Goal: Task Accomplishment & Management: Manage account settings

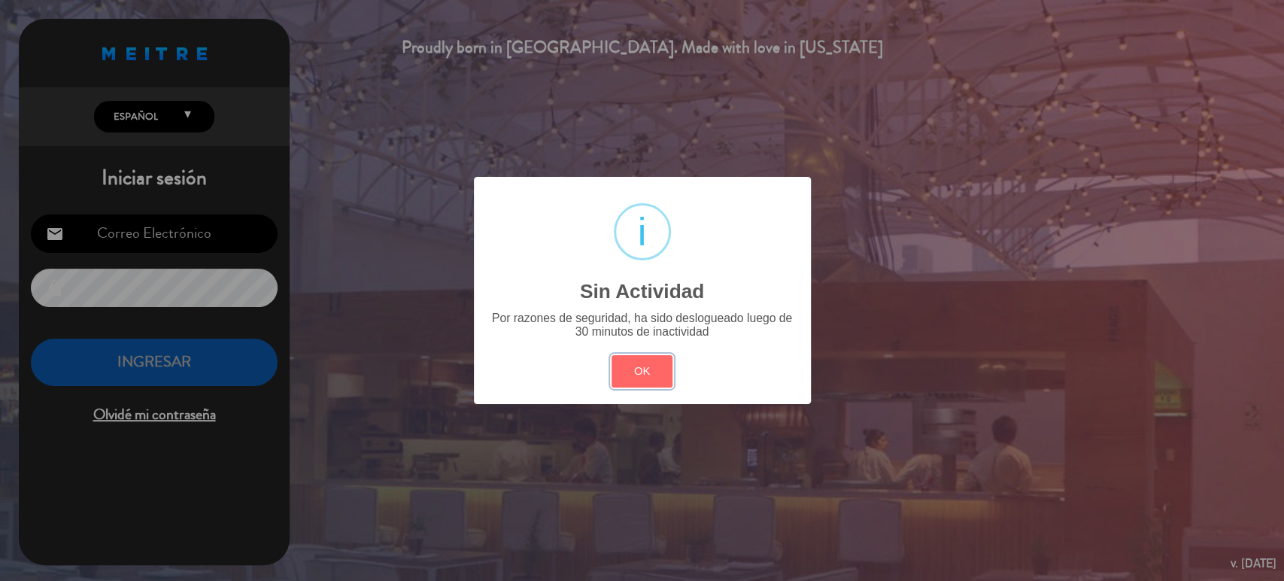
drag, startPoint x: 636, startPoint y: 379, endPoint x: 619, endPoint y: 376, distance: 17.6
click at [641, 384] on button "OK" at bounding box center [641, 371] width 61 height 32
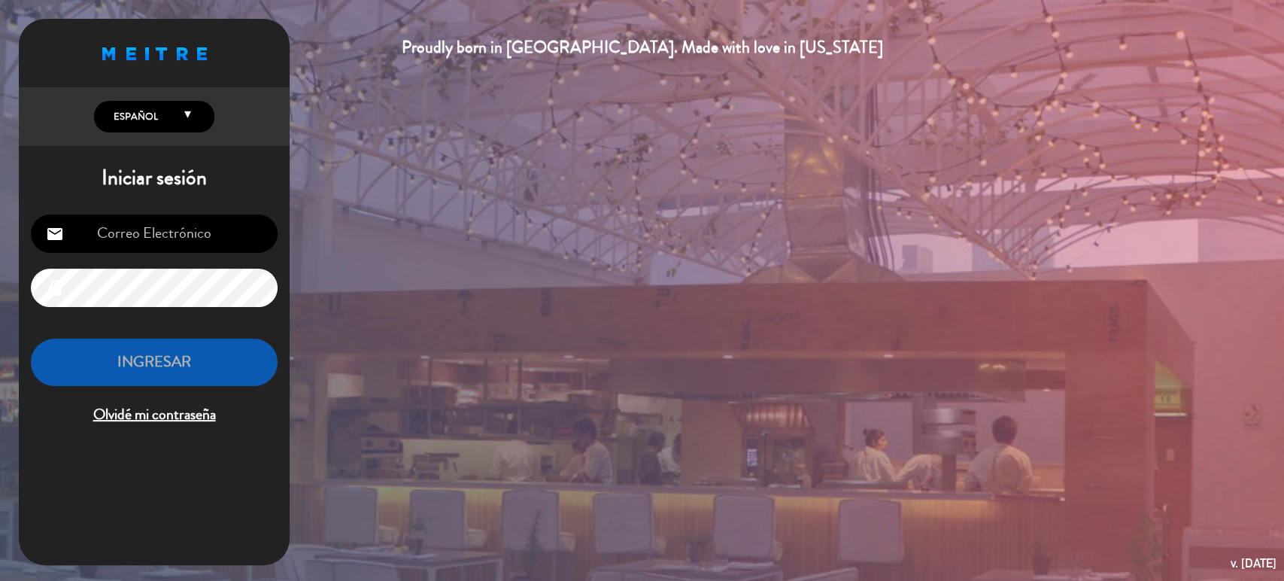
click at [190, 240] on input "email" at bounding box center [154, 233] width 247 height 38
type input "[EMAIL_ADDRESS][DOMAIN_NAME]"
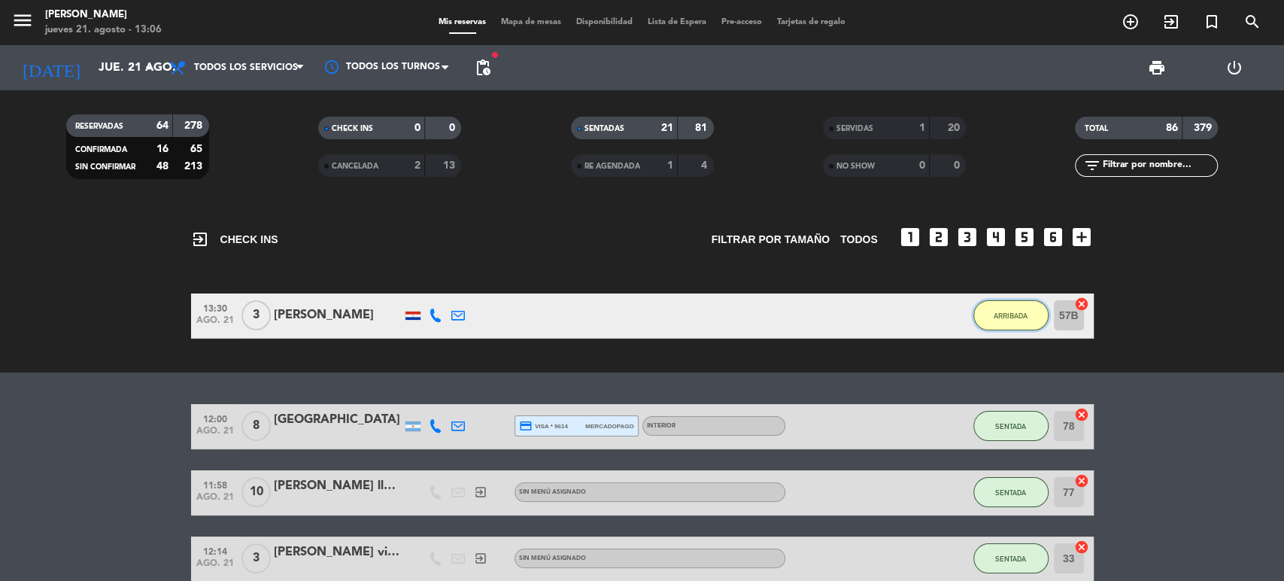
click at [1009, 302] on button "ARRIBADA" at bounding box center [1010, 315] width 75 height 30
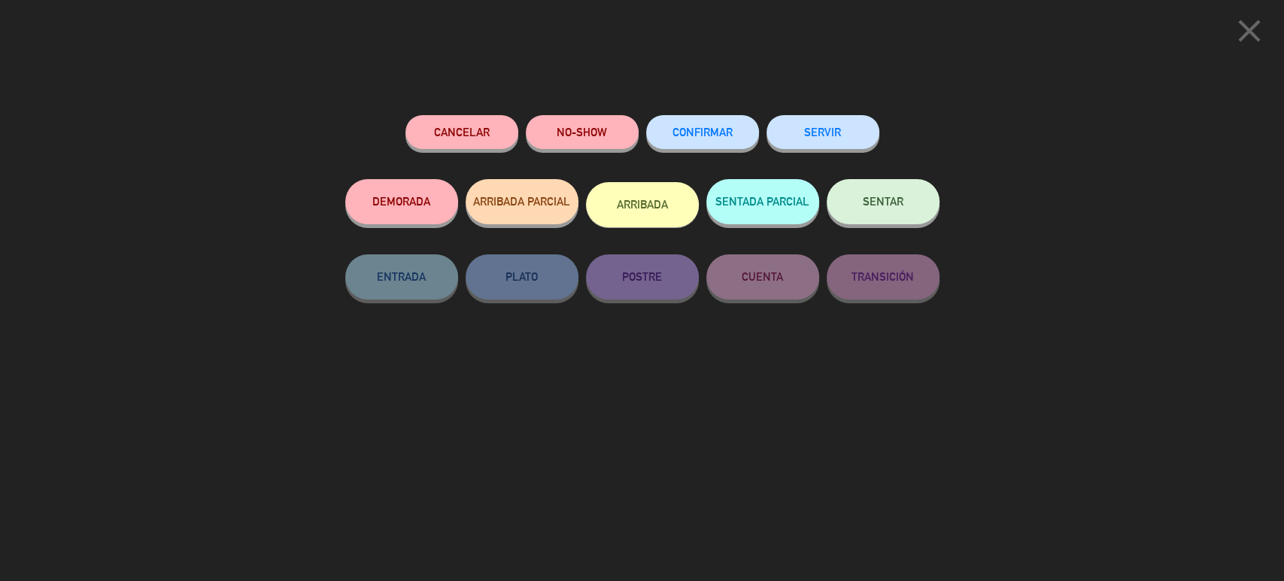
click at [917, 187] on button "SENTAR" at bounding box center [882, 201] width 113 height 45
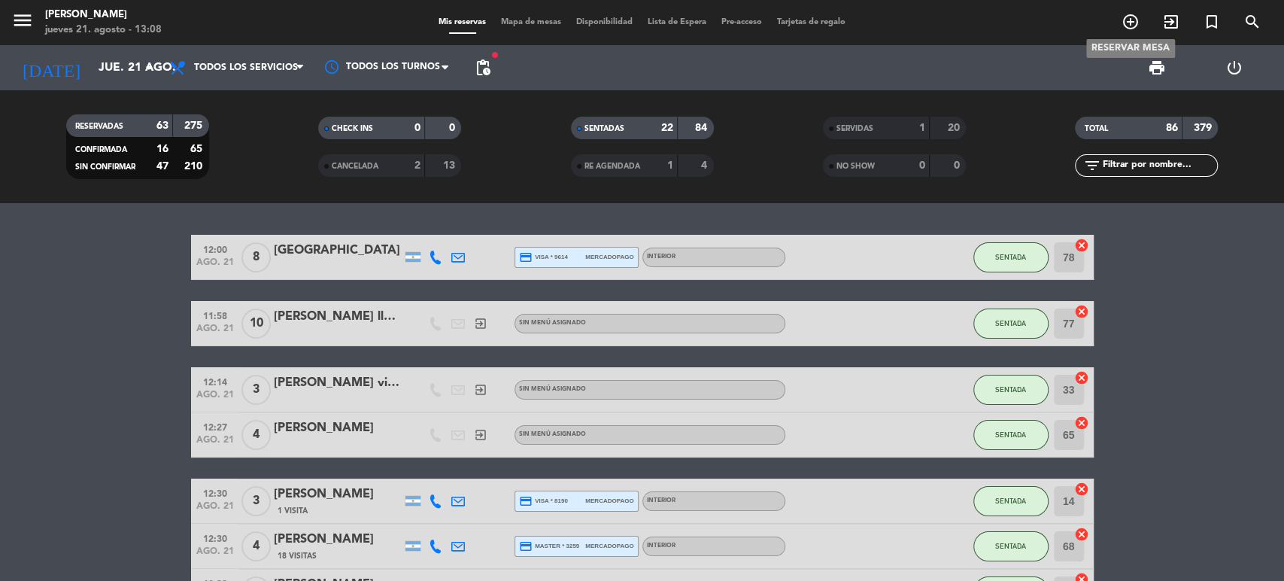
click at [1122, 23] on icon "add_circle_outline" at bounding box center [1130, 22] width 18 height 18
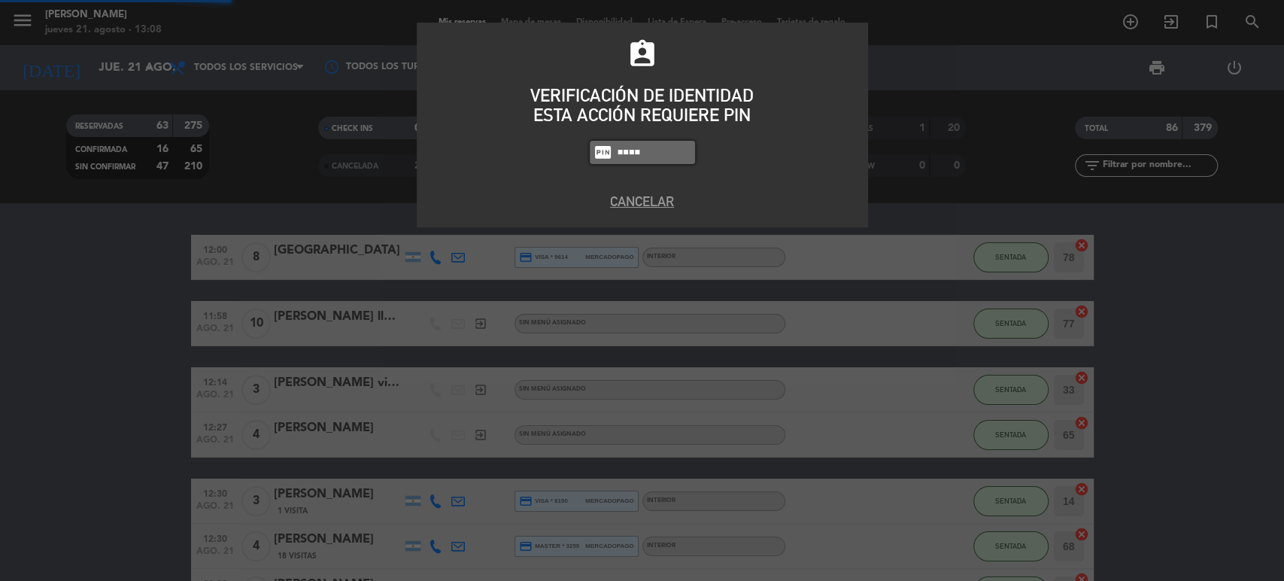
type input "4307"
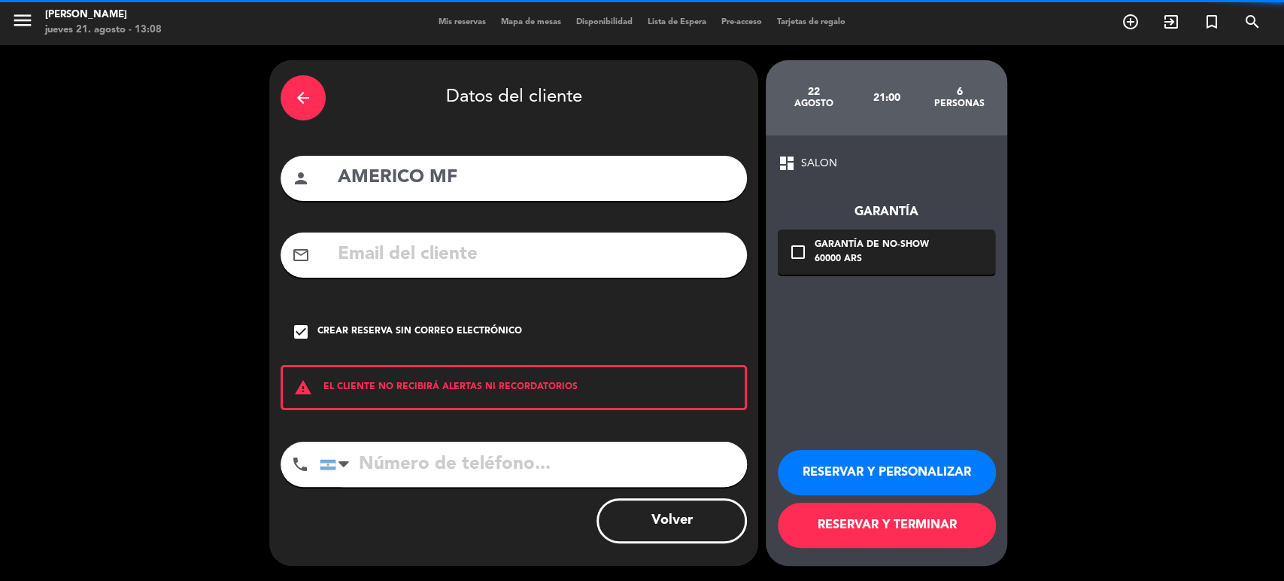
click at [299, 107] on div "arrow_back" at bounding box center [302, 97] width 45 height 45
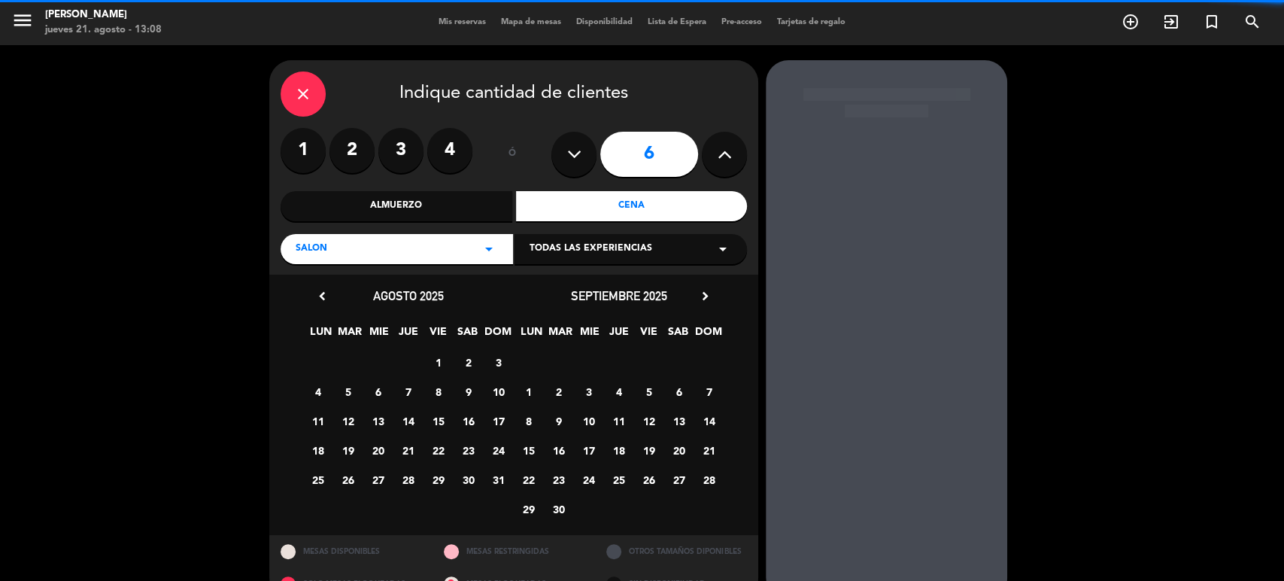
click at [299, 107] on div "close" at bounding box center [302, 93] width 45 height 45
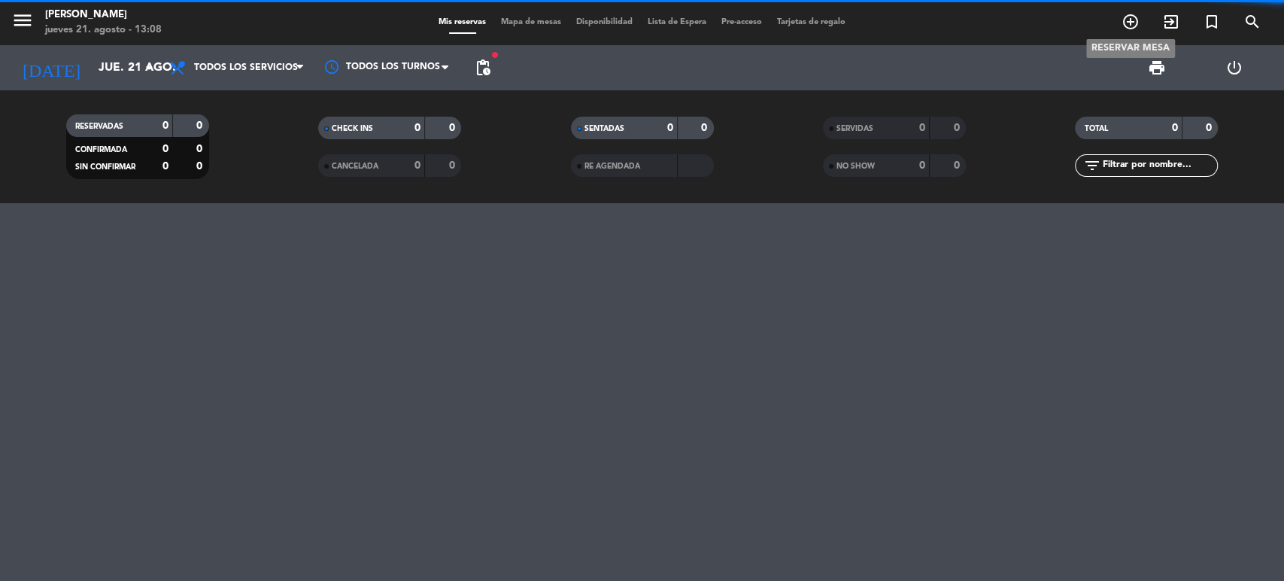
click at [1128, 22] on icon "add_circle_outline" at bounding box center [1130, 22] width 18 height 18
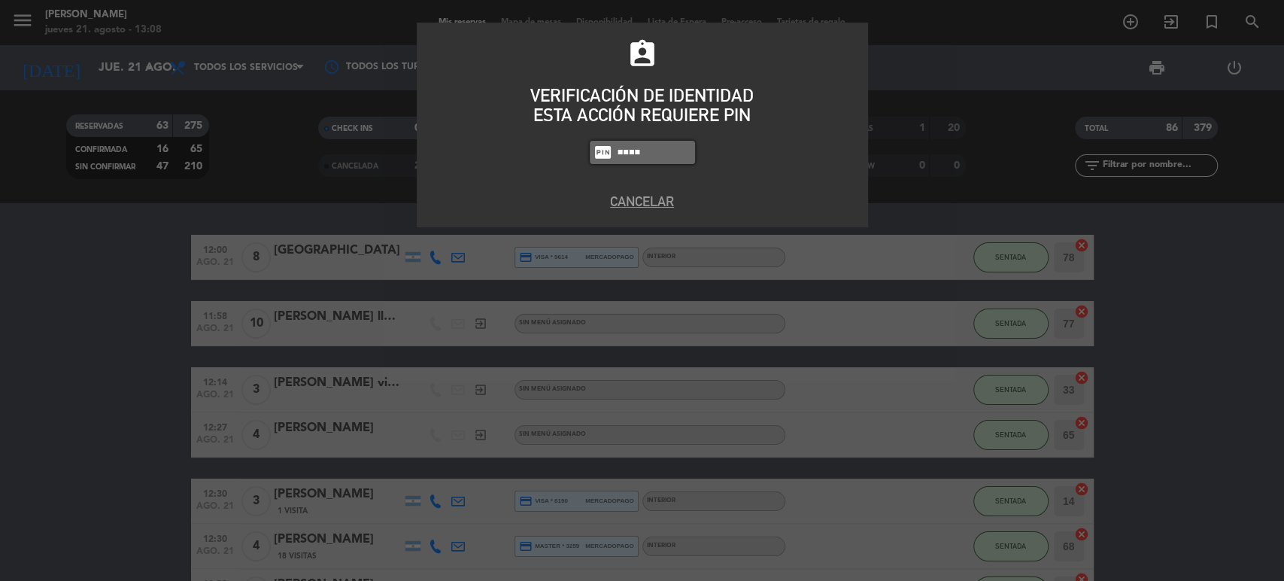
type input "4307"
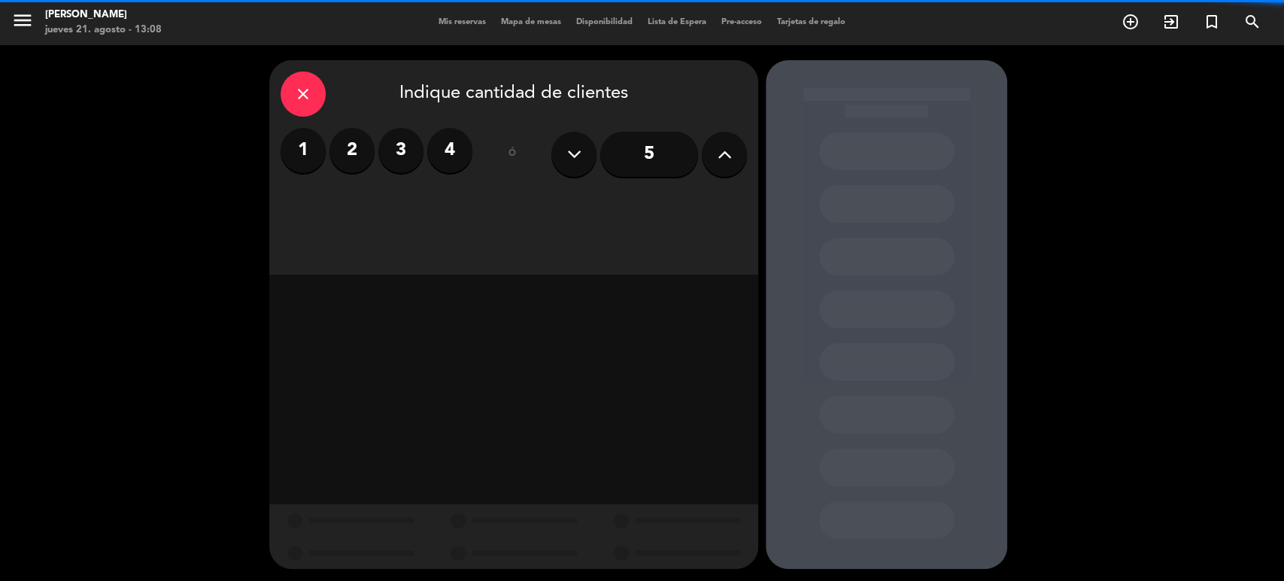
drag, startPoint x: 443, startPoint y: 150, endPoint x: 492, endPoint y: 177, distance: 55.5
click at [444, 150] on label "4" at bounding box center [449, 150] width 45 height 45
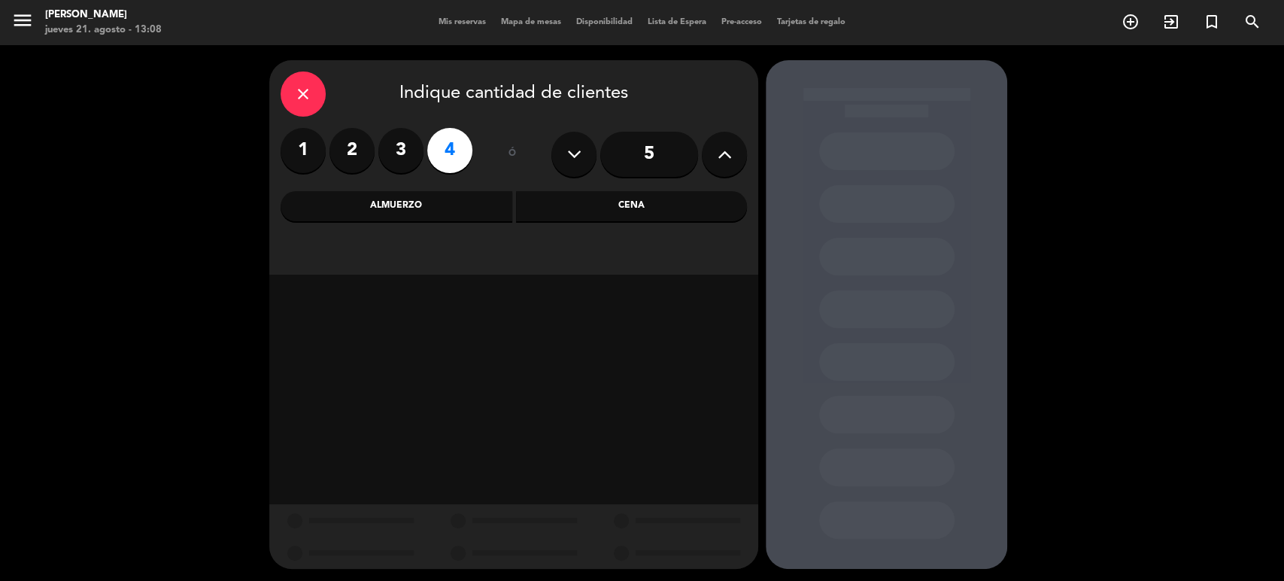
drag, startPoint x: 597, startPoint y: 210, endPoint x: 425, endPoint y: 210, distance: 172.2
click at [580, 210] on div "Cena" at bounding box center [632, 206] width 232 height 30
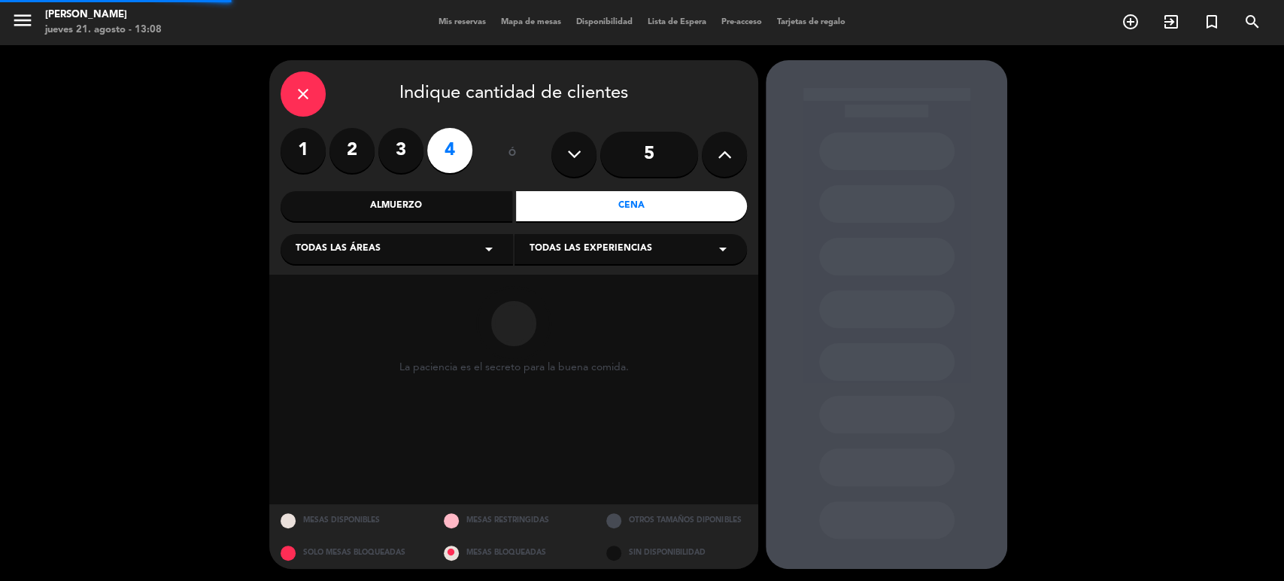
click at [414, 208] on div "Almuerzo" at bounding box center [396, 206] width 232 height 30
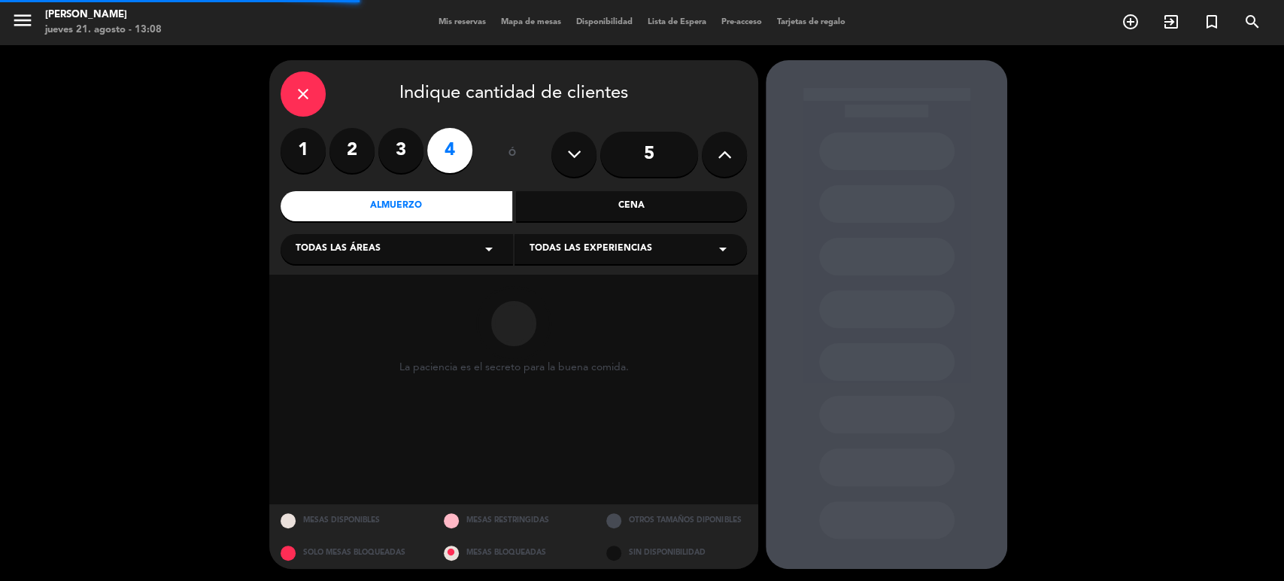
click at [413, 250] on div "Todas las áreas arrow_drop_down" at bounding box center [396, 249] width 232 height 30
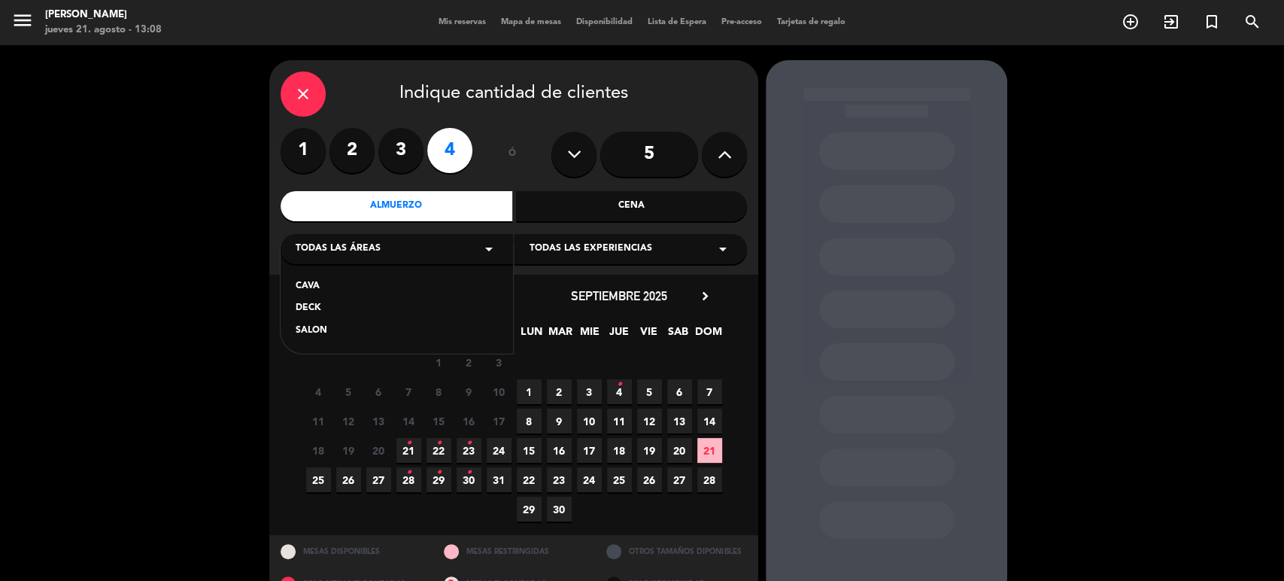
click at [321, 319] on div "CAVA DECK SALON" at bounding box center [396, 299] width 232 height 108
click at [320, 329] on div "SALON" at bounding box center [397, 330] width 202 height 15
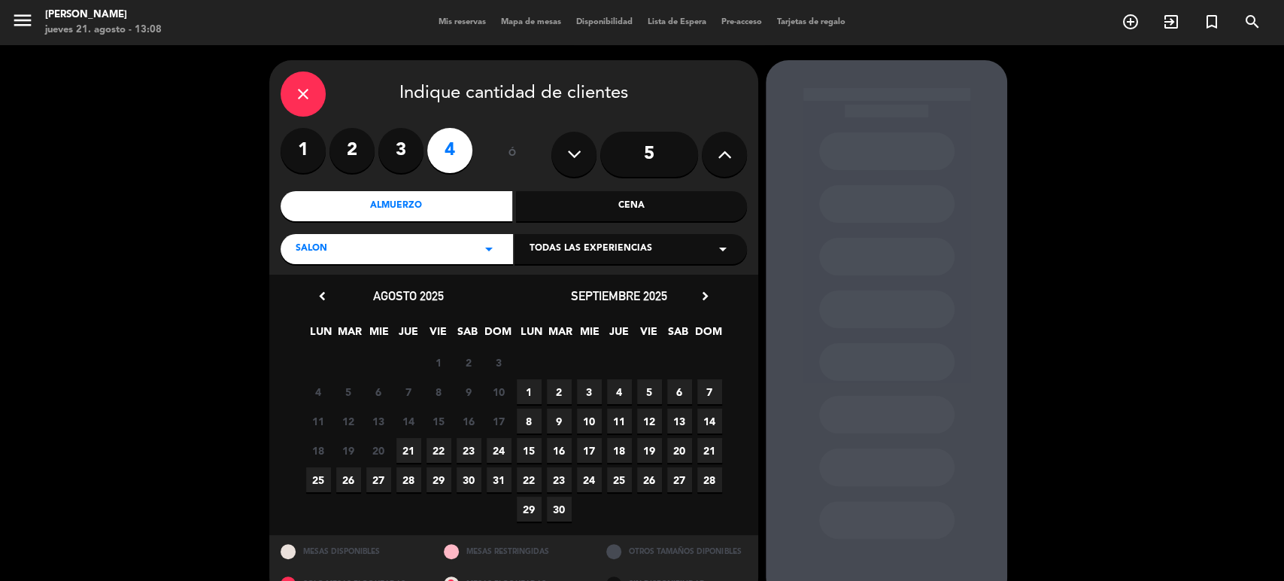
click at [398, 452] on span "21" at bounding box center [408, 450] width 25 height 25
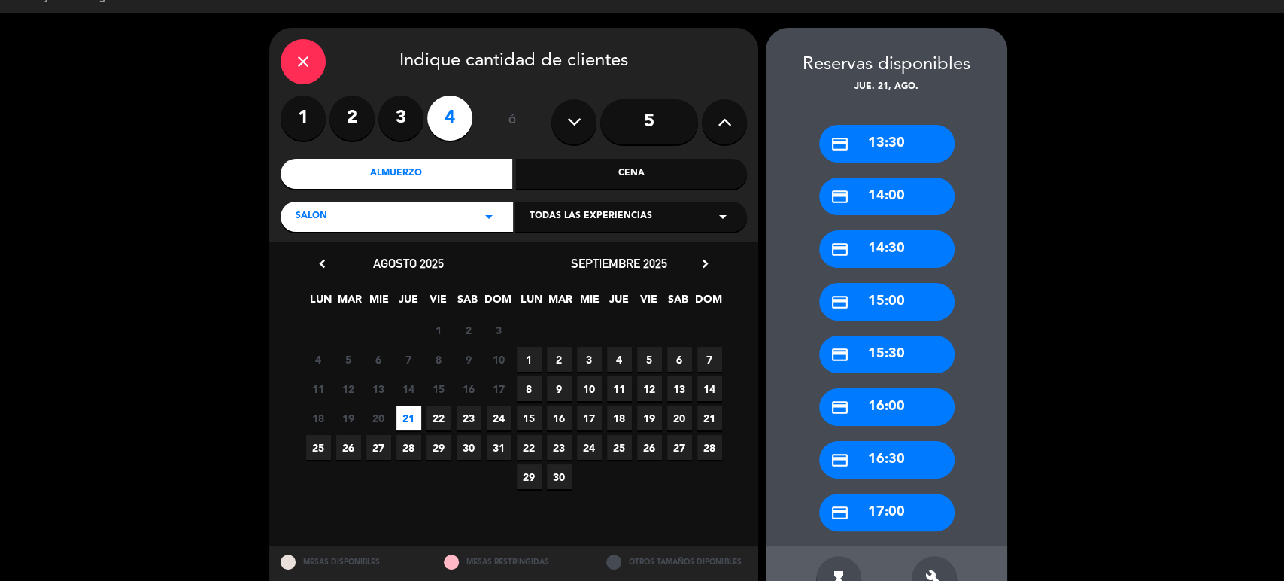
click at [865, 182] on div "credit_card 14:00" at bounding box center [886, 196] width 135 height 38
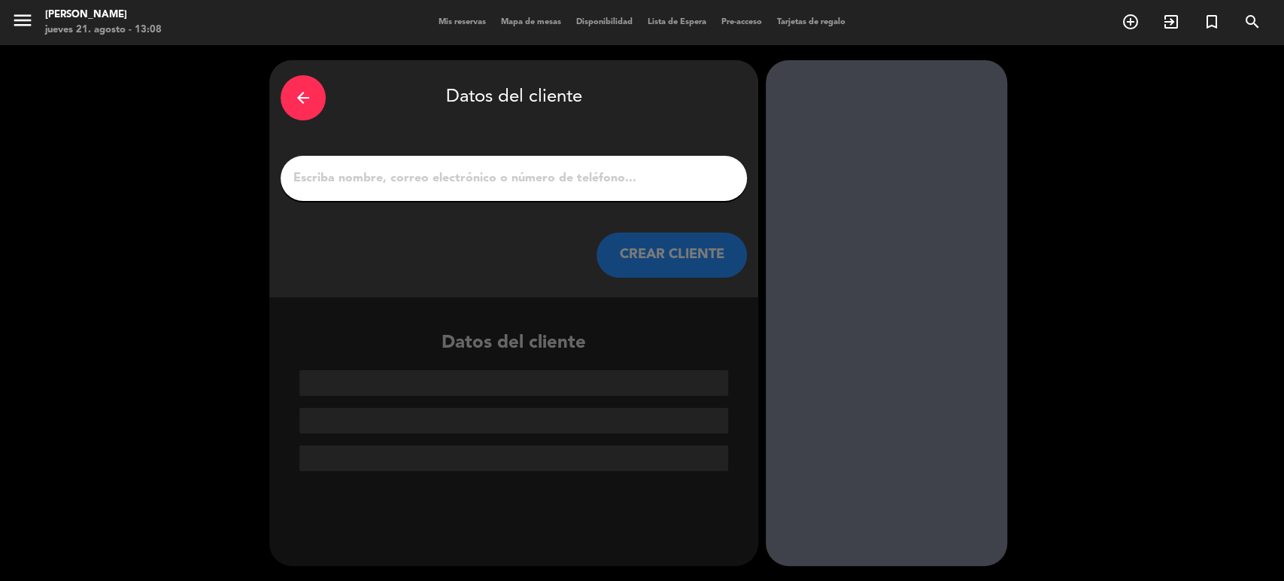
scroll to position [0, 0]
click at [613, 189] on div at bounding box center [513, 178] width 466 height 45
click at [608, 183] on input "1" at bounding box center [514, 178] width 444 height 21
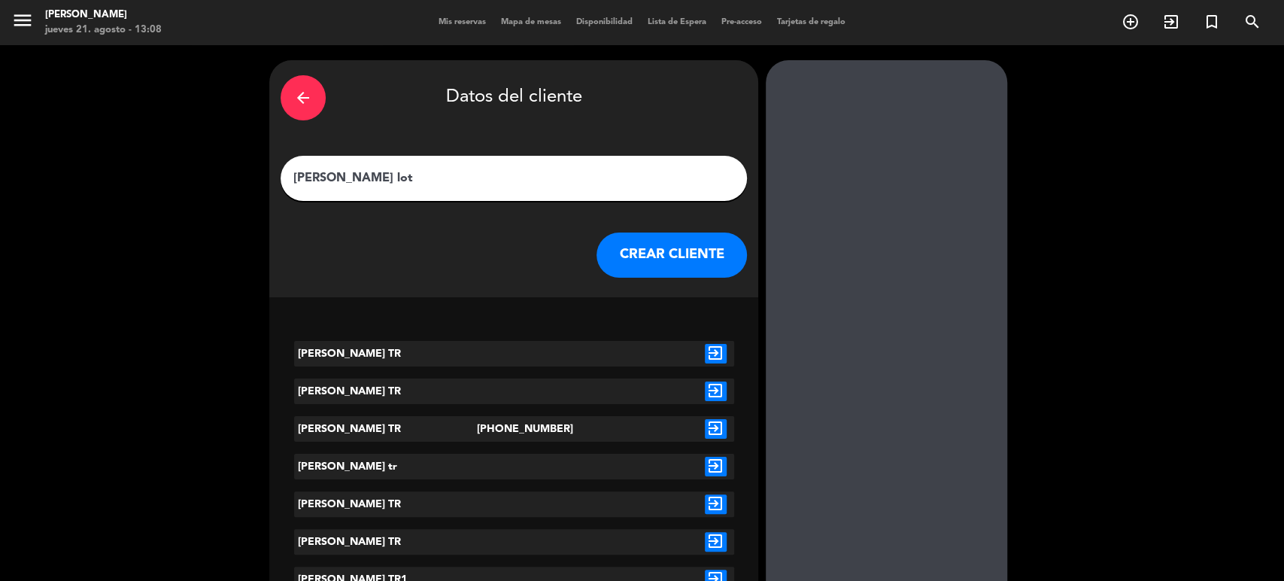
type input "[PERSON_NAME] lot"
click at [705, 357] on icon "exit_to_app" at bounding box center [716, 354] width 22 height 20
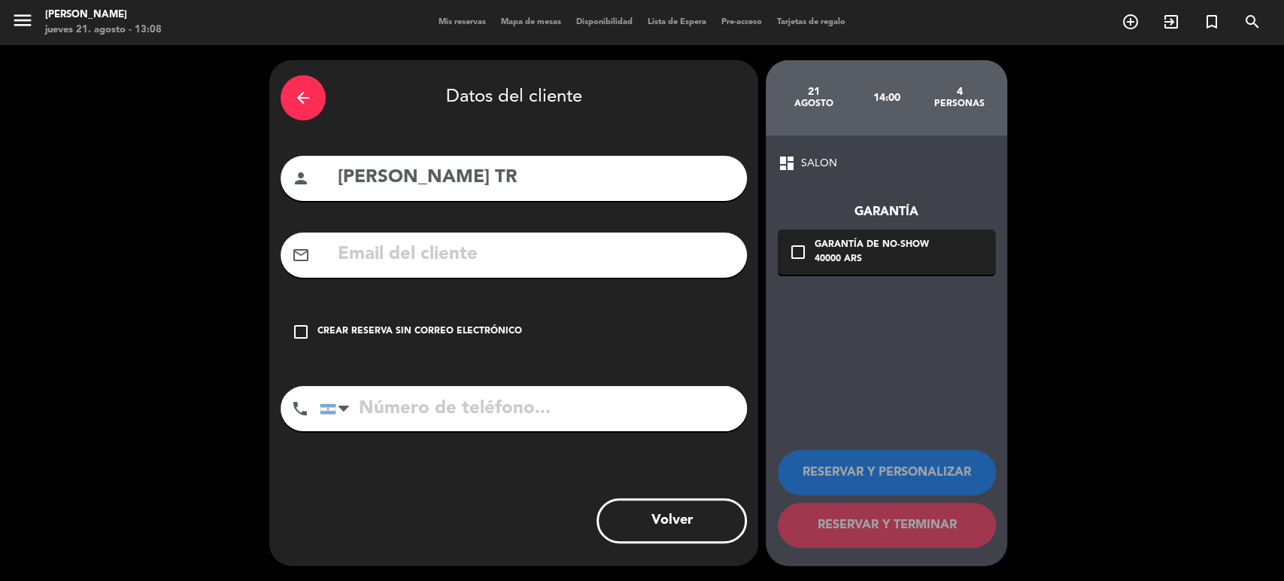
click at [632, 277] on div "mail_outline" at bounding box center [513, 254] width 466 height 45
drag, startPoint x: 627, startPoint y: 325, endPoint x: 659, endPoint y: 354, distance: 43.7
click at [627, 326] on div "check_box_outline_blank Crear reserva sin correo electrónico" at bounding box center [513, 331] width 466 height 45
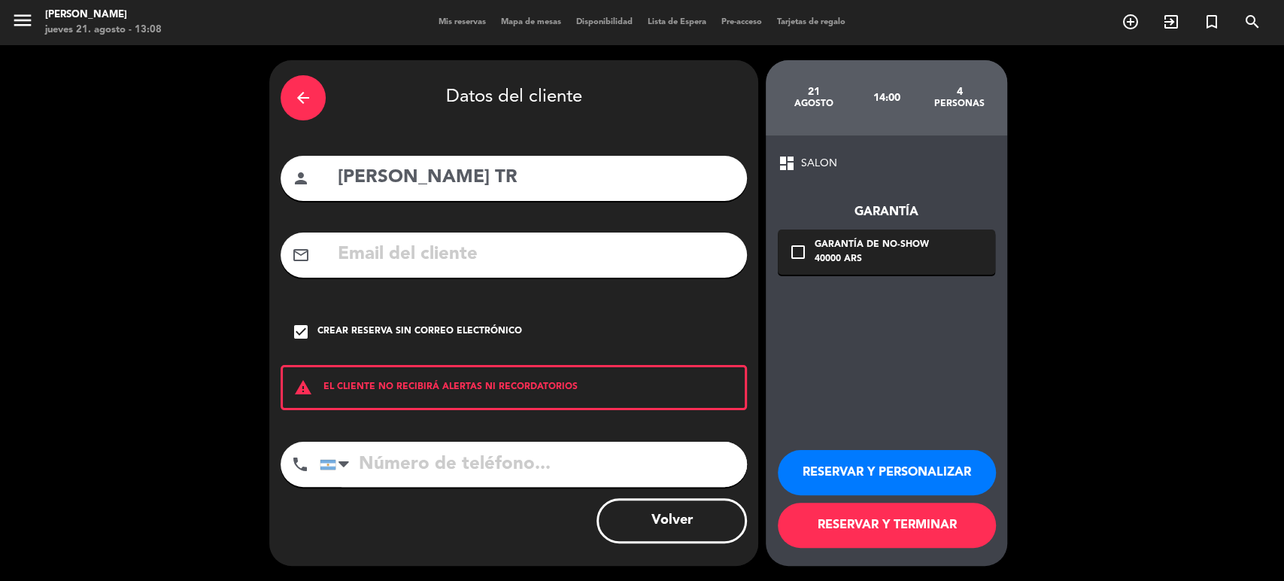
click at [949, 527] on button "RESERVAR Y TERMINAR" at bounding box center [887, 524] width 218 height 45
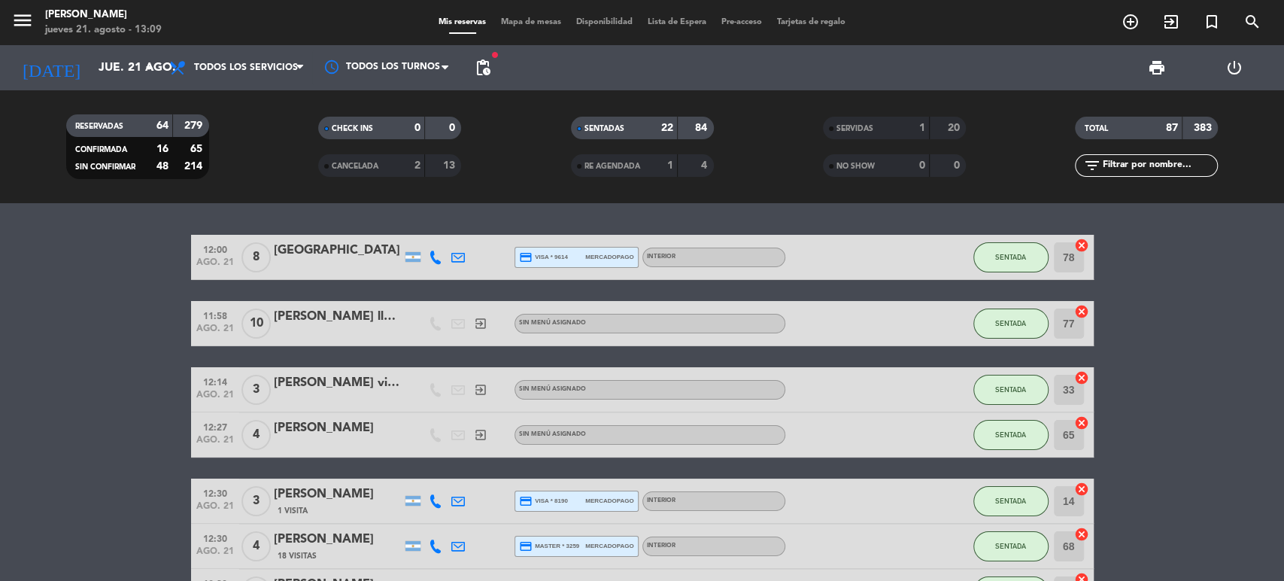
drag, startPoint x: 877, startPoint y: 243, endPoint x: 71, endPoint y: 239, distance: 805.4
click at [1125, 153] on div "TOTAL 87 383" at bounding box center [1146, 136] width 252 height 38
click at [1124, 171] on input "text" at bounding box center [1158, 165] width 117 height 17
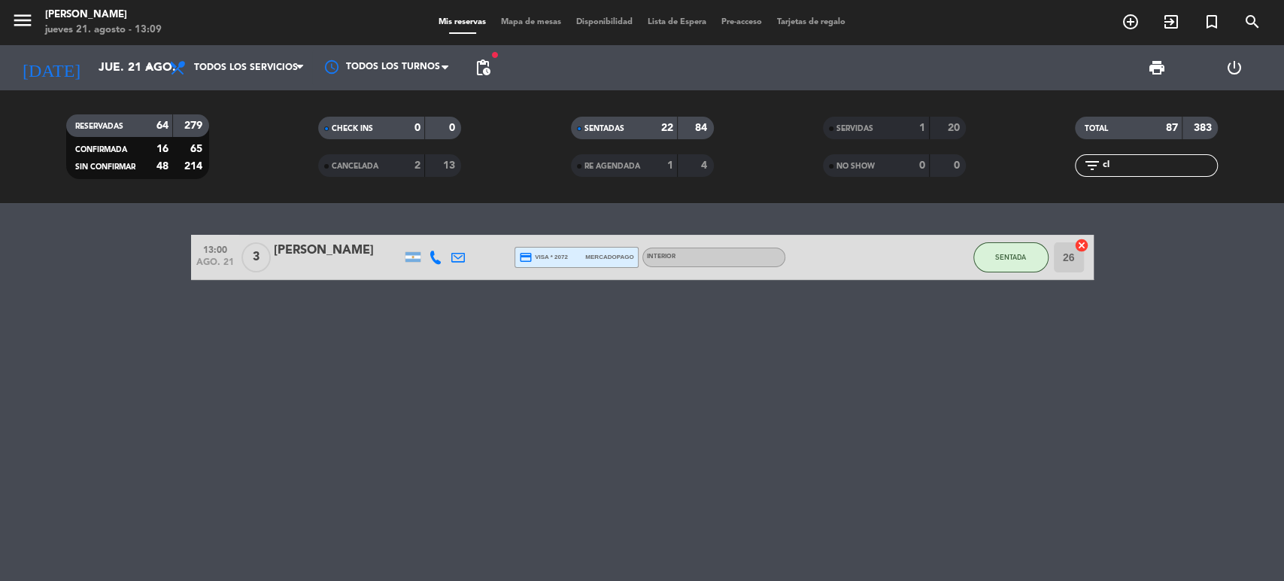
type input "c"
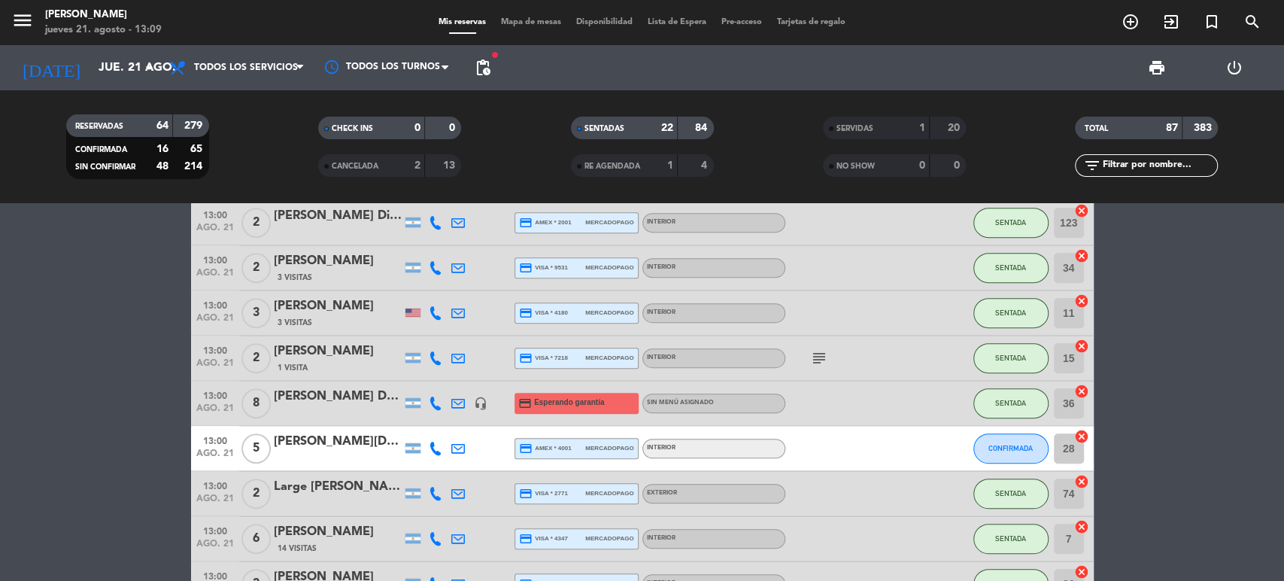
scroll to position [668, 0]
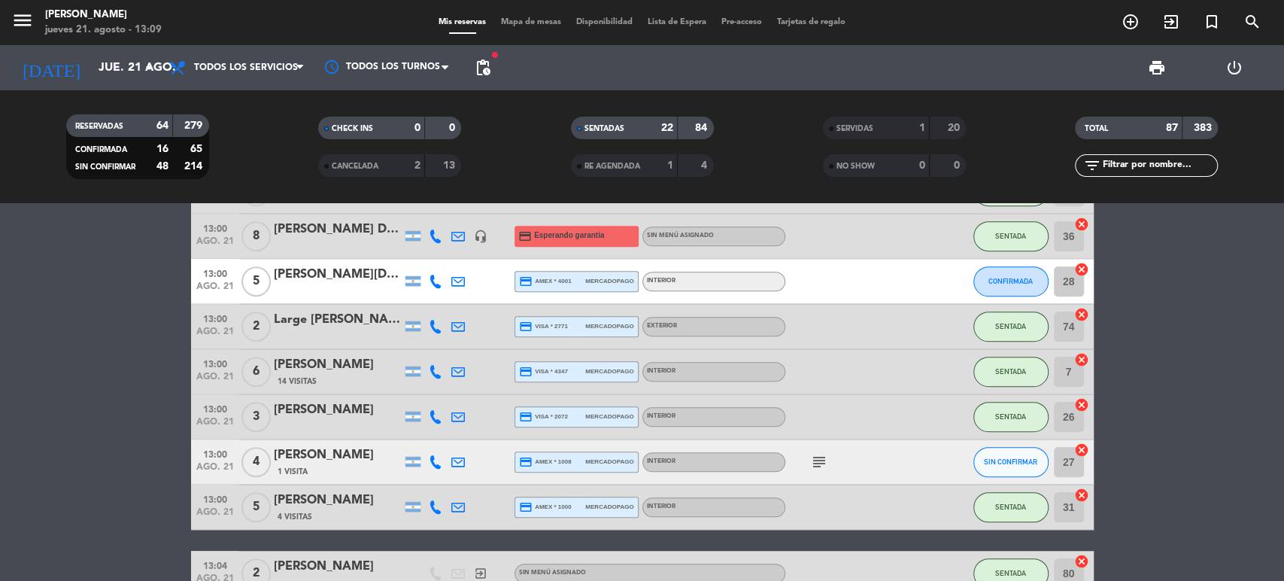
type input "a"
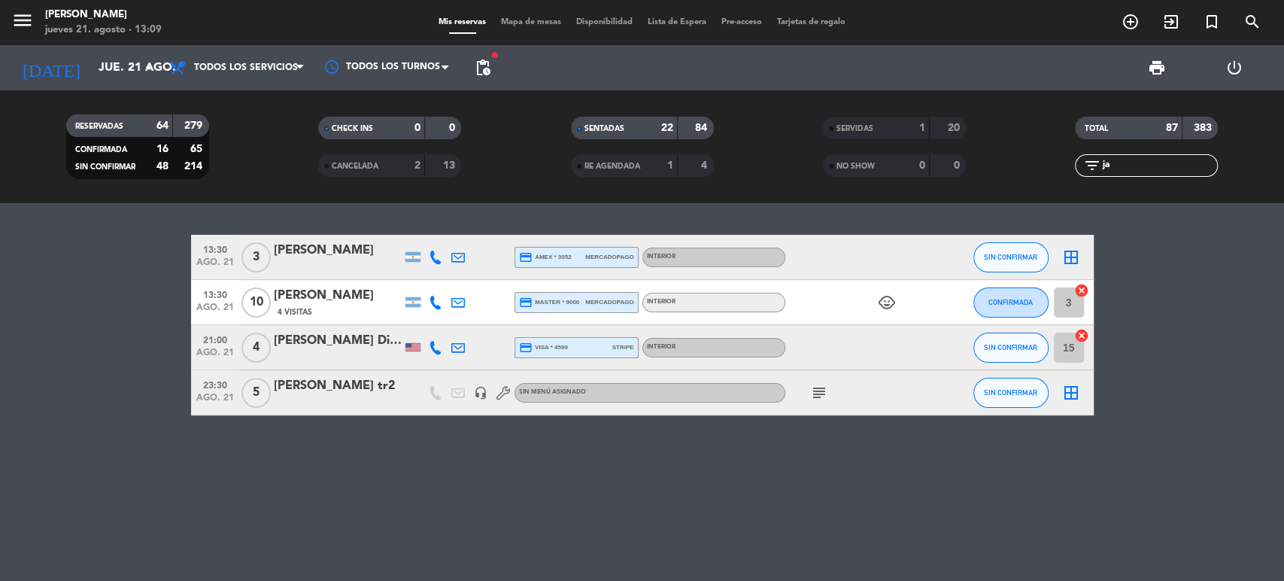
scroll to position [0, 0]
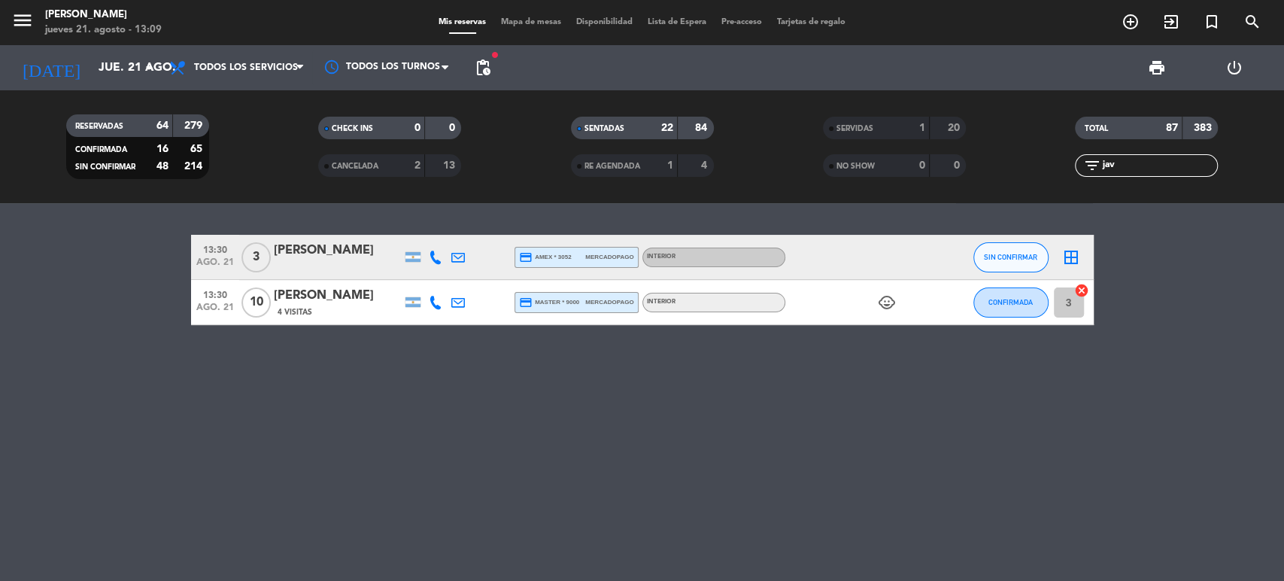
click at [305, 264] on div at bounding box center [338, 267] width 128 height 12
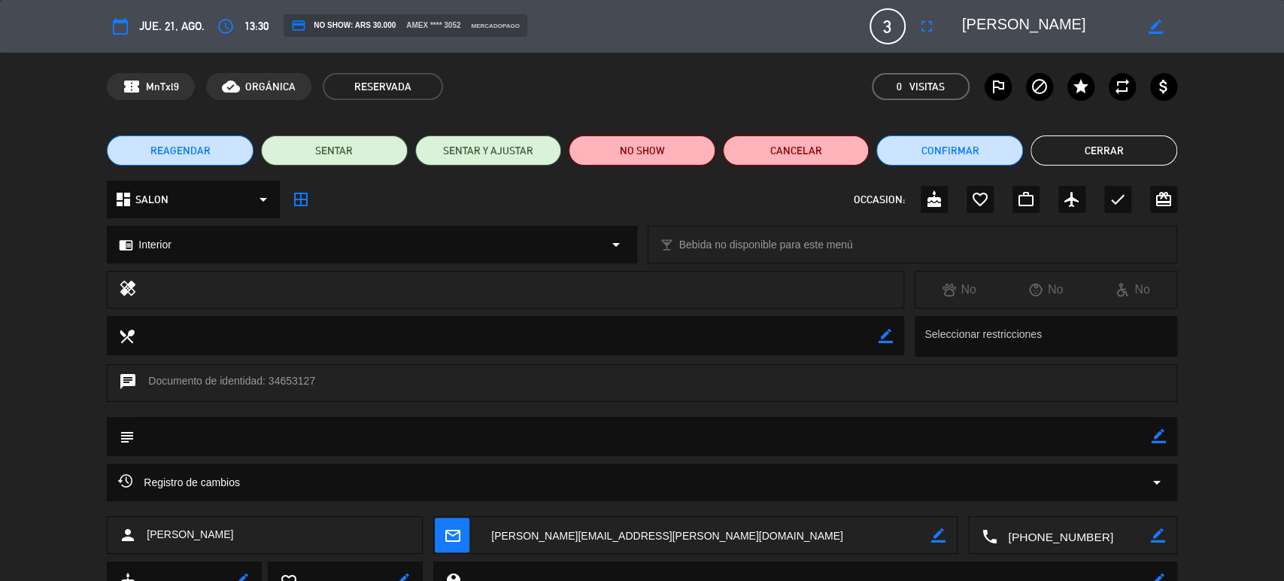
click at [1114, 159] on button "Cerrar" at bounding box center [1103, 150] width 147 height 30
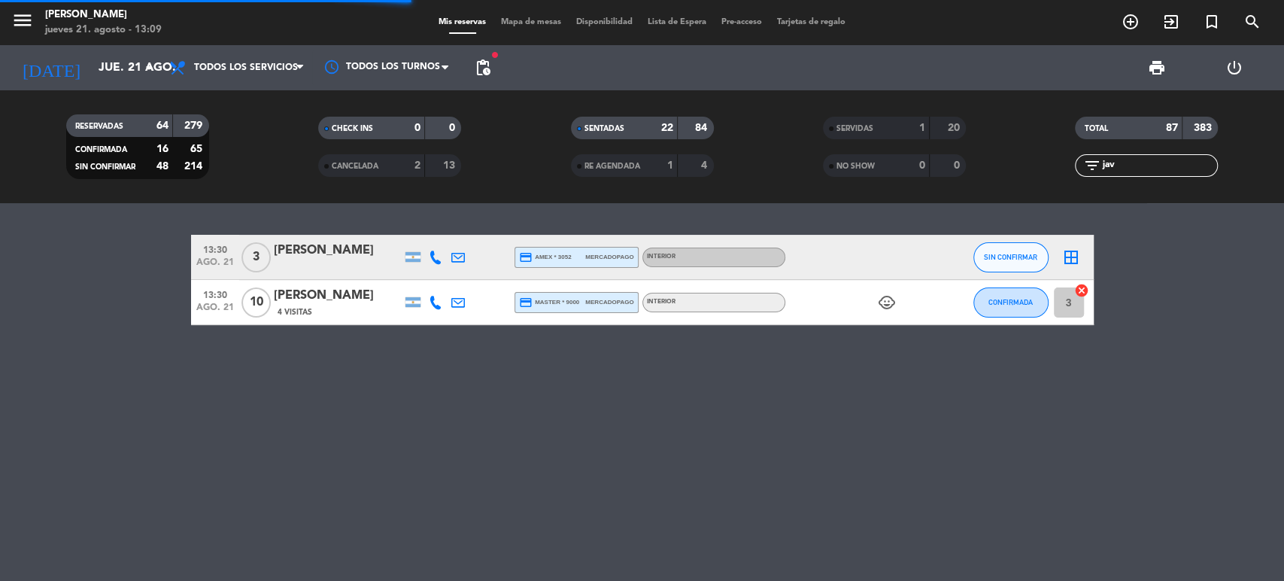
drag, startPoint x: 1129, startPoint y: 161, endPoint x: 1076, endPoint y: 180, distance: 56.6
click at [1077, 180] on div "TOTAL 87 383 filter_list jav" at bounding box center [1146, 146] width 252 height 83
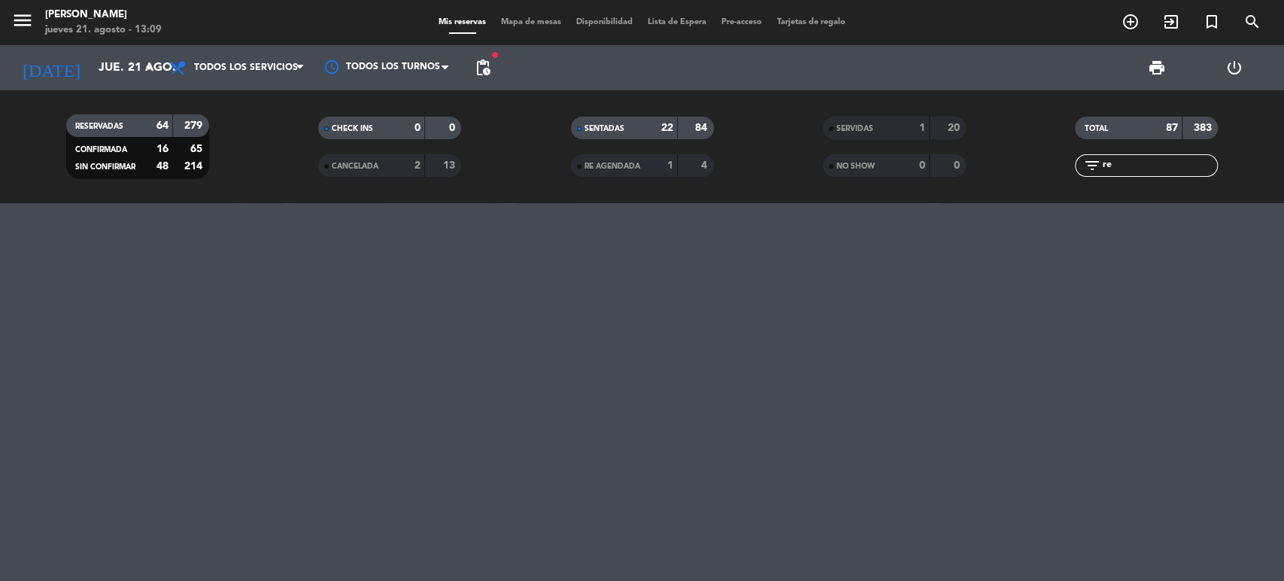
type input "r"
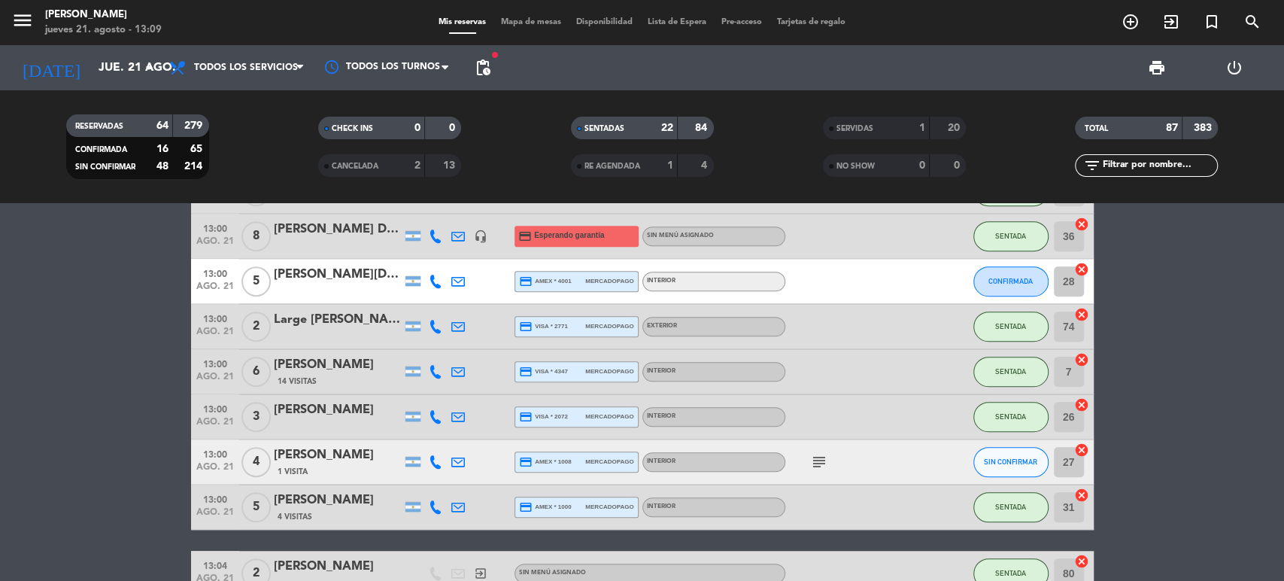
scroll to position [584, 0]
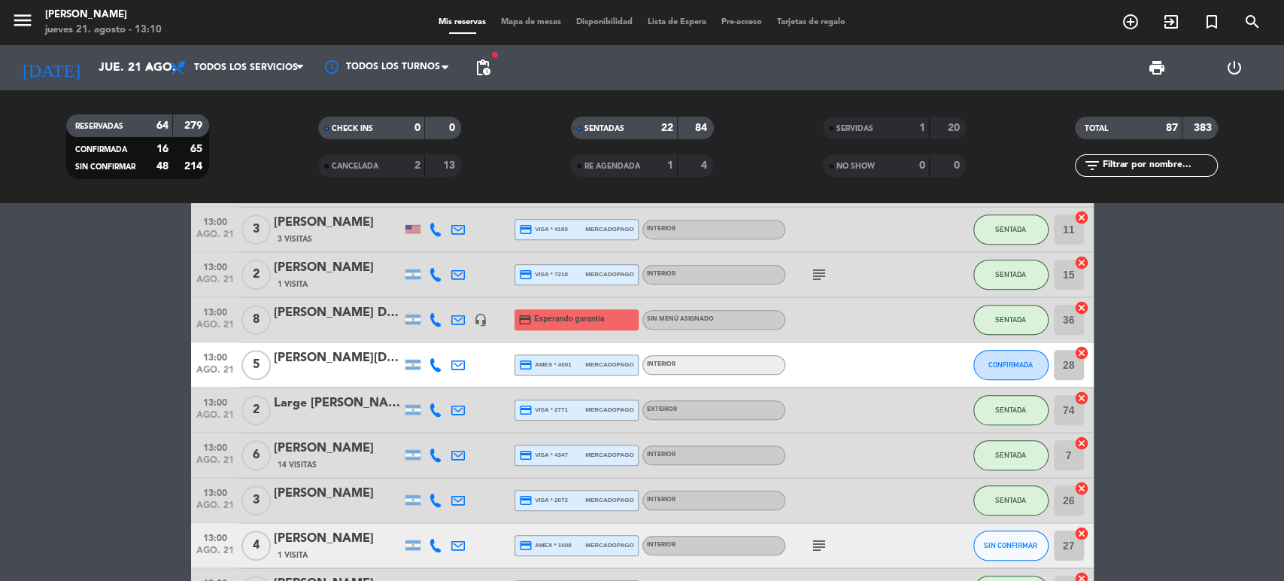
drag, startPoint x: 956, startPoint y: 413, endPoint x: 1220, endPoint y: 515, distance: 282.4
click at [1178, 175] on div "filter_list" at bounding box center [1146, 165] width 143 height 23
click at [1163, 159] on input "text" at bounding box center [1158, 165] width 117 height 17
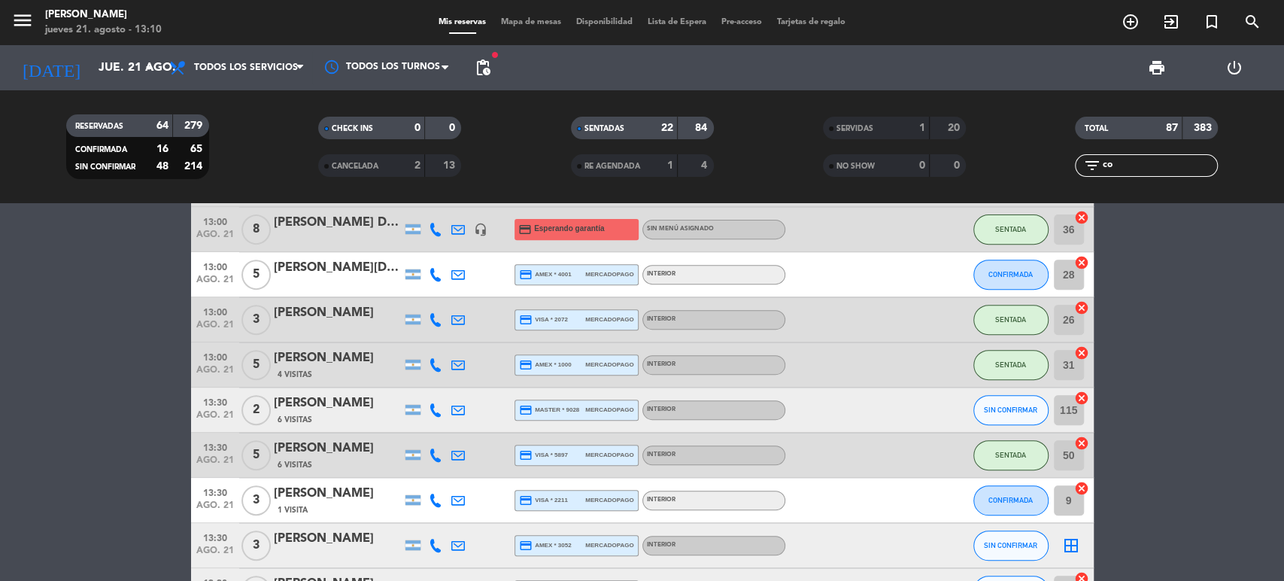
scroll to position [0, 0]
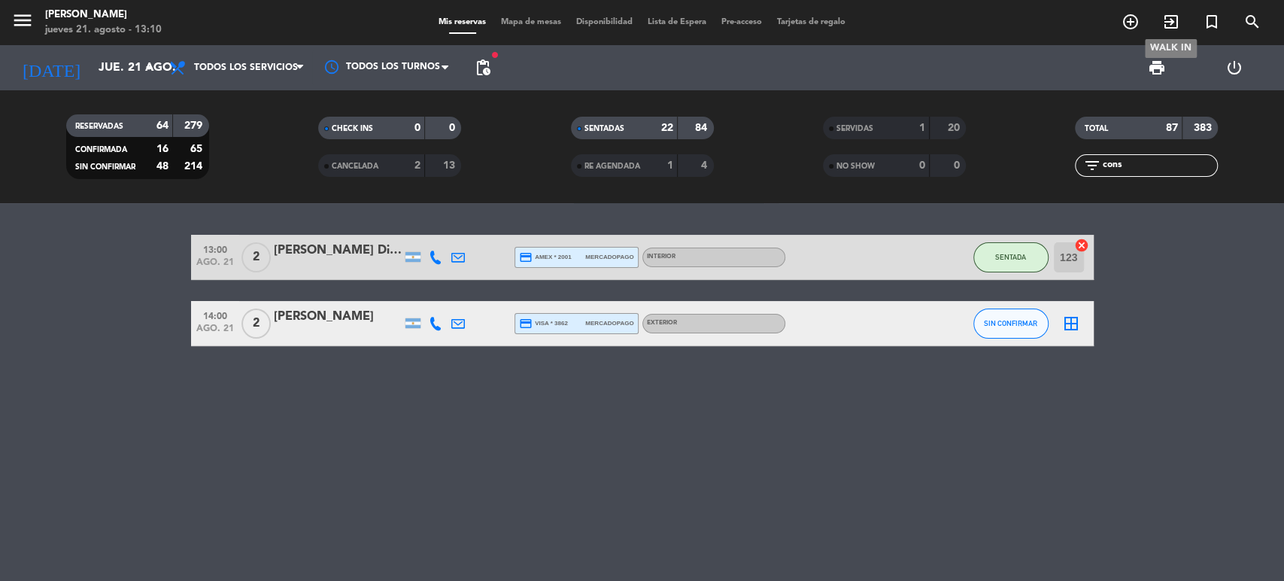
type input "cons"
click at [1176, 23] on icon "exit_to_app" at bounding box center [1171, 22] width 18 height 18
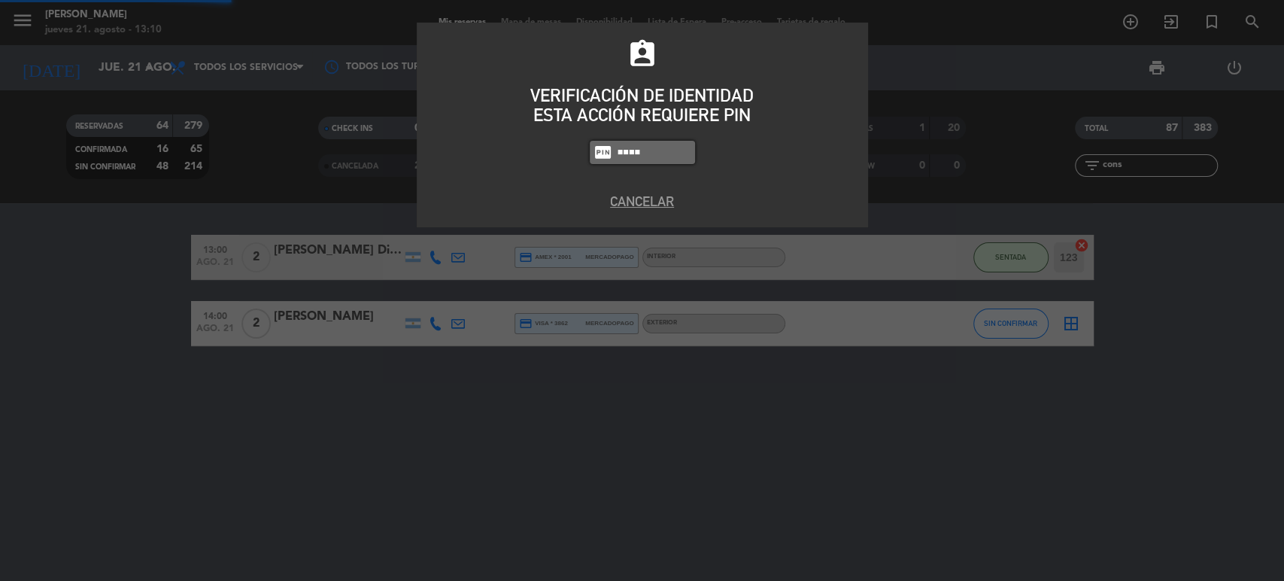
type input "4307"
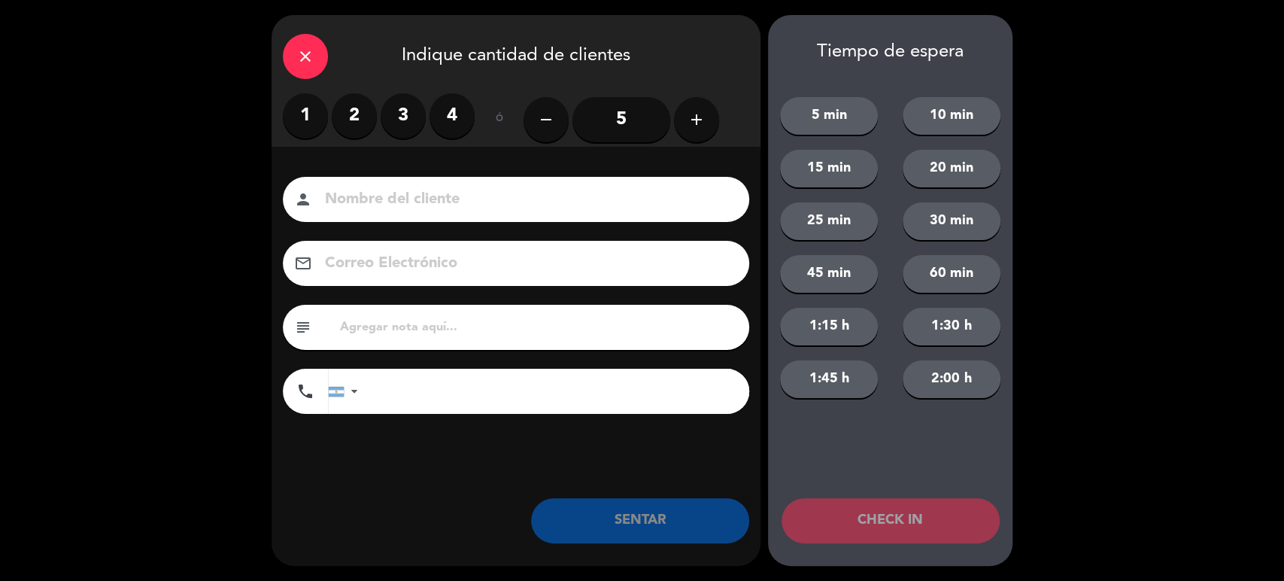
click at [412, 120] on label "3" at bounding box center [402, 115] width 45 height 45
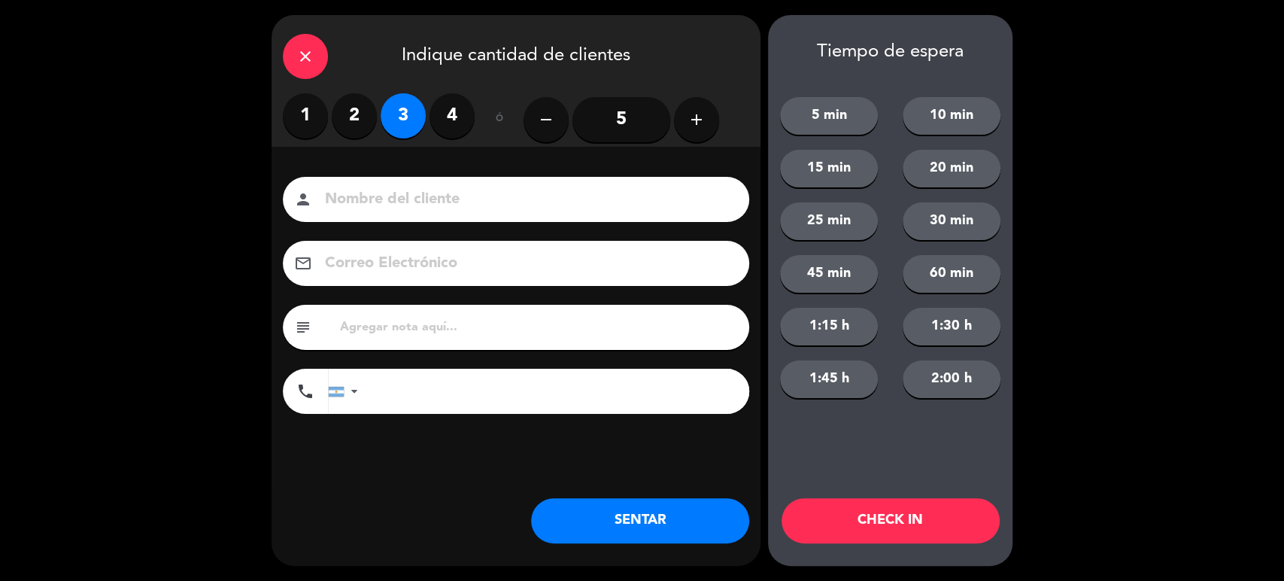
click at [427, 197] on input at bounding box center [526, 199] width 406 height 26
type input "[PERSON_NAME]"
click at [886, 504] on button "CHECK IN" at bounding box center [890, 520] width 218 height 45
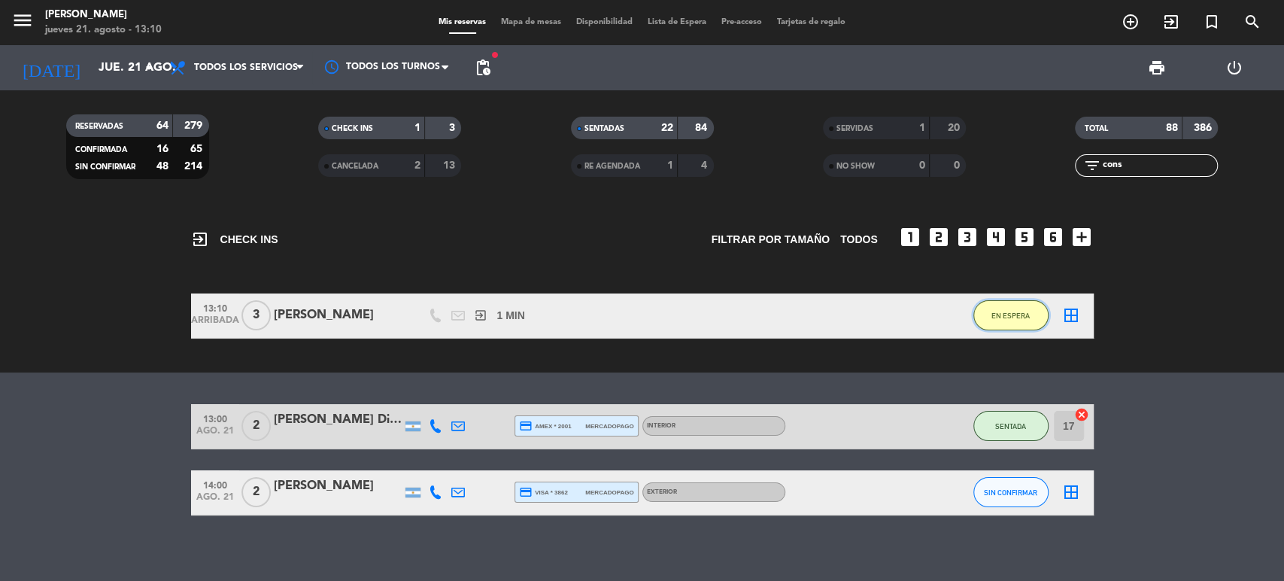
click at [1014, 323] on button "EN ESPERA" at bounding box center [1010, 315] width 75 height 30
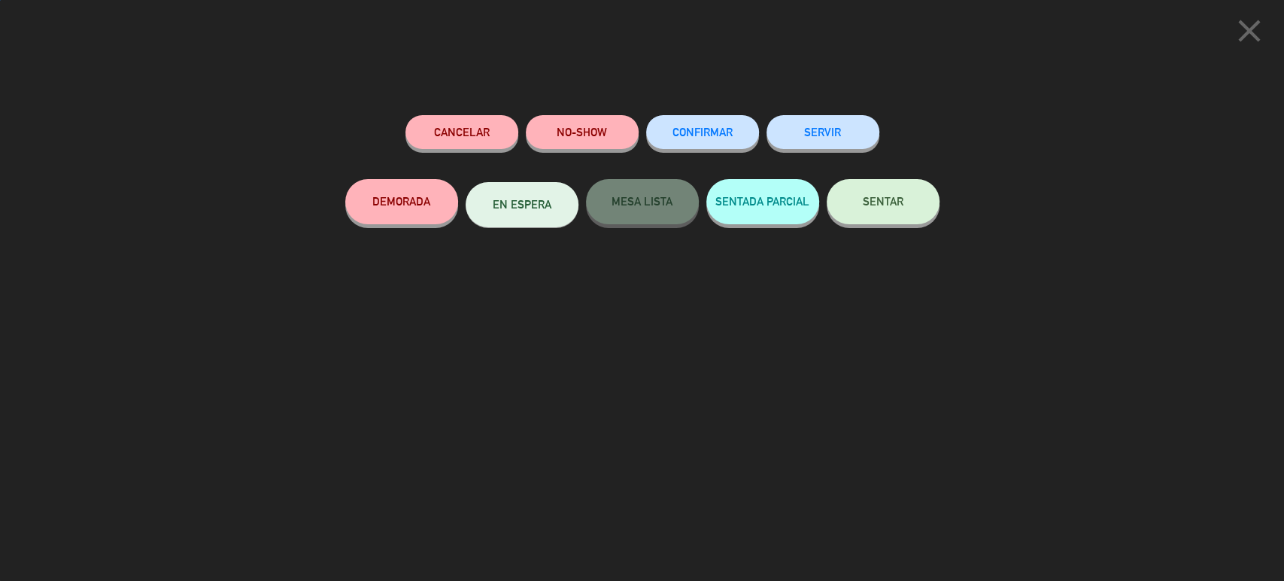
click at [866, 188] on button "SENTAR" at bounding box center [882, 201] width 113 height 45
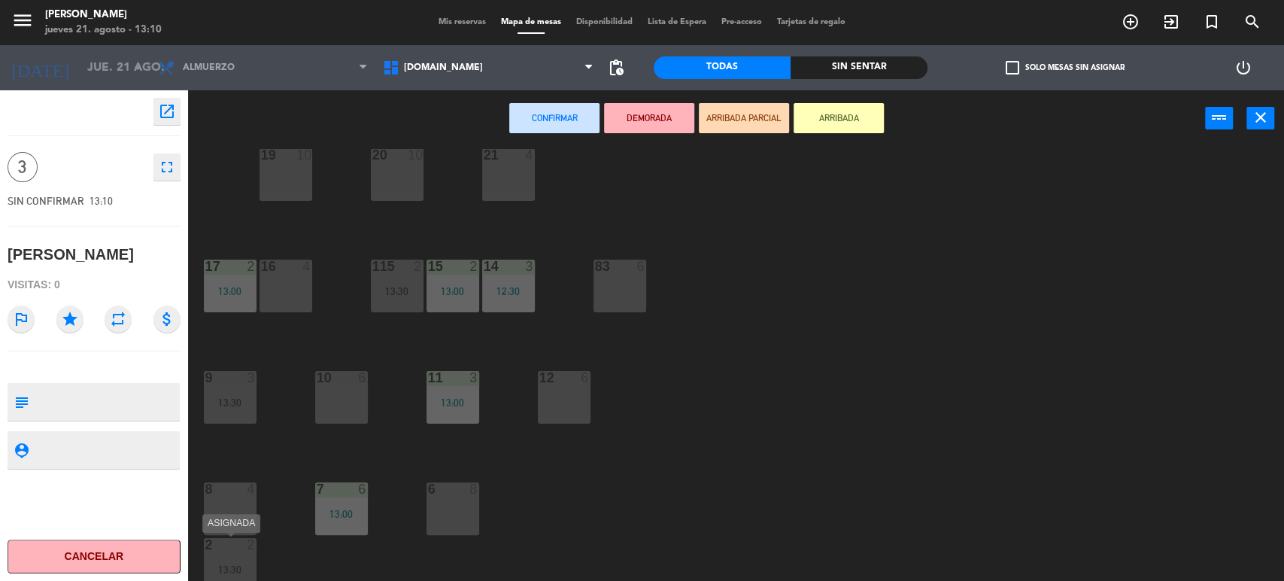
scroll to position [480, 0]
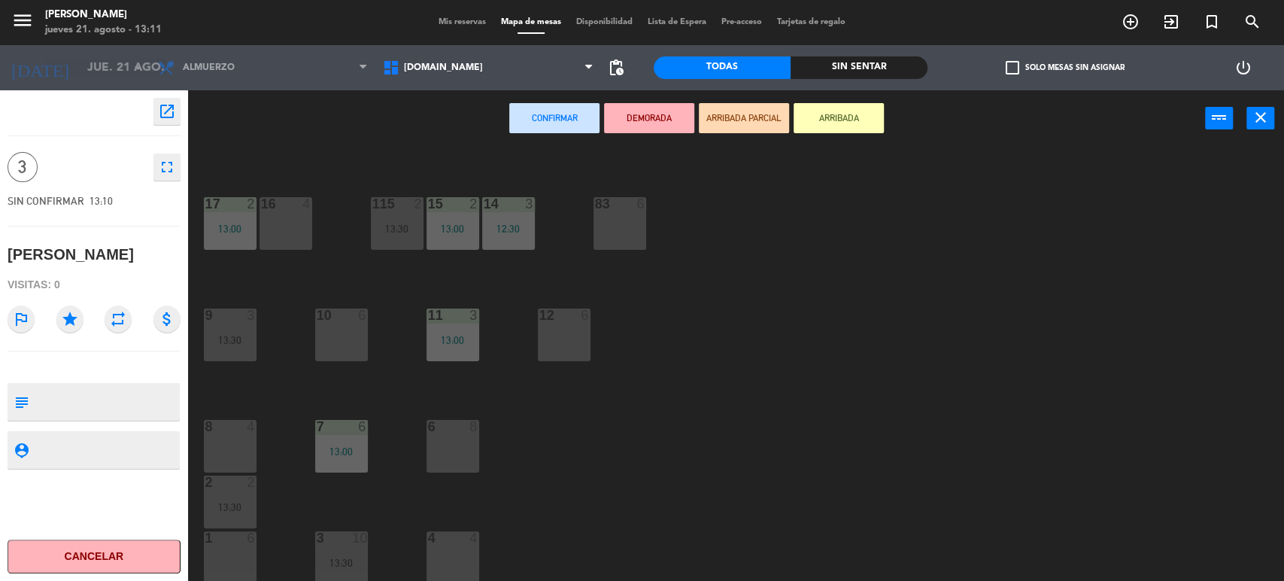
drag, startPoint x: 237, startPoint y: 573, endPoint x: 347, endPoint y: 485, distance: 141.3
click at [238, 574] on div "1 6" at bounding box center [230, 557] width 53 height 53
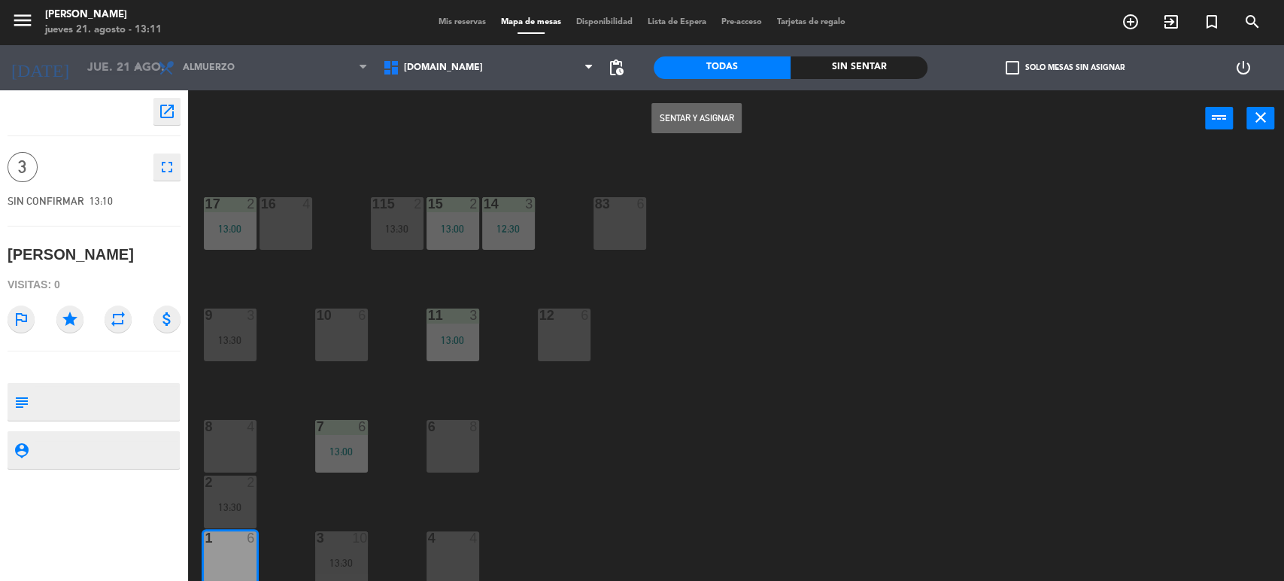
click at [717, 117] on button "Sentar y Asignar" at bounding box center [696, 118] width 90 height 30
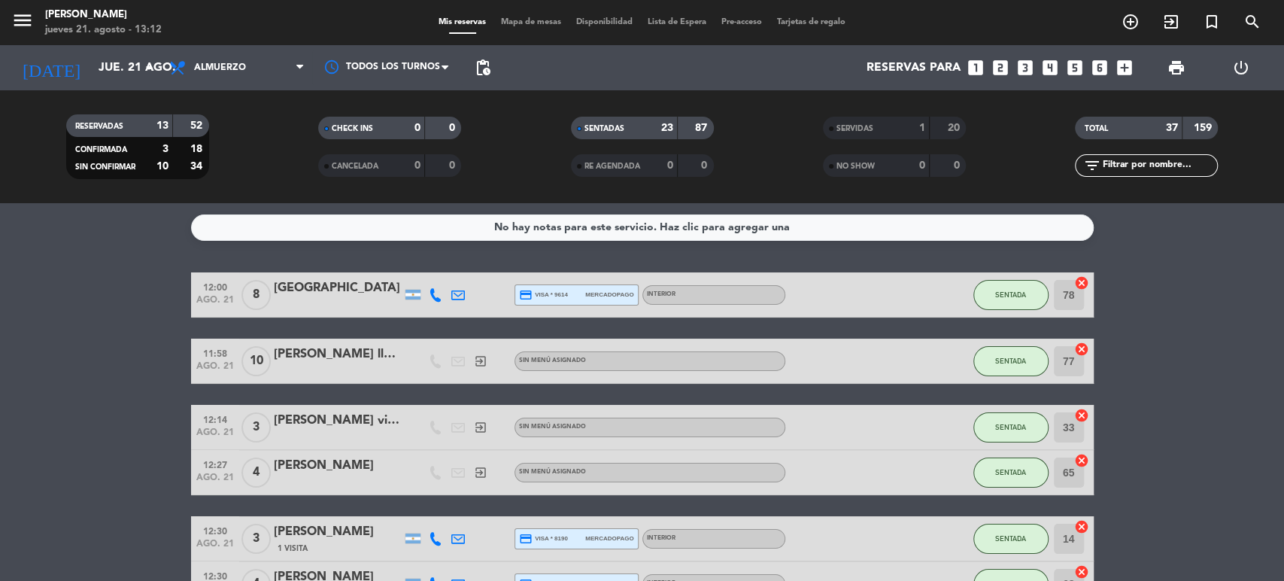
click at [1118, 168] on input "text" at bounding box center [1158, 165] width 117 height 17
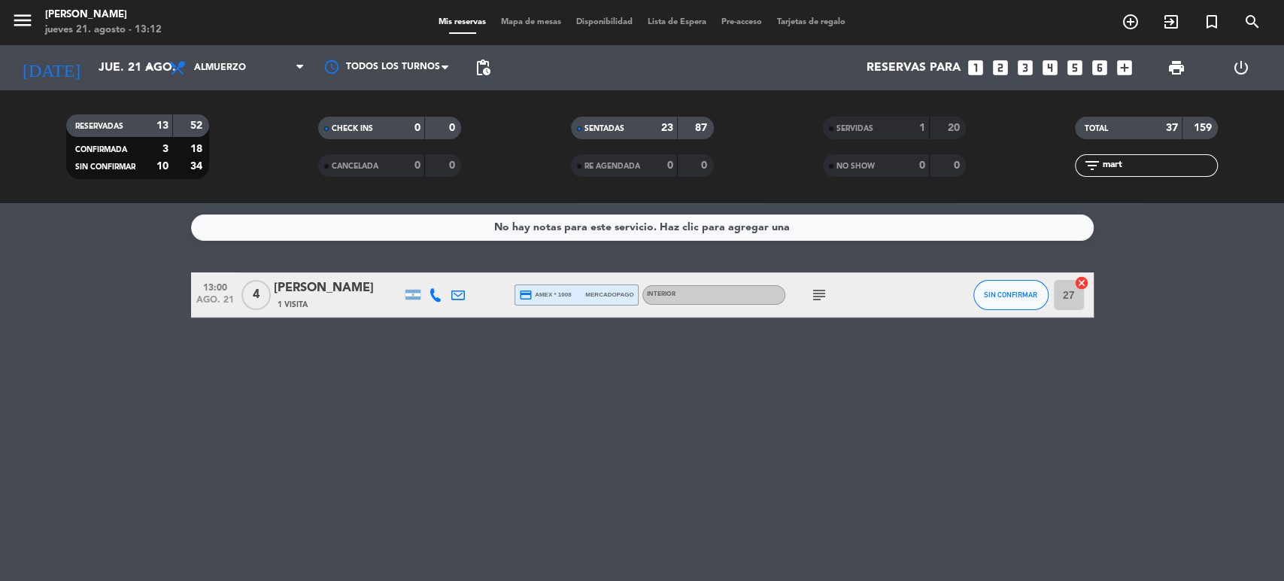
type input "mart"
click at [814, 299] on icon "subject" at bounding box center [819, 295] width 18 height 18
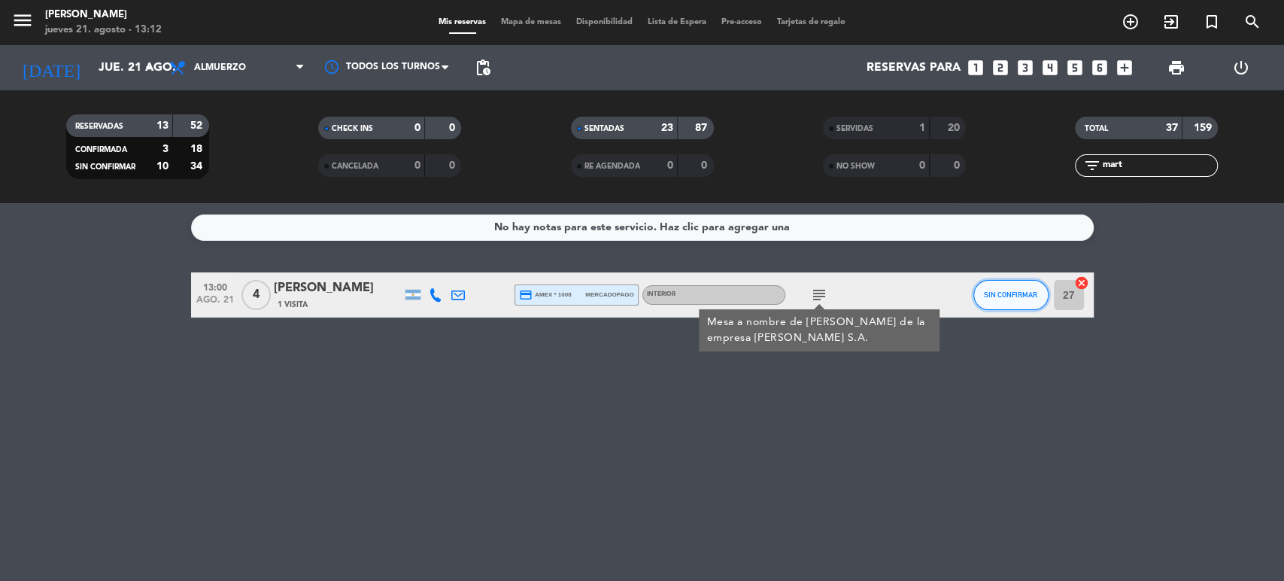
click at [1019, 303] on button "SIN CONFIRMAR" at bounding box center [1010, 295] width 75 height 30
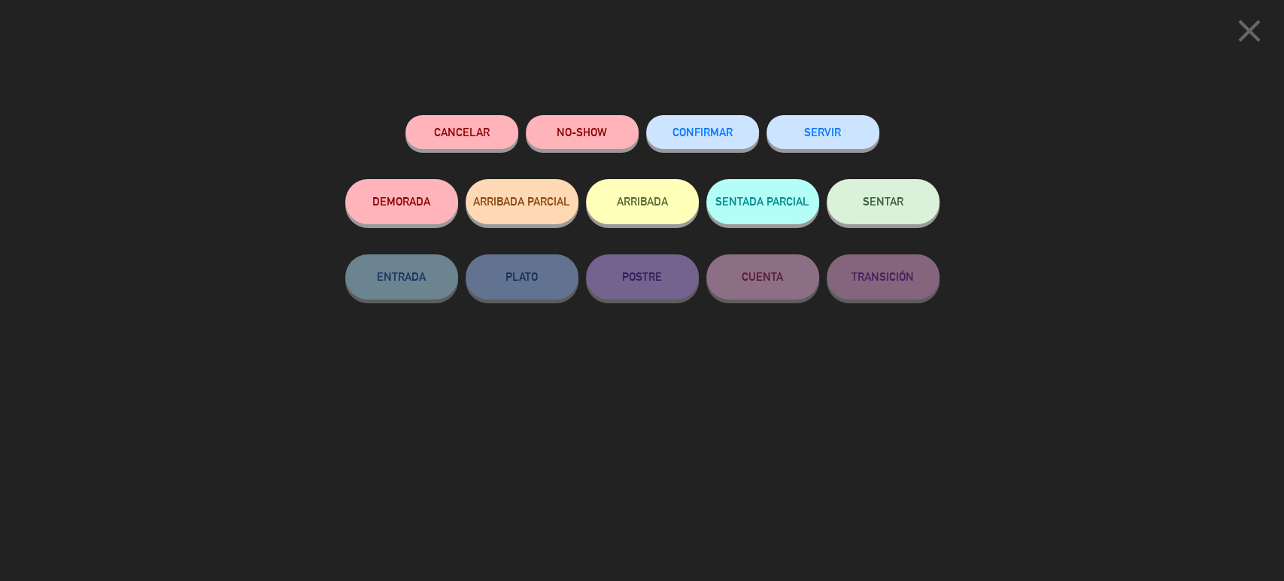
click at [652, 189] on button "ARRIBADA" at bounding box center [642, 201] width 113 height 45
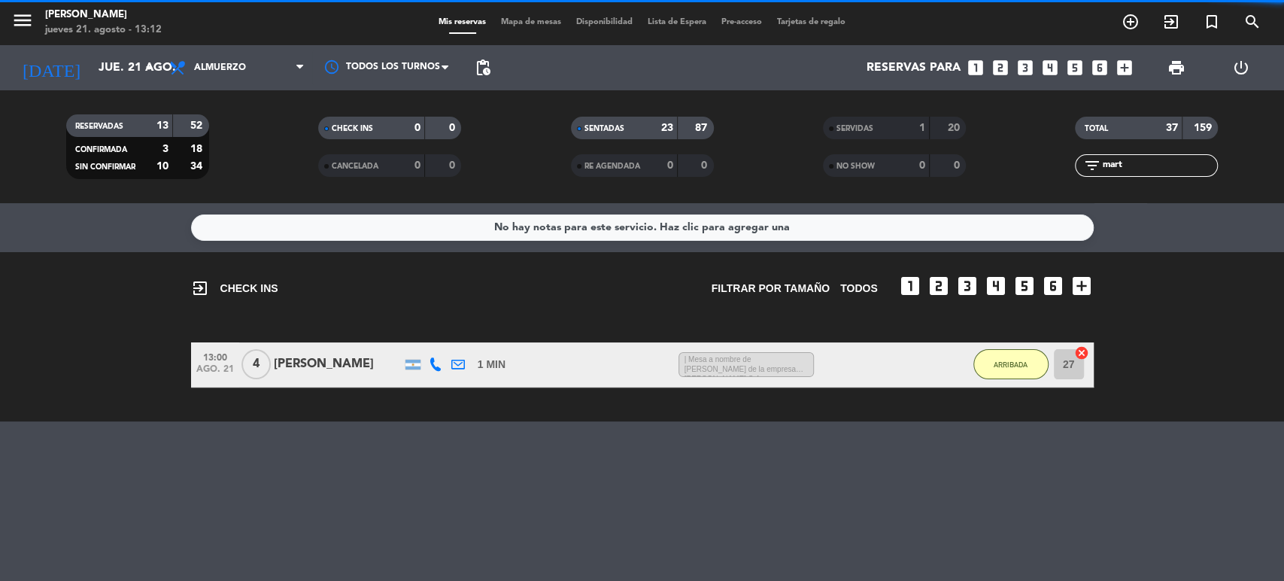
drag, startPoint x: 1145, startPoint y: 162, endPoint x: 1041, endPoint y: 162, distance: 104.5
click at [1041, 162] on div "filter_list mart" at bounding box center [1146, 165] width 252 height 23
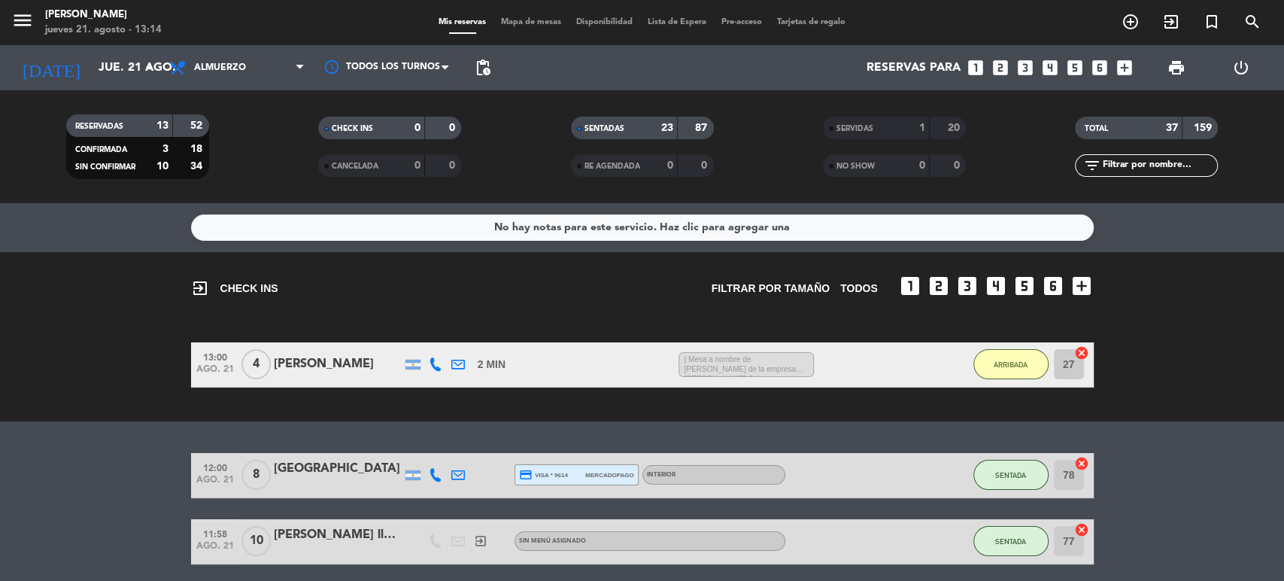
click at [553, 16] on div "Mis reservas Mapa de mesas Disponibilidad Lista de Espera Pre-acceso Tarjetas d…" at bounding box center [642, 23] width 422 height 14
click at [552, 16] on div "Mis reservas Mapa de mesas Disponibilidad Lista de Espera Pre-acceso Tarjetas d…" at bounding box center [642, 23] width 422 height 14
click at [551, 18] on span "Mapa de mesas" at bounding box center [530, 22] width 75 height 8
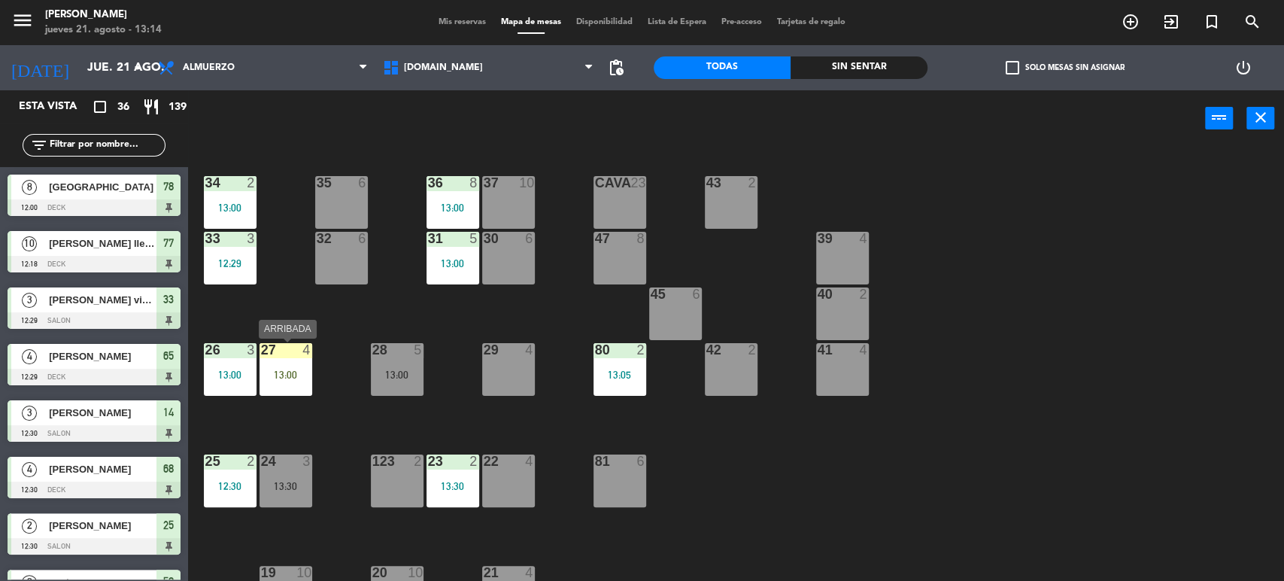
drag, startPoint x: 291, startPoint y: 364, endPoint x: 305, endPoint y: 357, distance: 15.1
click at [290, 365] on div "27 4 13:00" at bounding box center [285, 369] width 53 height 53
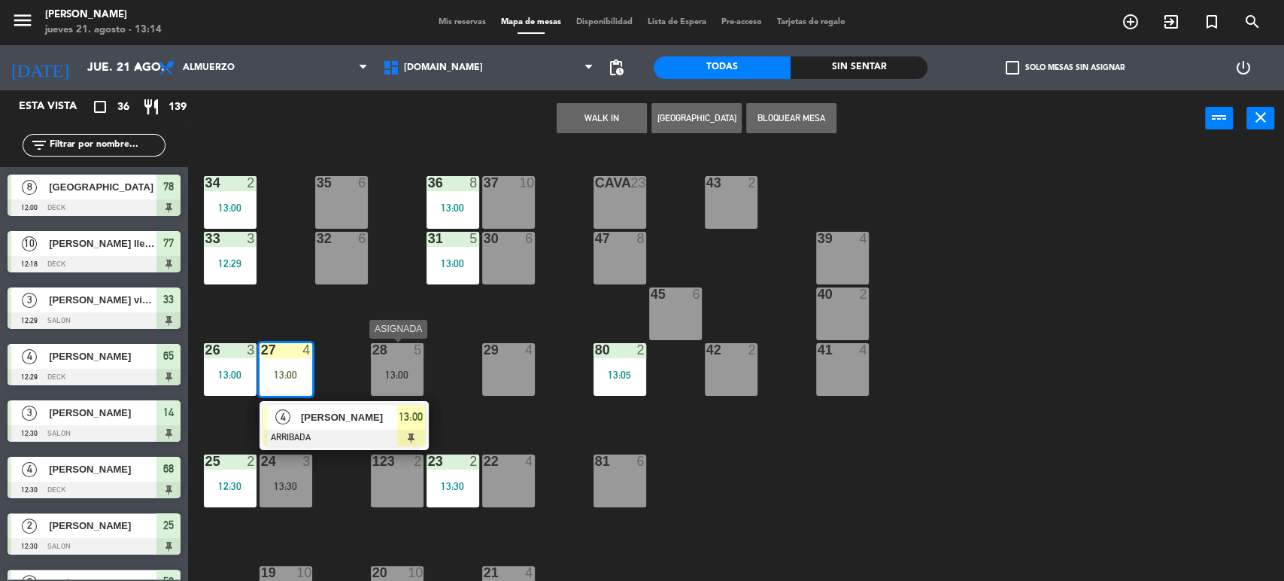
click at [412, 357] on div "28 5" at bounding box center [397, 350] width 53 height 15
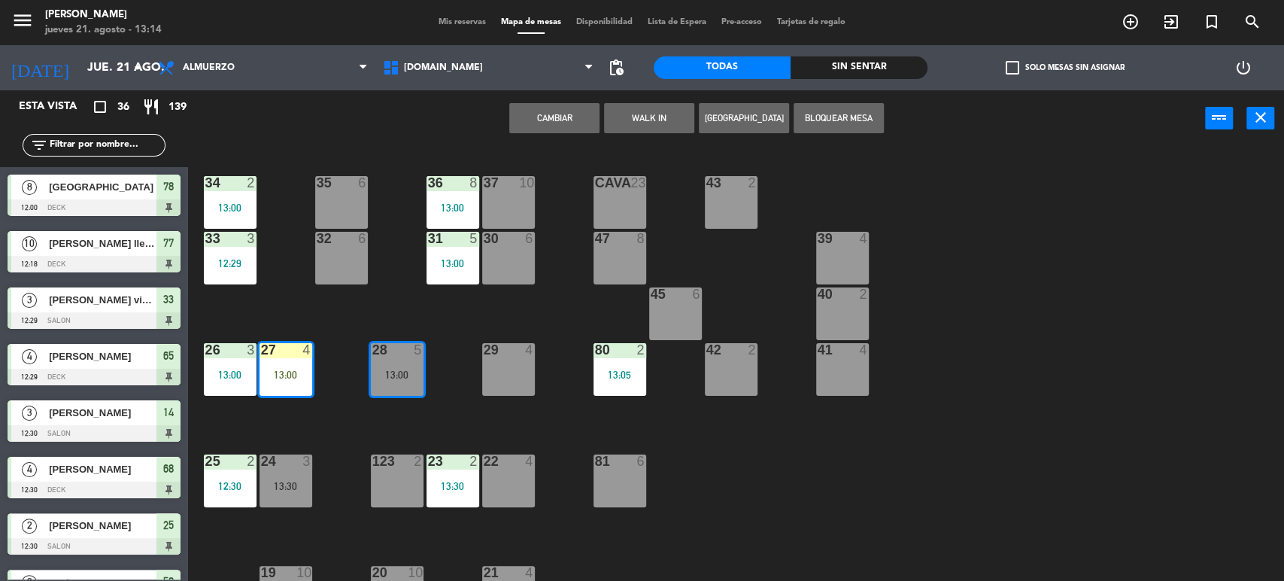
click at [573, 95] on div "Cambiar WALK IN Crear Reserva Bloquear Mesa power_input close" at bounding box center [696, 118] width 1017 height 57
click at [571, 99] on div "Cambiar WALK IN Crear Reserva Bloquear Mesa power_input close" at bounding box center [696, 118] width 1017 height 57
click at [568, 105] on button "Cambiar" at bounding box center [554, 118] width 90 height 30
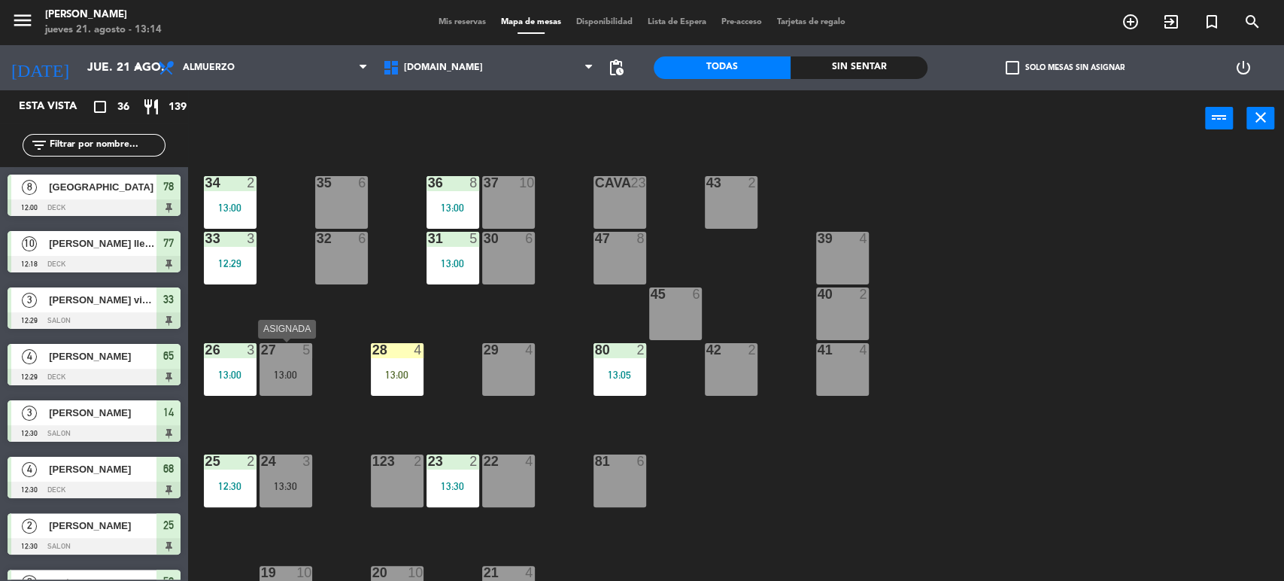
click at [280, 381] on div "27 5 13:00" at bounding box center [285, 369] width 53 height 53
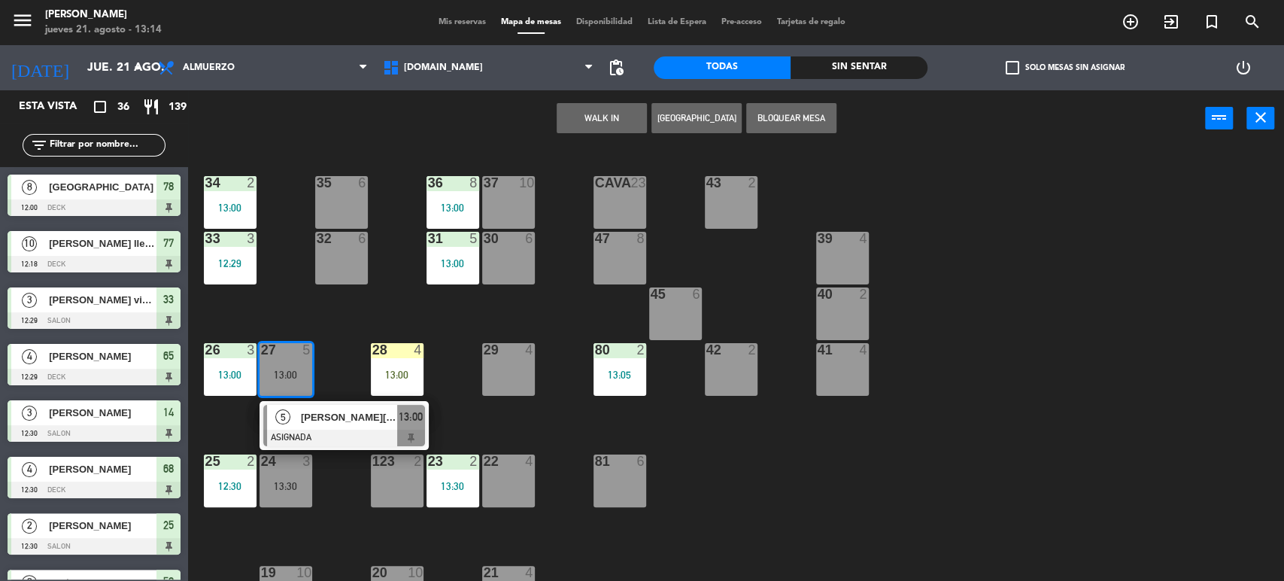
click at [322, 295] on div "34 2 13:00 35 6 36 8 13:00 43 2 37 10 CAVA 23 33 3 12:29 32 6 31 5 13:00 30 6 4…" at bounding box center [742, 366] width 1083 height 434
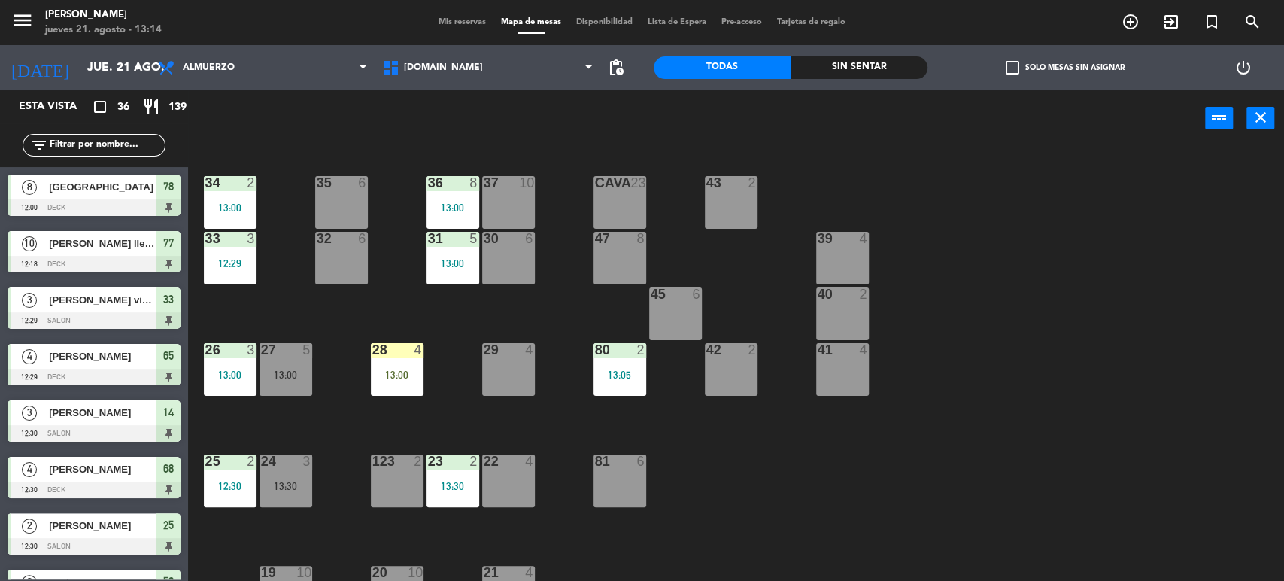
click at [337, 268] on div "32 6" at bounding box center [341, 258] width 53 height 53
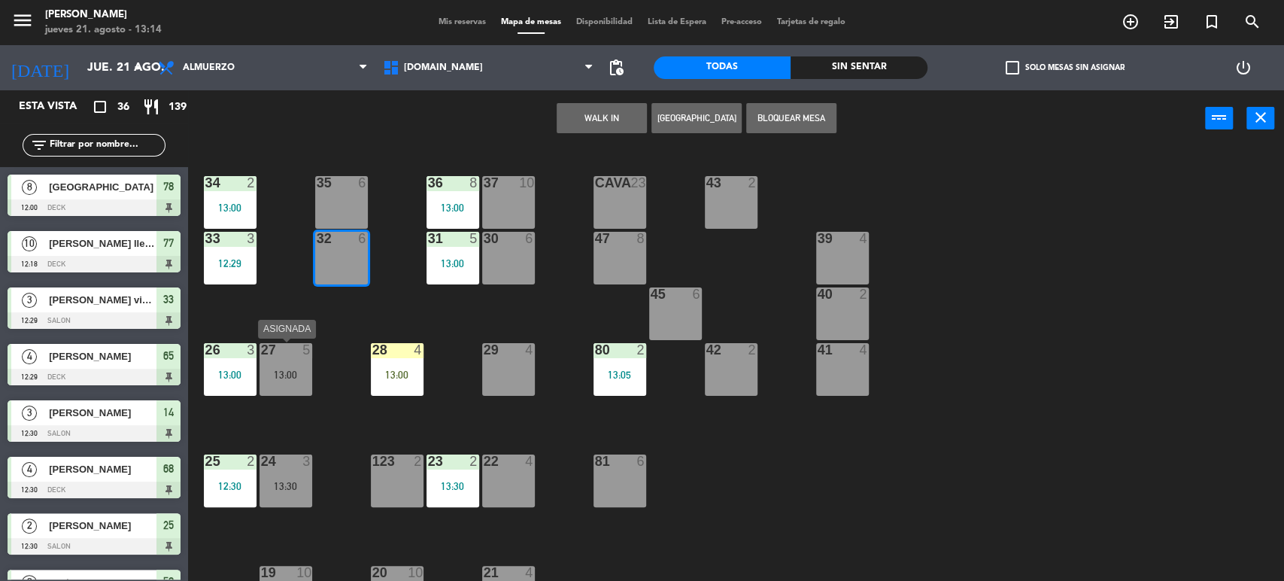
drag, startPoint x: 278, startPoint y: 377, endPoint x: 403, endPoint y: 279, distance: 158.5
click at [279, 377] on div "13:00" at bounding box center [285, 374] width 53 height 11
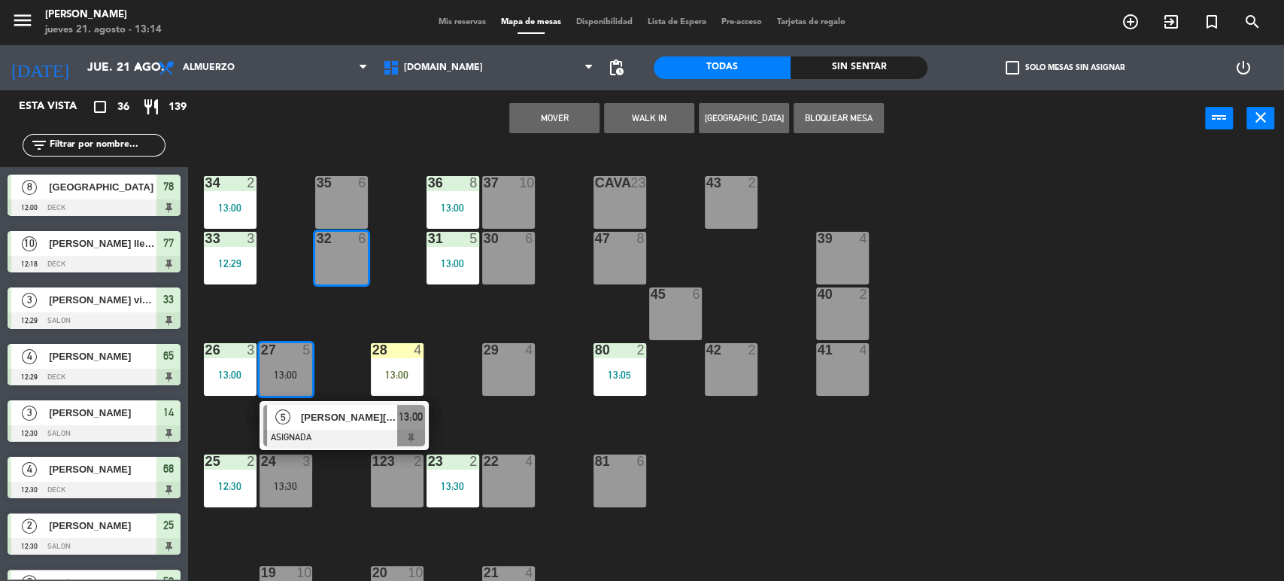
drag, startPoint x: 547, startPoint y: 120, endPoint x: 538, endPoint y: 151, distance: 32.6
click at [545, 135] on div "Mover WALK IN [GEOGRAPHIC_DATA] Bloquear Mesa power_input close" at bounding box center [696, 118] width 1017 height 57
click at [553, 105] on button "Mover" at bounding box center [554, 118] width 90 height 30
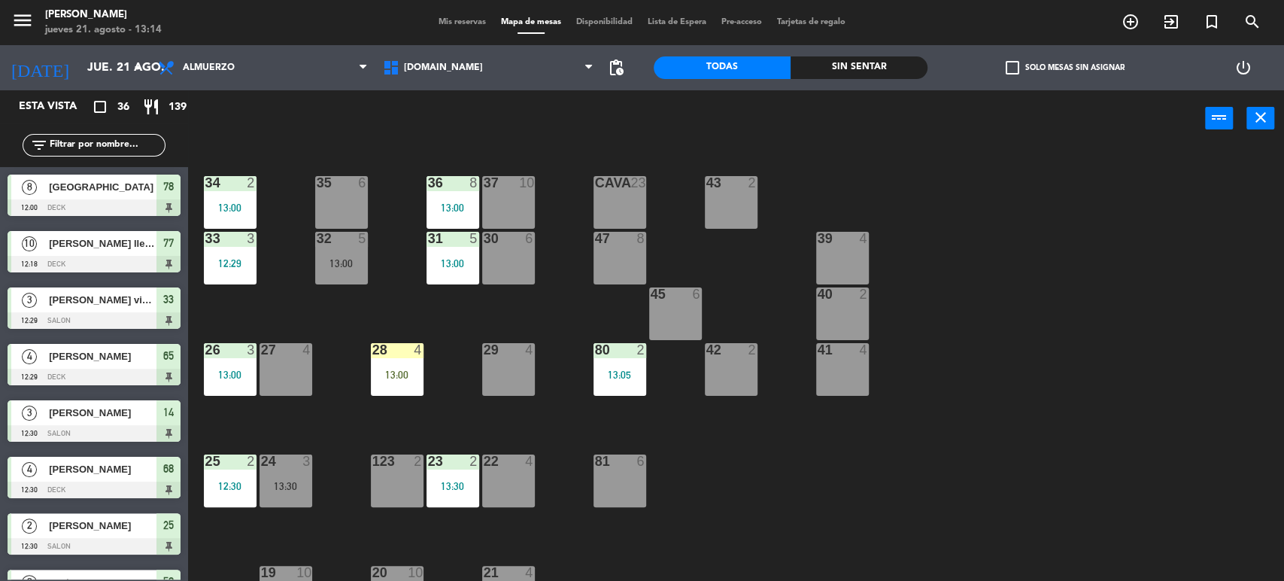
drag, startPoint x: 408, startPoint y: 361, endPoint x: 451, endPoint y: 399, distance: 57.5
click at [410, 365] on div "28 4 13:00" at bounding box center [397, 369] width 53 height 53
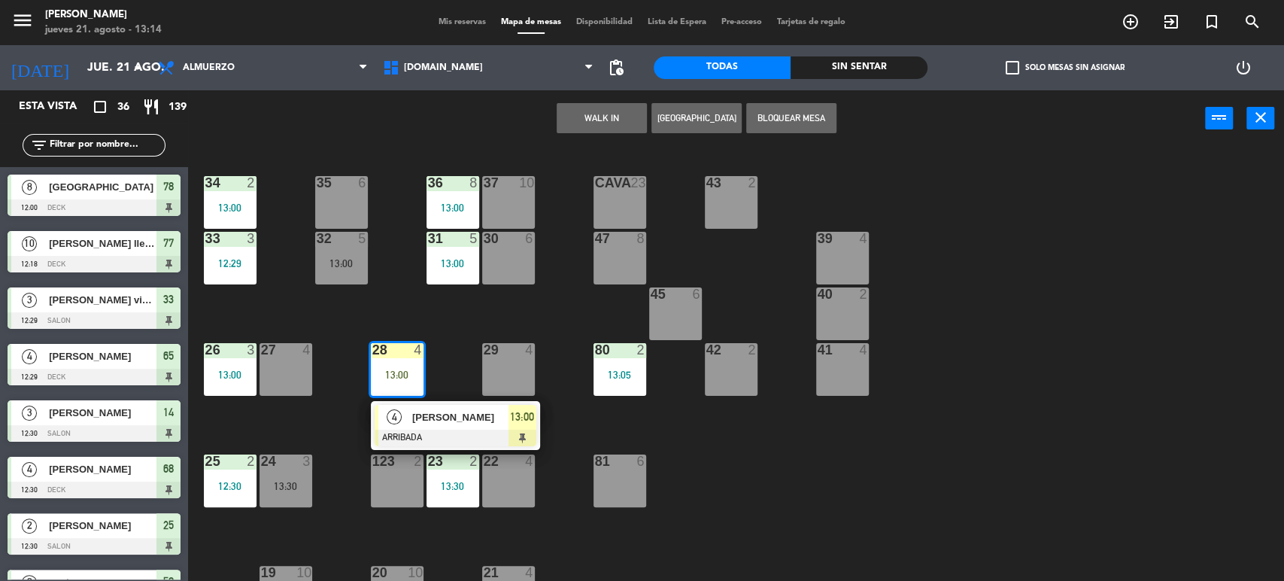
click at [469, 412] on span "[PERSON_NAME]" at bounding box center [460, 417] width 96 height 16
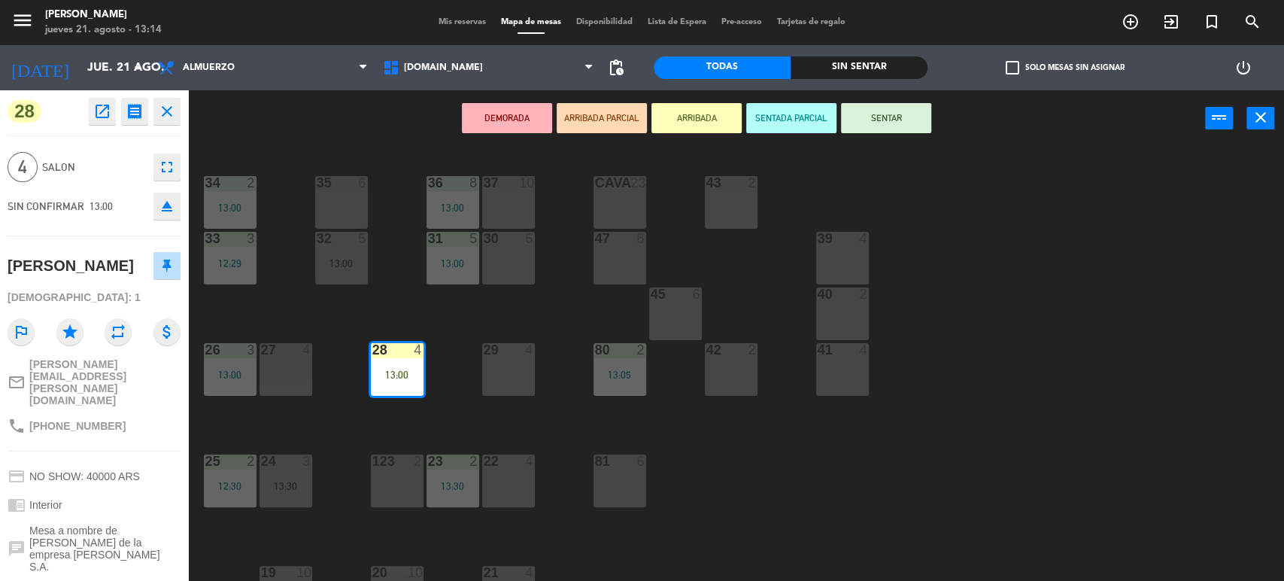
click at [886, 120] on button "SENTAR" at bounding box center [886, 118] width 90 height 30
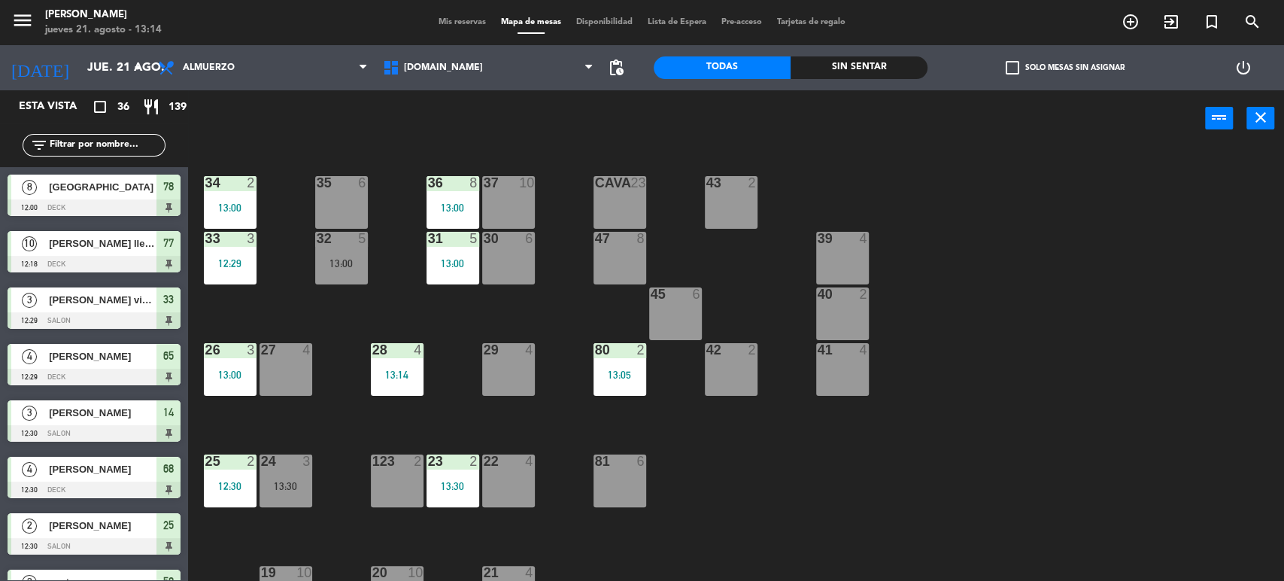
scroll to position [2, 0]
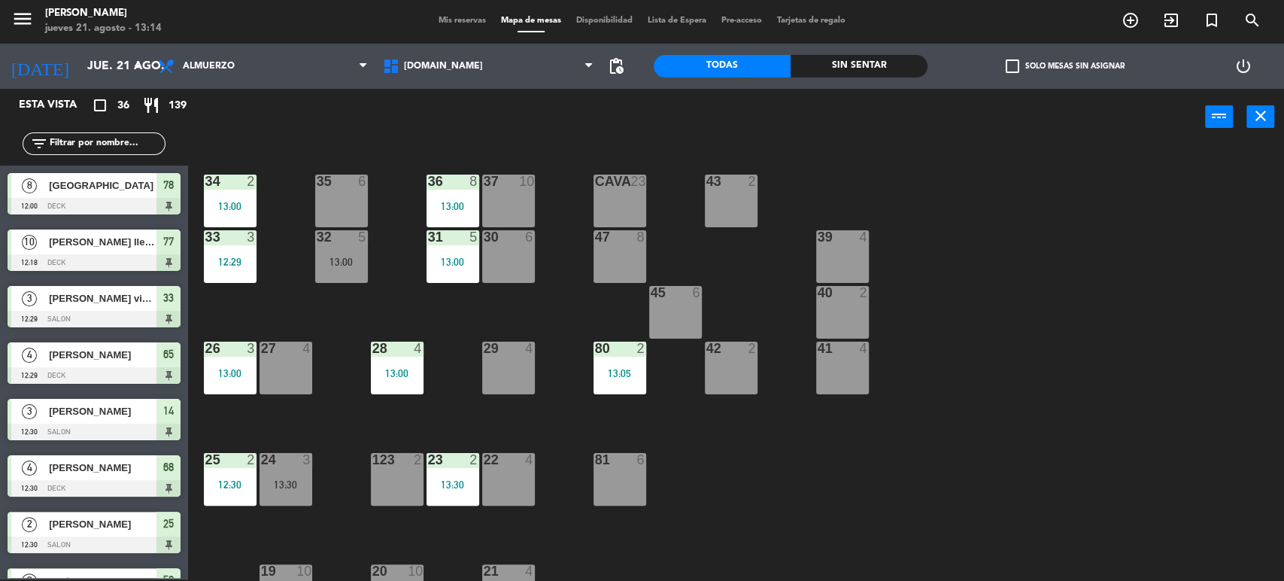
click at [465, 19] on span "Mis reservas" at bounding box center [462, 21] width 62 height 8
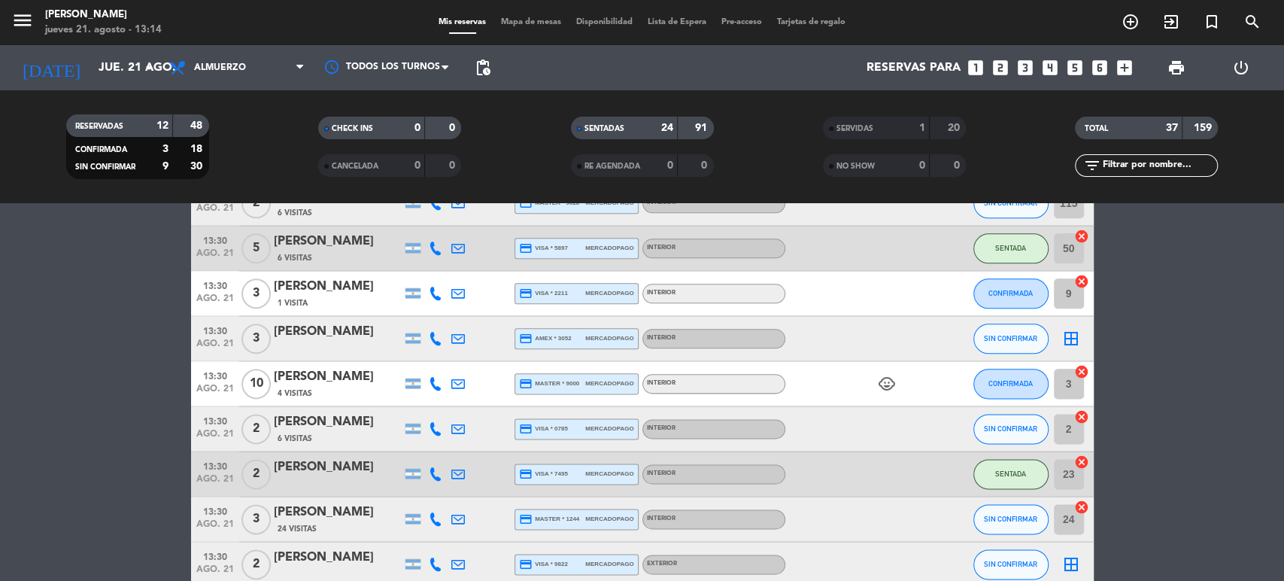
scroll to position [1420, 0]
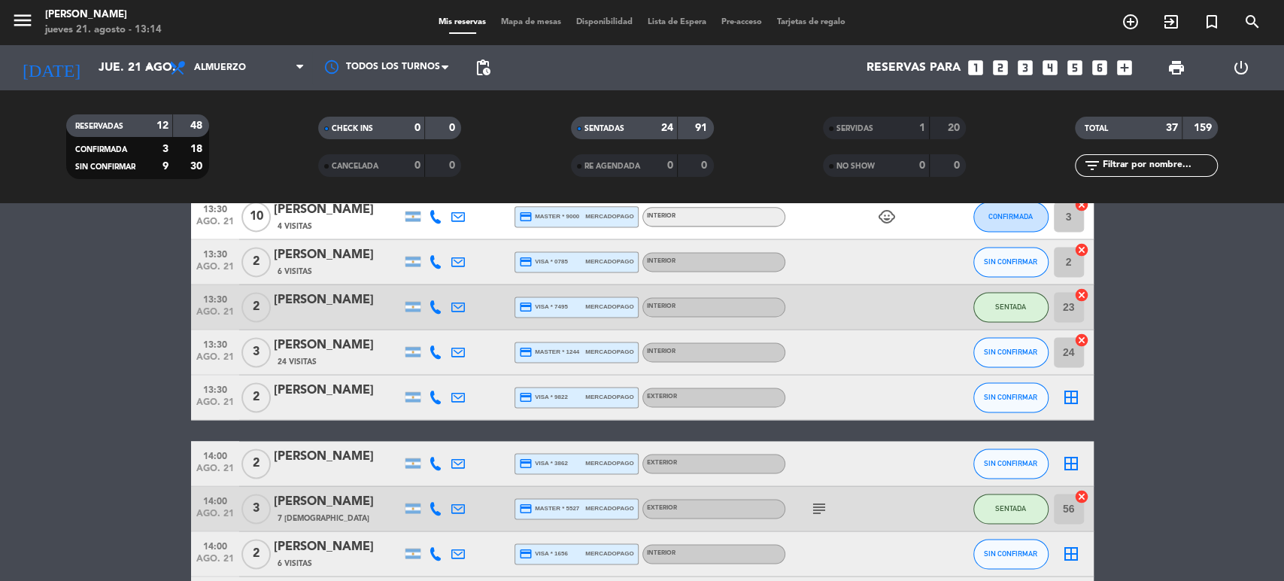
click at [511, 26] on span "Mapa de mesas" at bounding box center [530, 22] width 75 height 8
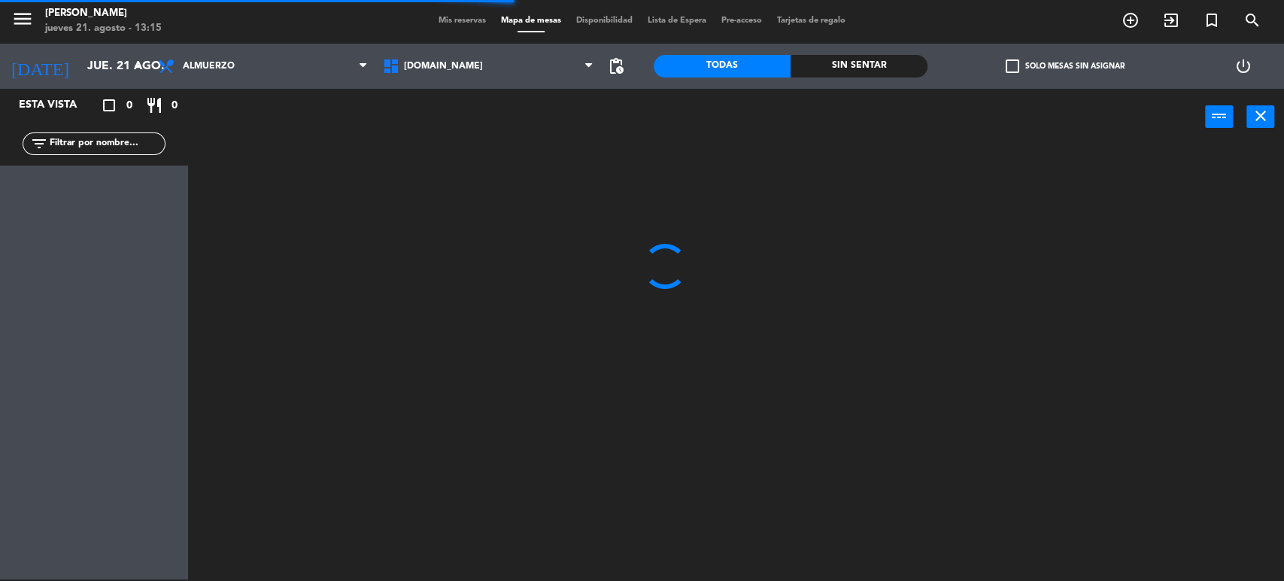
click at [1017, 62] on span "check_box_outline_blank" at bounding box center [1012, 66] width 14 height 14
click at [1064, 66] on input "check_box_outline_blank Solo mesas sin asignar" at bounding box center [1064, 66] width 0 height 0
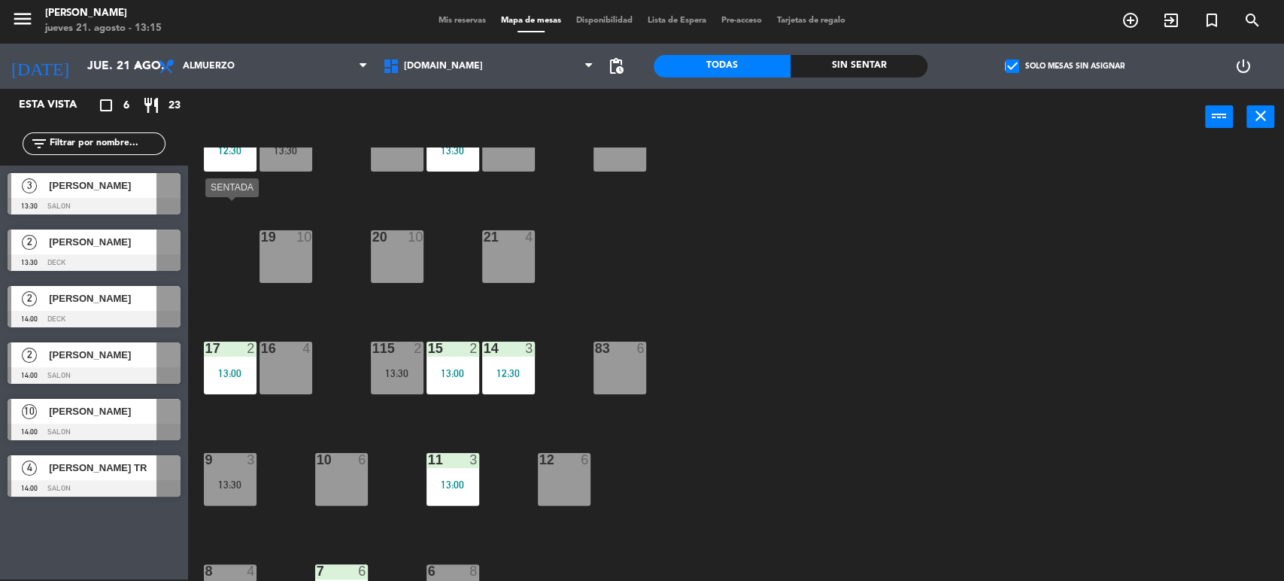
scroll to position [250, 0]
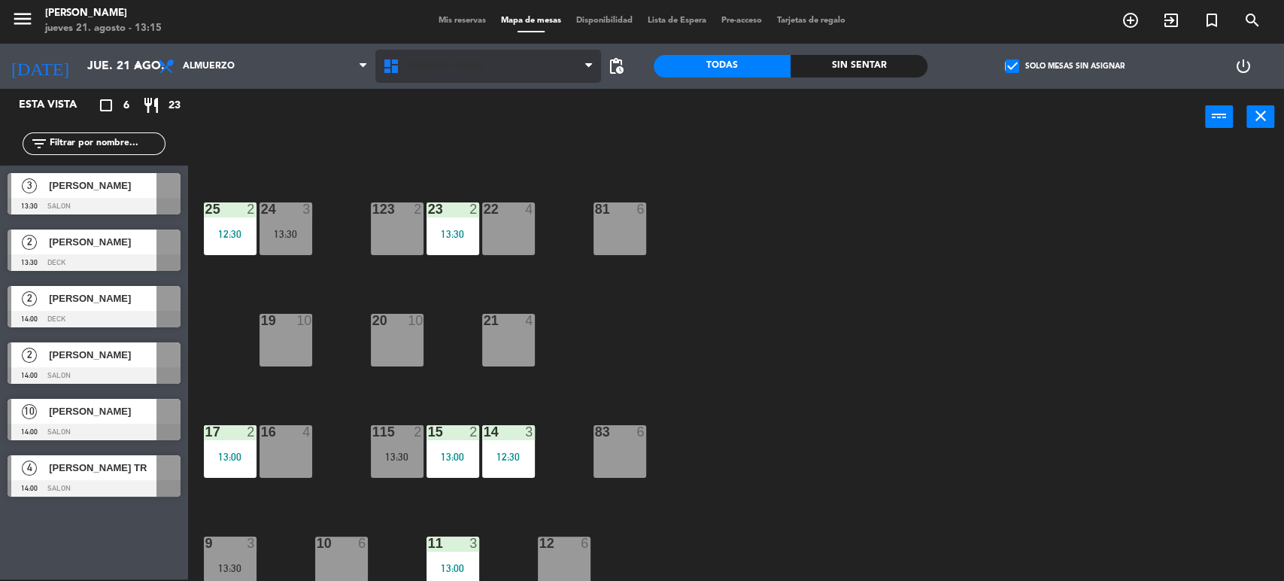
drag, startPoint x: 365, startPoint y: 83, endPoint x: 391, endPoint y: 74, distance: 27.1
click at [391, 74] on div "[DATE] [DATE] arrow_drop_down Almuerzo Cena Almuerzo Almuerzo Cena [DOMAIN_NAME…" at bounding box center [315, 66] width 653 height 45
drag, startPoint x: 397, startPoint y: 74, endPoint x: 407, endPoint y: 79, distance: 10.8
click at [397, 74] on span "[DOMAIN_NAME]" at bounding box center [487, 66] width 225 height 33
drag, startPoint x: 467, startPoint y: 179, endPoint x: 473, endPoint y: 168, distance: 12.8
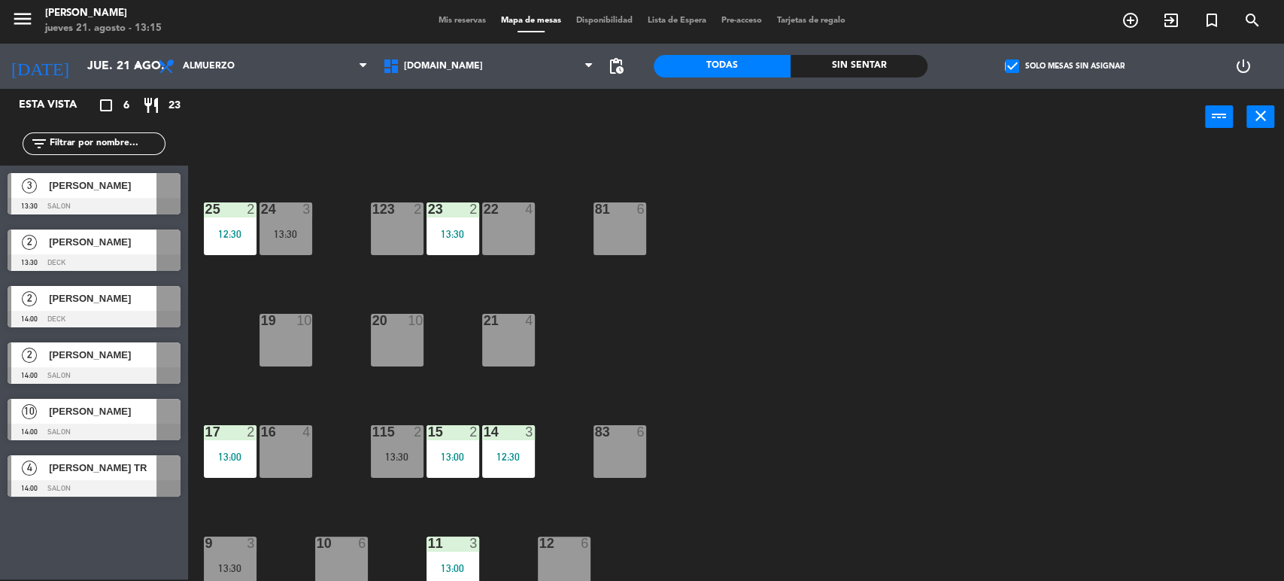
click at [469, 179] on div "34 2 13:00 35 6 36 8 13:00 43 2 37 10 CAVA 23 33 3 12:29 32 5 13:00 31 5 13:00 …" at bounding box center [742, 364] width 1083 height 434
click at [466, 83] on div "[DOMAIN_NAME] [DOMAIN_NAME] [DOMAIN_NAME] [DOMAIN_NAME] [DOMAIN_NAME]" at bounding box center [487, 66] width 225 height 45
click at [468, 70] on span "[DOMAIN_NAME]" at bounding box center [487, 66] width 225 height 33
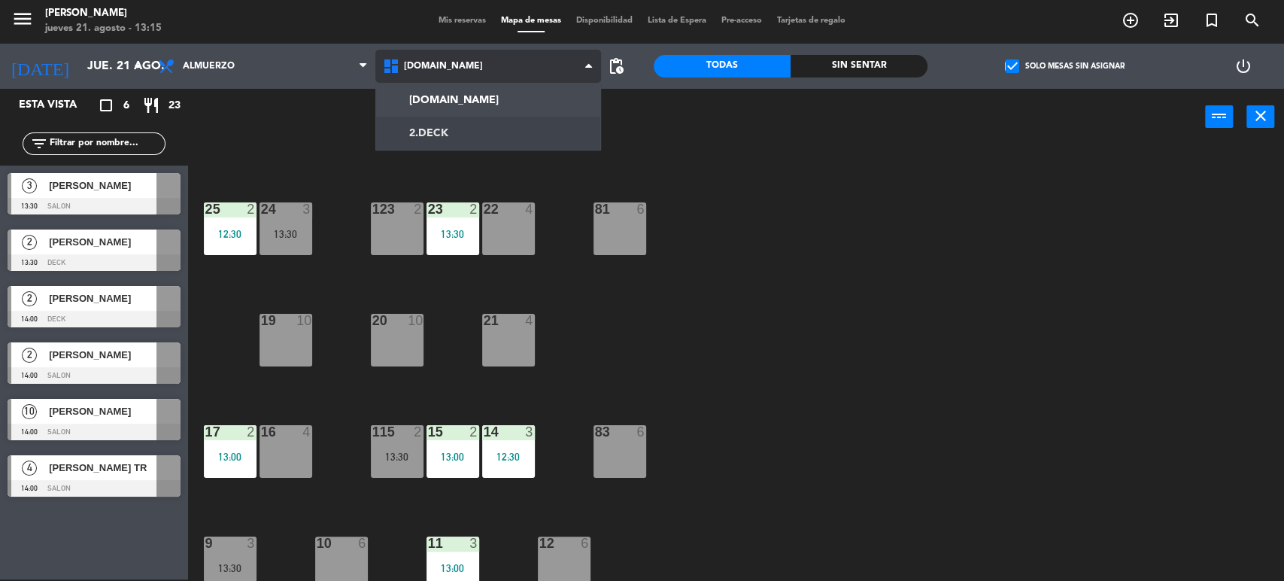
click at [465, 126] on ng-component "menu [PERSON_NAME] [DATE] 21. agosto - 13:15 Mis reservas Mapa de mesas Disponi…" at bounding box center [642, 289] width 1284 height 583
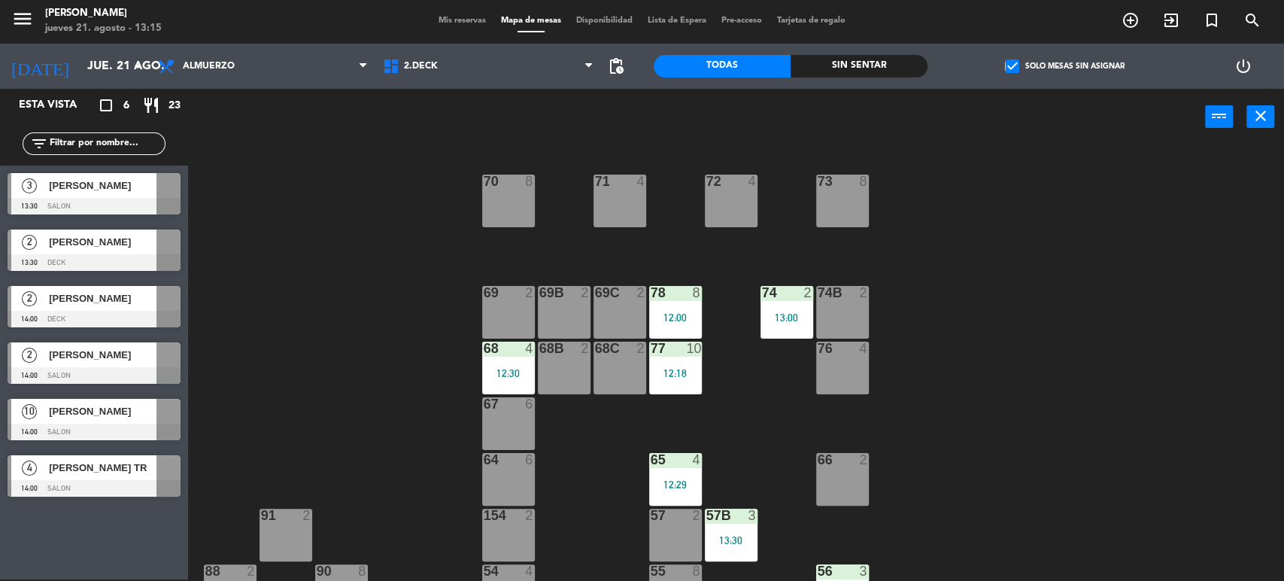
scroll to position [257, 0]
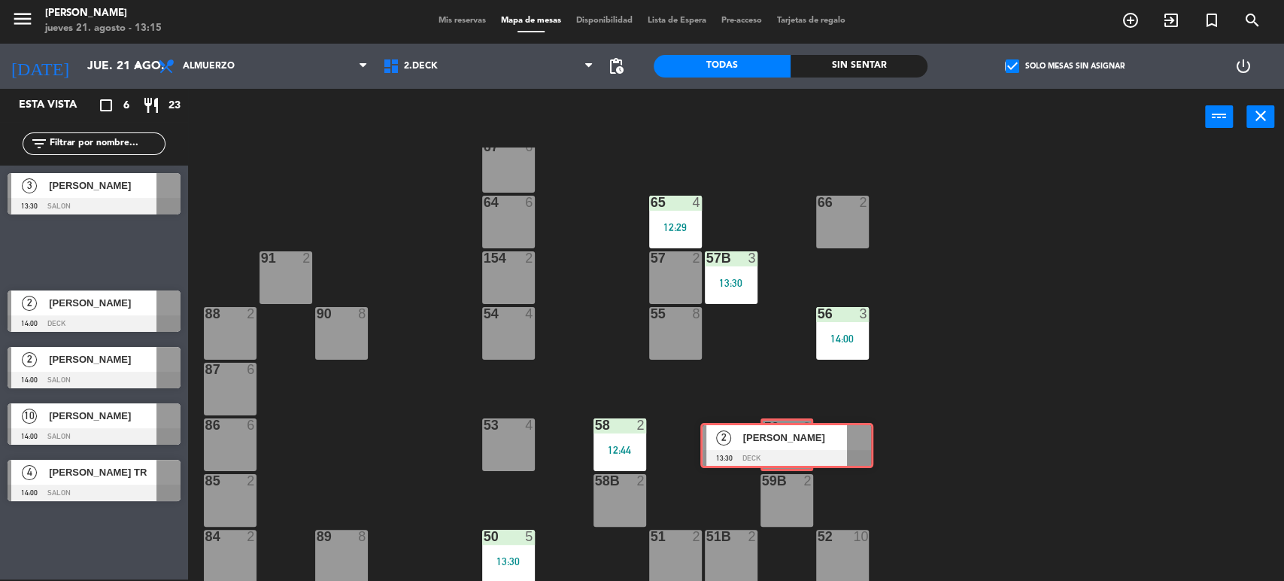
drag, startPoint x: 77, startPoint y: 257, endPoint x: 778, endPoint y: 450, distance: 726.1
click at [778, 450] on div "Esta vista crop_square 6 restaurant 23 filter_list 3 [PERSON_NAME] 13:30 SALON …" at bounding box center [642, 335] width 1284 height 493
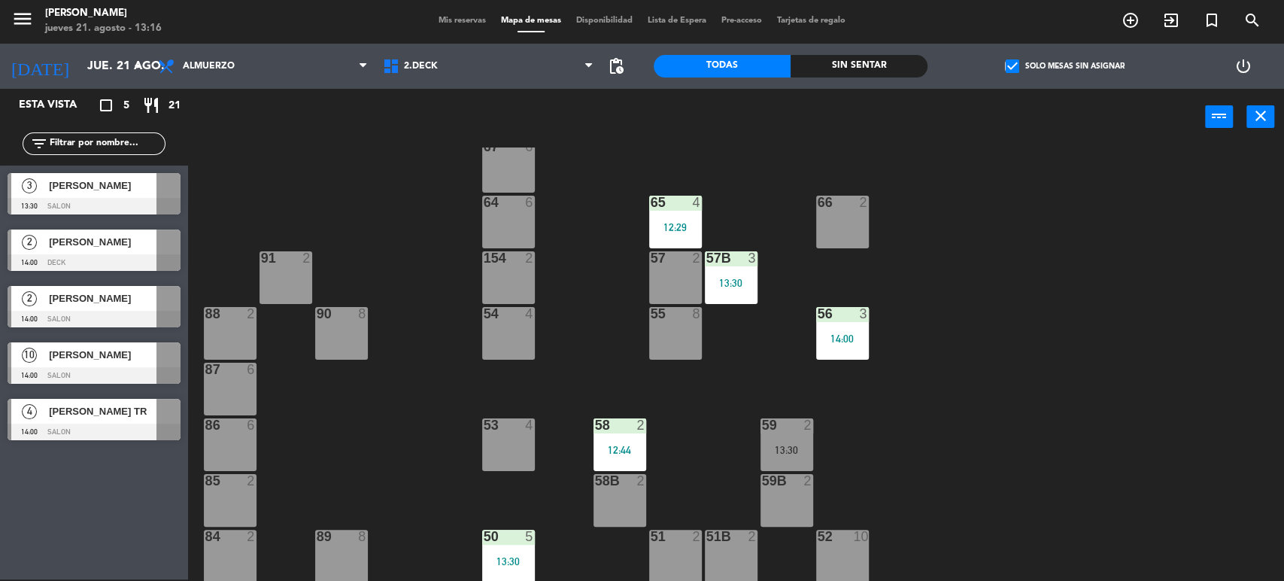
click at [463, 23] on span "Mis reservas" at bounding box center [462, 21] width 62 height 8
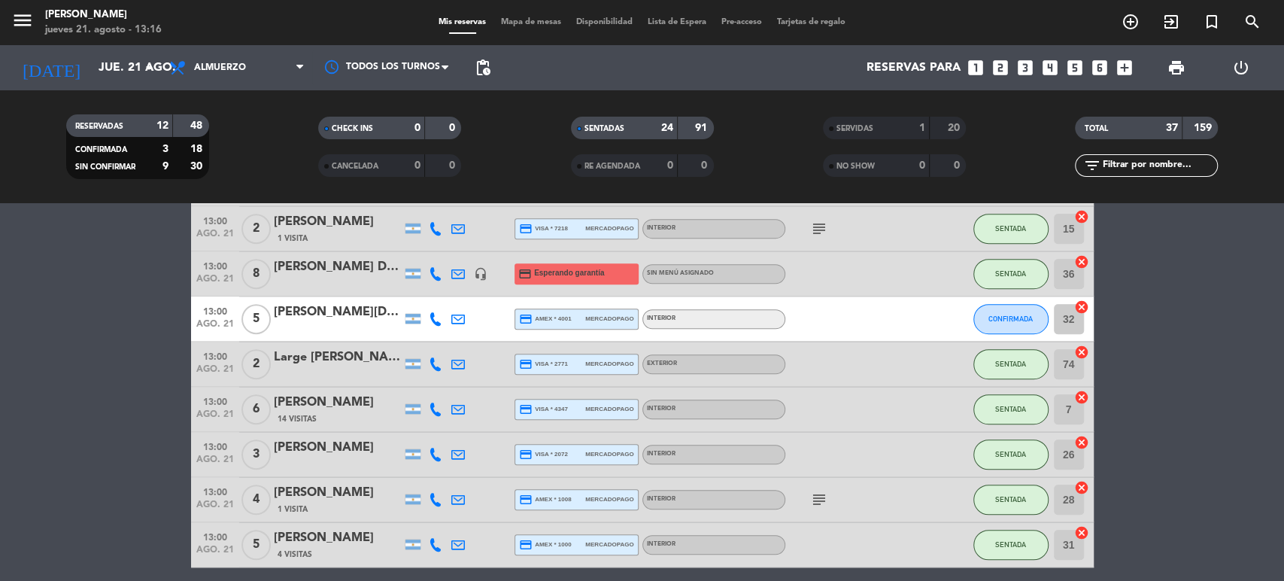
scroll to position [584, 0]
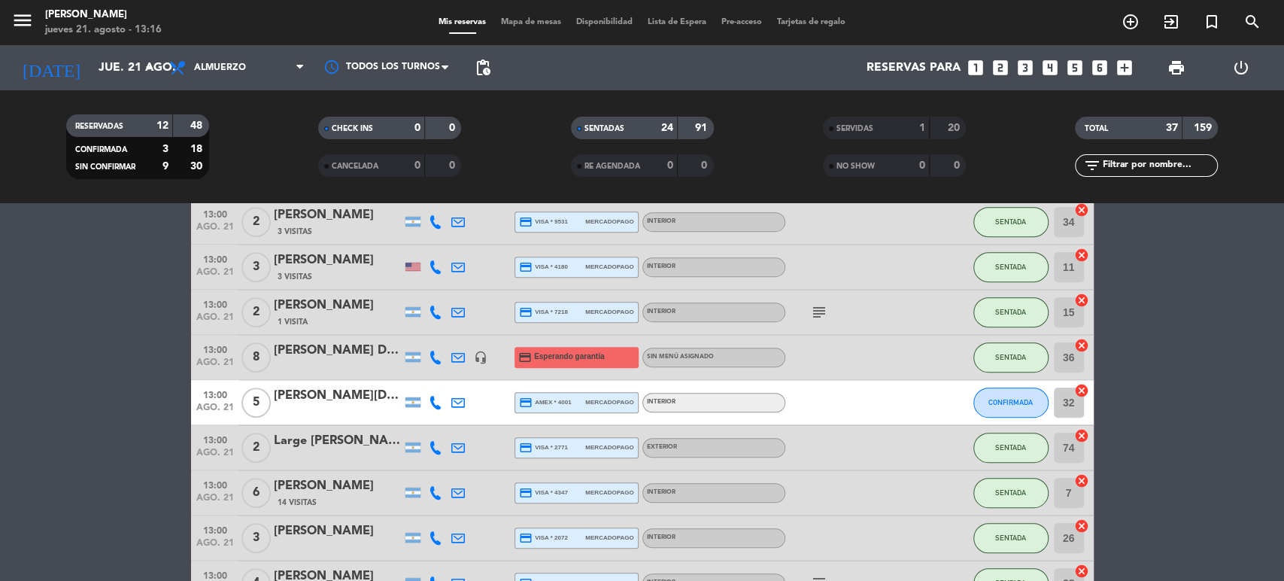
click at [508, 26] on span "Mapa de mesas" at bounding box center [530, 22] width 75 height 8
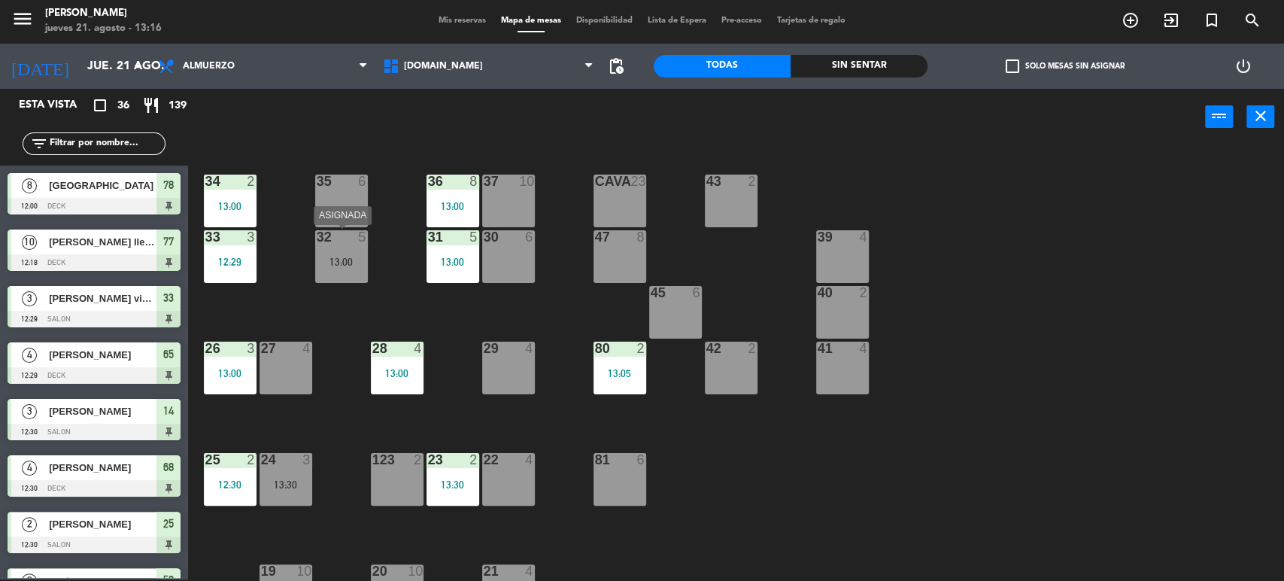
click at [338, 261] on div "13:00" at bounding box center [341, 261] width 53 height 11
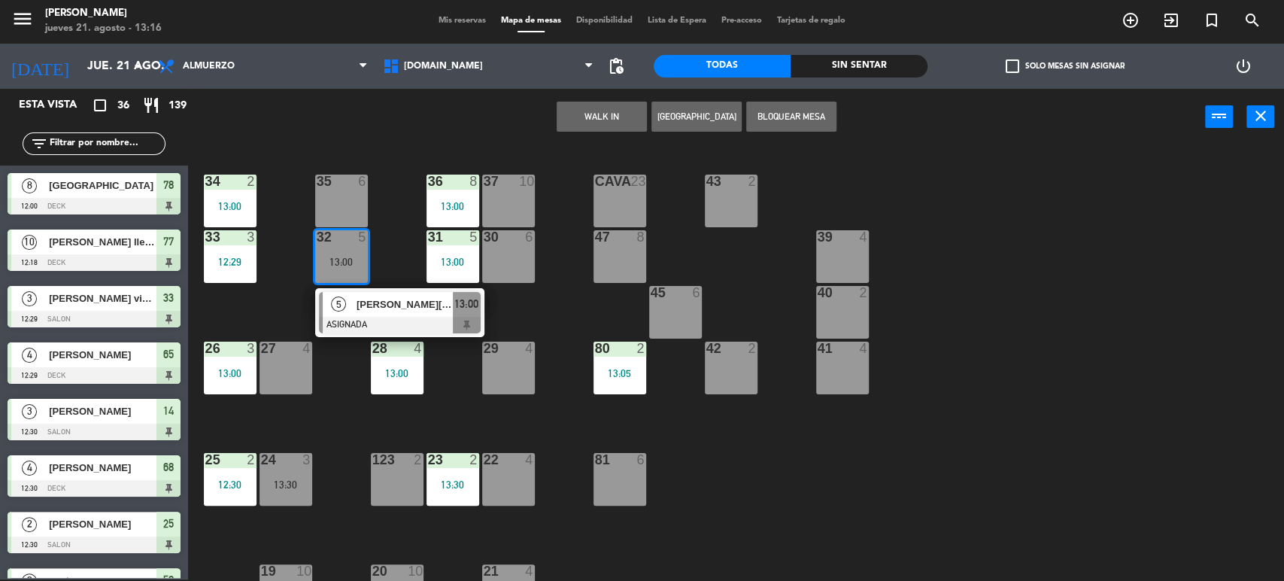
click at [371, 317] on div at bounding box center [400, 325] width 162 height 17
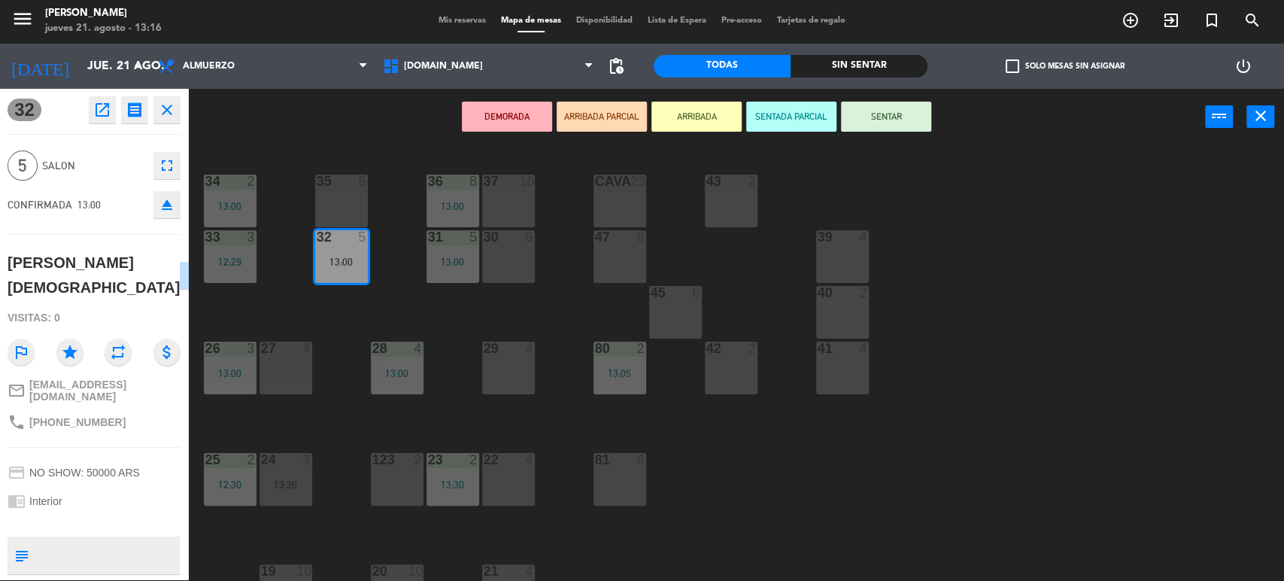
click at [909, 124] on button "SENTAR" at bounding box center [886, 117] width 90 height 30
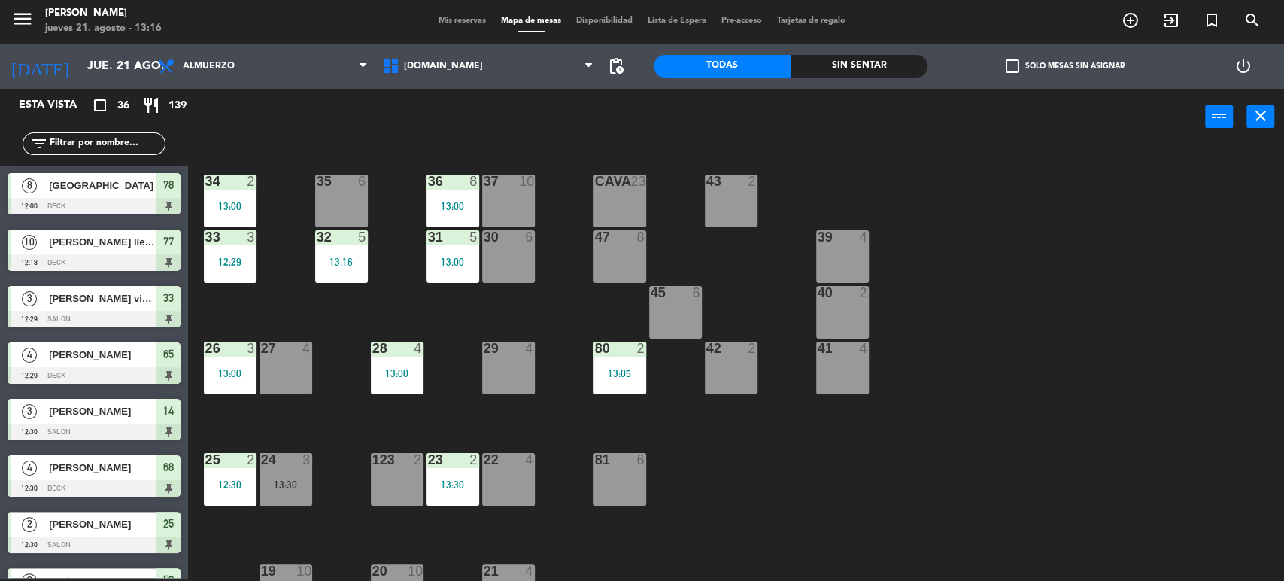
click at [1005, 72] on span "check_box_outline_blank" at bounding box center [1012, 66] width 14 height 14
click at [1064, 66] on input "check_box_outline_blank Solo mesas sin asignar" at bounding box center [1064, 66] width 0 height 0
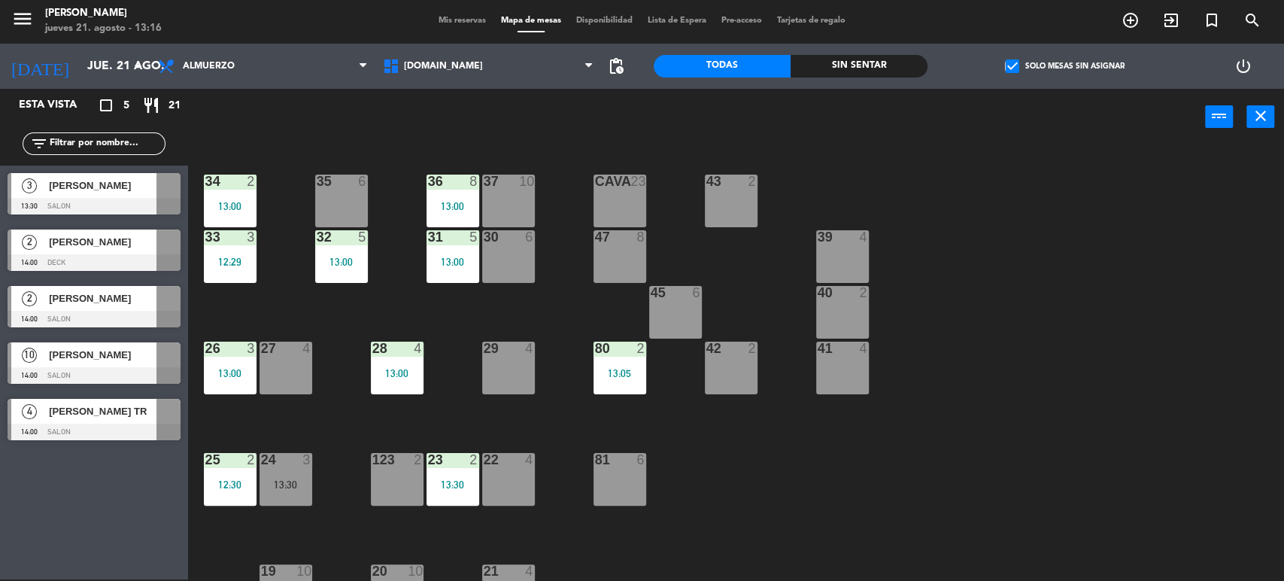
scroll to position [480, 0]
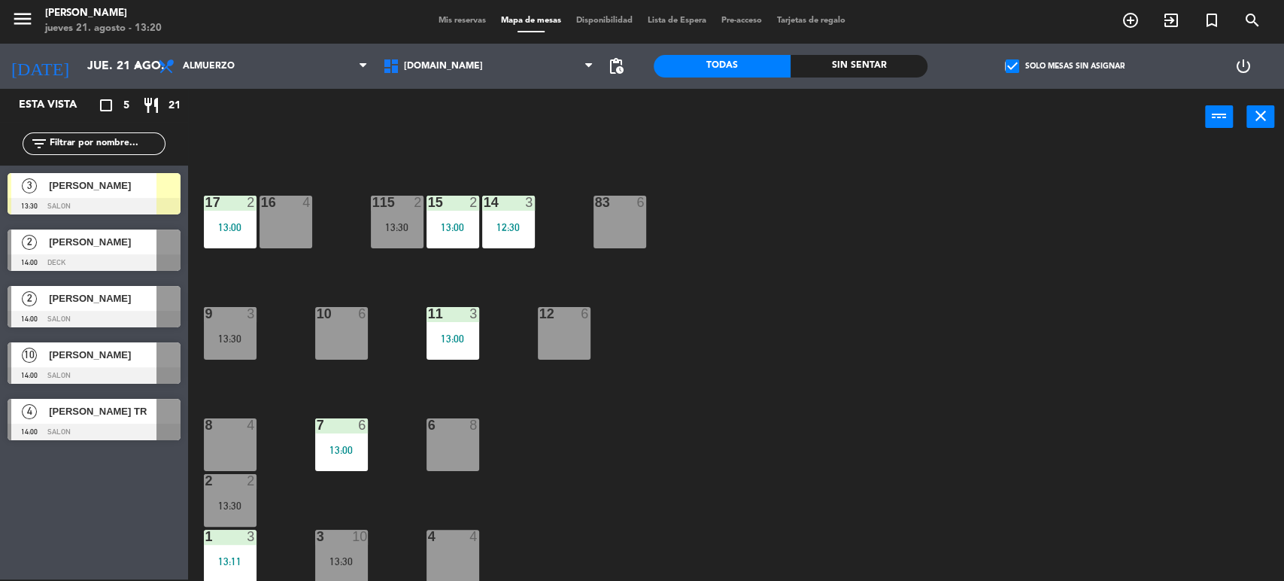
click at [848, 261] on div "34 2 13:00 35 6 36 8 13:00 43 2 37 10 CAVA 23 33 3 12:29 32 5 13:00 31 5 13:00 …" at bounding box center [742, 364] width 1083 height 434
click at [1015, 63] on span "check_box" at bounding box center [1012, 66] width 14 height 14
click at [1064, 66] on input "check_box Solo mesas sin asignar" at bounding box center [1064, 66] width 0 height 0
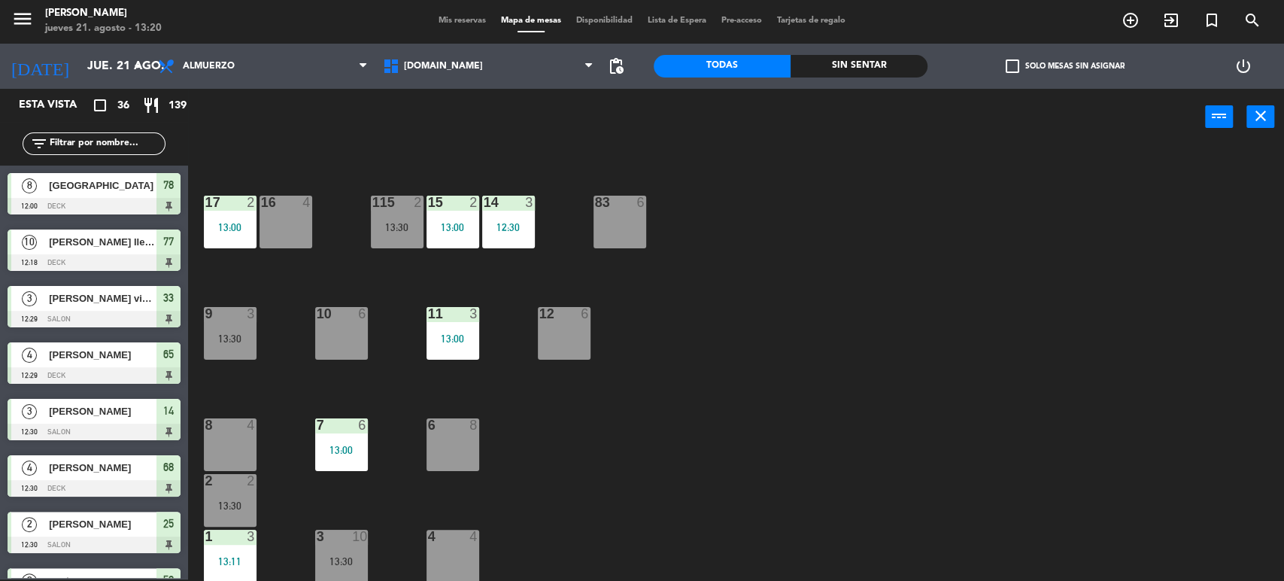
scroll to position [229, 0]
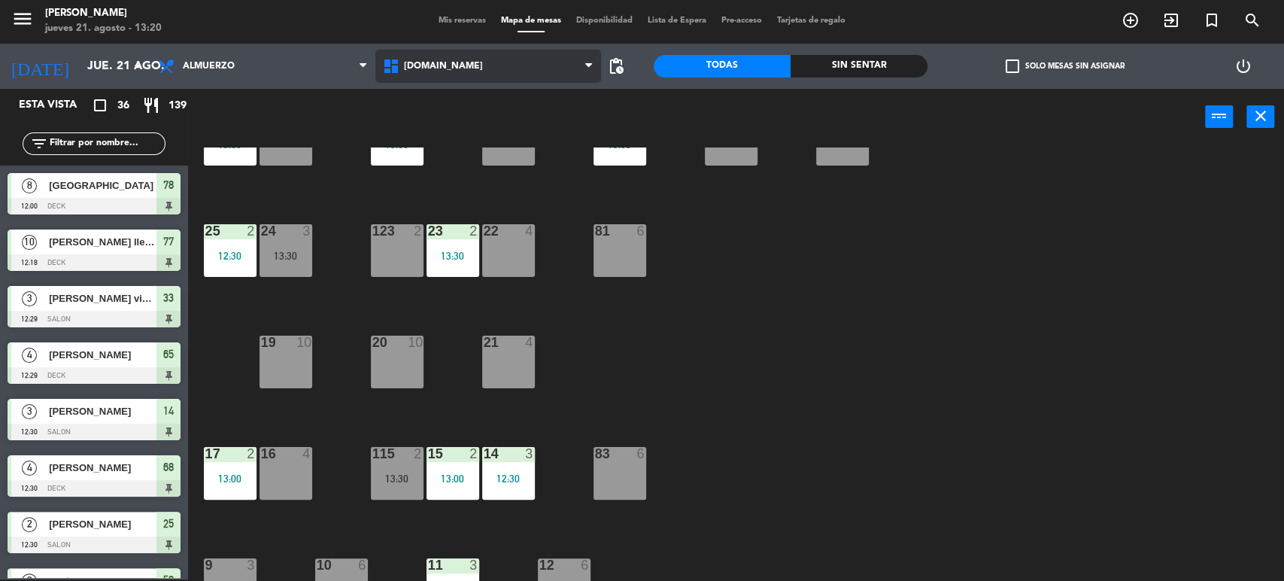
click at [457, 65] on span "[DOMAIN_NAME]" at bounding box center [487, 66] width 225 height 33
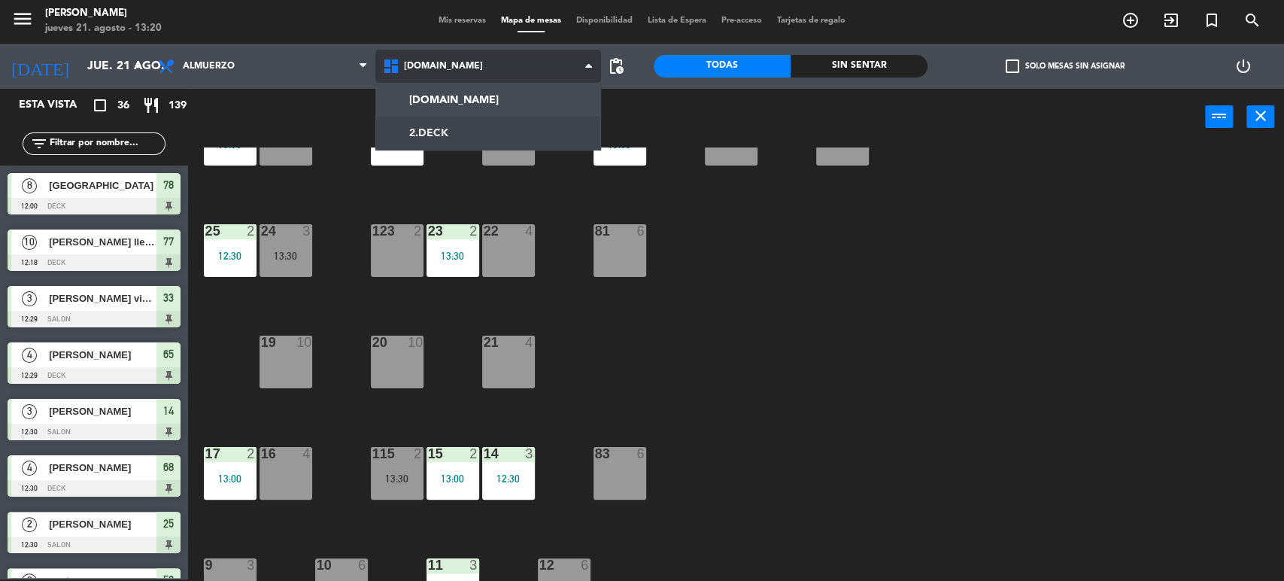
click at [444, 135] on ng-component "menu [PERSON_NAME] [DATE] 21. agosto - 13:20 Mis reservas Mapa de mesas Disponi…" at bounding box center [642, 289] width 1284 height 583
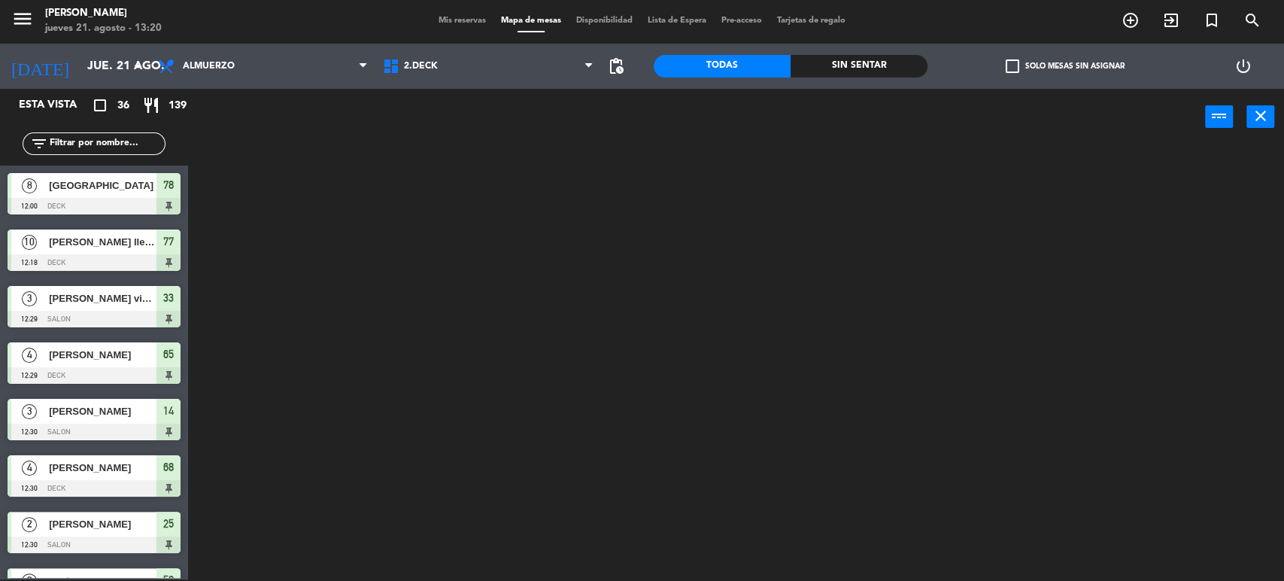
click at [147, 138] on input "text" at bounding box center [106, 143] width 117 height 17
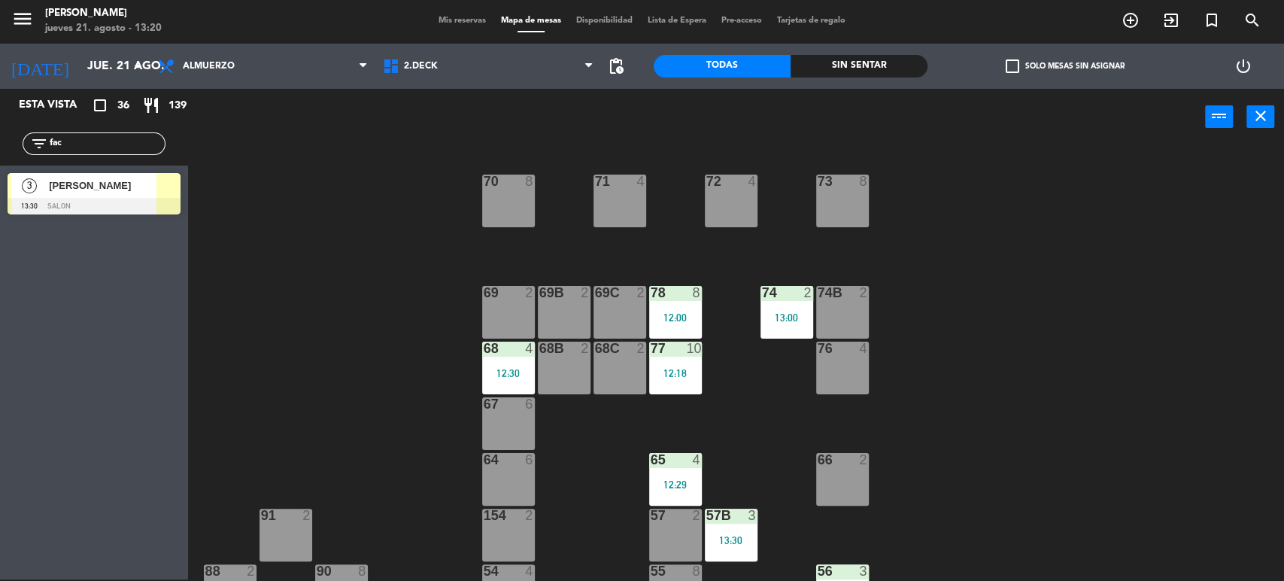
type input "fac"
click at [1214, 290] on div "71 4 72 4 73 8 70 8 74 2 13:00 74B 2 69 2 69B 2 69C 2 78 8 12:00 77 10 12:18 76…" at bounding box center [742, 364] width 1083 height 434
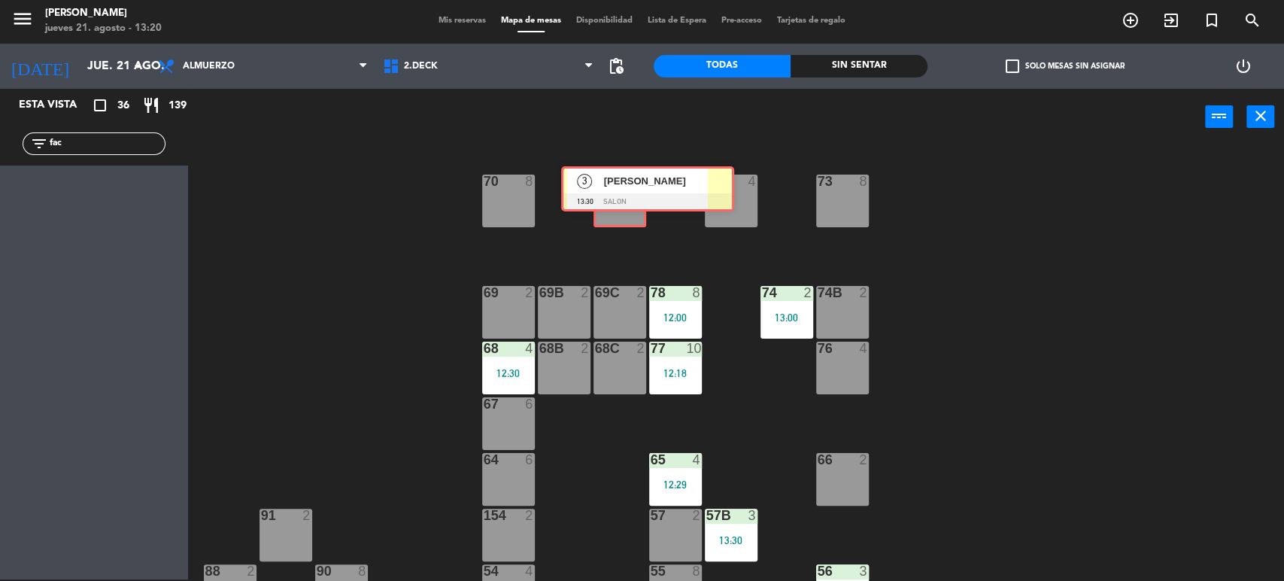
drag, startPoint x: 87, startPoint y: 199, endPoint x: 635, endPoint y: 196, distance: 548.2
click at [635, 196] on div "Esta vista crop_square 36 restaurant 139 filter_list fac 3 [PERSON_NAME] 13:30 …" at bounding box center [642, 335] width 1284 height 493
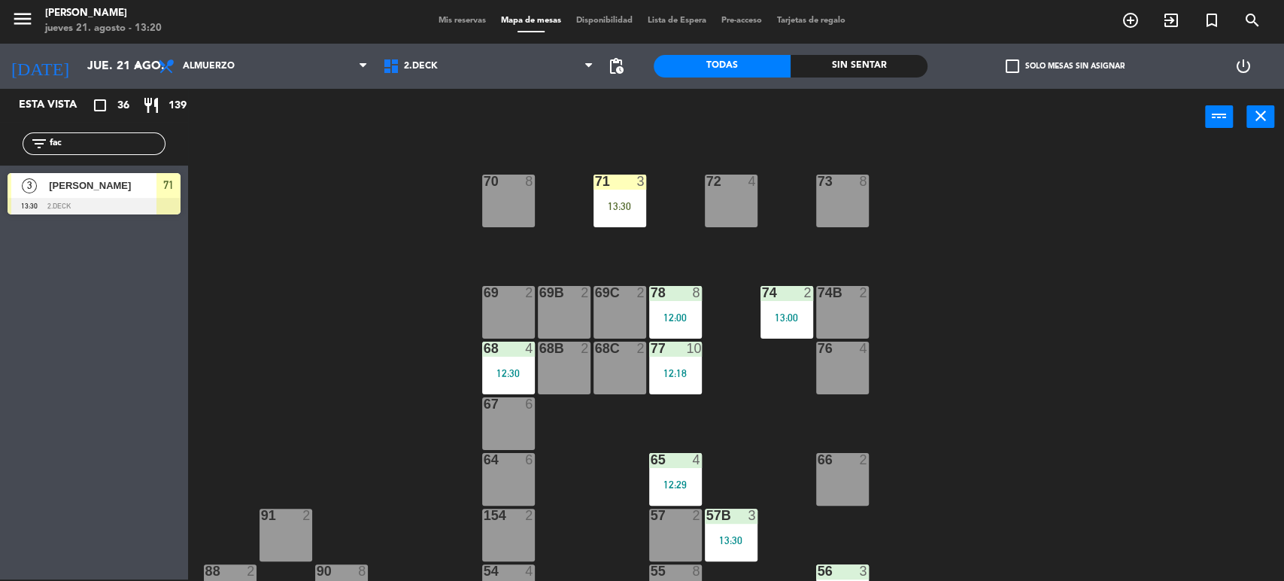
click at [662, 242] on div "71 3 13:30 72 4 73 8 70 8 74 2 13:00 74B 2 69 2 69B 2 69C 2 78 8 12:00 77 10 12…" at bounding box center [742, 364] width 1083 height 434
click at [632, 212] on div "71 3 13:30" at bounding box center [619, 200] width 53 height 53
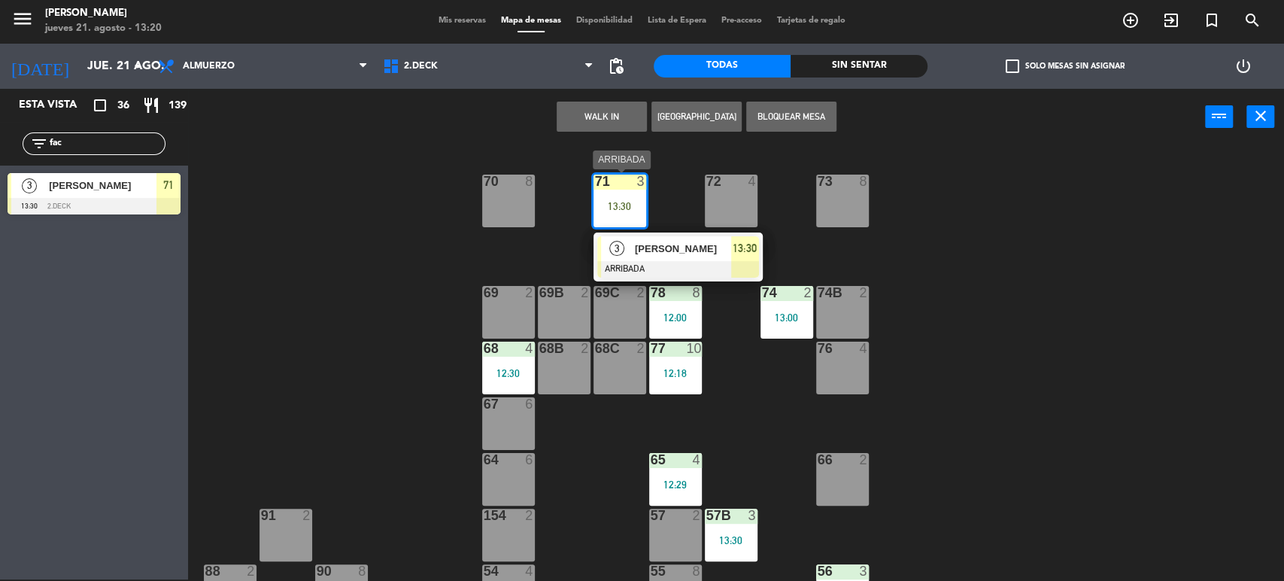
click at [666, 245] on span "[PERSON_NAME]" at bounding box center [683, 249] width 96 height 16
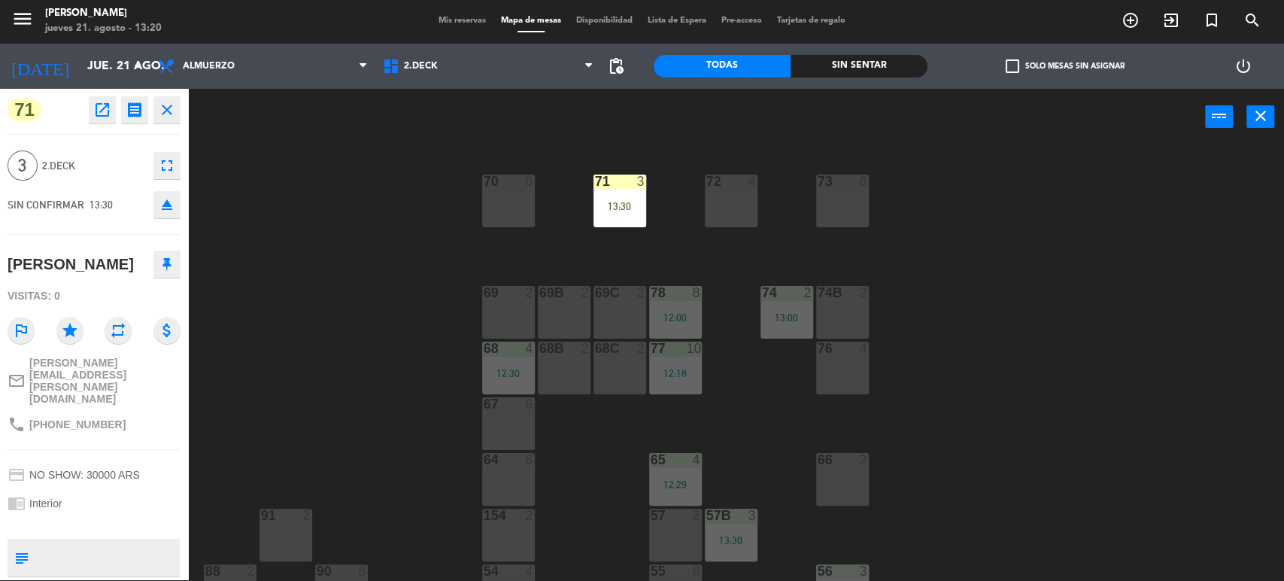
click at [937, 202] on div "71 3 13:30 72 4 73 8 70 8 74 2 13:00 74B 2 69 2 69B 2 69C 2 78 8 12:00 77 10 12…" at bounding box center [742, 364] width 1083 height 434
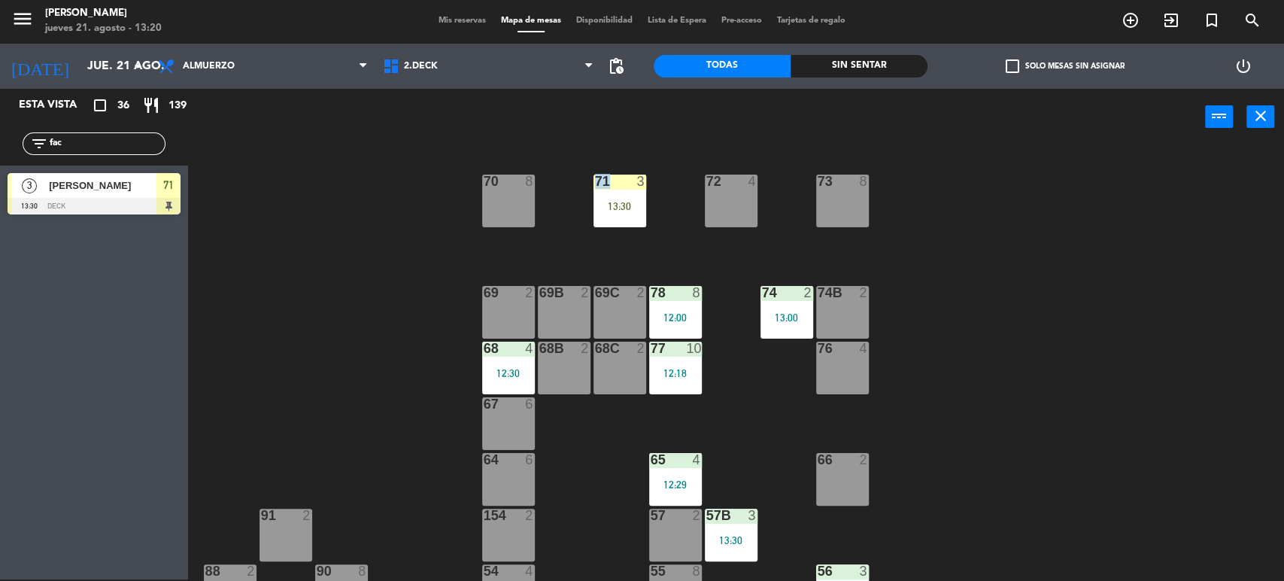
click at [937, 202] on div "71 3 13:30 72 4 73 8 70 8 74 2 13:00 74B 2 69 2 69B 2 69C 2 78 8 12:00 77 10 12…" at bounding box center [742, 364] width 1083 height 434
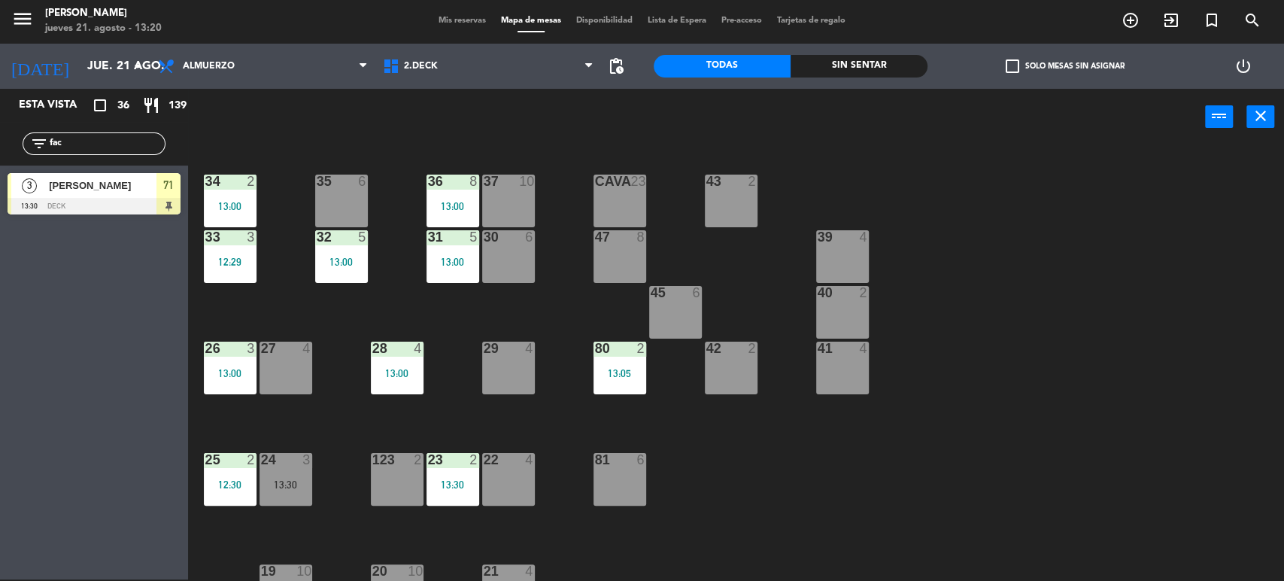
click at [134, 148] on input "fac" at bounding box center [106, 143] width 117 height 17
type input "f"
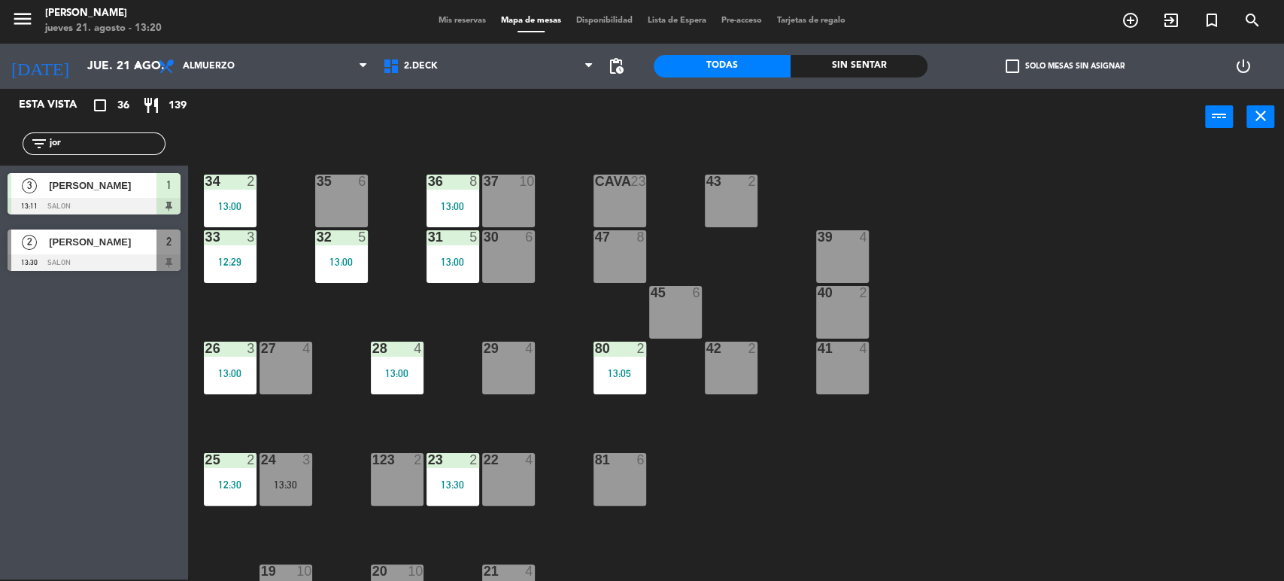
type input "jor"
click at [108, 453] on div "Esta vista crop_square 36 restaurant 139 filter_list jor 3 [PERSON_NAME] 13:11 …" at bounding box center [94, 334] width 188 height 490
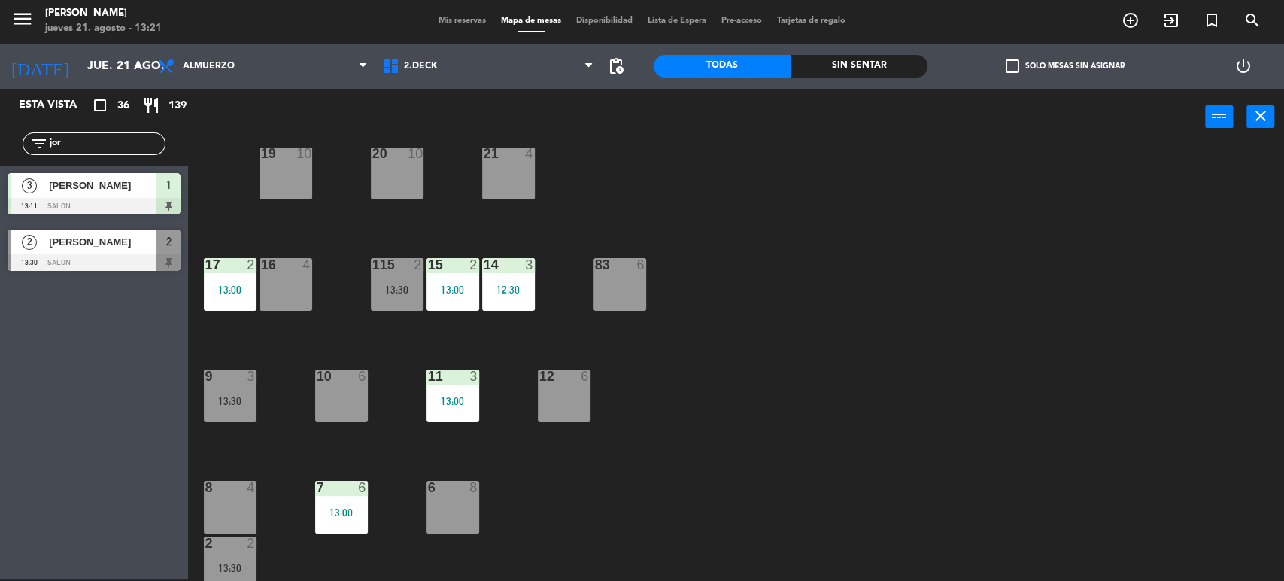
scroll to position [480, 0]
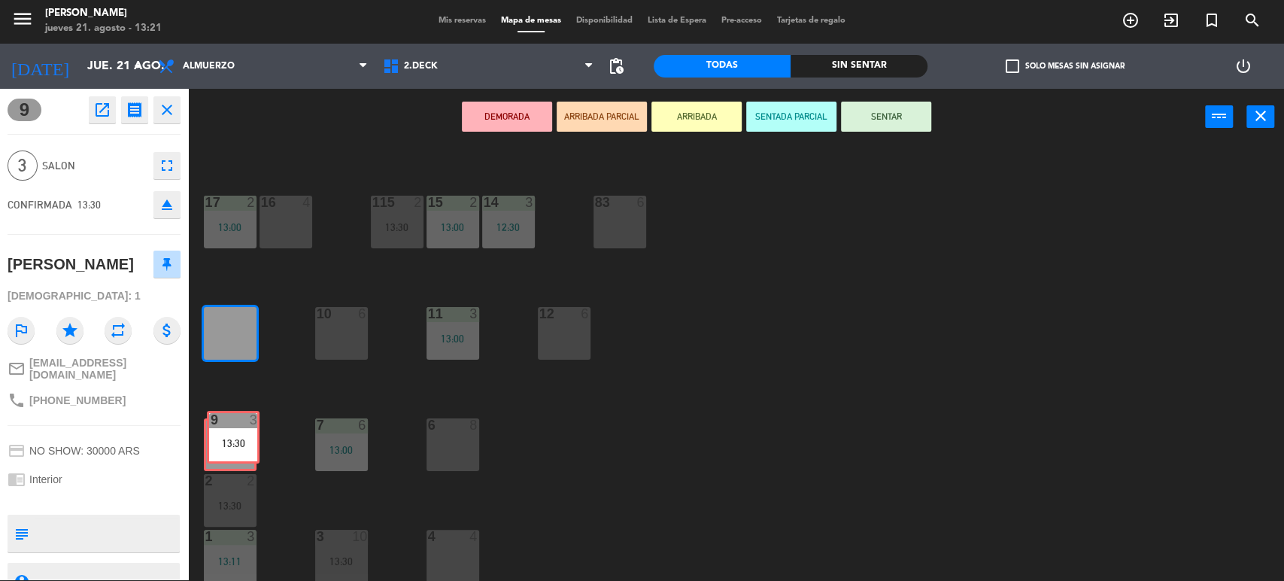
drag, startPoint x: 211, startPoint y: 325, endPoint x: 214, endPoint y: 429, distance: 104.6
click at [214, 429] on div "34 2 13:00 35 6 36 8 13:00 43 2 37 10 CAVA 23 33 3 12:29 32 5 13:00 31 5 13:00 …" at bounding box center [742, 364] width 1083 height 434
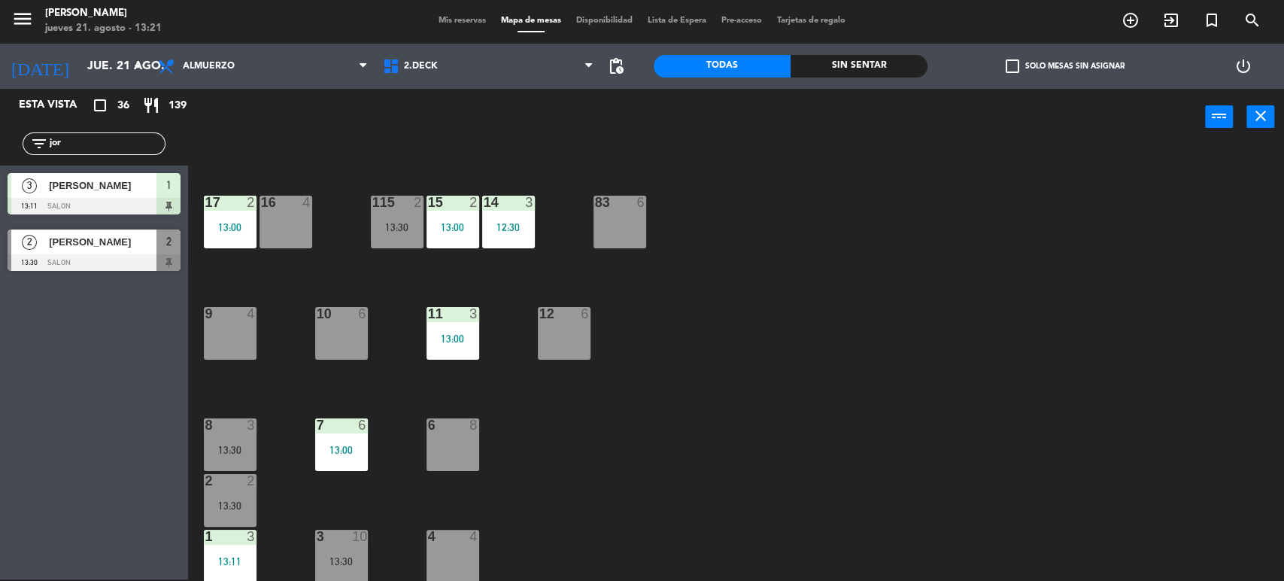
drag, startPoint x: 254, startPoint y: 399, endPoint x: 249, endPoint y: 390, distance: 11.1
click at [254, 399] on div "34 2 13:00 35 6 36 8 13:00 43 2 37 10 CAVA 23 33 3 12:29 32 5 13:00 31 5 13:00 …" at bounding box center [742, 364] width 1083 height 434
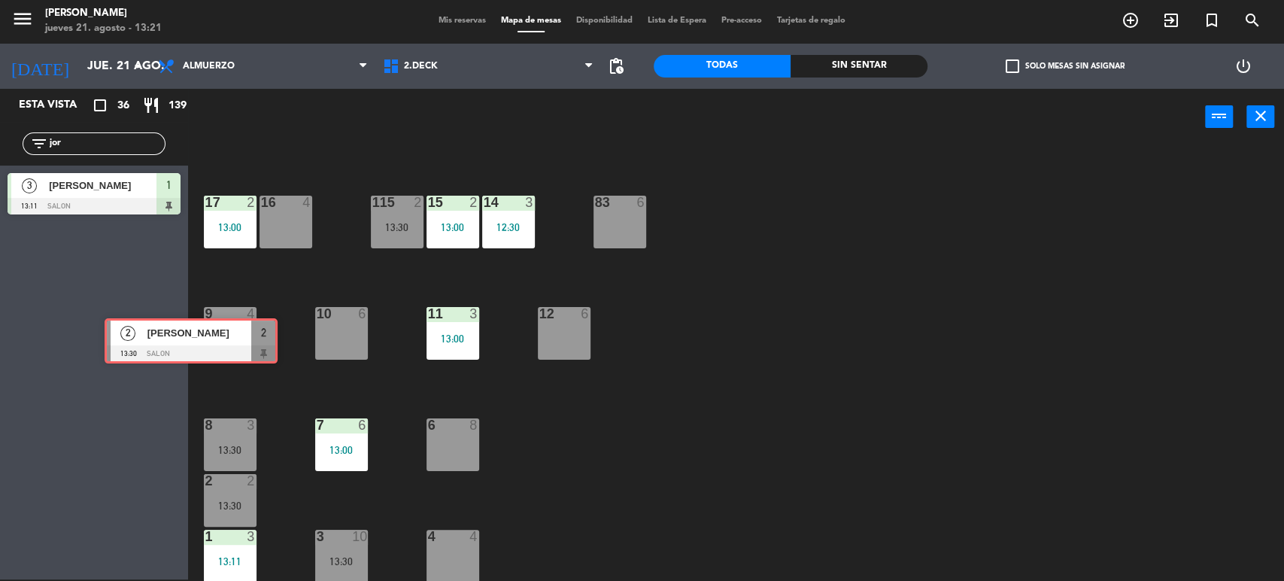
drag, startPoint x: 98, startPoint y: 239, endPoint x: 209, endPoint y: 320, distance: 137.3
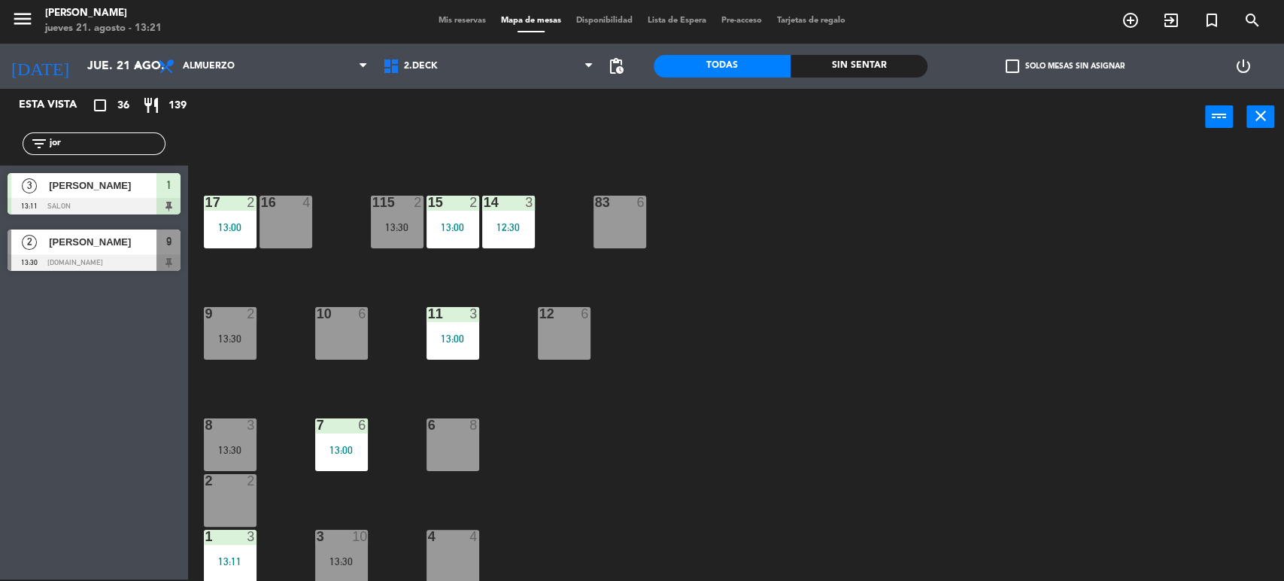
click at [221, 320] on div "9 2" at bounding box center [230, 314] width 53 height 15
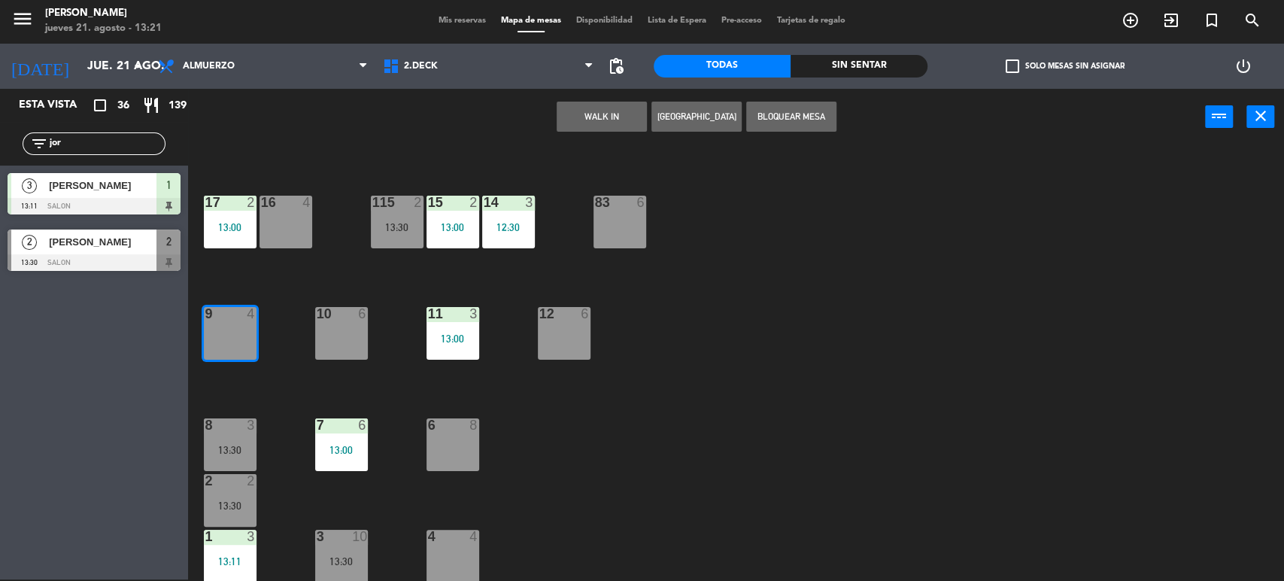
click at [271, 332] on div "34 2 13:00 35 6 36 8 13:00 43 2 37 10 CAVA 23 33 3 12:29 32 5 13:00 31 5 13:00 …" at bounding box center [742, 364] width 1083 height 434
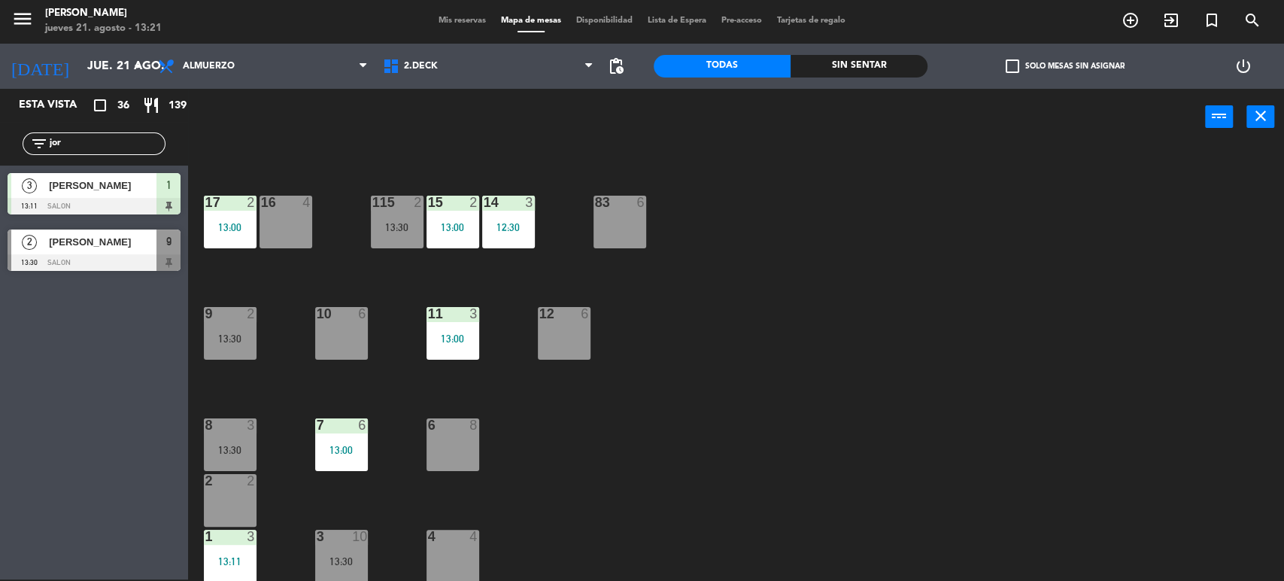
click at [106, 240] on span "[PERSON_NAME]" at bounding box center [103, 242] width 108 height 16
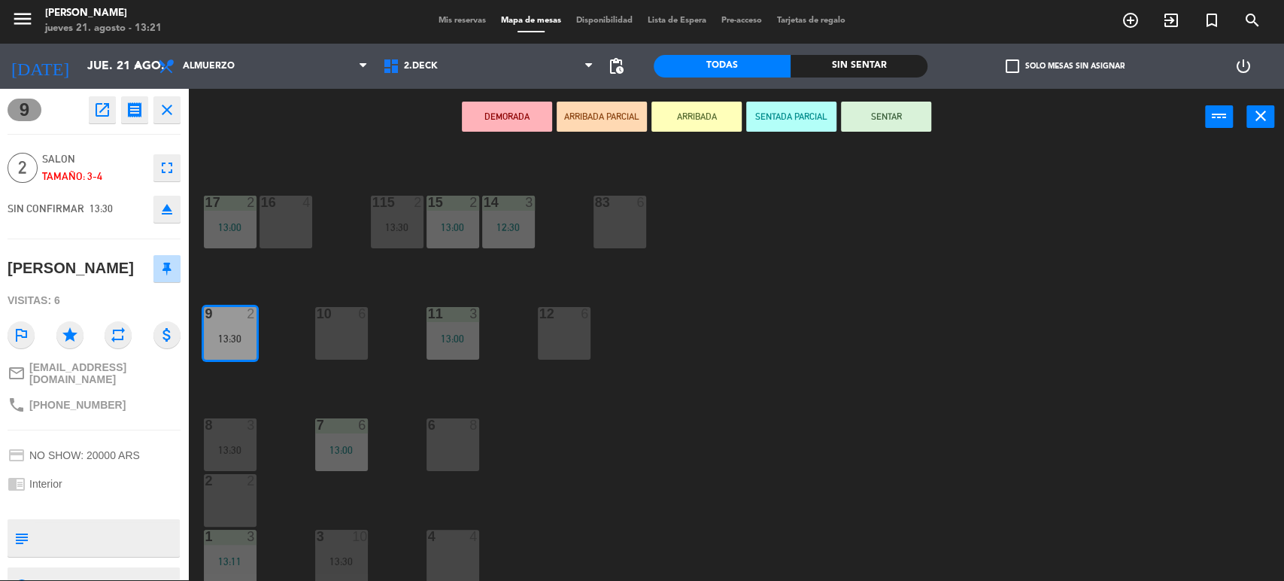
click at [905, 117] on button "SENTAR" at bounding box center [886, 117] width 90 height 30
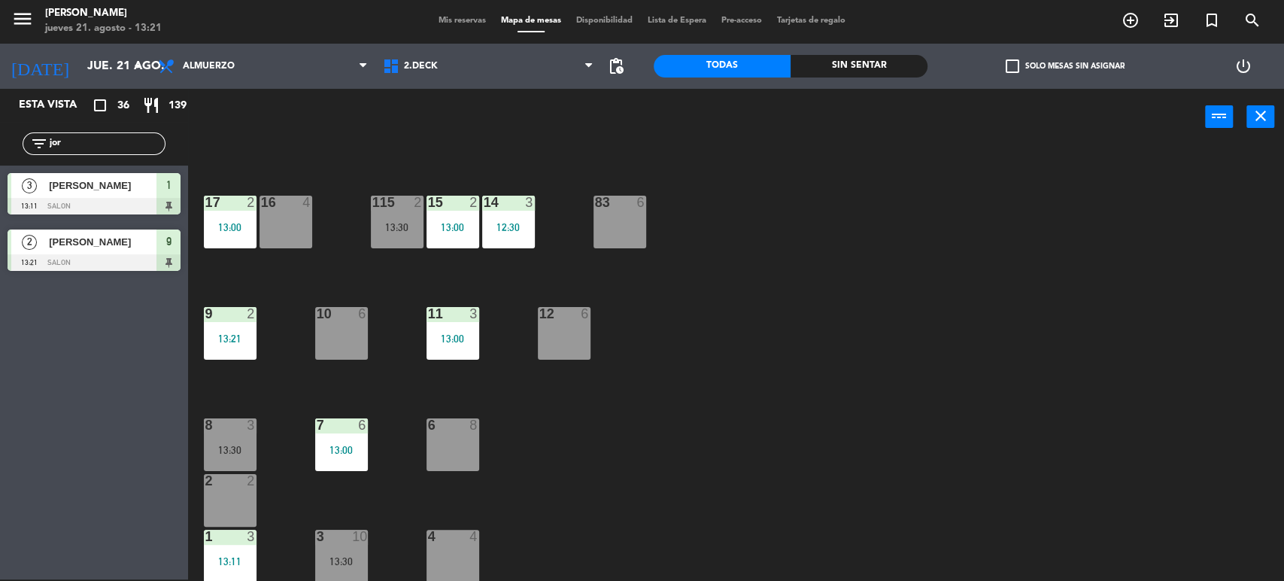
click at [966, 318] on div "34 2 13:00 35 6 36 8 13:00 43 2 37 10 CAVA 23 33 3 12:29 32 5 13:00 31 5 13:00 …" at bounding box center [742, 364] width 1083 height 434
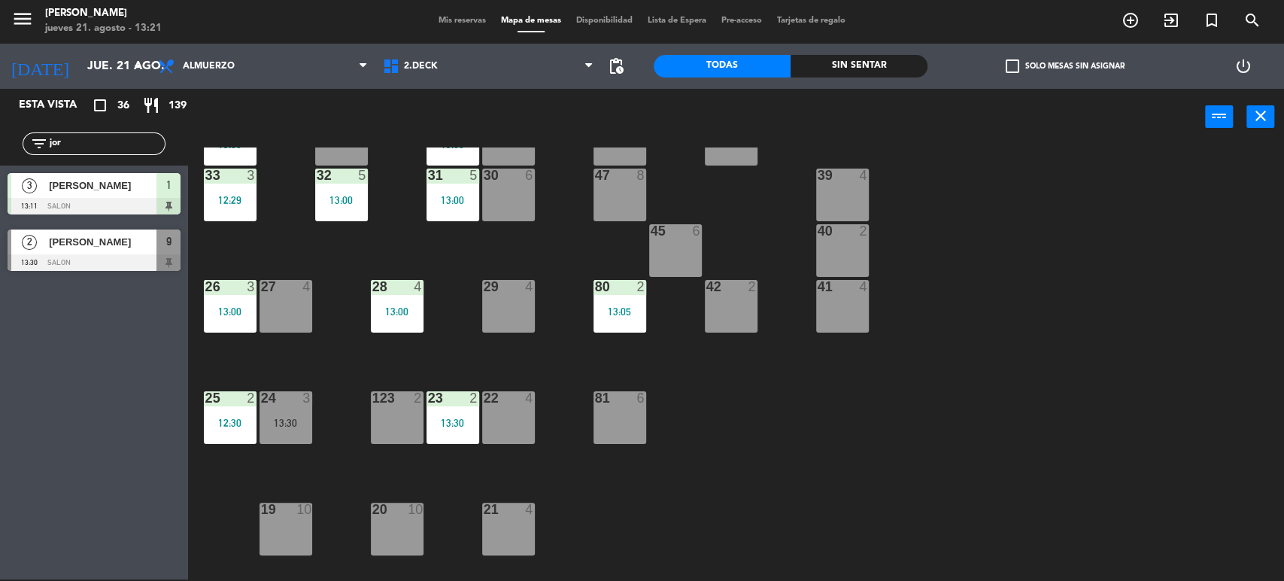
scroll to position [0, 0]
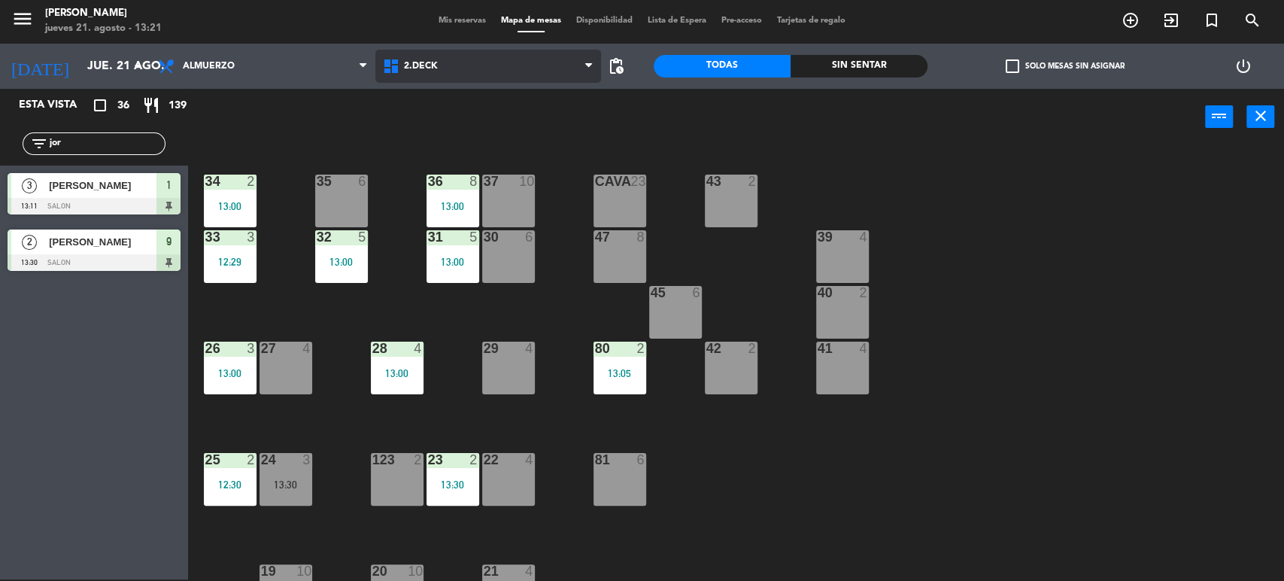
click at [458, 75] on span "2.DECK" at bounding box center [487, 66] width 225 height 33
click at [436, 139] on ng-component "menu [PERSON_NAME] [DATE] 21. agosto - 13:21 Mis reservas Mapa de mesas Disponi…" at bounding box center [642, 289] width 1284 height 583
click at [132, 141] on input "jor" at bounding box center [106, 143] width 117 height 17
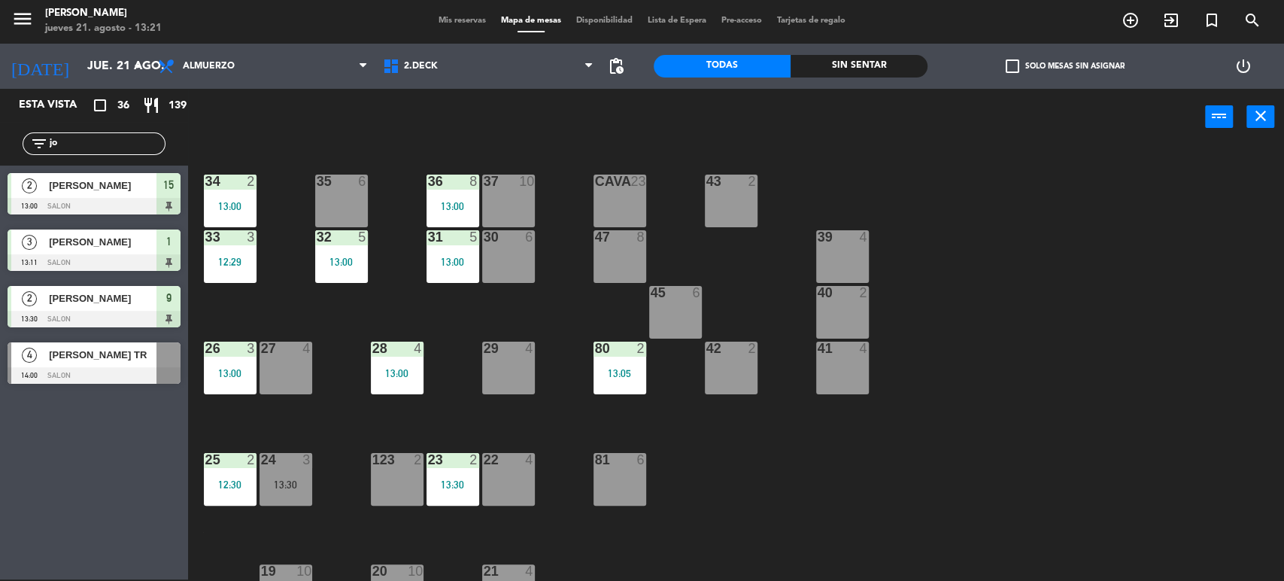
type input "j"
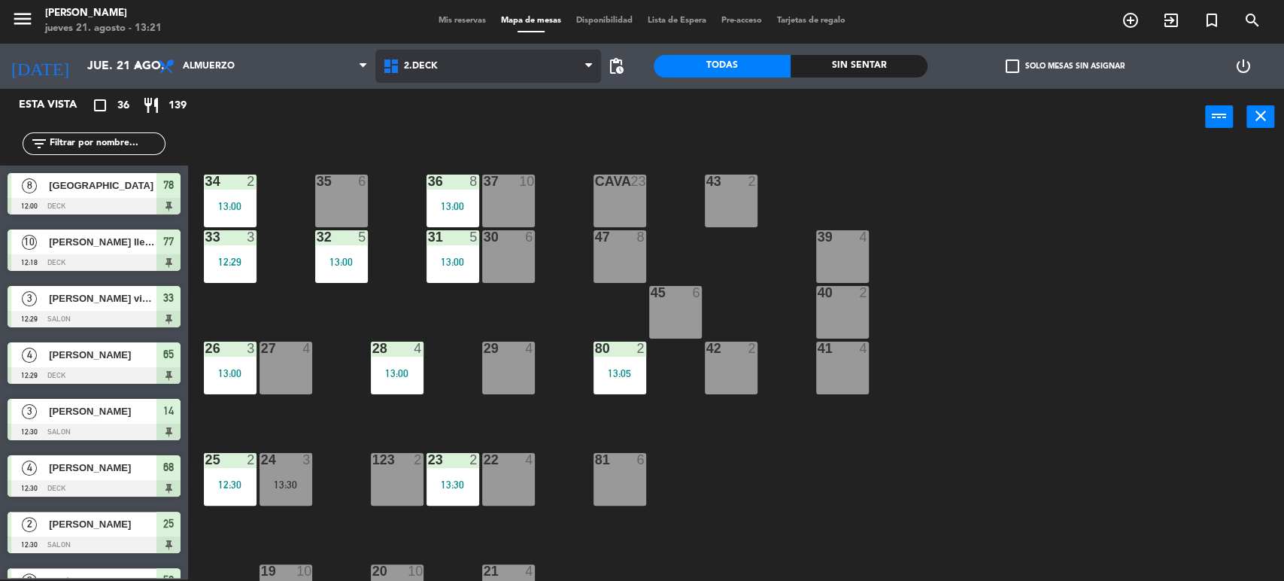
click at [488, 59] on span "2.DECK" at bounding box center [487, 66] width 225 height 33
click at [473, 130] on ng-component "menu [PERSON_NAME] [DATE] 21. agosto - 13:21 Mis reservas Mapa de mesas Disponi…" at bounding box center [642, 289] width 1284 height 583
click at [418, 62] on span "2.DECK" at bounding box center [421, 66] width 34 height 11
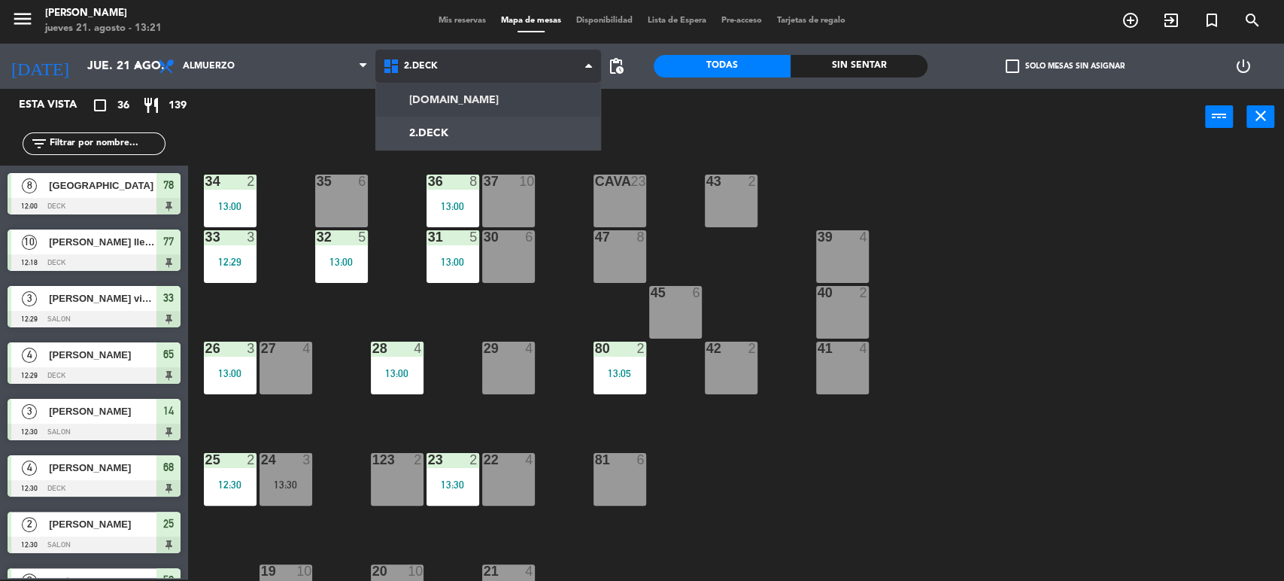
click at [420, 101] on ng-component "menu [PERSON_NAME] [DATE] 21. agosto - 13:21 Mis reservas Mapa de mesas Disponi…" at bounding box center [642, 289] width 1284 height 583
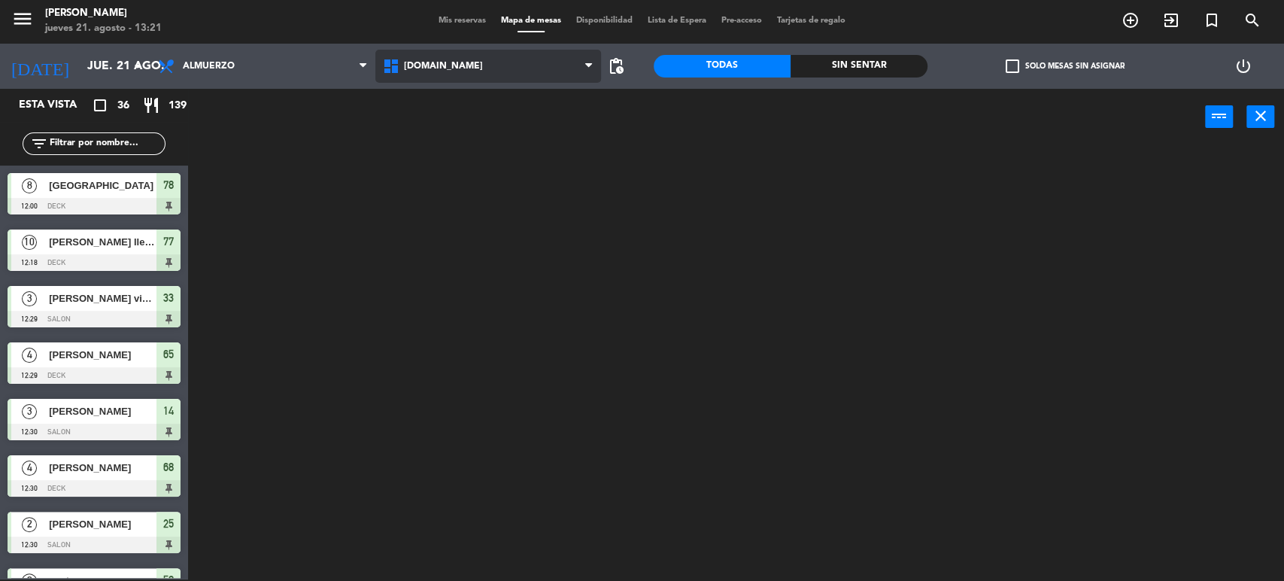
click at [444, 66] on span "[DOMAIN_NAME]" at bounding box center [487, 66] width 225 height 33
click at [434, 137] on ng-component "menu [PERSON_NAME] [DATE] 21. agosto - 13:21 Mis reservas Mapa de mesas Disponi…" at bounding box center [642, 289] width 1284 height 583
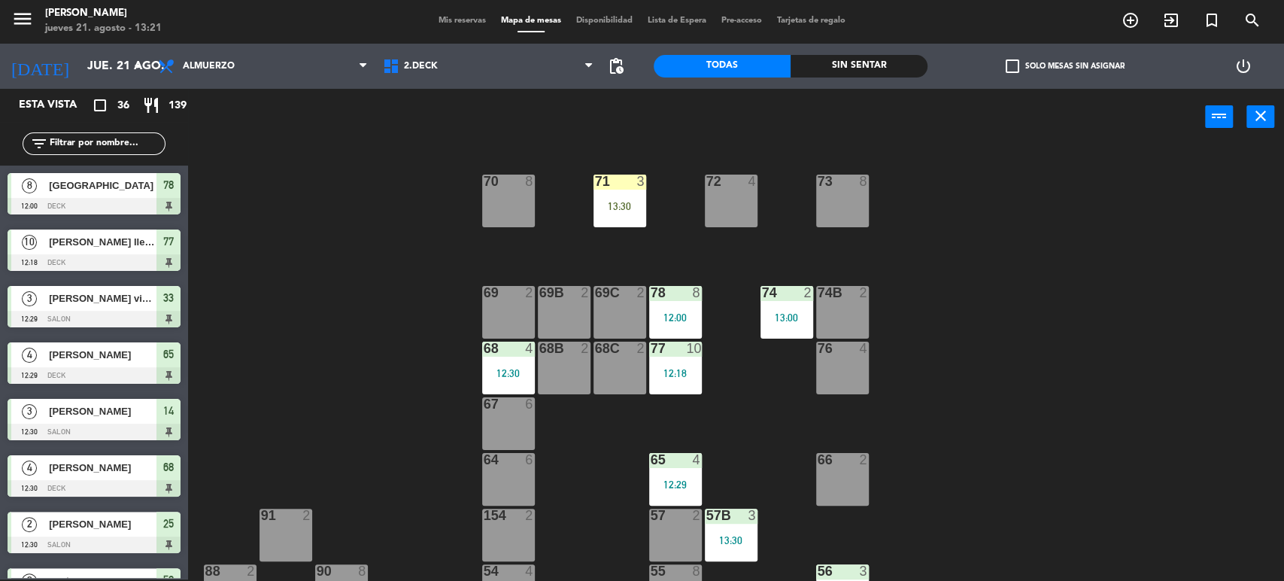
click at [739, 191] on div "72 4" at bounding box center [731, 200] width 53 height 53
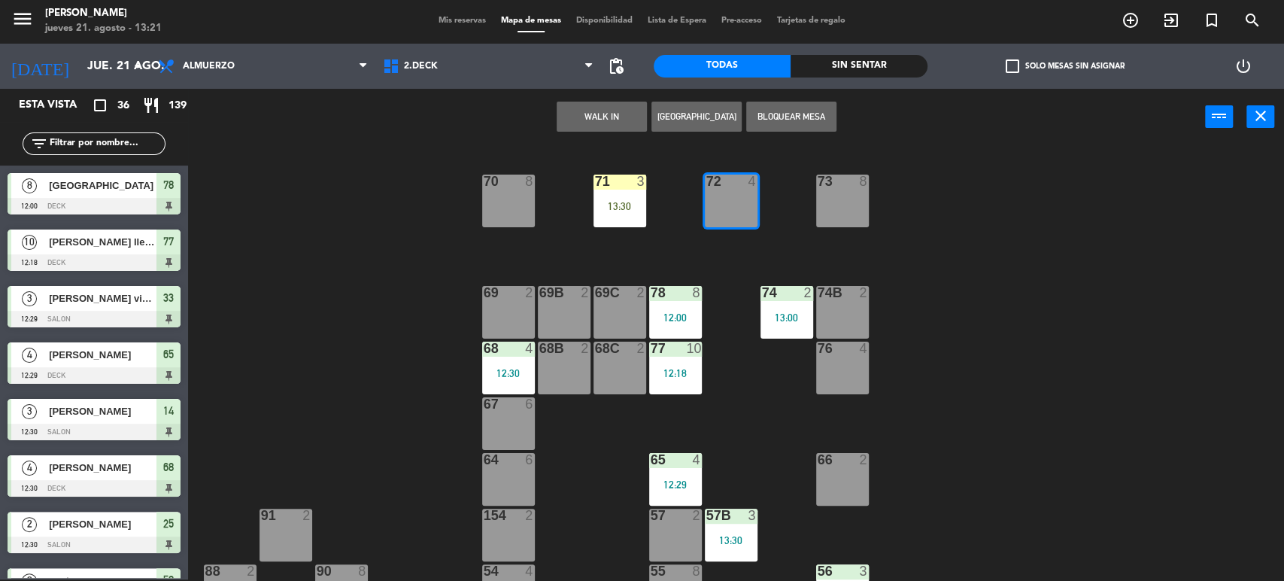
click at [606, 108] on button "WALK IN" at bounding box center [601, 117] width 90 height 30
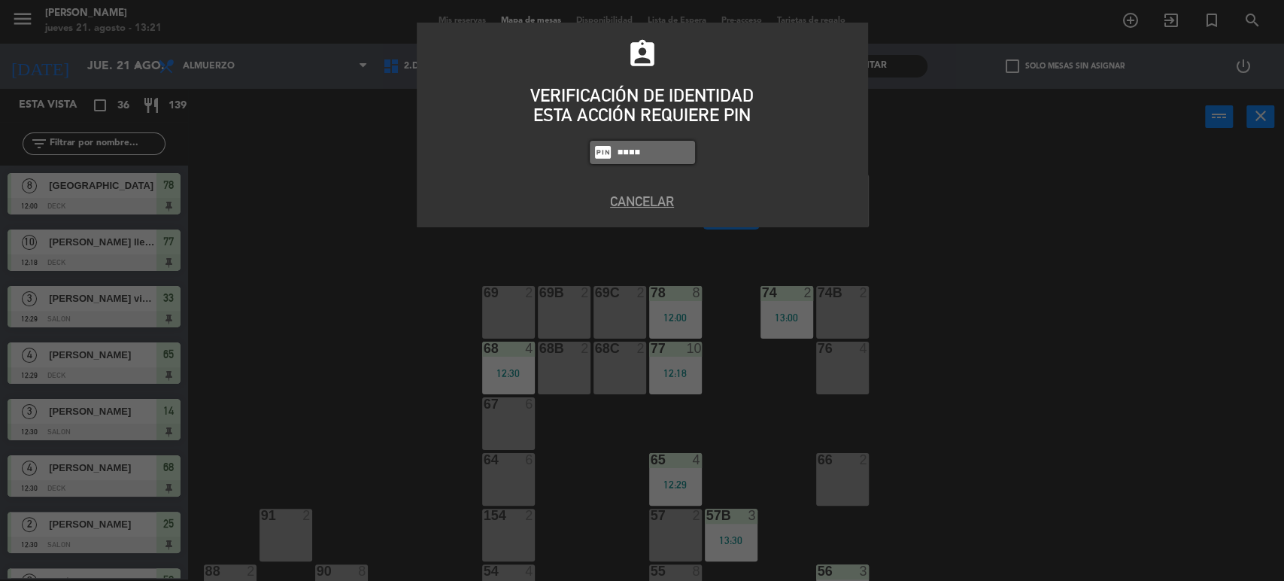
type input "9808"
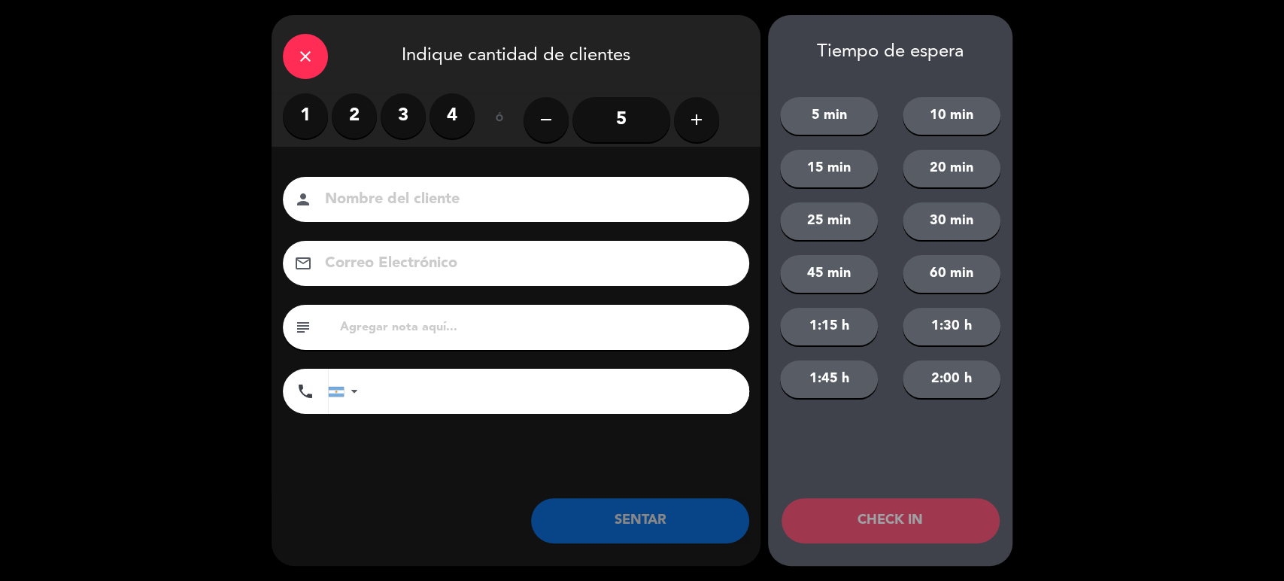
click at [387, 111] on label "3" at bounding box center [402, 115] width 45 height 45
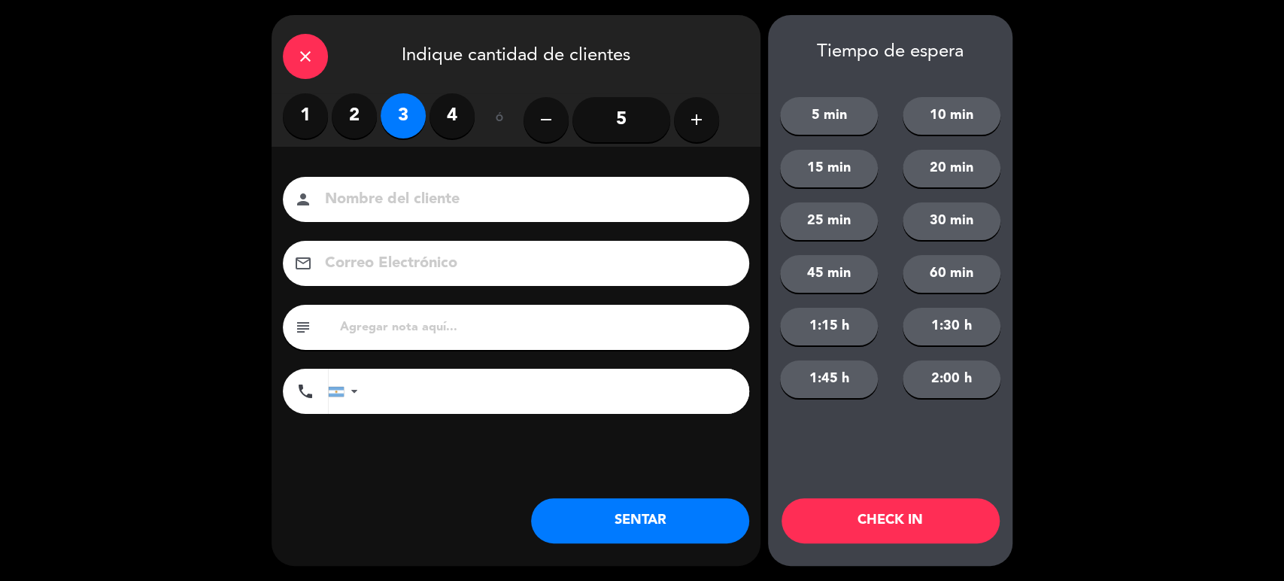
click at [469, 196] on input at bounding box center [526, 199] width 406 height 26
type input "prcdst"
click at [620, 520] on button "SENTAR" at bounding box center [640, 520] width 218 height 45
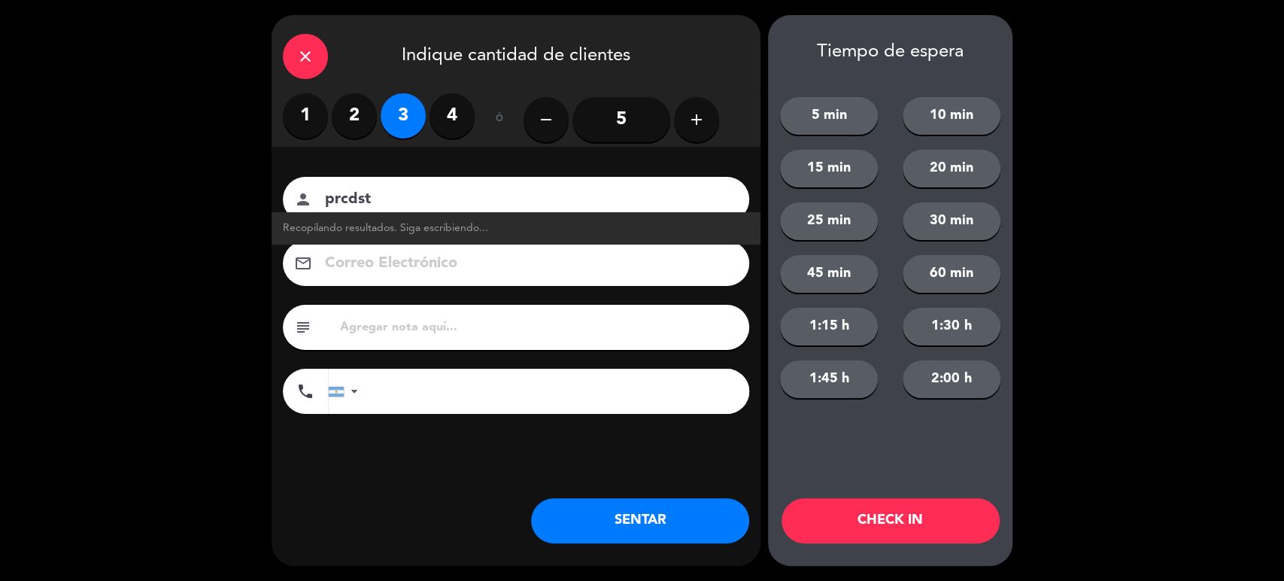
click at [1122, 200] on div "close Indique cantidad de clientes 1 2 3 4 ó remove 5 add Nombre del cliente pe…" at bounding box center [642, 290] width 1284 height 581
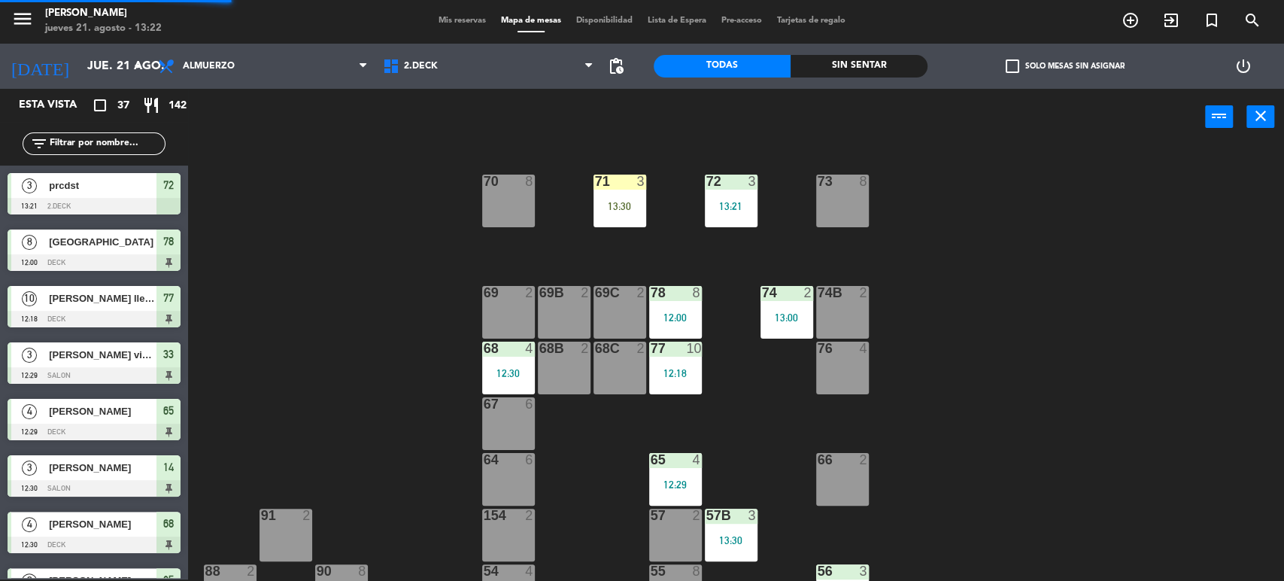
click at [622, 221] on div "71 3 13:30" at bounding box center [619, 200] width 53 height 53
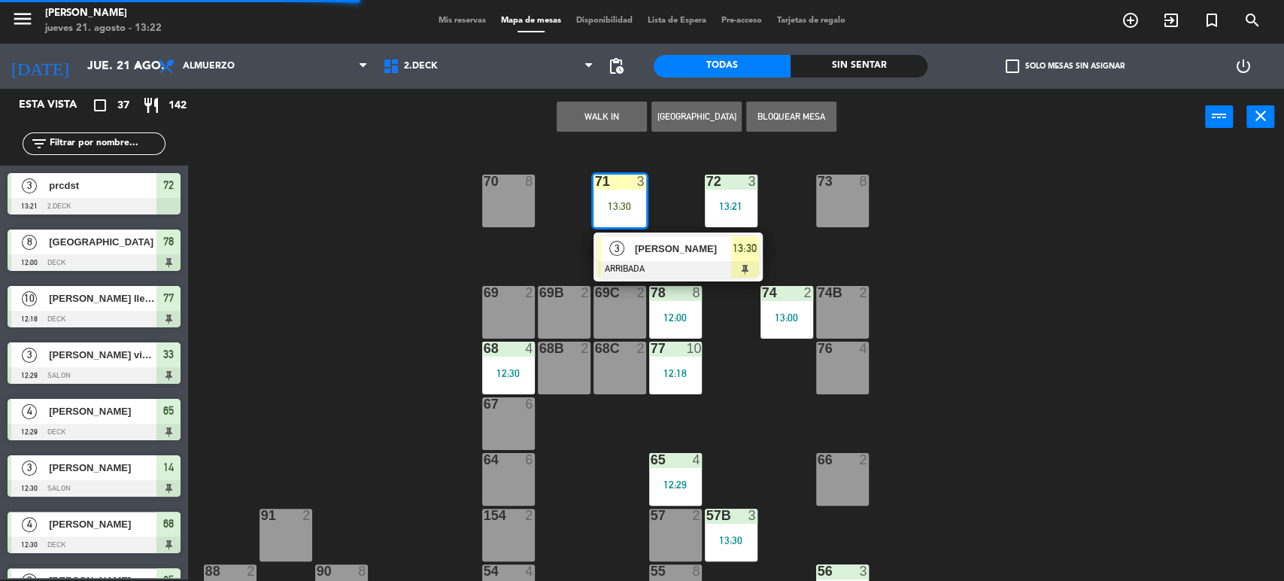
click at [659, 268] on div at bounding box center [678, 269] width 162 height 17
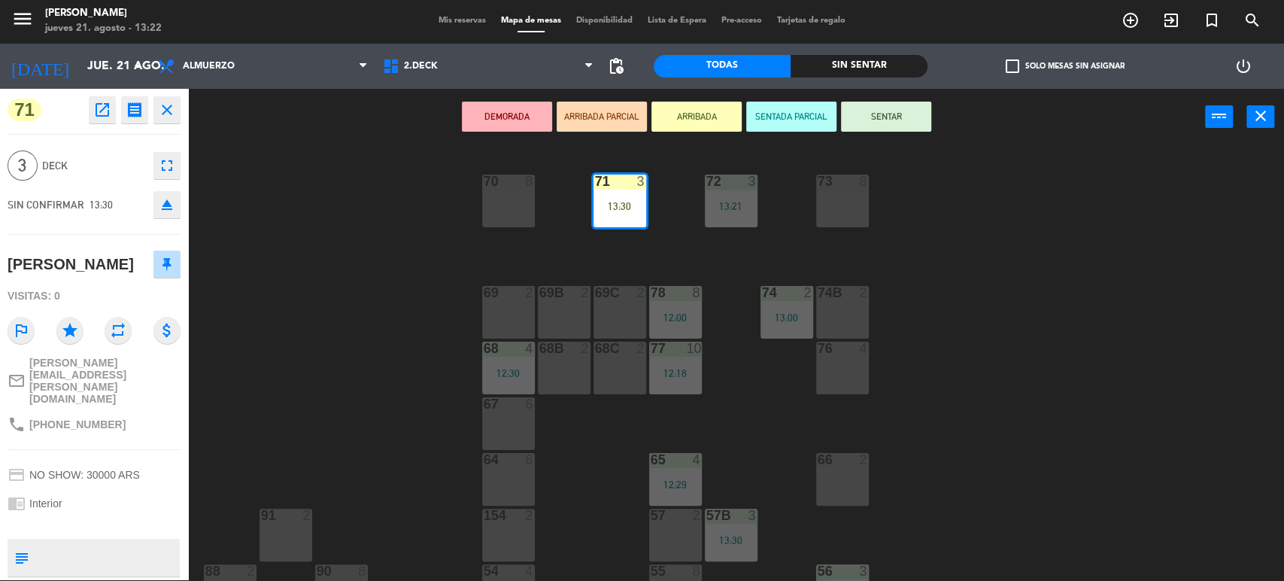
click at [878, 119] on button "SENTAR" at bounding box center [886, 117] width 90 height 30
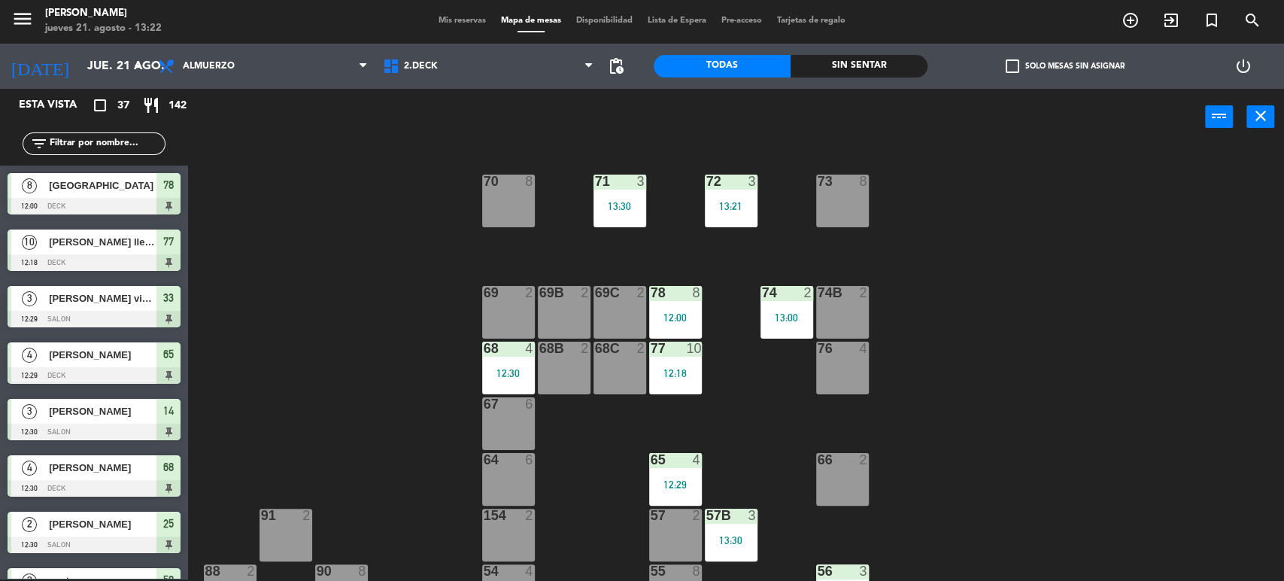
scroll to position [116, 0]
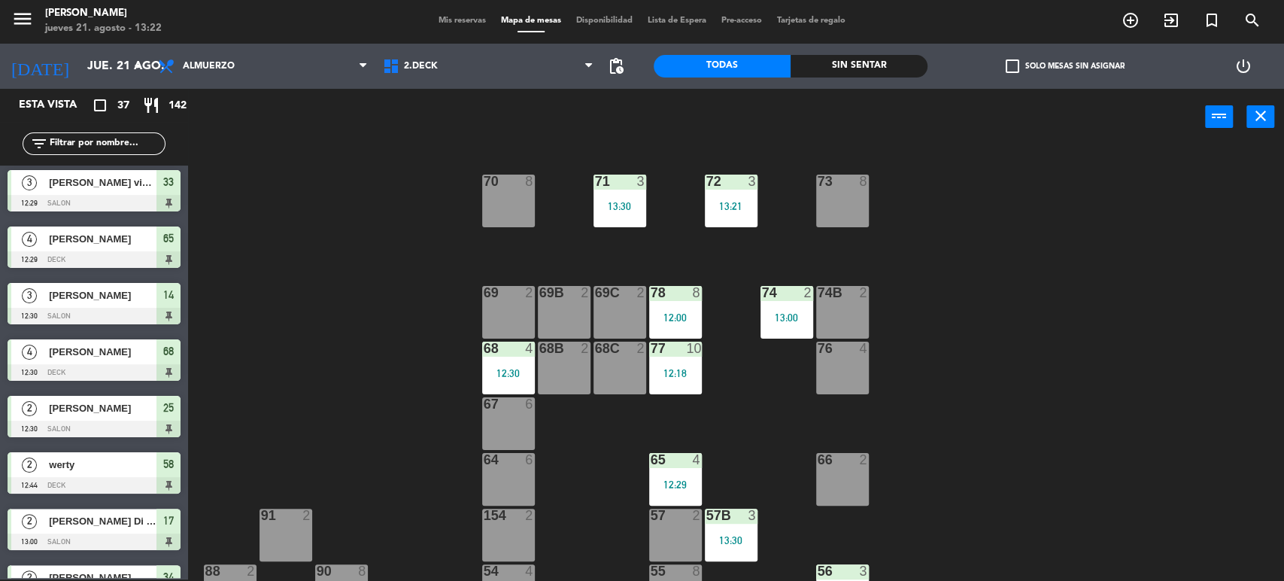
click at [943, 224] on div "71 3 13:30 72 3 13:21 73 8 70 8 74 2 13:00 74B 2 69 2 69B 2 69C 2 78 8 12:00 77…" at bounding box center [742, 364] width 1083 height 434
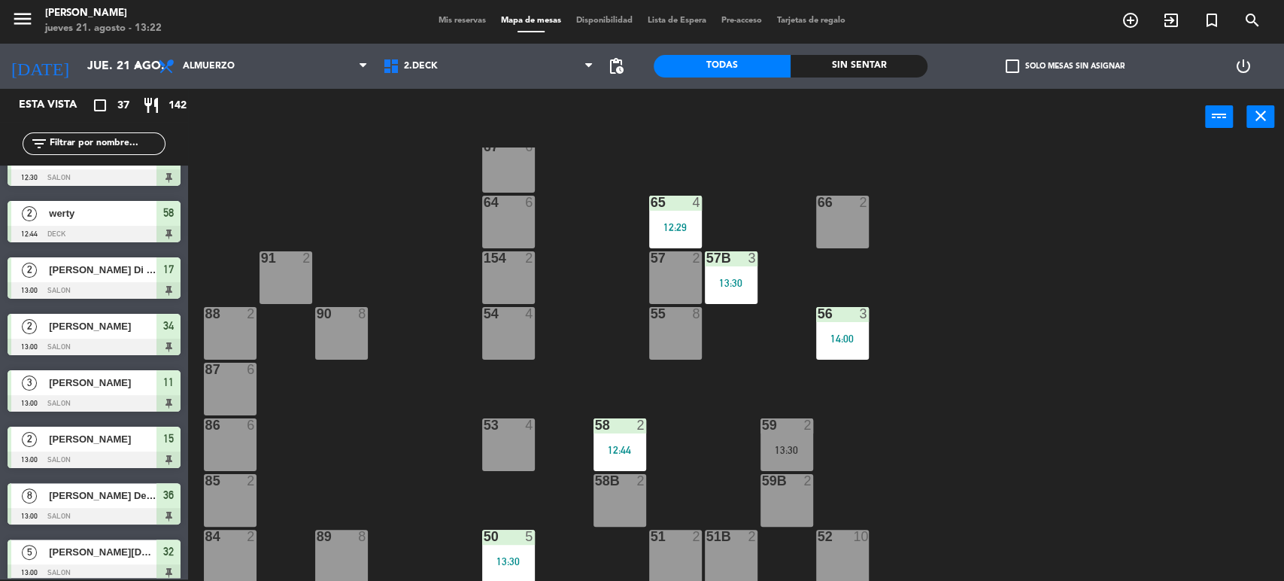
scroll to position [0, 0]
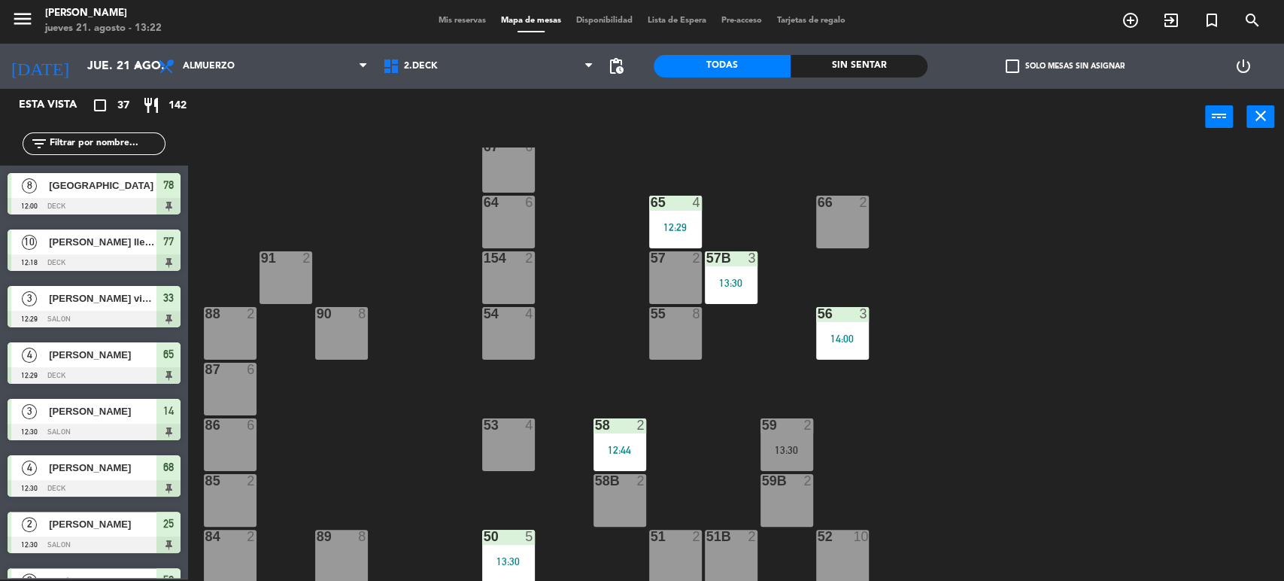
click at [137, 141] on input "text" at bounding box center [106, 143] width 117 height 17
drag, startPoint x: 523, startPoint y: 72, endPoint x: 521, endPoint y: 83, distance: 10.6
click at [523, 72] on span "2.DECK" at bounding box center [487, 66] width 225 height 33
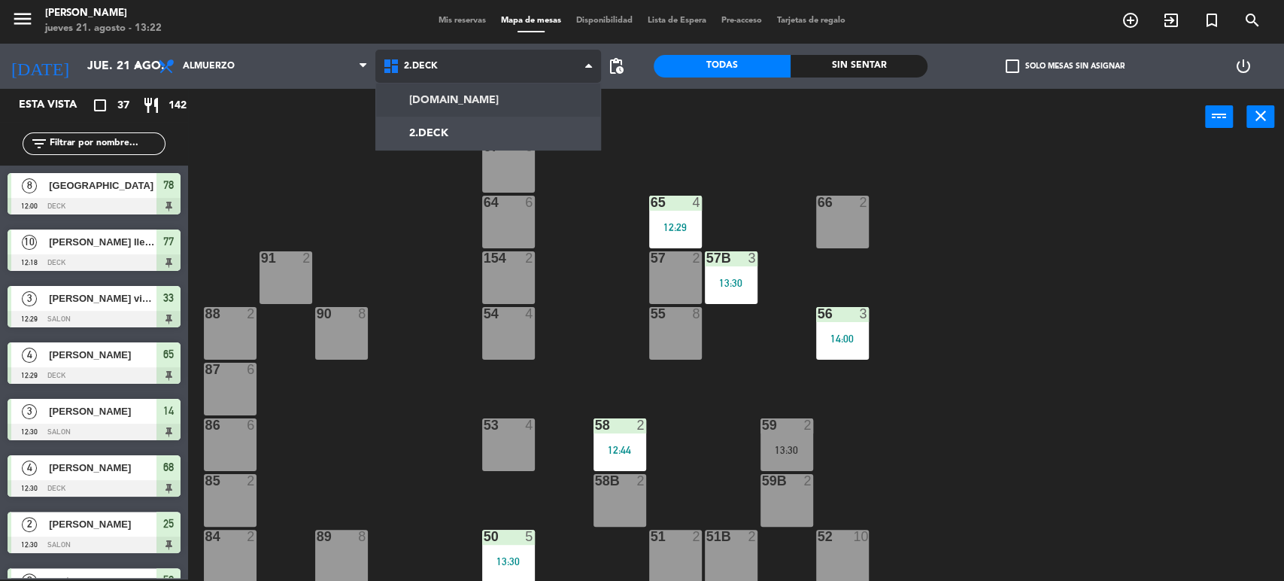
click at [505, 97] on ng-component "menu [PERSON_NAME] [DATE] 21. agosto - 13:22 Mis reservas Mapa de mesas Disponi…" at bounding box center [642, 289] width 1284 height 583
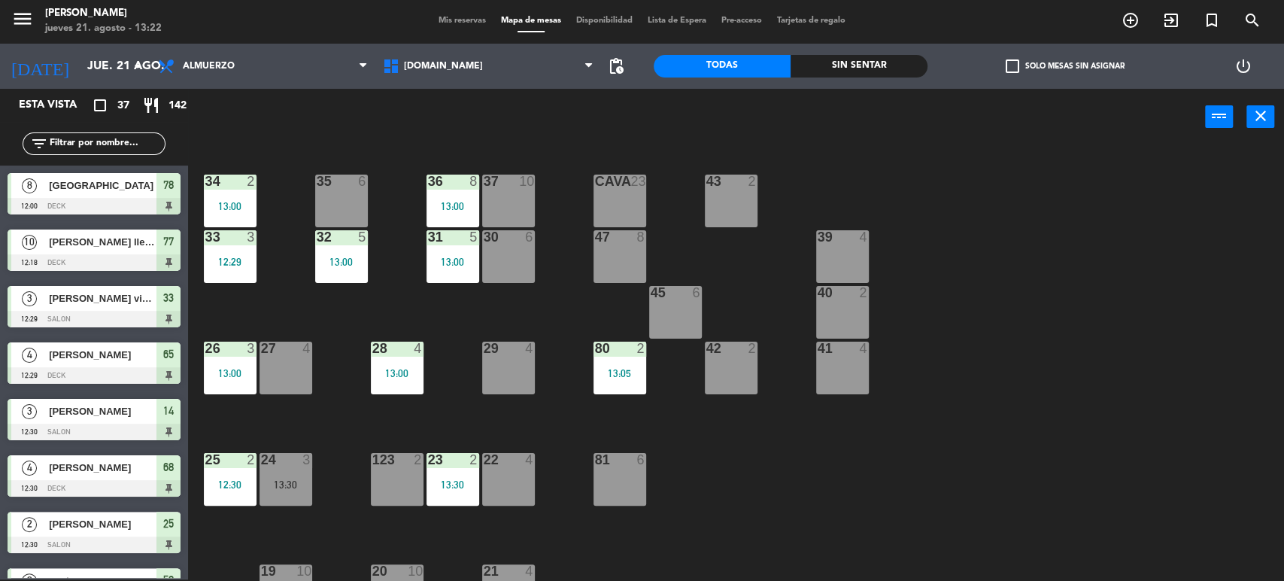
click at [81, 141] on input "text" at bounding box center [106, 143] width 117 height 17
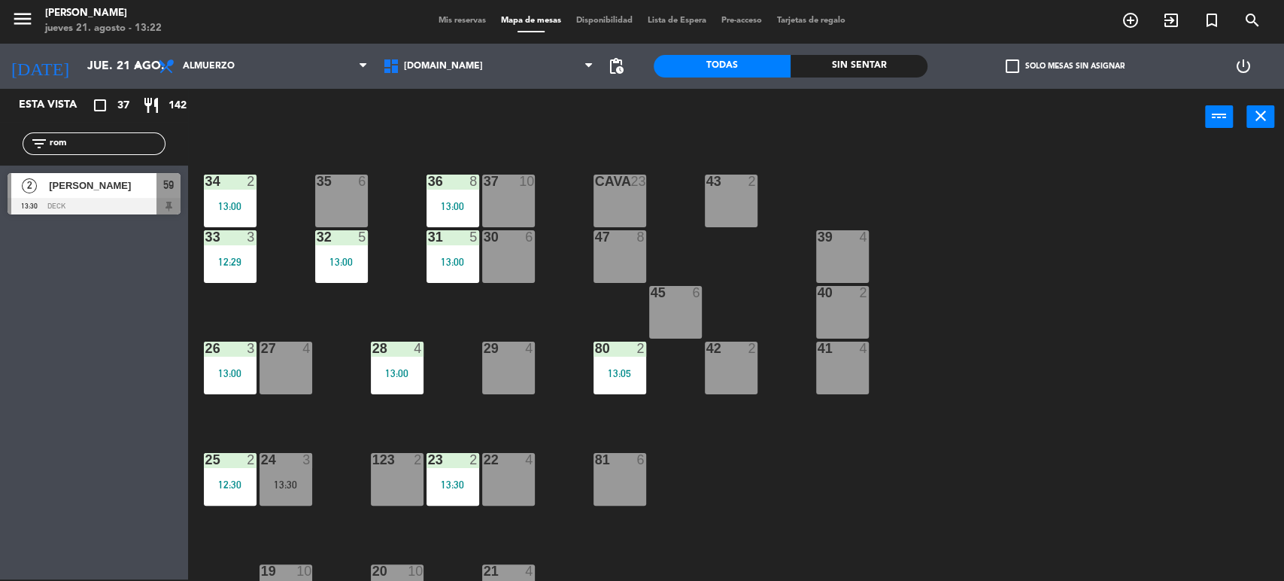
type input "rom"
click at [0, 371] on div "Esta vista crop_square 37 restaurant 142 filter_list rom 2 [PERSON_NAME] 13:30 …" at bounding box center [94, 334] width 188 height 490
click at [32, 180] on span "2" at bounding box center [29, 185] width 15 height 15
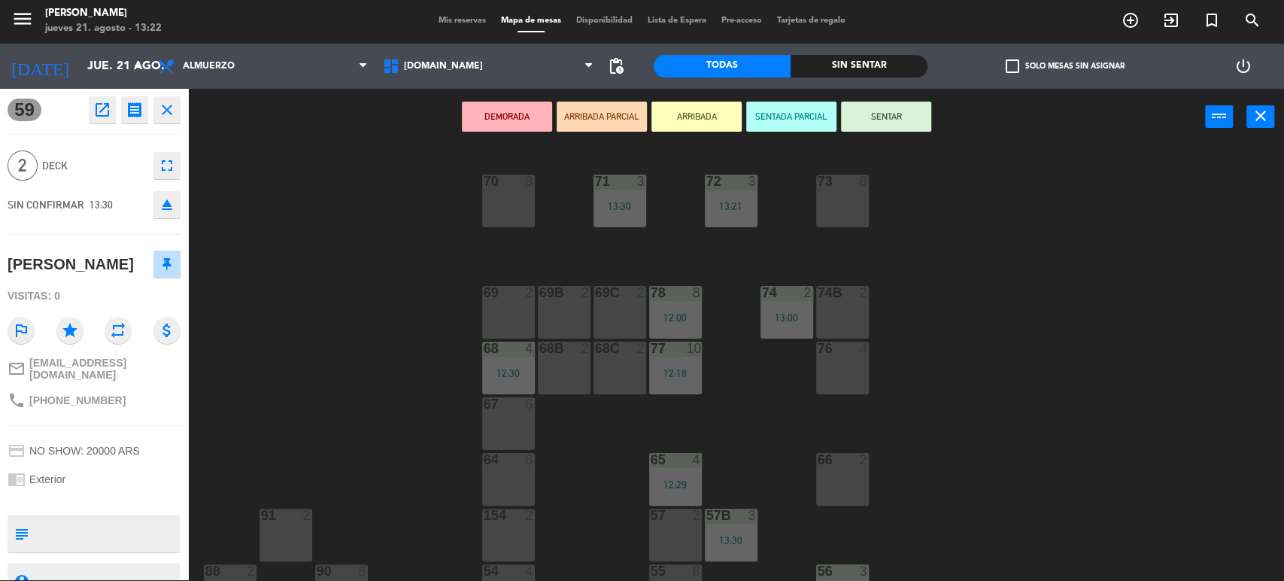
click at [691, 106] on button "ARRIBADA" at bounding box center [696, 117] width 90 height 30
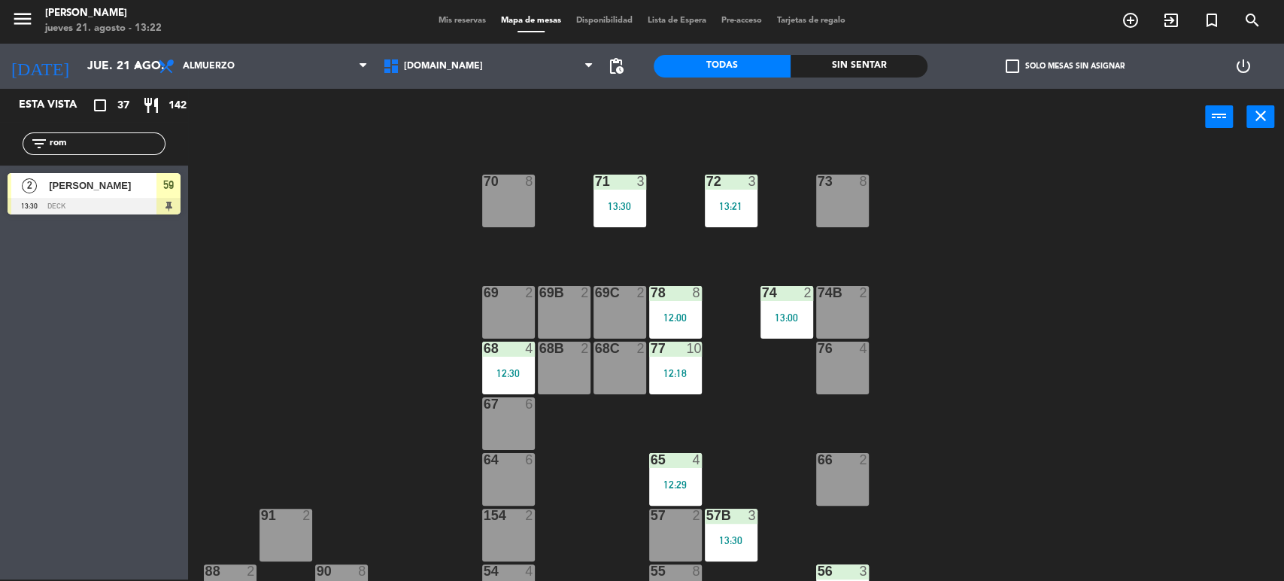
drag, startPoint x: 84, startPoint y: 149, endPoint x: 2, endPoint y: 159, distance: 83.3
click at [3, 159] on div "filter_list rom" at bounding box center [94, 144] width 188 height 44
type input "fed"
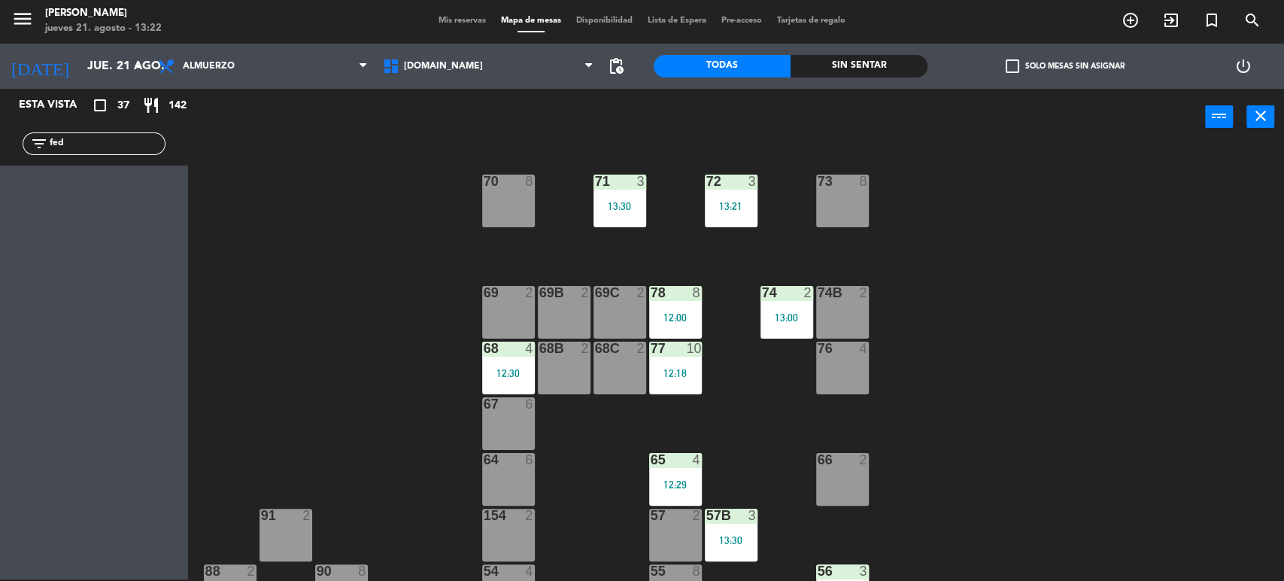
click at [286, 229] on div "71 3 13:30 72 3 13:21 73 8 70 8 74 2 13:00 74B 2 69 2 69B 2 69C 2 78 8 12:00 77…" at bounding box center [742, 364] width 1083 height 434
click at [35, 148] on div "filter_list fed" at bounding box center [94, 143] width 143 height 23
drag, startPoint x: 78, startPoint y: 145, endPoint x: 38, endPoint y: 155, distance: 41.0
click at [38, 155] on div "filter_list fed" at bounding box center [94, 144] width 188 height 44
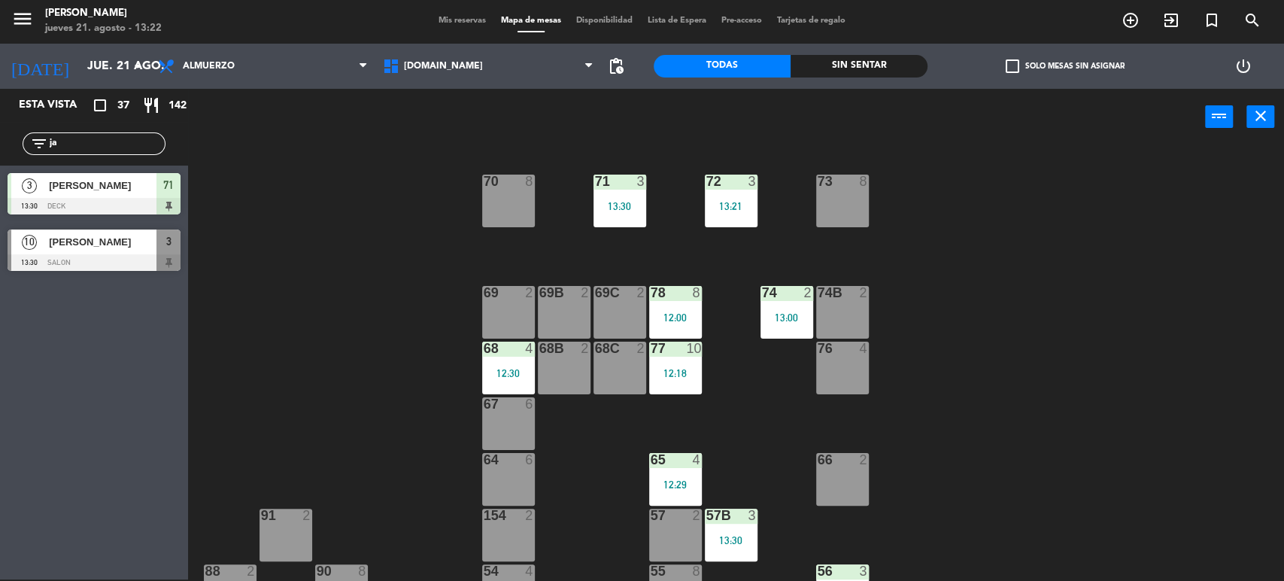
type input "ja"
click at [0, 353] on div "Esta vista crop_square 37 restaurant 142 filter_list ja 3 [PERSON_NAME] 13:30 D…" at bounding box center [94, 334] width 188 height 490
click at [474, 18] on span "Mis reservas" at bounding box center [462, 21] width 62 height 8
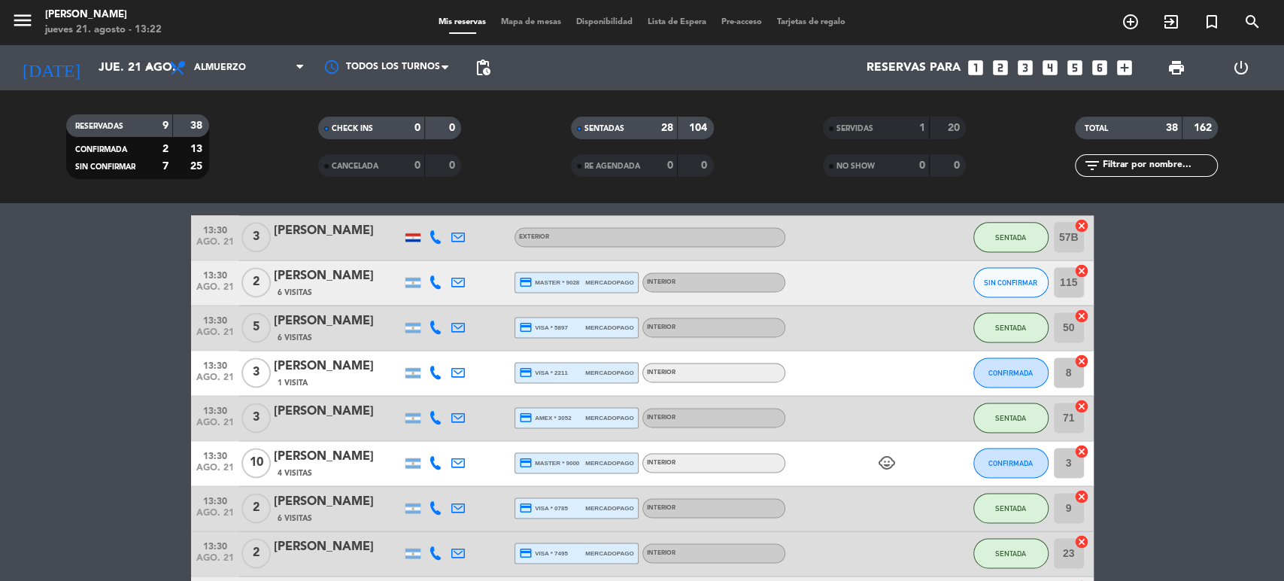
scroll to position [1336, 0]
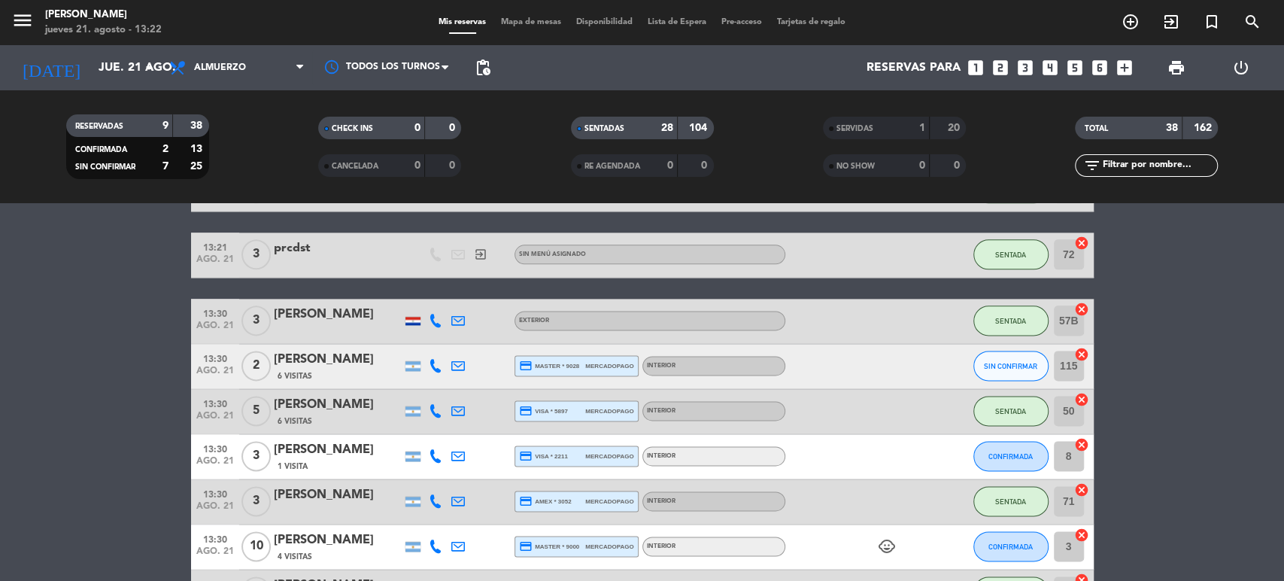
click at [1209, 158] on input "text" at bounding box center [1158, 165] width 117 height 17
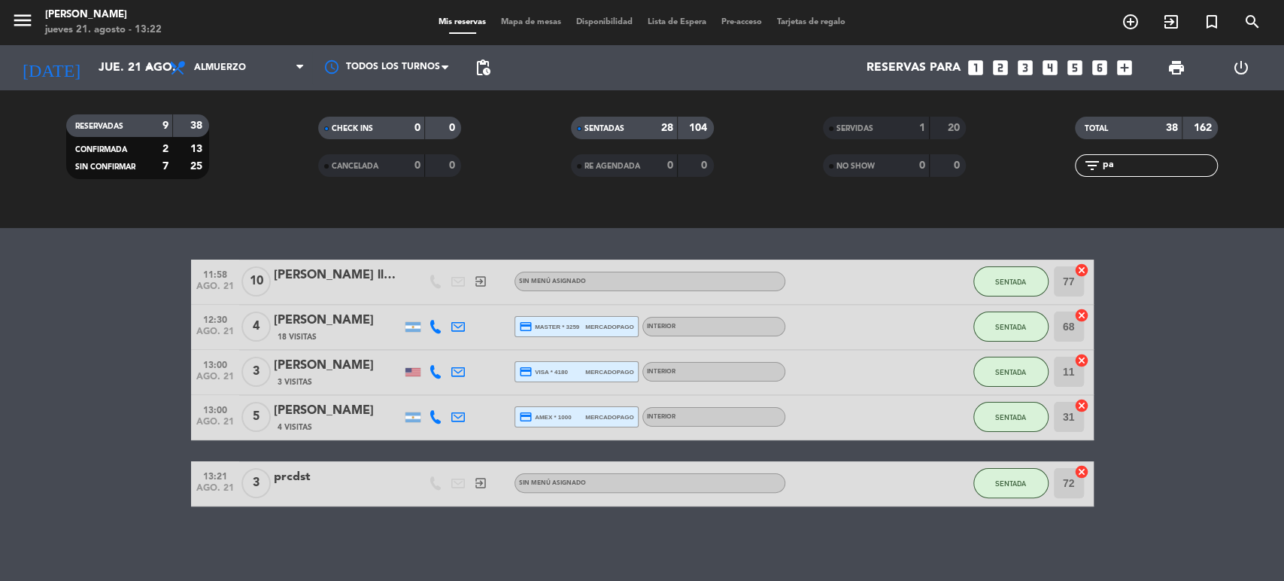
type input "pab"
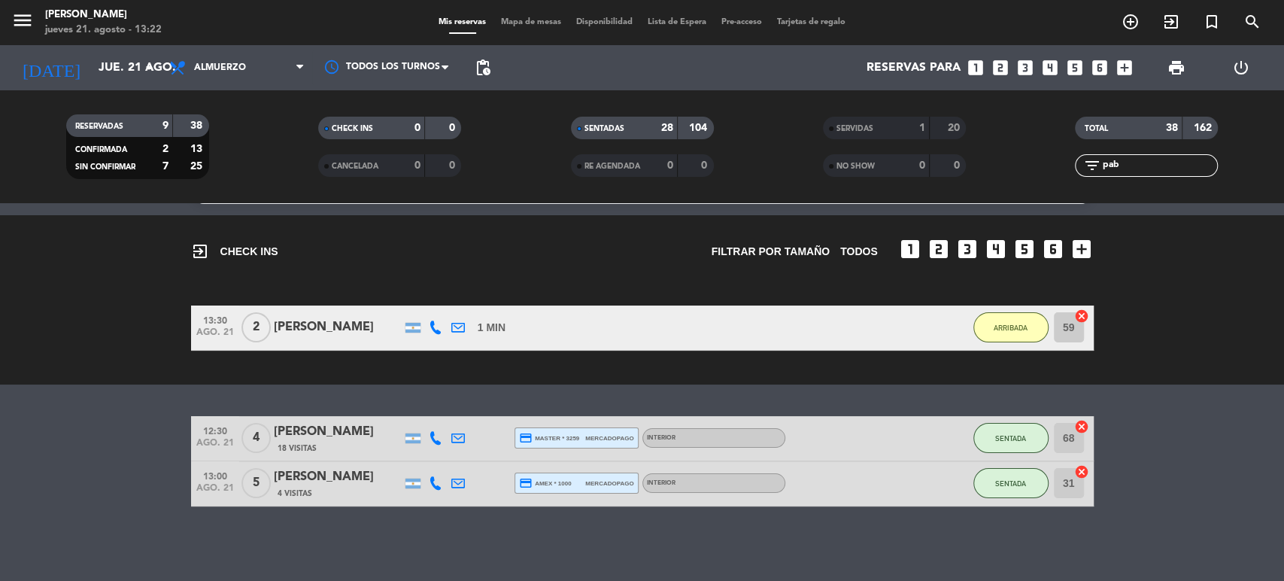
drag, startPoint x: 1133, startPoint y: 172, endPoint x: 1081, endPoint y: 187, distance: 54.0
click at [1082, 187] on div "TOTAL 38 162 filter_list pab" at bounding box center [1146, 146] width 252 height 83
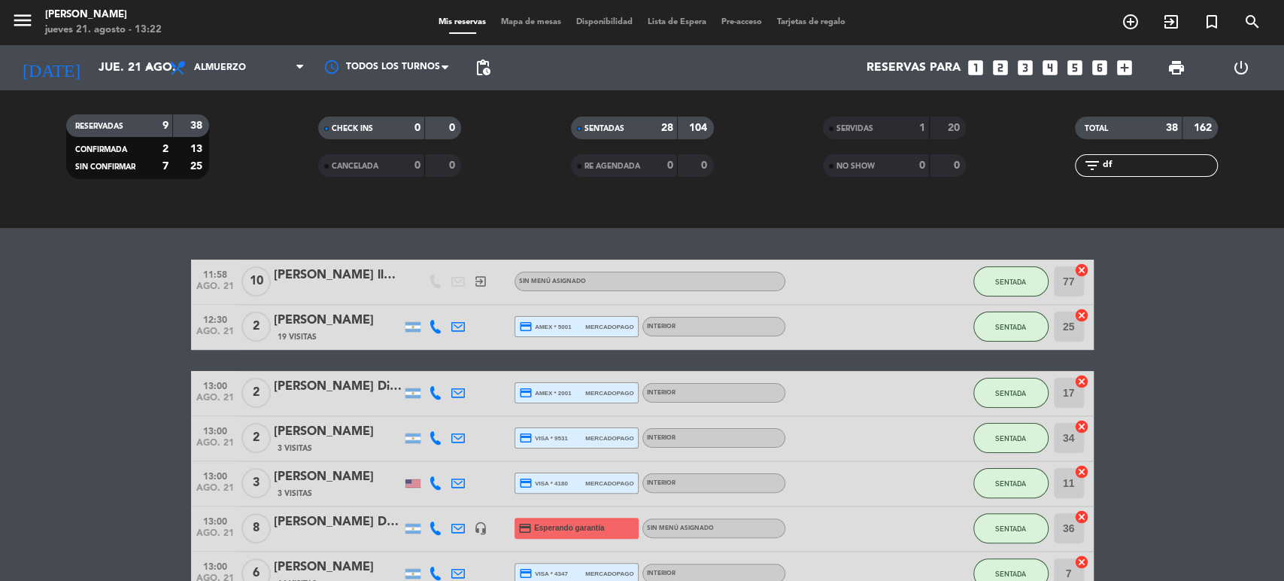
scroll to position [0, 0]
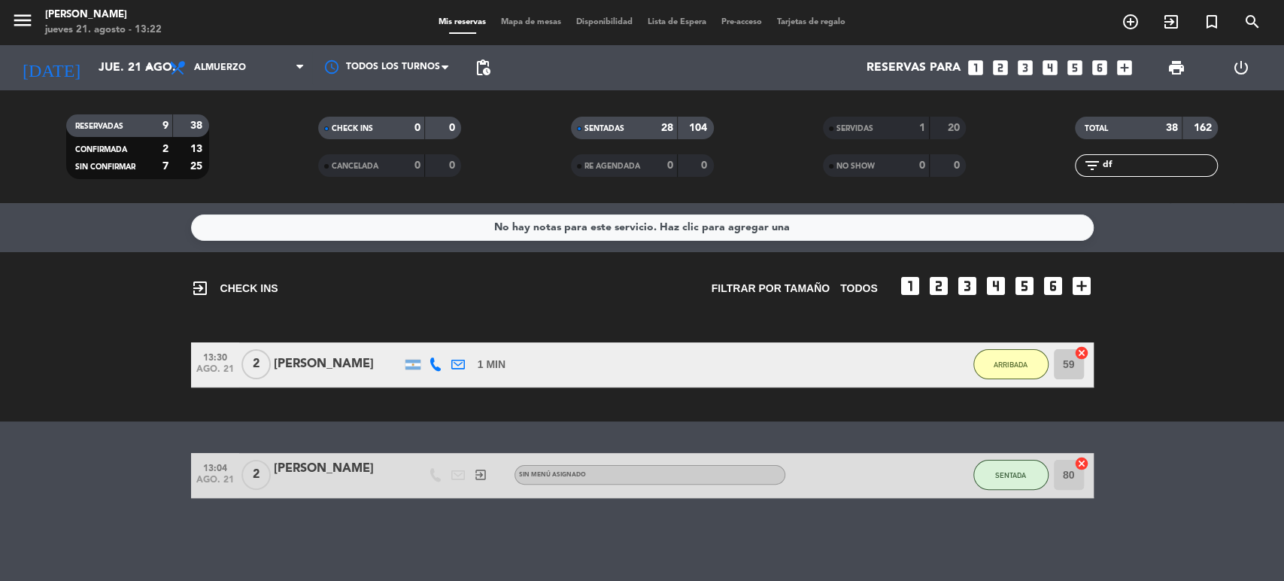
type input "d"
type input "f"
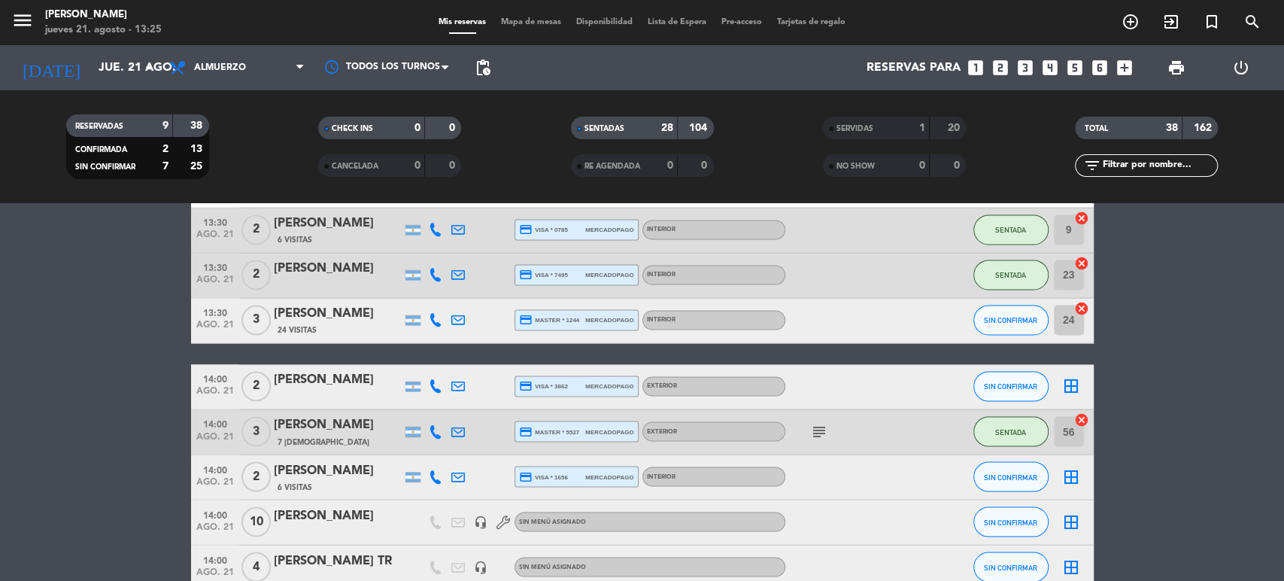
scroll to position [1614, 0]
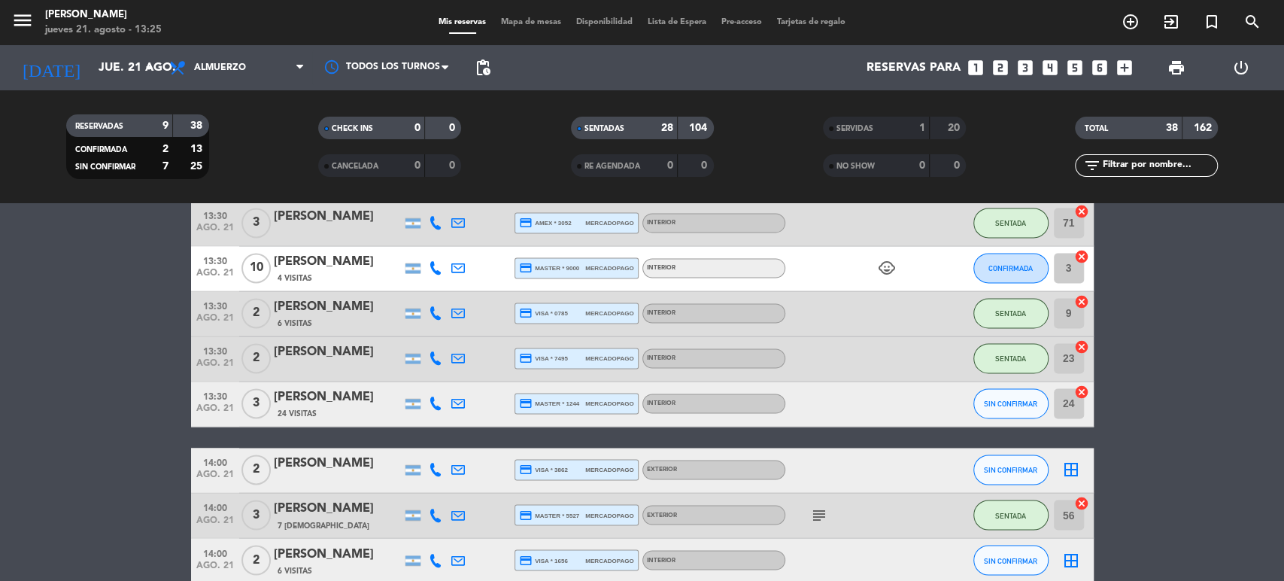
click at [1139, 165] on input "text" at bounding box center [1158, 165] width 117 height 17
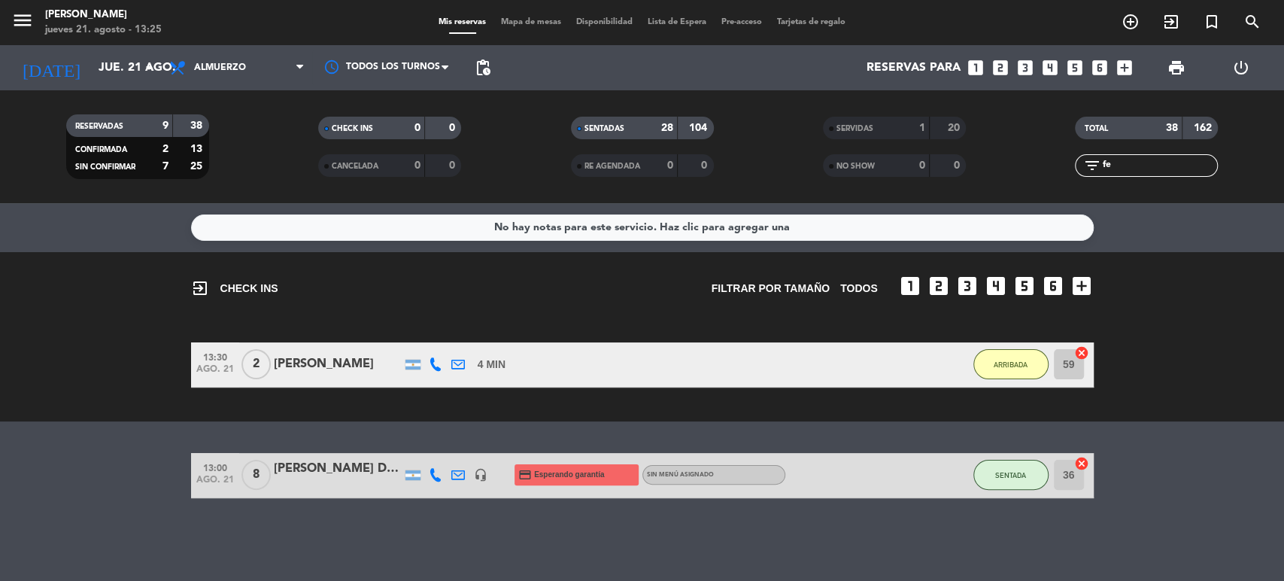
scroll to position [0, 0]
type input "fed"
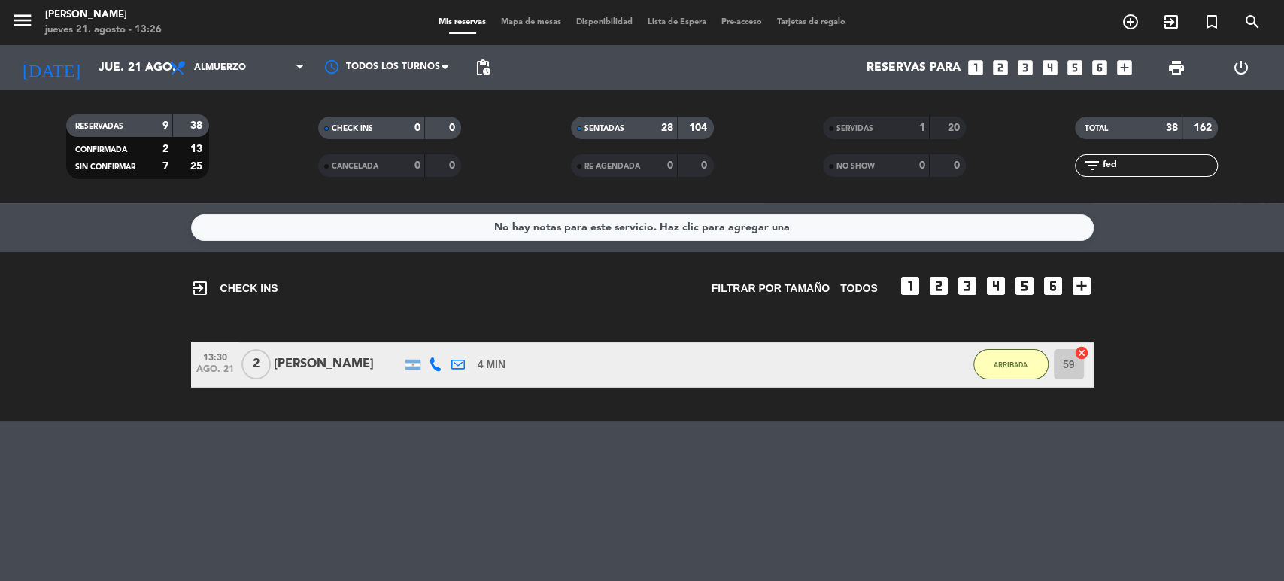
drag, startPoint x: 1119, startPoint y: 159, endPoint x: 1061, endPoint y: 186, distance: 64.2
click at [1061, 186] on div "TOTAL 38 162 filter_list fed" at bounding box center [1146, 146] width 252 height 83
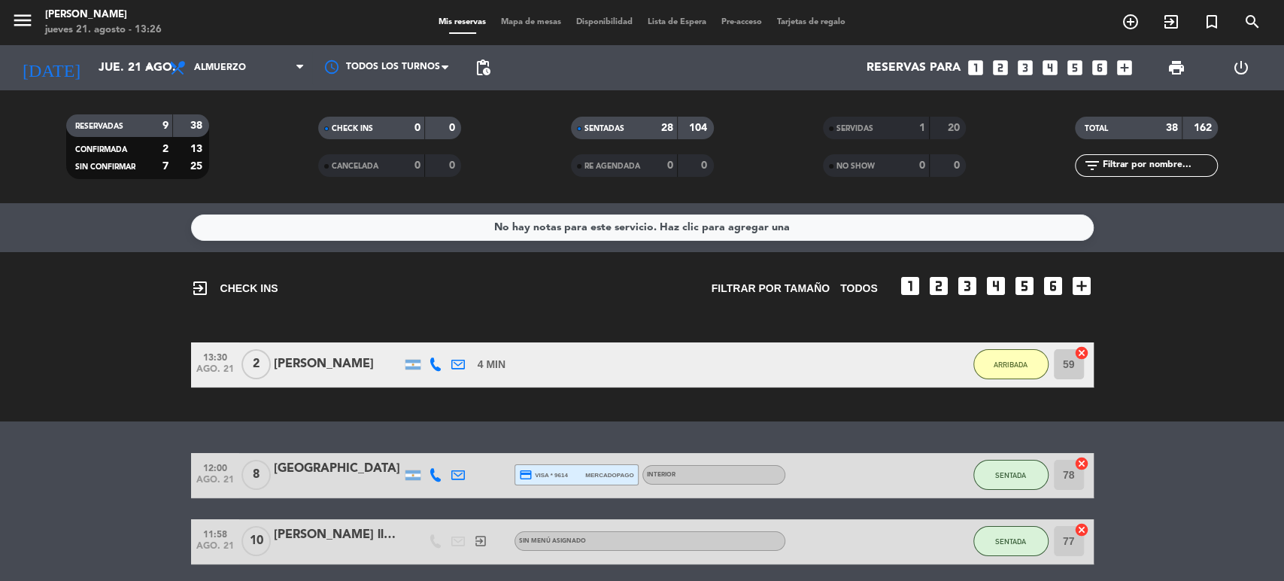
scroll to position [83, 0]
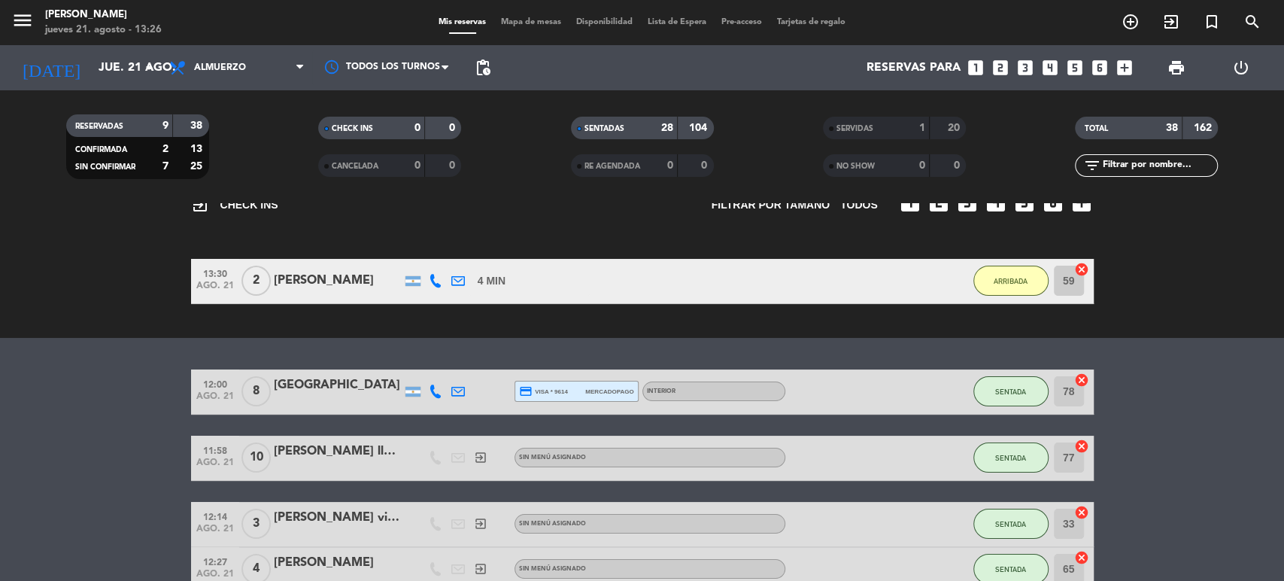
click at [1120, 172] on input "text" at bounding box center [1158, 165] width 117 height 17
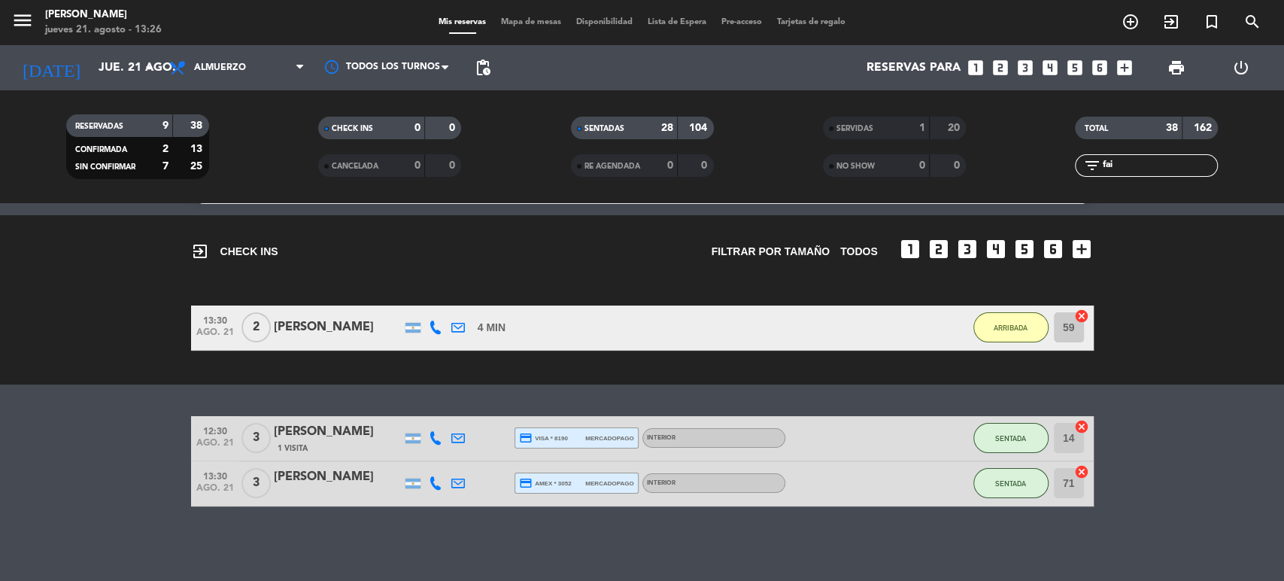
scroll to position [0, 0]
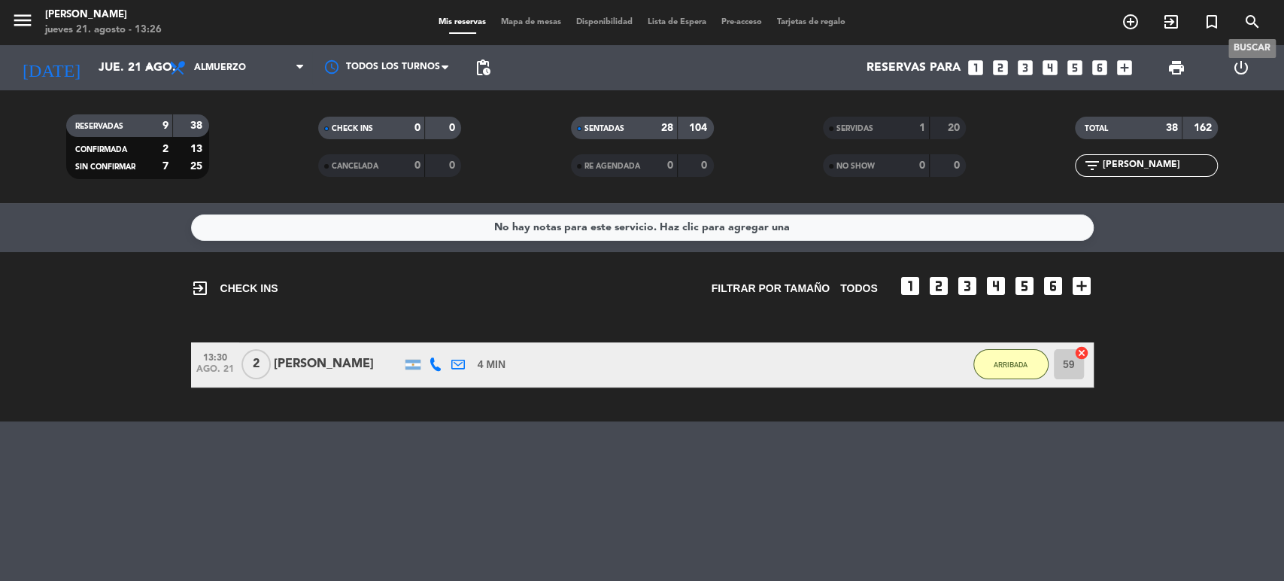
type input "[PERSON_NAME]"
click at [1254, 17] on icon "search" at bounding box center [1252, 22] width 18 height 18
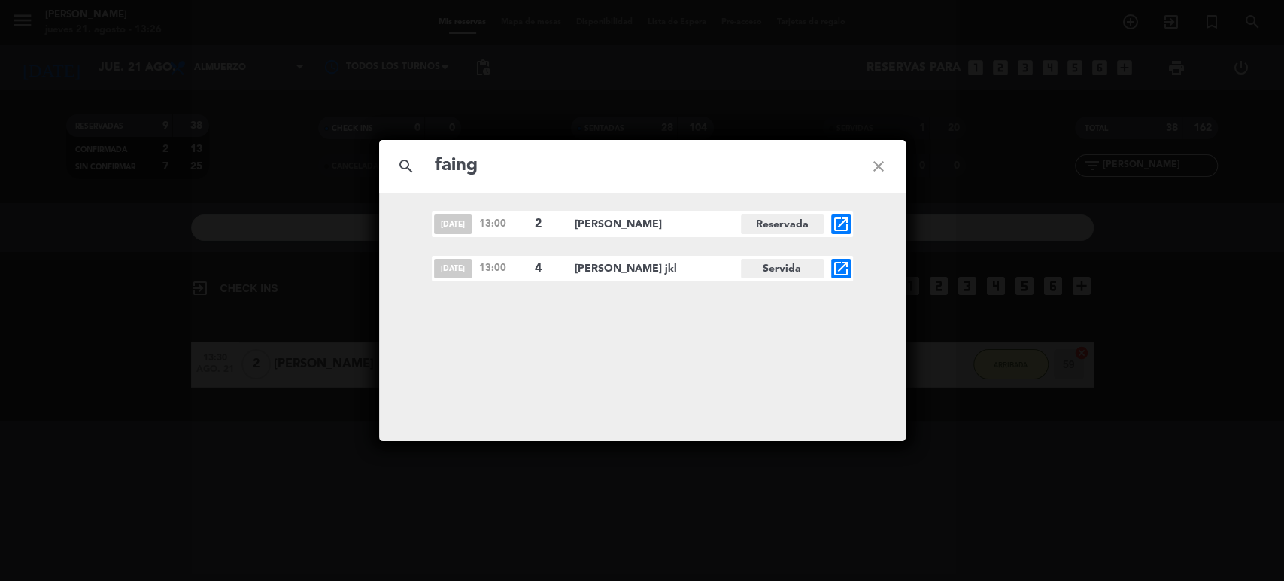
type input "faing"
click at [882, 161] on icon "close" at bounding box center [878, 166] width 54 height 54
click at [878, 169] on icon "close" at bounding box center [878, 166] width 54 height 54
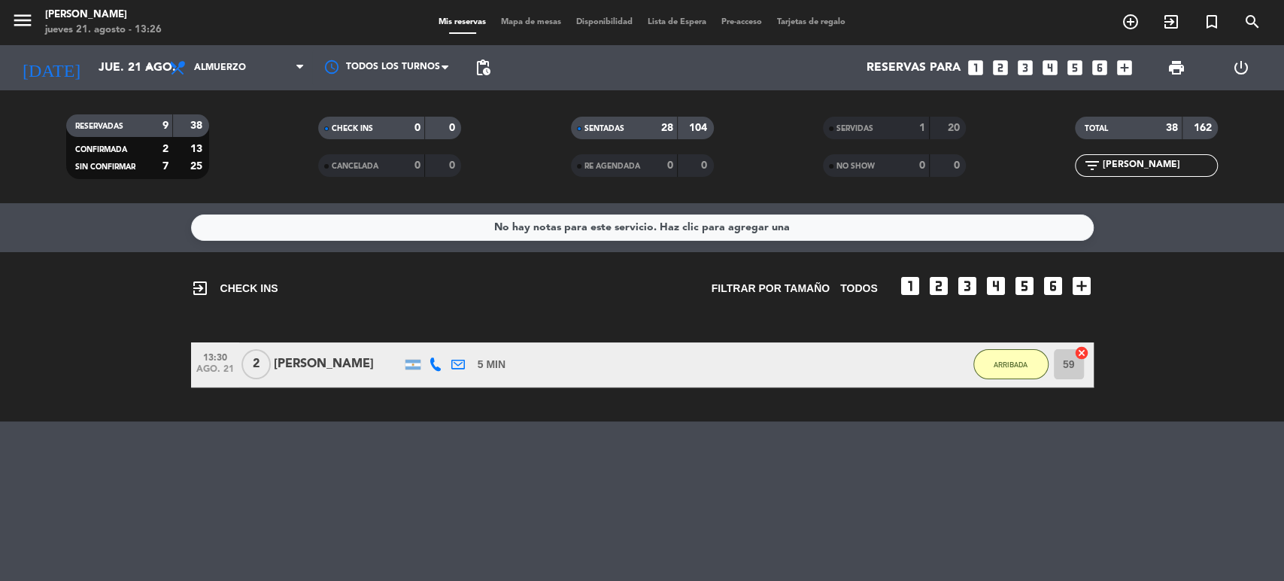
drag, startPoint x: 1150, startPoint y: 169, endPoint x: 996, endPoint y: 193, distance: 155.2
click at [1015, 191] on div "RESERVADAS 9 38 CONFIRMADA 2 13 SIN CONFIRMAR 7 25 CHECK INS 0 0 CANCELADA 0 0 …" at bounding box center [642, 146] width 1284 height 113
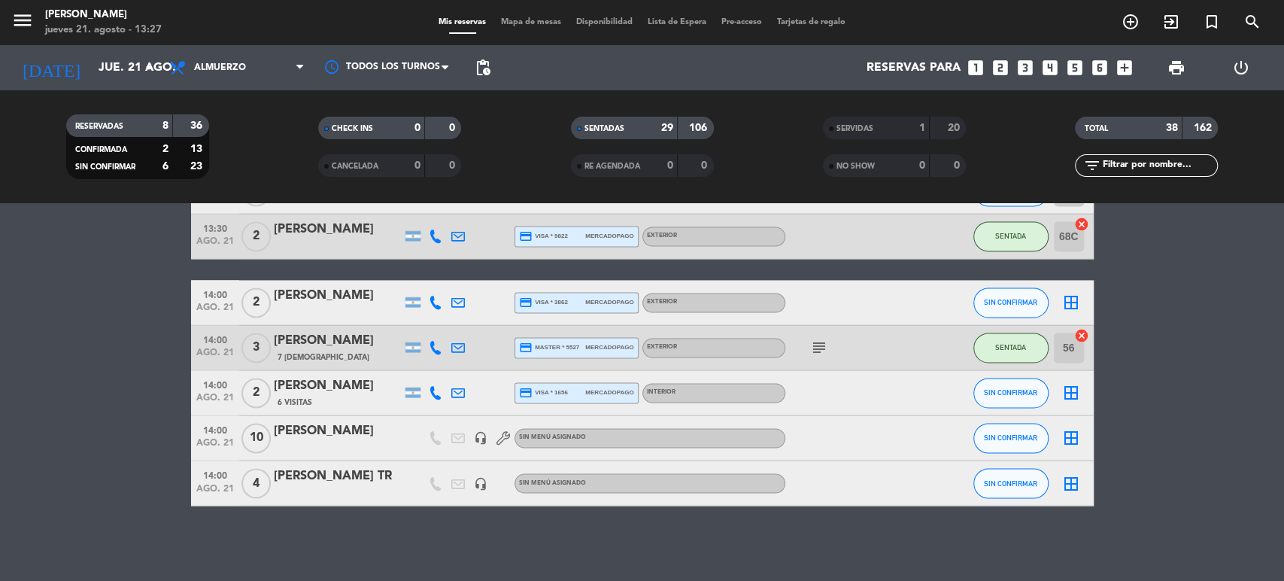
scroll to position [1575, 0]
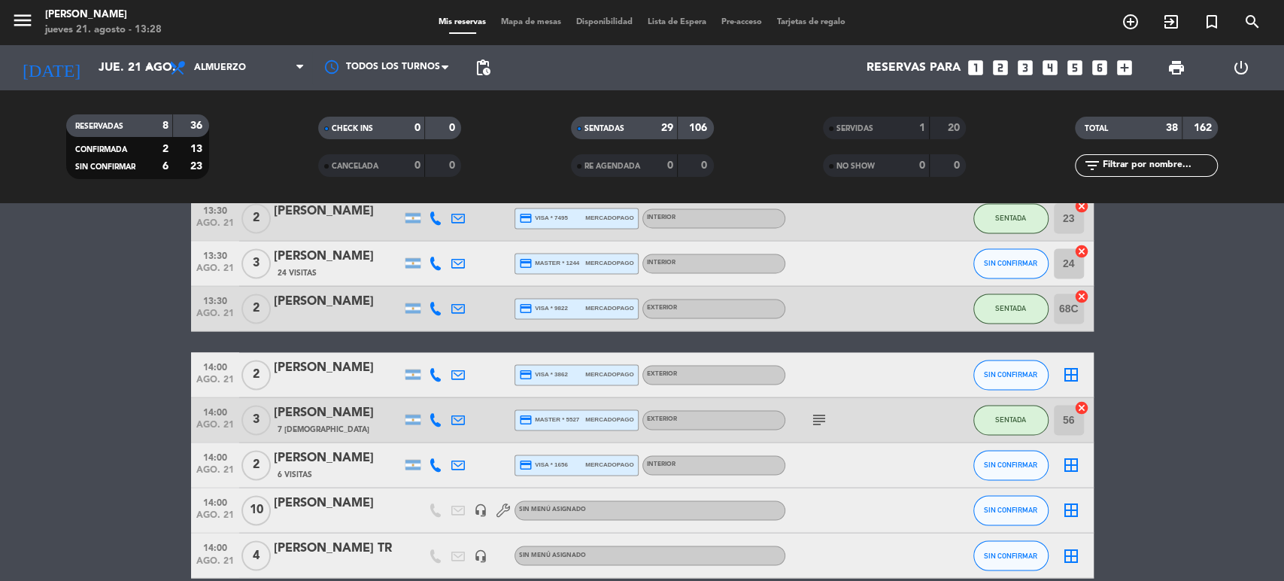
click at [1125, 16] on icon "add_circle_outline" at bounding box center [1130, 22] width 18 height 18
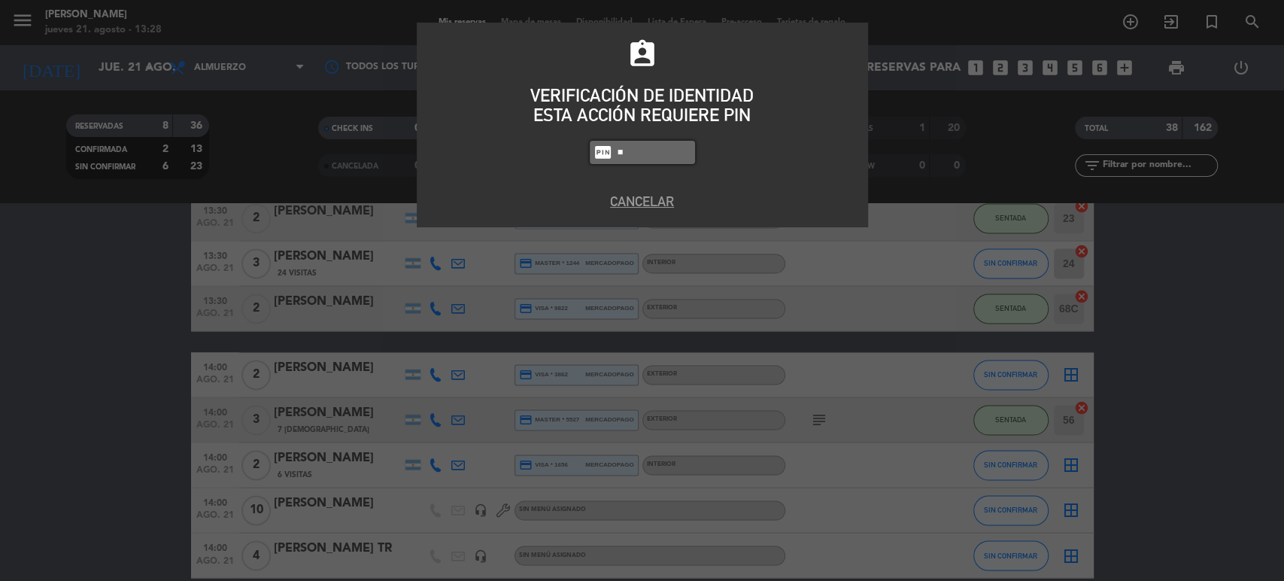
type input "4"
type input "4307"
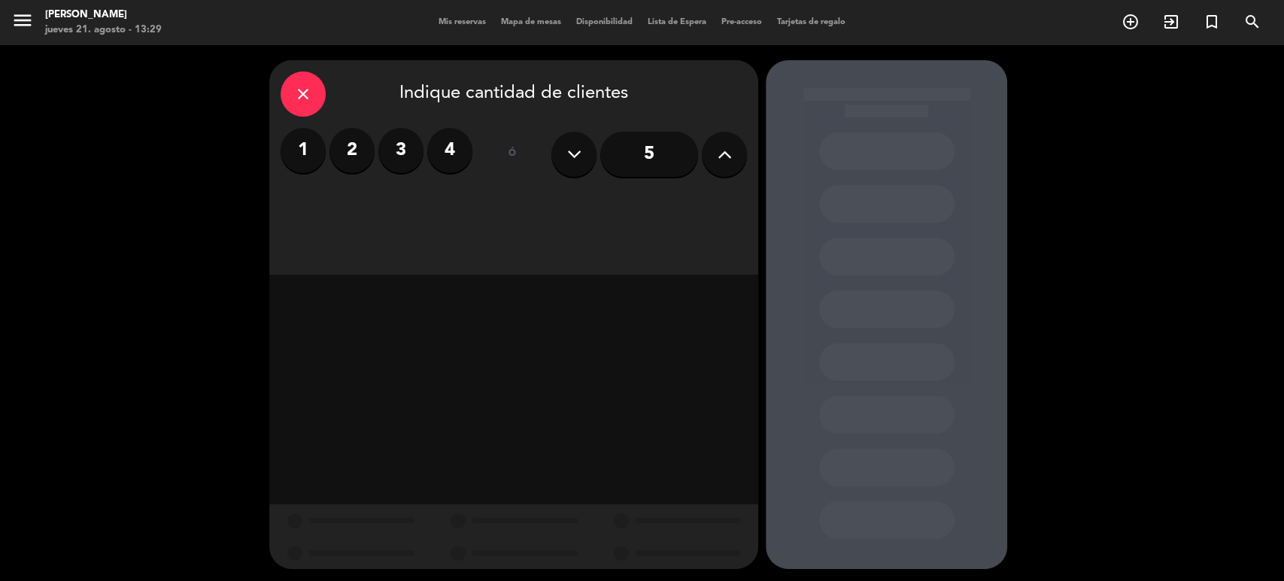
drag, startPoint x: 499, startPoint y: 139, endPoint x: 496, endPoint y: 132, distance: 7.7
click at [499, 137] on div "ó" at bounding box center [511, 154] width 49 height 53
click at [469, 148] on label "4" at bounding box center [449, 150] width 45 height 45
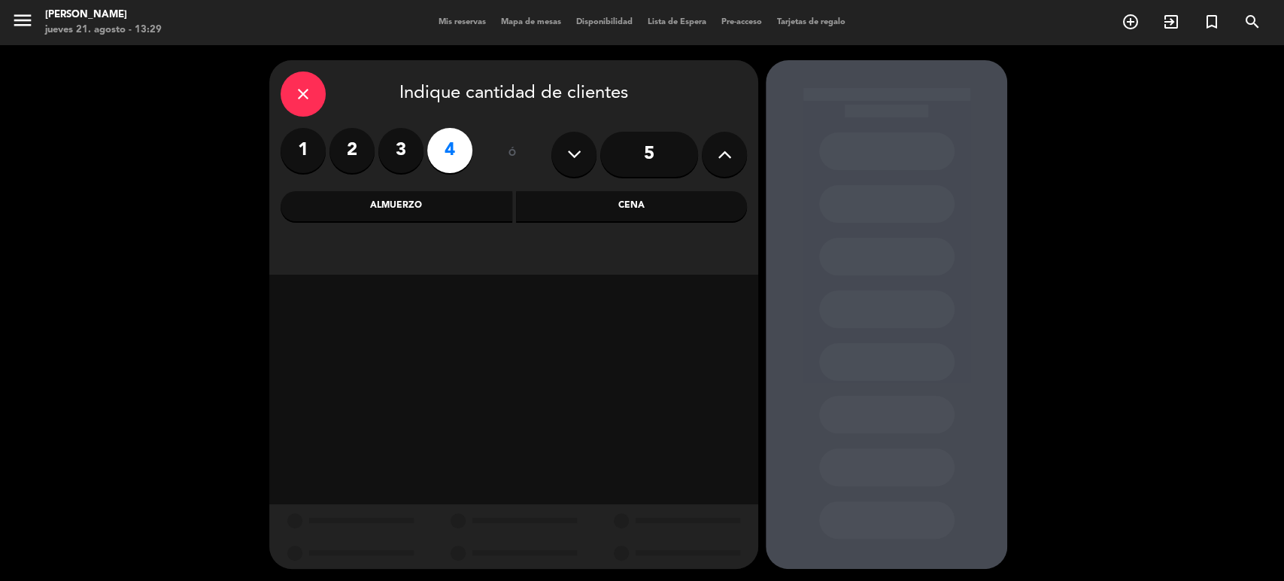
drag, startPoint x: 628, startPoint y: 214, endPoint x: 460, endPoint y: 272, distance: 177.4
click at [629, 214] on div "Cena" at bounding box center [632, 206] width 232 height 30
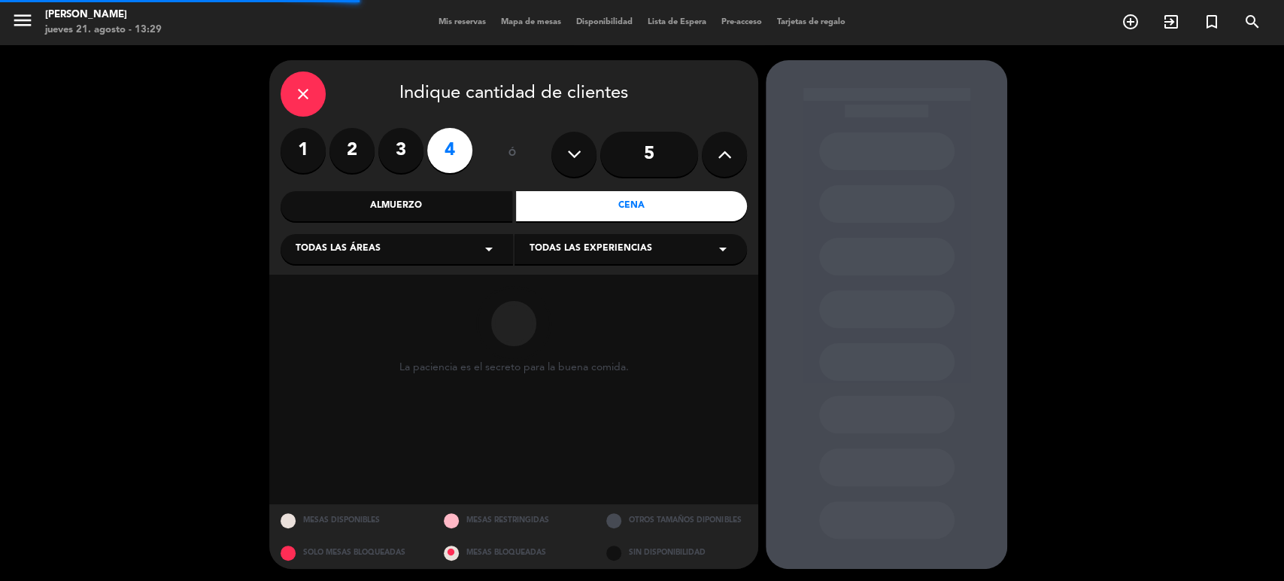
click at [385, 262] on div "Todas las áreas arrow_drop_down" at bounding box center [396, 249] width 232 height 30
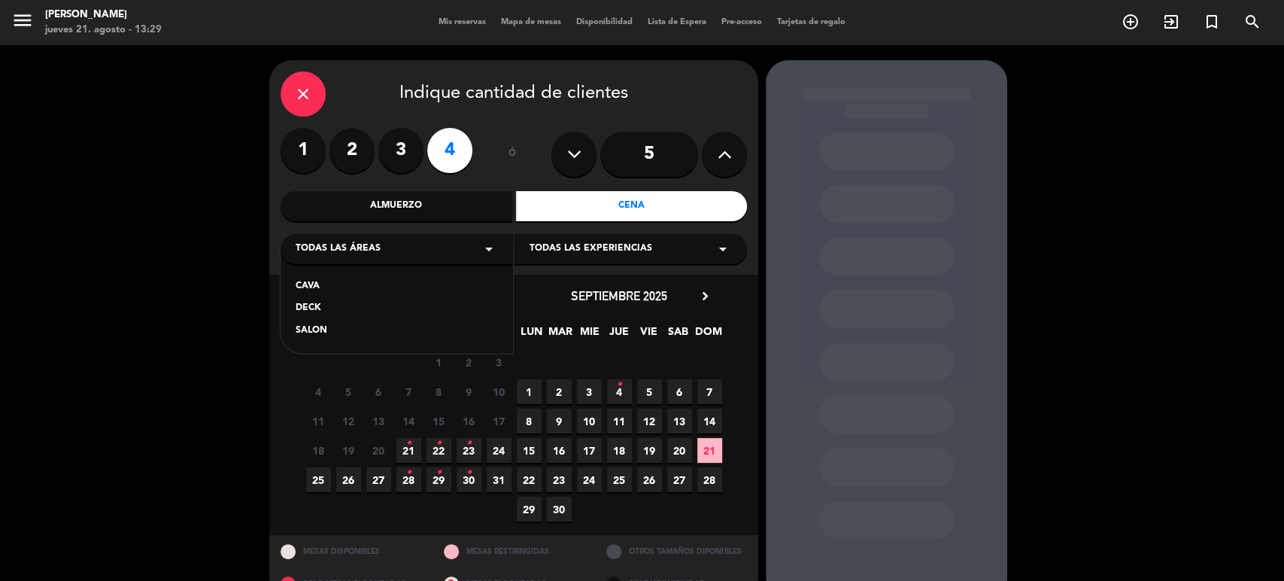
click at [315, 332] on div "SALON" at bounding box center [397, 330] width 202 height 15
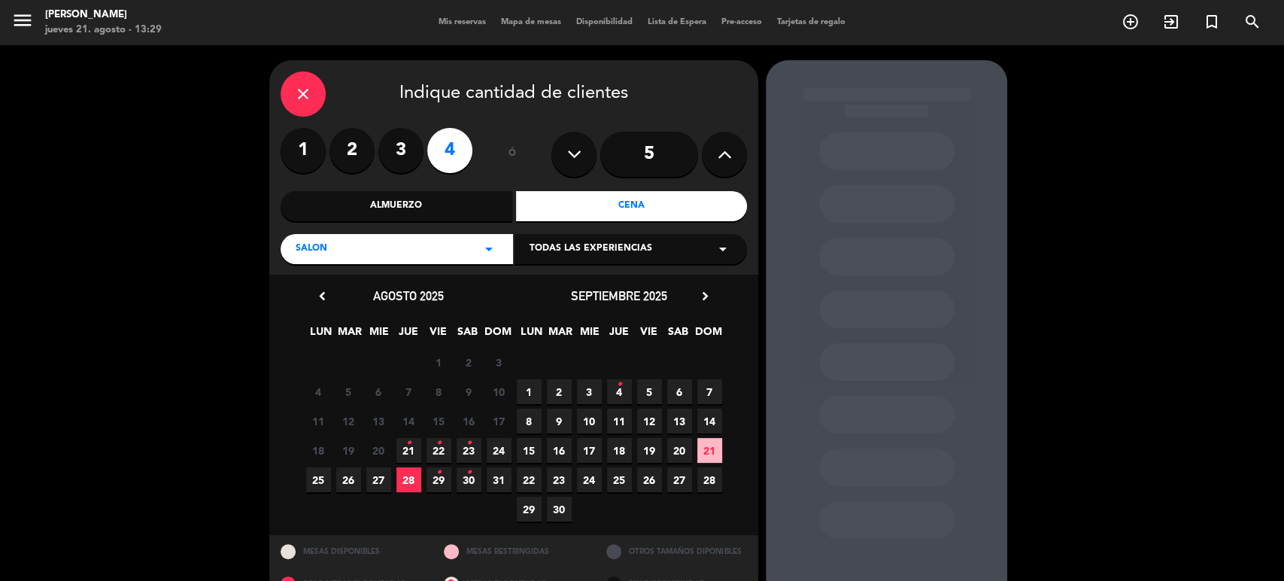
click at [400, 450] on span "21 •" at bounding box center [408, 450] width 25 height 25
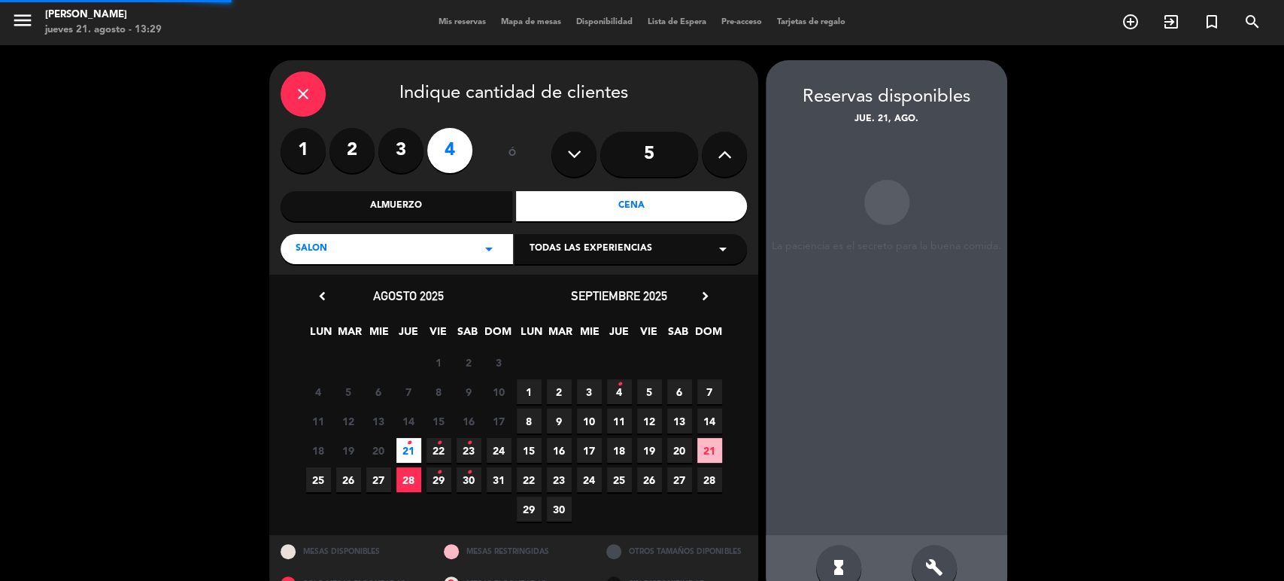
scroll to position [32, 0]
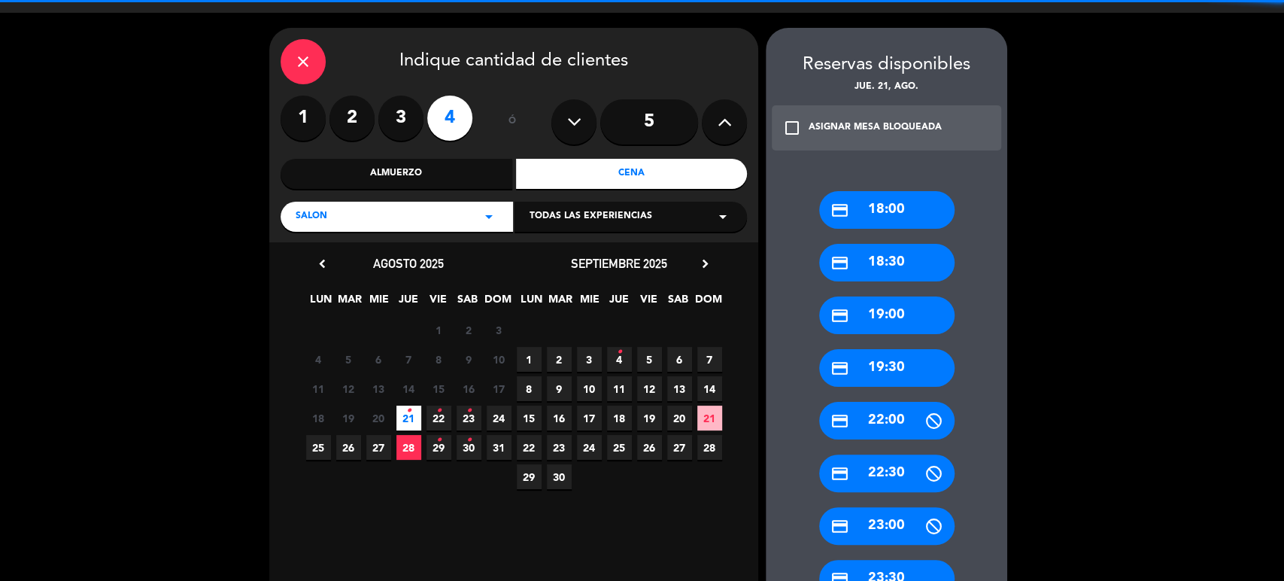
click at [923, 535] on div "credit_card 23:00" at bounding box center [886, 526] width 135 height 38
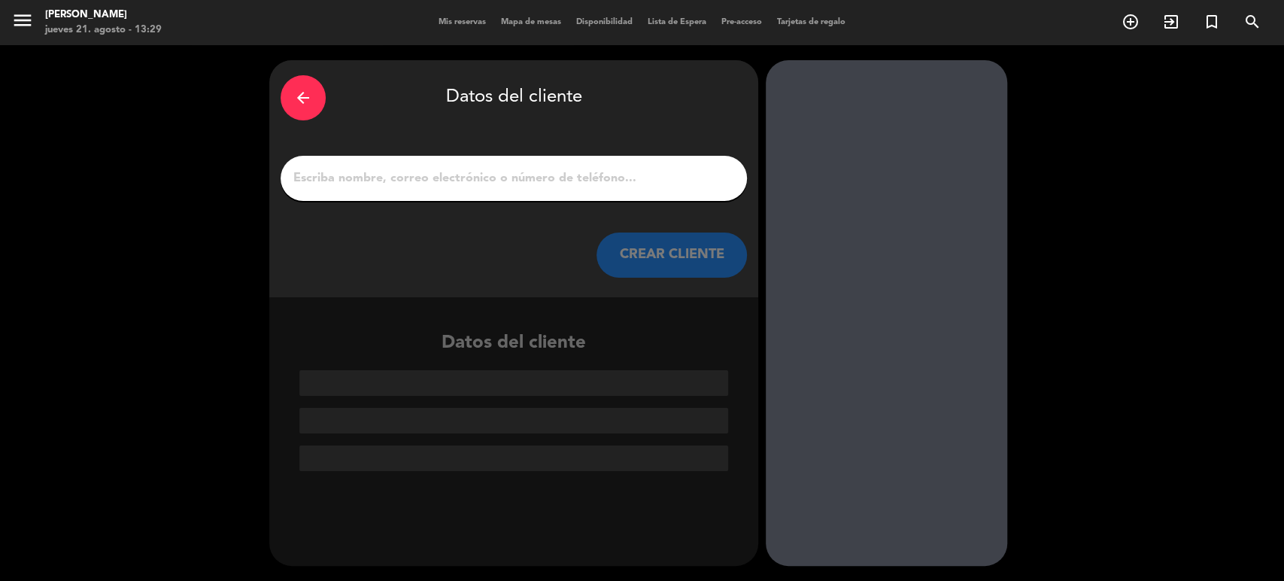
scroll to position [0, 0]
click at [280, 92] on div "arrow_back" at bounding box center [302, 97] width 45 height 45
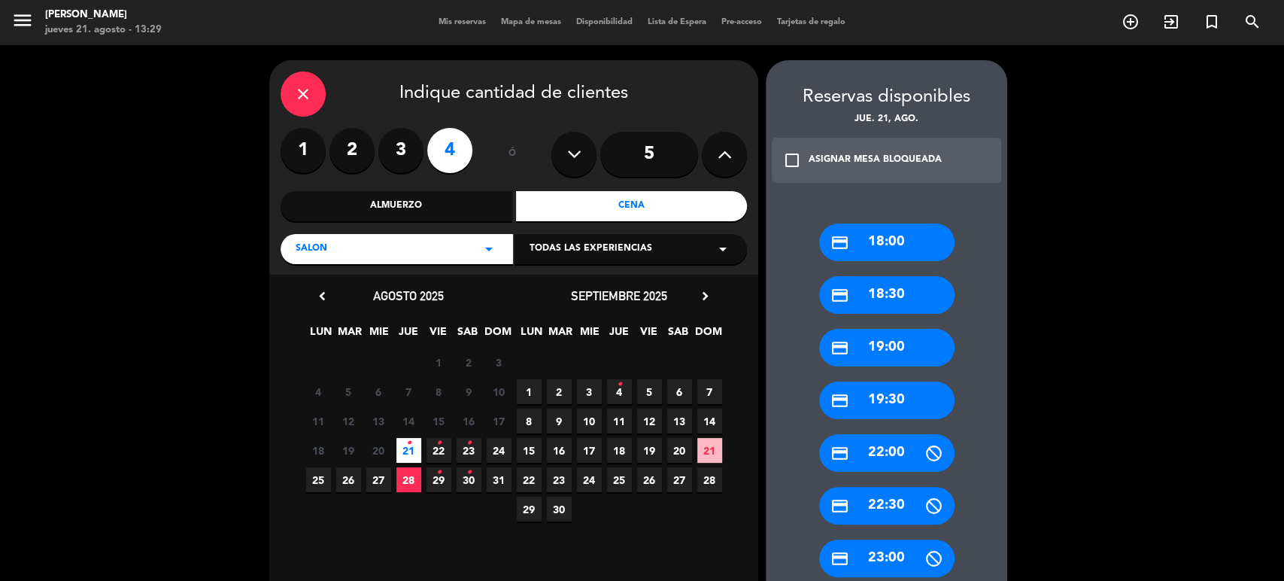
scroll to position [143, 0]
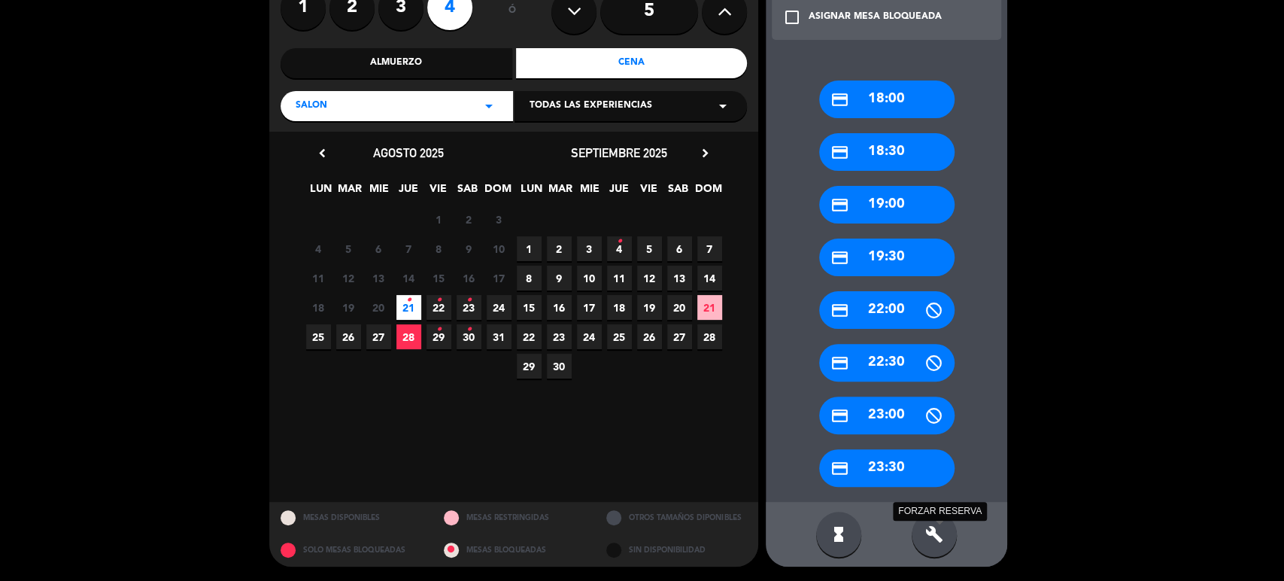
click at [936, 531] on icon "build" at bounding box center [934, 534] width 18 height 18
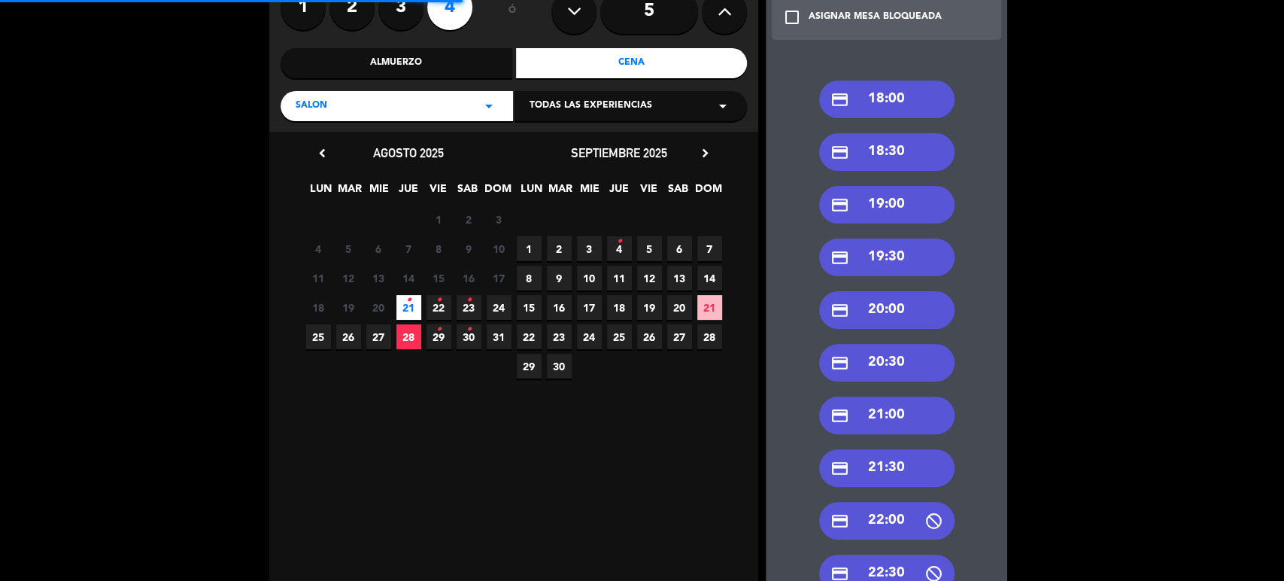
drag, startPoint x: 909, startPoint y: 477, endPoint x: 727, endPoint y: 205, distance: 326.8
click at [908, 476] on div "credit_card 21:30" at bounding box center [886, 468] width 135 height 38
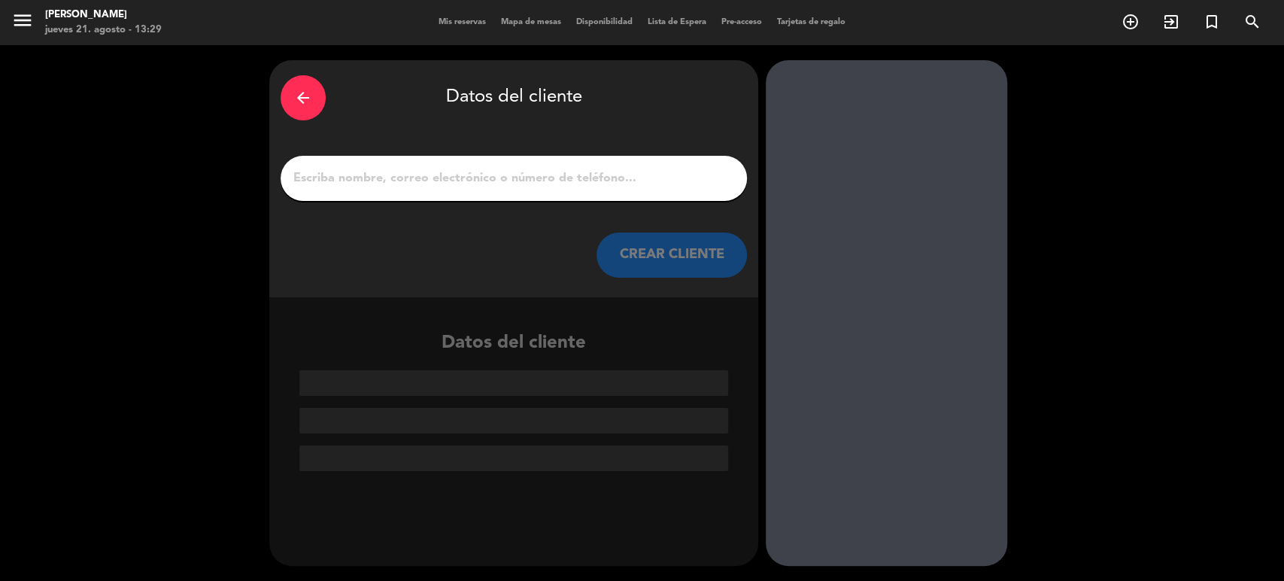
click at [580, 172] on input "1" at bounding box center [514, 178] width 444 height 21
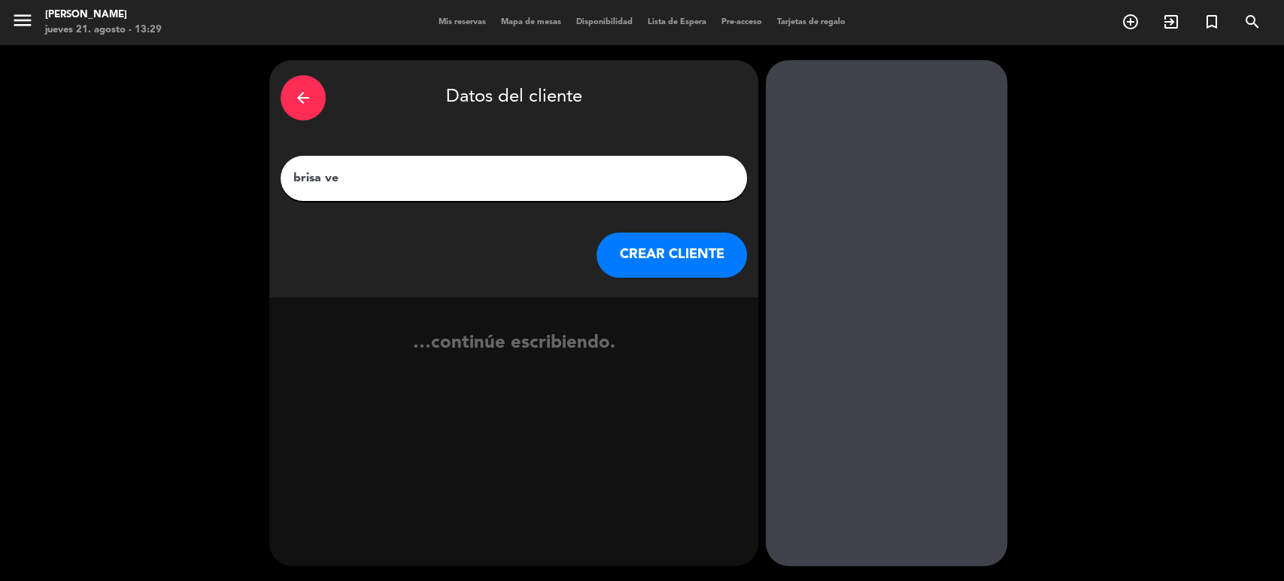
type input "brisa vei"
click at [390, 168] on input "brisa vei" at bounding box center [514, 178] width 444 height 21
drag, startPoint x: 379, startPoint y: 185, endPoint x: 253, endPoint y: 184, distance: 126.3
click at [253, 184] on div "arrow_back Datos del cliente brisa vei CREAR CLIENTE no se econtraron resultados" at bounding box center [642, 312] width 1284 height 535
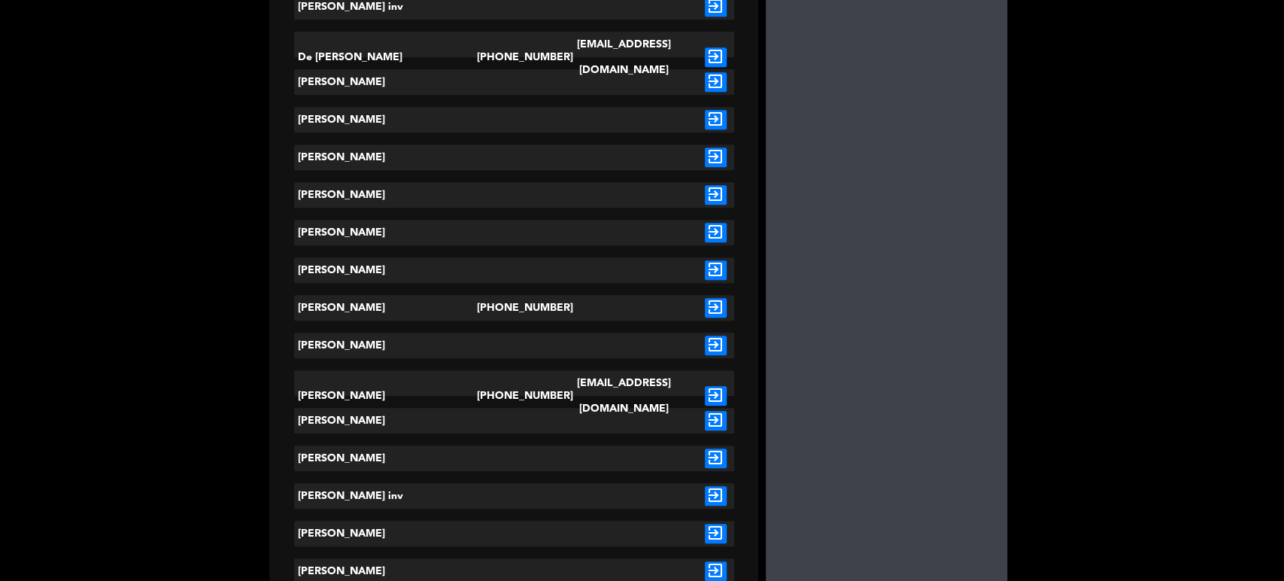
scroll to position [1169, 0]
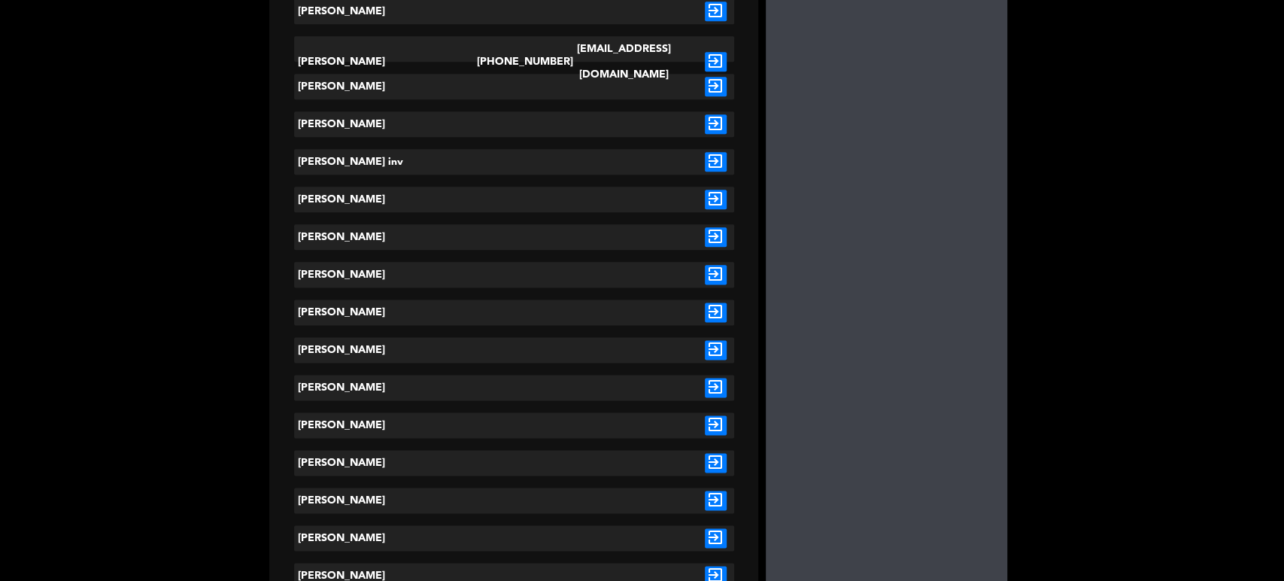
type input "BRISA"
click at [711, 496] on icon "exit_to_app" at bounding box center [716, 500] width 22 height 20
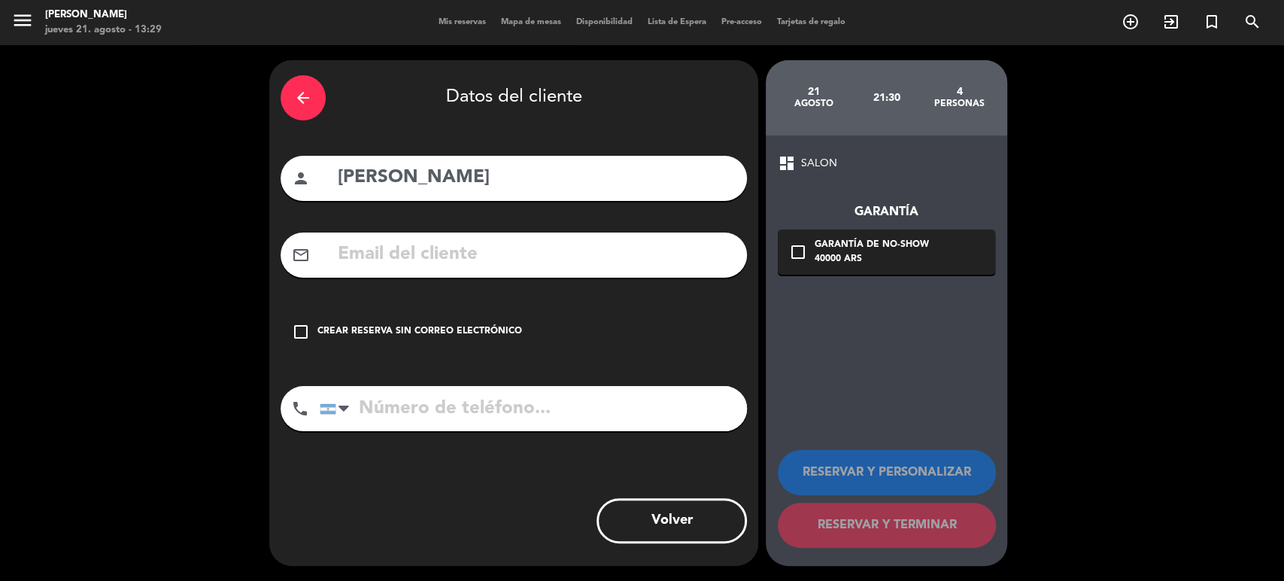
click at [590, 353] on div "check_box_outline_blank Crear reserva sin correo electrónico" at bounding box center [513, 331] width 466 height 45
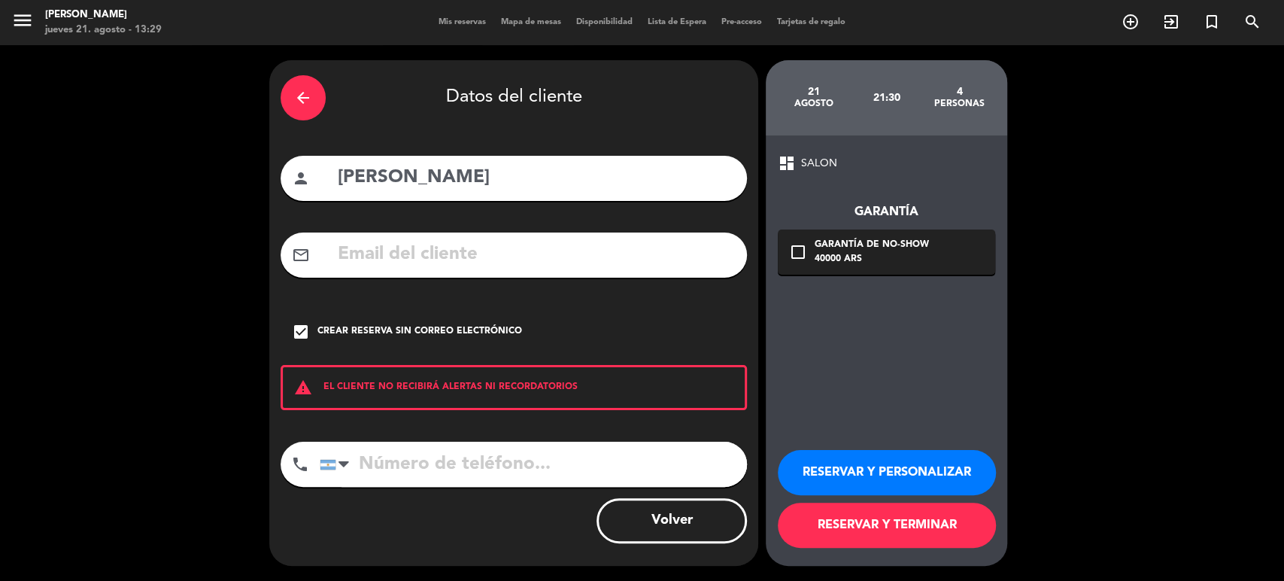
click at [508, 187] on input "[PERSON_NAME]" at bounding box center [535, 177] width 399 height 31
type input "[PERSON_NAME] TR2"
click at [907, 477] on button "RESERVAR Y PERSONALIZAR" at bounding box center [887, 472] width 218 height 45
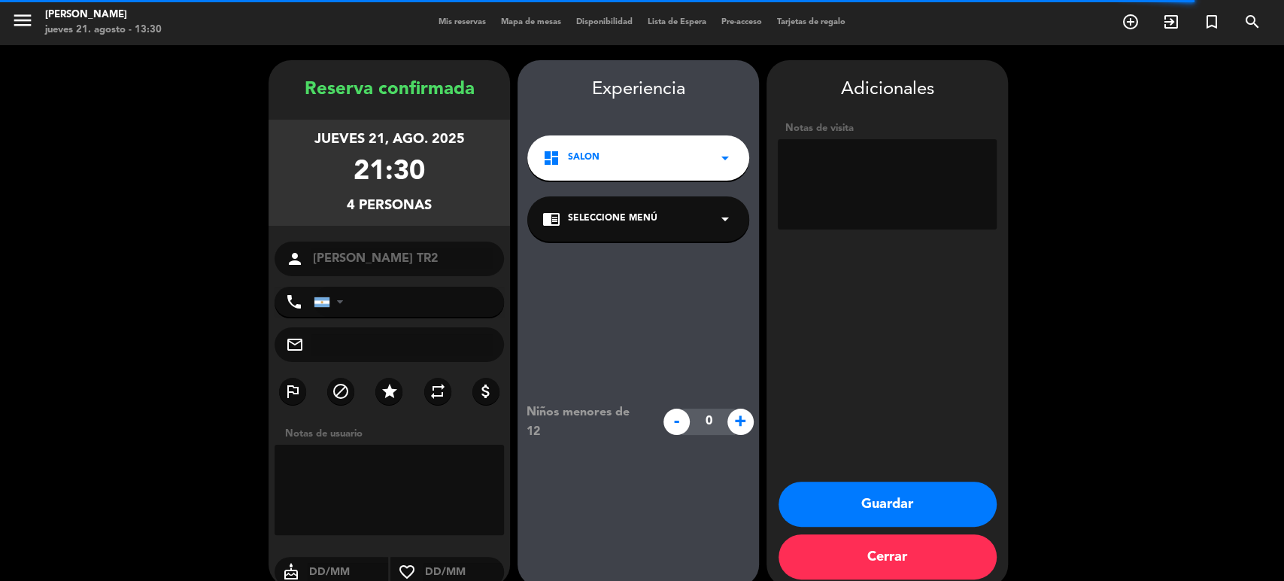
scroll to position [20, 0]
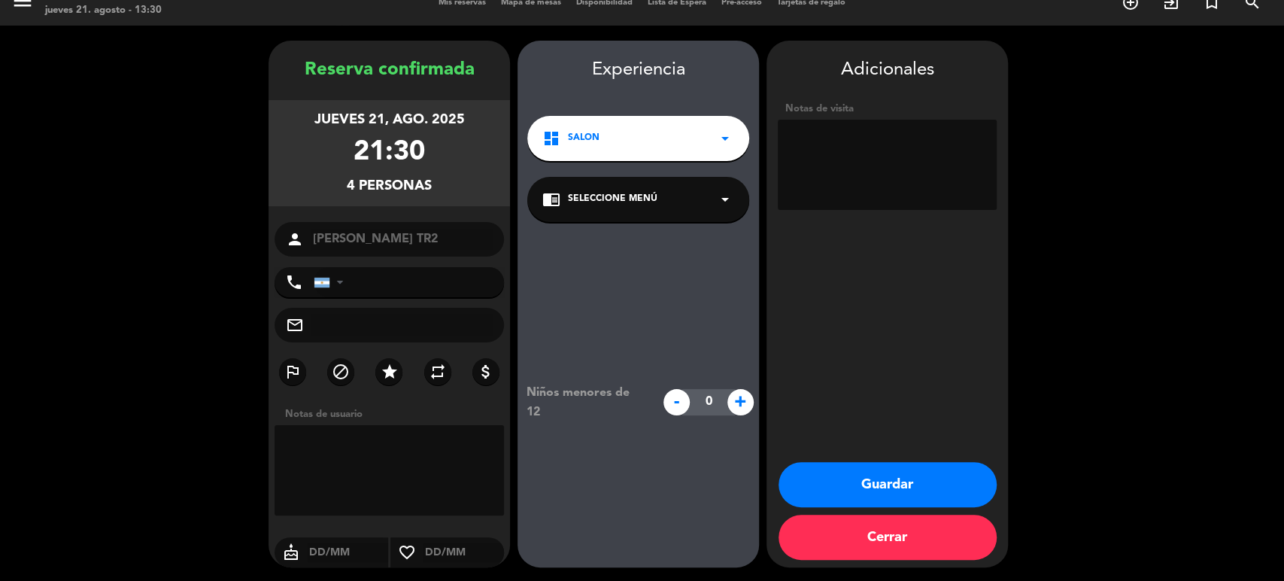
drag, startPoint x: 997, startPoint y: 131, endPoint x: 929, endPoint y: 114, distance: 70.6
click at [949, 78] on div "Adicionales Notas de visita" at bounding box center [886, 136] width 241 height 160
click at [905, 486] on button "Guardar" at bounding box center [887, 484] width 218 height 45
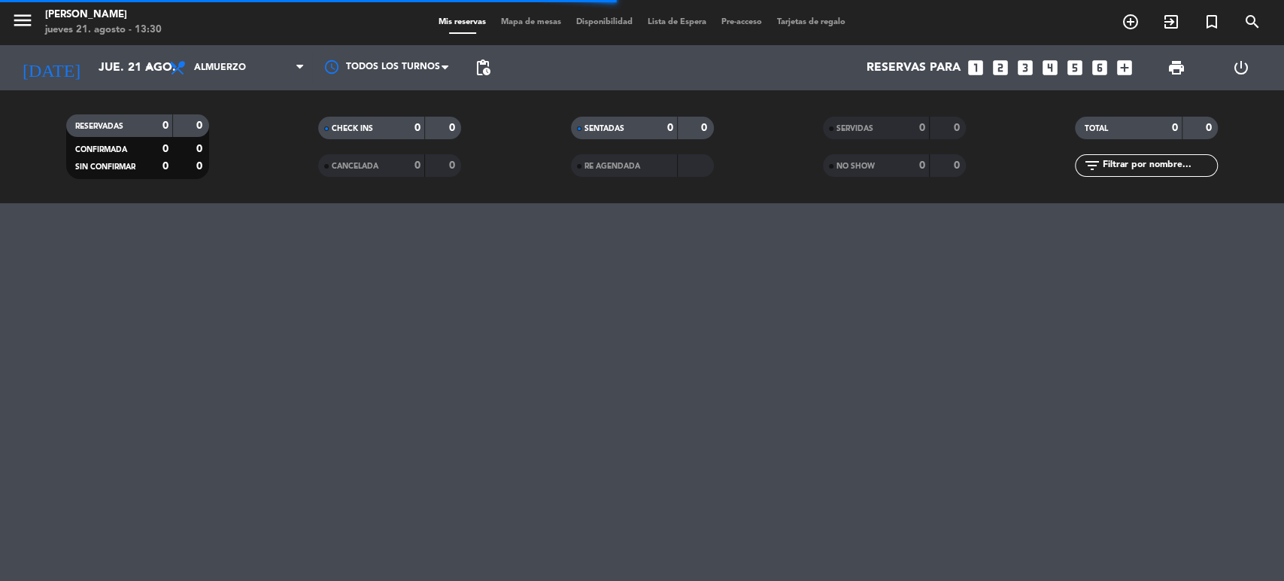
click at [1162, 153] on div "TOTAL 0 0" at bounding box center [1146, 136] width 252 height 38
click at [1151, 162] on input "text" at bounding box center [1158, 165] width 117 height 17
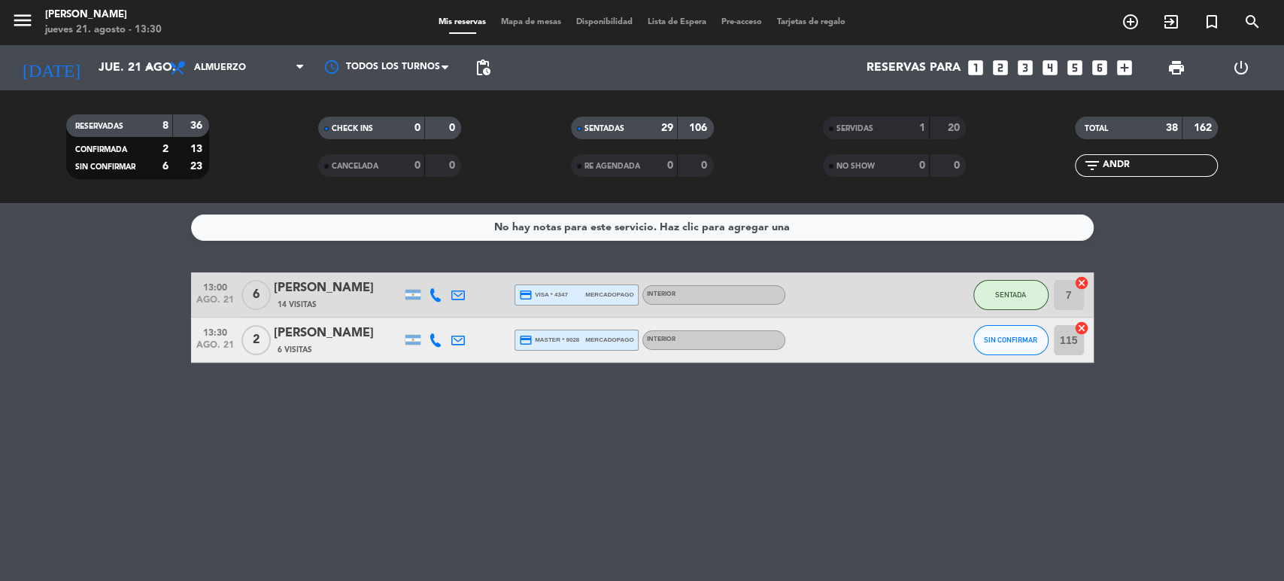
type input "ANDR"
click at [1022, 343] on span "SIN CONFIRMAR" at bounding box center [1010, 339] width 53 height 8
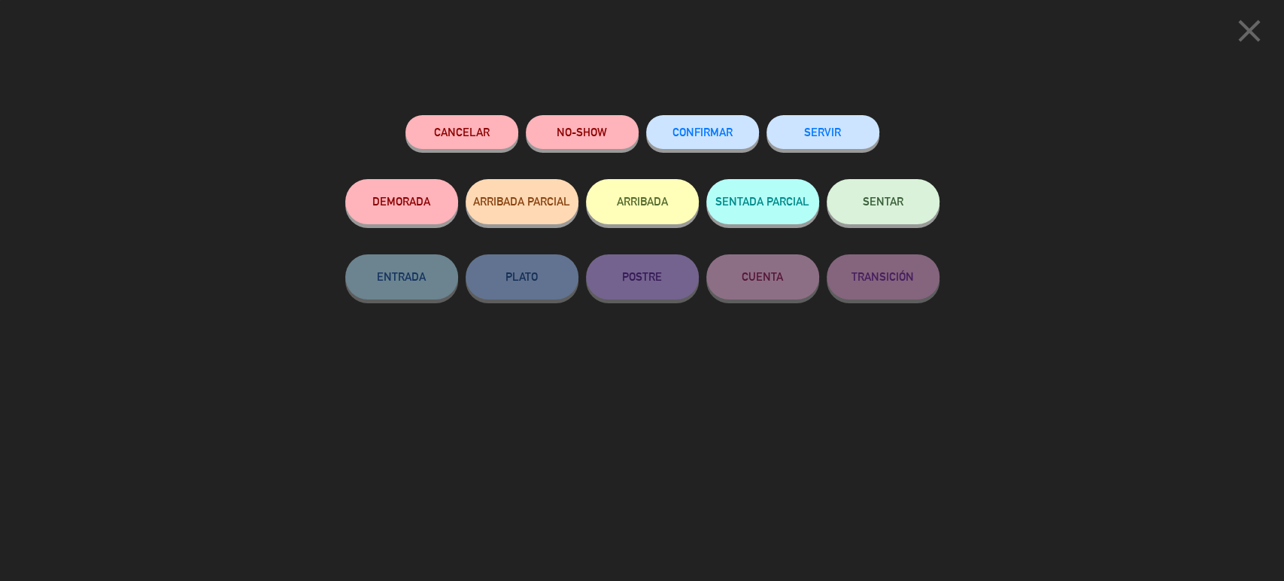
click at [665, 206] on button "ARRIBADA" at bounding box center [642, 201] width 113 height 45
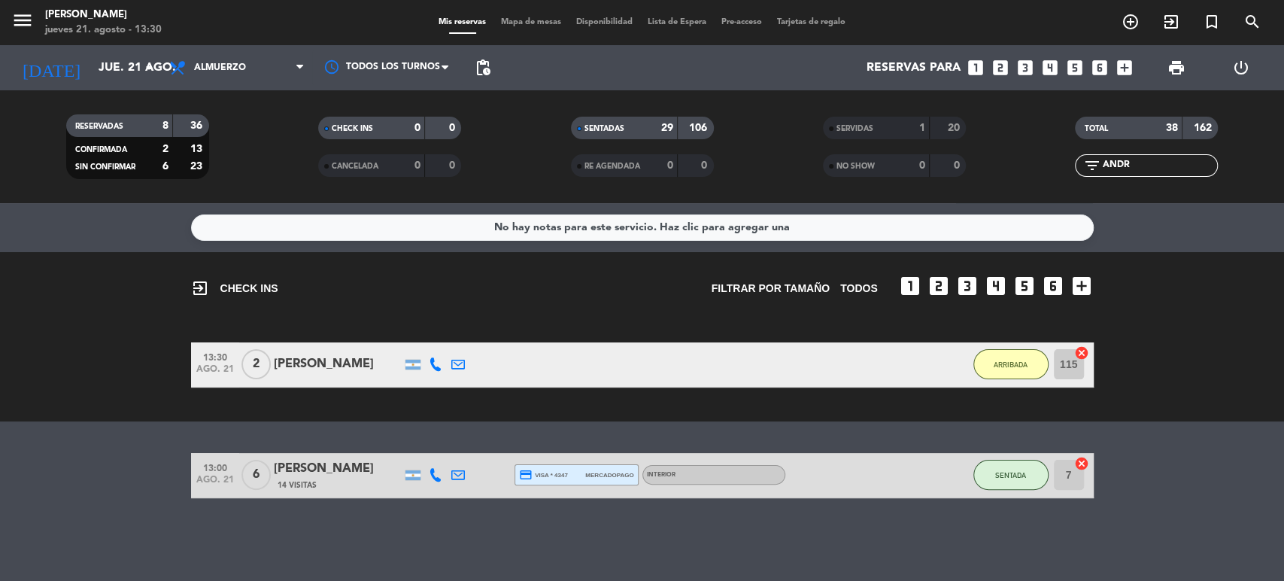
drag, startPoint x: 1141, startPoint y: 167, endPoint x: 988, endPoint y: 196, distance: 156.0
click at [988, 196] on div "RESERVADAS 8 36 CONFIRMADA 2 13 SIN CONFIRMAR 6 23 CHECK INS 0 0 CANCELADA 0 0 …" at bounding box center [642, 146] width 1284 height 113
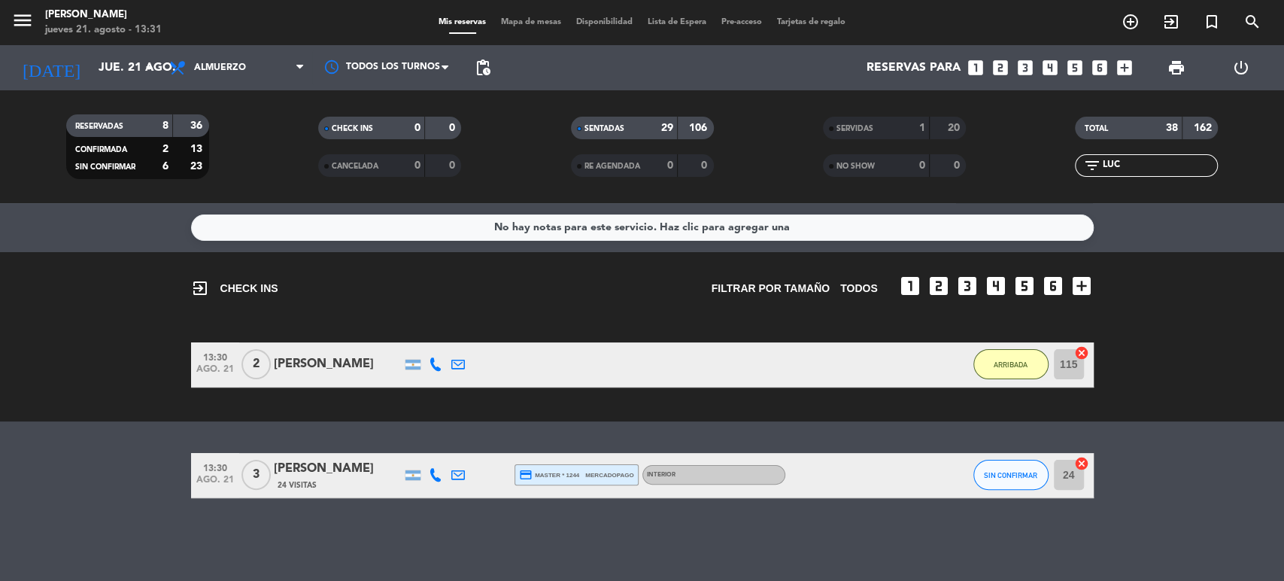
type input "LUC"
click at [1017, 482] on button "SIN CONFIRMAR" at bounding box center [1010, 474] width 75 height 30
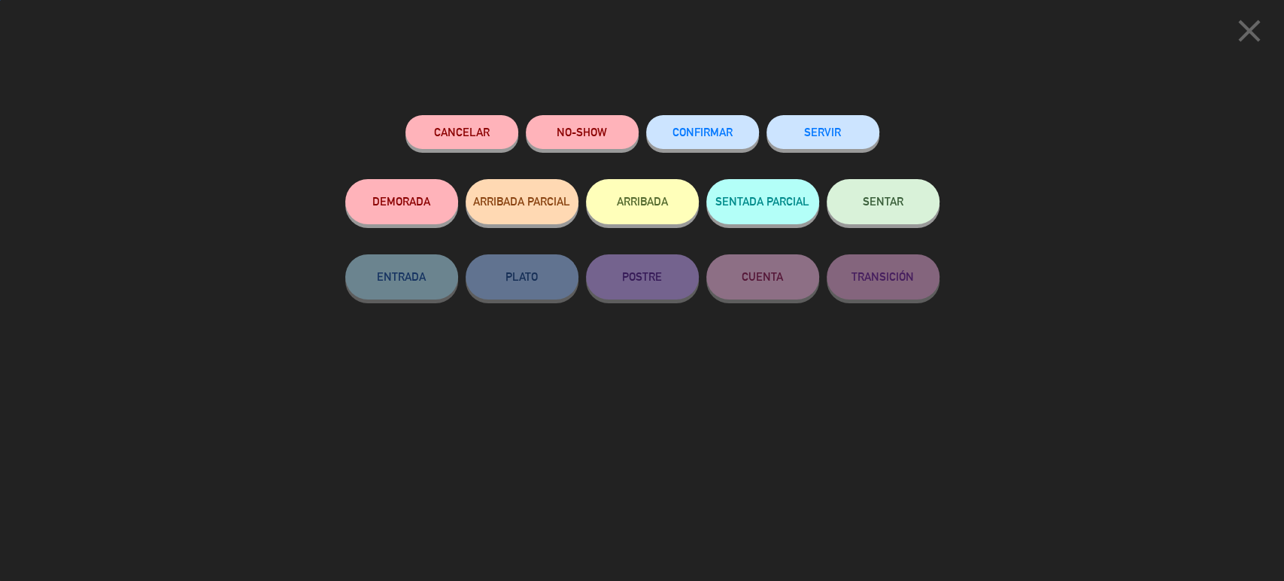
click at [655, 197] on button "ARRIBADA" at bounding box center [642, 201] width 113 height 45
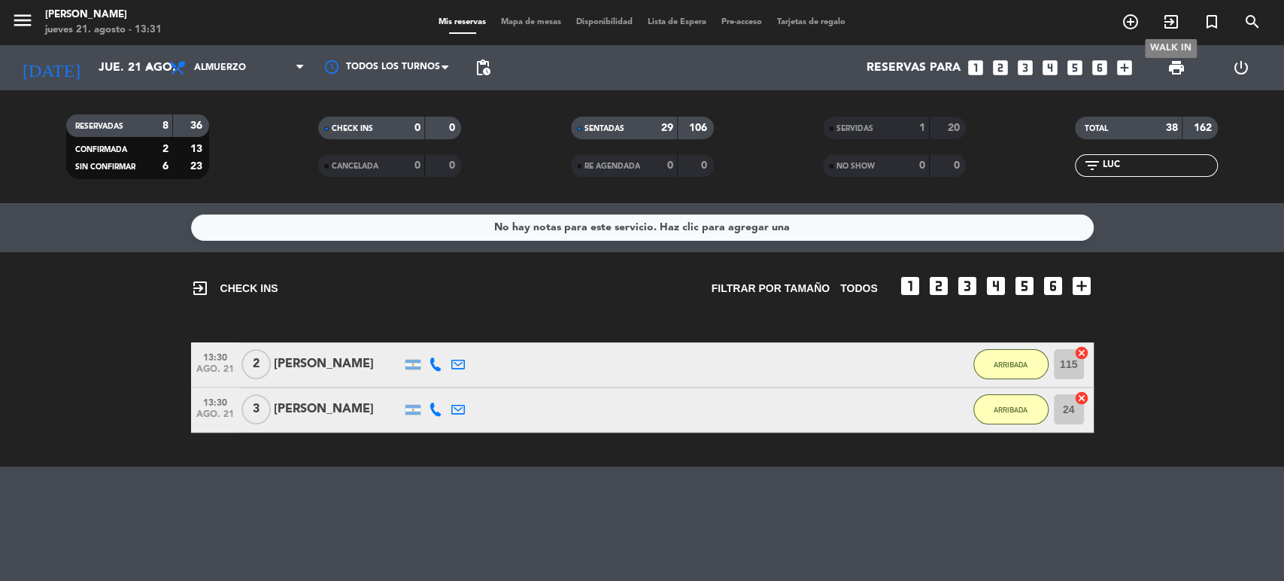
click at [1166, 29] on icon "exit_to_app" at bounding box center [1171, 22] width 18 height 18
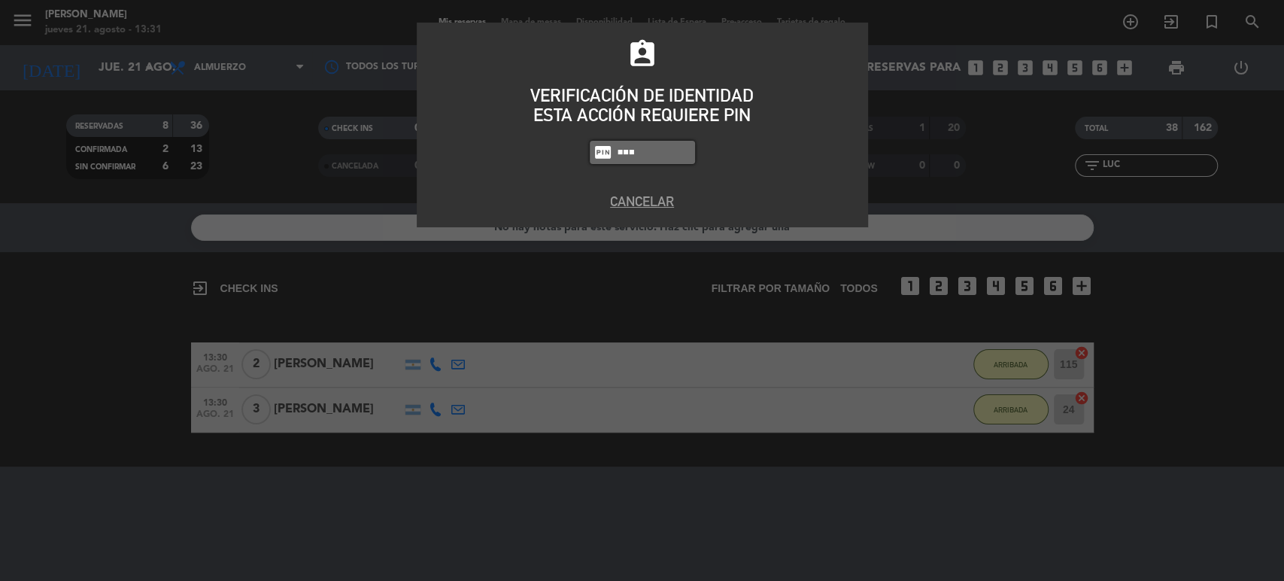
type input "GAL"
click at [654, 199] on button "Cancelar" at bounding box center [642, 201] width 429 height 20
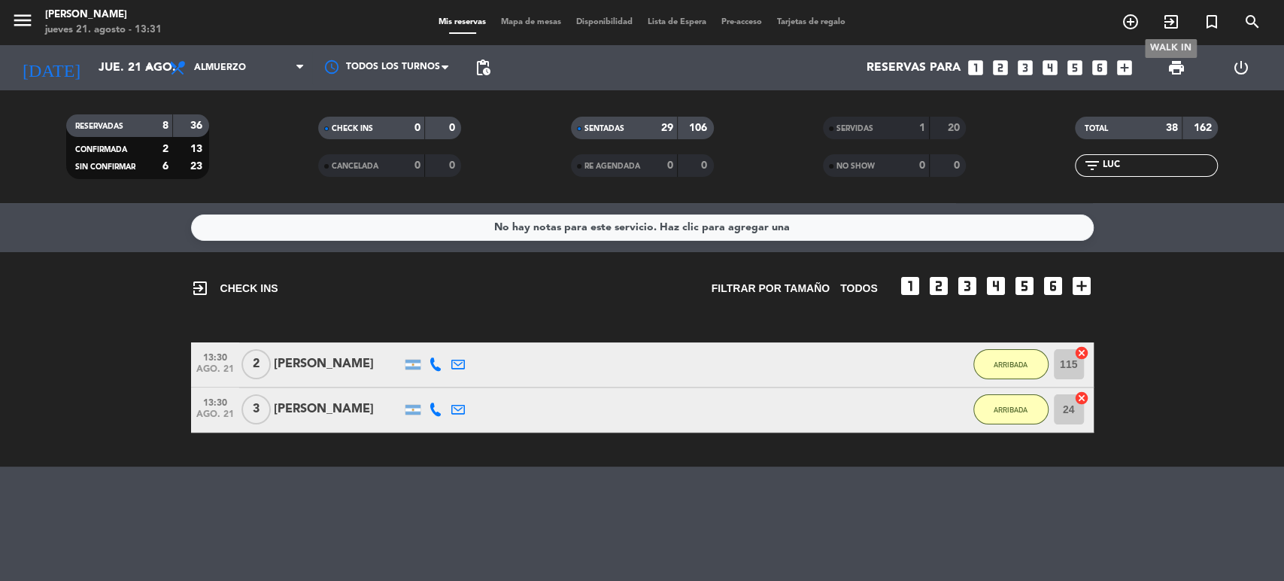
click at [1165, 21] on icon "exit_to_app" at bounding box center [1171, 22] width 18 height 18
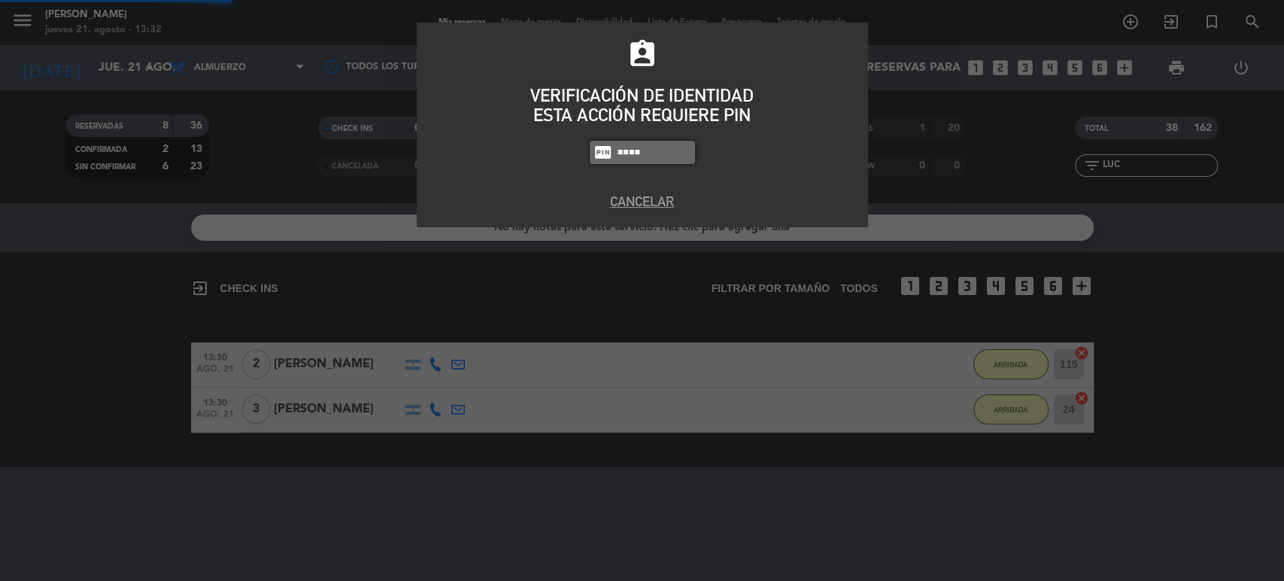
type input "4307"
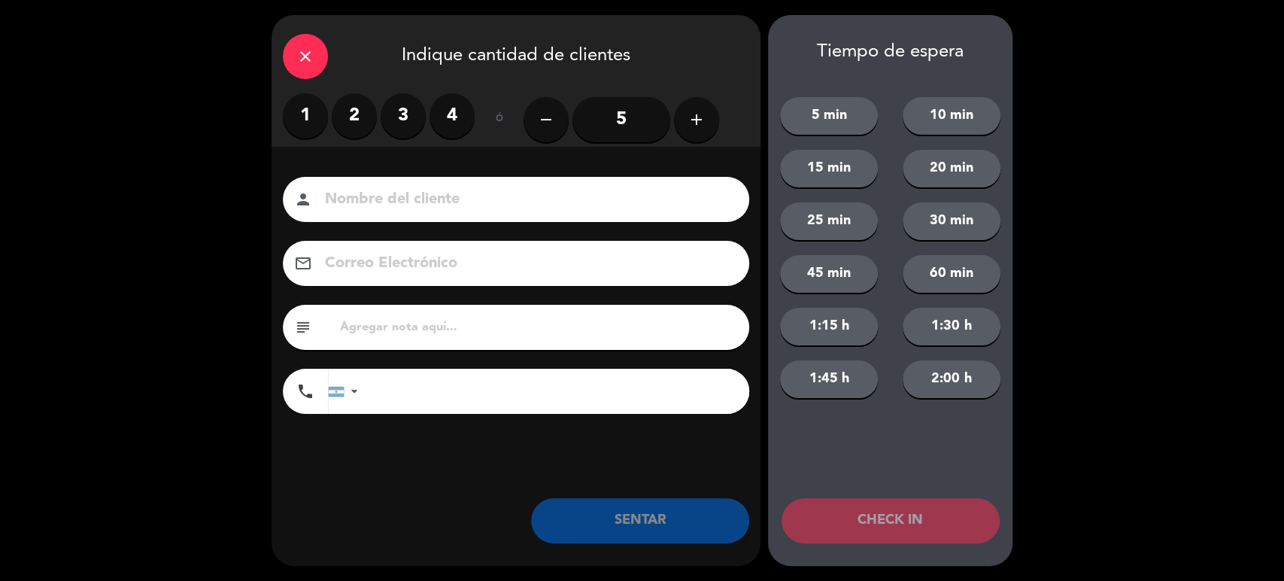
click at [708, 123] on button "add" at bounding box center [696, 119] width 45 height 45
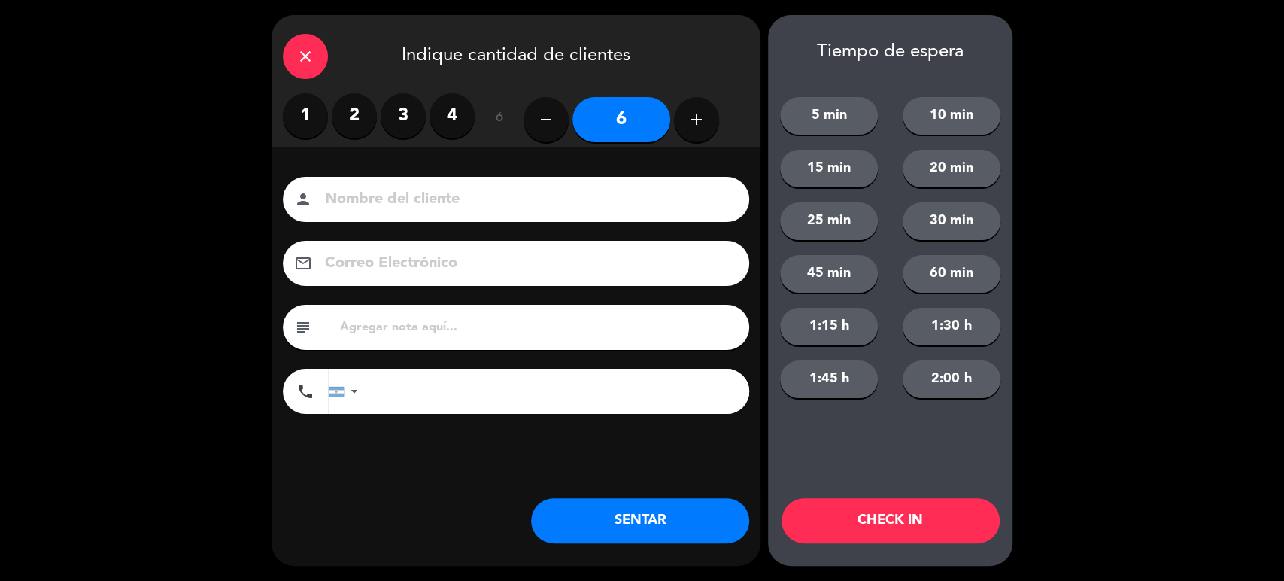
click at [645, 190] on input at bounding box center [526, 199] width 406 height 26
type input "GAL"
click at [950, 525] on button "CHECK IN" at bounding box center [890, 520] width 218 height 45
click at [338, 41] on div "close Indique cantidad de clientes" at bounding box center [515, 54] width 489 height 78
click at [307, 49] on icon "close" at bounding box center [305, 56] width 18 height 18
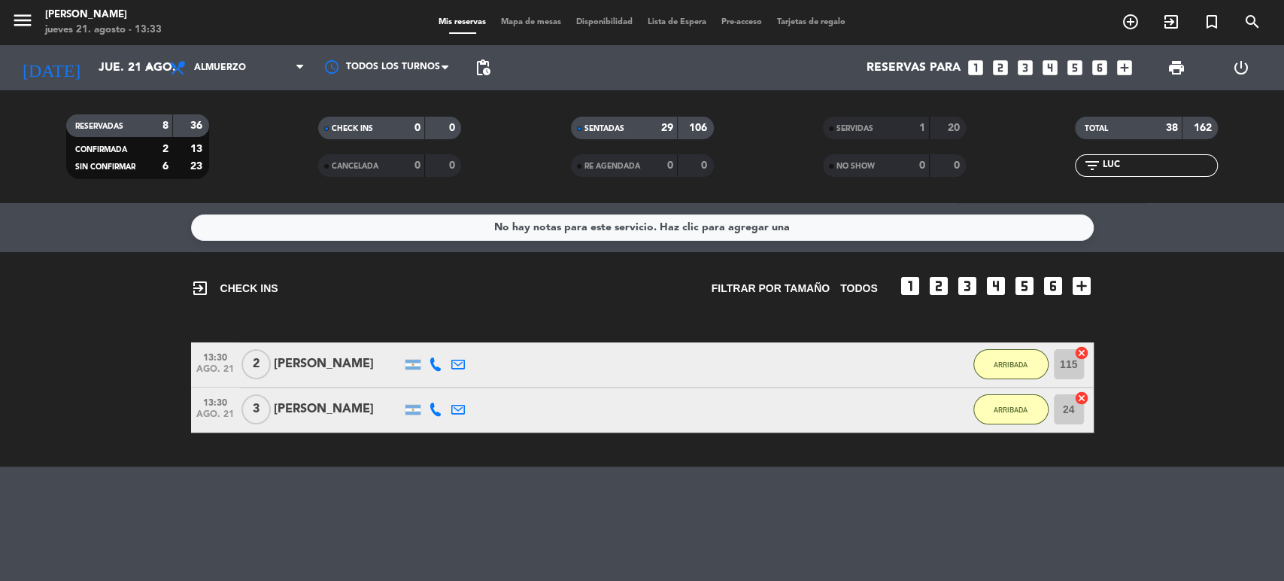
drag, startPoint x: 1120, startPoint y: 163, endPoint x: 1066, endPoint y: 172, distance: 54.9
click at [1066, 172] on div "filter_list LUC" at bounding box center [1146, 165] width 252 height 23
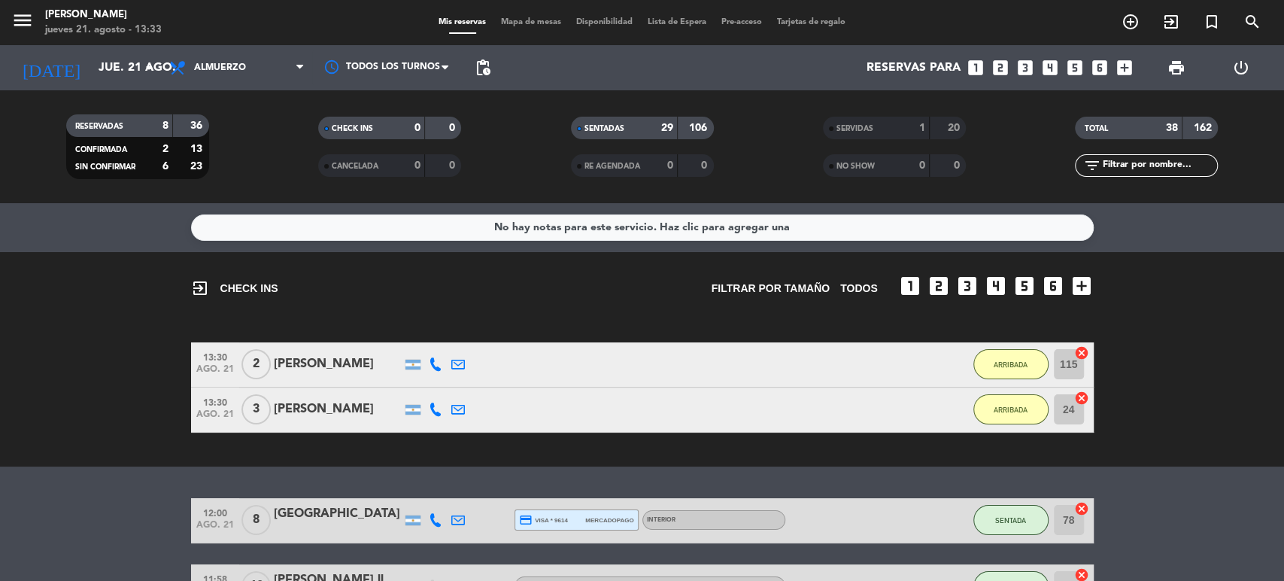
click at [535, 26] on span "Mapa de mesas" at bounding box center [530, 22] width 75 height 8
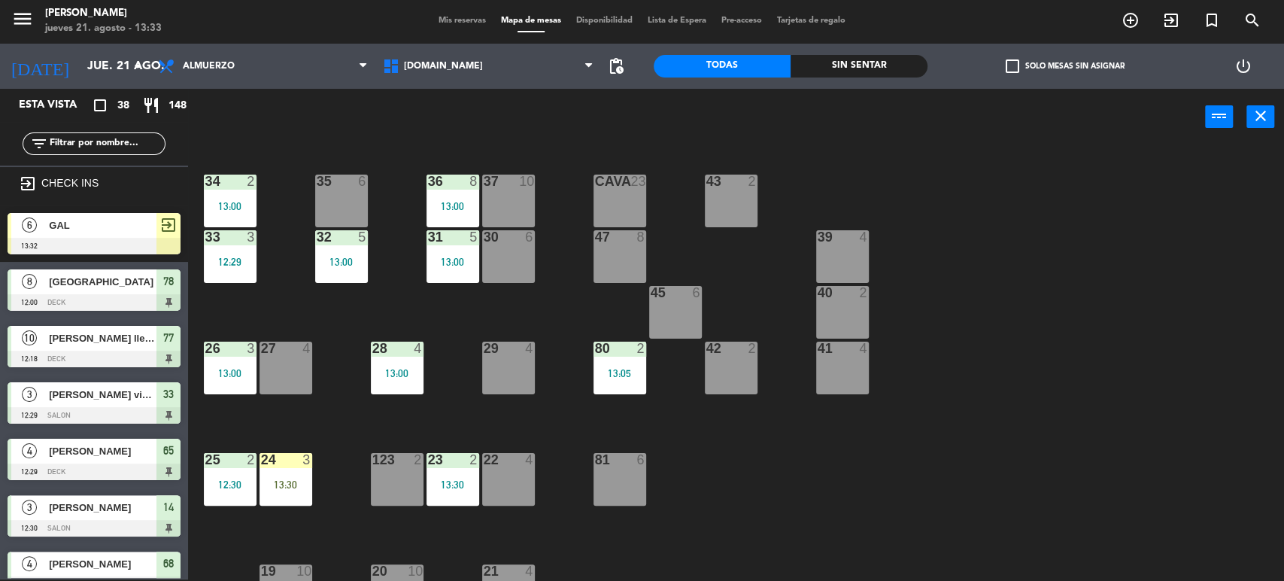
scroll to position [250, 0]
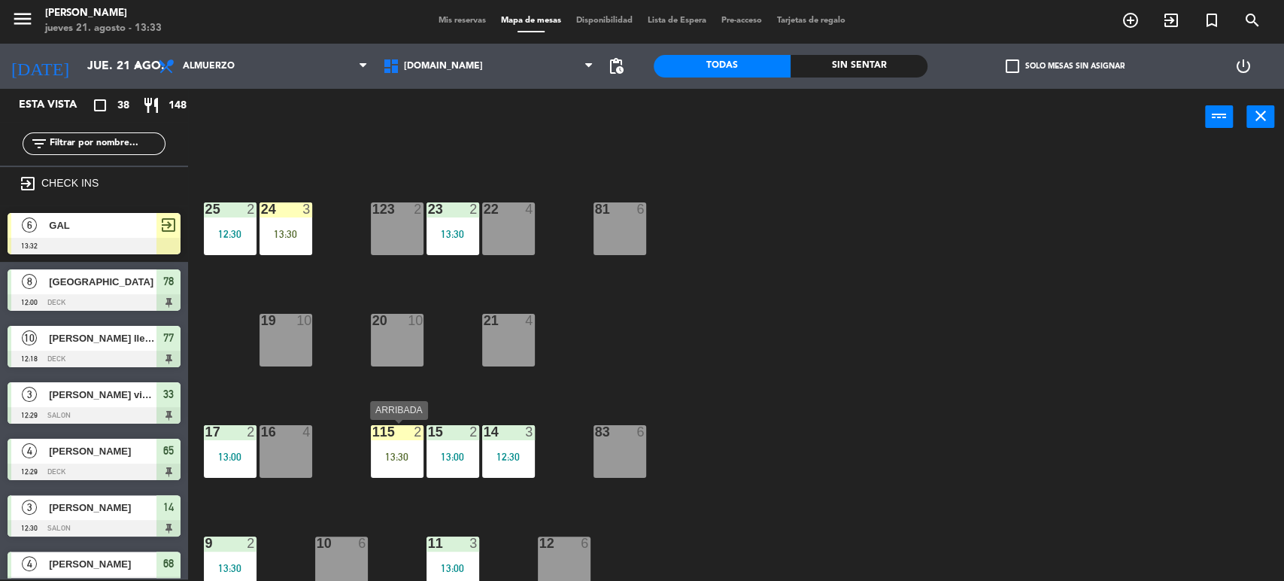
click at [393, 459] on div "13:30" at bounding box center [397, 456] width 53 height 11
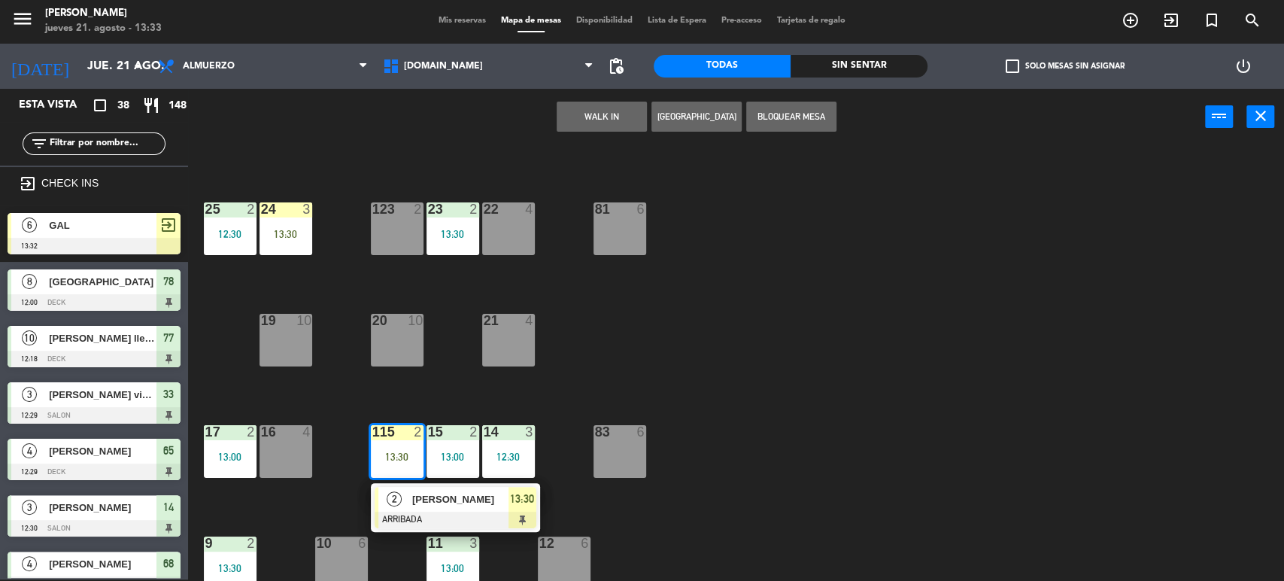
click at [412, 223] on div "123 2" at bounding box center [397, 228] width 53 height 53
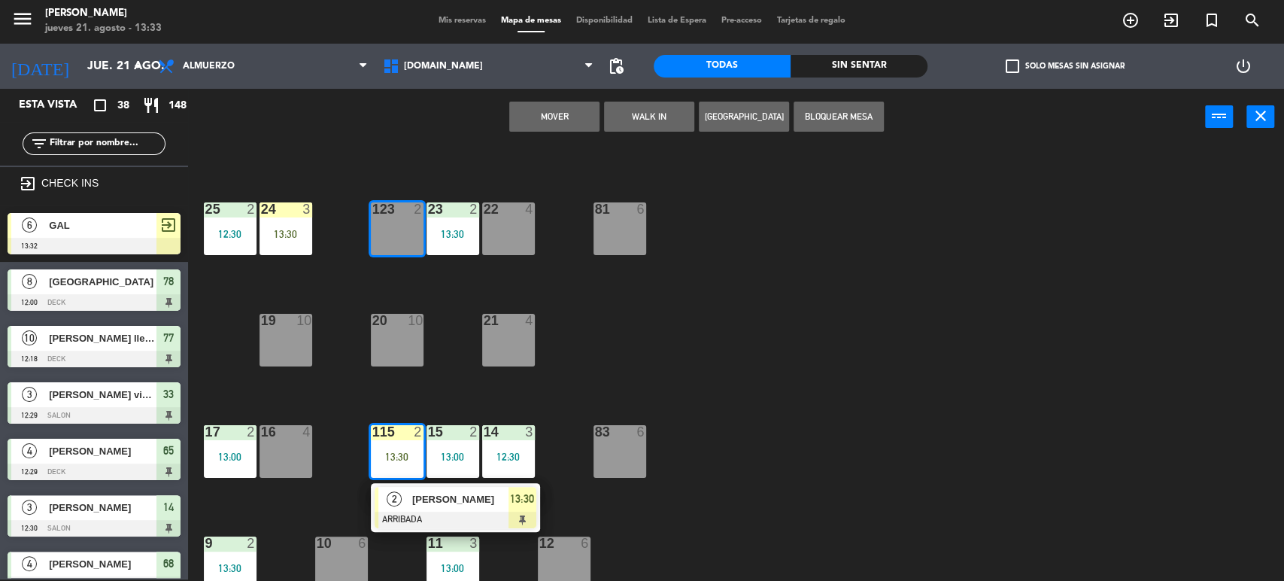
click at [565, 117] on button "Mover" at bounding box center [554, 117] width 90 height 30
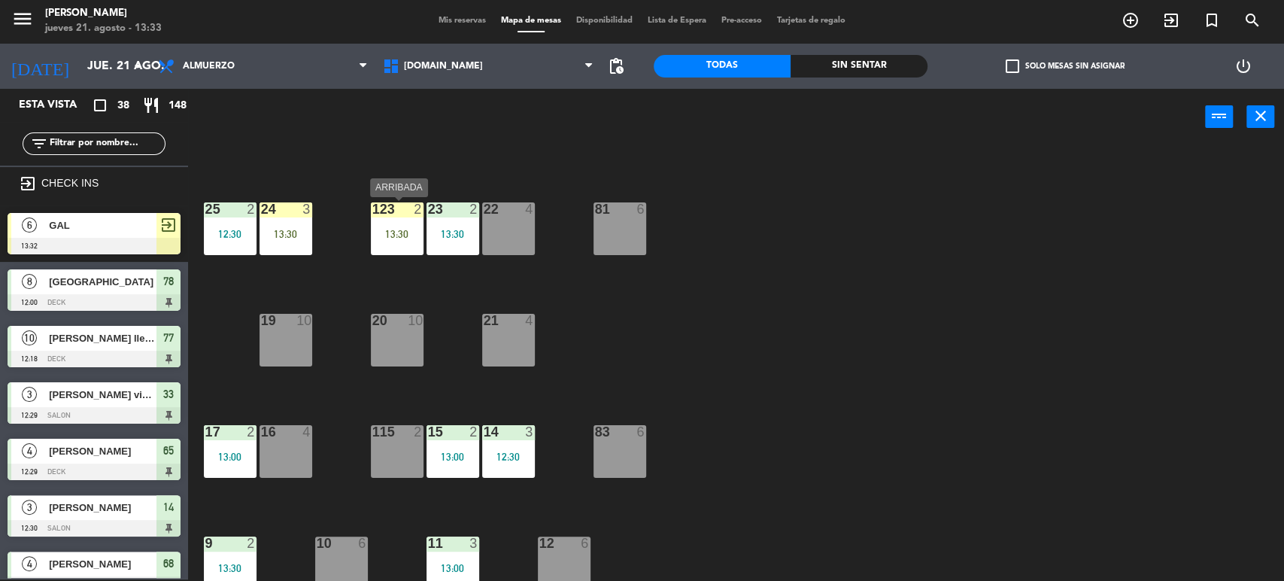
click at [403, 222] on div "123 2 13:30" at bounding box center [397, 228] width 53 height 53
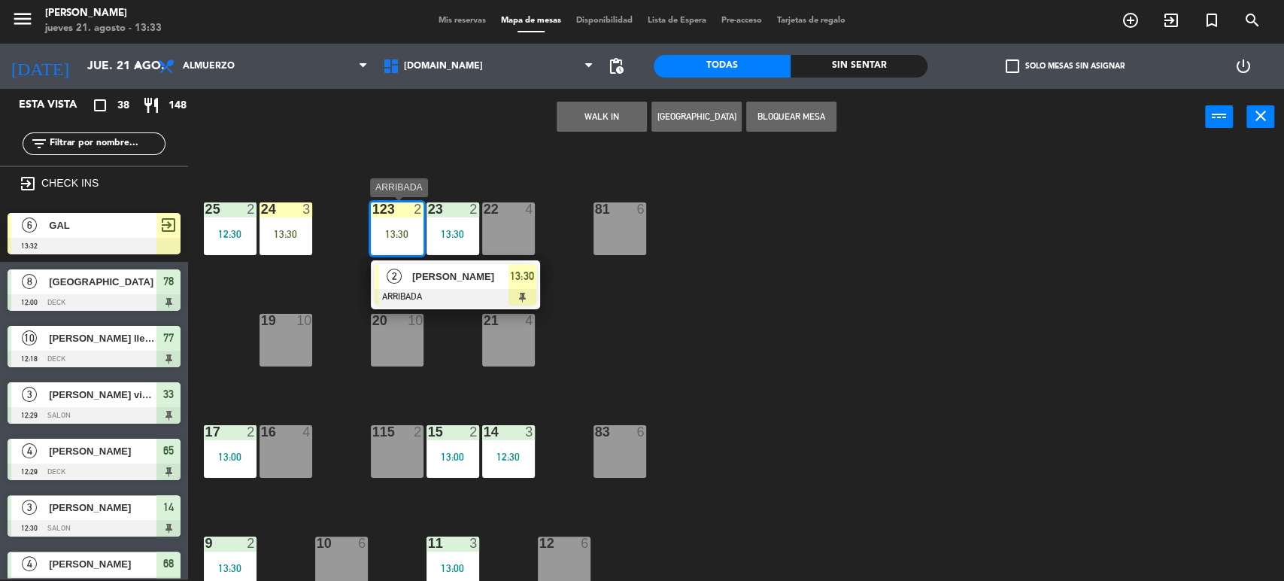
click at [468, 277] on span "[PERSON_NAME]" at bounding box center [460, 276] width 96 height 16
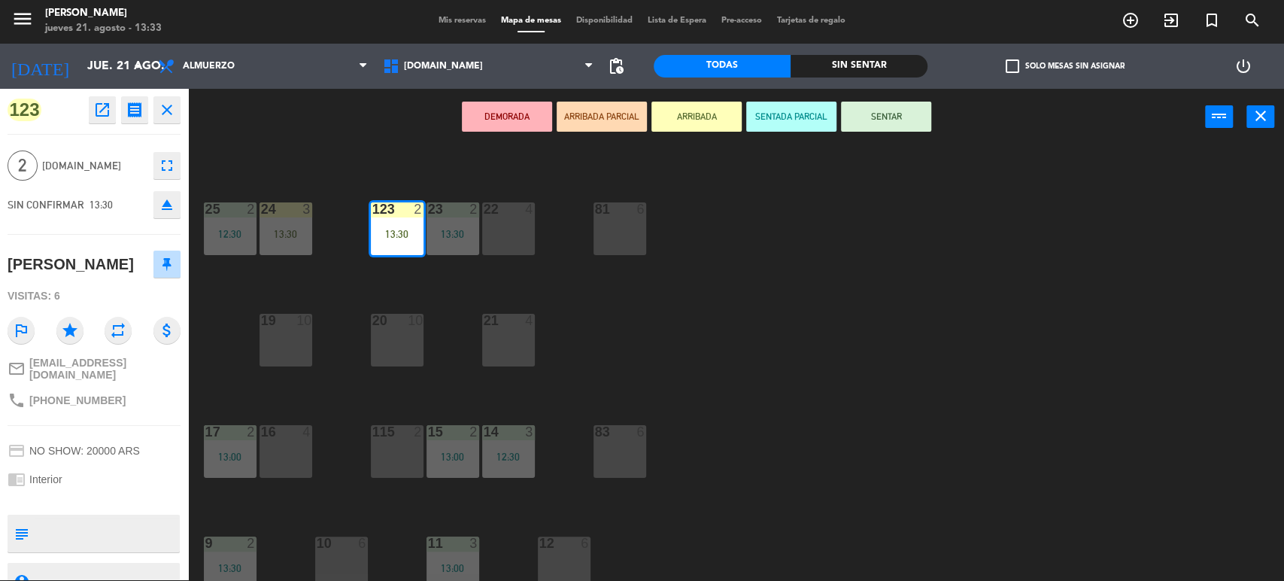
click at [875, 102] on button "SENTAR" at bounding box center [886, 117] width 90 height 30
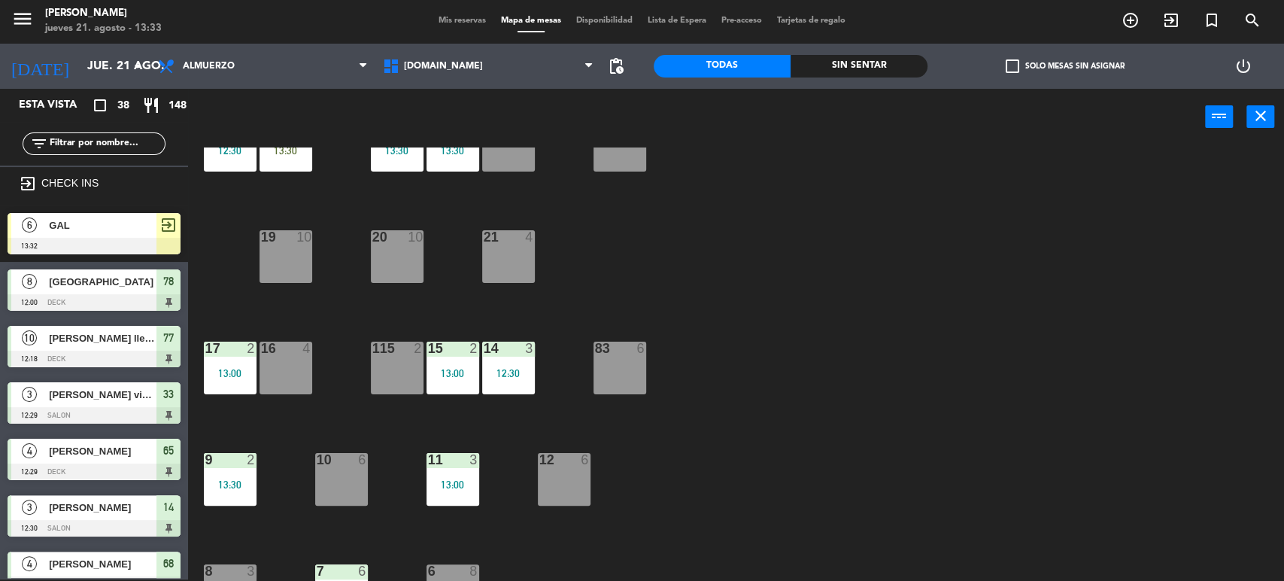
scroll to position [480, 0]
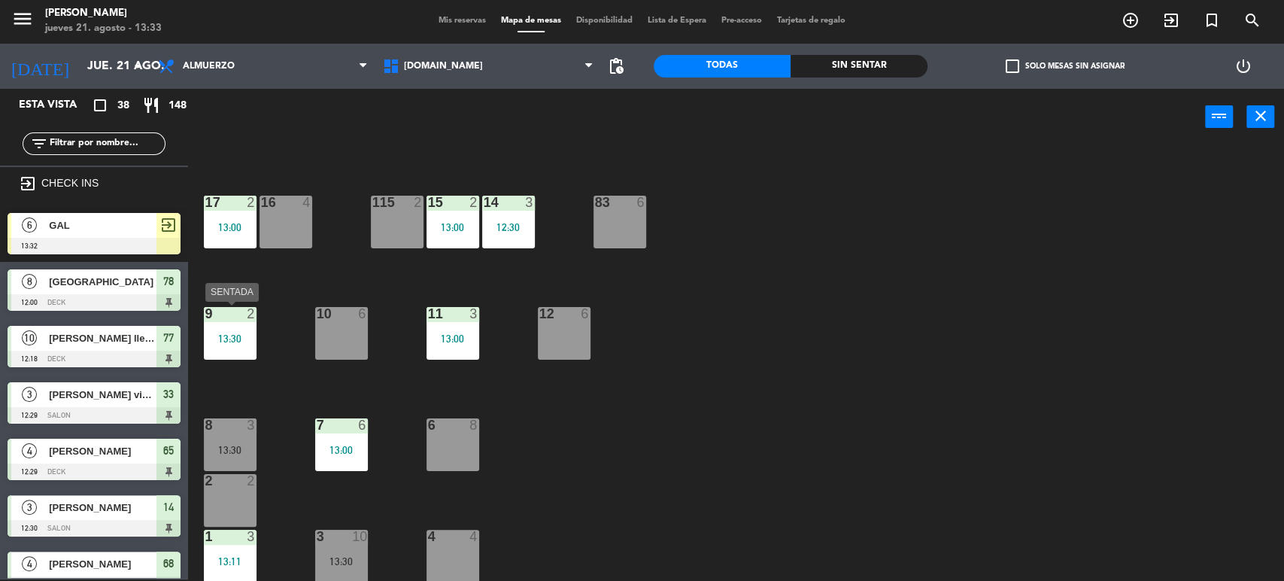
click at [215, 356] on div "9 2 13:30" at bounding box center [230, 333] width 53 height 53
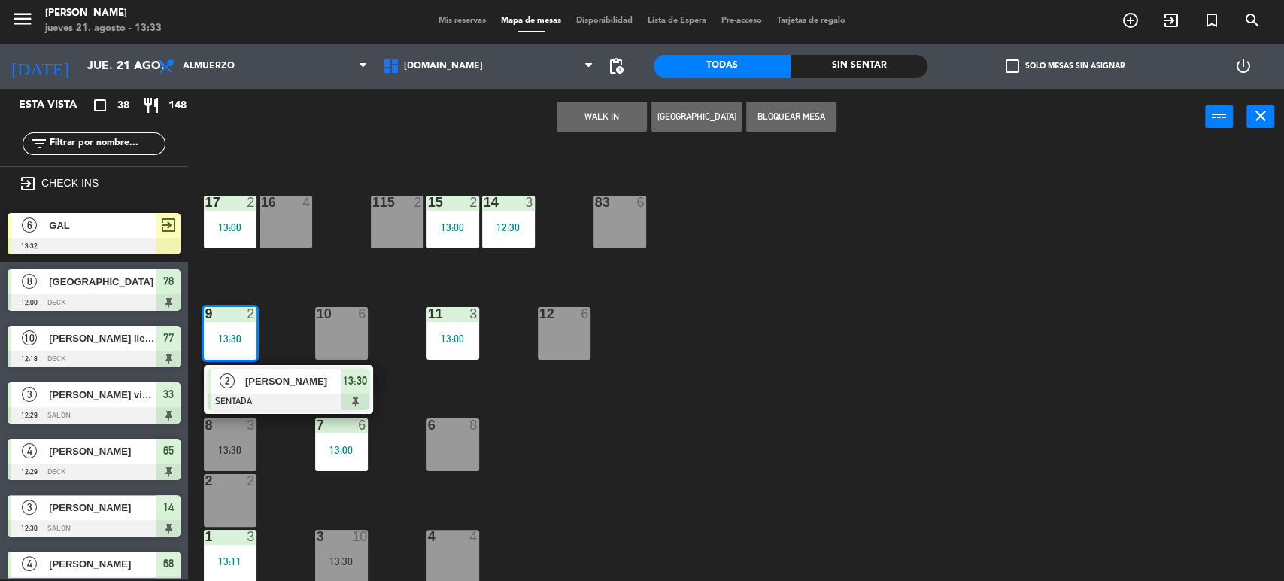
click at [253, 308] on div "2" at bounding box center [251, 314] width 9 height 14
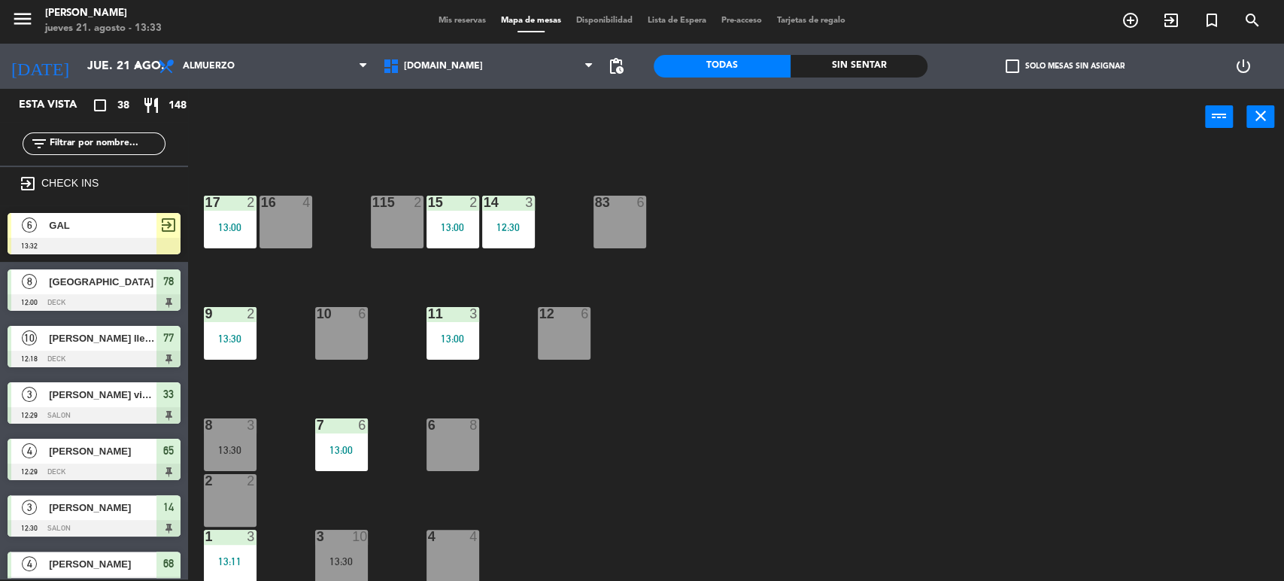
click at [193, 471] on main "34 2 13:00 35 6 36 8 13:00 43 2 37 10 CAVA 23 33 3 12:29 32 5 13:00 31 5 13:00 …" at bounding box center [736, 358] width 1096 height 447
drag, startPoint x: 234, startPoint y: 438, endPoint x: 257, endPoint y: 425, distance: 27.0
click at [235, 438] on div "8 3 13:30" at bounding box center [230, 444] width 53 height 53
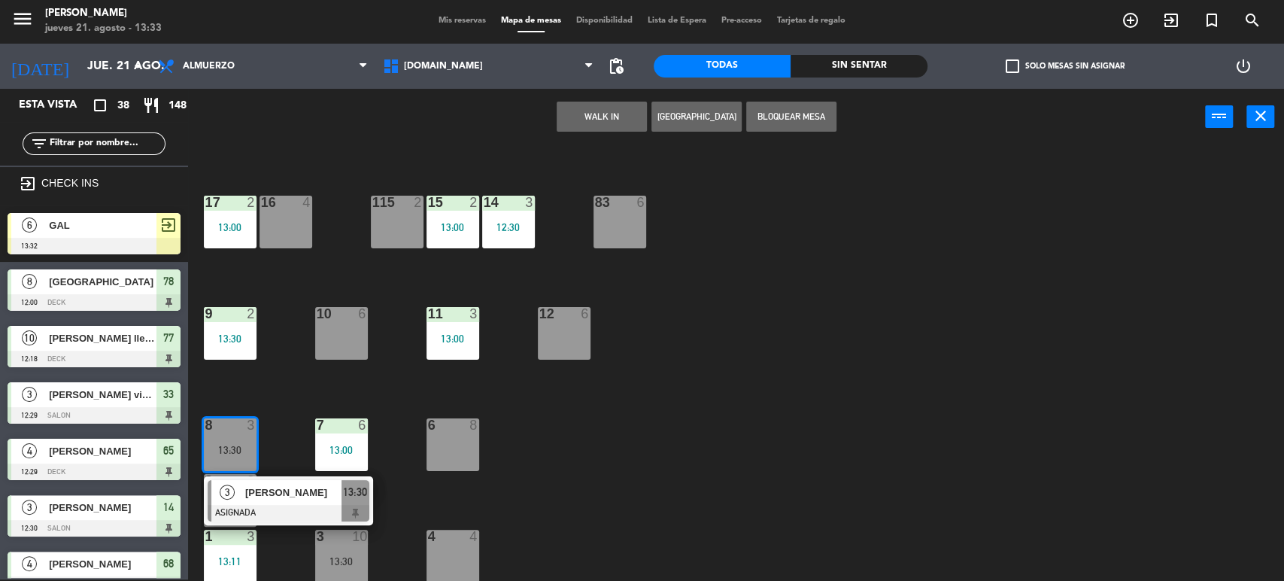
click at [616, 487] on div "34 2 13:00 35 6 36 8 13:00 43 2 37 10 CAVA 23 33 3 12:29 32 5 13:00 31 5 13:00 …" at bounding box center [742, 364] width 1083 height 434
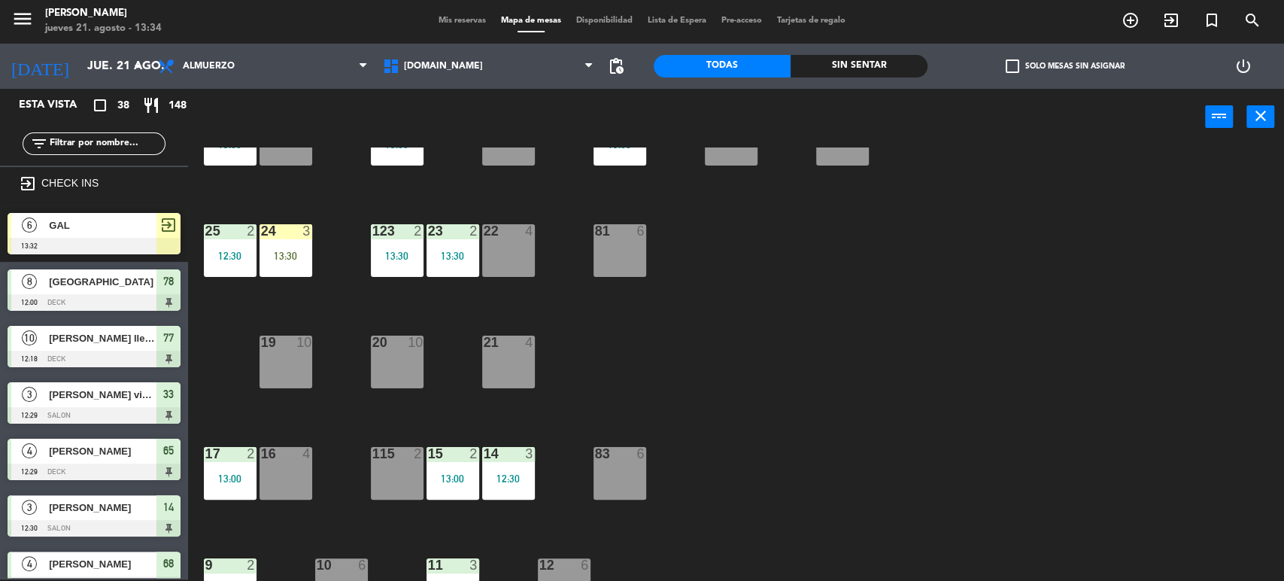
scroll to position [145, 0]
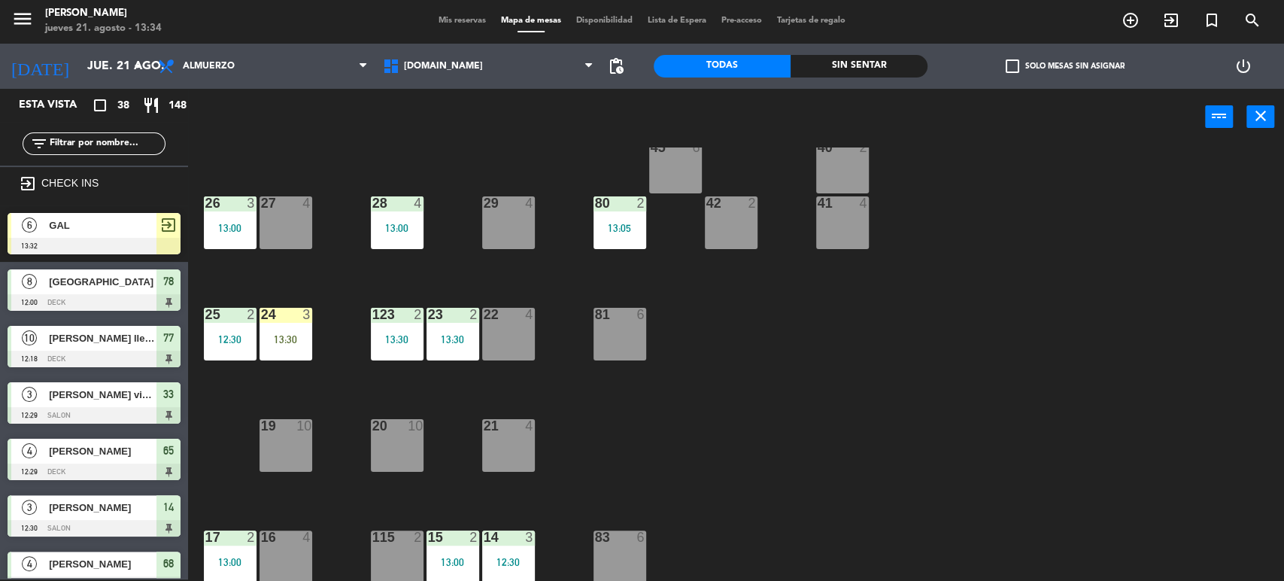
click at [280, 311] on div at bounding box center [285, 315] width 25 height 14
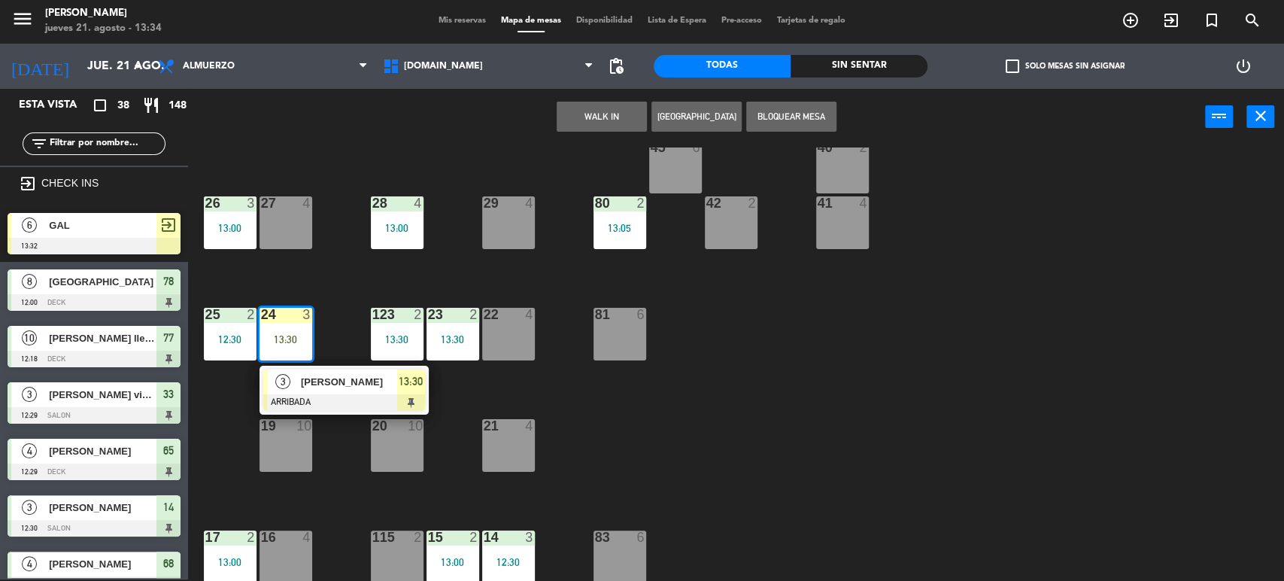
click at [529, 227] on div "29 4" at bounding box center [508, 222] width 53 height 53
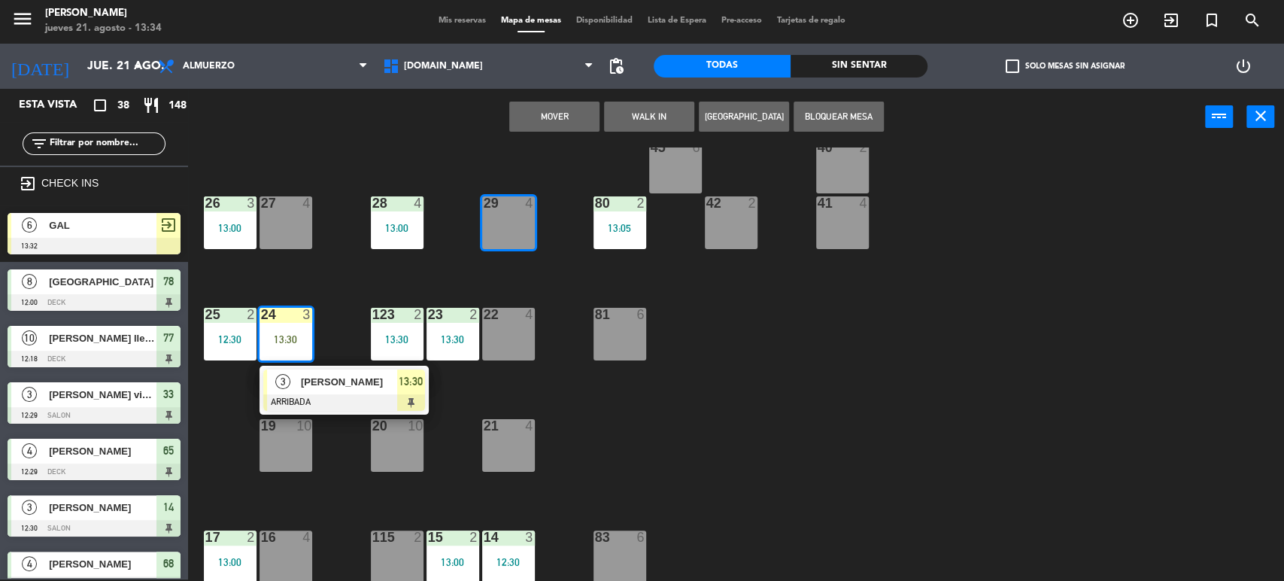
click at [542, 116] on button "Mover" at bounding box center [554, 117] width 90 height 30
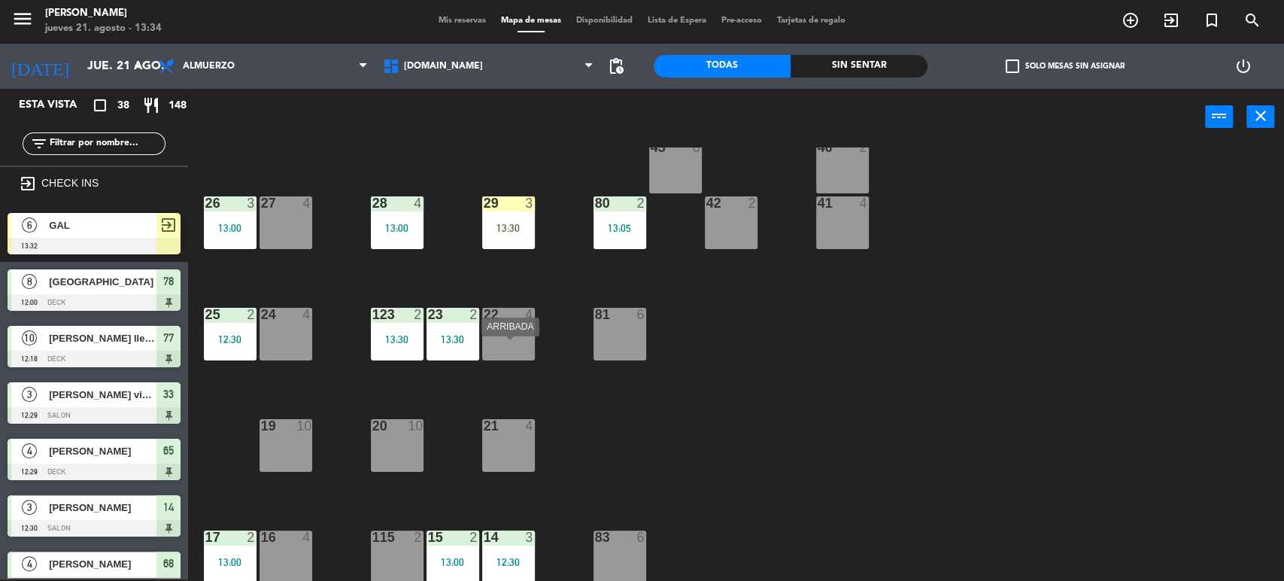
scroll to position [0, 0]
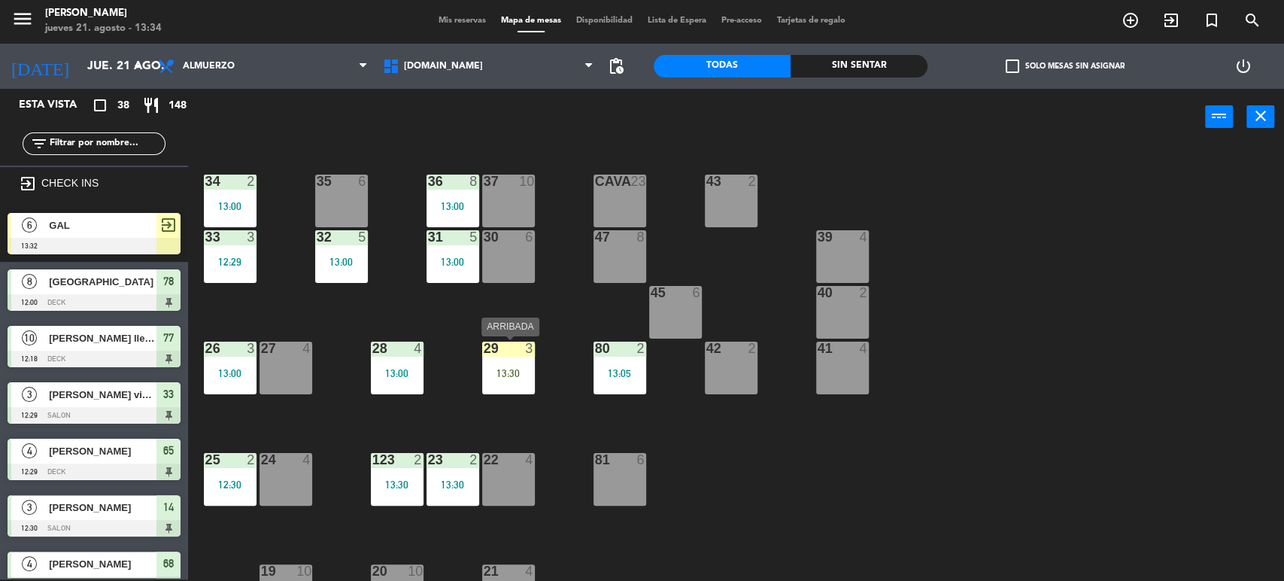
click at [501, 377] on div "13:30" at bounding box center [508, 373] width 53 height 11
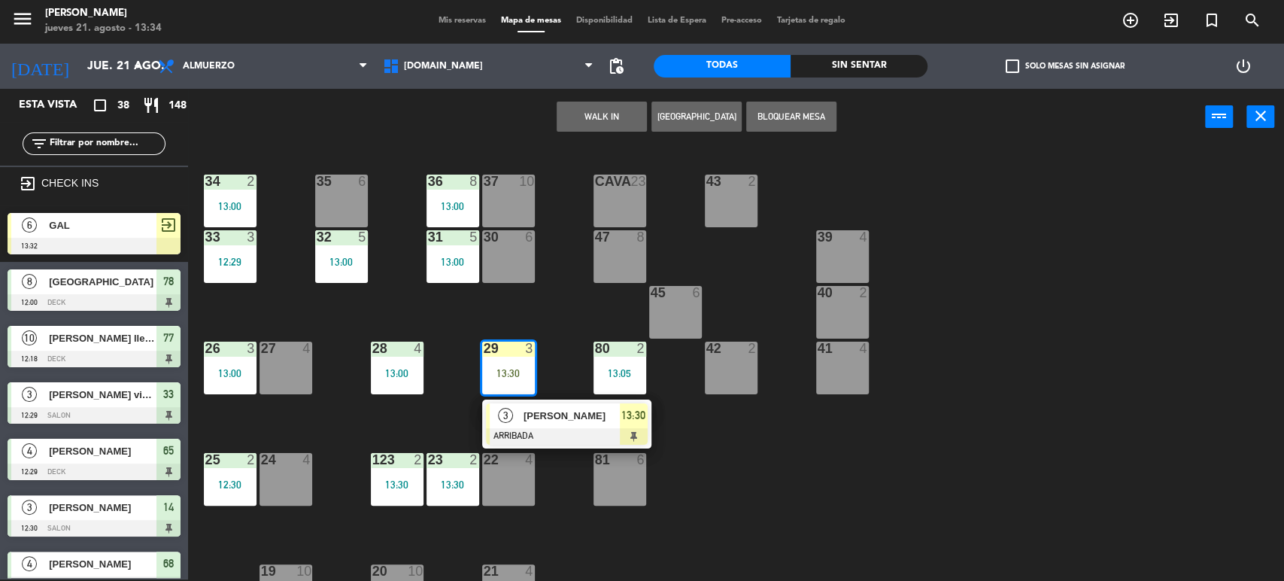
click at [517, 414] on div "3" at bounding box center [506, 415] width 32 height 25
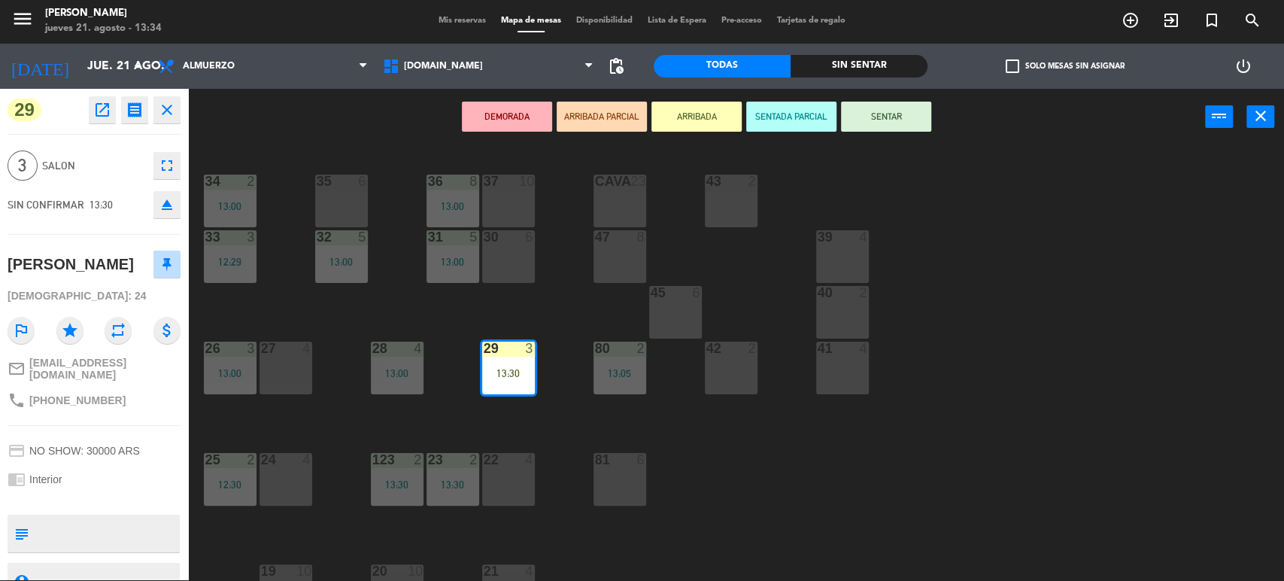
click at [870, 104] on button "SENTAR" at bounding box center [886, 117] width 90 height 30
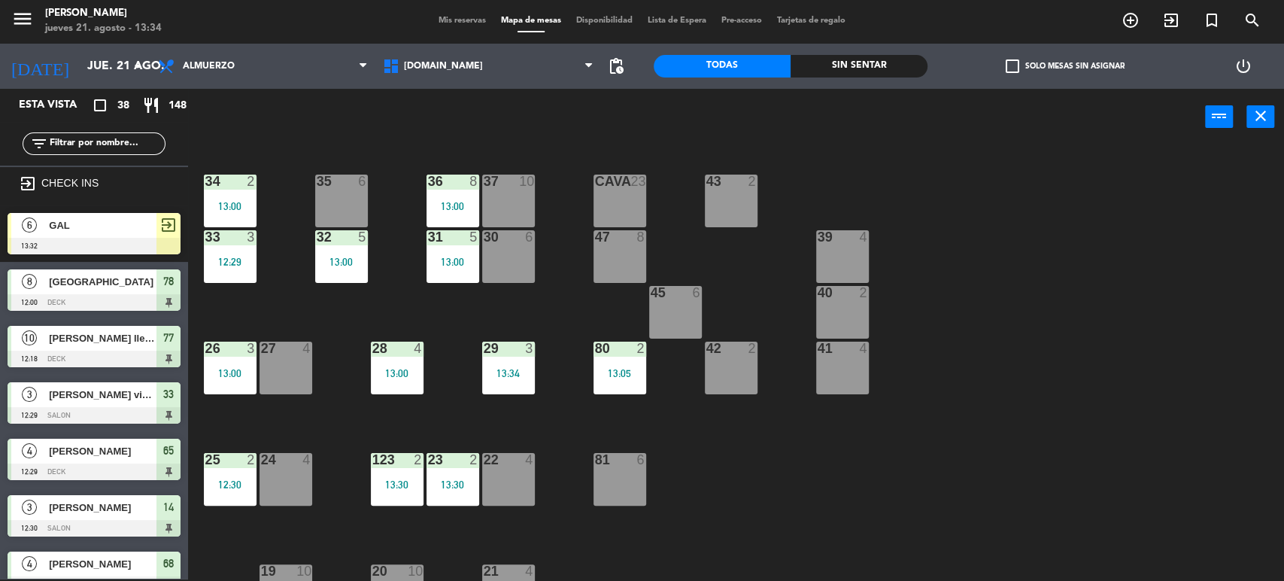
scroll to position [375, 0]
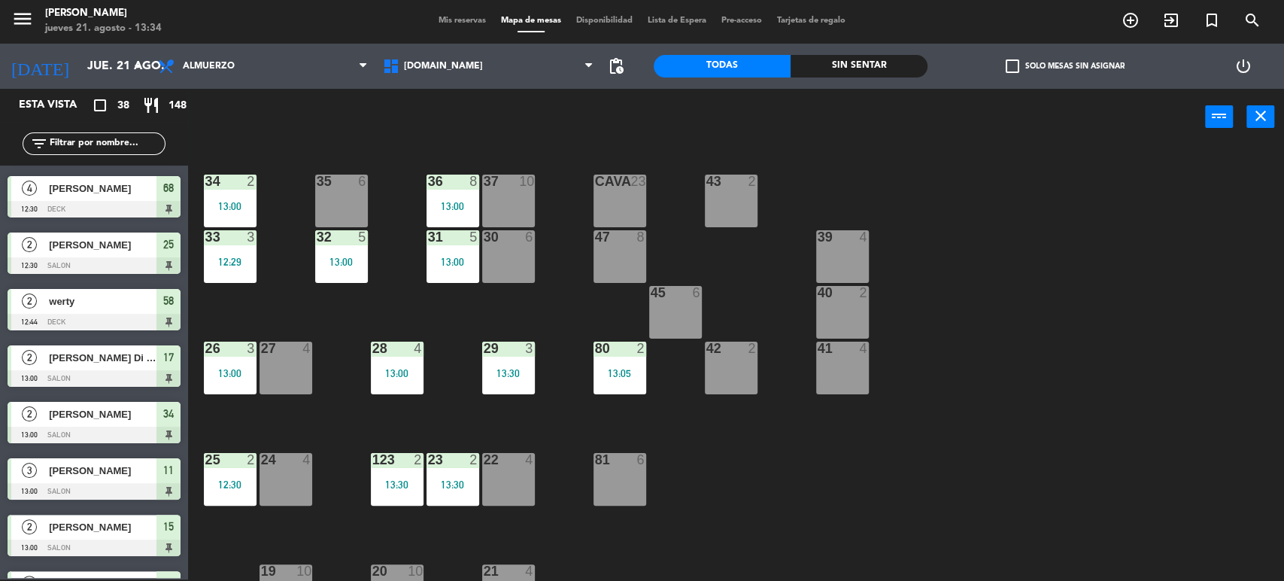
click at [158, 133] on div "filter_list" at bounding box center [94, 143] width 143 height 23
click at [147, 147] on input "text" at bounding box center [106, 143] width 117 height 17
click at [460, 65] on span "[DOMAIN_NAME]" at bounding box center [487, 66] width 225 height 33
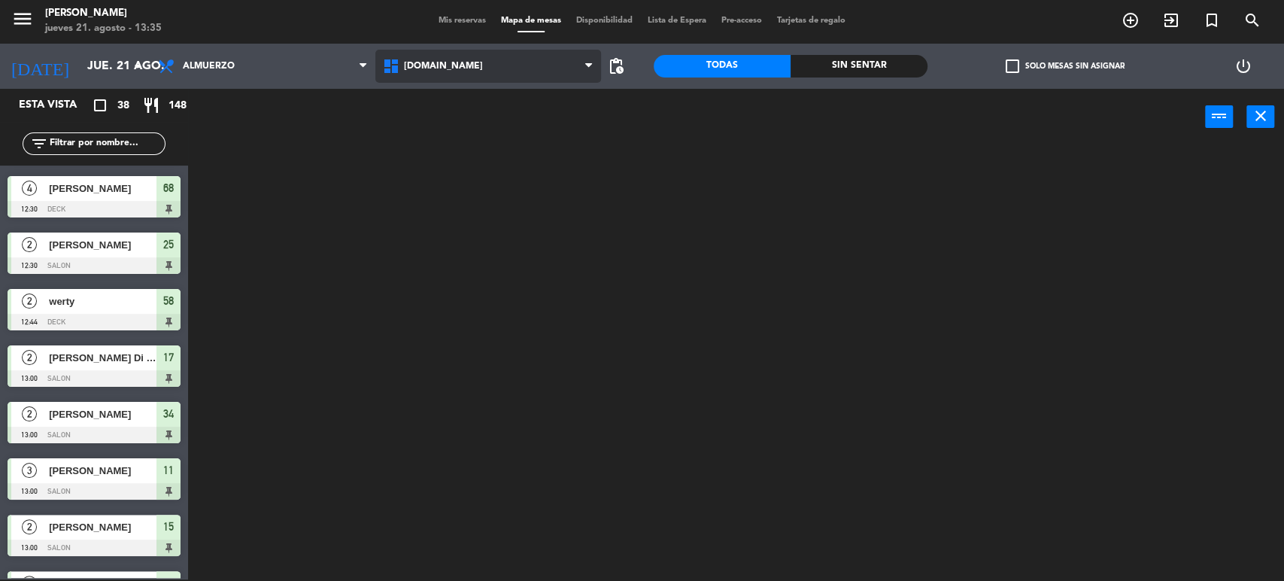
click at [465, 100] on ng-component "menu [PERSON_NAME] [DATE] 21. agosto - 13:35 Mis reservas Mapa de mesas Disponi…" at bounding box center [642, 289] width 1284 height 583
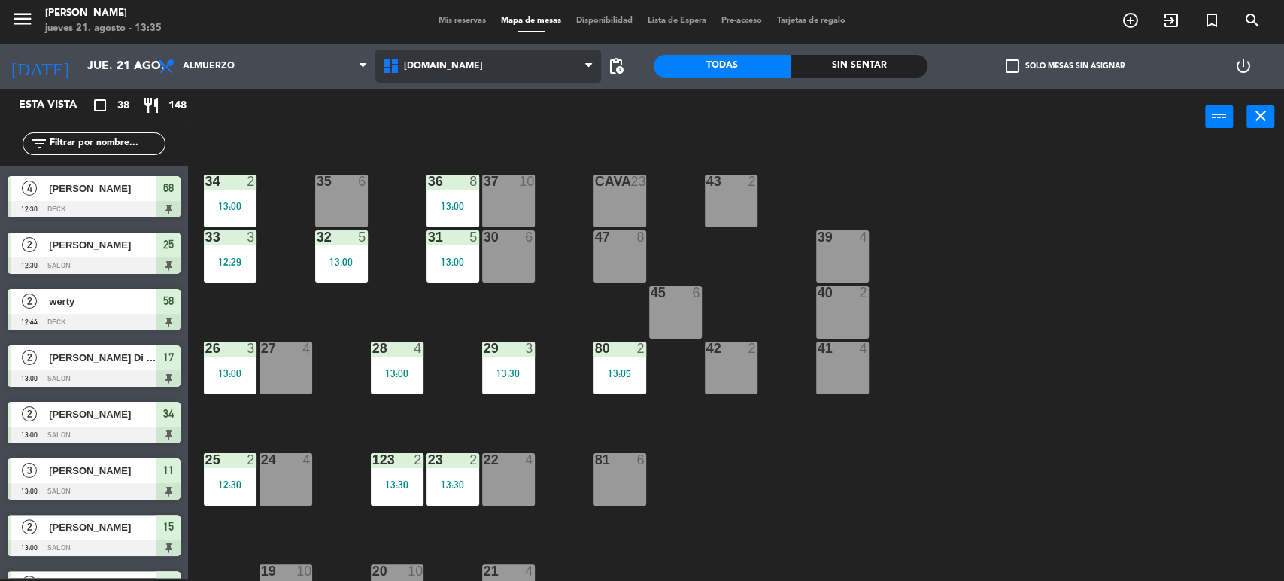
click at [496, 66] on span "[DOMAIN_NAME]" at bounding box center [487, 66] width 225 height 33
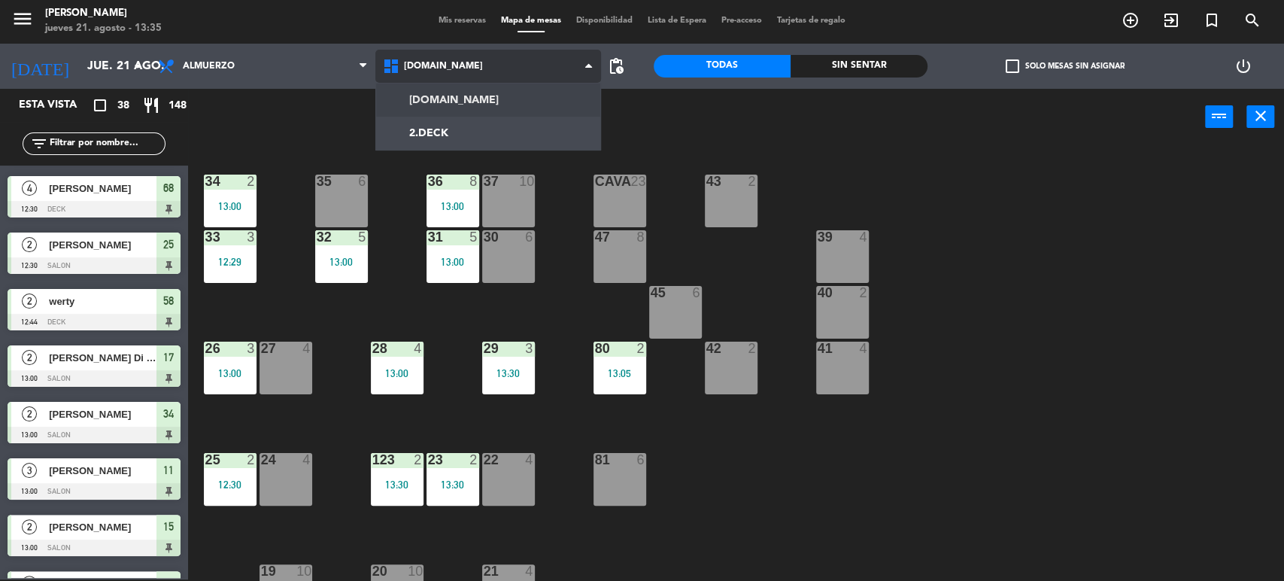
click at [487, 121] on ng-component "menu [PERSON_NAME] [DATE] 21. agosto - 13:35 Mis reservas Mapa de mesas Disponi…" at bounding box center [642, 289] width 1284 height 583
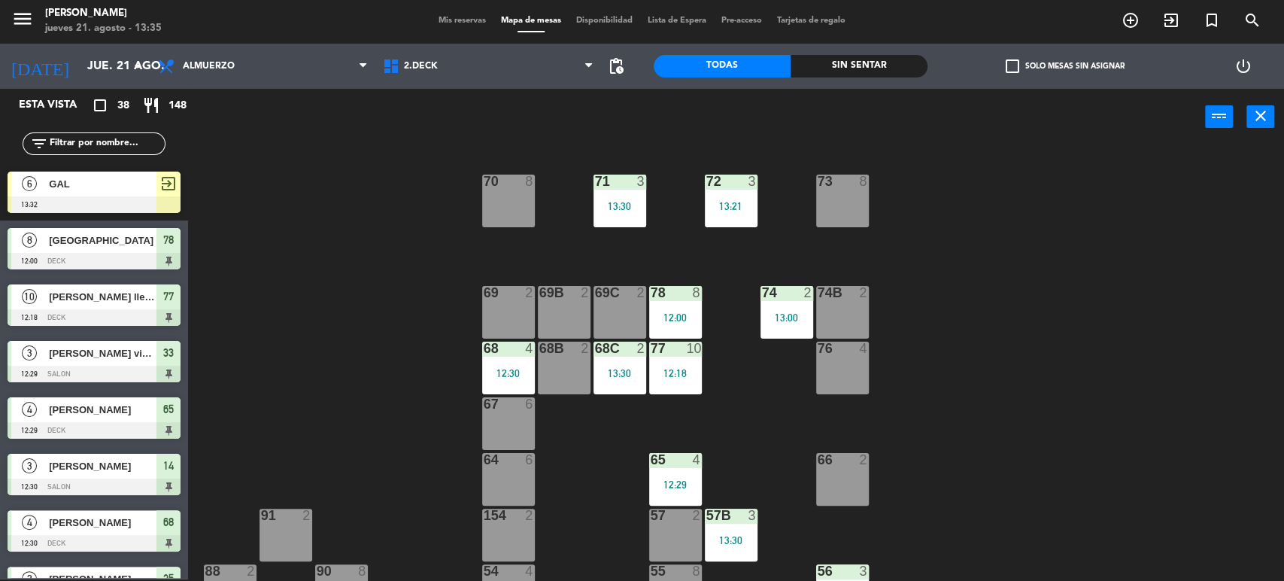
scroll to position [0, 0]
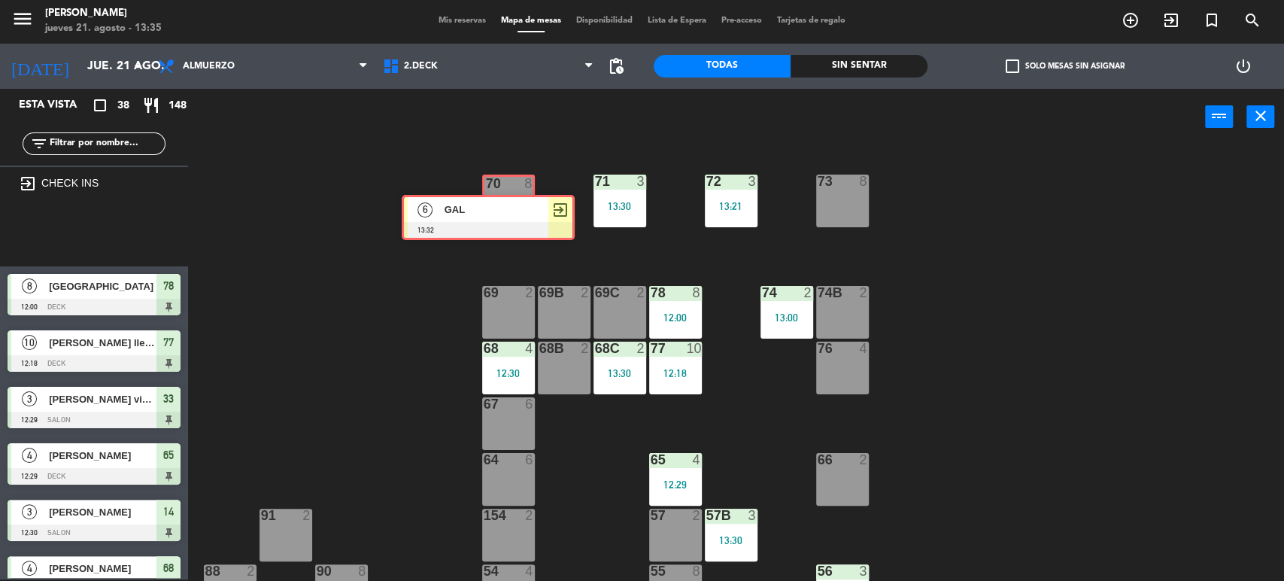
drag, startPoint x: 105, startPoint y: 217, endPoint x: 499, endPoint y: 194, distance: 394.7
click at [498, 195] on div "Esta vista crop_square 38 restaurant 148 filter_list exit_to_app CHECK INS 6 GA…" at bounding box center [642, 335] width 1284 height 493
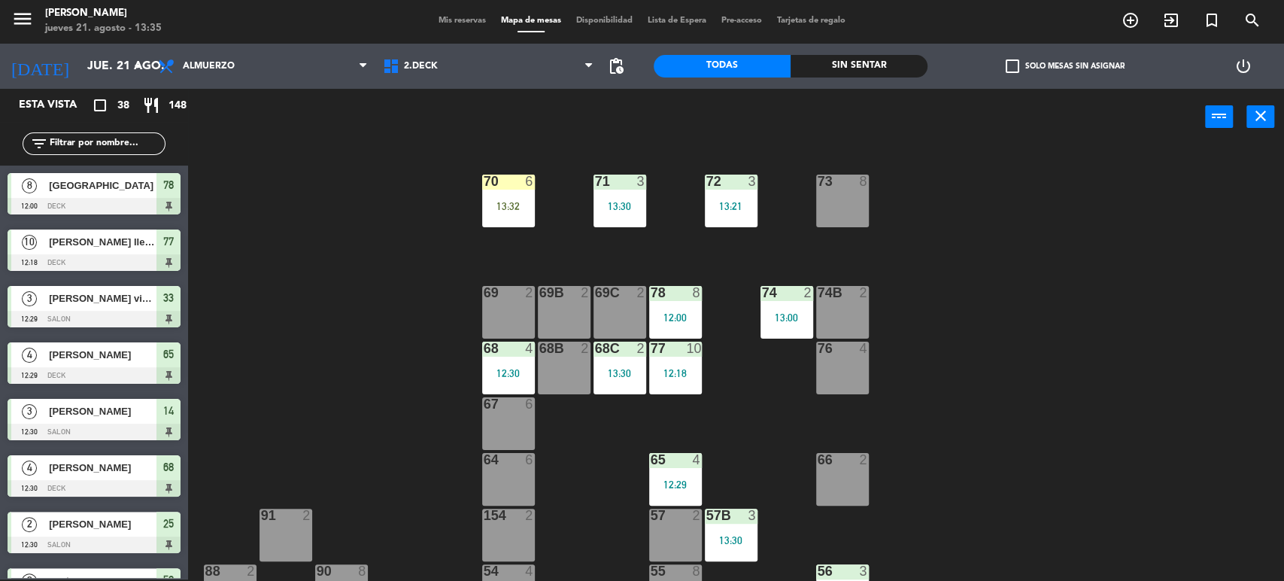
click at [458, 24] on span "Mis reservas" at bounding box center [462, 21] width 62 height 8
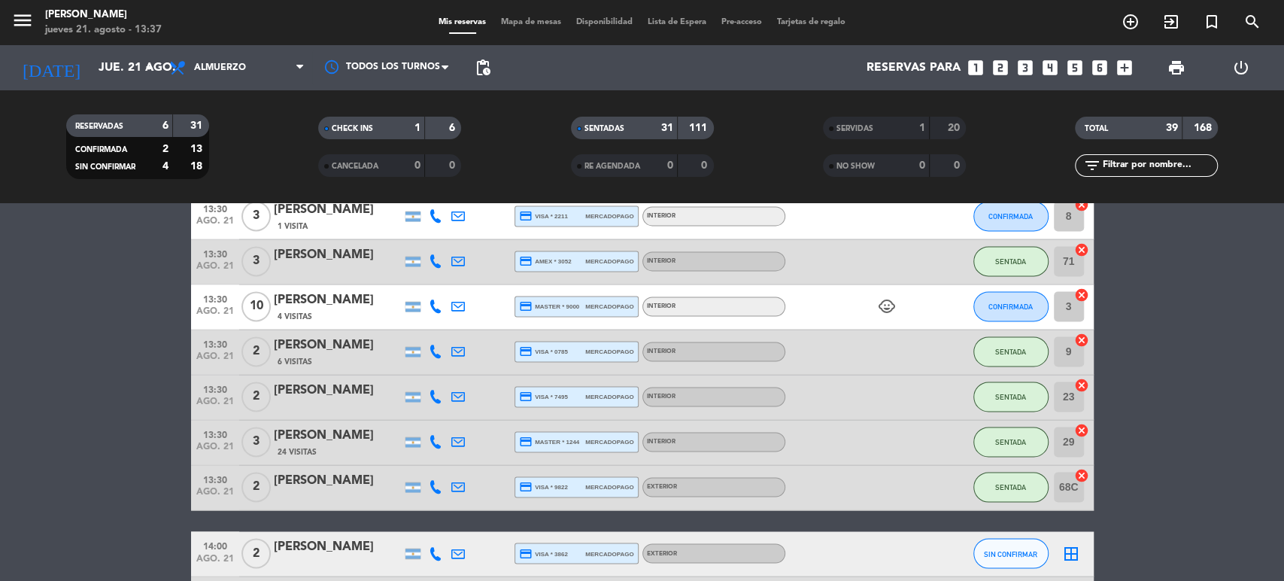
scroll to position [1408, 0]
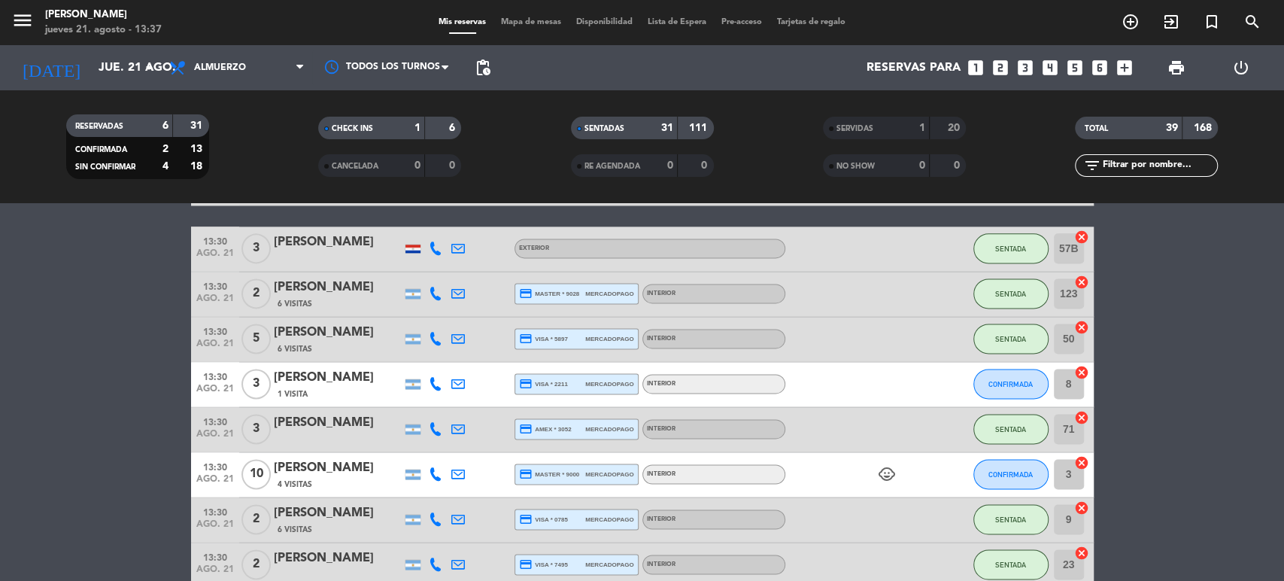
click at [1148, 168] on input "text" at bounding box center [1158, 165] width 117 height 17
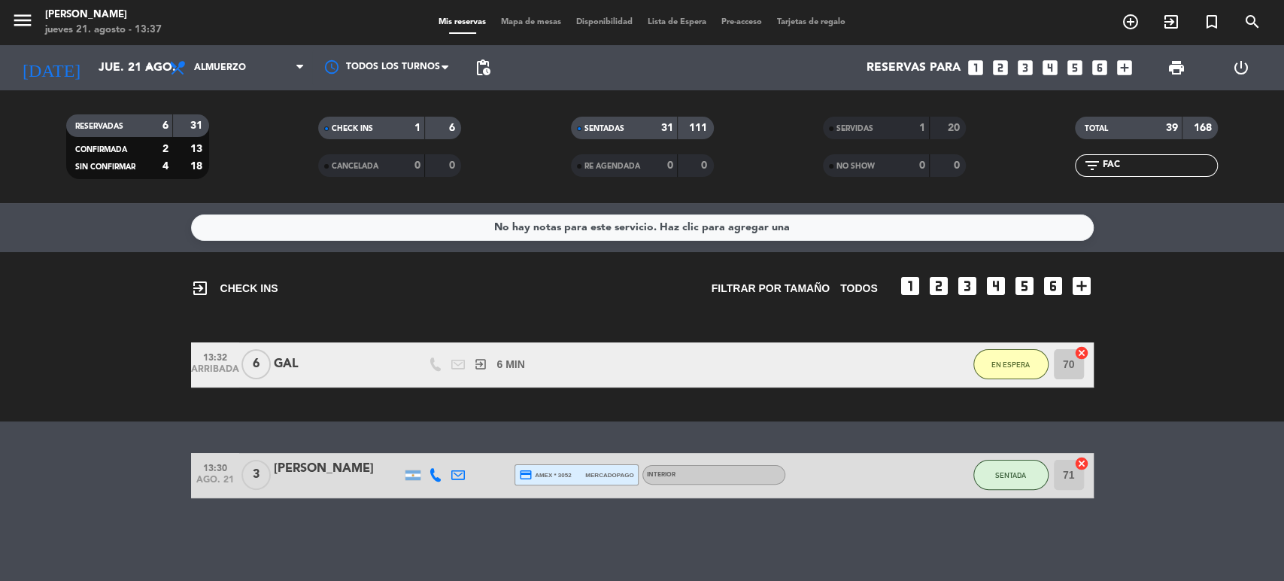
scroll to position [0, 0]
type input "FAC"
click at [538, 18] on span "Mapa de mesas" at bounding box center [530, 22] width 75 height 8
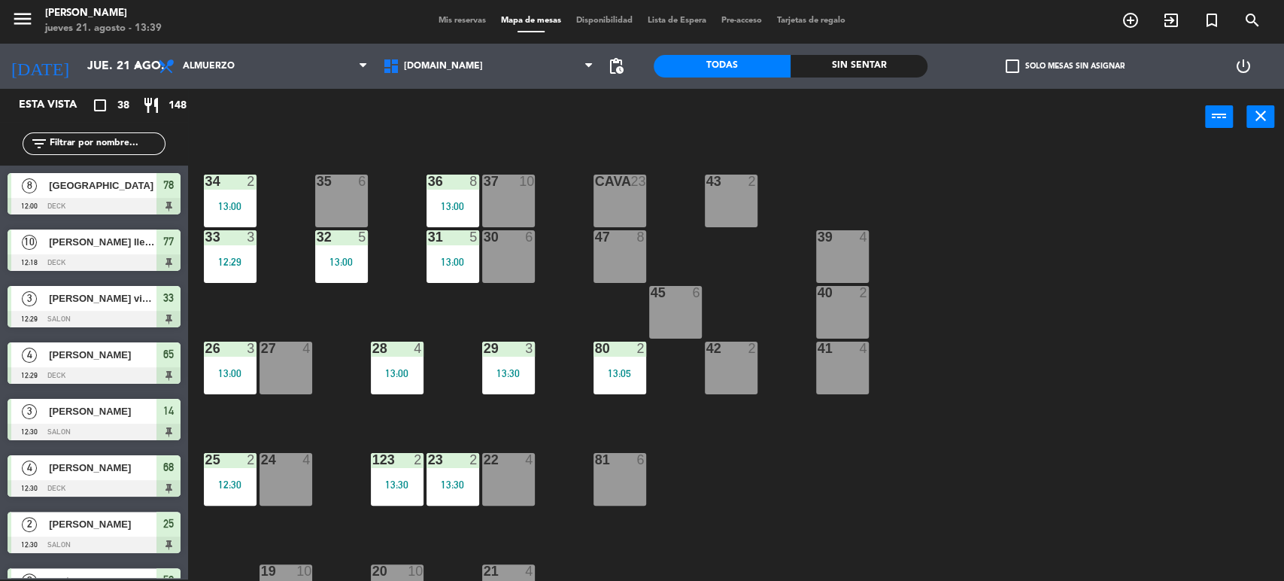
scroll to position [83, 0]
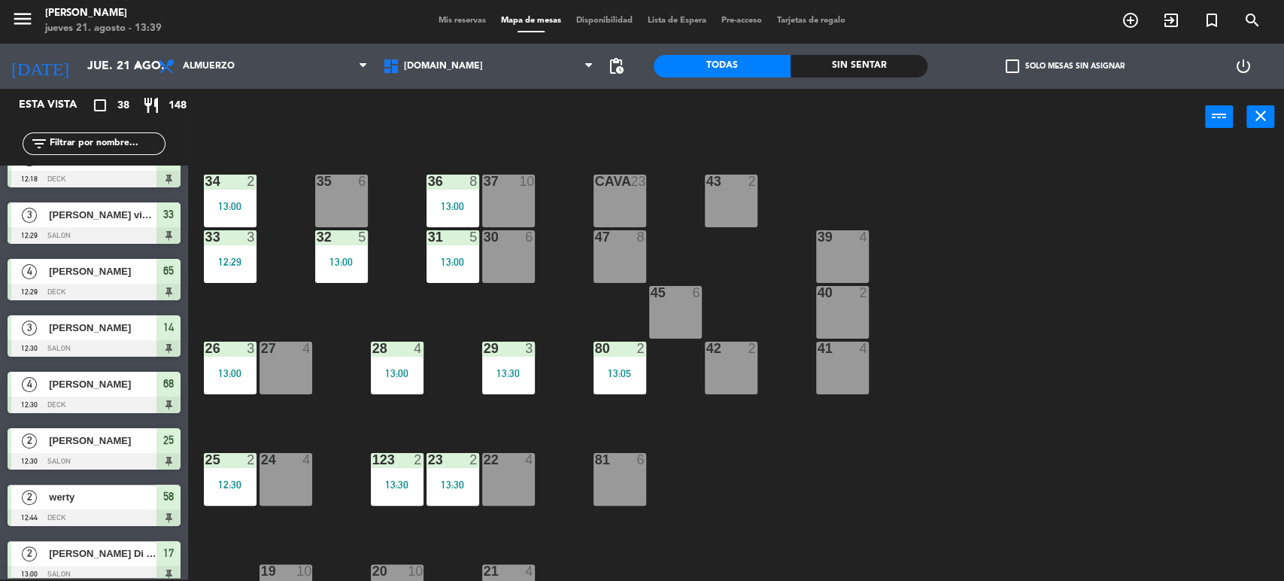
click at [109, 143] on input "text" at bounding box center [106, 143] width 117 height 17
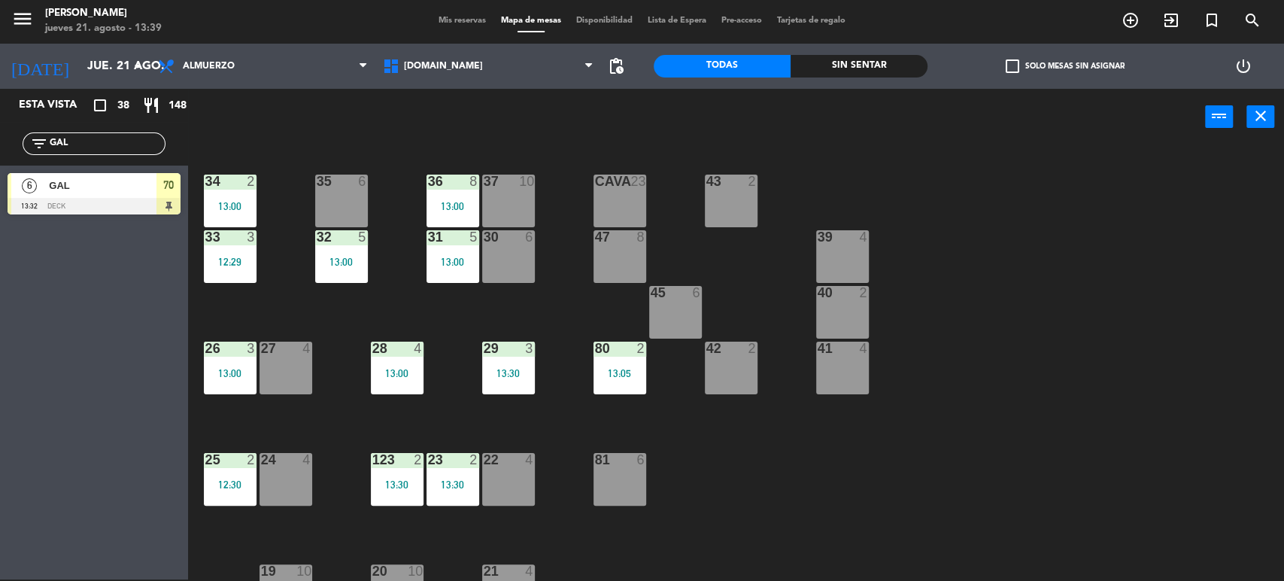
type input "GAL"
drag, startPoint x: 81, startPoint y: 351, endPoint x: 59, endPoint y: 221, distance: 132.0
click at [80, 351] on div "Esta vista crop_square 38 restaurant 148 filter_list GAL 6 GAL 13:32 DECK 70" at bounding box center [94, 334] width 188 height 490
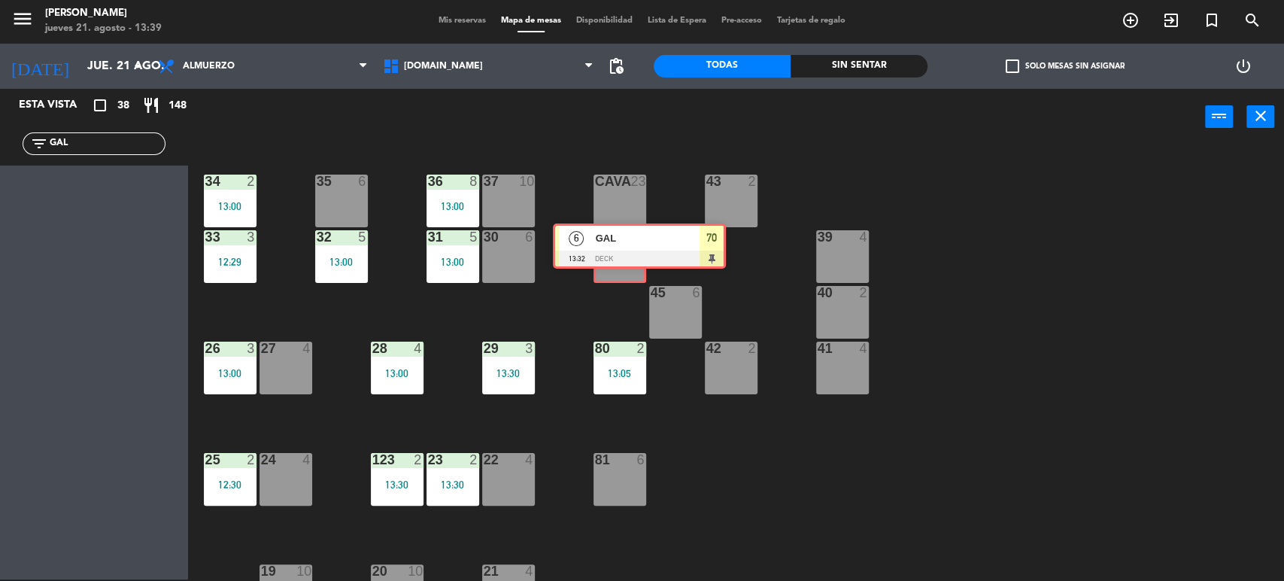
drag, startPoint x: 418, startPoint y: 286, endPoint x: 602, endPoint y: 252, distance: 187.4
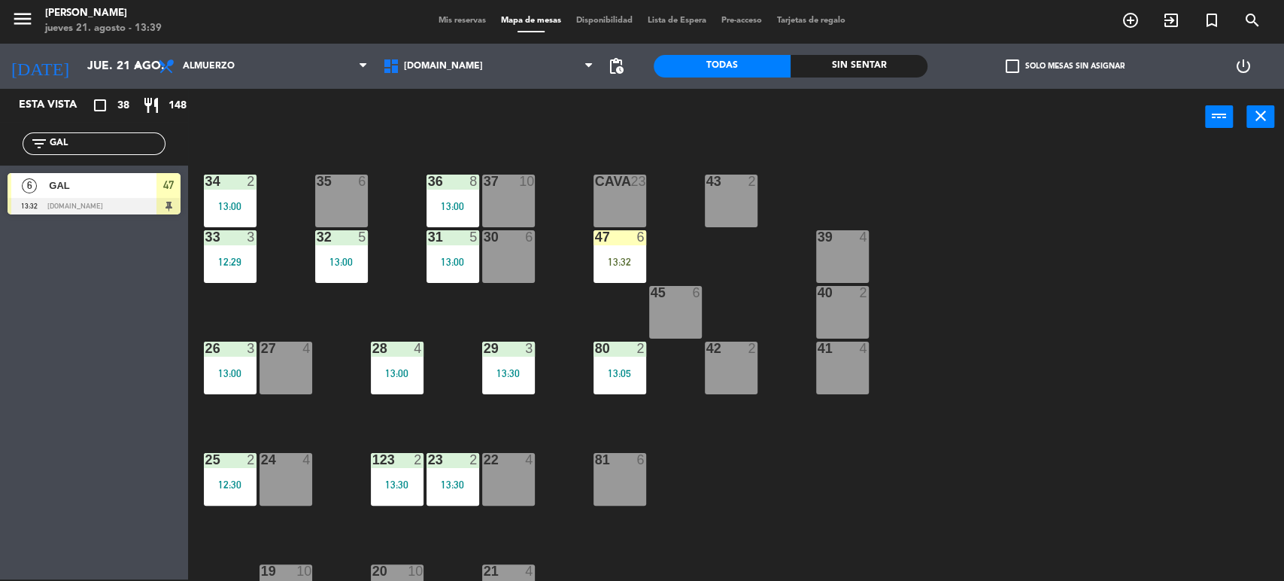
drag, startPoint x: 602, startPoint y: 252, endPoint x: 620, endPoint y: 344, distance: 94.1
click at [602, 259] on div "13:32" at bounding box center [619, 261] width 53 height 11
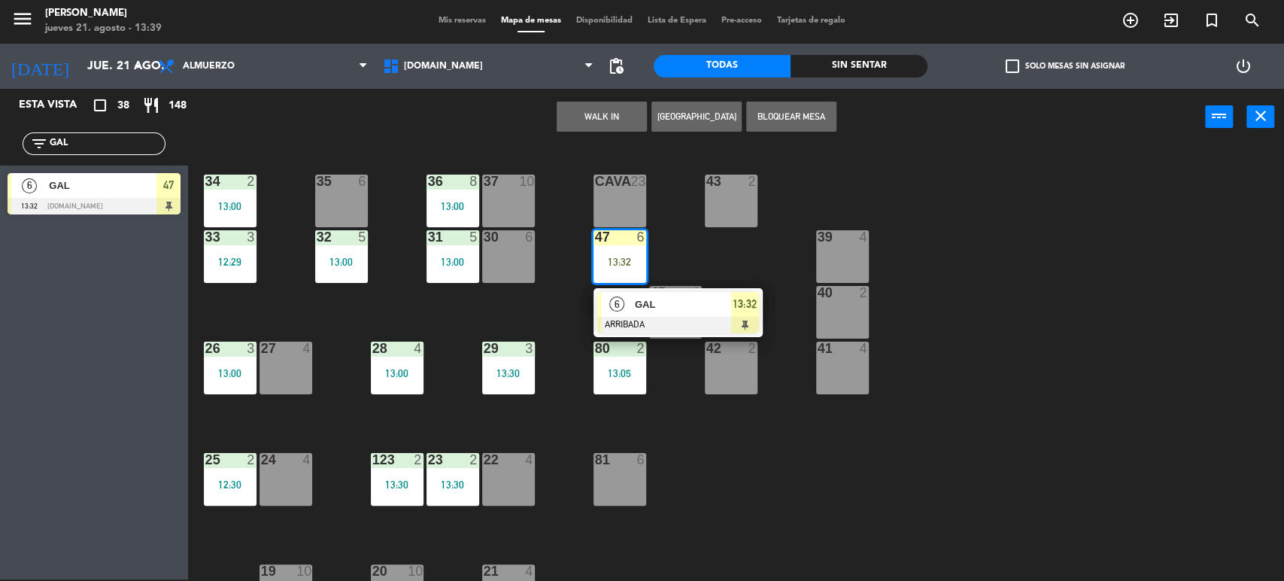
click at [620, 344] on div at bounding box center [619, 348] width 25 height 14
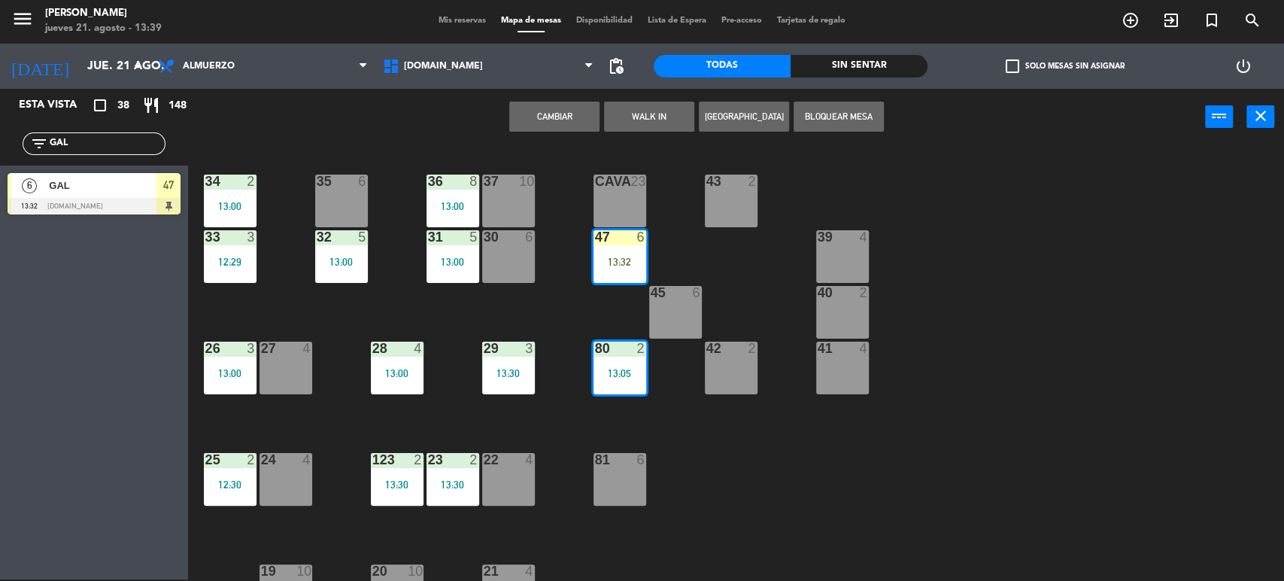
click at [605, 302] on div "34 2 13:00 35 6 36 8 13:00 43 2 37 10 CAVA 23 33 3 12:29 32 5 13:00 31 5 13:00 …" at bounding box center [742, 364] width 1083 height 434
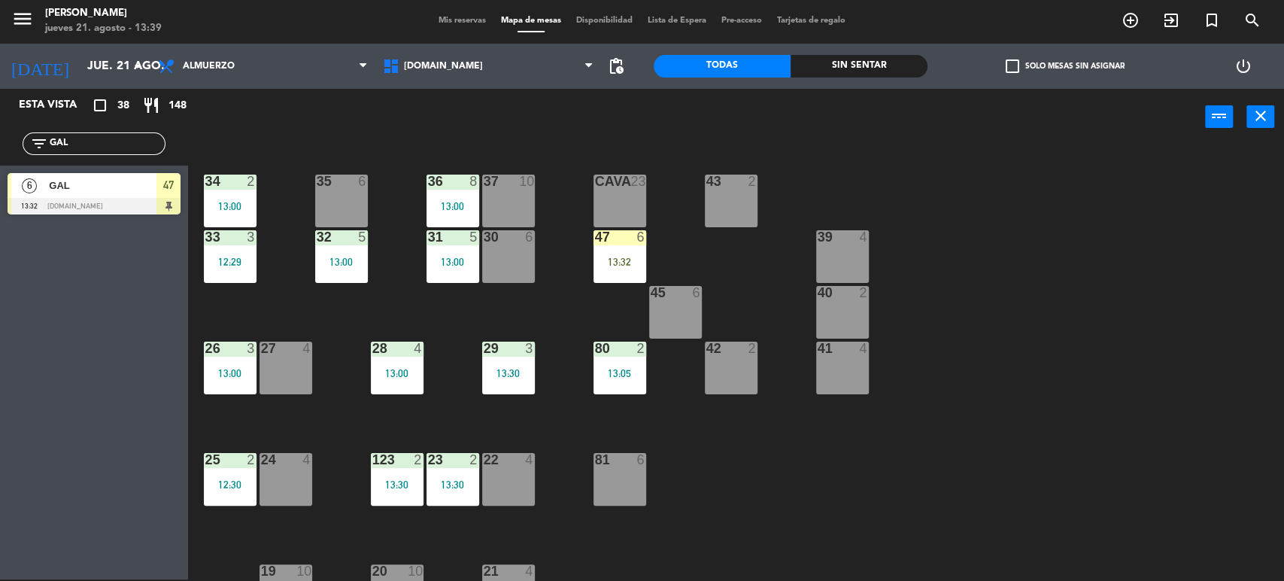
click at [611, 275] on div "47 6 13:32" at bounding box center [619, 256] width 53 height 53
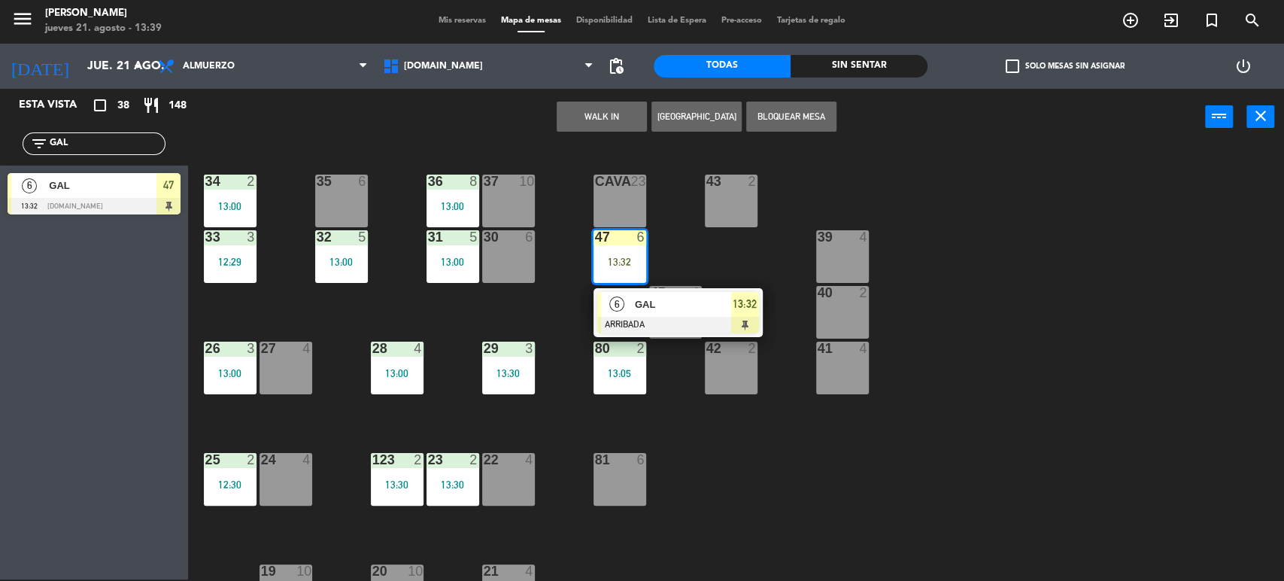
click at [614, 293] on div "6" at bounding box center [617, 304] width 32 height 25
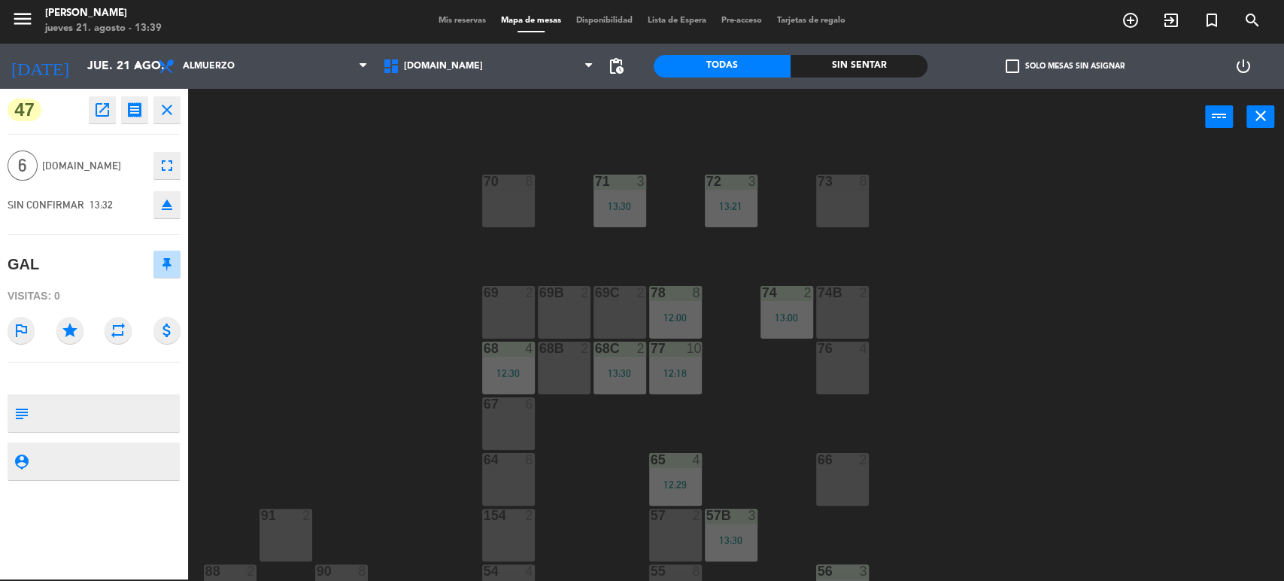
click at [481, 32] on div "menu [PERSON_NAME] [DATE] 21. agosto - 13:39 Mis reservas Mapa de mesas Disponi…" at bounding box center [642, 20] width 1284 height 45
drag, startPoint x: 478, startPoint y: 28, endPoint x: 465, endPoint y: 22, distance: 14.1
click at [470, 23] on div "menu [PERSON_NAME] [DATE] 21. agosto - 13:39 Mis reservas Mapa de mesas Disponi…" at bounding box center [642, 20] width 1284 height 45
click at [465, 22] on span "Mis reservas" at bounding box center [462, 21] width 62 height 8
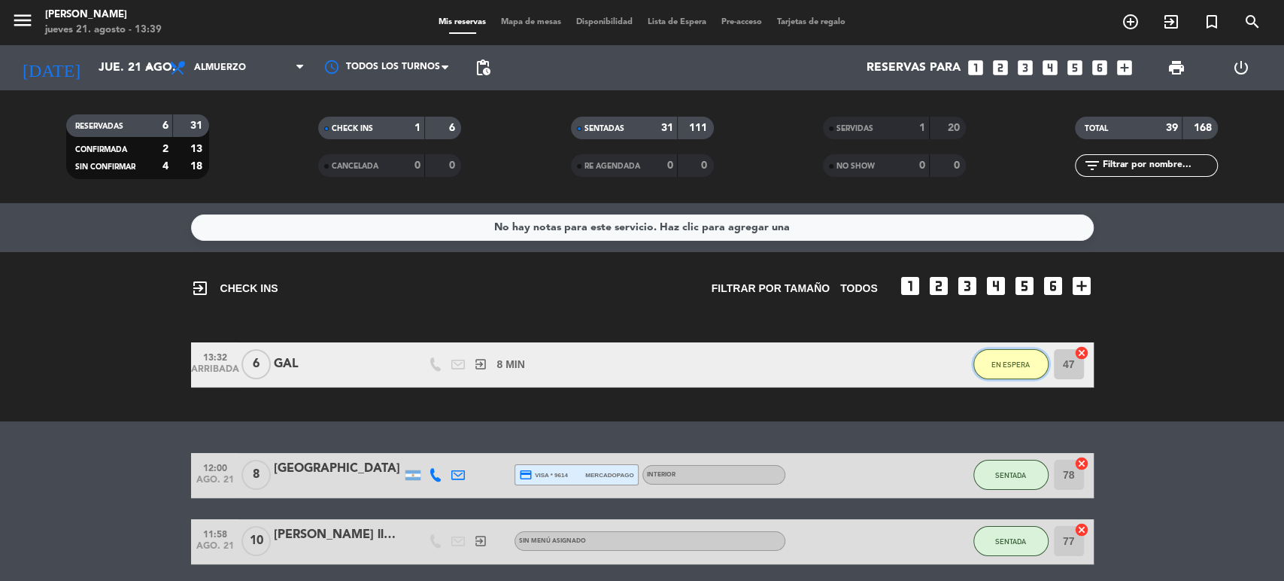
click at [1035, 368] on button "EN ESPERA" at bounding box center [1010, 364] width 75 height 30
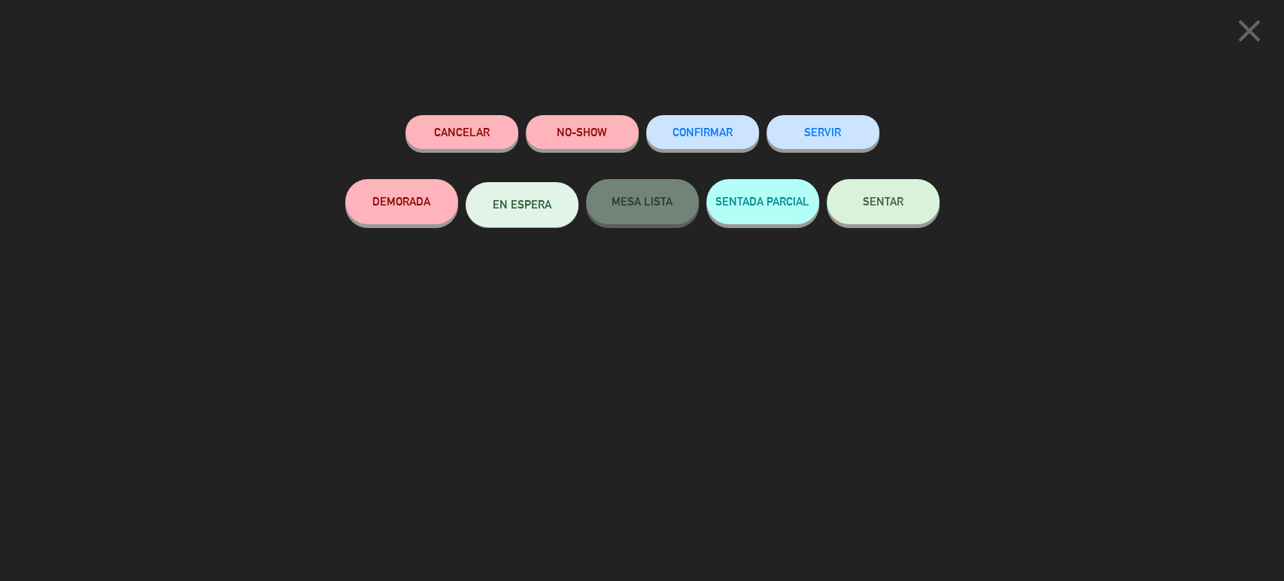
click at [850, 217] on button "SENTAR" at bounding box center [882, 201] width 113 height 45
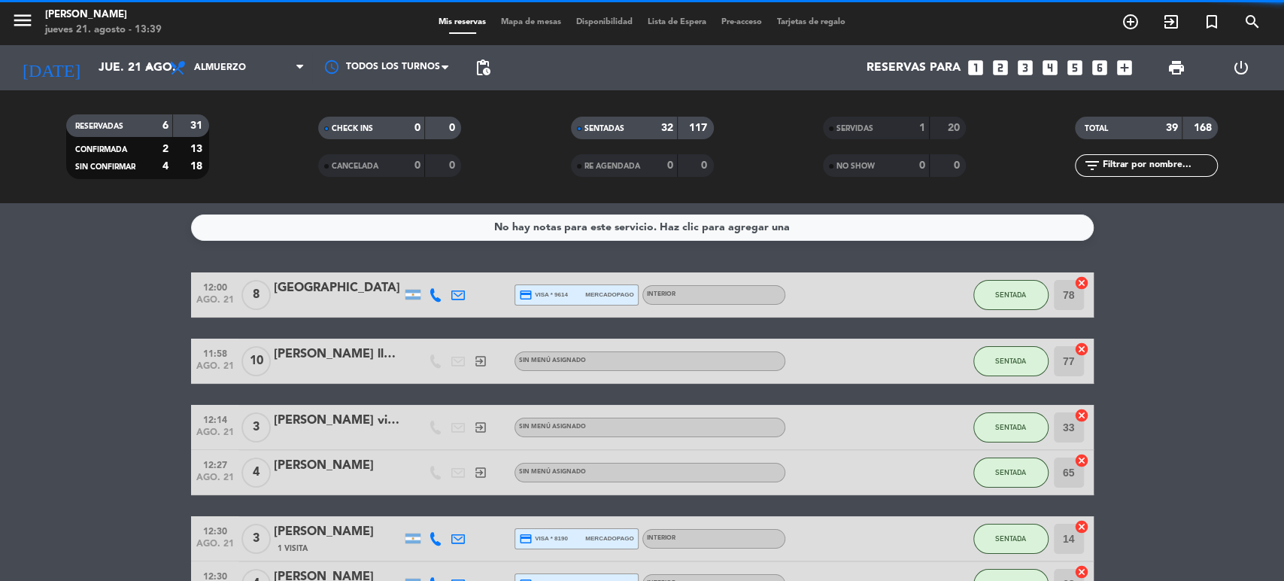
click at [517, 35] on div "menu [PERSON_NAME] [DATE] 21. agosto - 13:39 Mis reservas Mapa de mesas Disponi…" at bounding box center [642, 22] width 1284 height 45
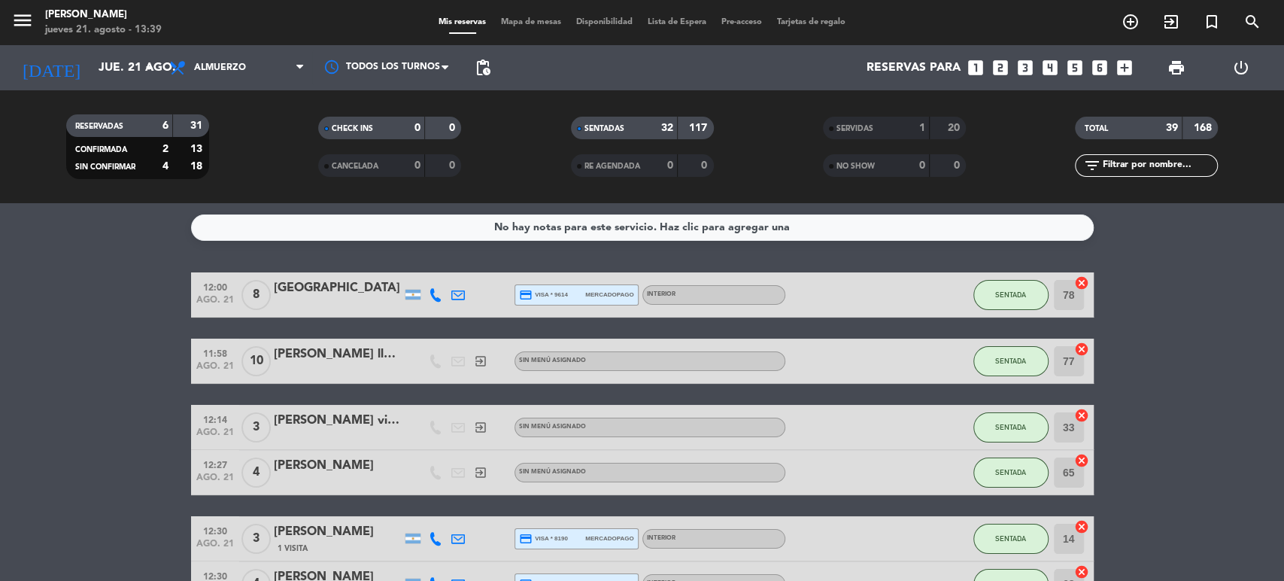
click at [510, 12] on div "menu [PERSON_NAME] [DATE] 21. agosto - 13:39 Mis reservas Mapa de mesas Disponi…" at bounding box center [642, 22] width 1284 height 45
click at [509, 26] on span "Mapa de mesas" at bounding box center [530, 22] width 75 height 8
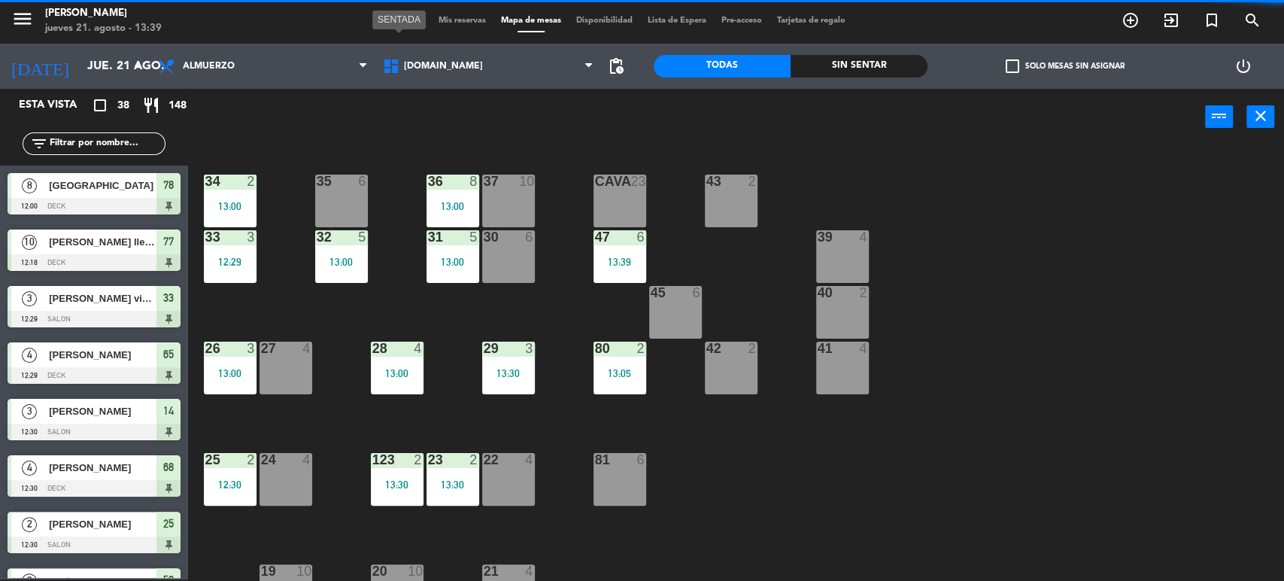
scroll to position [417, 0]
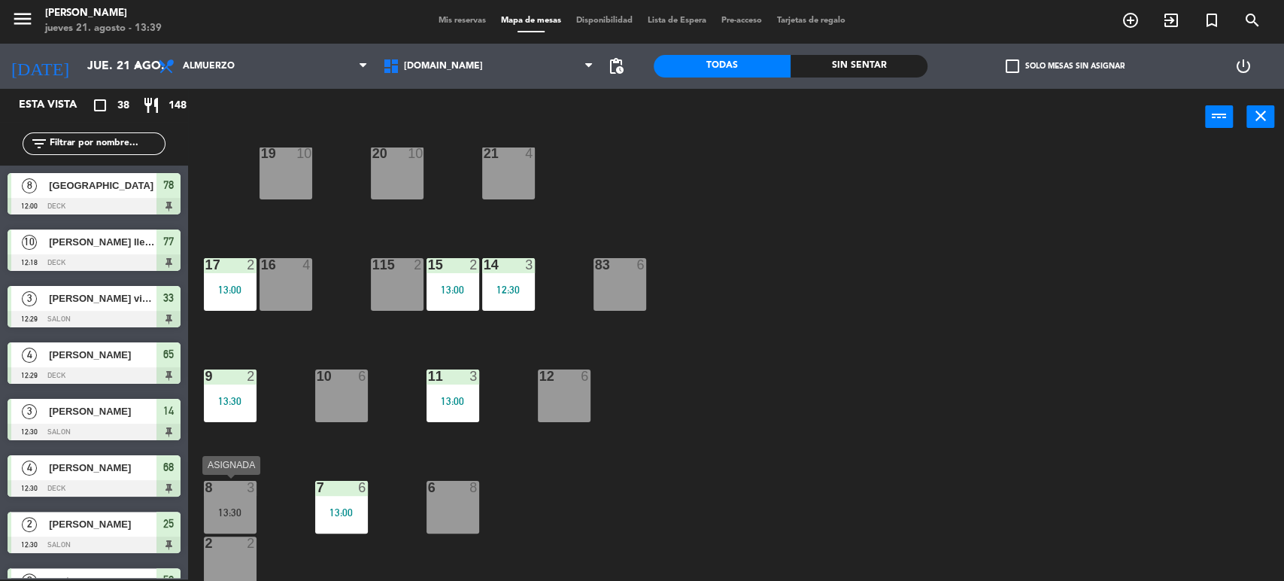
click at [219, 523] on div "8 3 13:30" at bounding box center [230, 507] width 53 height 53
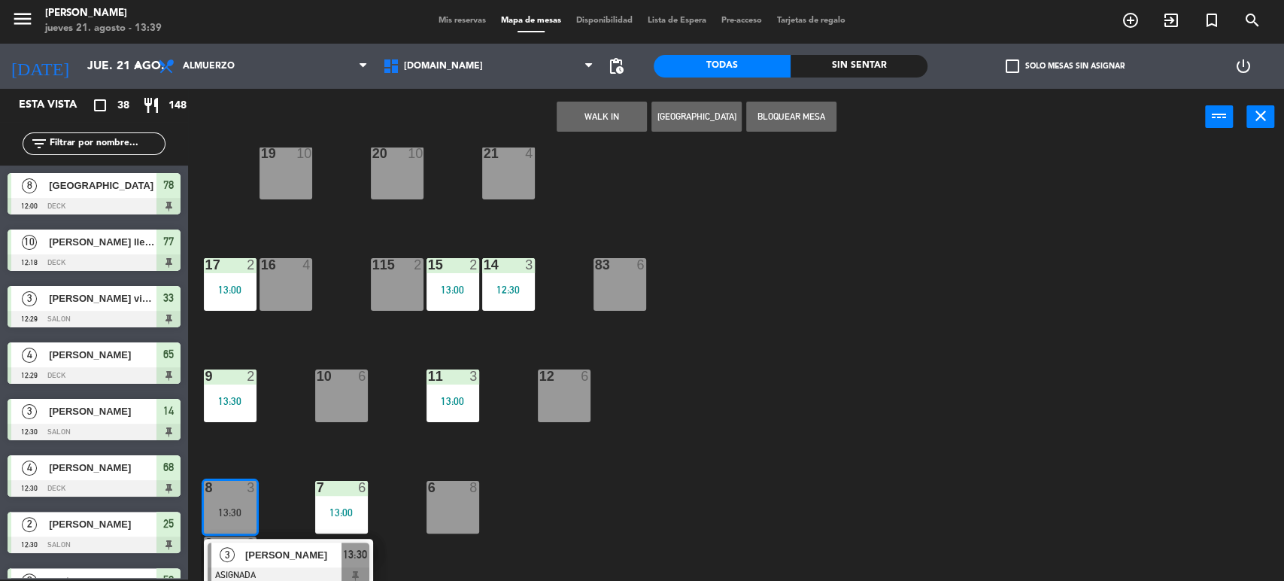
scroll to position [167, 0]
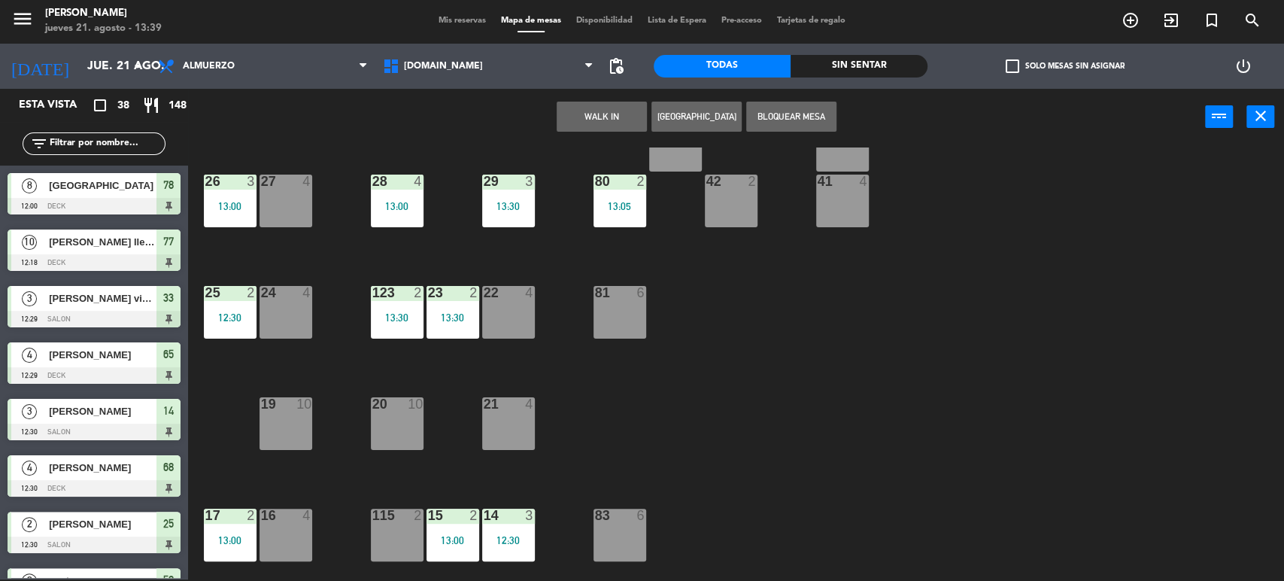
click at [286, 336] on div "24 4" at bounding box center [285, 312] width 53 height 53
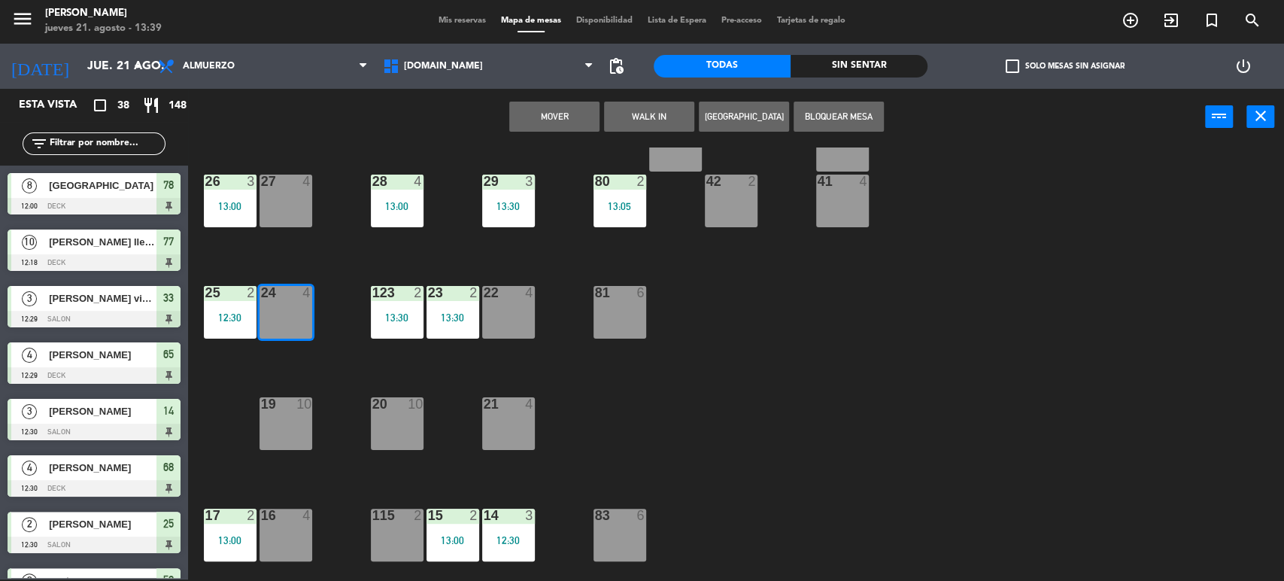
click at [569, 126] on button "Mover" at bounding box center [554, 117] width 90 height 30
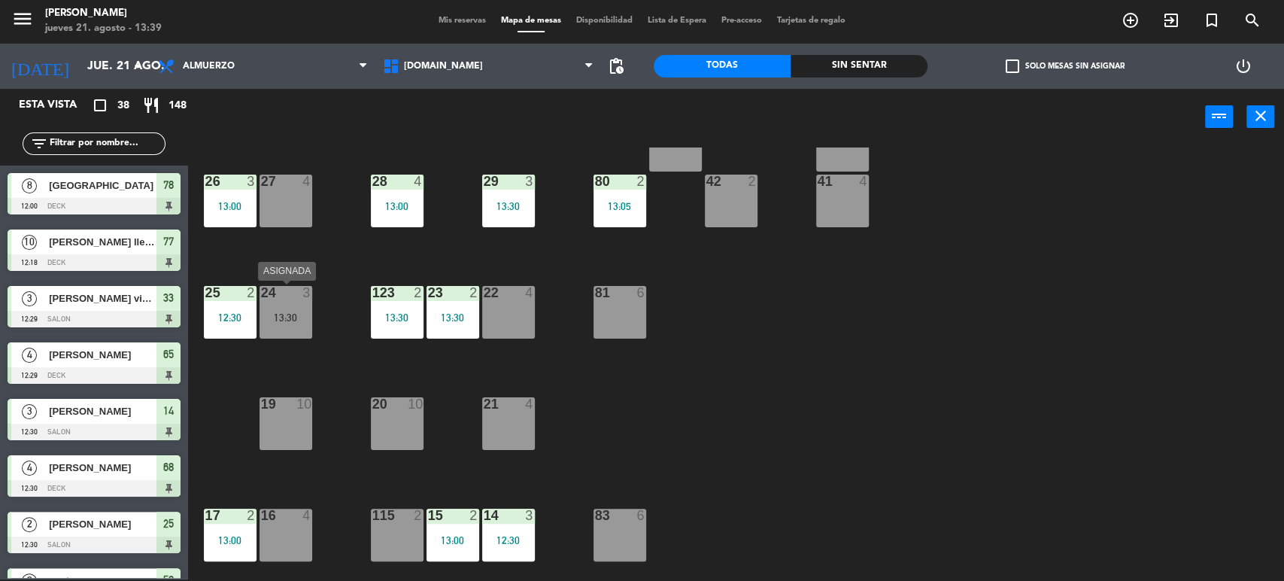
click at [299, 318] on div "13:30" at bounding box center [285, 317] width 53 height 11
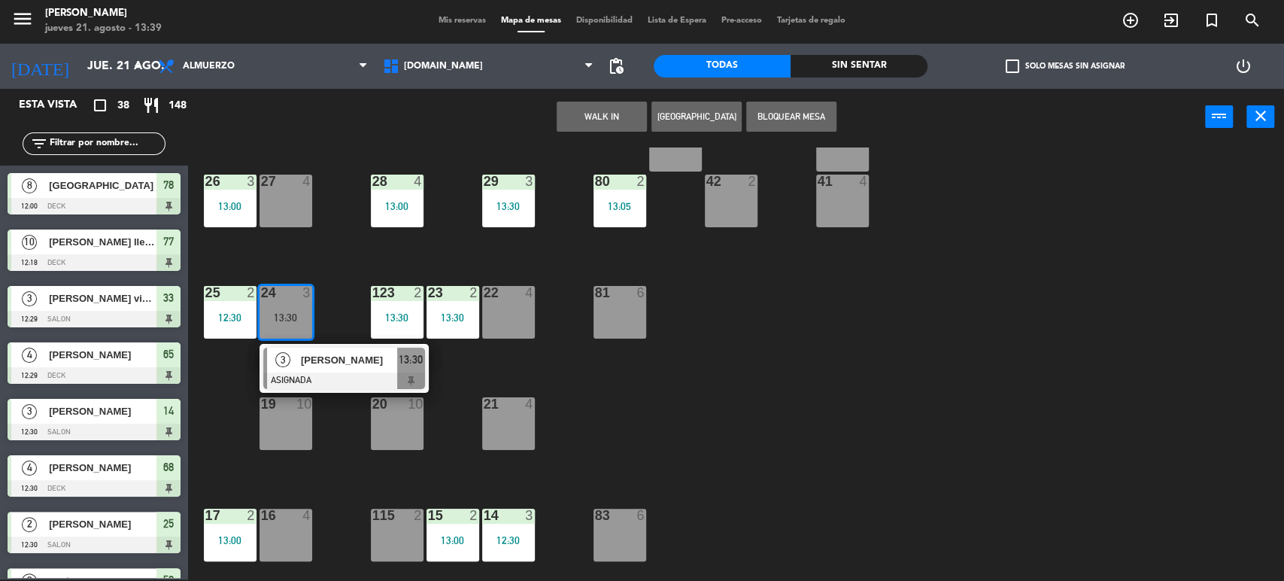
click at [315, 352] on span "[PERSON_NAME]" at bounding box center [349, 360] width 96 height 16
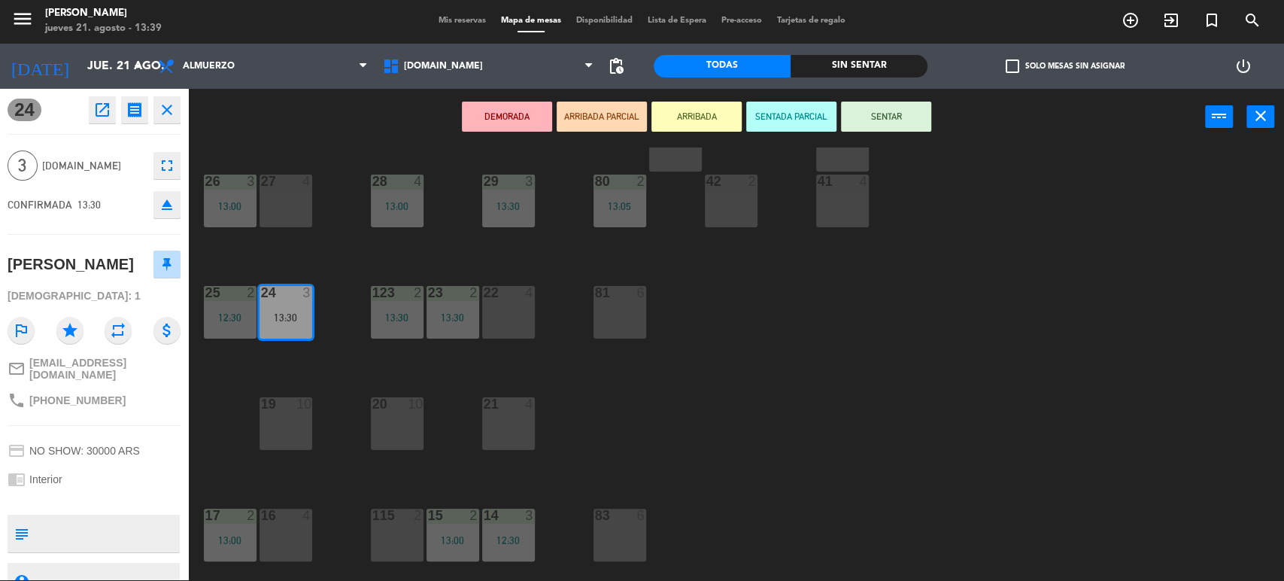
click at [878, 102] on button "SENTAR" at bounding box center [886, 117] width 90 height 30
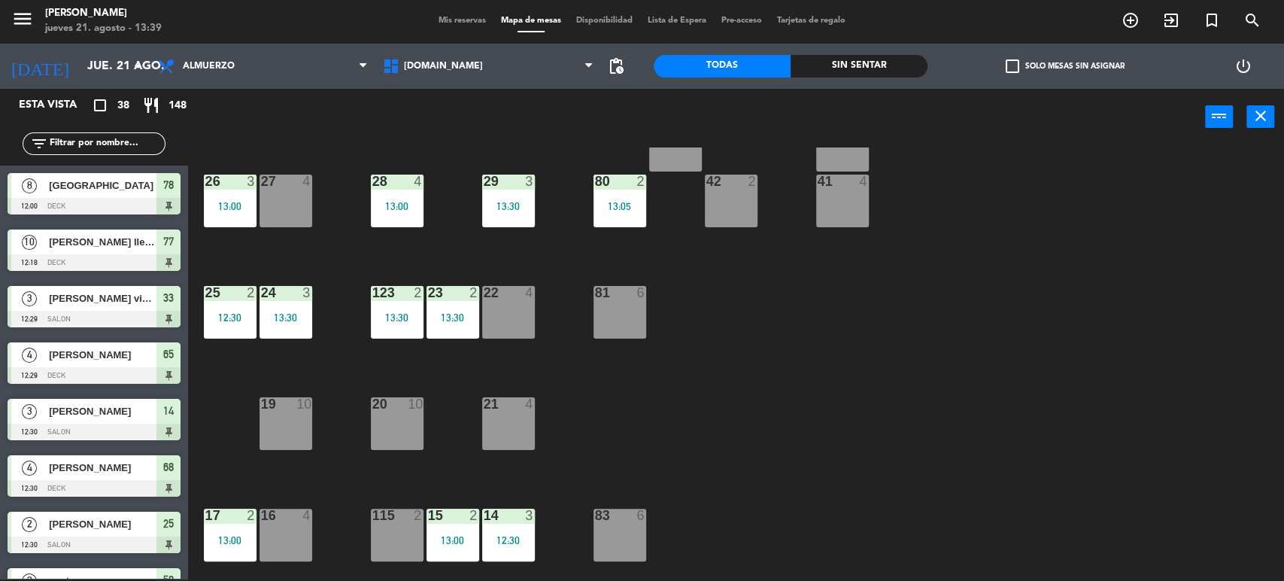
scroll to position [23, 0]
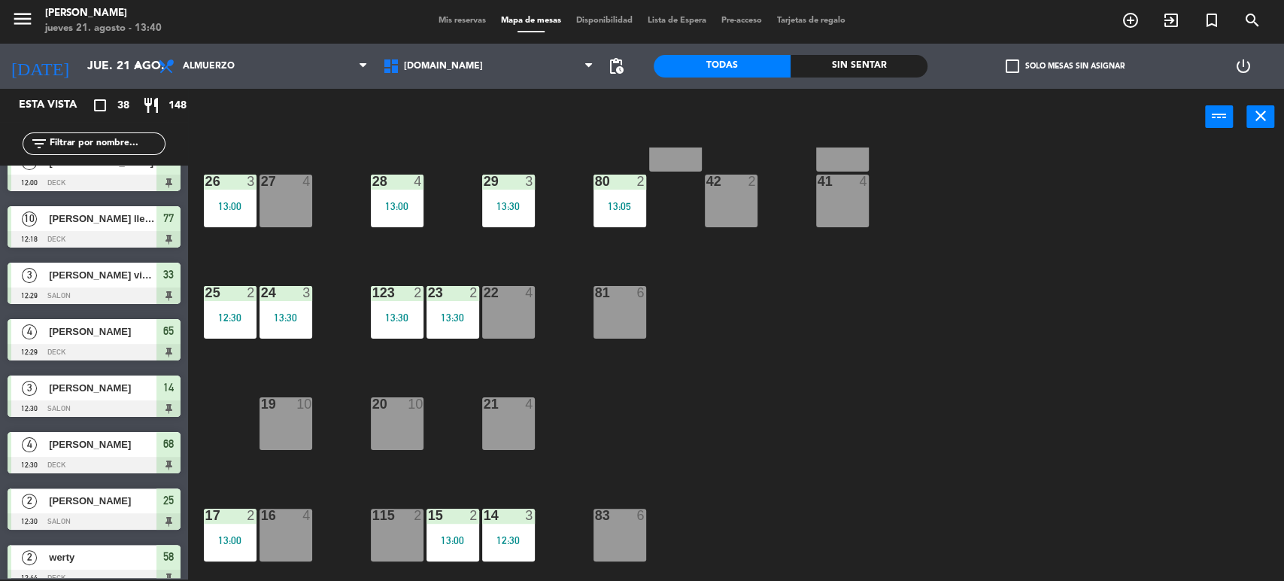
click at [444, 23] on span "Mis reservas" at bounding box center [462, 21] width 62 height 8
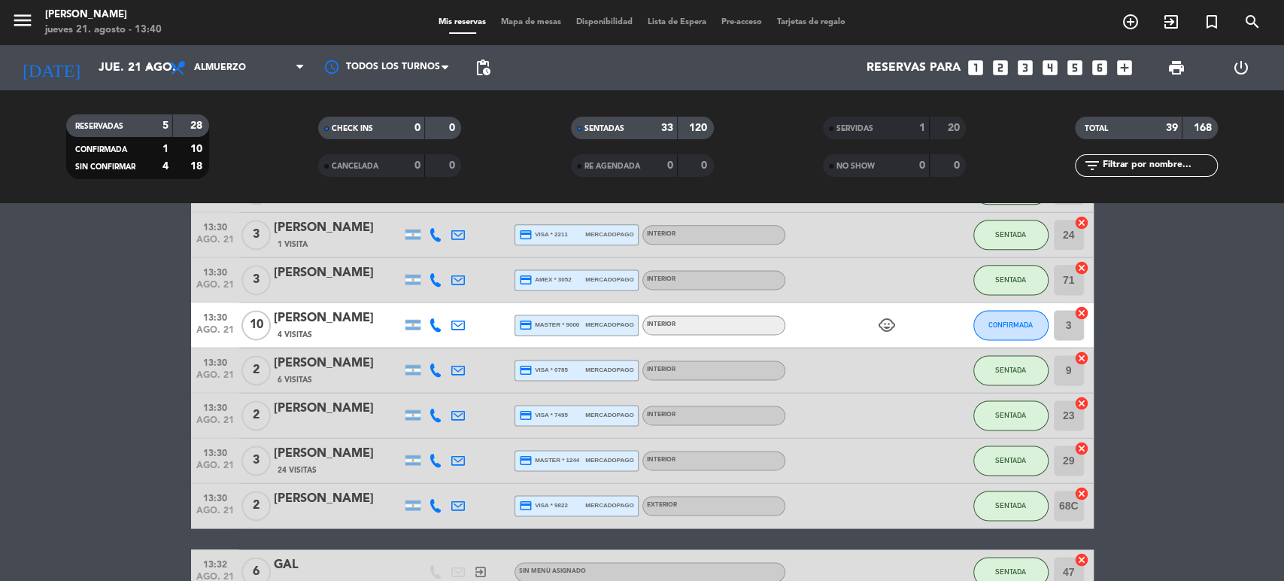
scroll to position [1211, 0]
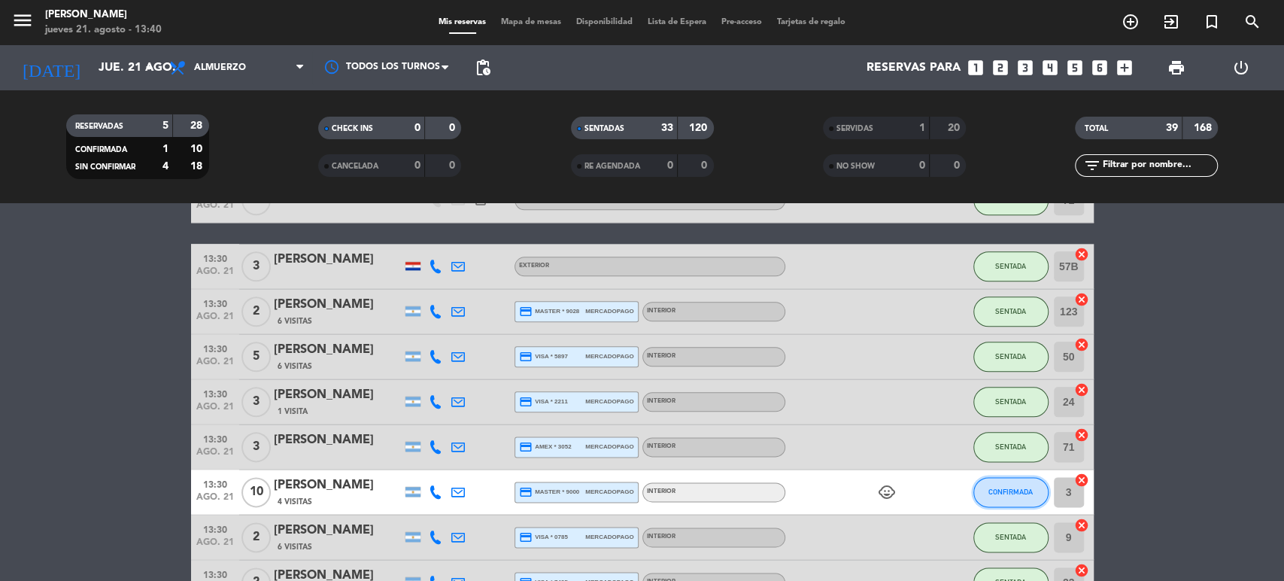
click at [1001, 490] on span "CONFIRMADA" at bounding box center [1010, 491] width 44 height 8
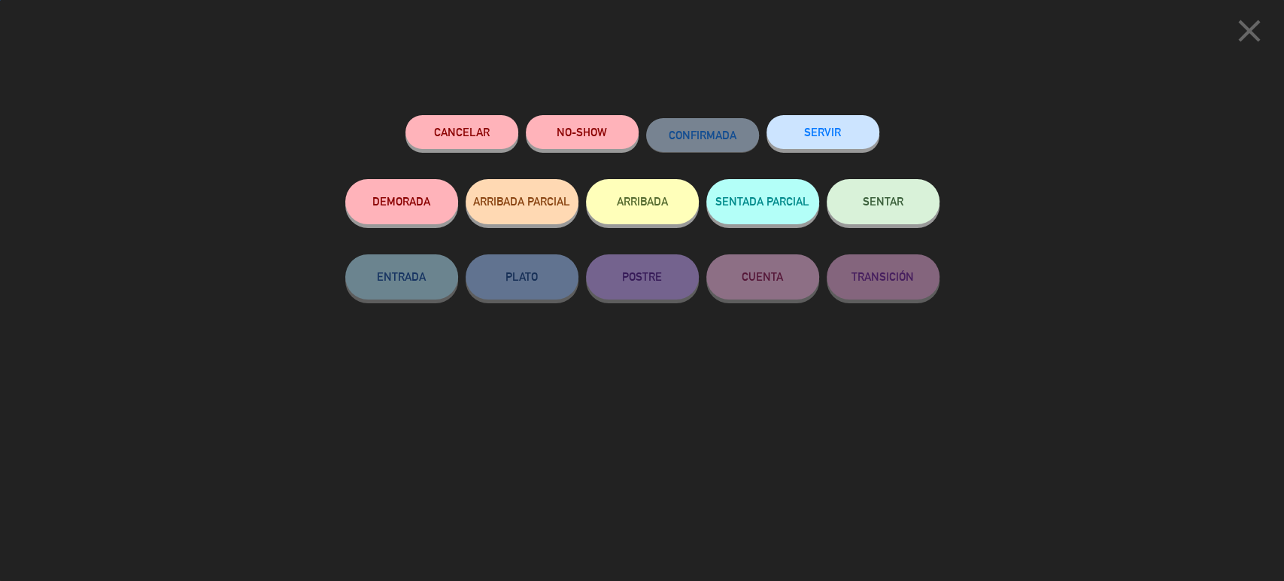
click at [869, 190] on button "SENTAR" at bounding box center [882, 201] width 113 height 45
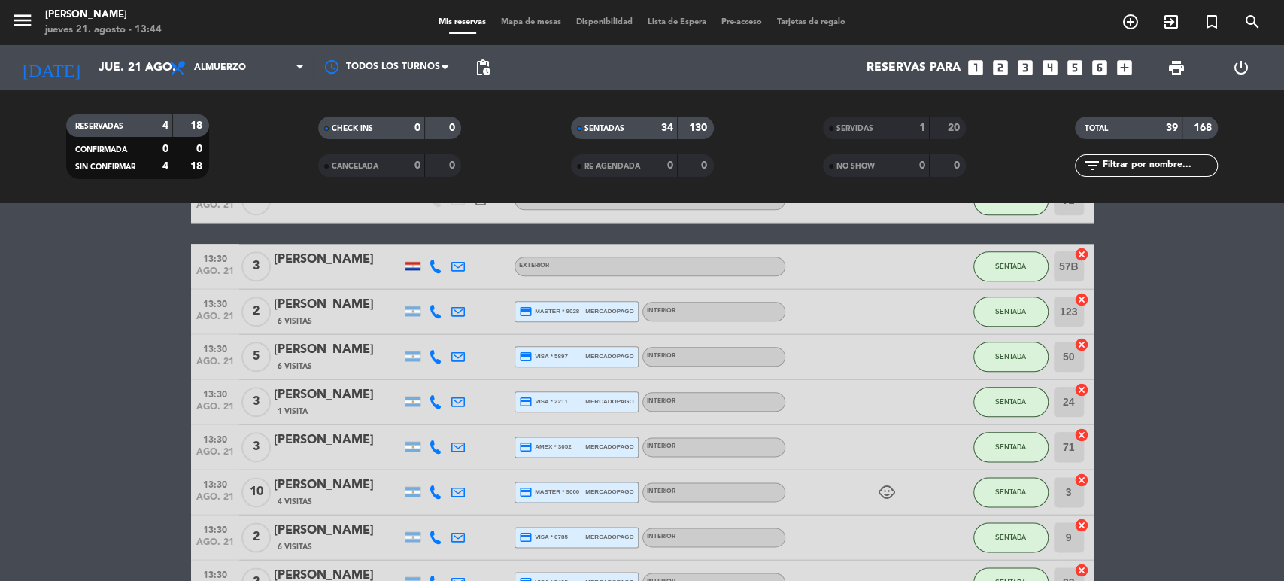
scroll to position [1712, 0]
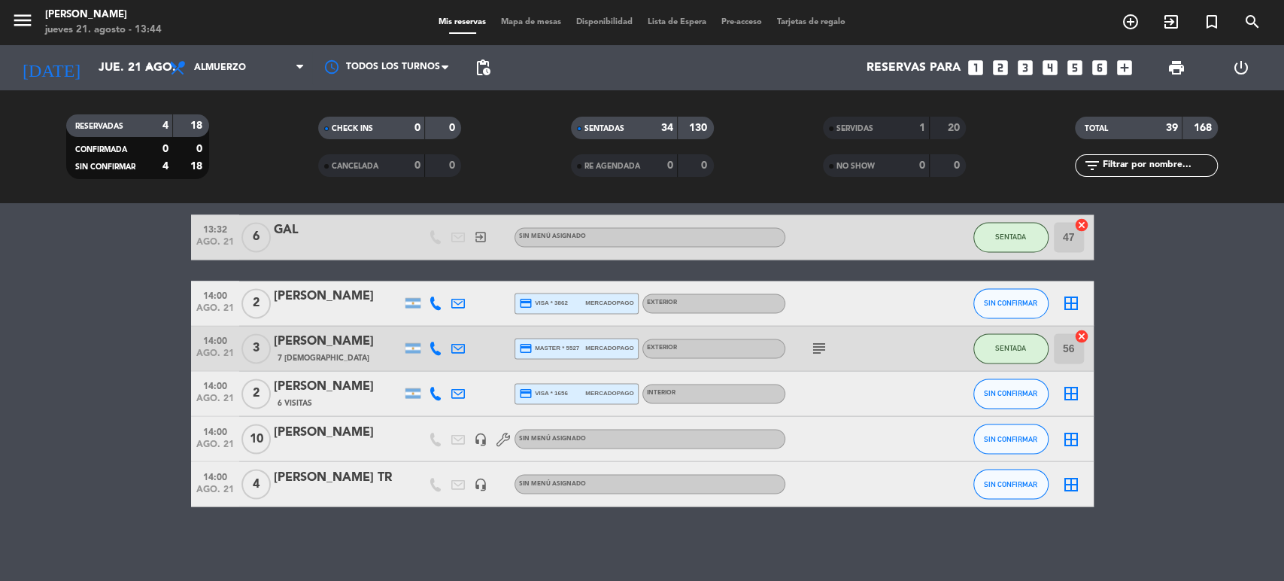
click at [1156, 162] on input "text" at bounding box center [1158, 165] width 117 height 17
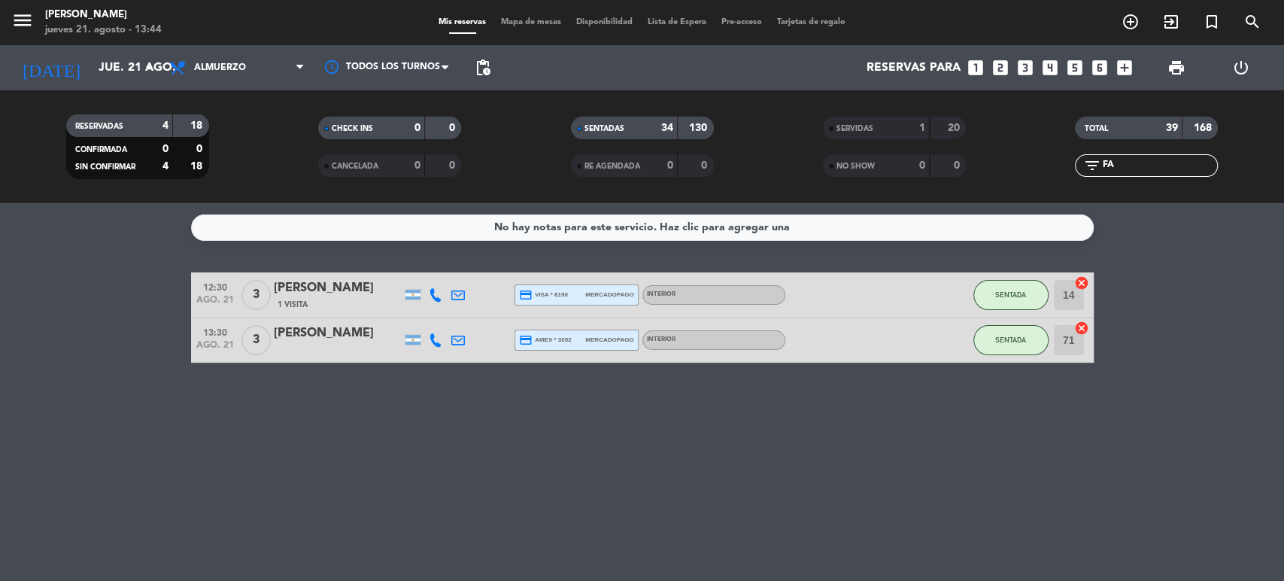
scroll to position [0, 0]
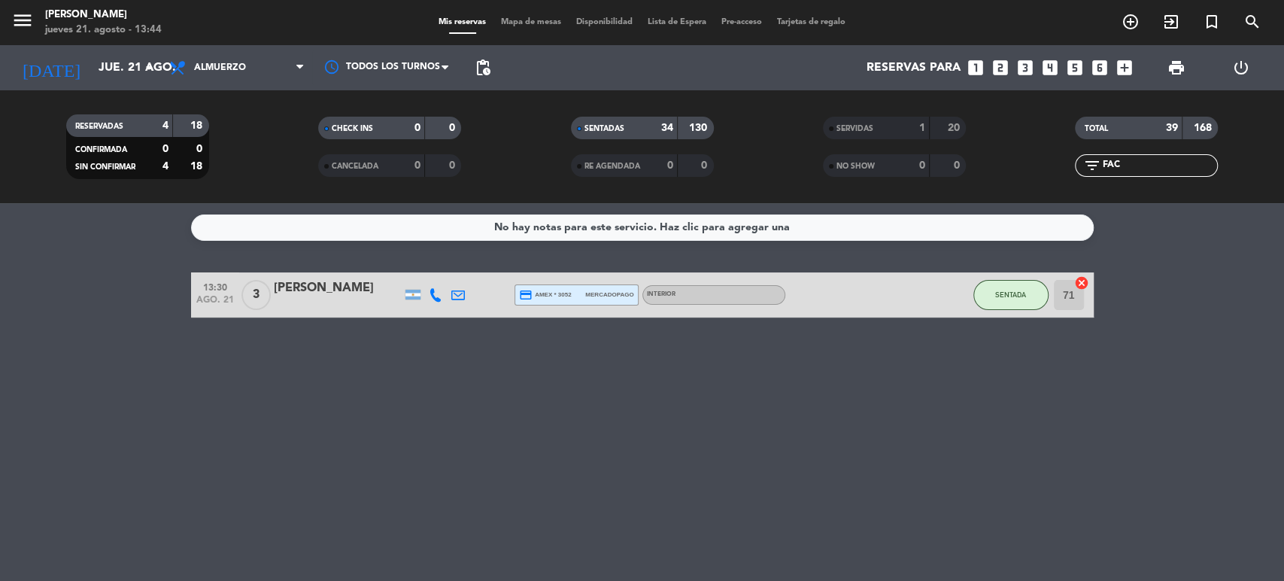
type input "FAC"
click at [915, 397] on div "No hay notas para este servicio. Haz clic para agregar una 13:30 [DATE] 3 [PERS…" at bounding box center [642, 391] width 1284 height 377
drag, startPoint x: 1093, startPoint y: 187, endPoint x: 1069, endPoint y: 197, distance: 26.0
click at [1076, 194] on div "RESERVADAS 4 18 CONFIRMADA 0 0 SIN CONFIRMAR 4 18 CHECK INS 0 0 CANCELADA 0 0 S…" at bounding box center [642, 146] width 1284 height 113
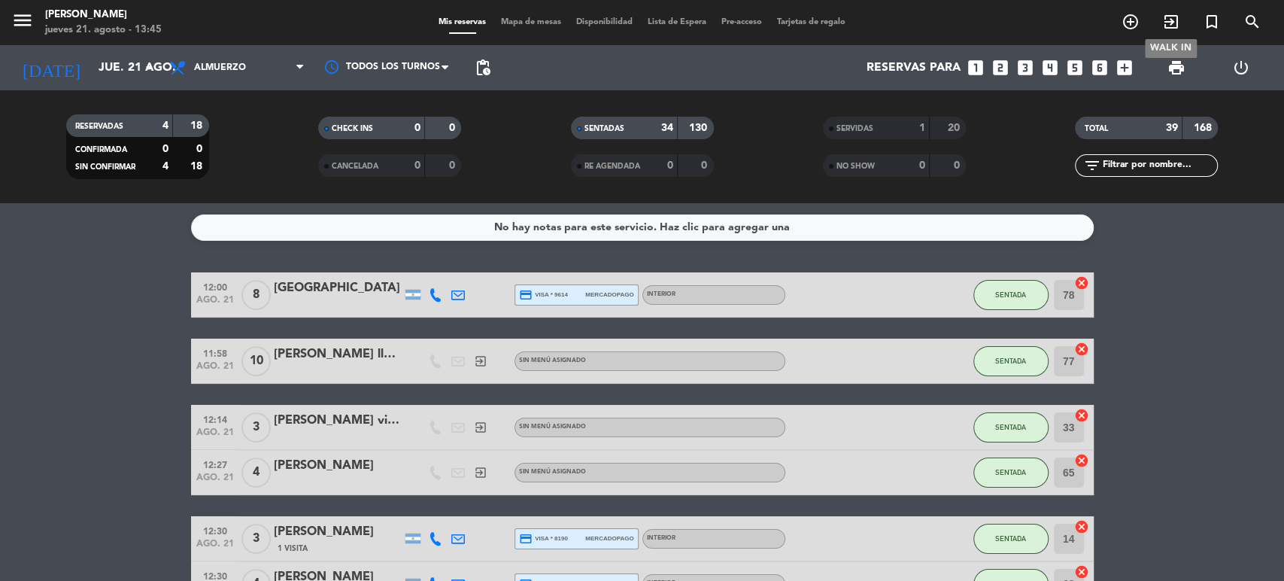
click at [1167, 27] on icon "exit_to_app" at bounding box center [1171, 22] width 18 height 18
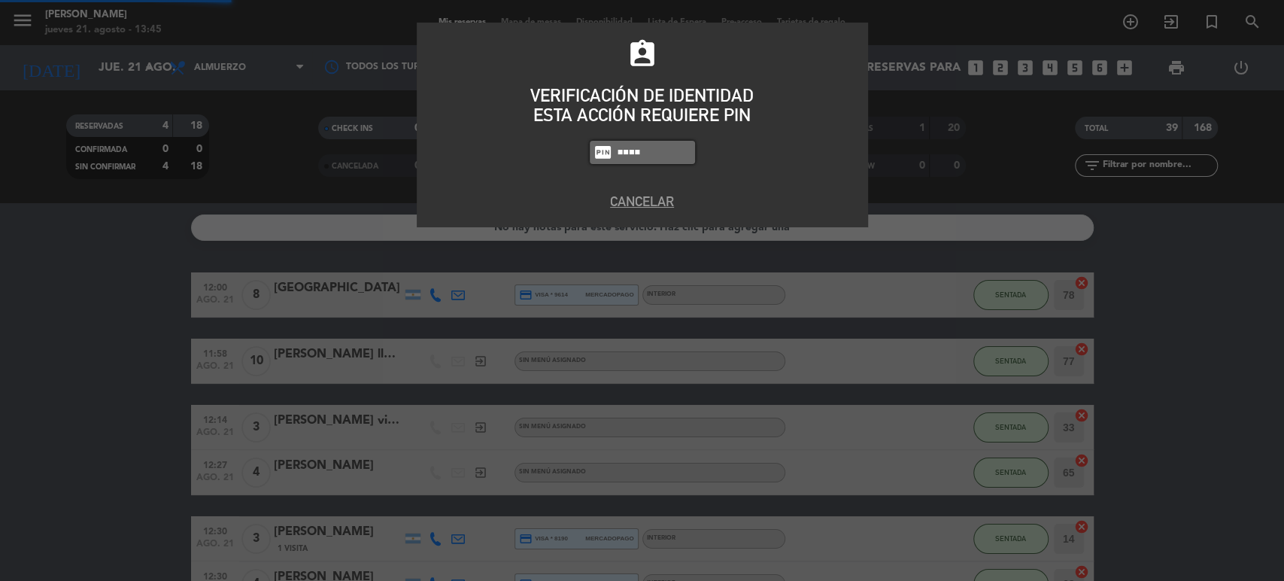
type input "4307"
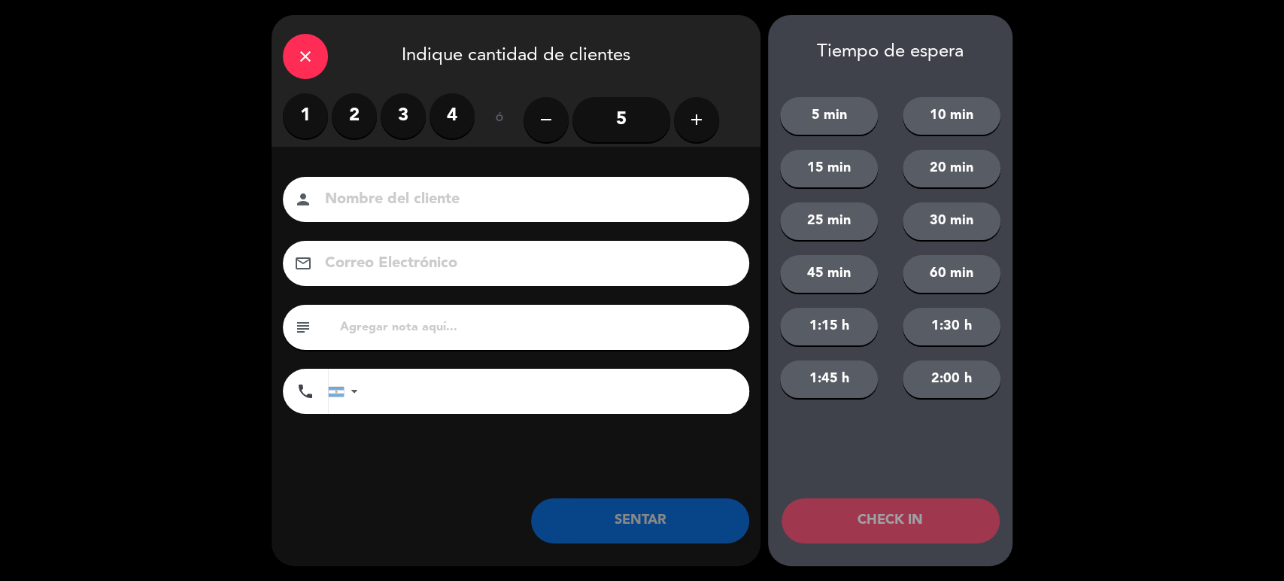
drag, startPoint x: 314, startPoint y: 116, endPoint x: 335, endPoint y: 205, distance: 91.9
click at [314, 126] on label "1" at bounding box center [305, 115] width 45 height 45
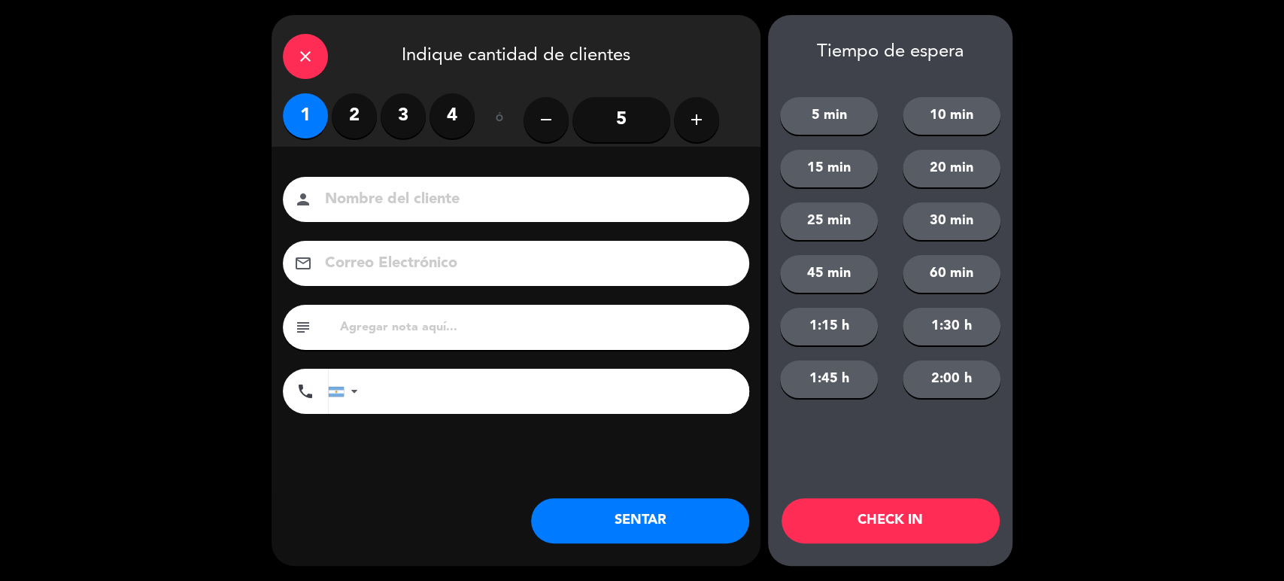
click at [335, 206] on input at bounding box center [526, 199] width 406 height 26
type input "154"
click at [924, 520] on button "CHECK IN" at bounding box center [890, 520] width 218 height 45
click at [325, 39] on div "close Indique cantidad de clientes" at bounding box center [515, 54] width 489 height 78
click at [309, 59] on icon "close" at bounding box center [305, 56] width 18 height 18
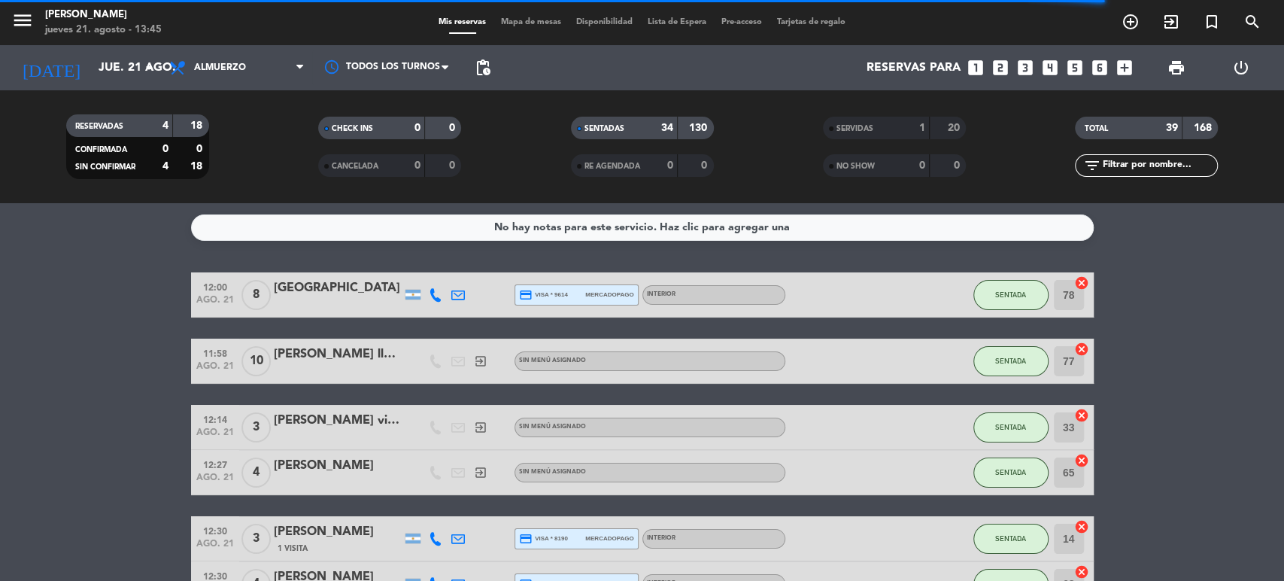
click at [1176, 37] on div "menu [PERSON_NAME] [DATE] 21. agosto - 13:45 Mis reservas Mapa de mesas Disponi…" at bounding box center [642, 22] width 1284 height 45
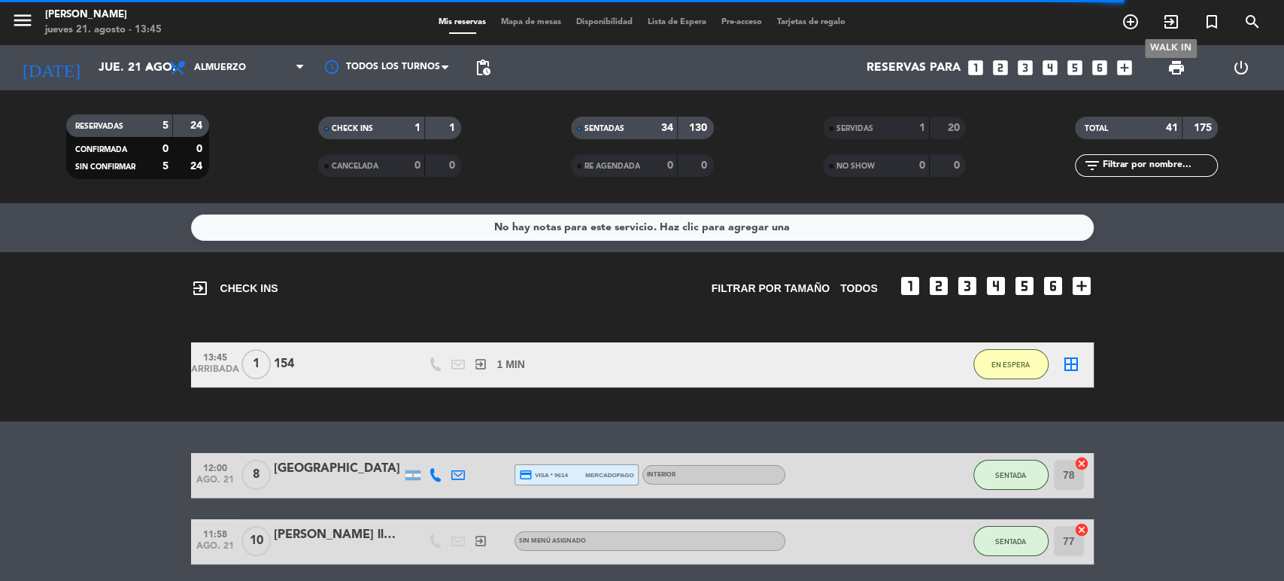
click at [1173, 23] on icon "exit_to_app" at bounding box center [1171, 22] width 18 height 18
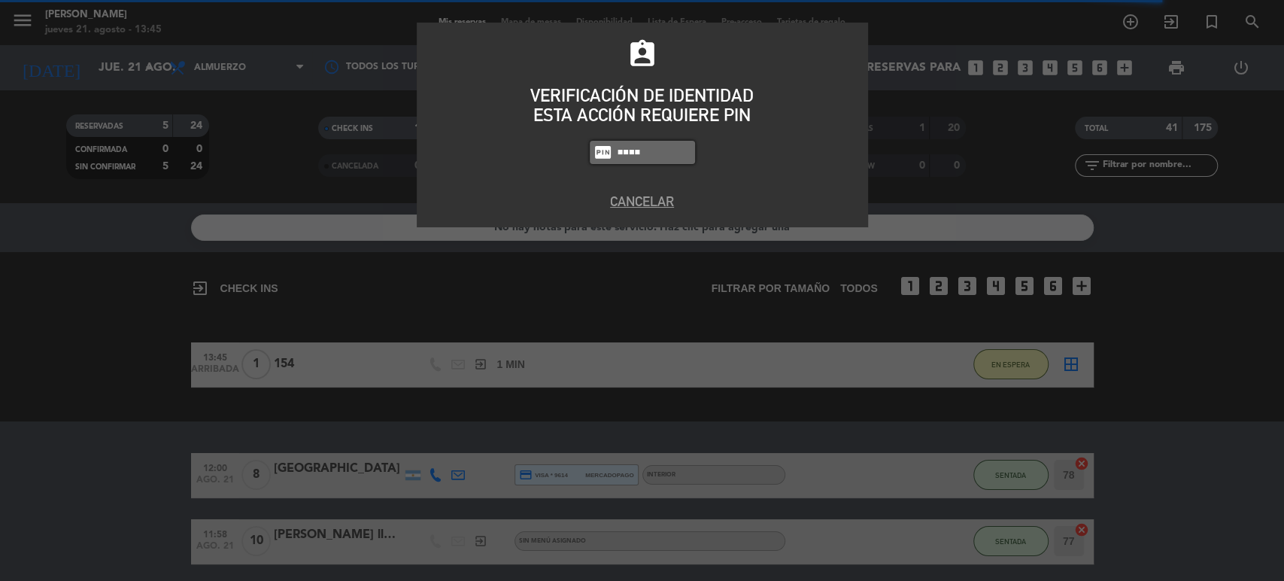
type input "4307"
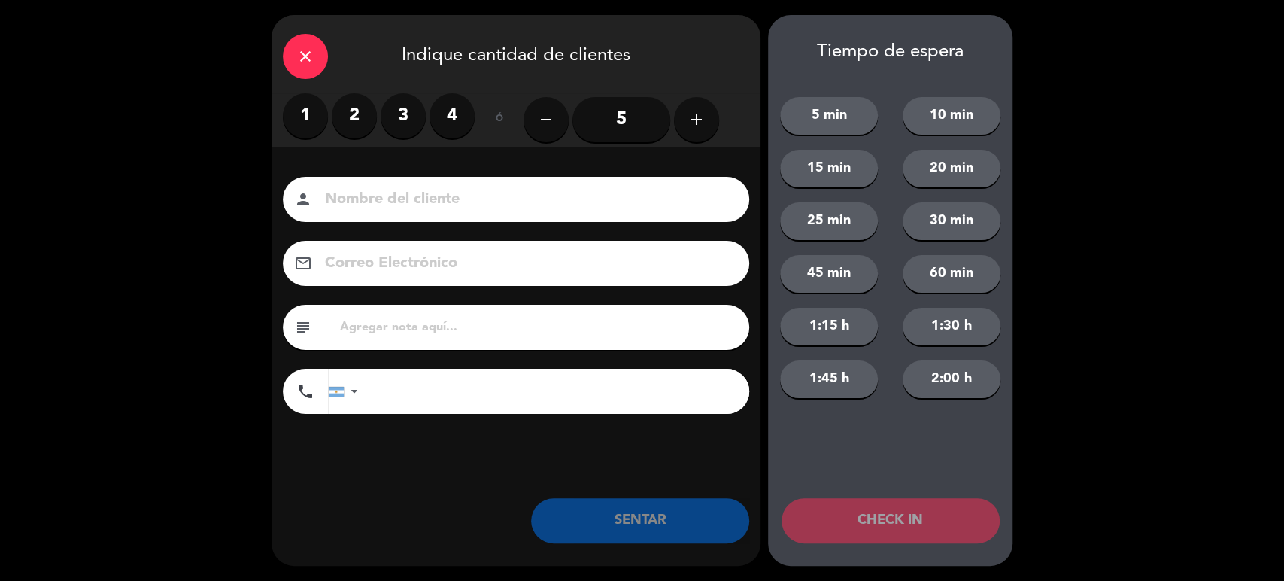
click at [359, 101] on label "2" at bounding box center [354, 115] width 45 height 45
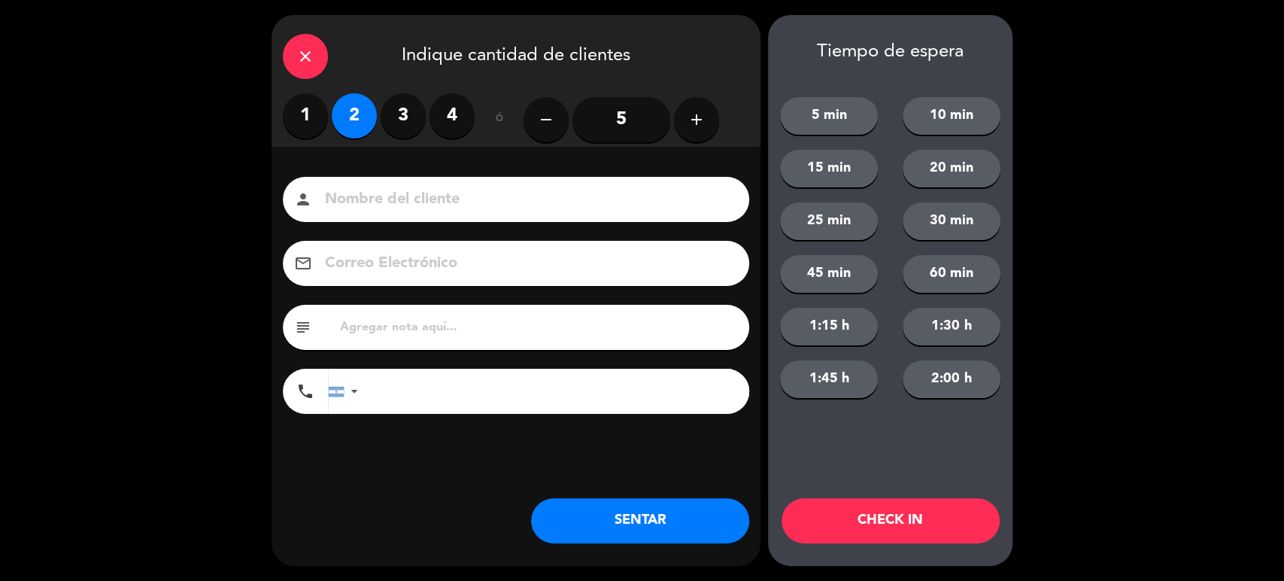
click at [385, 200] on input at bounding box center [526, 199] width 406 height 26
type input "59"
click at [916, 497] on div "Tiempo de espera 5 min 10 min 15 min 20 min 25 min 30 min 45 min 60 min 1:15 h …" at bounding box center [890, 290] width 244 height 550
click at [908, 514] on button "CHECK IN" at bounding box center [890, 520] width 218 height 45
click at [282, 55] on div "close Indique cantidad de clientes" at bounding box center [515, 54] width 489 height 78
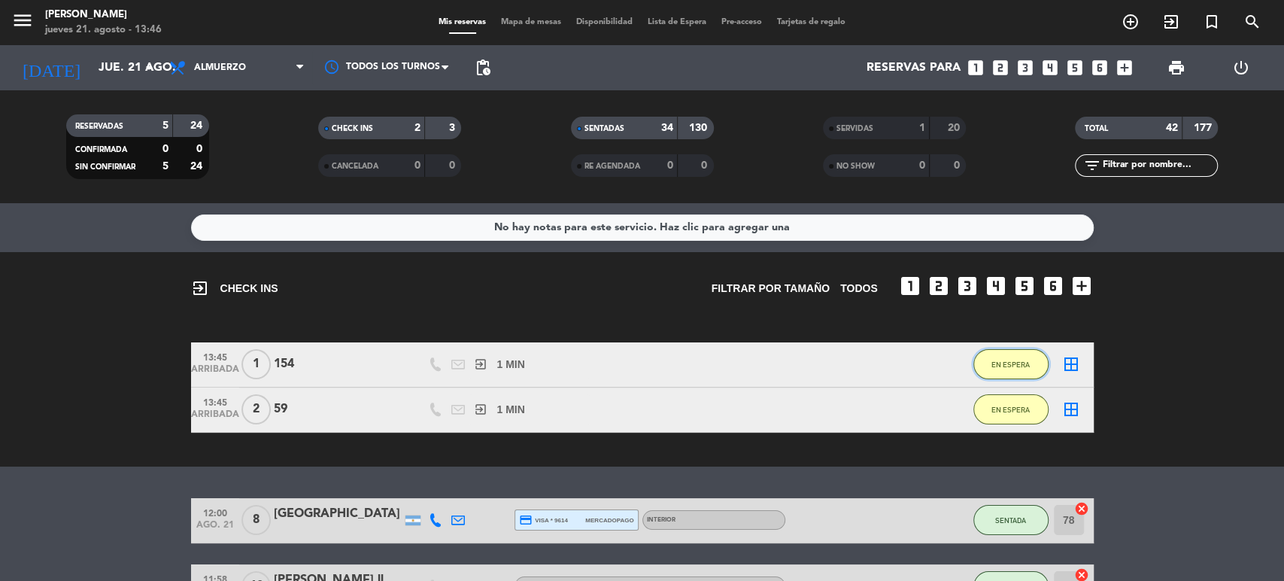
click at [987, 362] on button "EN ESPERA" at bounding box center [1010, 364] width 75 height 30
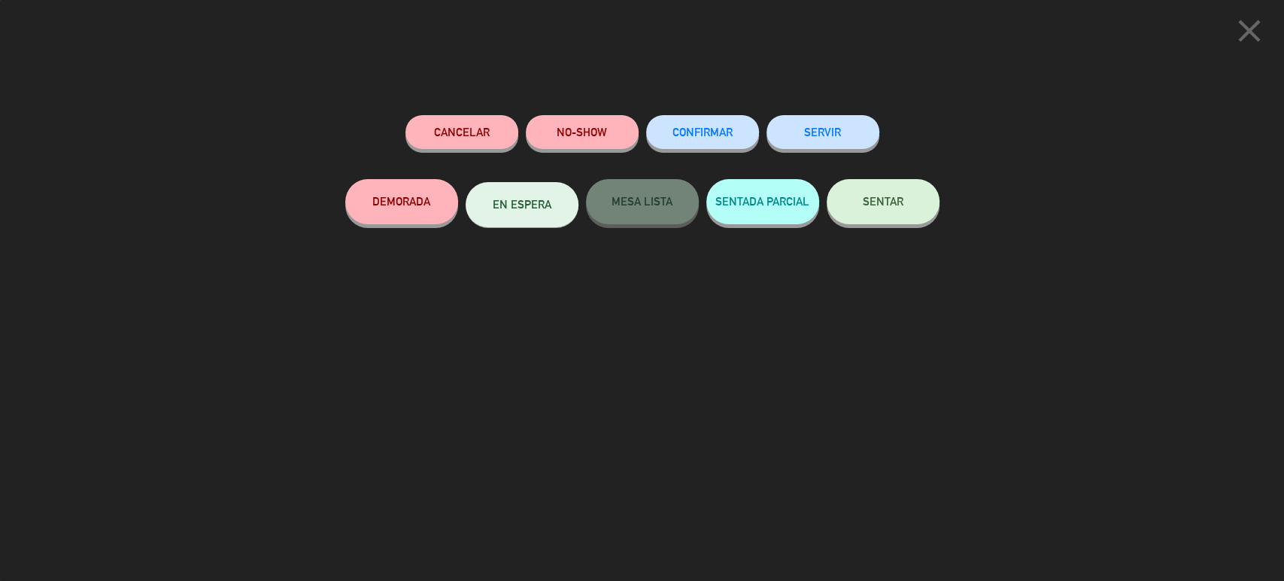
click at [873, 235] on div "SENTAR" at bounding box center [882, 216] width 113 height 75
click at [878, 205] on span "SENTAR" at bounding box center [882, 201] width 41 height 13
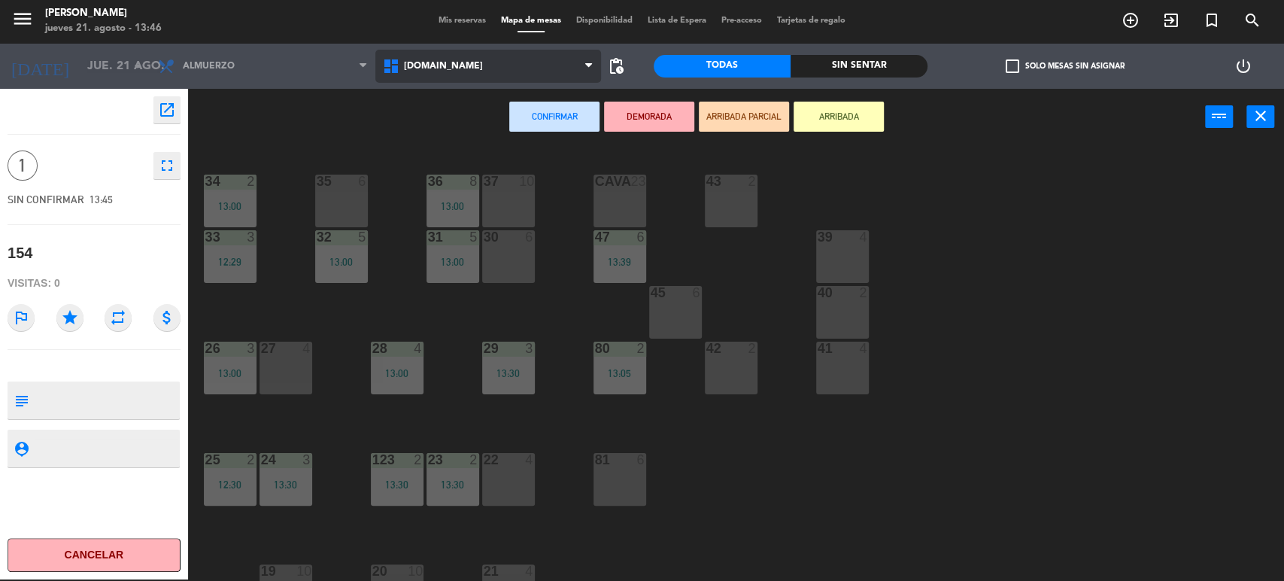
click at [461, 64] on span "[DOMAIN_NAME]" at bounding box center [487, 66] width 225 height 33
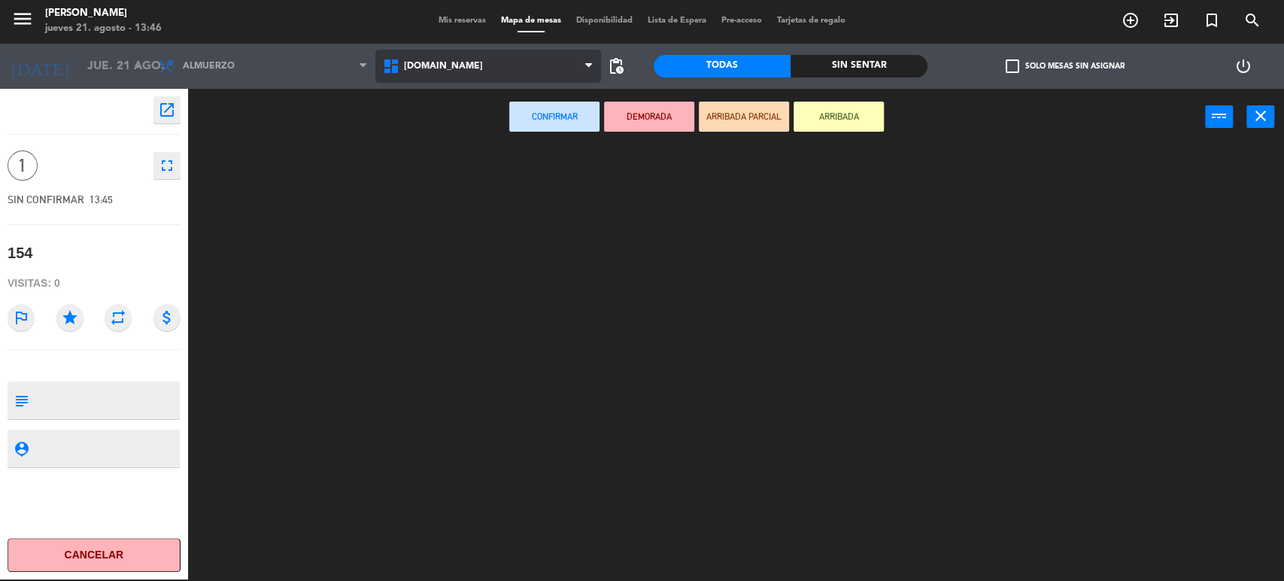
click at [437, 112] on ng-component "menu [PERSON_NAME] [DATE] 21. agosto - 13:46 Mis reservas Mapa de mesas Disponi…" at bounding box center [642, 289] width 1284 height 583
click at [424, 70] on span "[DOMAIN_NAME]" at bounding box center [443, 66] width 79 height 11
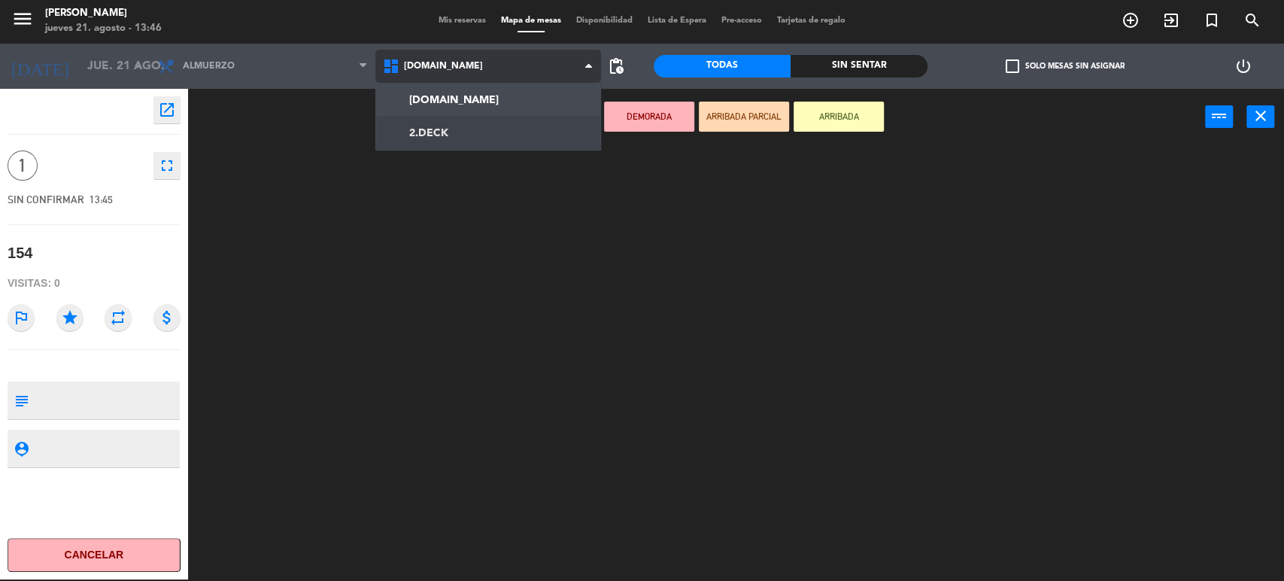
click at [436, 123] on ng-component "menu [PERSON_NAME] [DATE] 21. agosto - 13:46 Mis reservas Mapa de mesas Disponi…" at bounding box center [642, 289] width 1284 height 583
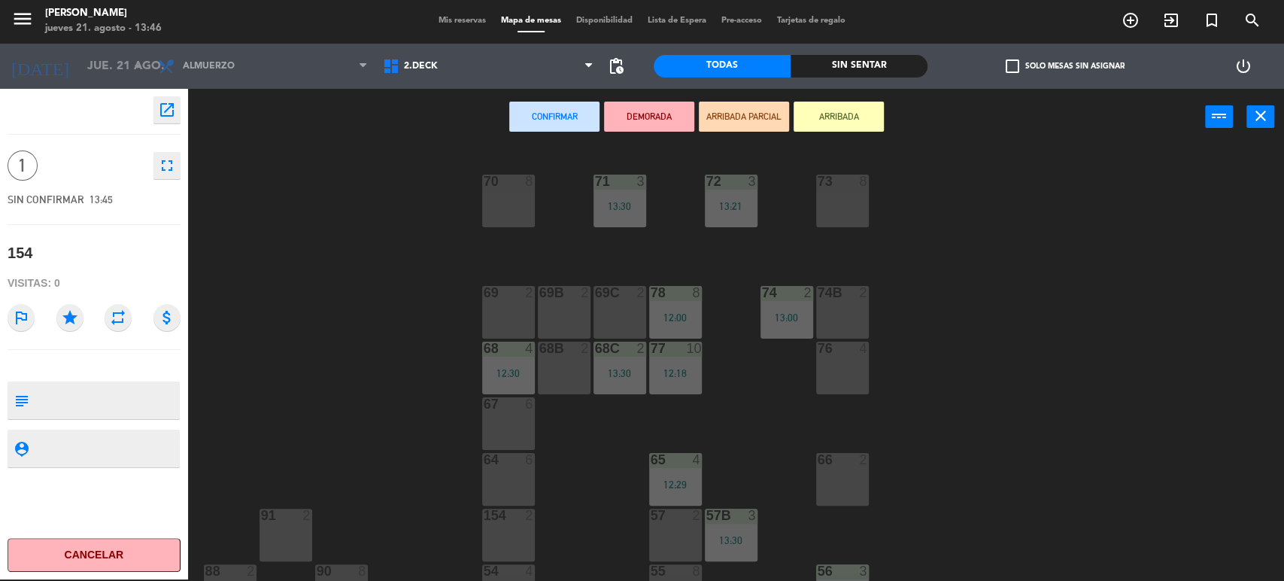
scroll to position [257, 0]
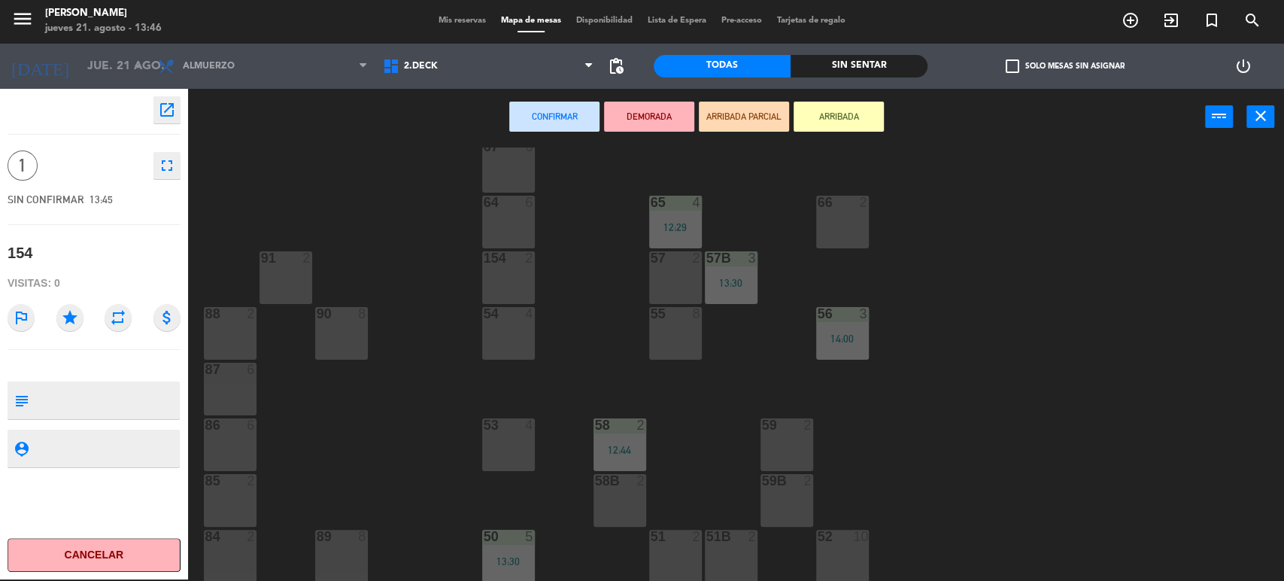
click at [775, 453] on div "59 2" at bounding box center [786, 444] width 53 height 53
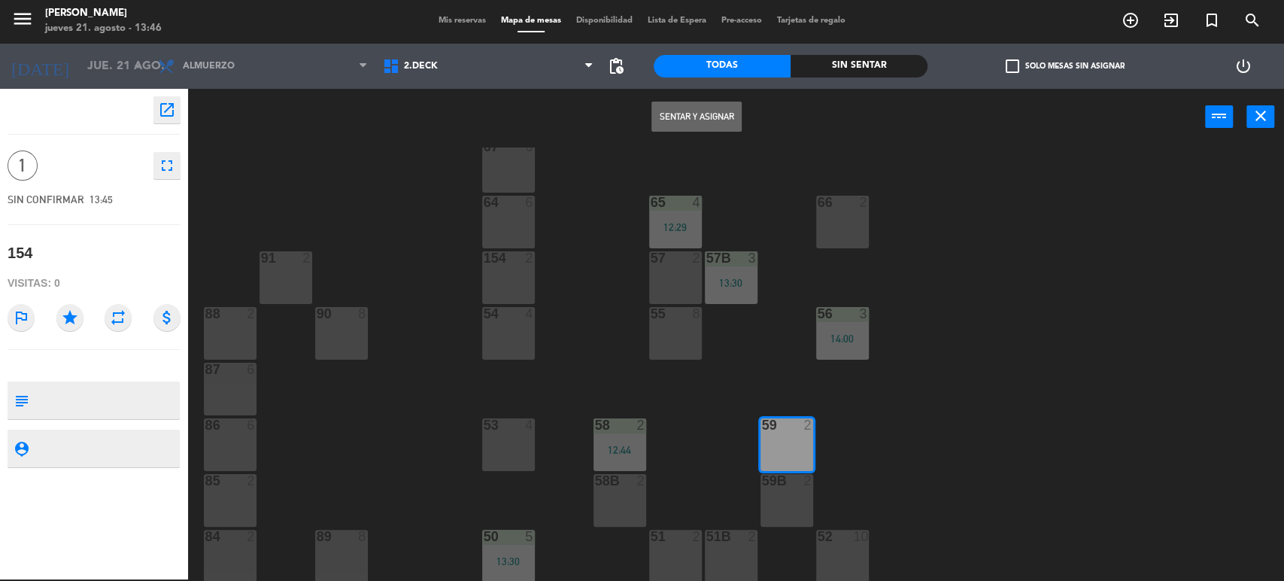
click at [717, 113] on button "Sentar y Asignar" at bounding box center [696, 117] width 90 height 30
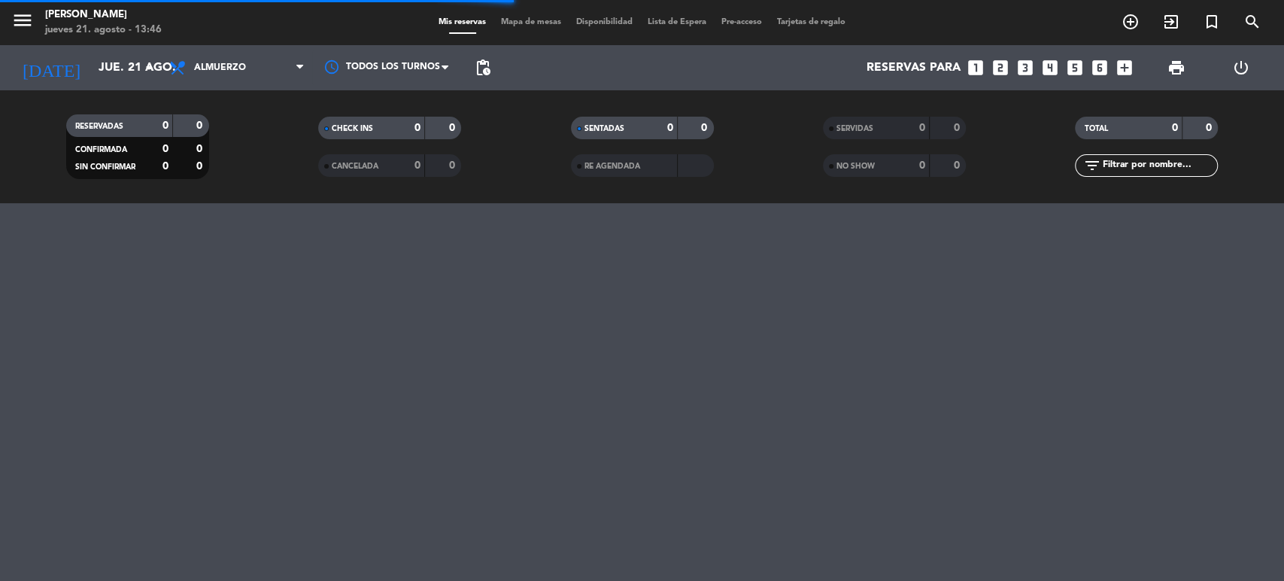
click at [496, 28] on div "Mis reservas Mapa de mesas Disponibilidad Lista de Espera Pre-acceso Tarjetas d…" at bounding box center [642, 23] width 422 height 14
click at [502, 26] on span "Mapa de mesas" at bounding box center [530, 22] width 75 height 8
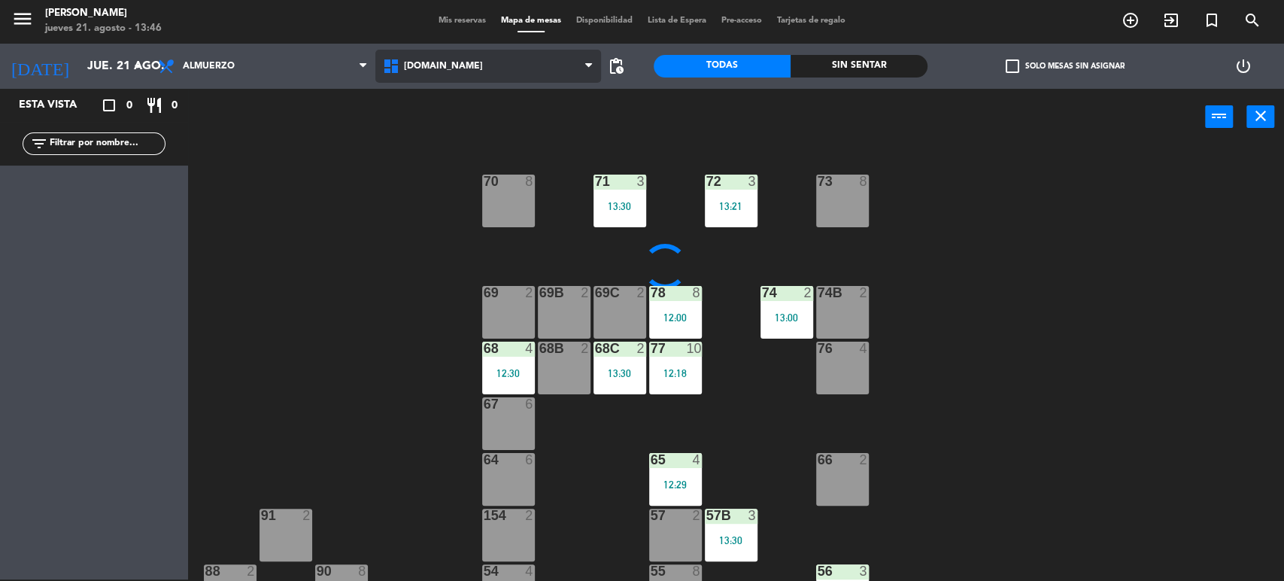
click at [417, 74] on span "[DOMAIN_NAME]" at bounding box center [487, 66] width 225 height 33
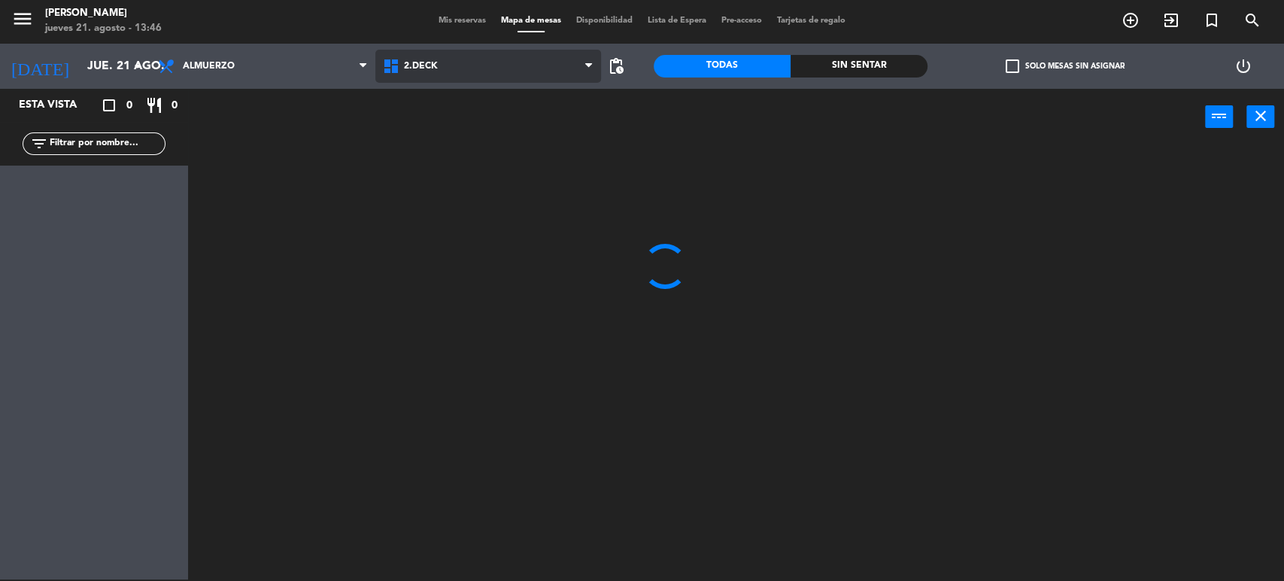
click at [426, 119] on ng-component "menu [PERSON_NAME] [DATE] 21. agosto - 13:46 Mis reservas Mapa de mesas Disponi…" at bounding box center [642, 289] width 1284 height 583
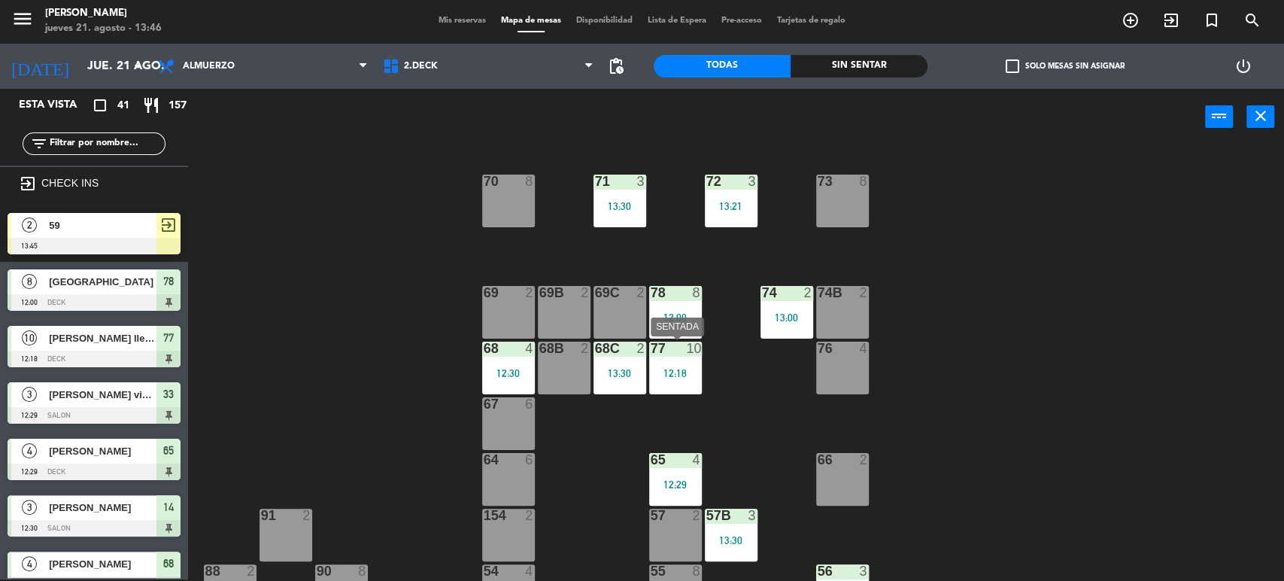
scroll to position [257, 0]
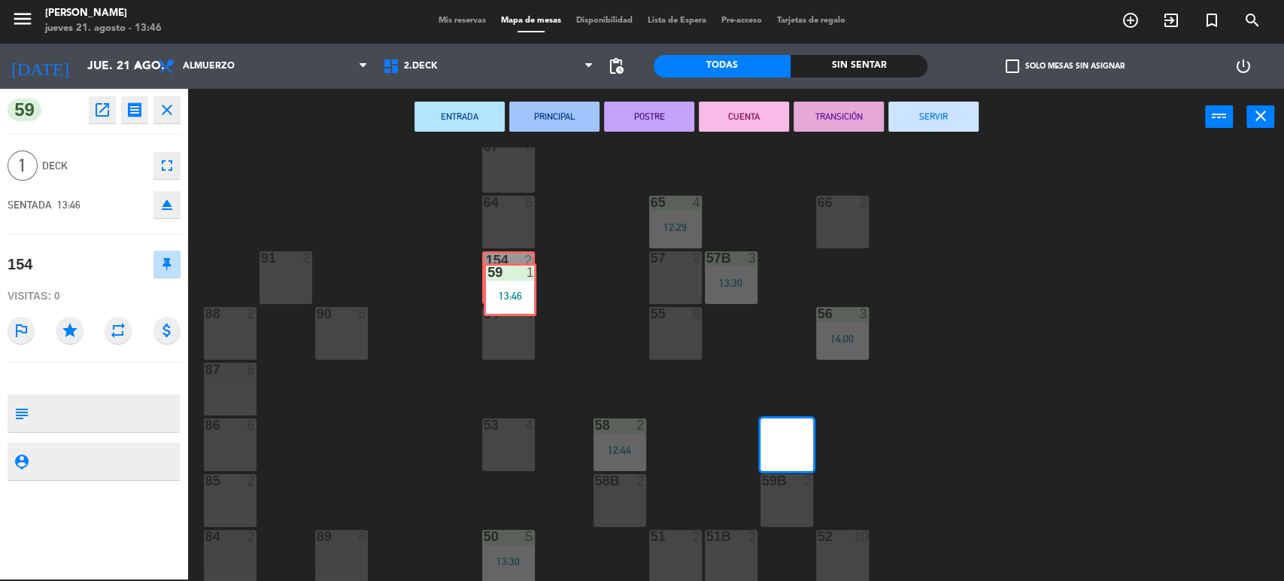
drag, startPoint x: 788, startPoint y: 426, endPoint x: 511, endPoint y: 271, distance: 317.4
click at [511, 271] on div "71 3 13:30 72 3 13:21 73 8 70 8 74 2 13:00 74B 2 69 2 69B 2 69C 2 78 8 12:00 77…" at bounding box center [742, 364] width 1083 height 434
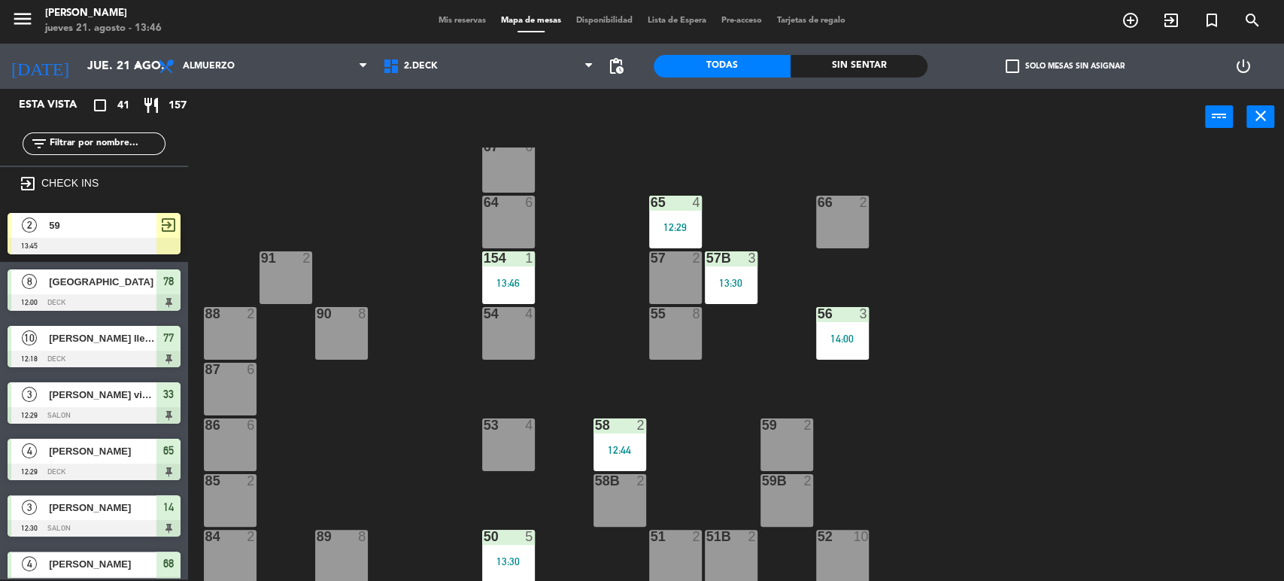
scroll to position [435, 0]
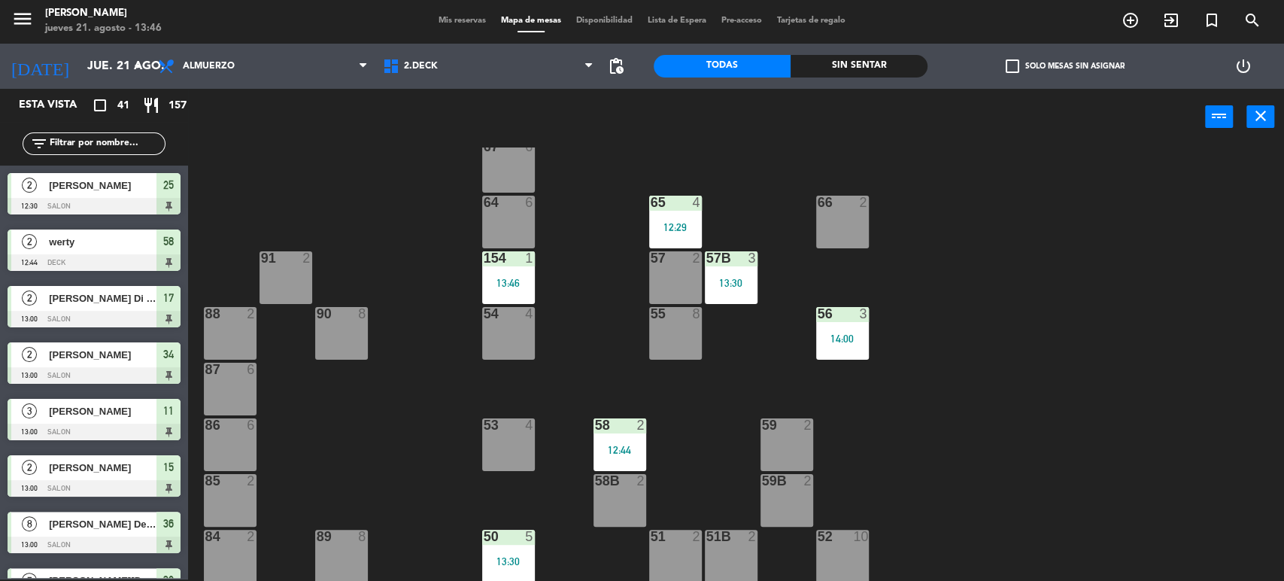
click at [565, 261] on div "71 3 13:30 72 3 13:21 73 8 70 8 74 2 13:00 74B 2 69 2 69B 2 69C 2 78 8 12:00 77…" at bounding box center [742, 364] width 1083 height 434
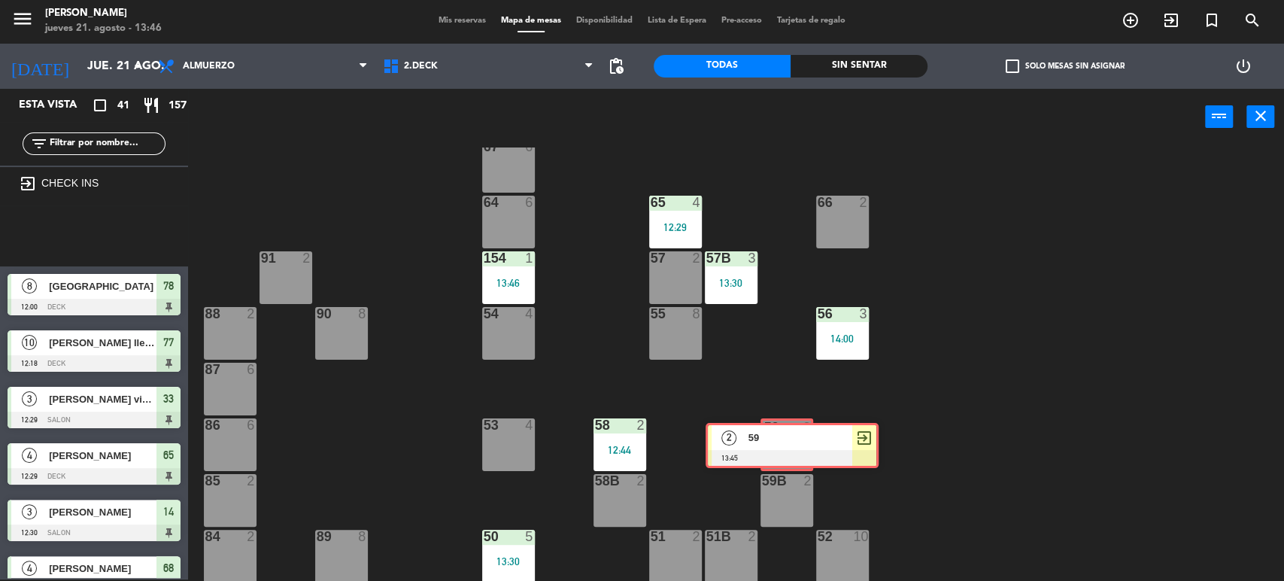
drag, startPoint x: 77, startPoint y: 217, endPoint x: 792, endPoint y: 432, distance: 746.8
click at [778, 427] on div "Esta vista crop_square 41 restaurant 157 filter_list exit_to_app CHECK INS 2 59…" at bounding box center [642, 335] width 1284 height 493
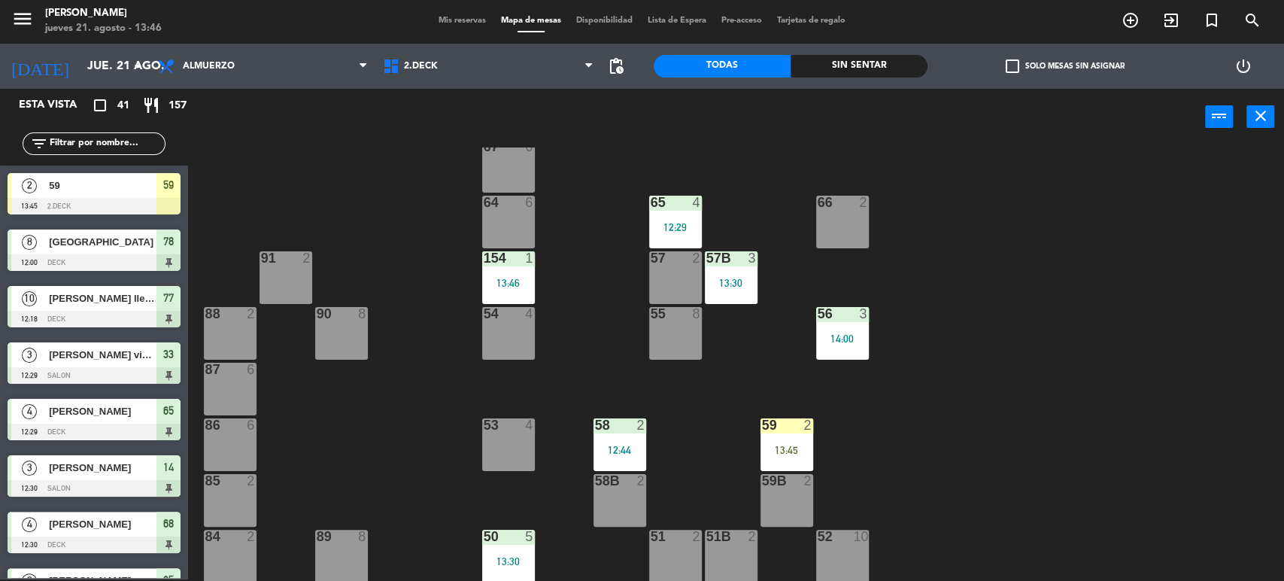
drag, startPoint x: 792, startPoint y: 432, endPoint x: 866, endPoint y: 472, distance: 84.4
click at [798, 435] on div "59 2 13:45" at bounding box center [786, 444] width 53 height 53
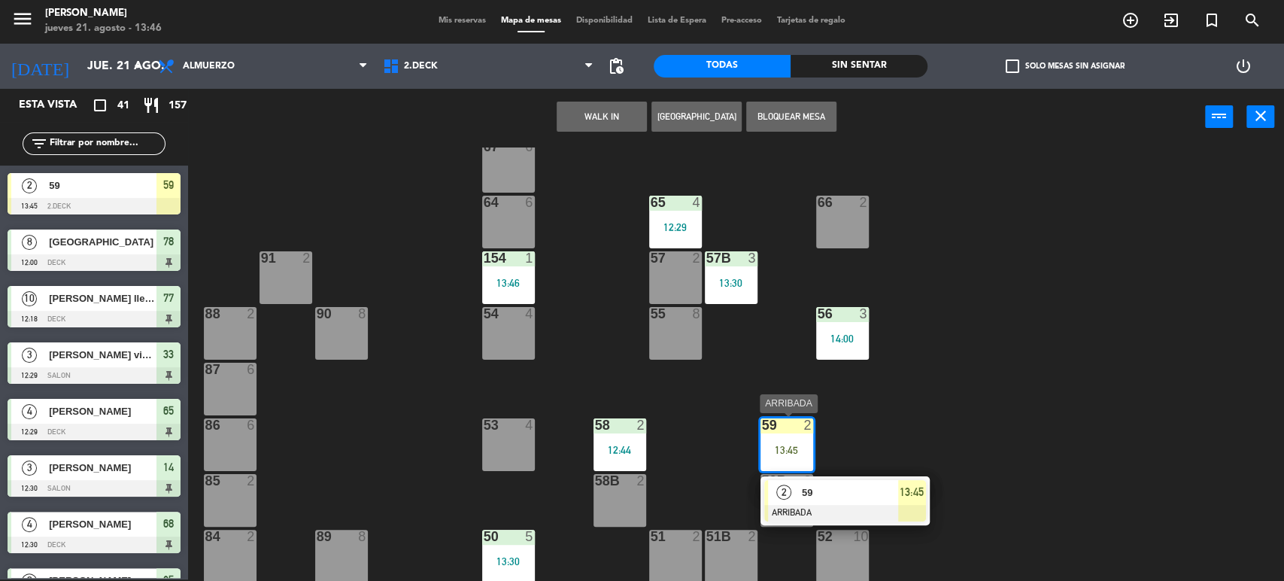
click at [891, 486] on span "59" at bounding box center [850, 492] width 96 height 16
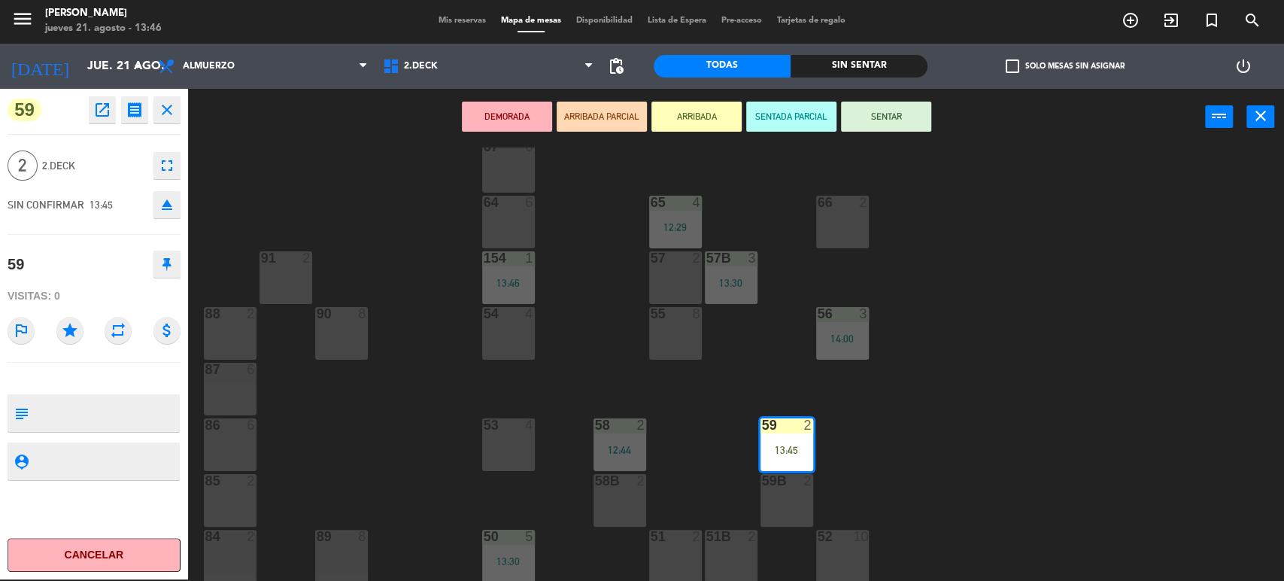
click at [914, 116] on button "SENTAR" at bounding box center [886, 117] width 90 height 30
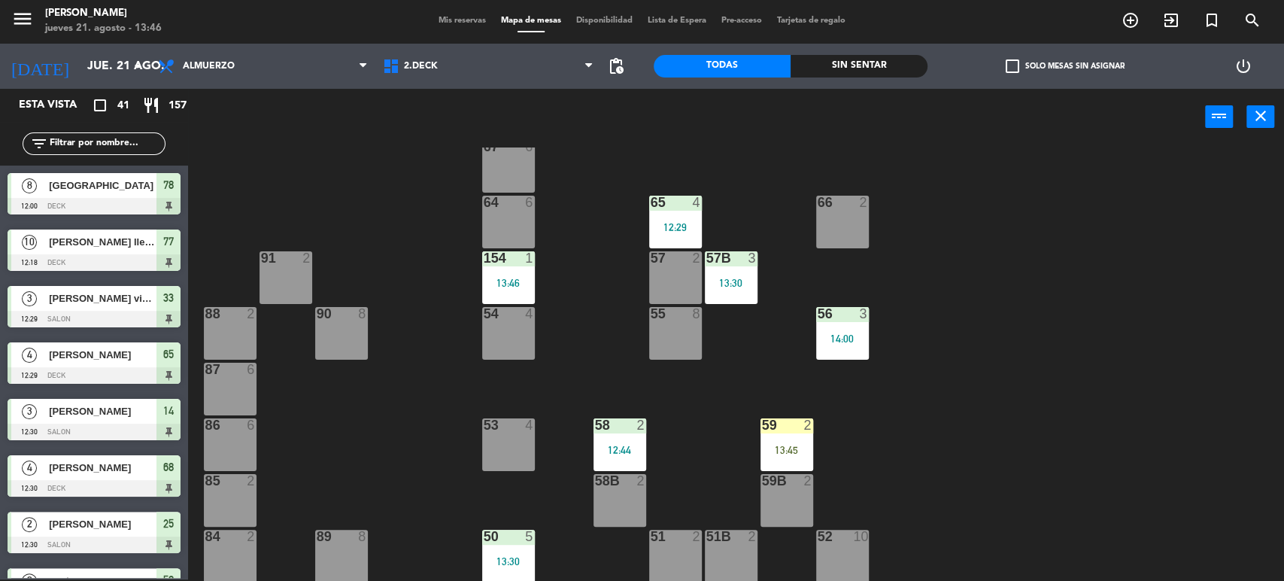
click at [801, 373] on div "71 3 13:30 72 3 13:21 73 8 70 8 74 2 13:00 74B 2 69 2 69B 2 69C 2 78 8 12:00 77…" at bounding box center [742, 364] width 1083 height 434
click at [444, 21] on span "Mis reservas" at bounding box center [462, 21] width 62 height 8
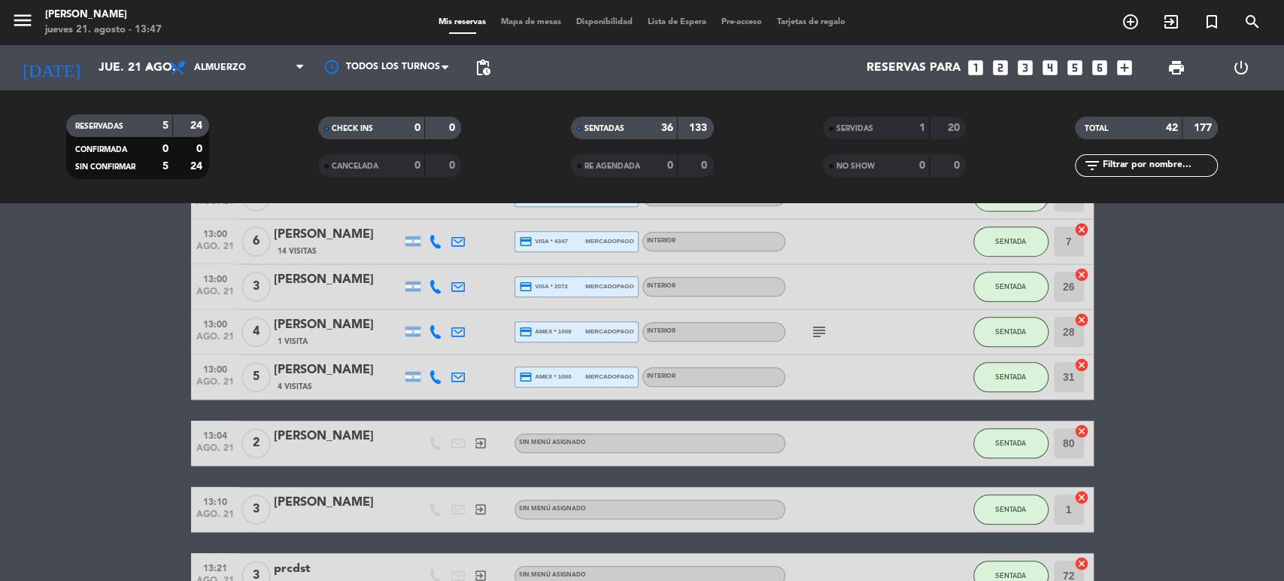
scroll to position [1169, 0]
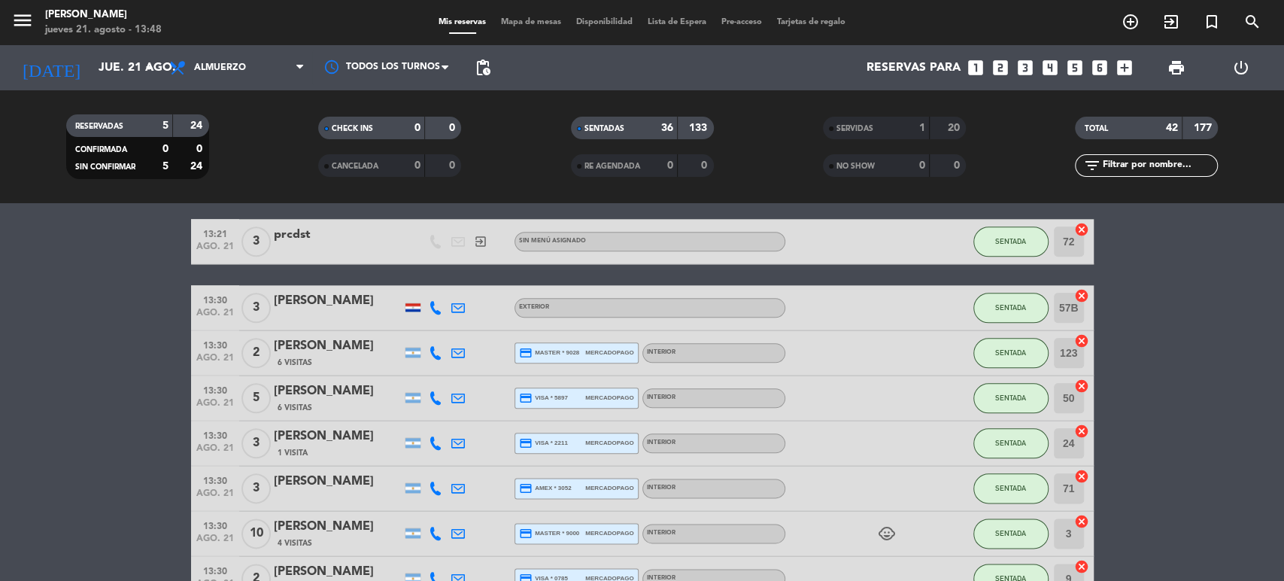
drag, startPoint x: 396, startPoint y: 296, endPoint x: 964, endPoint y: 146, distance: 587.1
click at [1131, 245] on bookings-row "12:00 [DATE] 8 [PERSON_NAME] credit_card visa * 9614 mercadopago Interior SENTA…" at bounding box center [642, 165] width 1284 height 2124
click at [559, 21] on span "Mapa de mesas" at bounding box center [530, 22] width 75 height 8
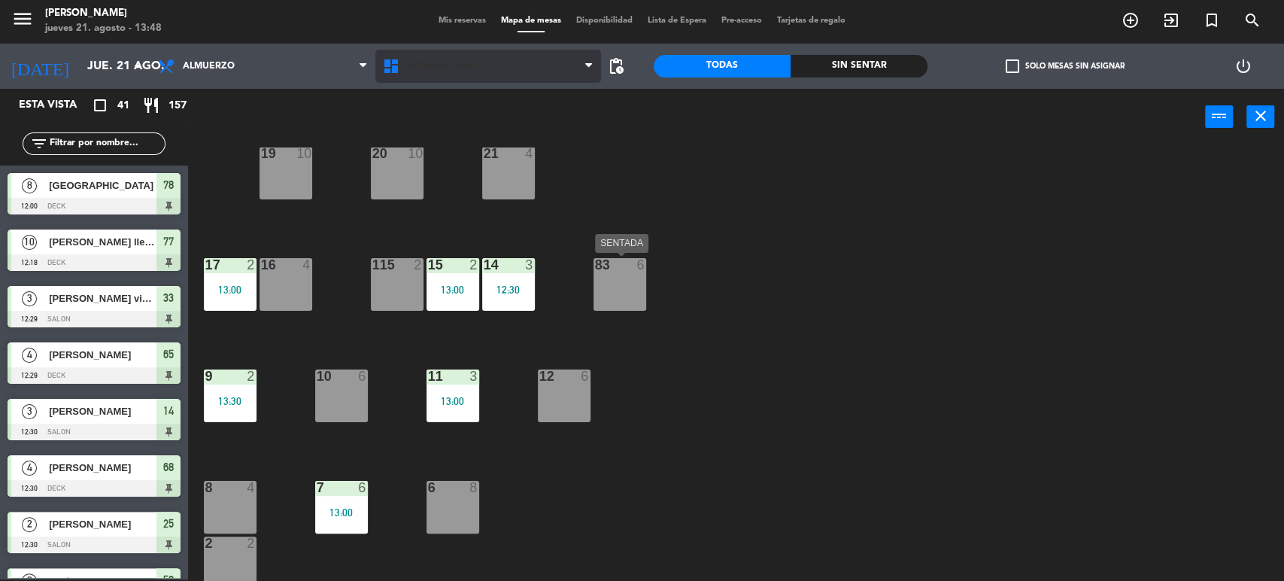
scroll to position [480, 0]
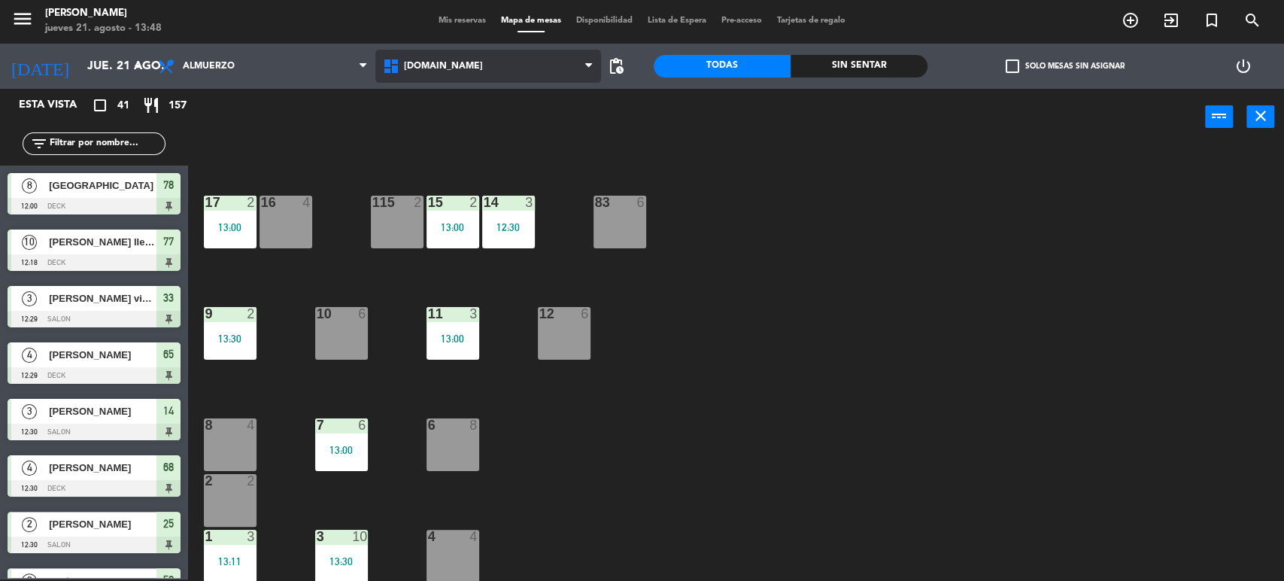
click at [493, 50] on span "[DOMAIN_NAME]" at bounding box center [487, 66] width 225 height 33
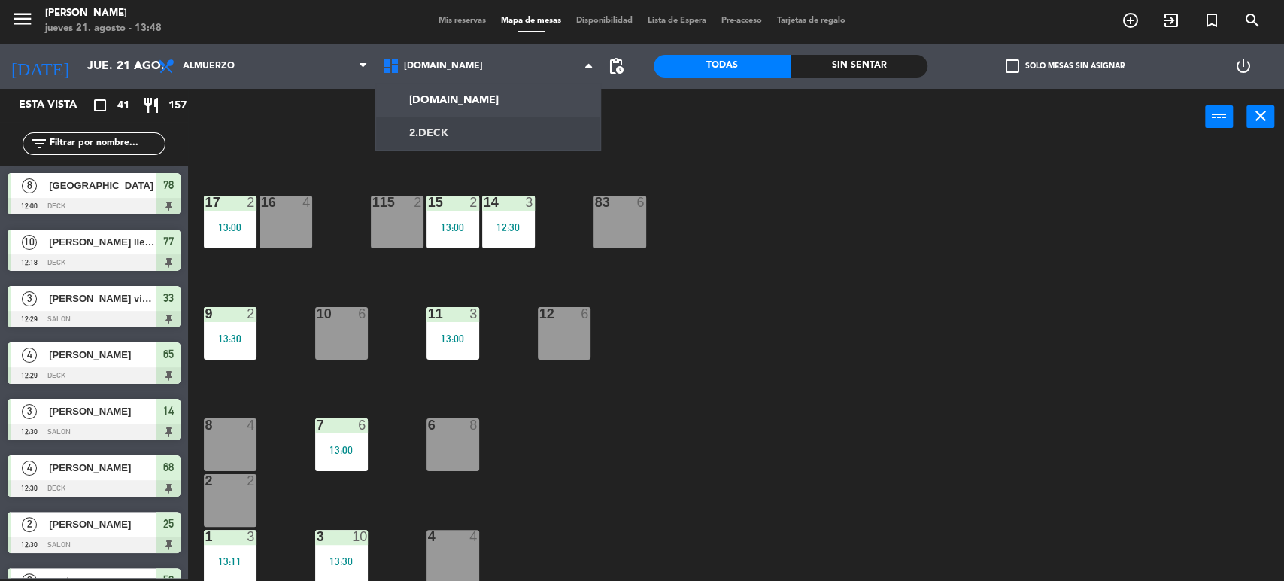
click at [490, 150] on div "34 2 13:00 35 6 36 8 13:00 43 2 37 10 CAVA 23 33 3 12:29 32 5 13:00 31 5 13:00 …" at bounding box center [742, 364] width 1083 height 434
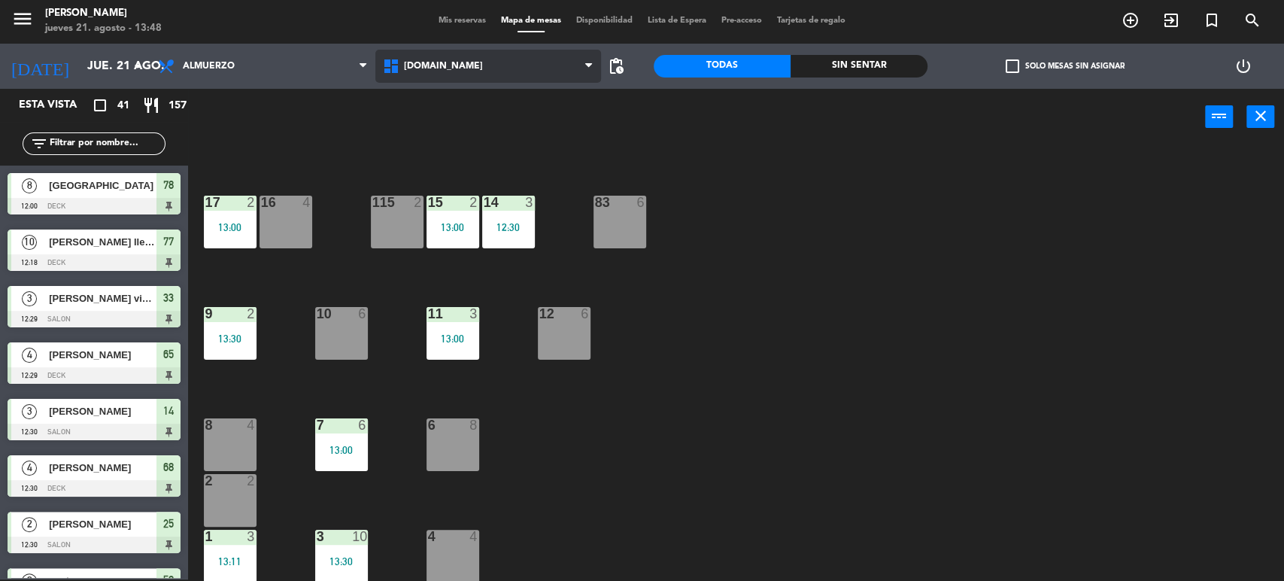
click at [481, 59] on span "[DOMAIN_NAME]" at bounding box center [487, 66] width 225 height 33
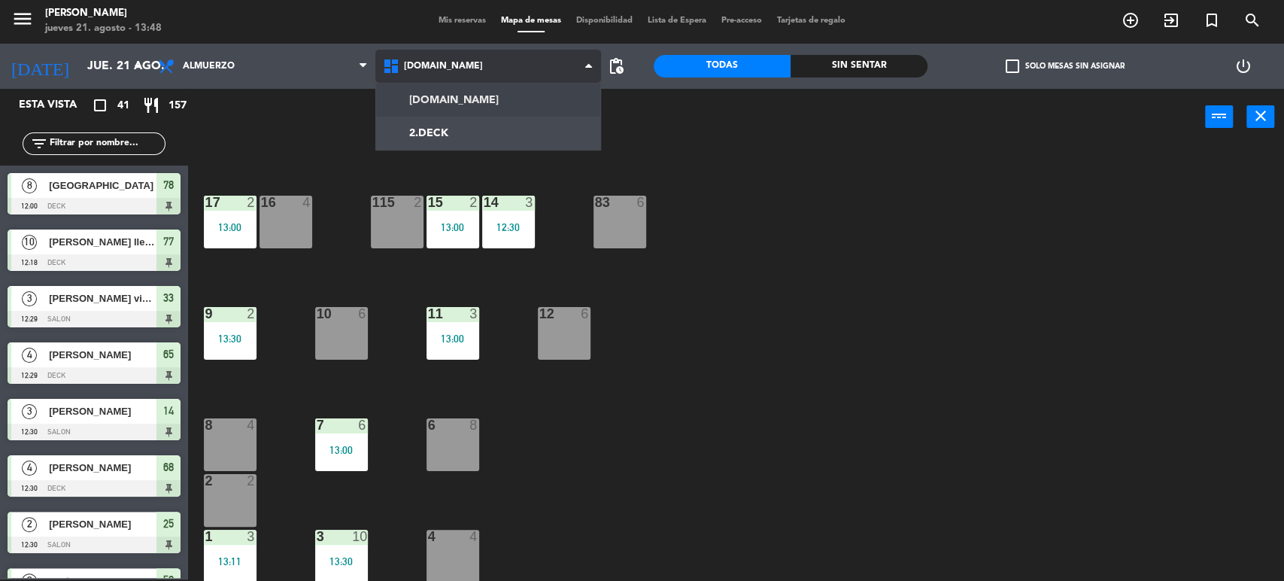
click at [481, 119] on ng-component "menu [PERSON_NAME] [DATE] 21. agosto - 13:48 Mis reservas Mapa de mesas Disponi…" at bounding box center [642, 289] width 1284 height 583
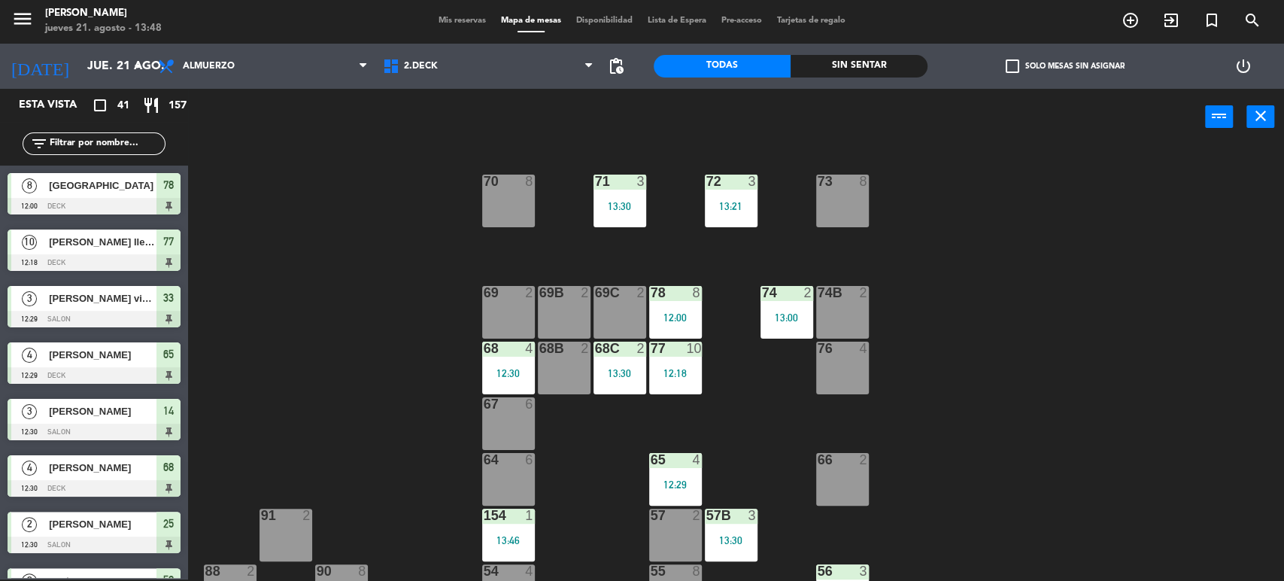
scroll to position [257, 0]
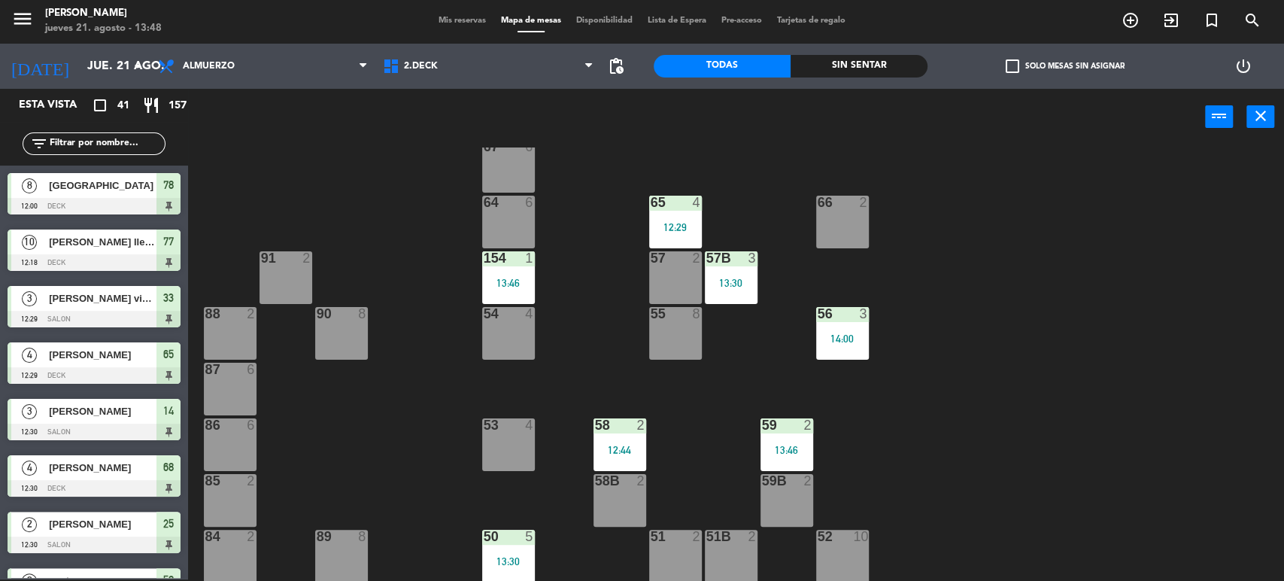
click at [619, 450] on div "12:44" at bounding box center [619, 449] width 53 height 11
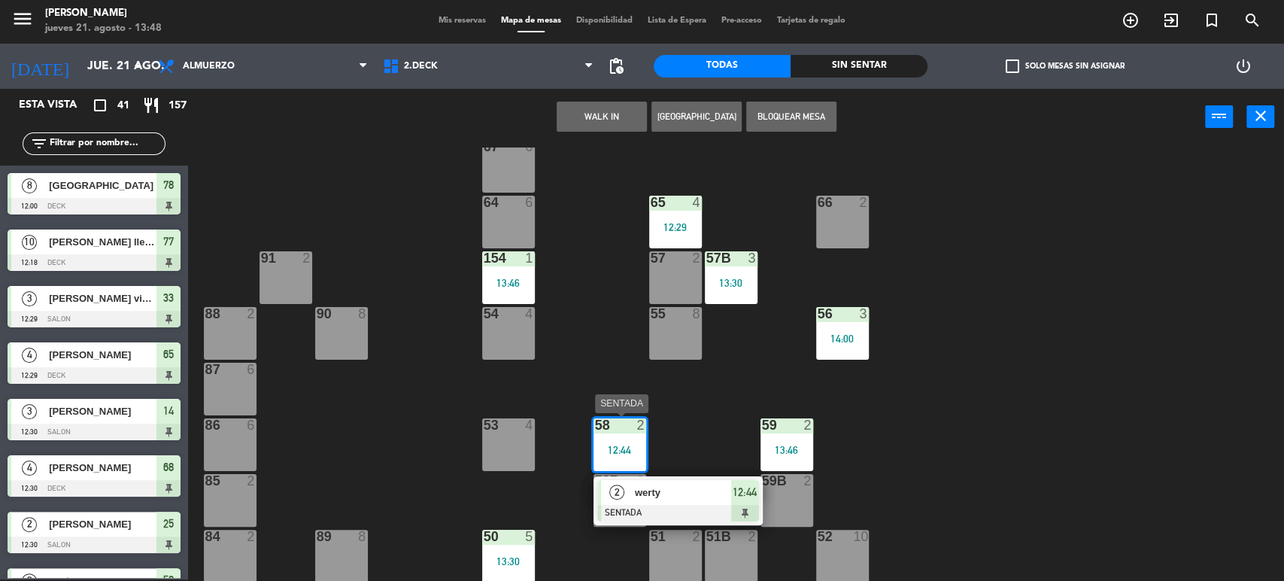
click at [698, 508] on div at bounding box center [678, 513] width 162 height 17
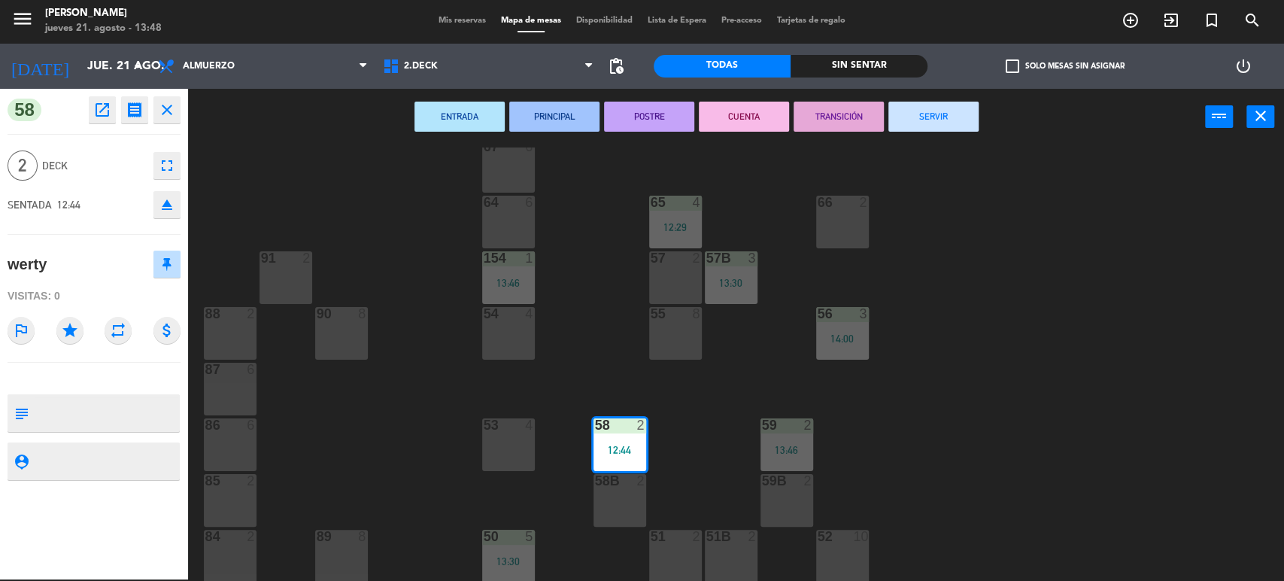
click at [696, 404] on div "71 3 13:30 72 3 13:21 73 8 70 8 74 2 13:00 74B 2 69 2 69B 2 69C 2 78 8 12:00 77…" at bounding box center [742, 364] width 1083 height 434
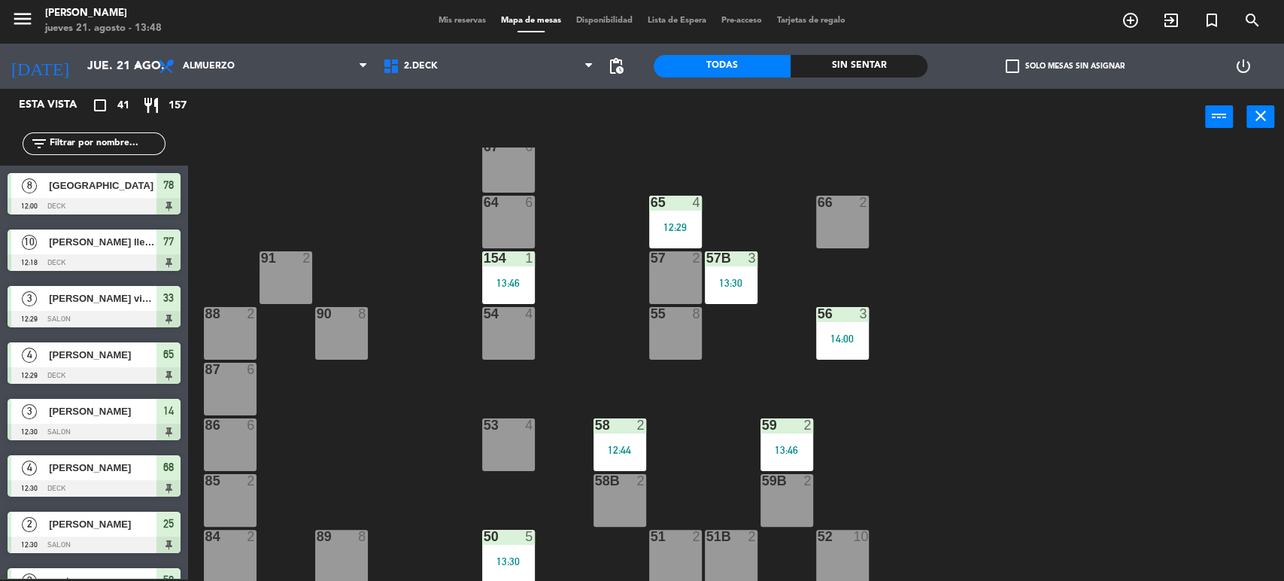
scroll to position [2, 0]
click at [616, 491] on div "58B 2" at bounding box center [619, 500] width 53 height 53
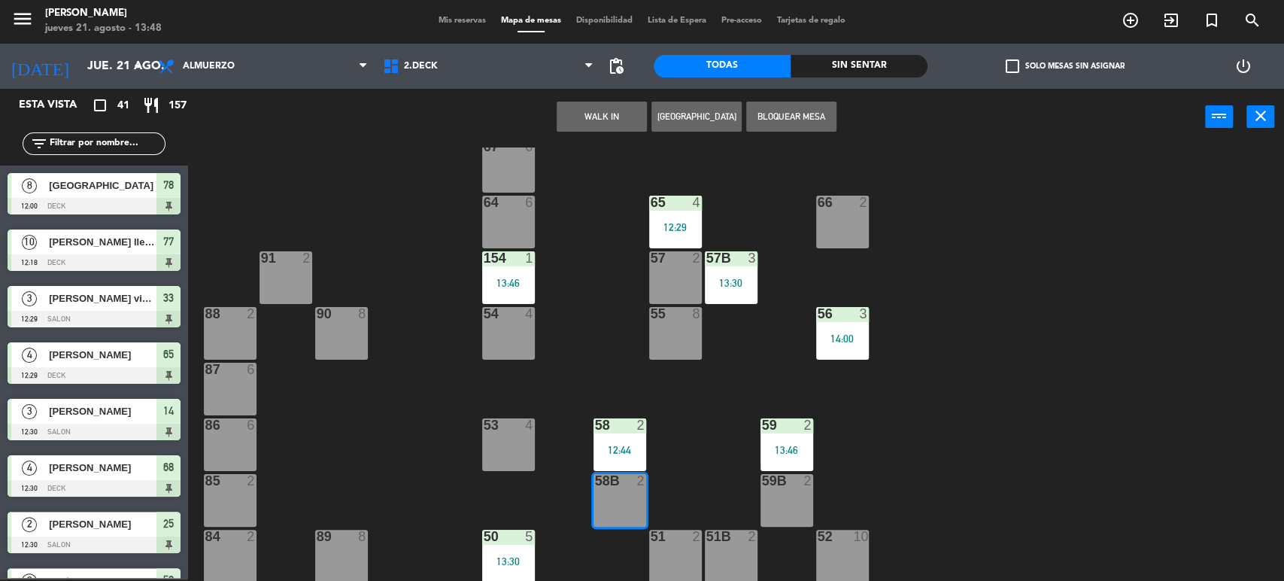
click at [620, 438] on div "58 2 12:44" at bounding box center [619, 444] width 53 height 53
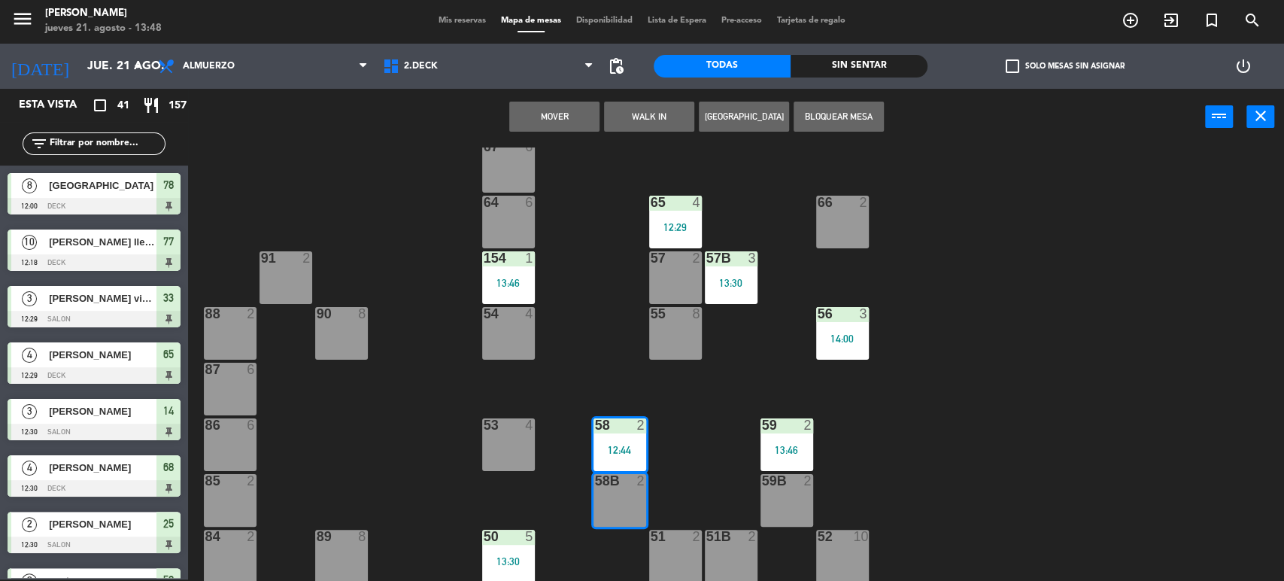
click at [559, 131] on div "Mover WALK IN [GEOGRAPHIC_DATA] Bloquear Mesa power_input close" at bounding box center [696, 117] width 1017 height 57
click at [550, 121] on div at bounding box center [550, 121] width 0 height 0
drag, startPoint x: 572, startPoint y: 110, endPoint x: 707, endPoint y: 217, distance: 171.8
click at [574, 111] on button "Mover" at bounding box center [554, 117] width 90 height 30
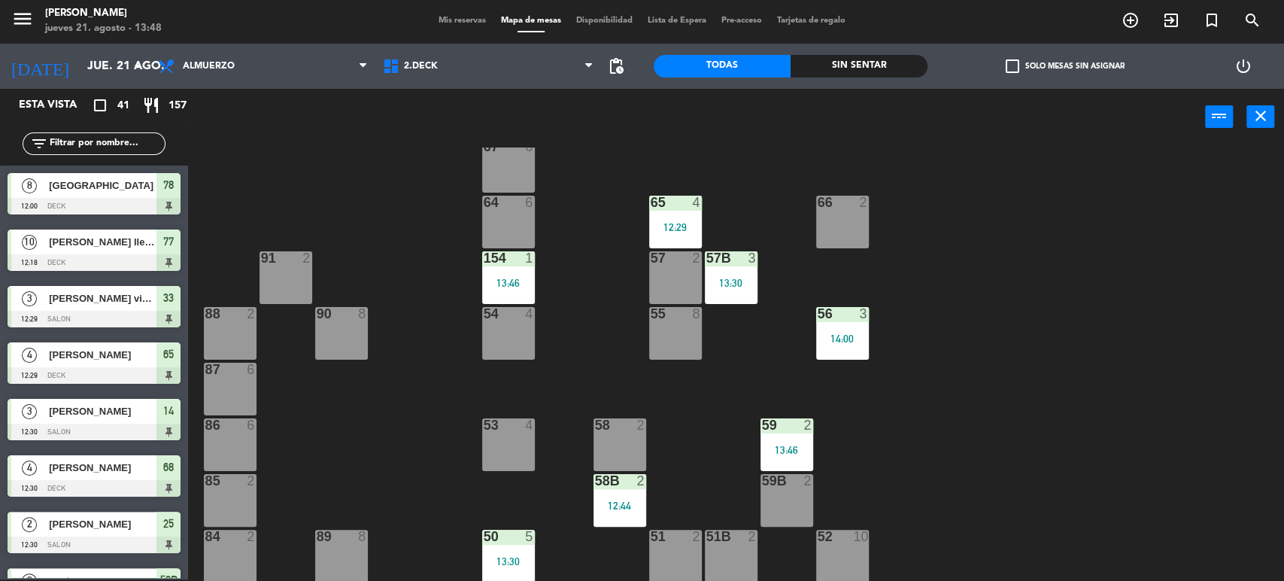
drag, startPoint x: 790, startPoint y: 431, endPoint x: 617, endPoint y: 442, distance: 173.3
click at [619, 441] on div "58 2" at bounding box center [619, 444] width 53 height 53
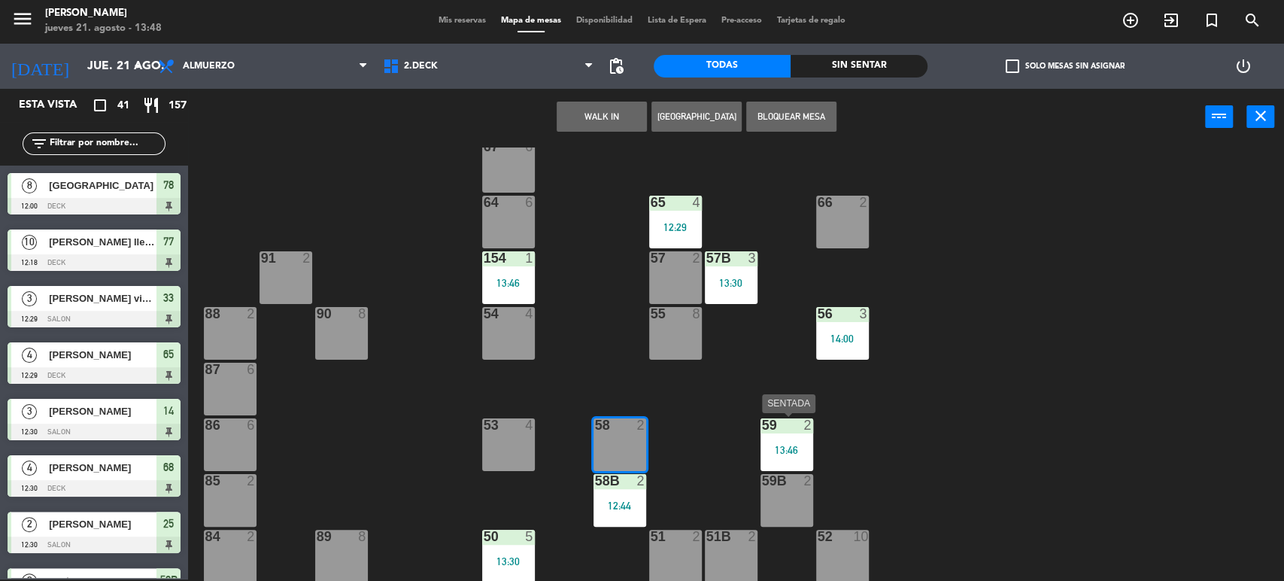
drag, startPoint x: 778, startPoint y: 444, endPoint x: 772, endPoint y: 407, distance: 37.3
click at [780, 444] on div "13:46" at bounding box center [786, 449] width 53 height 11
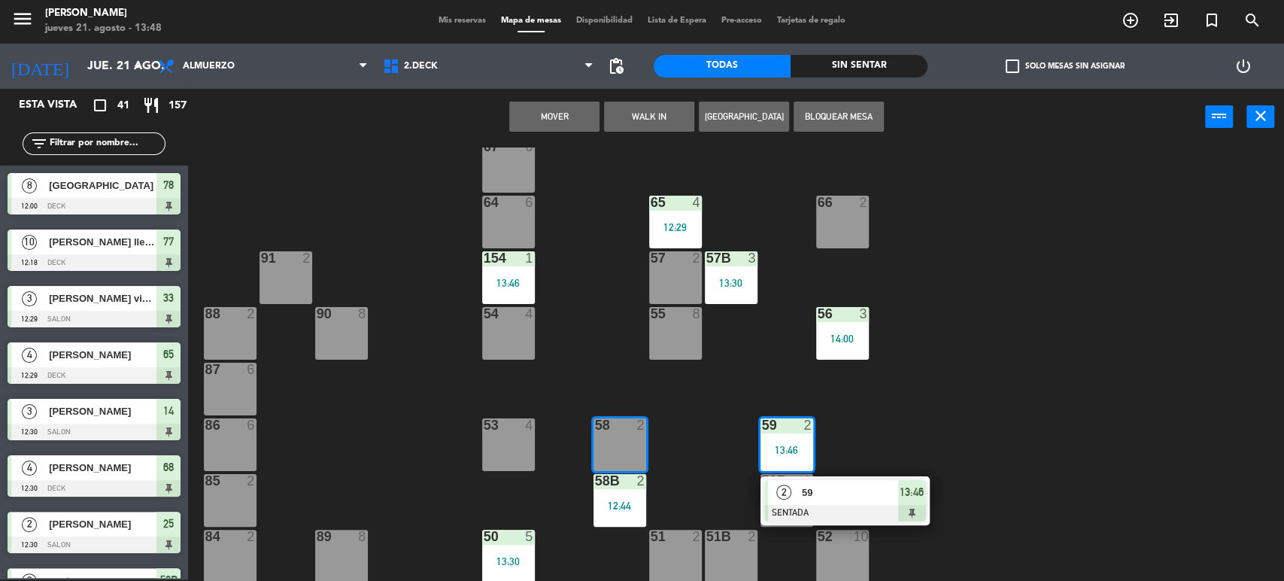
click at [565, 111] on button "Mover" at bounding box center [554, 117] width 90 height 30
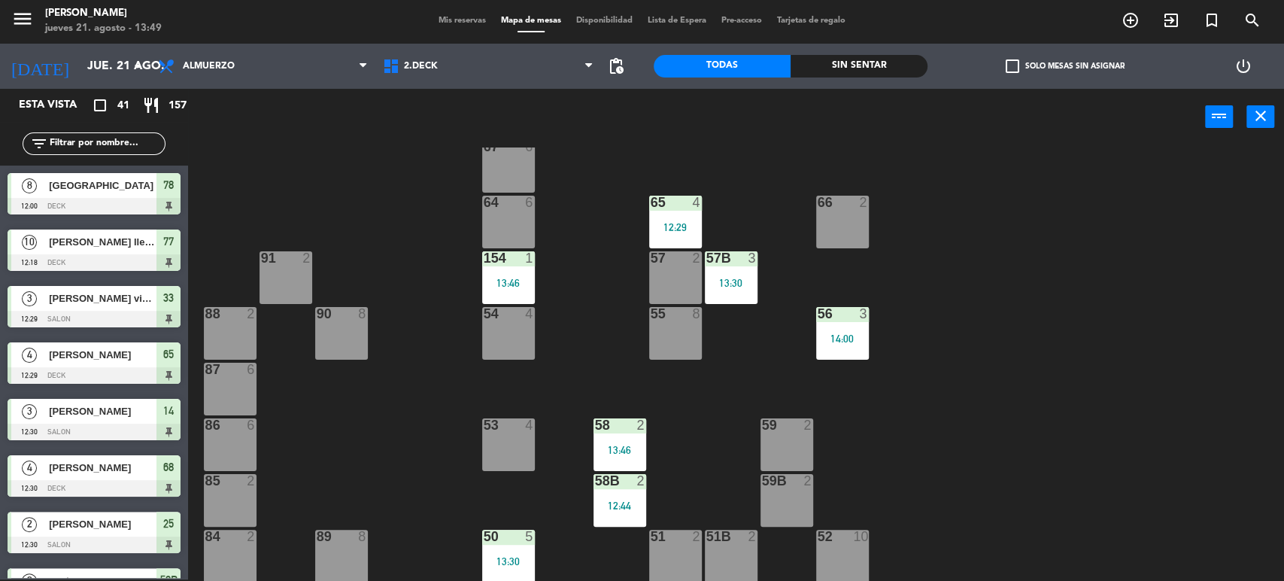
click at [466, 17] on span "Mis reservas" at bounding box center [462, 21] width 62 height 8
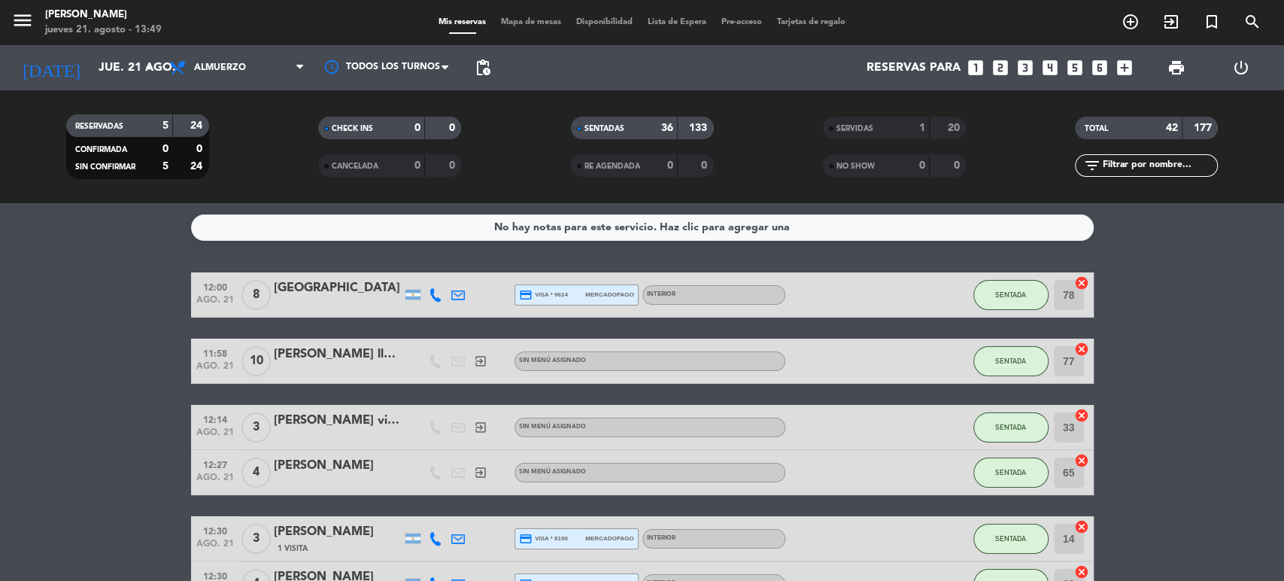
click at [1166, 165] on input "text" at bounding box center [1158, 165] width 117 height 17
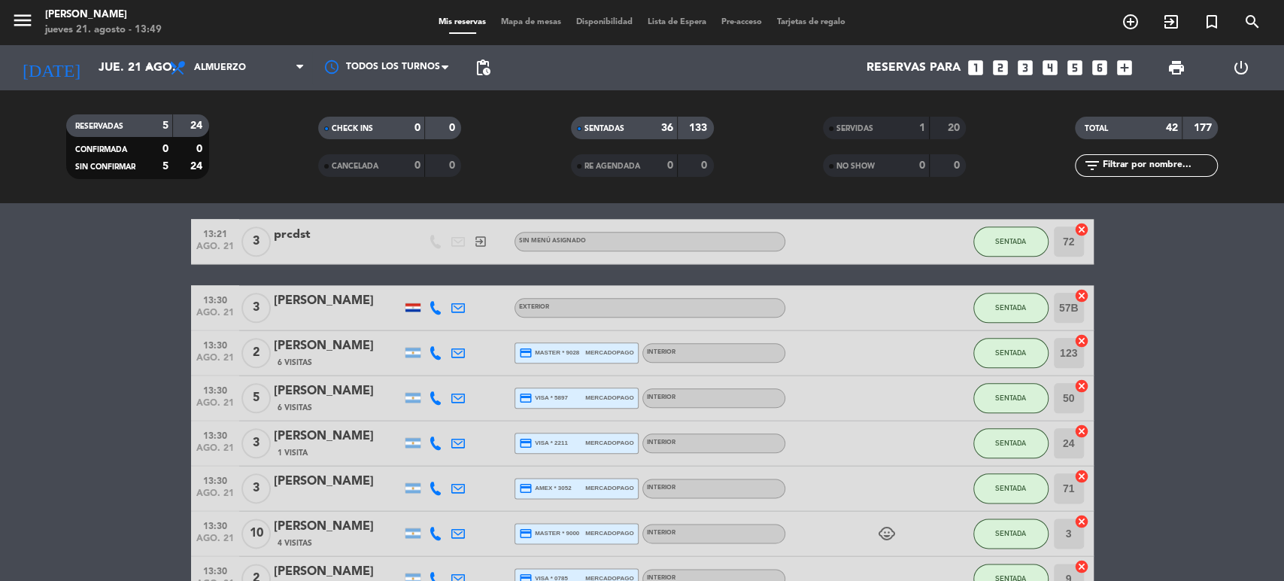
scroll to position [1253, 0]
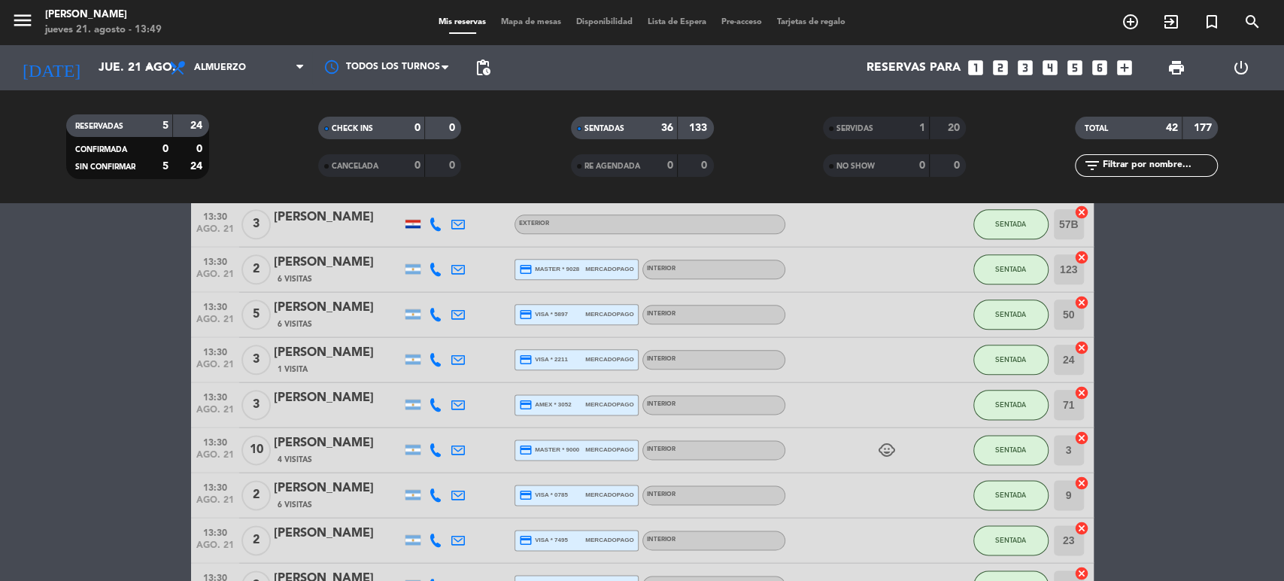
click at [1153, 168] on input "text" at bounding box center [1158, 165] width 117 height 17
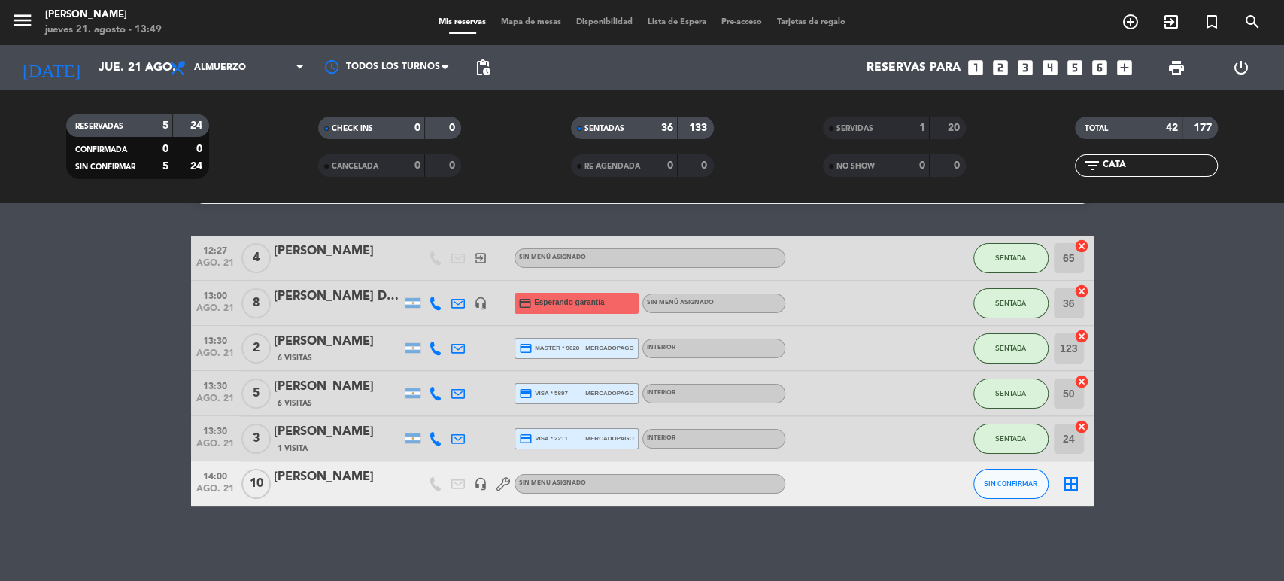
scroll to position [0, 0]
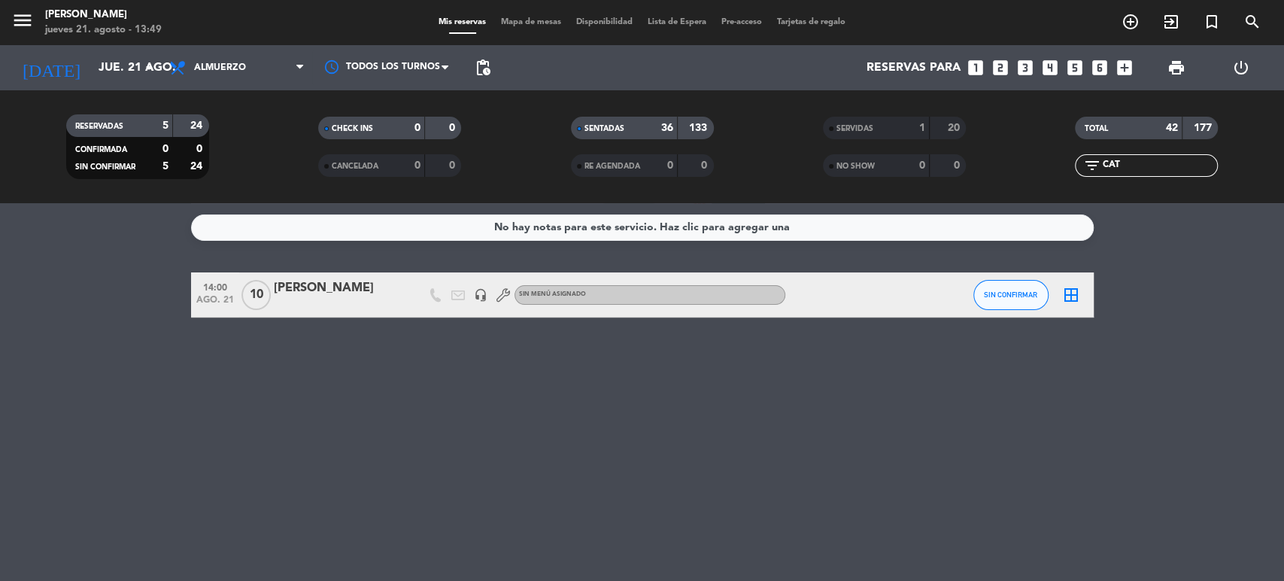
type input "CAT"
click at [340, 274] on div "14:00 [DATE] [PERSON_NAME] headset_mic Sin menú asignado SIN CONFIRMAR border_a…" at bounding box center [642, 294] width 902 height 45
click at [349, 289] on div "[PERSON_NAME]" at bounding box center [338, 288] width 128 height 20
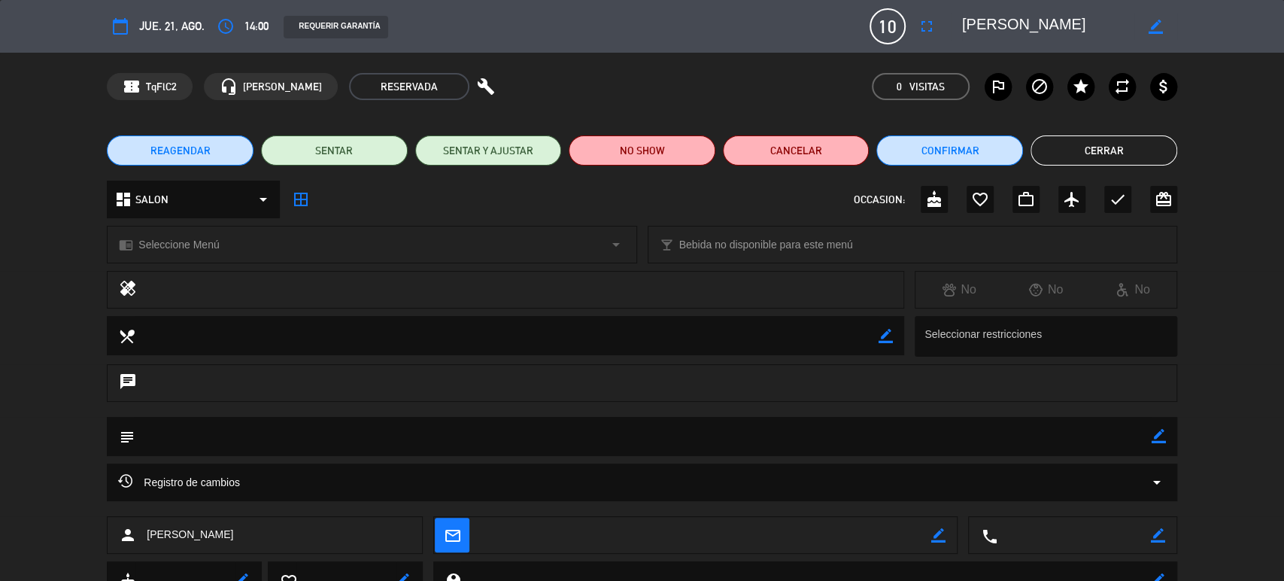
scroll to position [63, 0]
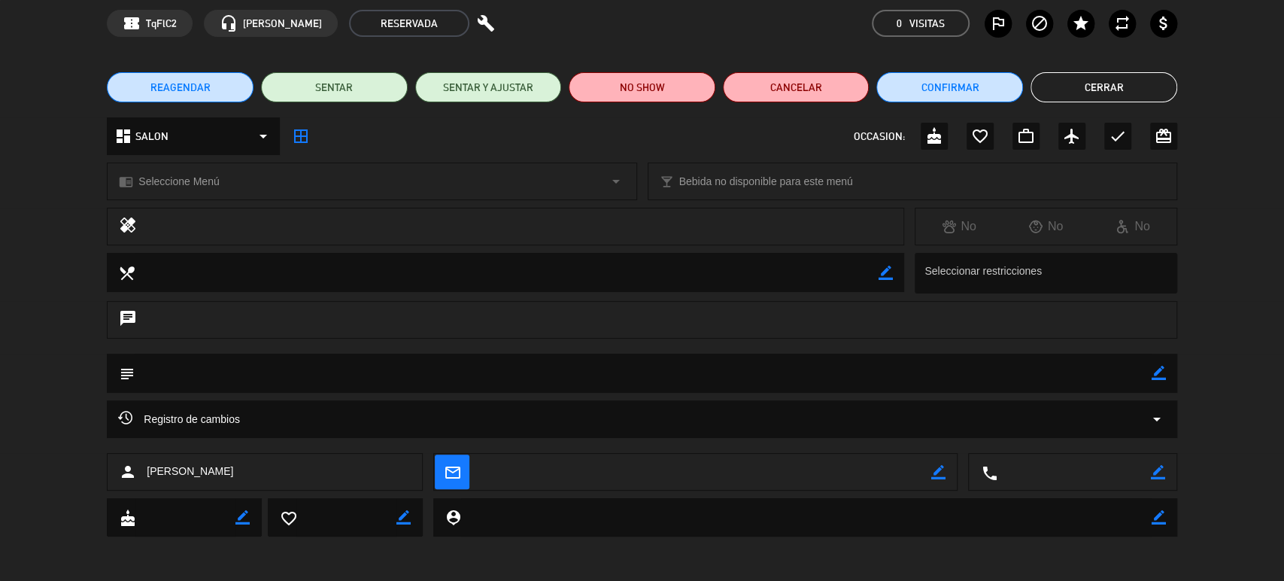
click at [1150, 410] on icon "arrow_drop_down" at bounding box center [1156, 419] width 18 height 18
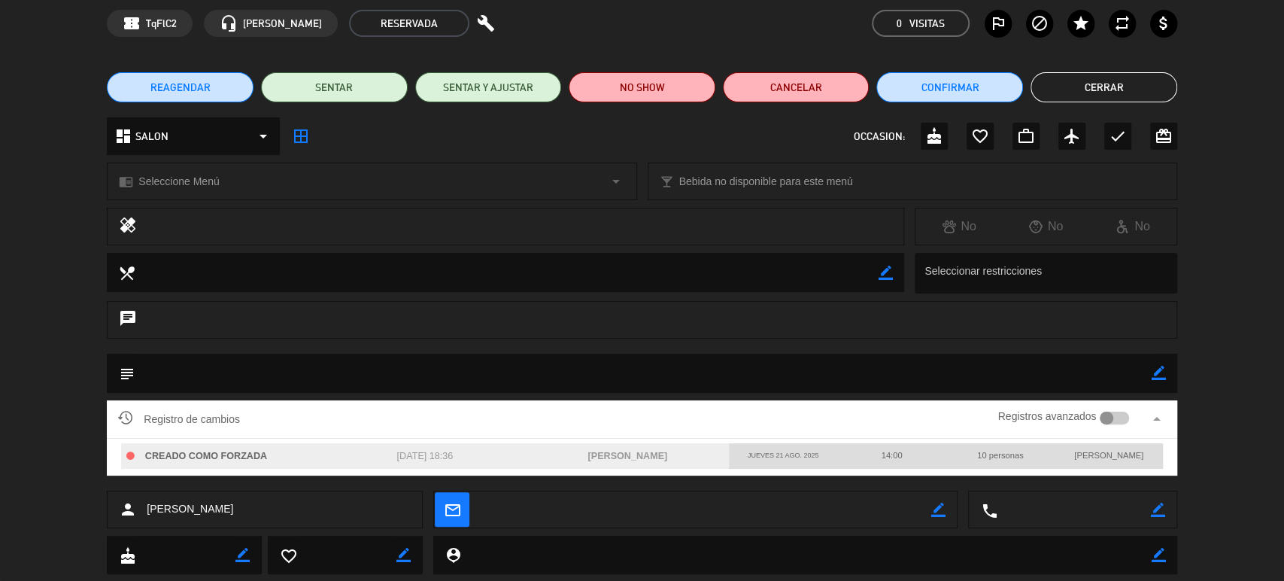
click at [1126, 415] on div at bounding box center [1113, 418] width 29 height 14
click at [1143, 85] on button "Cerrar" at bounding box center [1103, 87] width 147 height 30
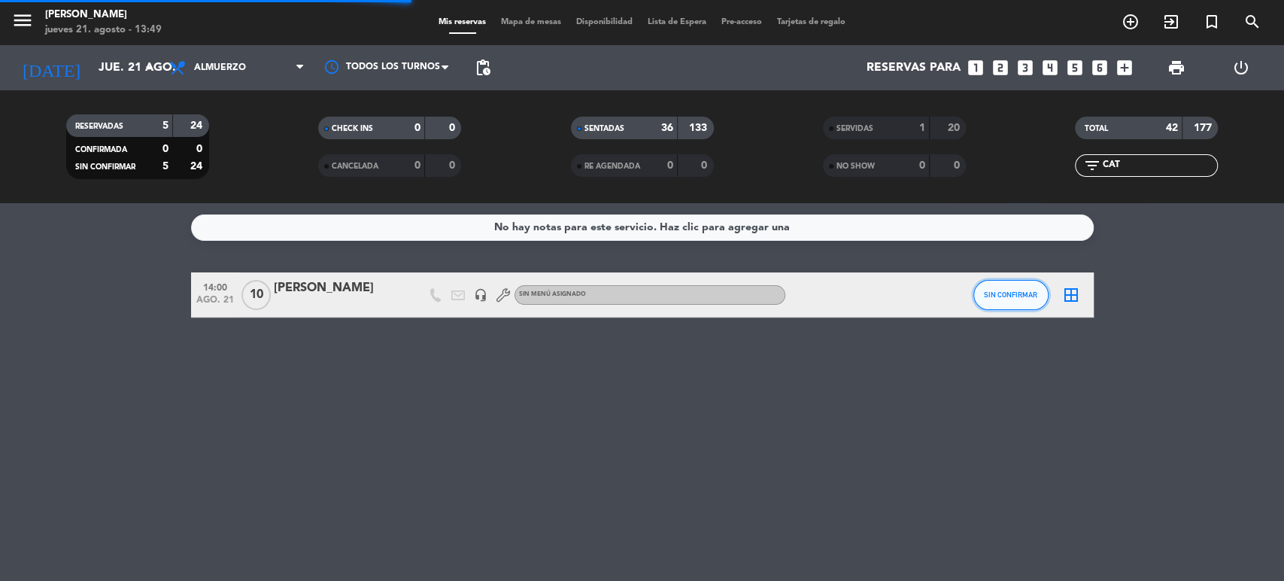
click at [1035, 290] on span "SIN CONFIRMAR" at bounding box center [1010, 294] width 53 height 8
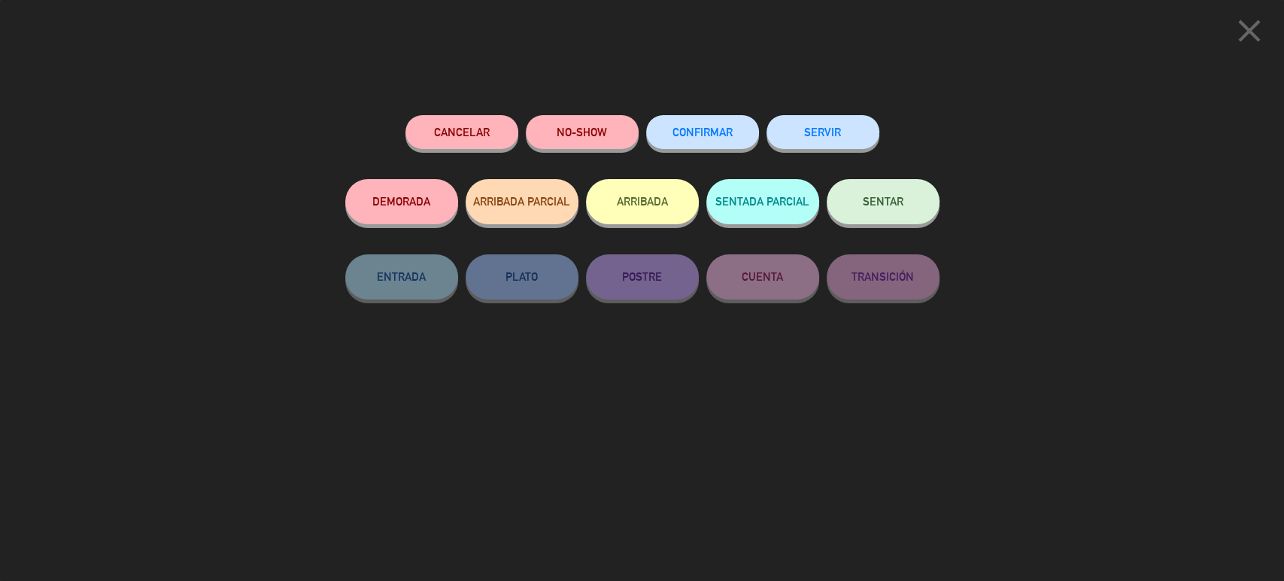
click at [870, 204] on span "SENTAR" at bounding box center [882, 201] width 41 height 13
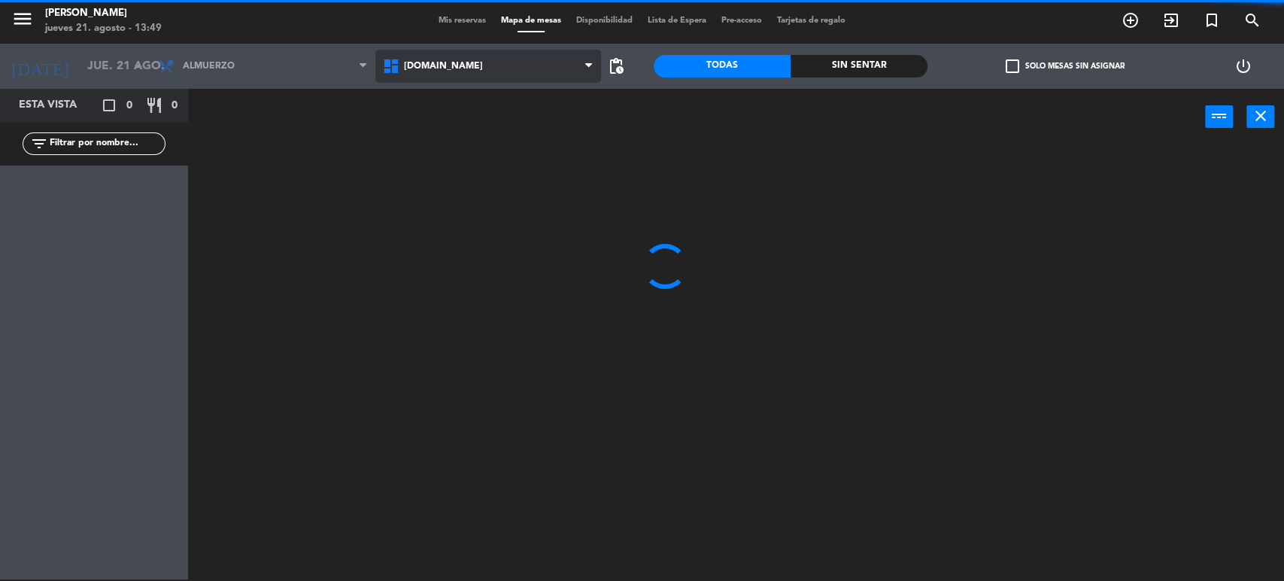
click at [508, 76] on span "[DOMAIN_NAME]" at bounding box center [487, 66] width 225 height 33
click at [496, 125] on ng-component "menu [PERSON_NAME] [DATE] 21. agosto - 13:49 Mis reservas Mapa de mesas Disponi…" at bounding box center [642, 289] width 1284 height 583
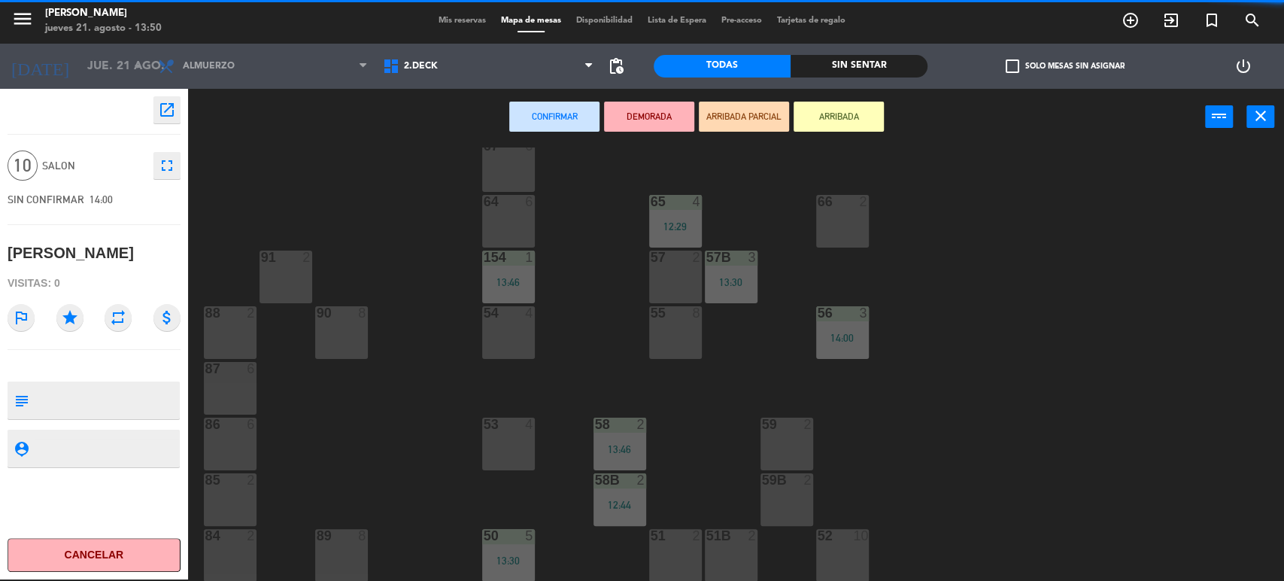
scroll to position [257, 0]
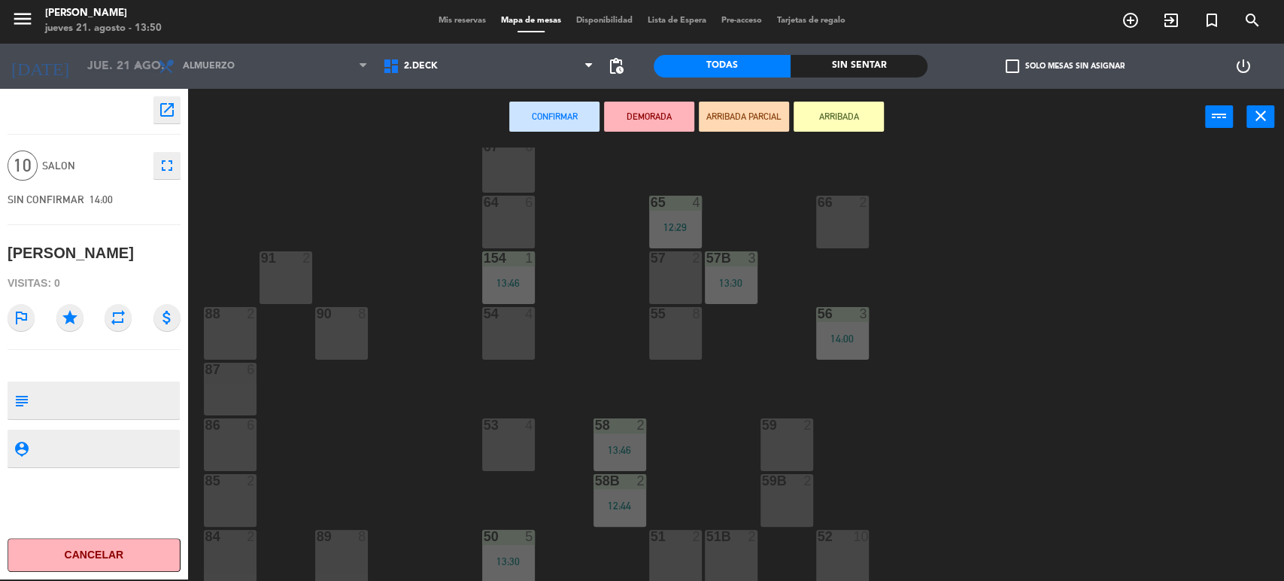
click at [840, 543] on div "52 10" at bounding box center [842, 536] width 53 height 15
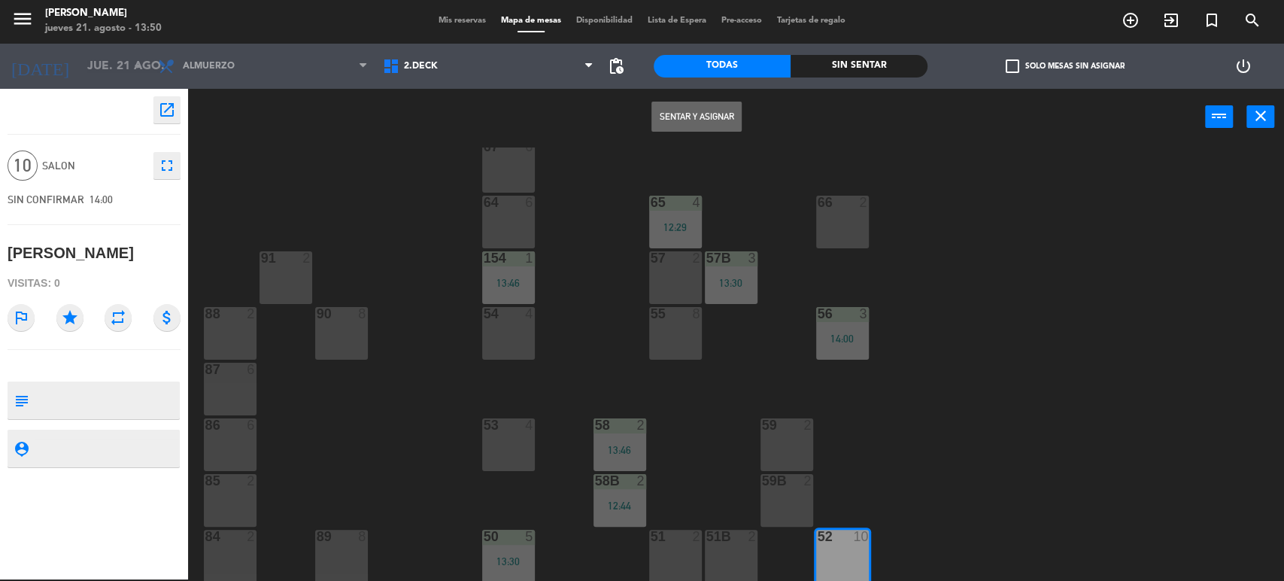
click at [727, 105] on button "Sentar y Asignar" at bounding box center [696, 117] width 90 height 30
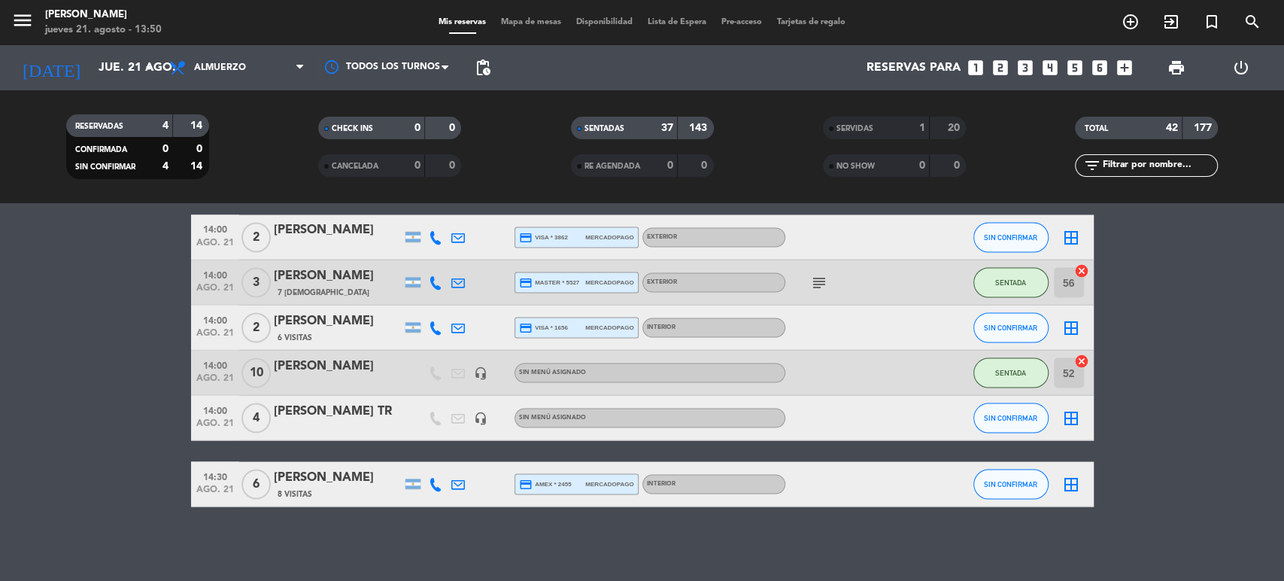
scroll to position [1806, 0]
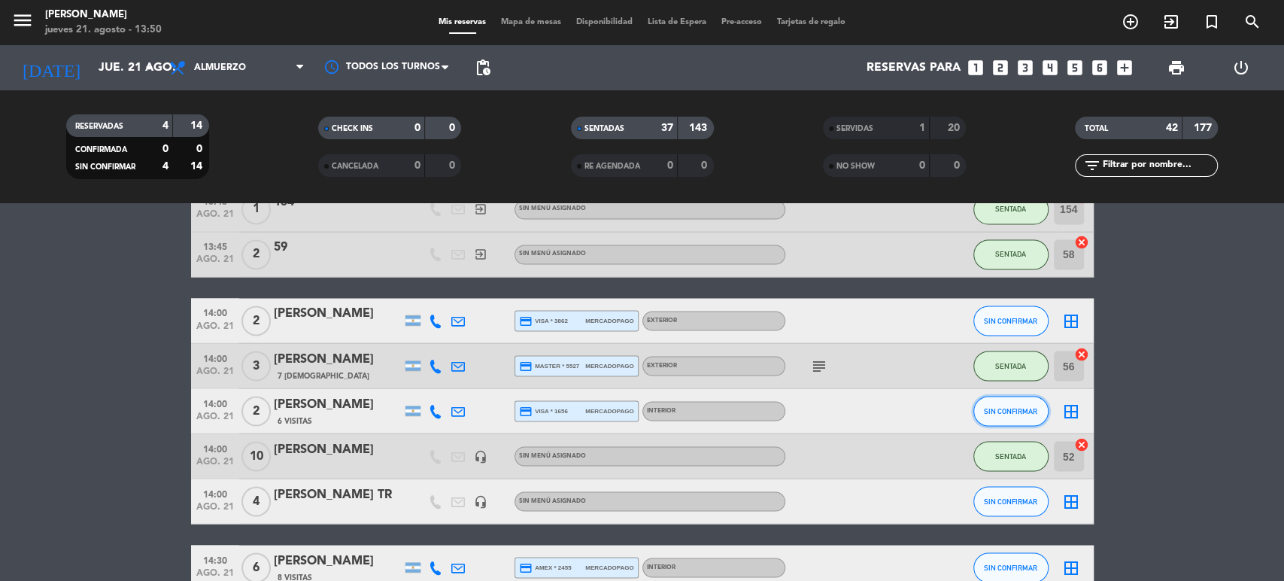
click at [996, 417] on button "SIN CONFIRMAR" at bounding box center [1010, 411] width 75 height 30
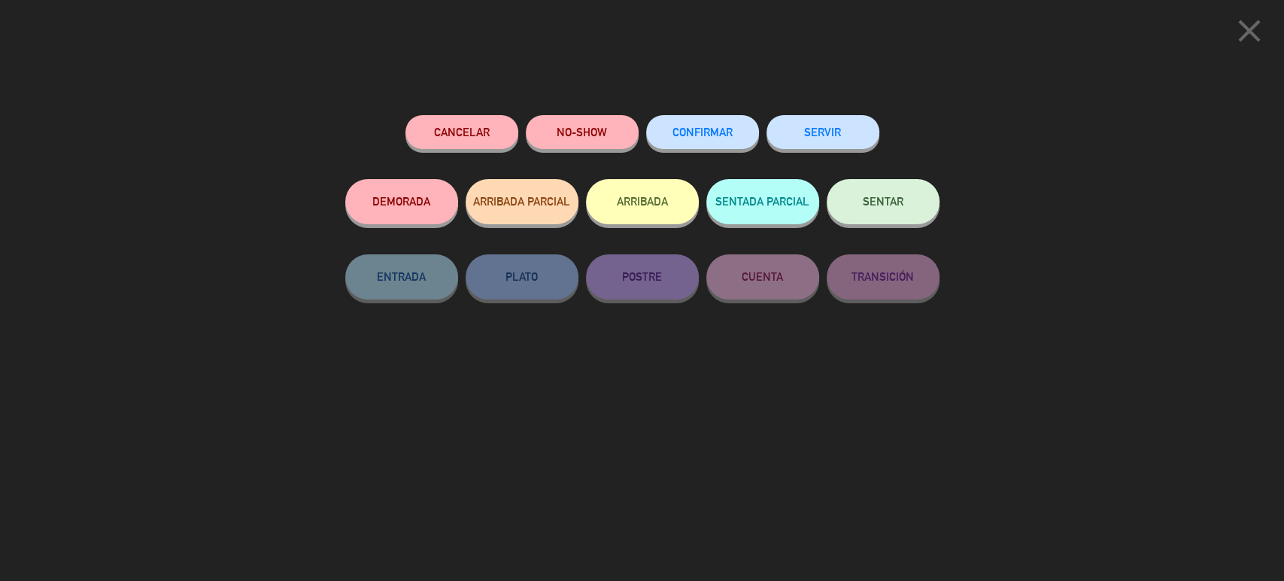
click at [654, 207] on button "ARRIBADA" at bounding box center [642, 201] width 113 height 45
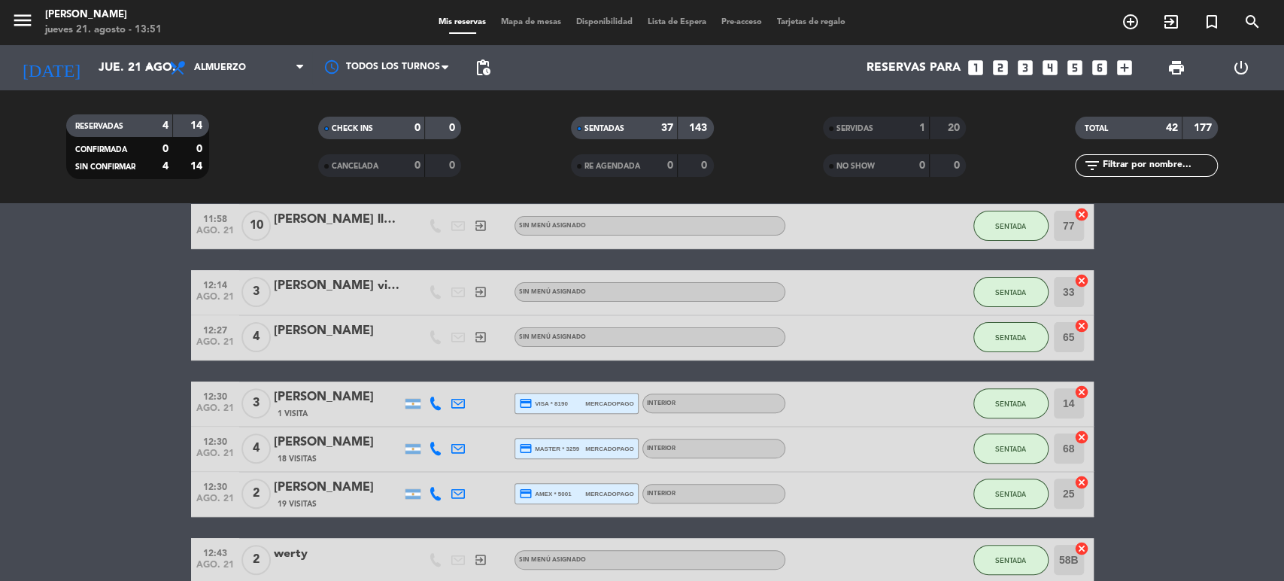
scroll to position [0, 0]
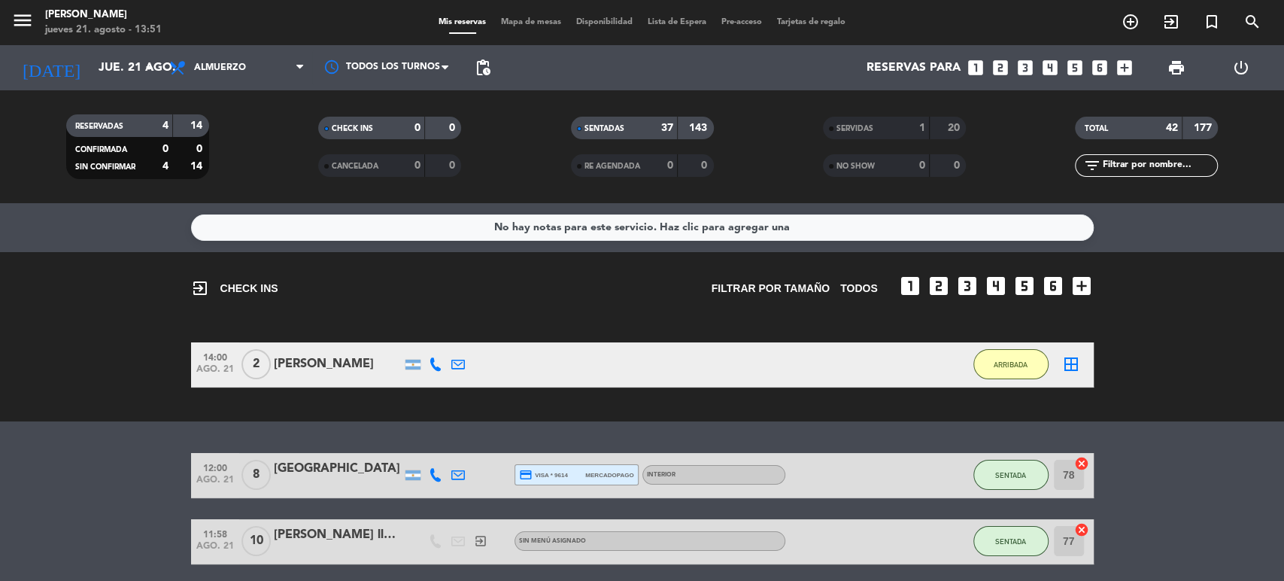
click at [1129, 165] on input "text" at bounding box center [1158, 165] width 117 height 17
type input "ROM"
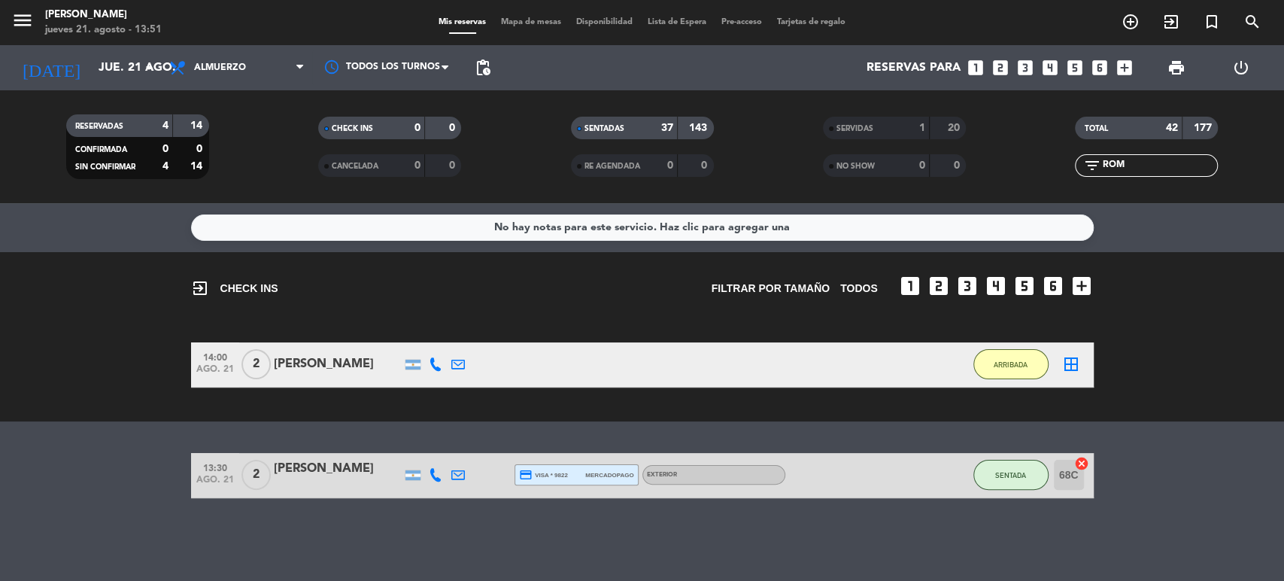
drag, startPoint x: 1049, startPoint y: 170, endPoint x: 999, endPoint y: 171, distance: 50.4
click at [1010, 170] on div "RESERVADAS 4 14 CONFIRMADA 0 0 SIN CONFIRMAR 4 14 CHECK INS 0 0 CANCELADA 0 0 S…" at bounding box center [642, 146] width 1284 height 83
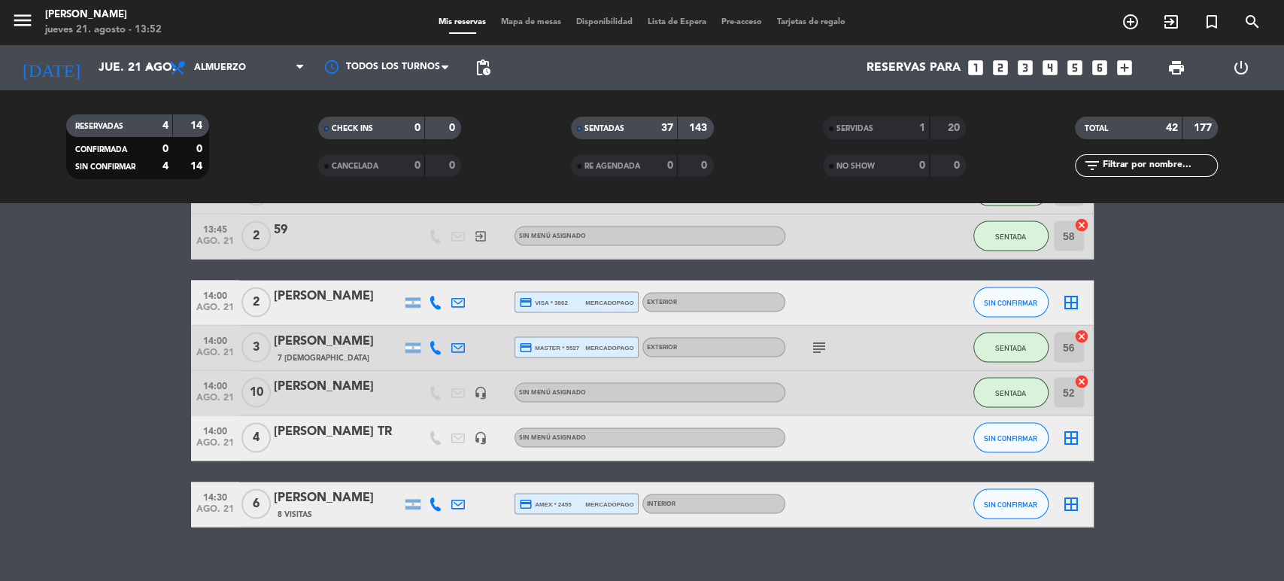
scroll to position [2025, 0]
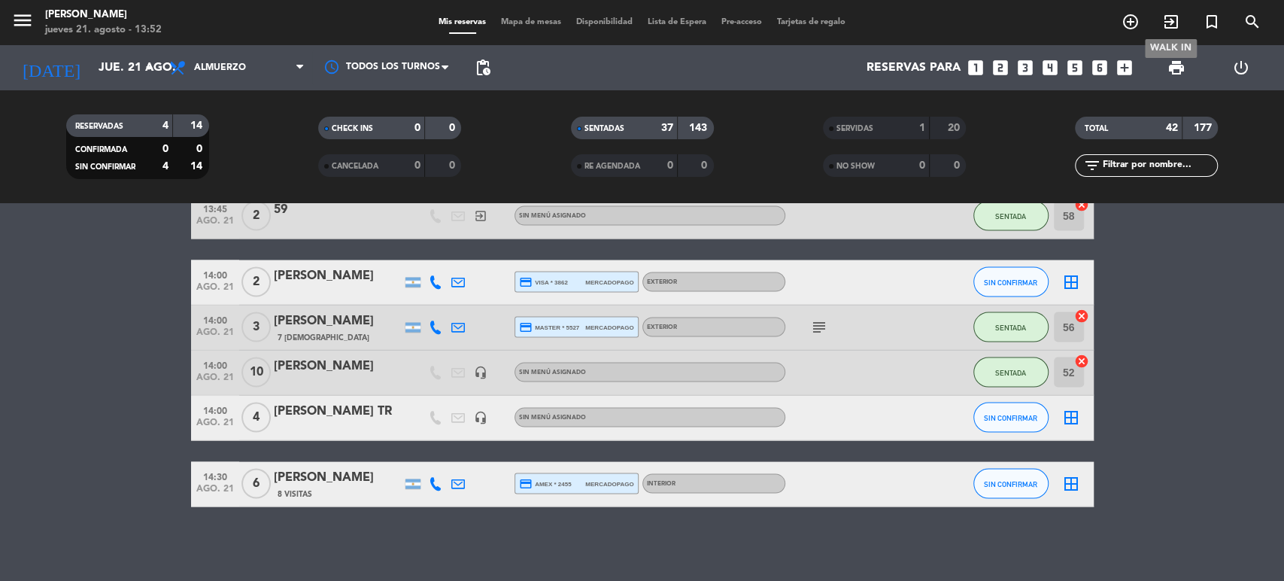
click at [1171, 23] on icon "exit_to_app" at bounding box center [1171, 22] width 18 height 18
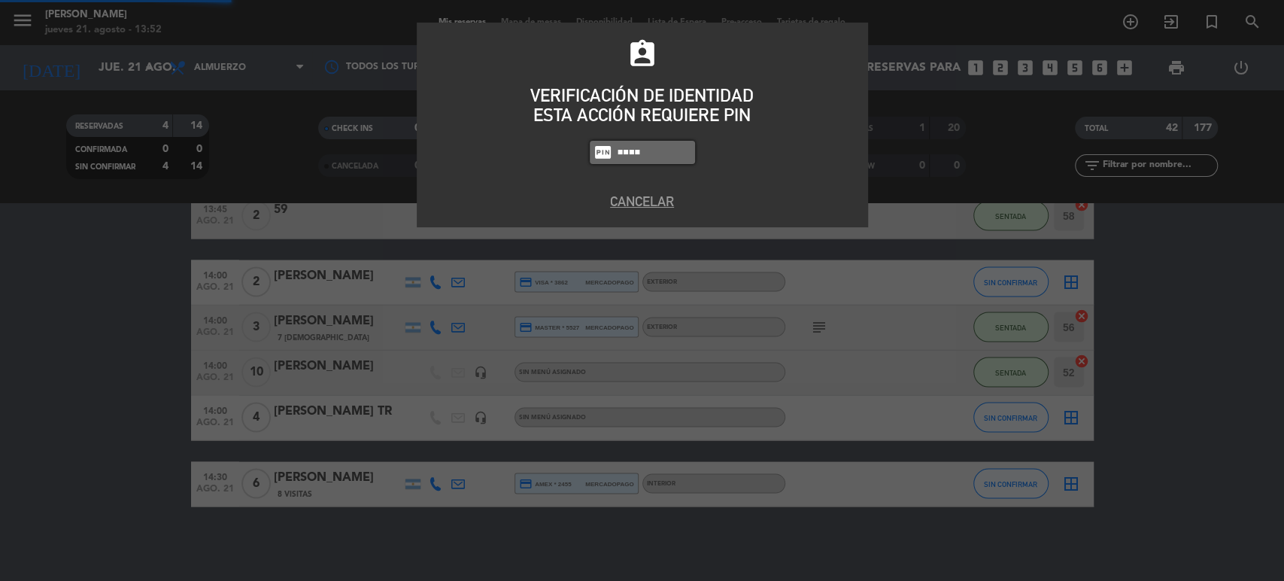
type input "4307"
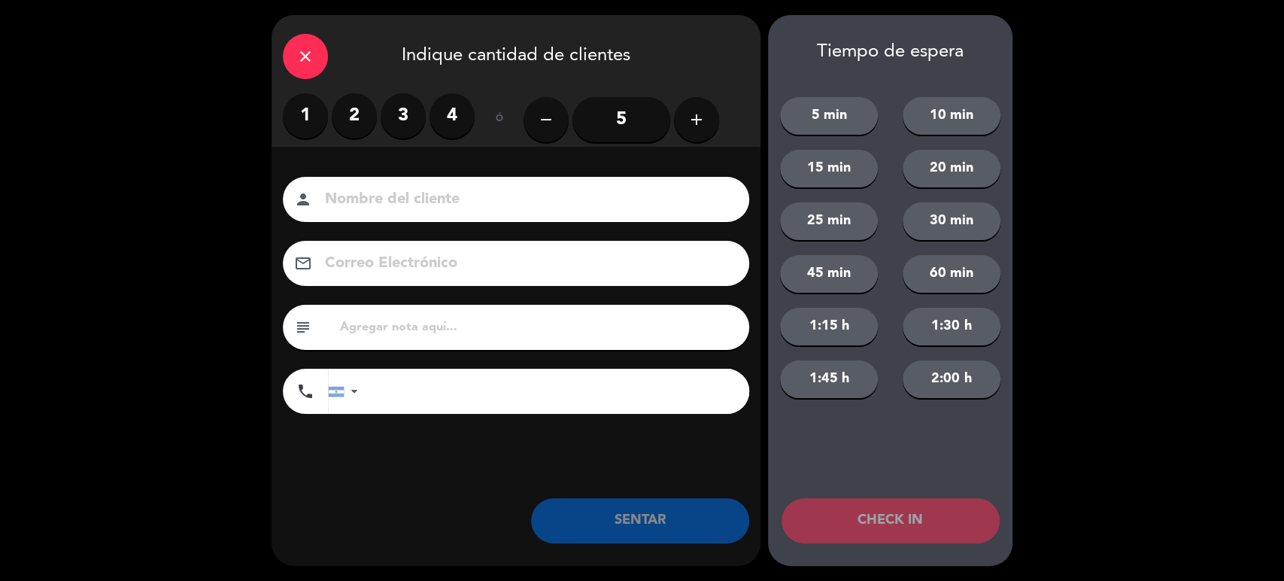
click at [462, 125] on label "4" at bounding box center [451, 115] width 45 height 45
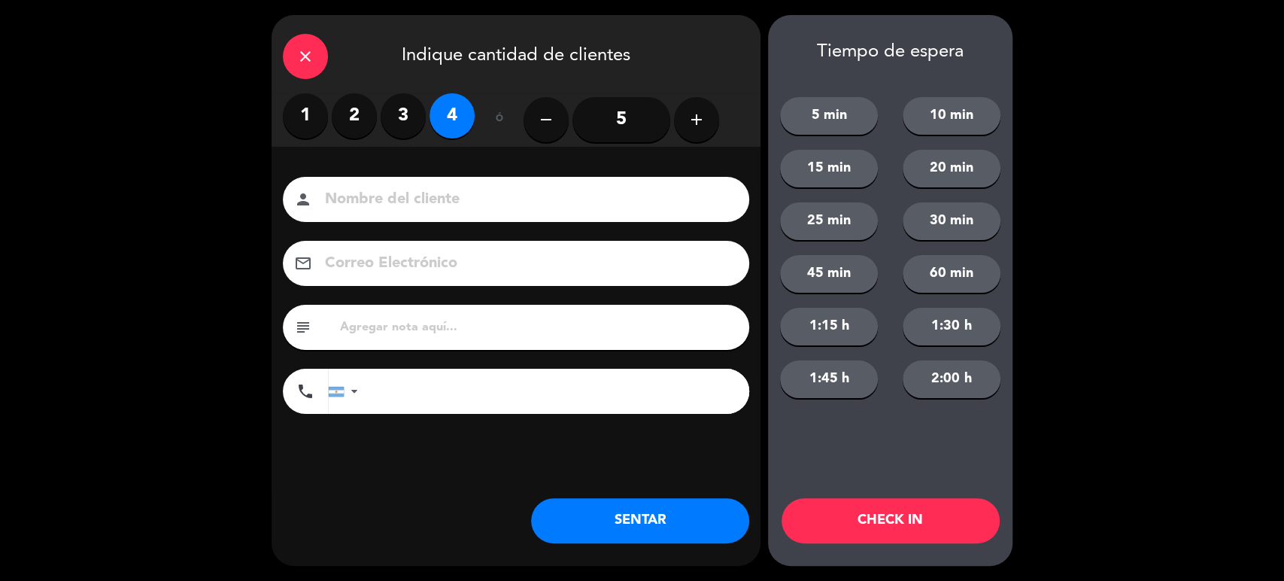
click at [475, 215] on div "person" at bounding box center [516, 199] width 466 height 45
drag, startPoint x: 573, startPoint y: 173, endPoint x: 571, endPoint y: 183, distance: 10.0
click at [571, 180] on div "Nombre del cliente person Correo Electrónico email subject phone [GEOGRAPHIC_DA…" at bounding box center [515, 320] width 489 height 347
click at [562, 198] on input at bounding box center [526, 199] width 406 height 26
type input "SINRE"
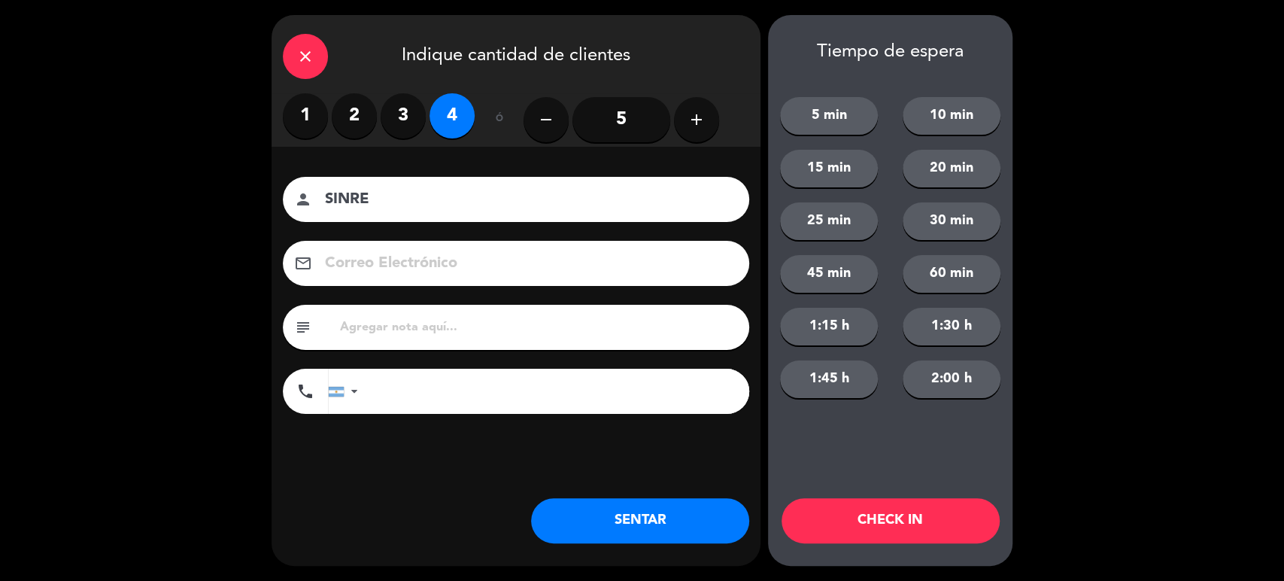
click at [881, 535] on button "CHECK IN" at bounding box center [890, 520] width 218 height 45
click at [319, 36] on div "close Indique cantidad de clientes" at bounding box center [515, 54] width 489 height 78
click at [312, 59] on icon "close" at bounding box center [305, 56] width 18 height 18
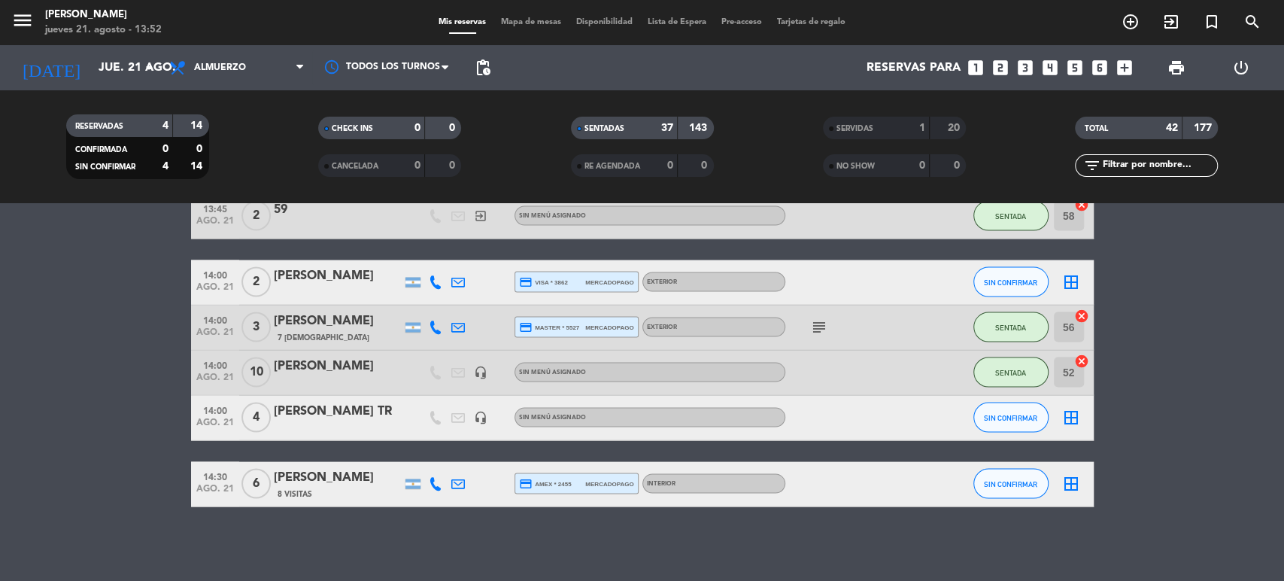
click at [1170, 169] on input "text" at bounding box center [1158, 165] width 117 height 17
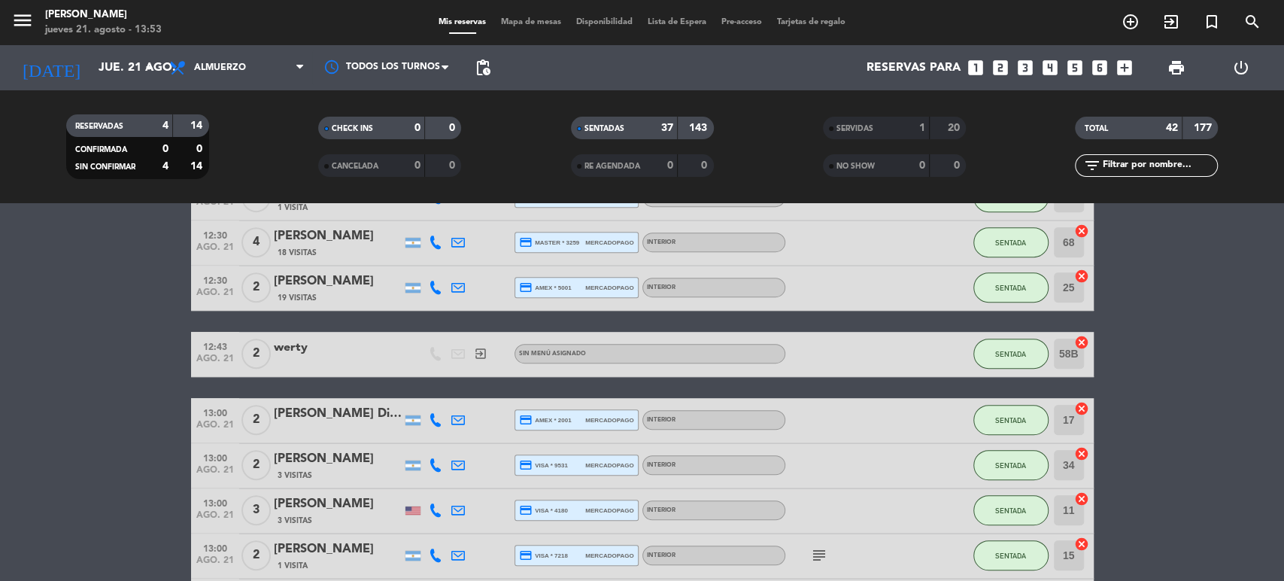
scroll to position [0, 0]
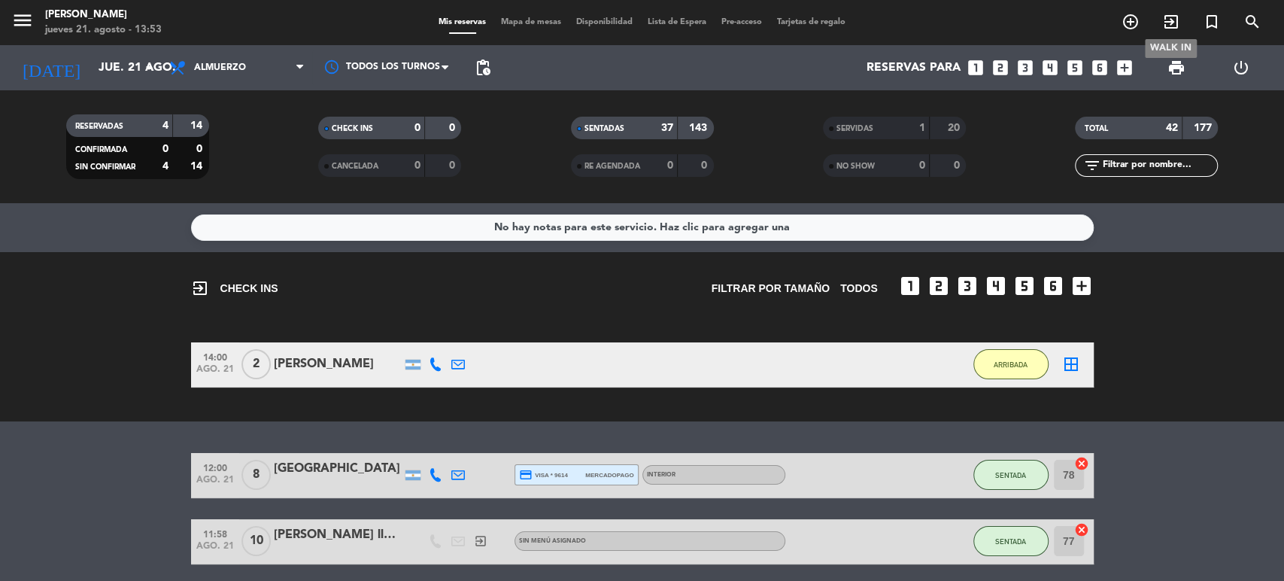
click at [1184, 23] on span "exit_to_app" at bounding box center [1170, 22] width 41 height 26
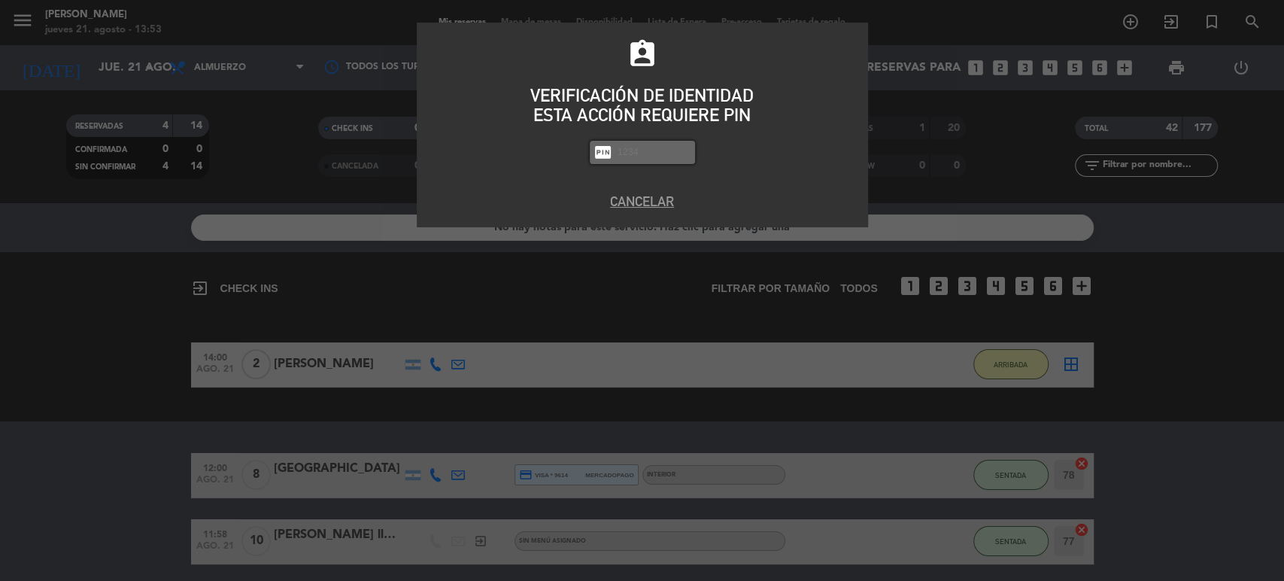
click at [673, 182] on div "assignment_ind VERIFICACIÓN DE IDENTIDAD ESTA ACCIÓN REQUIERE PIN fiber_pin PAS…" at bounding box center [642, 125] width 451 height 205
drag, startPoint x: 672, startPoint y: 182, endPoint x: 657, endPoint y: 193, distance: 17.7
click at [666, 187] on div "assignment_ind VERIFICACIÓN DE IDENTIDAD ESTA ACCIÓN REQUIERE PIN fiber_pin PAS…" at bounding box center [642, 125] width 451 height 205
click at [656, 194] on button "Cancelar" at bounding box center [642, 201] width 429 height 20
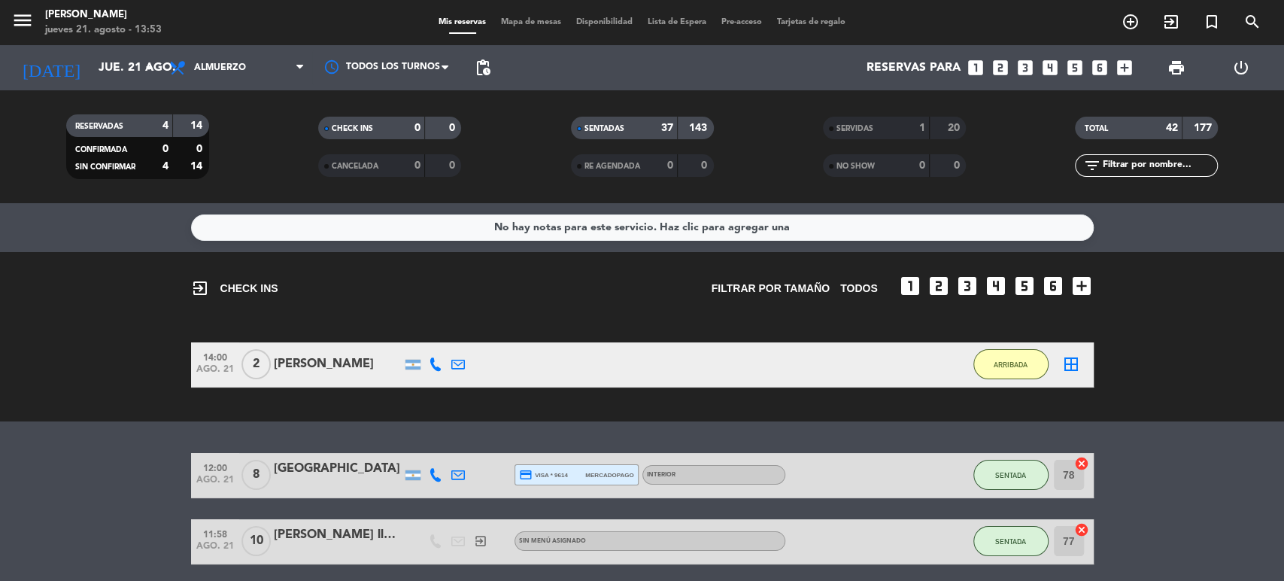
click at [553, 17] on div "Mis reservas Mapa de mesas Disponibilidad Lista de Espera Pre-acceso Tarjetas d…" at bounding box center [642, 23] width 422 height 14
click at [550, 21] on span "Mapa de mesas" at bounding box center [530, 22] width 75 height 8
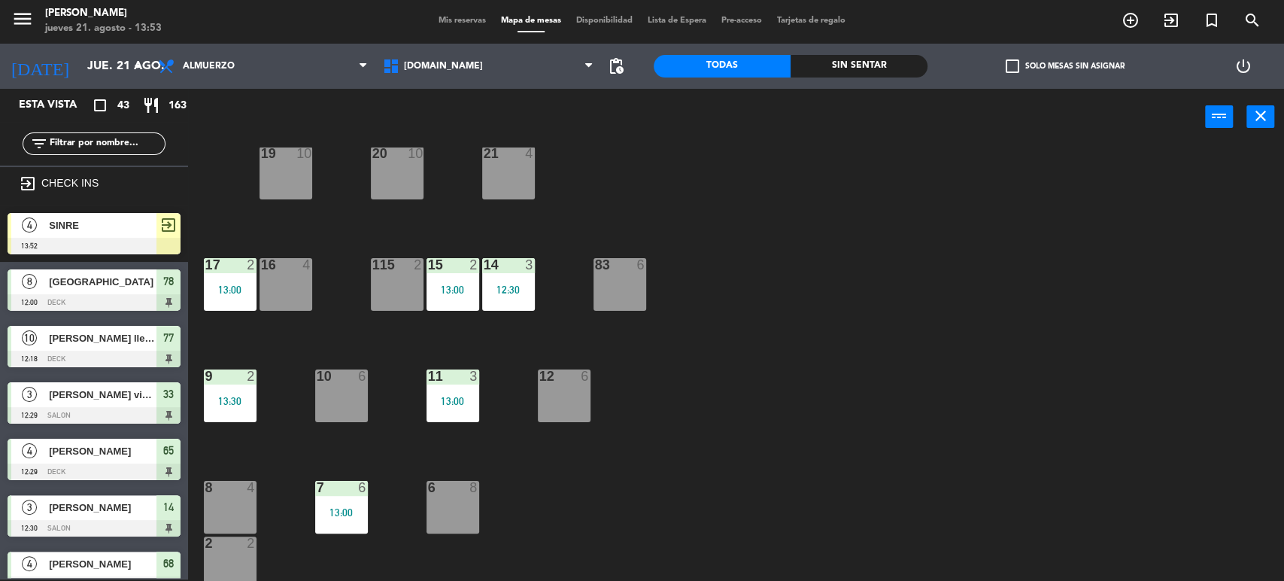
scroll to position [250, 0]
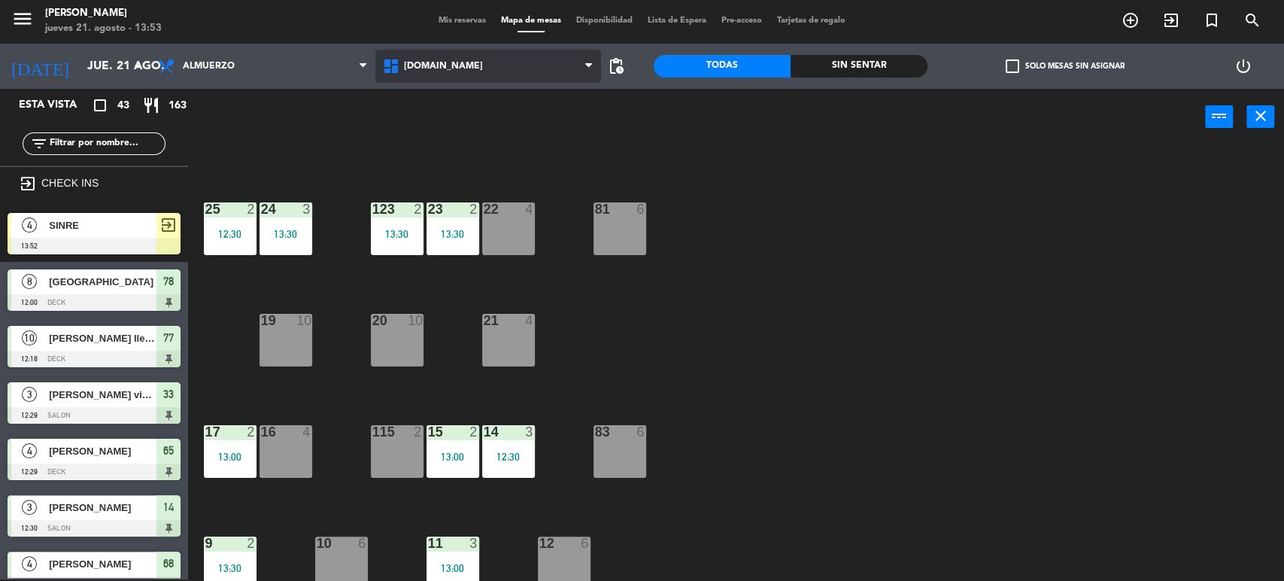
click at [477, 56] on span "[DOMAIN_NAME]" at bounding box center [487, 66] width 225 height 33
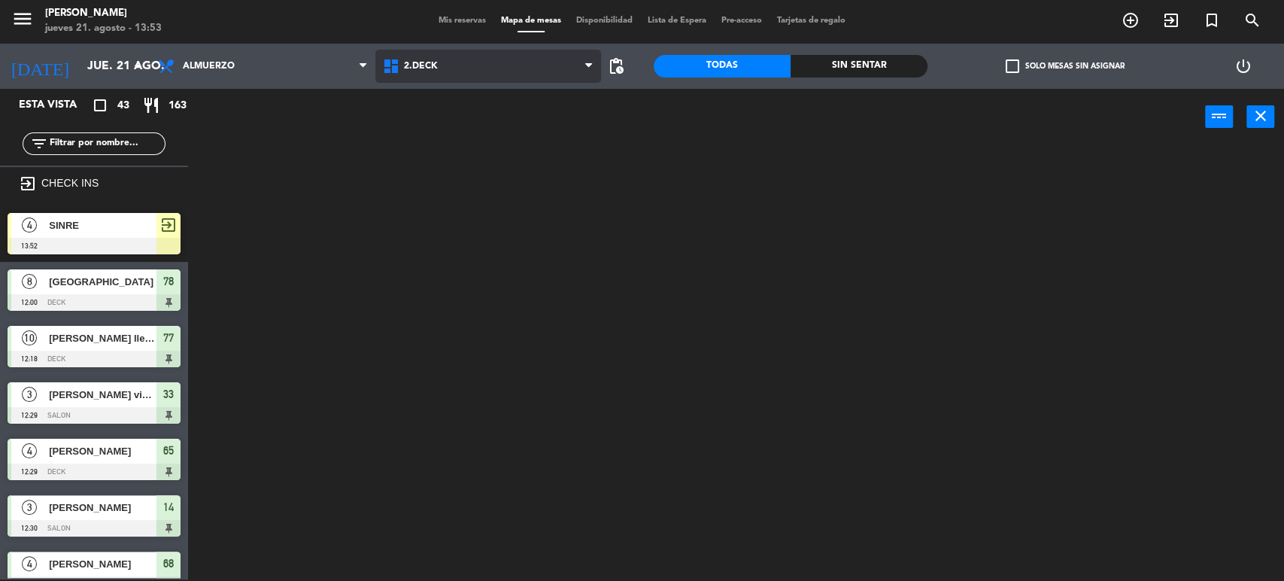
click at [466, 119] on ng-component "menu [PERSON_NAME] [DATE] 21. agosto - 13:53 Mis reservas Mapa de mesas Disponi…" at bounding box center [642, 289] width 1284 height 583
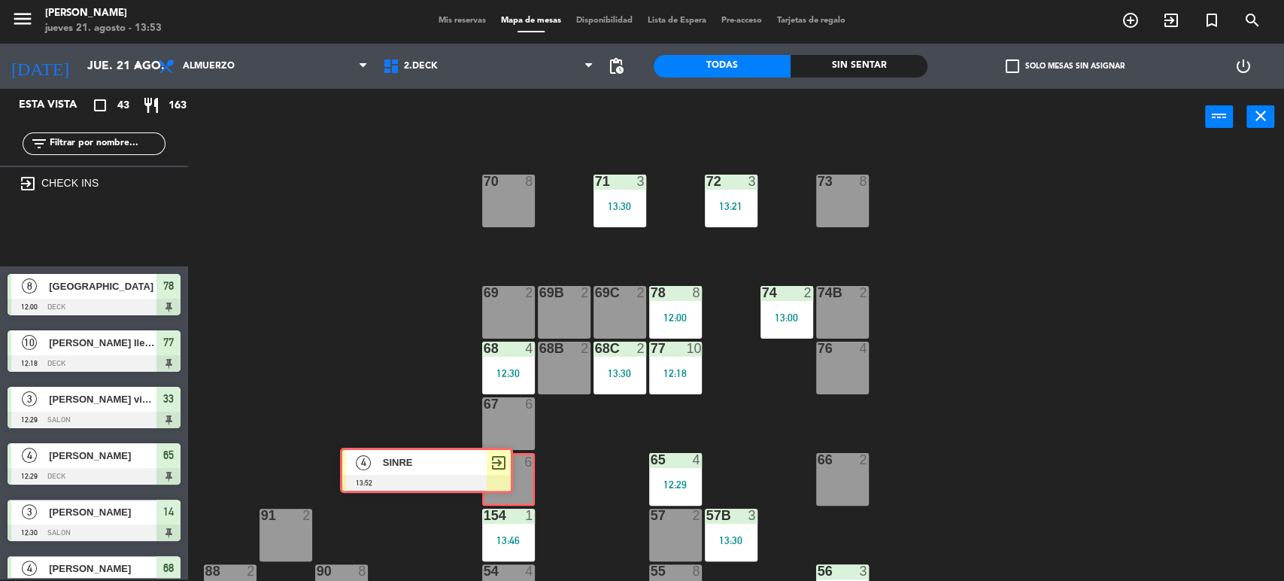
drag, startPoint x: 174, startPoint y: 233, endPoint x: 507, endPoint y: 468, distance: 407.3
click at [507, 468] on div "Esta vista crop_square 43 restaurant 163 filter_list exit_to_app CHECK INS 4 SI…" at bounding box center [642, 335] width 1284 height 493
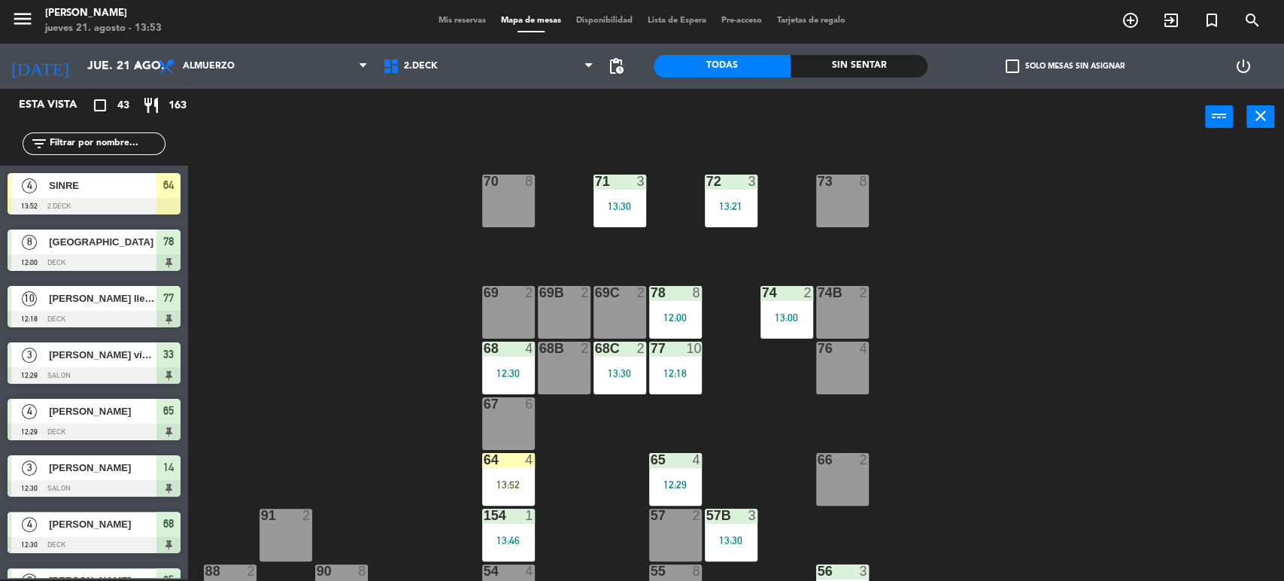
drag, startPoint x: 508, startPoint y: 474, endPoint x: 527, endPoint y: 476, distance: 19.6
click at [510, 474] on div "64 4 13:52" at bounding box center [508, 479] width 53 height 53
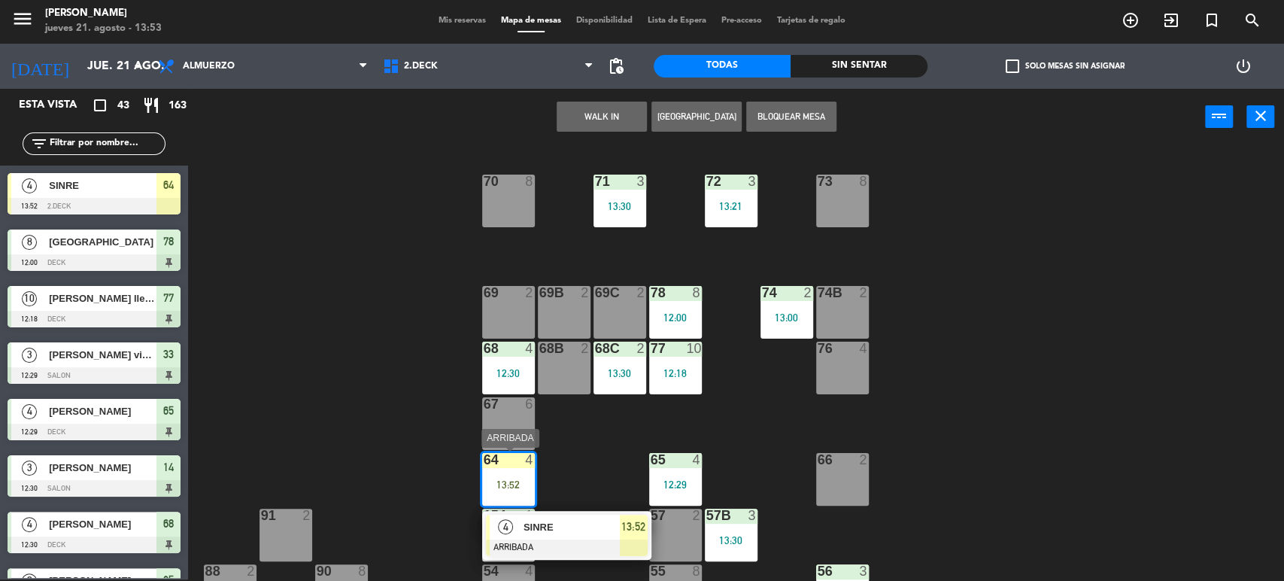
click at [577, 516] on div "SINRE" at bounding box center [571, 526] width 98 height 25
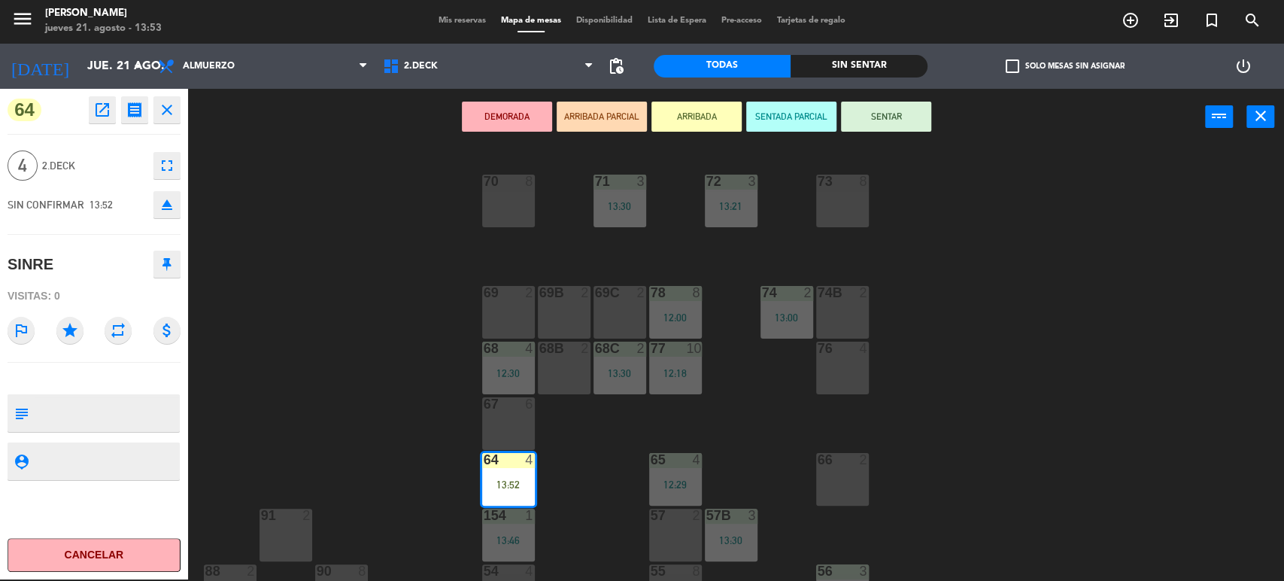
click at [900, 102] on button "SENTAR" at bounding box center [886, 117] width 90 height 30
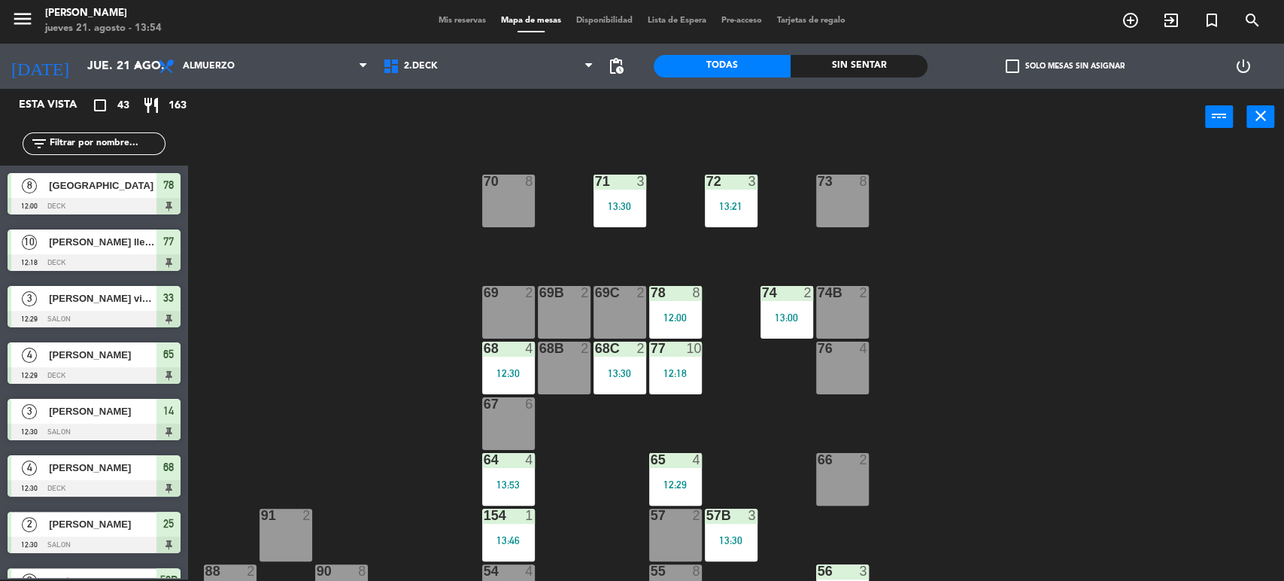
click at [456, 21] on span "Mis reservas" at bounding box center [462, 21] width 62 height 8
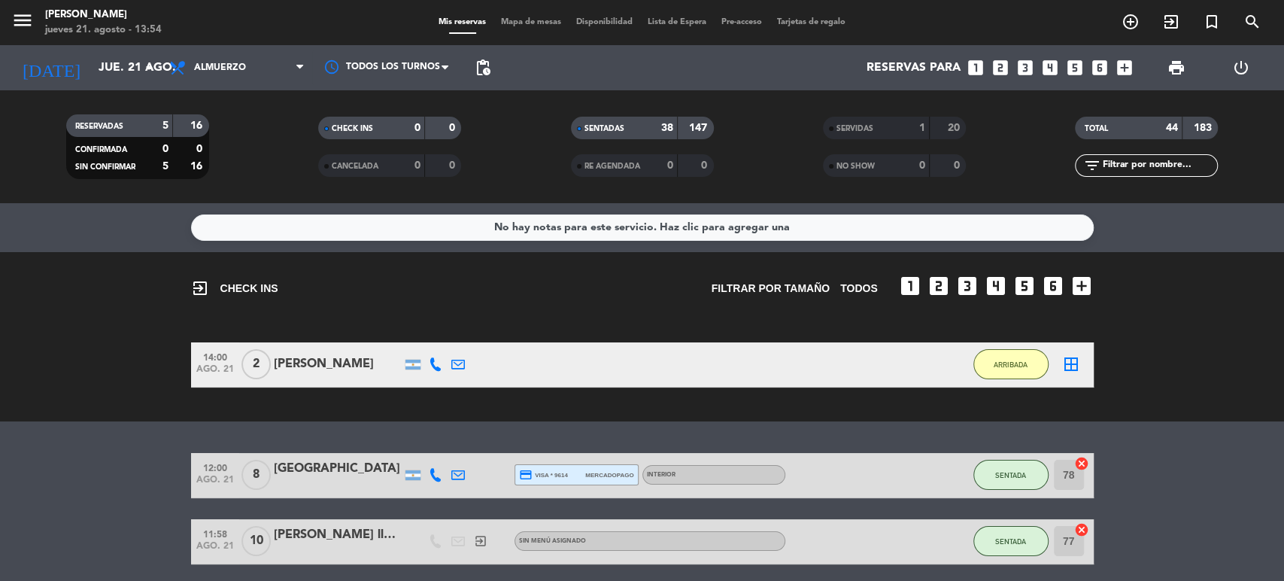
click at [514, 20] on span "Mapa de mesas" at bounding box center [530, 22] width 75 height 8
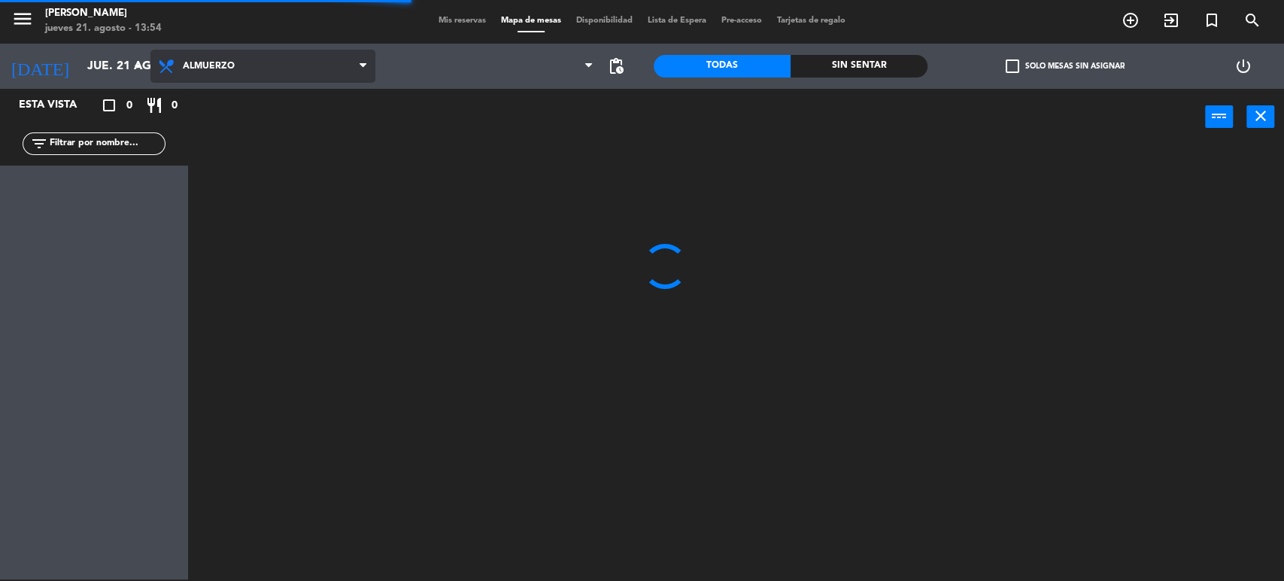
click at [281, 66] on span "Almuerzo" at bounding box center [262, 66] width 225 height 33
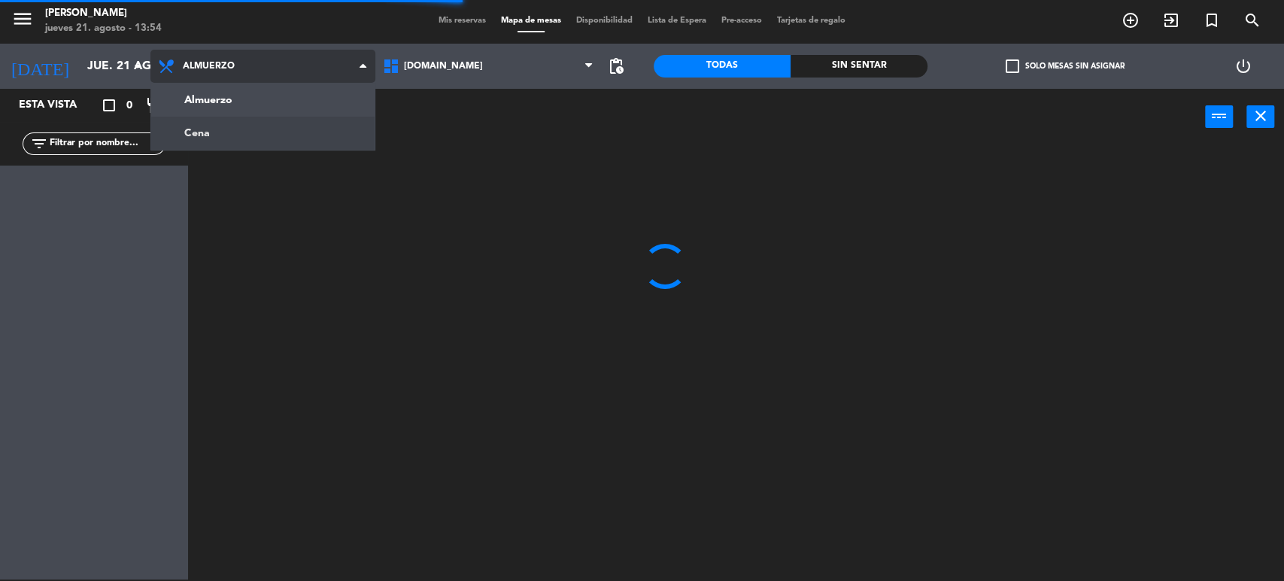
click at [258, 120] on ng-component "menu [PERSON_NAME] [DATE] 21. agosto - 13:54 Mis reservas Mapa de mesas Disponi…" at bounding box center [642, 289] width 1284 height 583
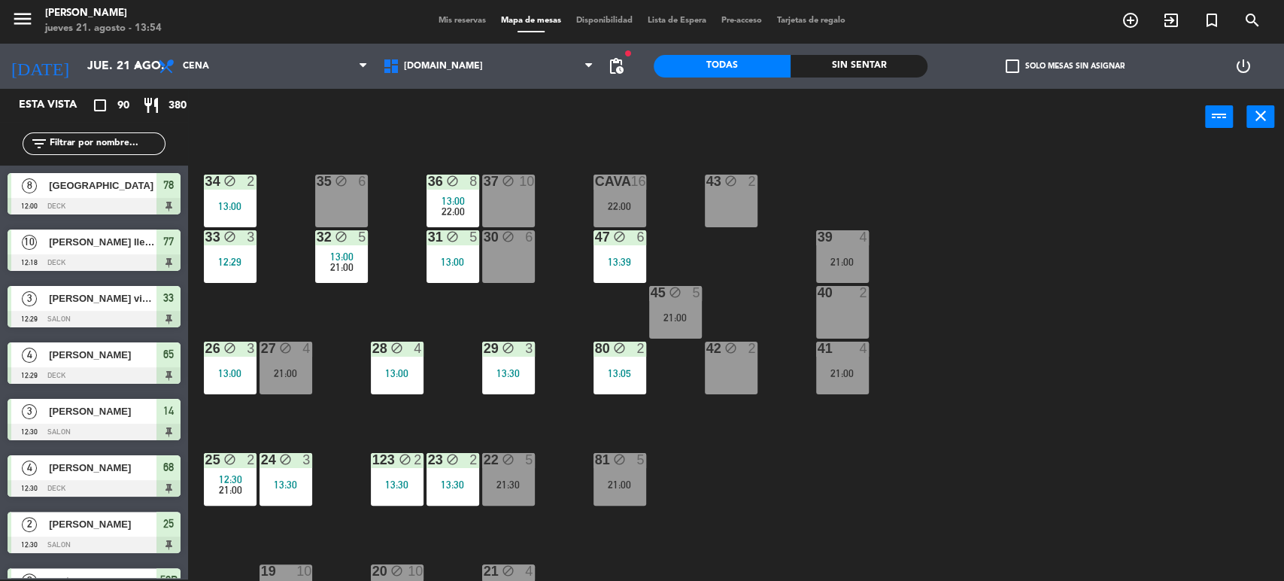
click at [452, 17] on span "Mis reservas" at bounding box center [462, 21] width 62 height 8
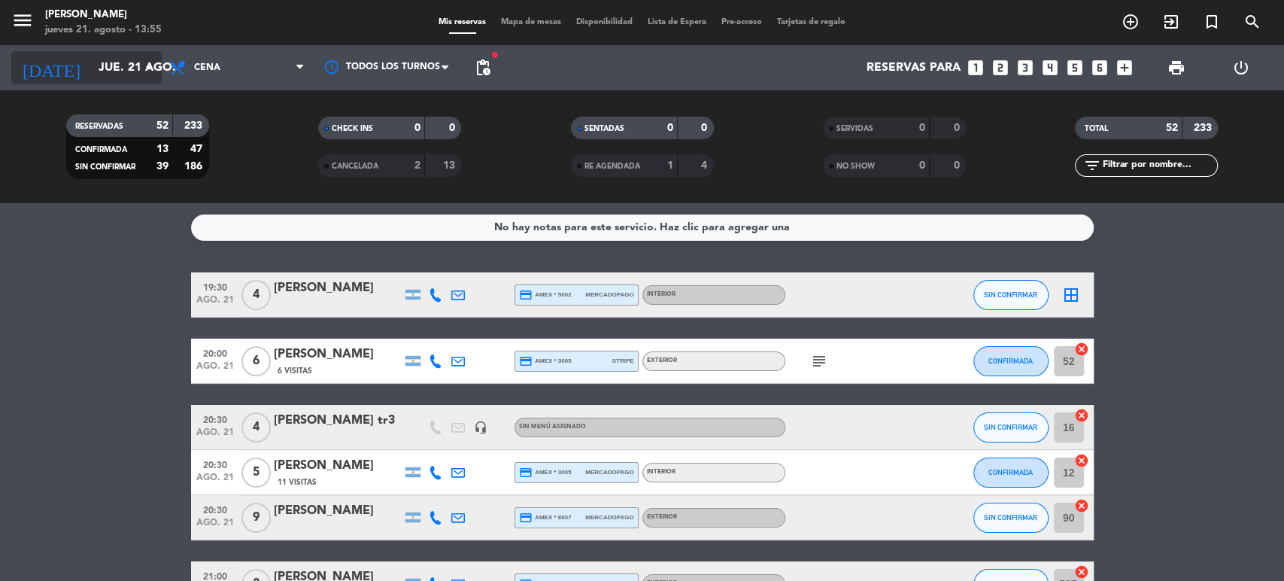
click at [155, 77] on input "jue. 21 ago." at bounding box center [170, 67] width 159 height 29
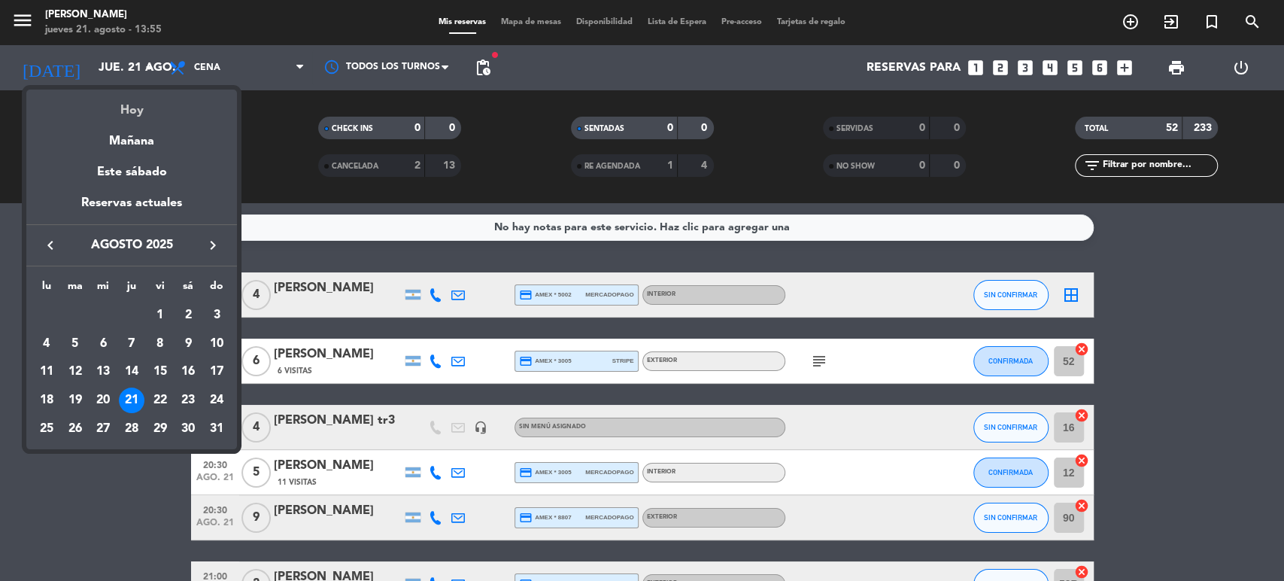
click at [149, 104] on div "Hoy" at bounding box center [131, 104] width 211 height 31
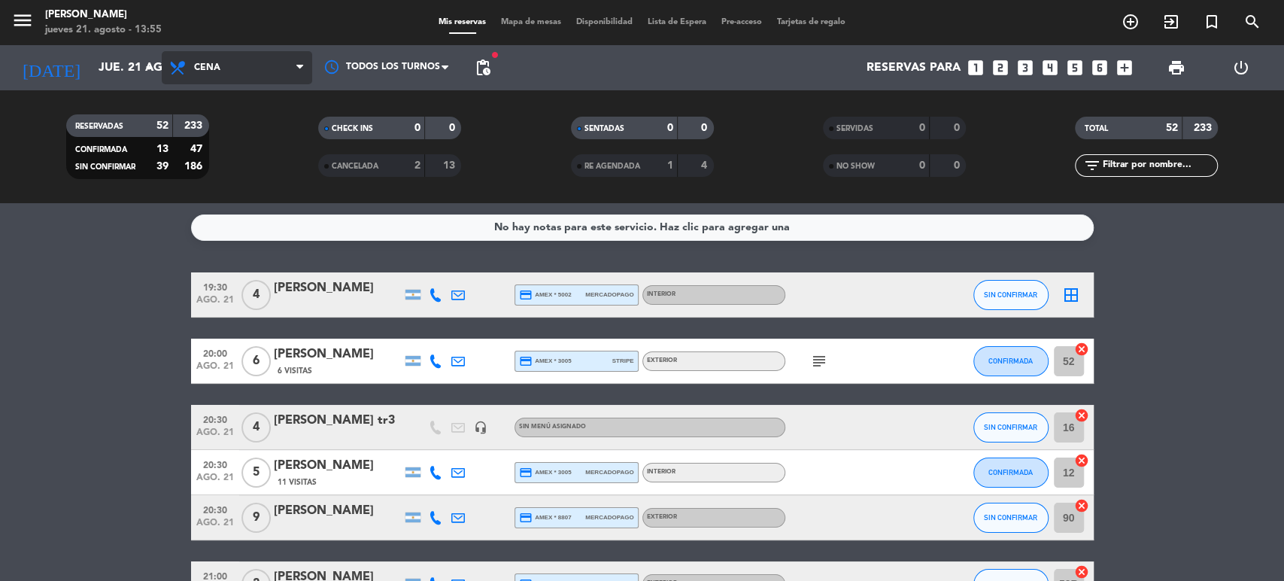
click at [180, 83] on span "Cena" at bounding box center [237, 67] width 150 height 33
click at [212, 126] on div "menu [PERSON_NAME] [DATE] 21. agosto - 13:55 Mis reservas Mapa de mesas Disponi…" at bounding box center [642, 101] width 1284 height 203
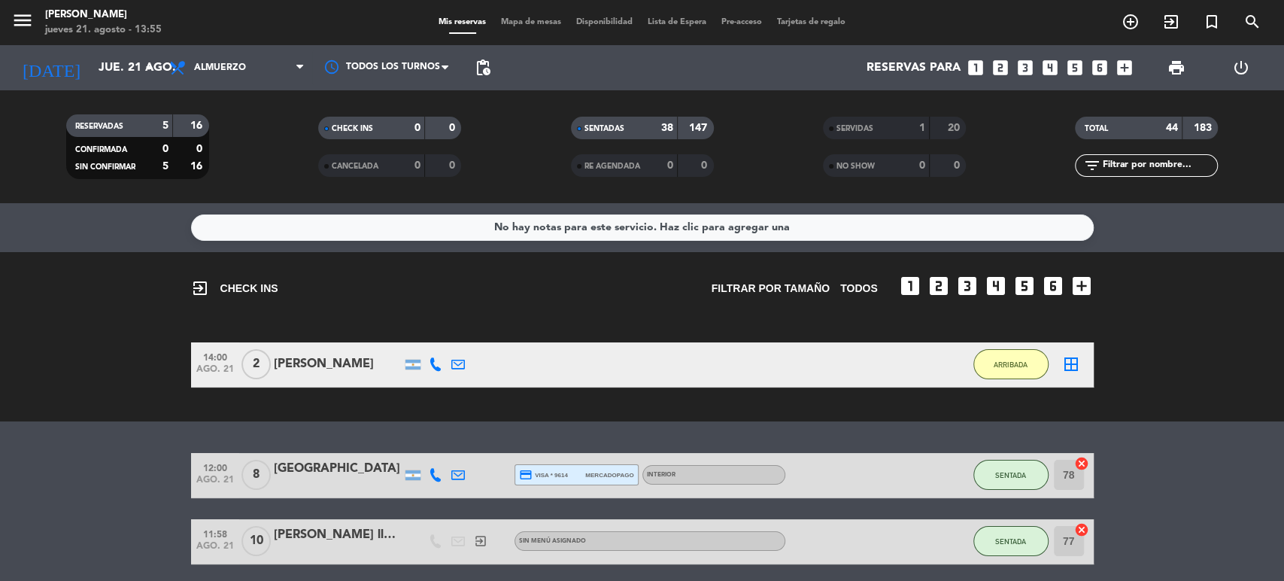
drag, startPoint x: 334, startPoint y: 200, endPoint x: 1282, endPoint y: 389, distance: 966.8
click at [1282, 323] on div "exit_to_app CHECK INS Filtrar por tamaño TODOS looks_one looks_two looks_3 look…" at bounding box center [642, 336] width 1284 height 169
click at [1147, 156] on div "filter_list" at bounding box center [1146, 165] width 143 height 23
click at [1149, 161] on input "text" at bounding box center [1158, 165] width 117 height 17
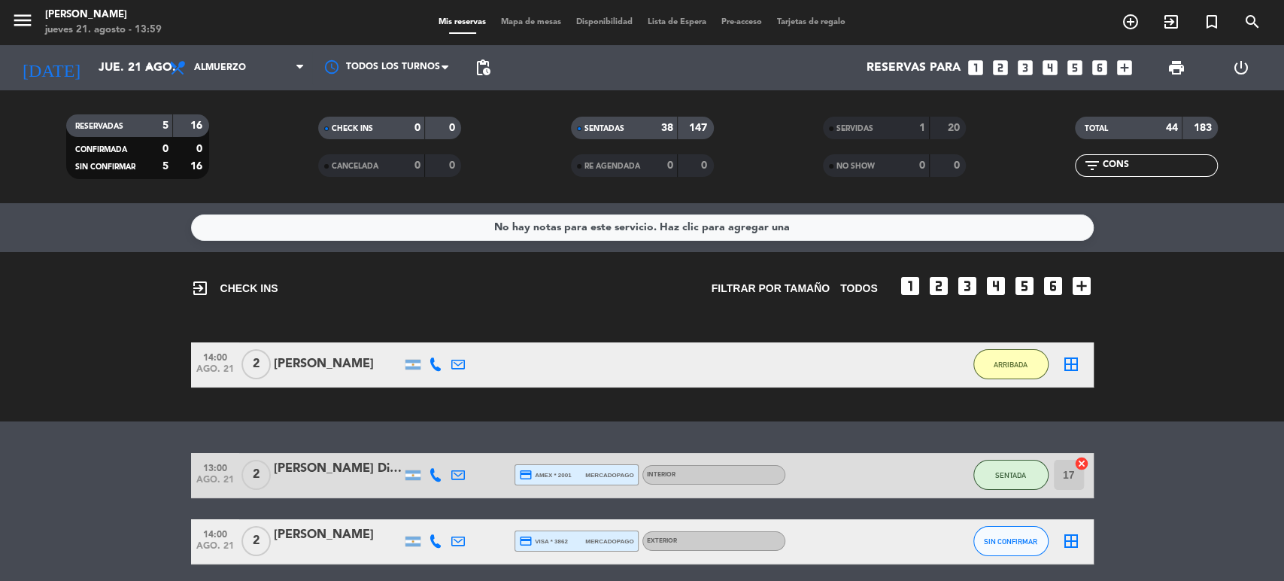
type input "CONS"
click at [541, 23] on span "Mapa de mesas" at bounding box center [530, 22] width 75 height 8
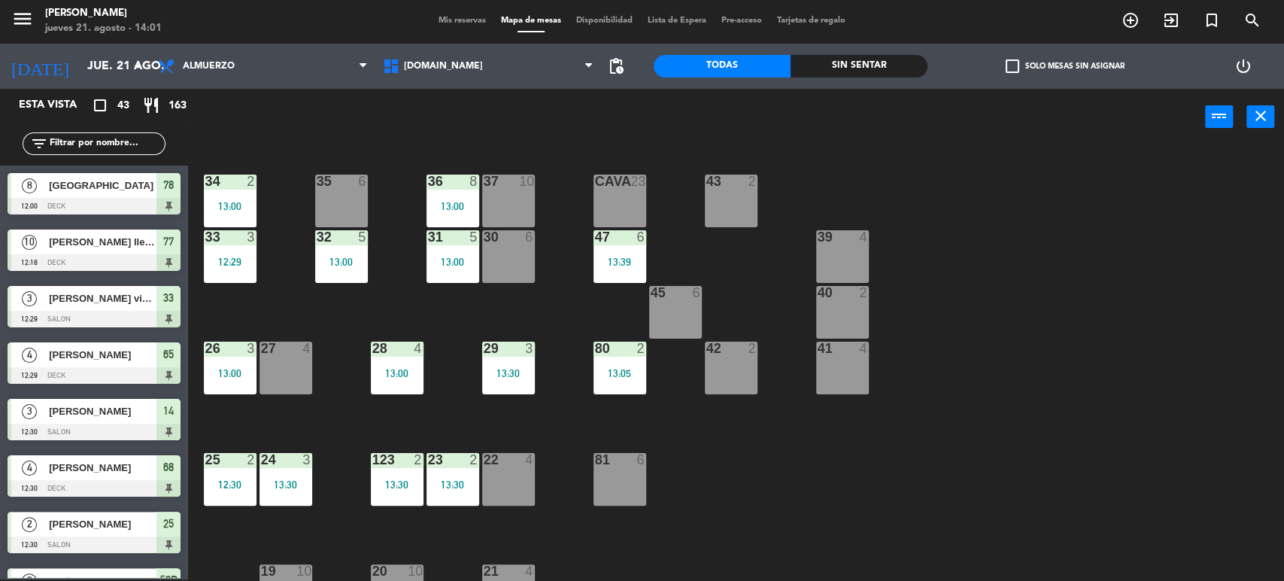
click at [451, 20] on span "Mis reservas" at bounding box center [462, 21] width 62 height 8
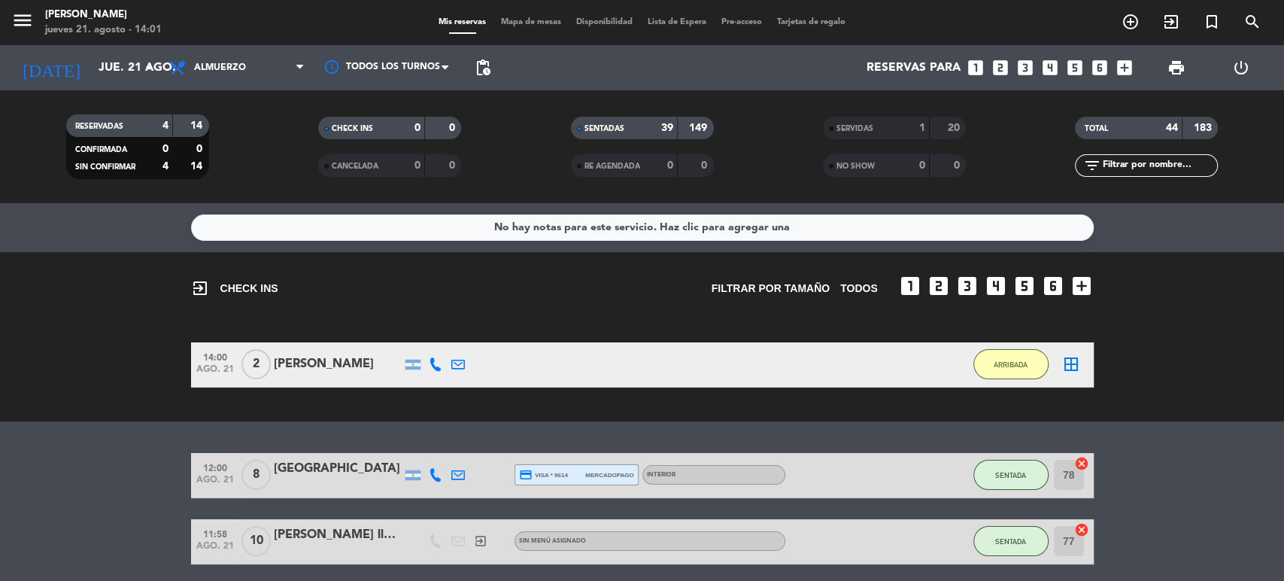
click at [1114, 160] on input "text" at bounding box center [1158, 165] width 117 height 17
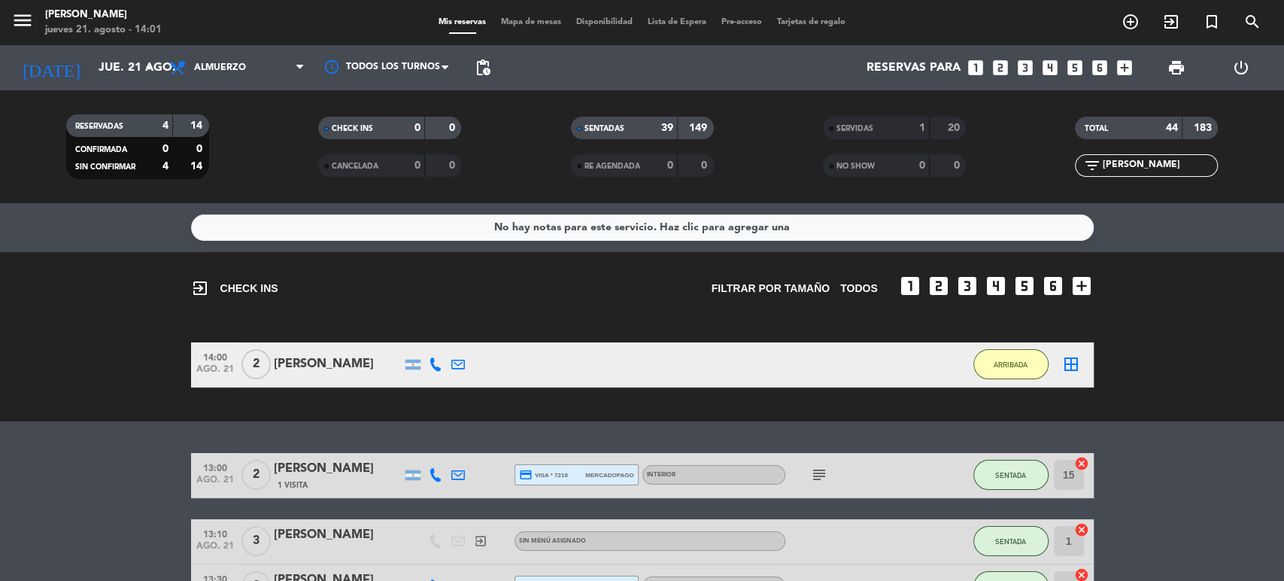
type input "[PERSON_NAME]"
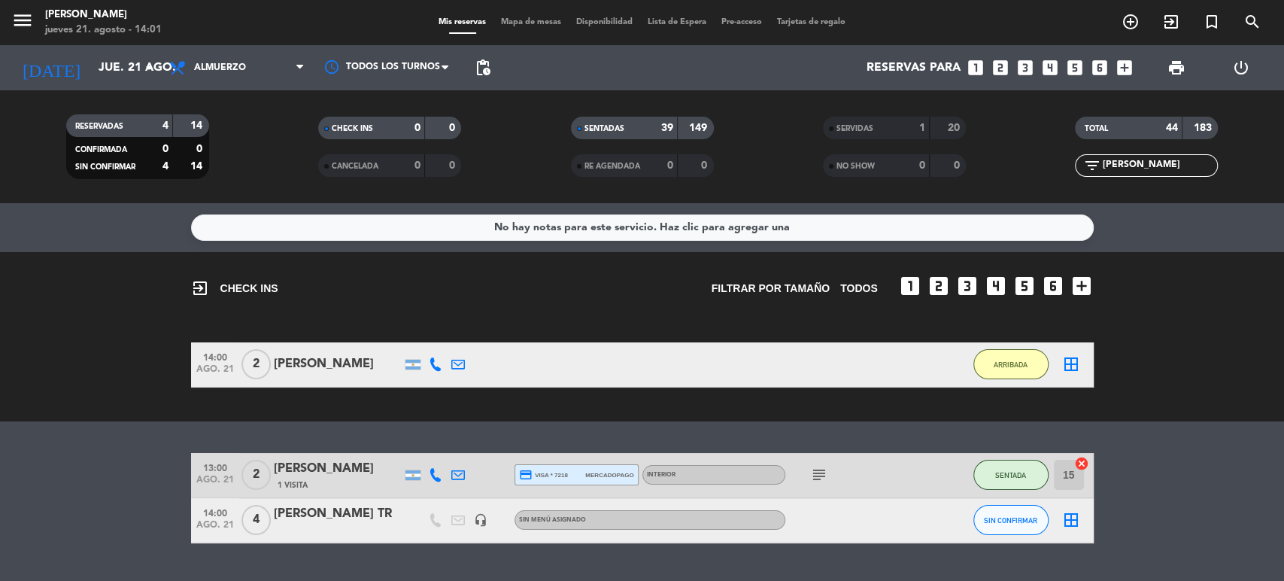
drag, startPoint x: 1105, startPoint y: 164, endPoint x: 1078, endPoint y: 177, distance: 29.3
click at [1081, 174] on div "filter_list [PERSON_NAME]" at bounding box center [1146, 165] width 143 height 23
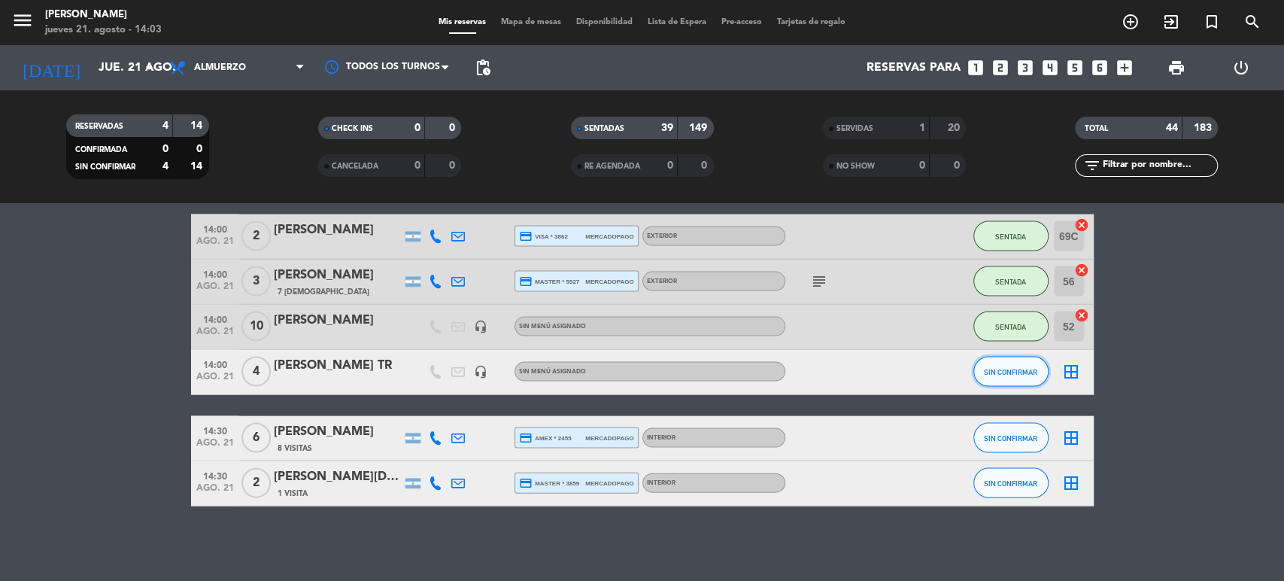
click at [1020, 365] on button "SIN CONFIRMAR" at bounding box center [1010, 371] width 75 height 30
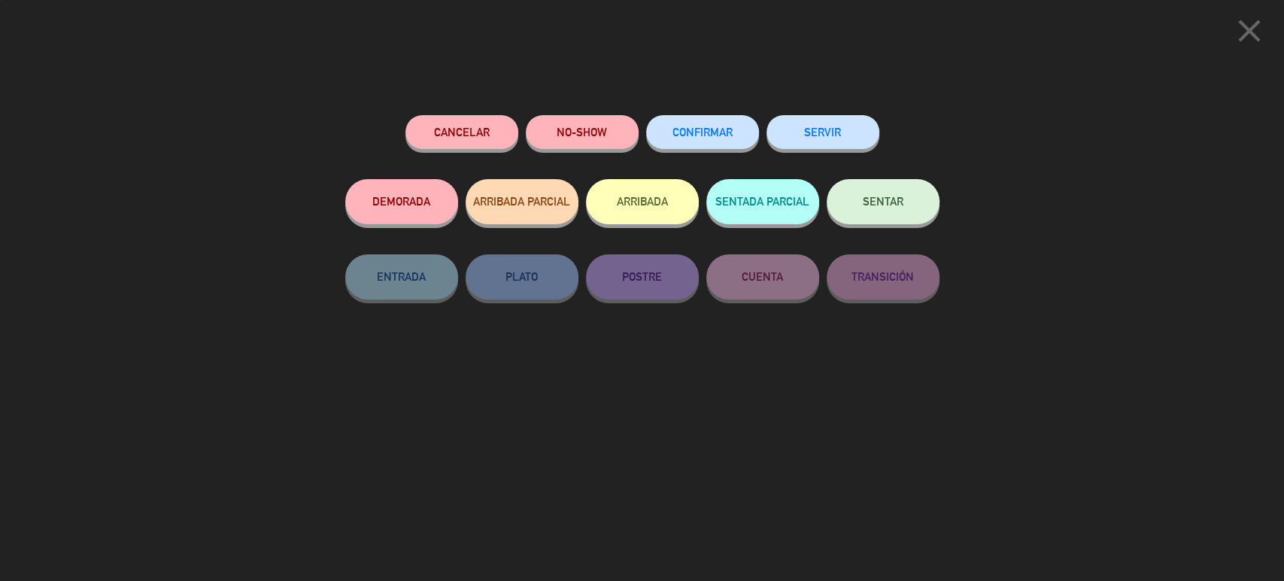
click at [644, 201] on button "ARRIBADA" at bounding box center [642, 201] width 113 height 45
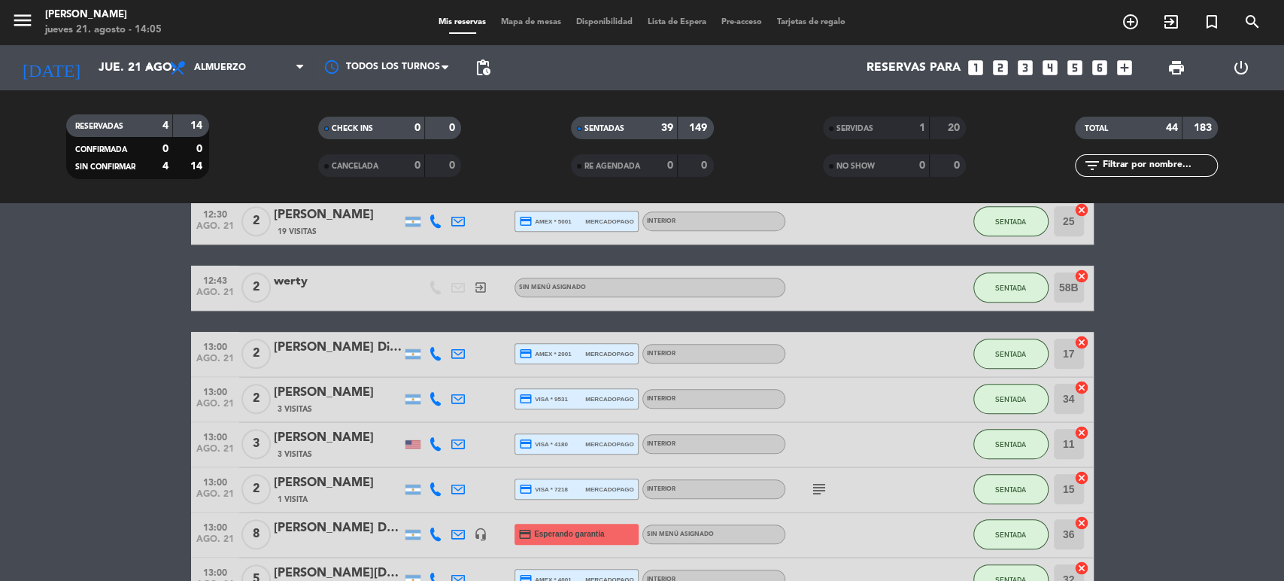
scroll to position [0, 0]
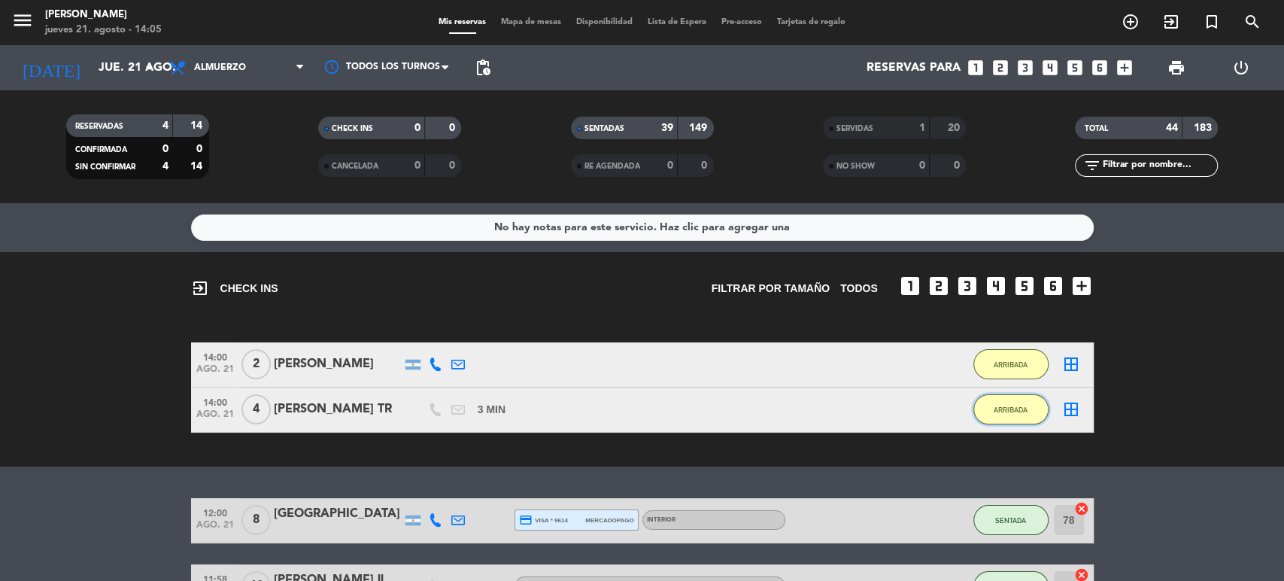
click at [999, 420] on button "ARRIBADA" at bounding box center [1010, 409] width 75 height 30
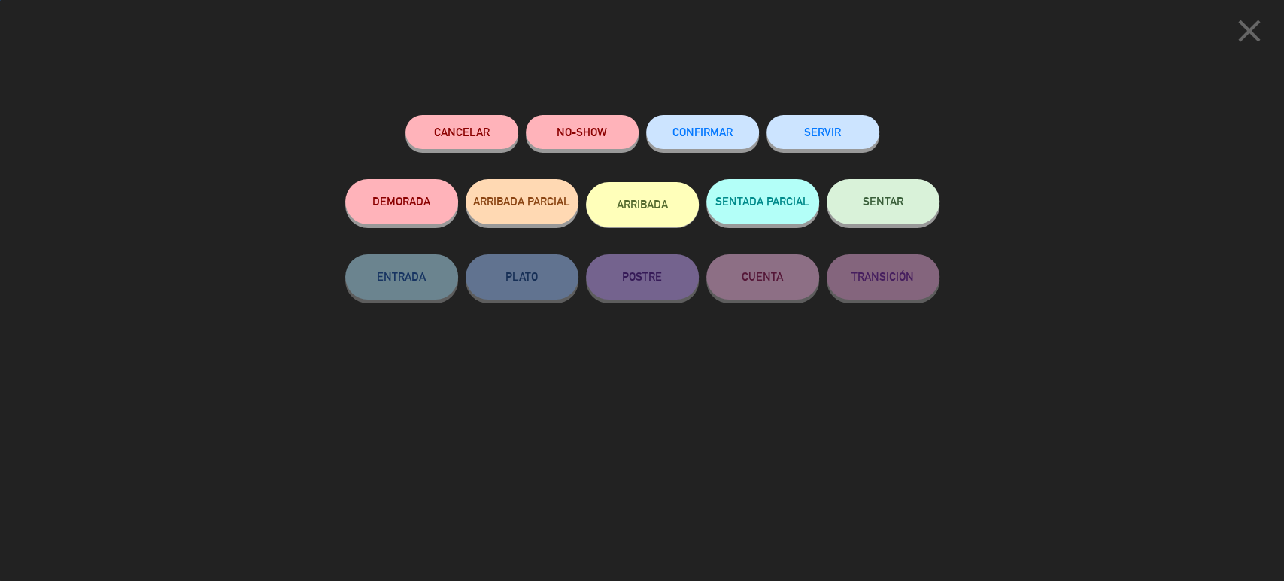
click at [860, 206] on button "SENTAR" at bounding box center [882, 201] width 113 height 45
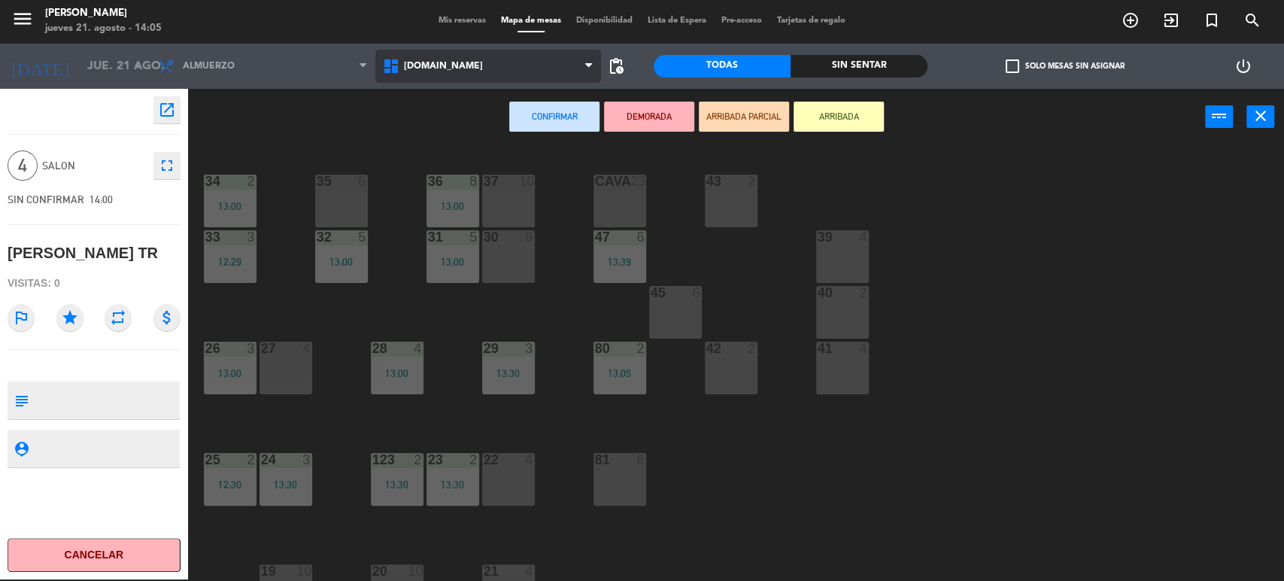
click at [429, 69] on span "[DOMAIN_NAME]" at bounding box center [443, 66] width 79 height 11
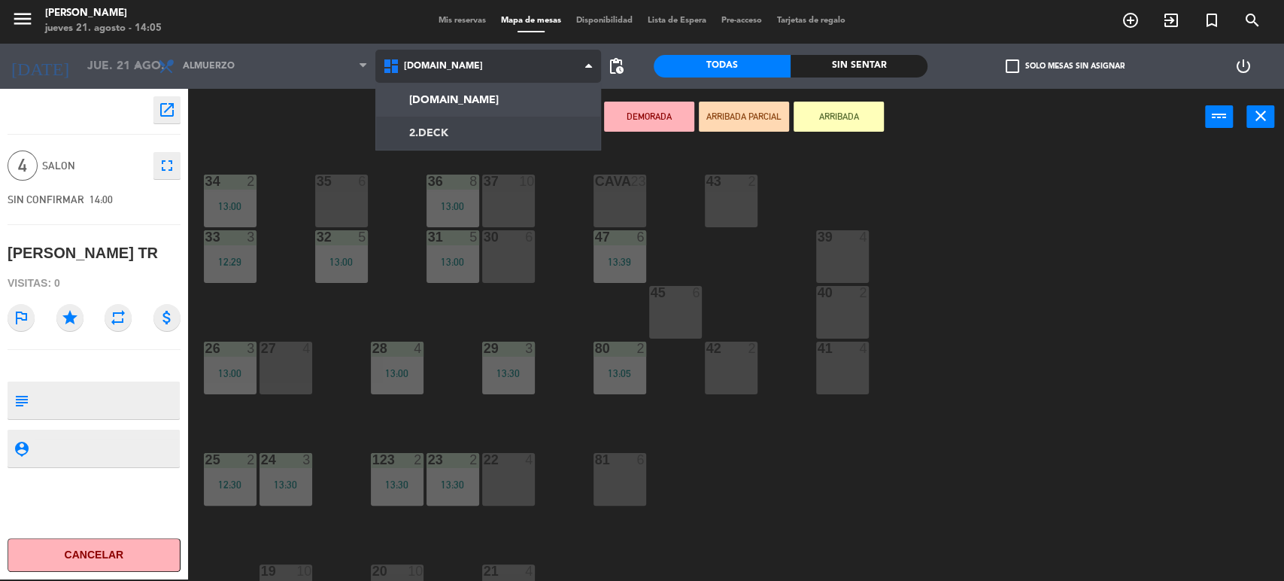
click at [434, 126] on ng-component "menu [PERSON_NAME] [DATE] 21. agosto - 14:05 Mis reservas Mapa de mesas Disponi…" at bounding box center [642, 289] width 1284 height 583
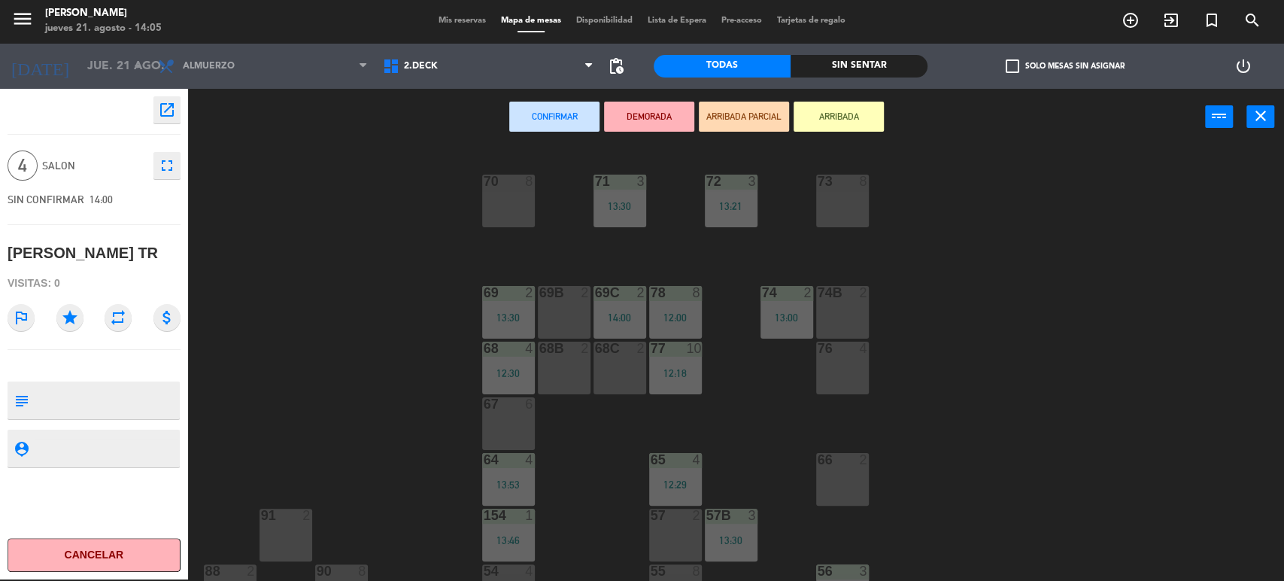
scroll to position [250, 0]
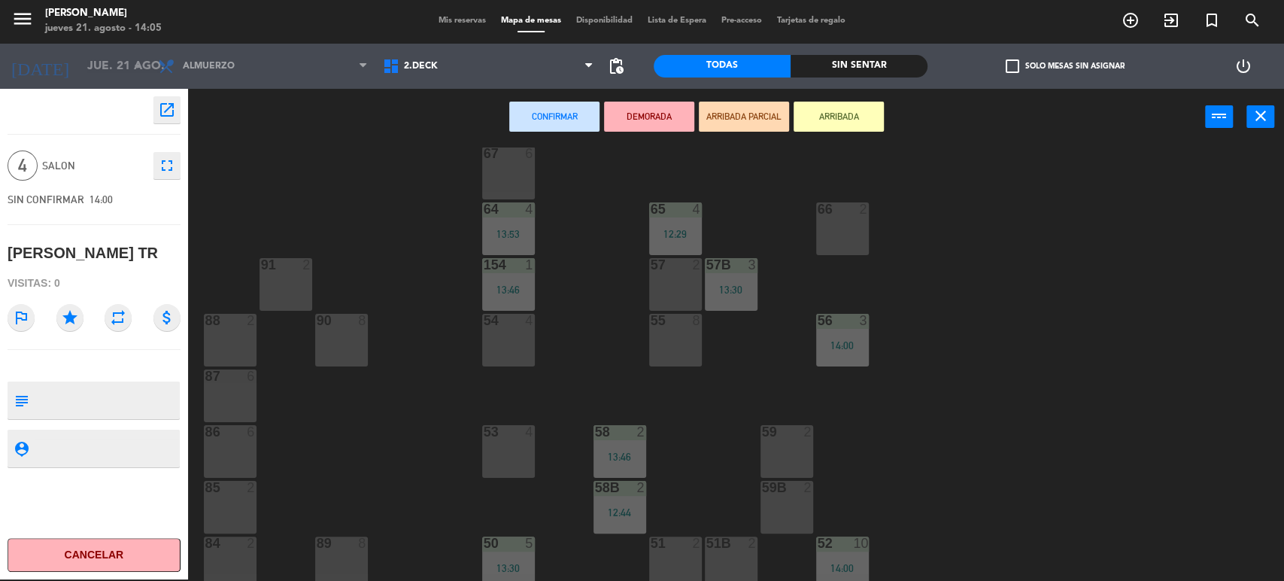
click at [519, 183] on div "67 6" at bounding box center [508, 173] width 53 height 53
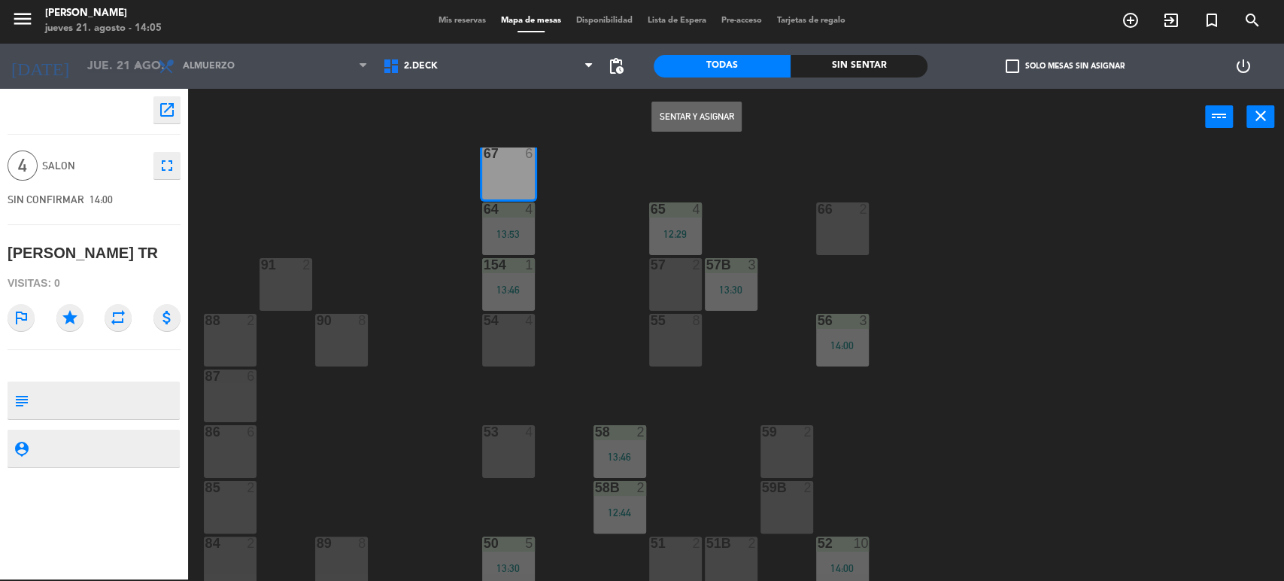
click at [682, 113] on button "Sentar y Asignar" at bounding box center [696, 117] width 90 height 30
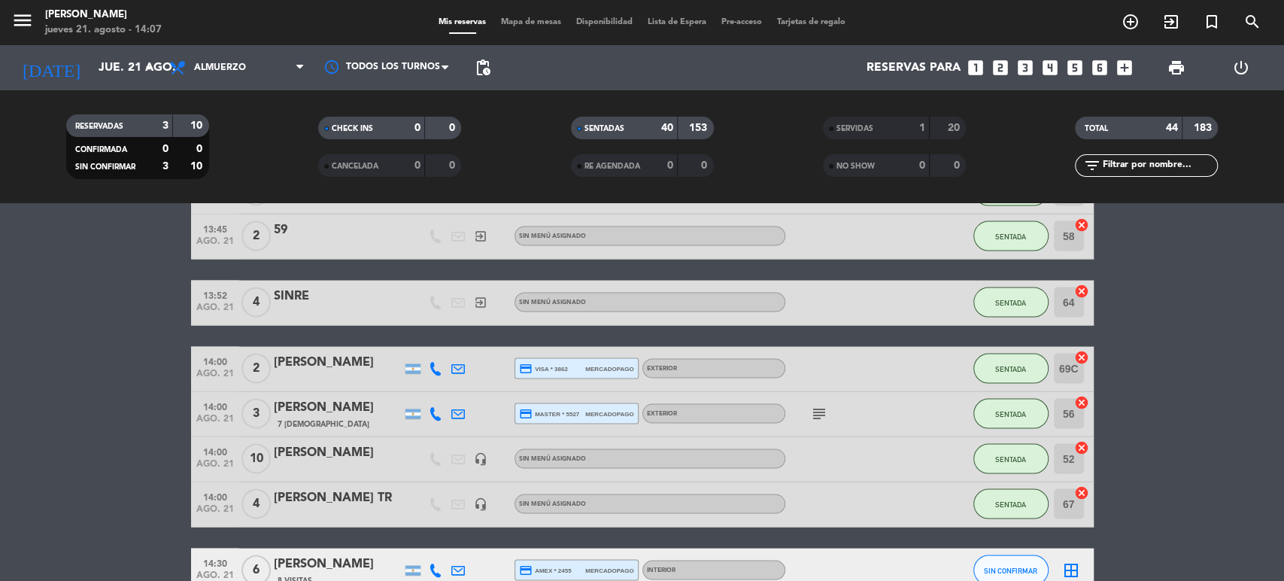
scroll to position [2136, 0]
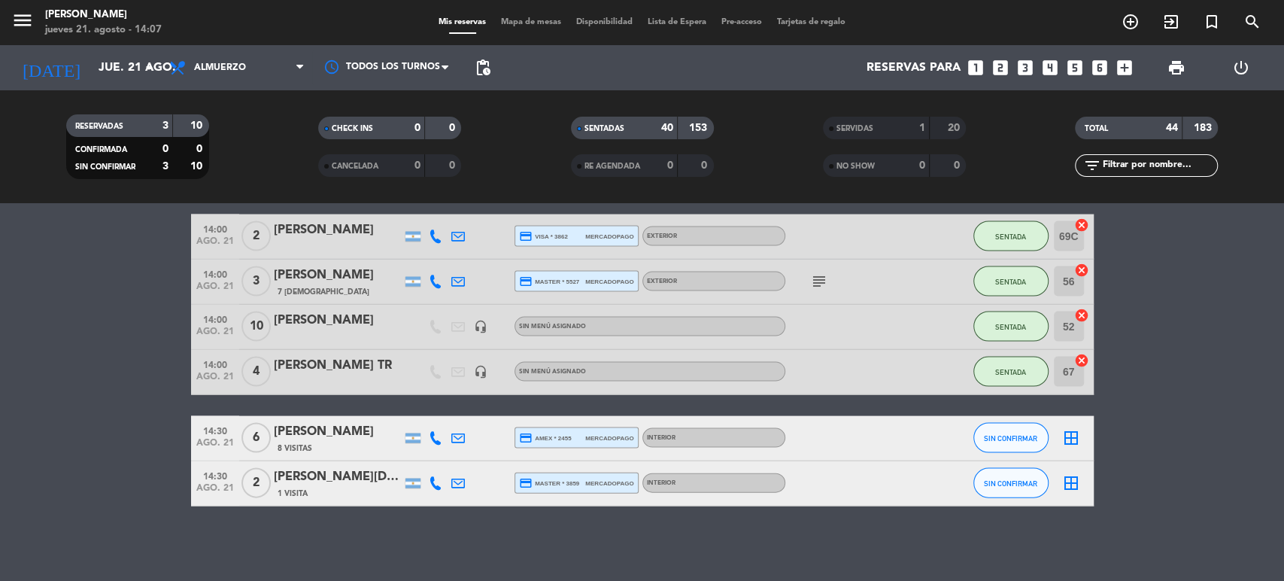
click at [265, 434] on span "6" at bounding box center [255, 438] width 29 height 30
click at [529, 18] on span "Mapa de mesas" at bounding box center [530, 22] width 75 height 8
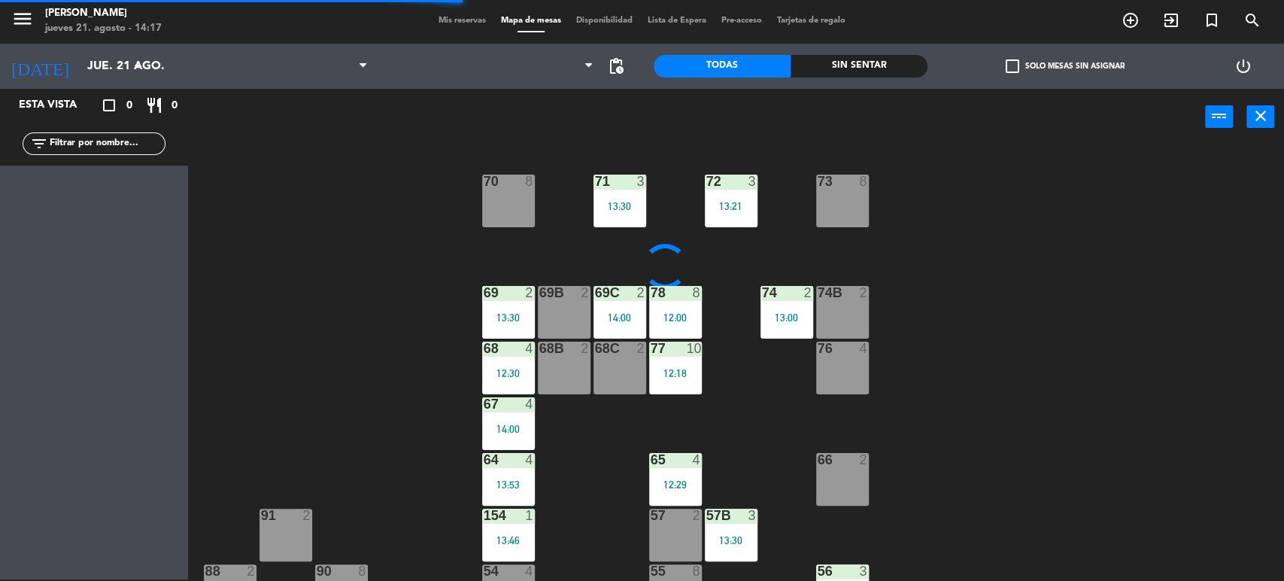
click at [94, 138] on input "text" at bounding box center [106, 143] width 117 height 17
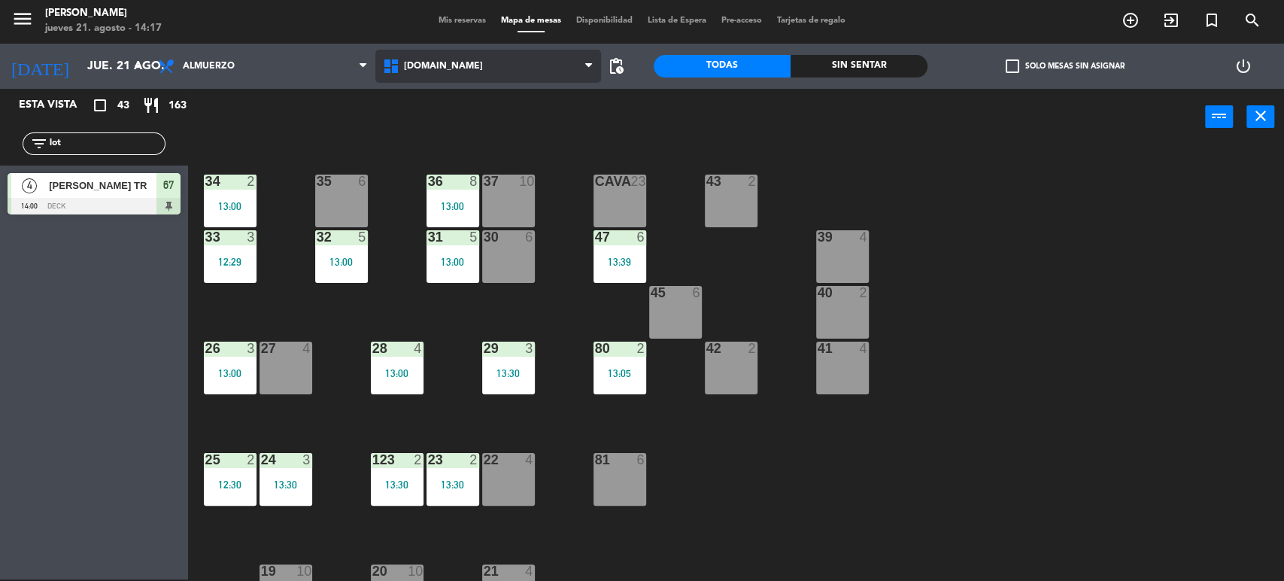
type input "lot"
drag, startPoint x: 401, startPoint y: 53, endPoint x: 423, endPoint y: 67, distance: 26.1
click at [409, 53] on span "[DOMAIN_NAME]" at bounding box center [487, 66] width 225 height 33
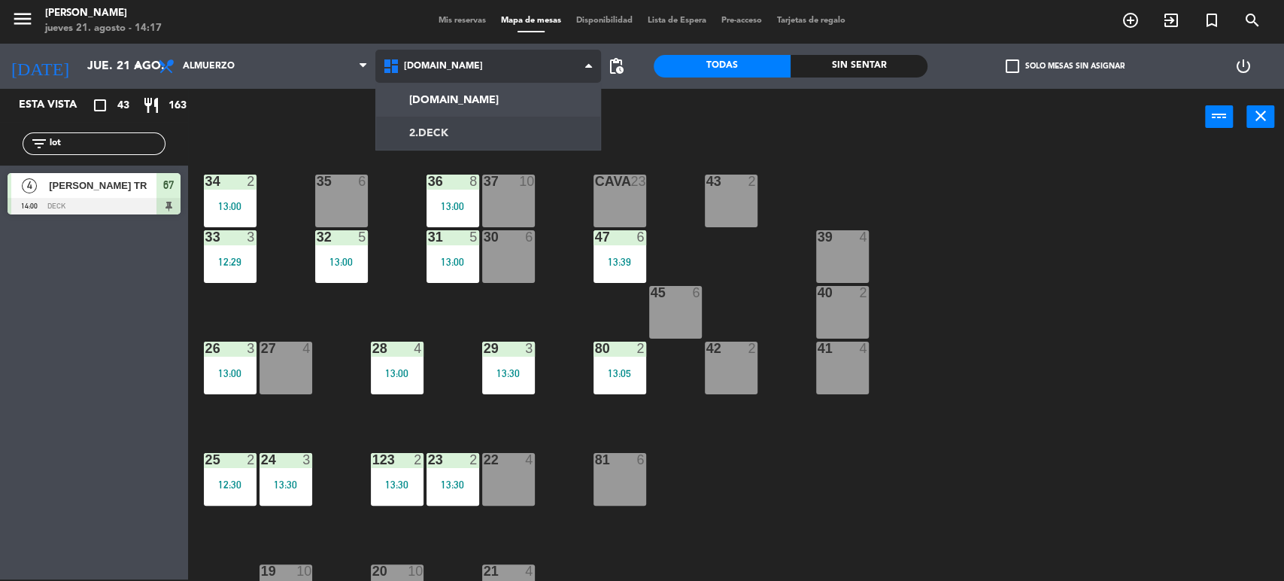
click at [427, 130] on ng-component "menu [PERSON_NAME] [DATE] 21. agosto - 14:17 Mis reservas Mapa de mesas Disponi…" at bounding box center [642, 289] width 1284 height 583
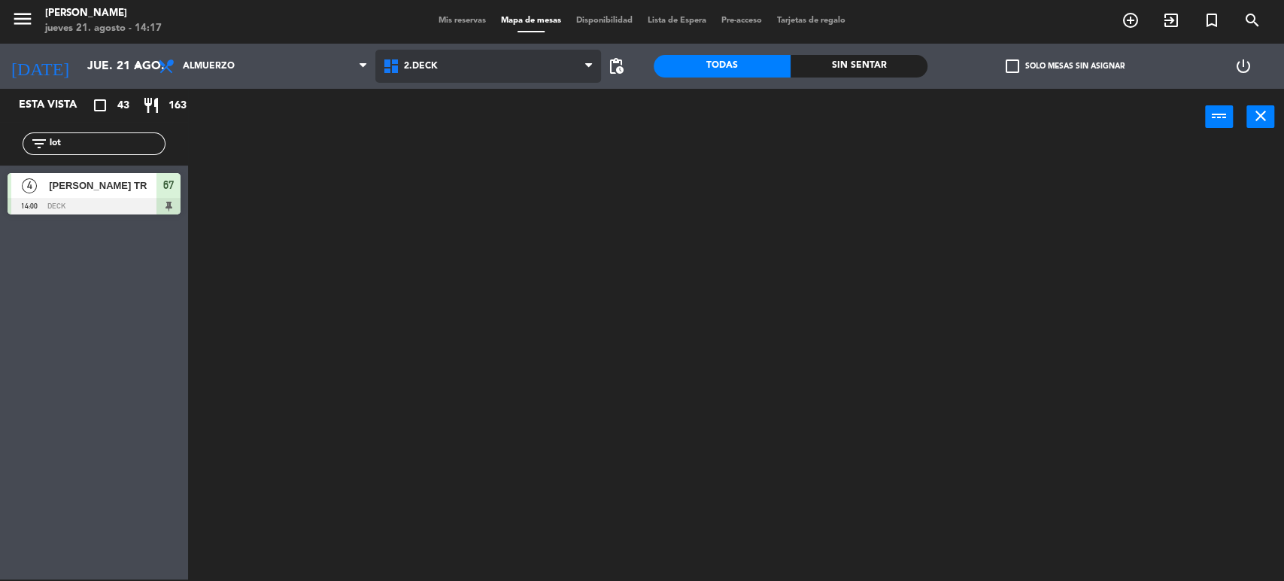
click at [462, 52] on span "2.DECK" at bounding box center [487, 66] width 225 height 33
click at [462, 93] on ng-component "menu [PERSON_NAME] [DATE] 21. agosto - 14:17 Mis reservas Mapa de mesas Disponi…" at bounding box center [642, 289] width 1284 height 583
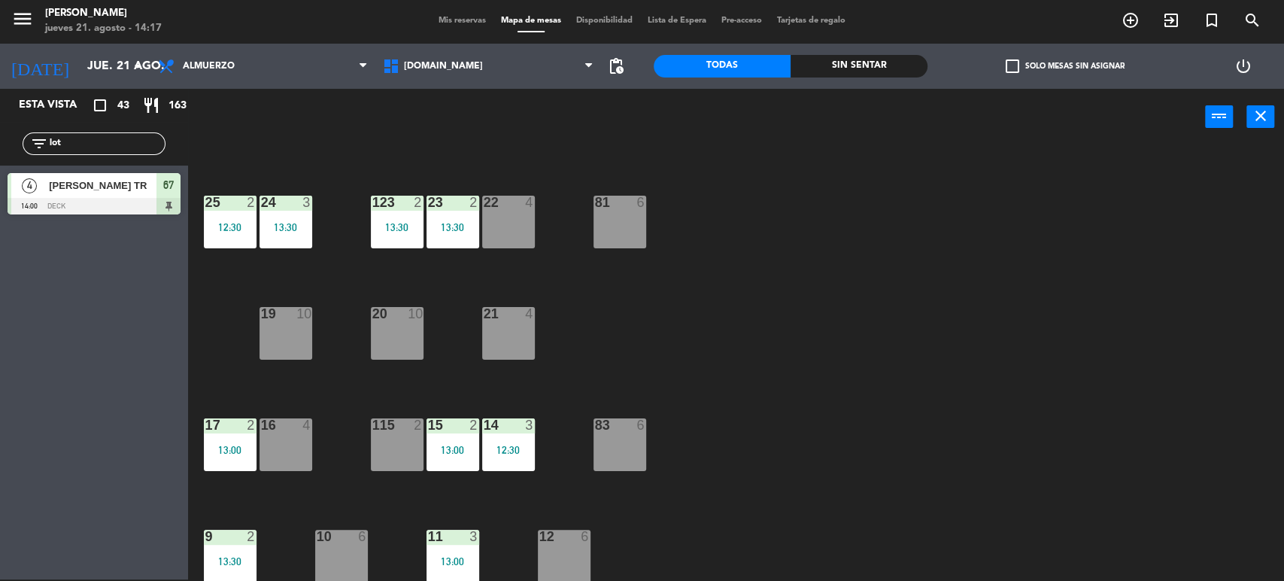
scroll to position [6, 0]
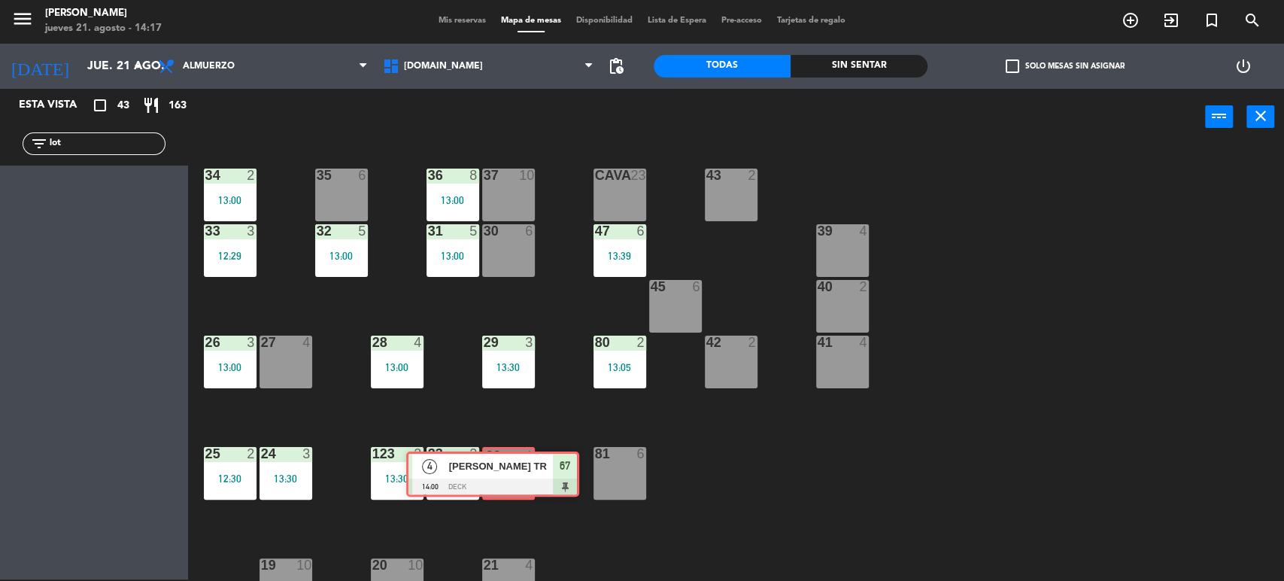
drag, startPoint x: 128, startPoint y: 207, endPoint x: 526, endPoint y: 486, distance: 486.5
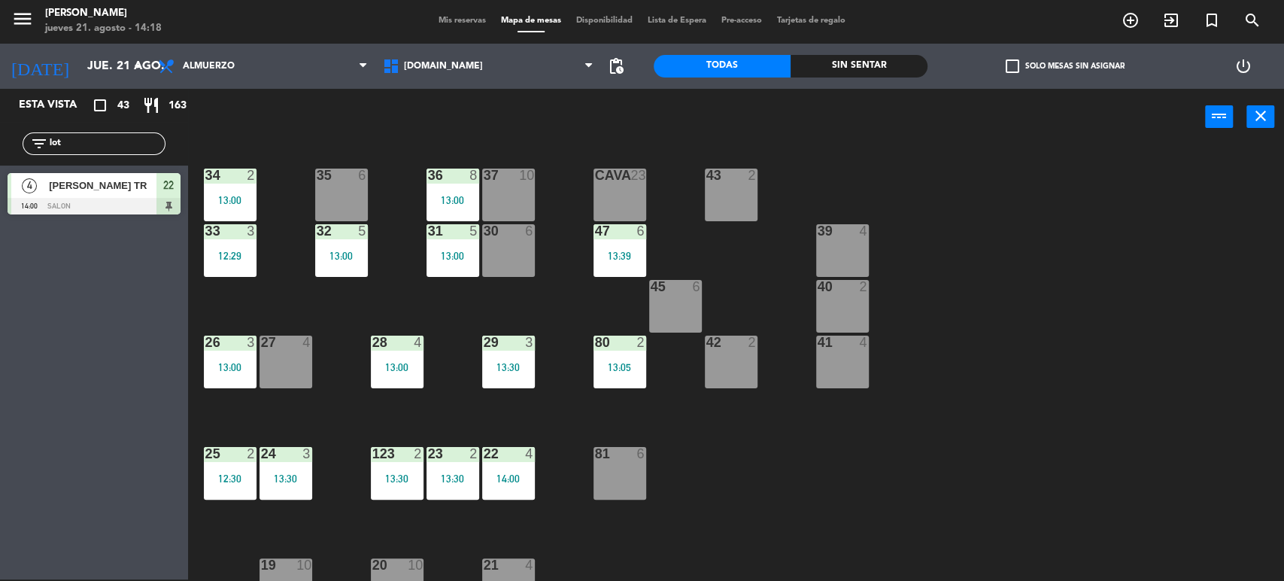
click at [451, 17] on span "Mis reservas" at bounding box center [462, 21] width 62 height 8
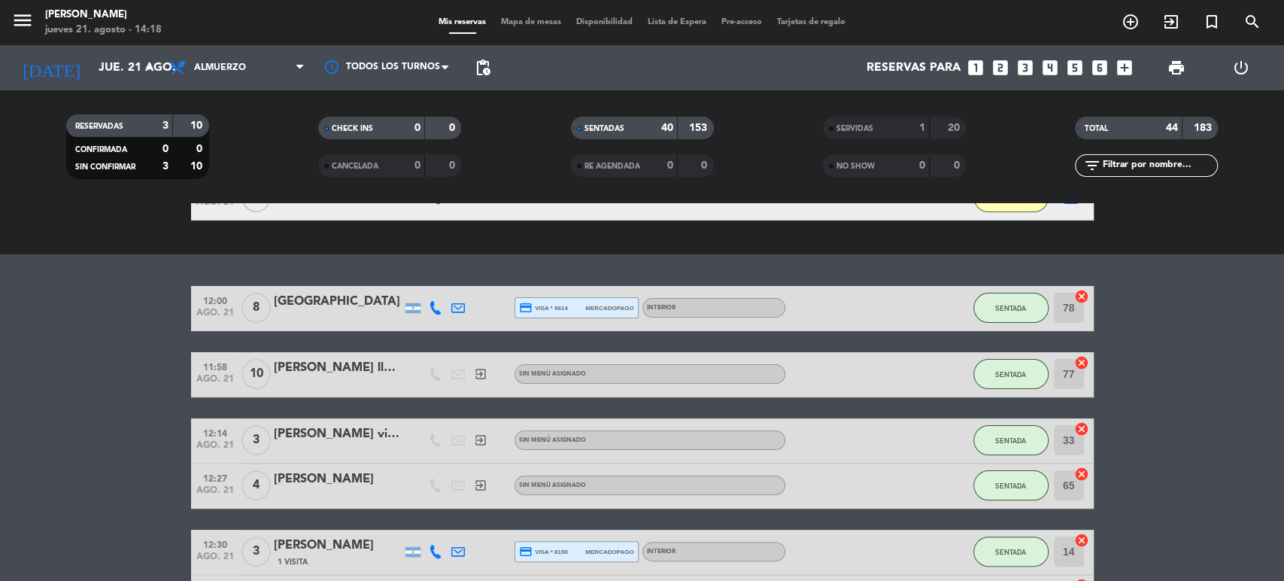
scroll to position [83, 0]
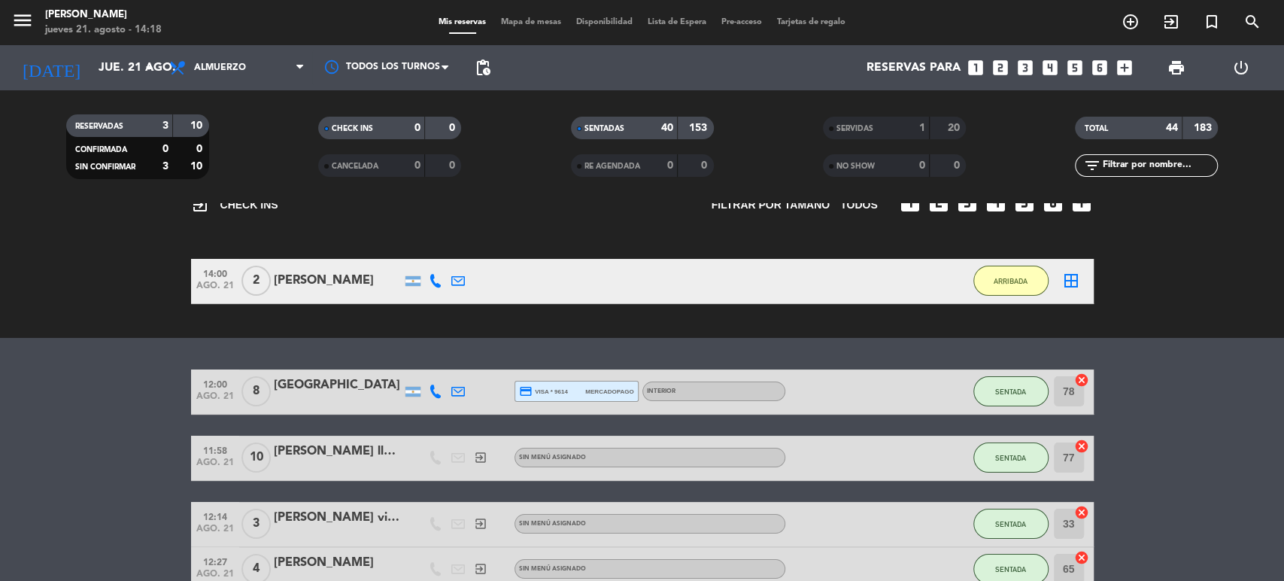
click at [546, 18] on span "Mapa de mesas" at bounding box center [530, 22] width 75 height 8
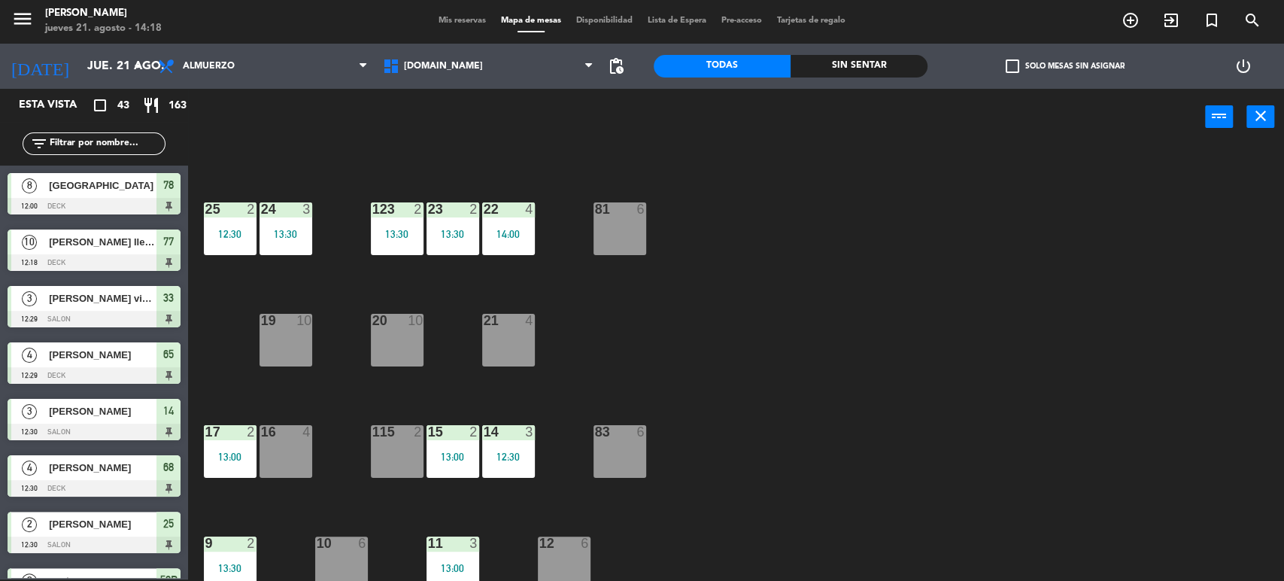
scroll to position [334, 0]
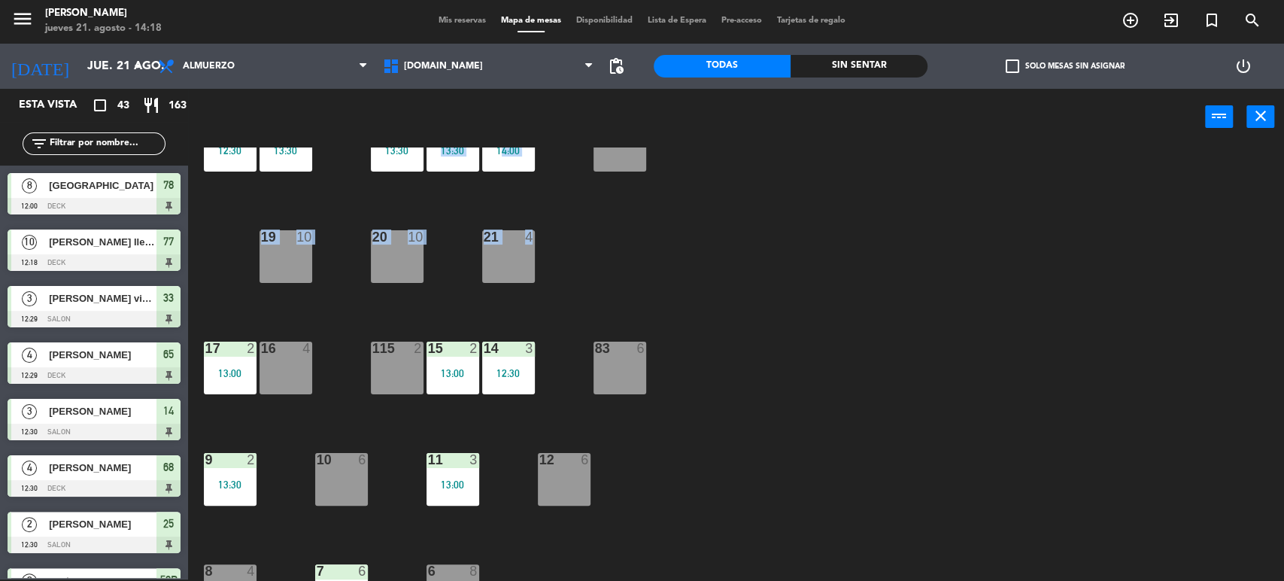
drag, startPoint x: 496, startPoint y: 173, endPoint x: 523, endPoint y: 290, distance: 120.4
click at [523, 290] on div "34 2 13:00 35 6 36 8 13:00 43 2 37 10 CAVA 23 33 3 12:29 32 5 13:00 31 5 13:00 …" at bounding box center [742, 364] width 1083 height 434
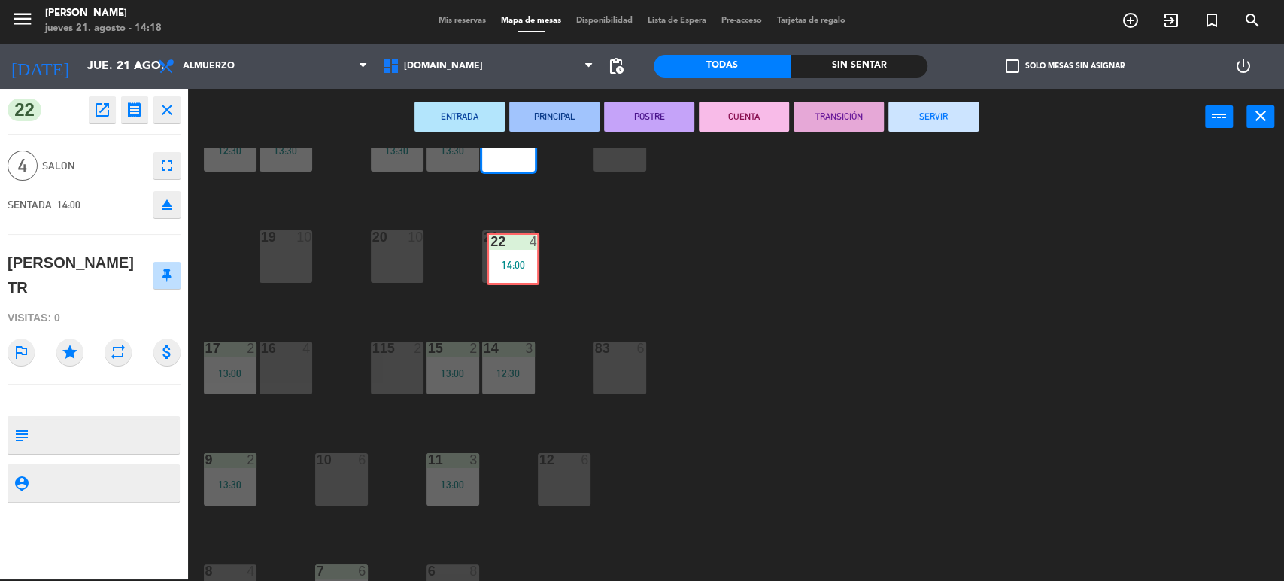
drag, startPoint x: 511, startPoint y: 167, endPoint x: 515, endPoint y: 282, distance: 115.1
click at [515, 282] on div "34 2 13:00 35 6 36 8 13:00 43 2 37 10 CAVA 23 33 3 12:29 32 5 13:00 31 5 13:00 …" at bounding box center [742, 364] width 1083 height 434
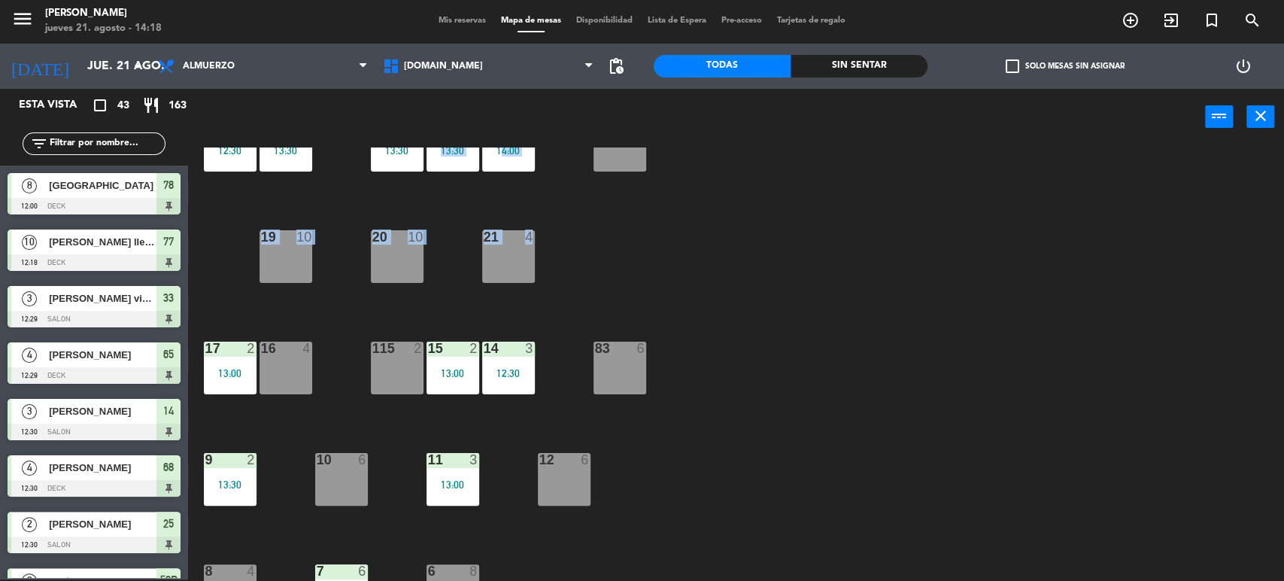
scroll to position [686, 0]
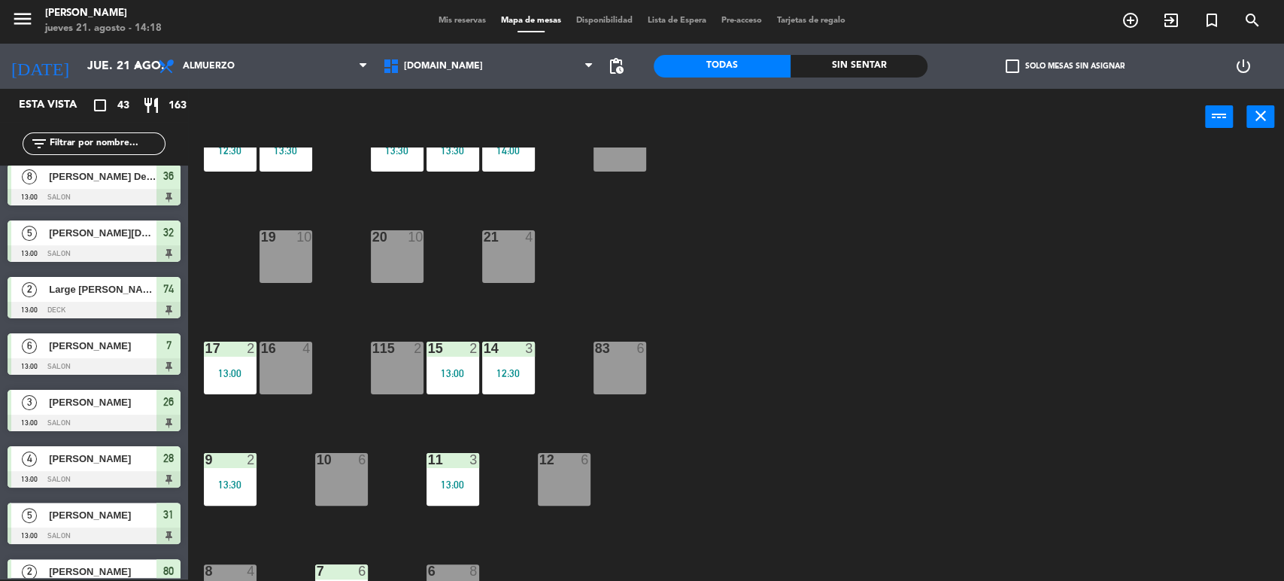
drag, startPoint x: 528, startPoint y: 258, endPoint x: 512, endPoint y: 227, distance: 34.6
click at [528, 259] on div "21 4" at bounding box center [508, 256] width 53 height 53
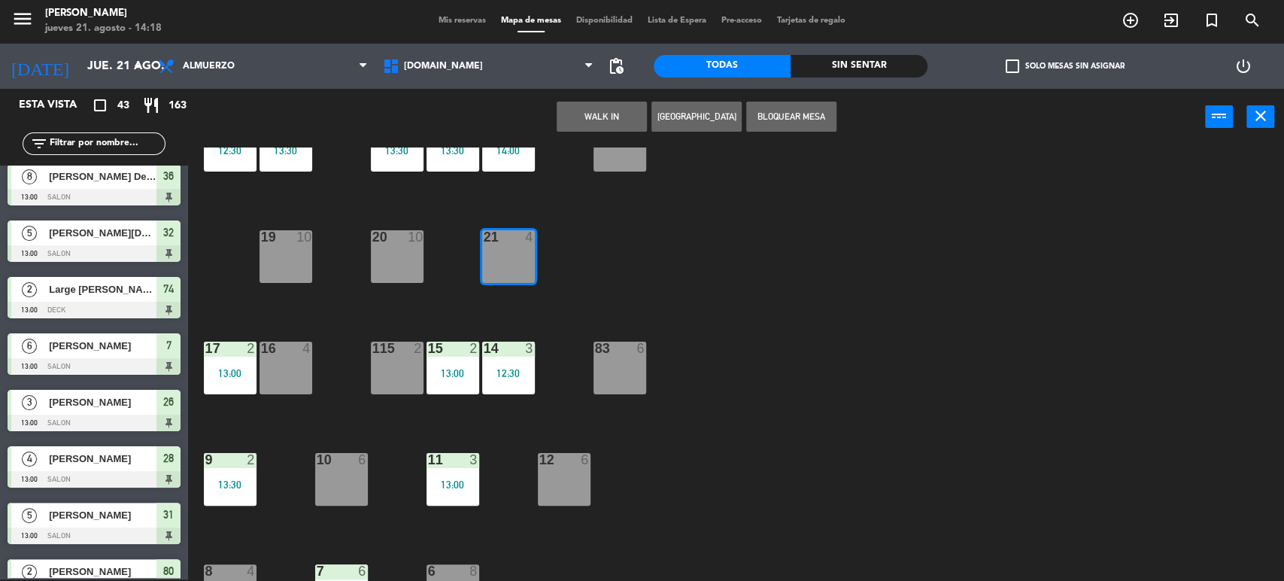
click at [510, 162] on div "22 4 14:00" at bounding box center [508, 145] width 53 height 53
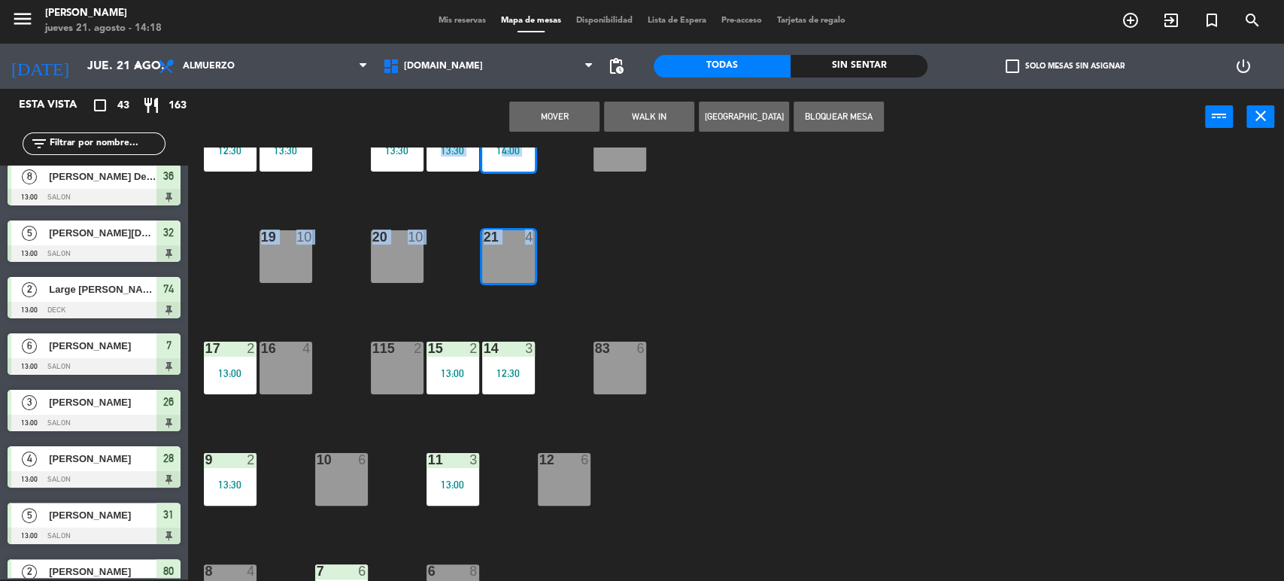
click at [578, 114] on button "Mover" at bounding box center [554, 117] width 90 height 30
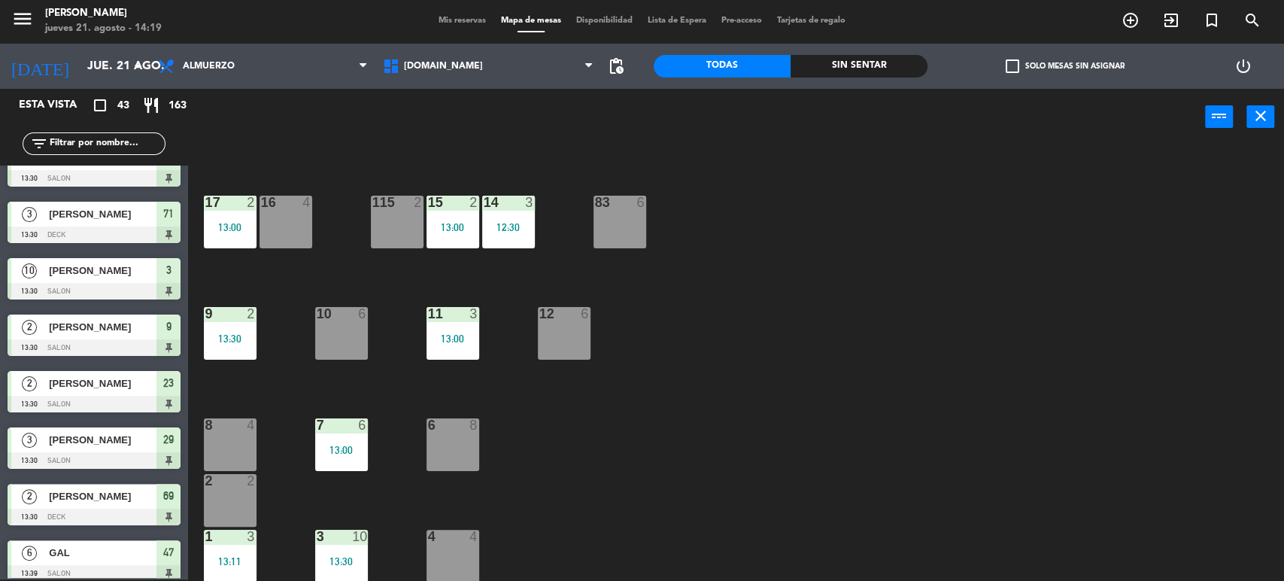
scroll to position [2012, 0]
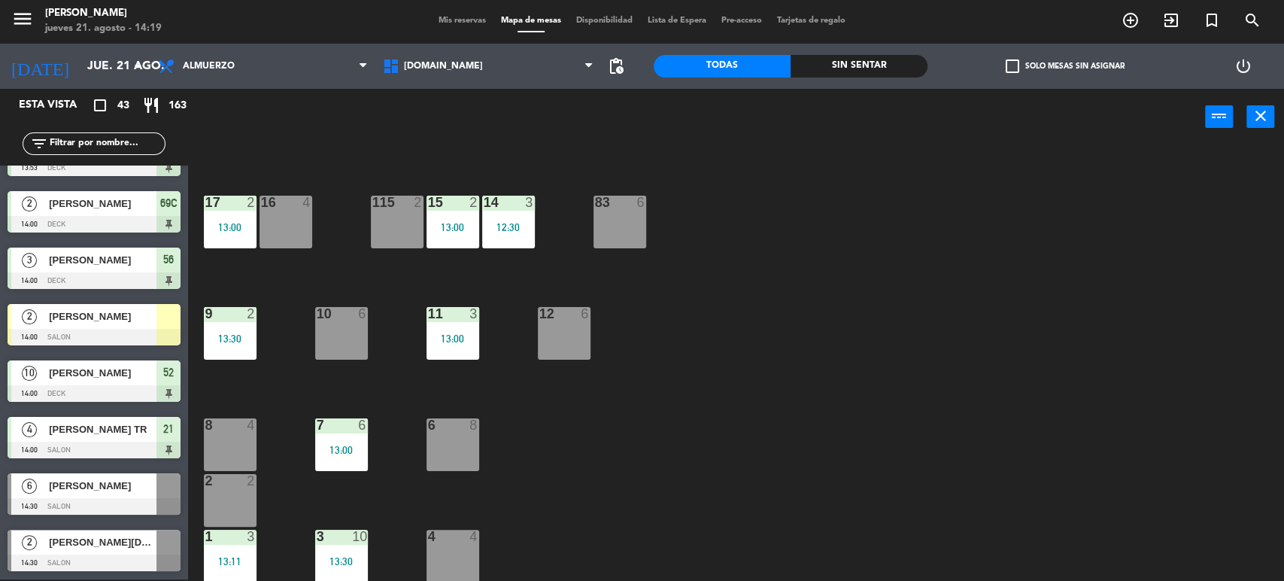
click at [487, 22] on span "Mis reservas" at bounding box center [462, 21] width 62 height 8
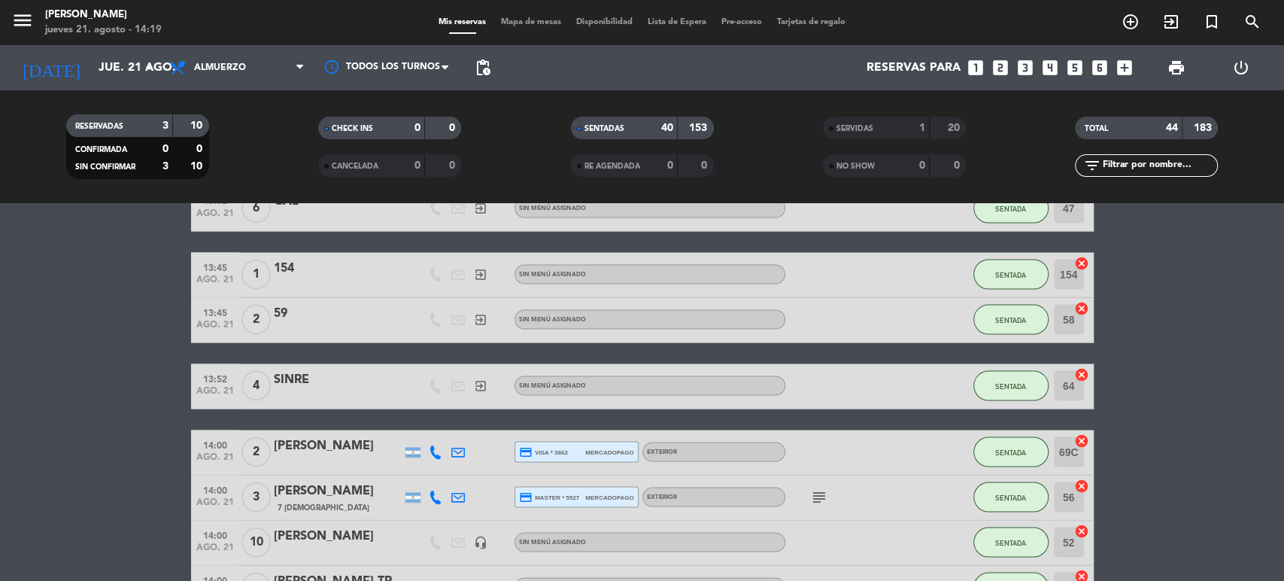
scroll to position [2136, 0]
